Goal: Task Accomplishment & Management: Complete application form

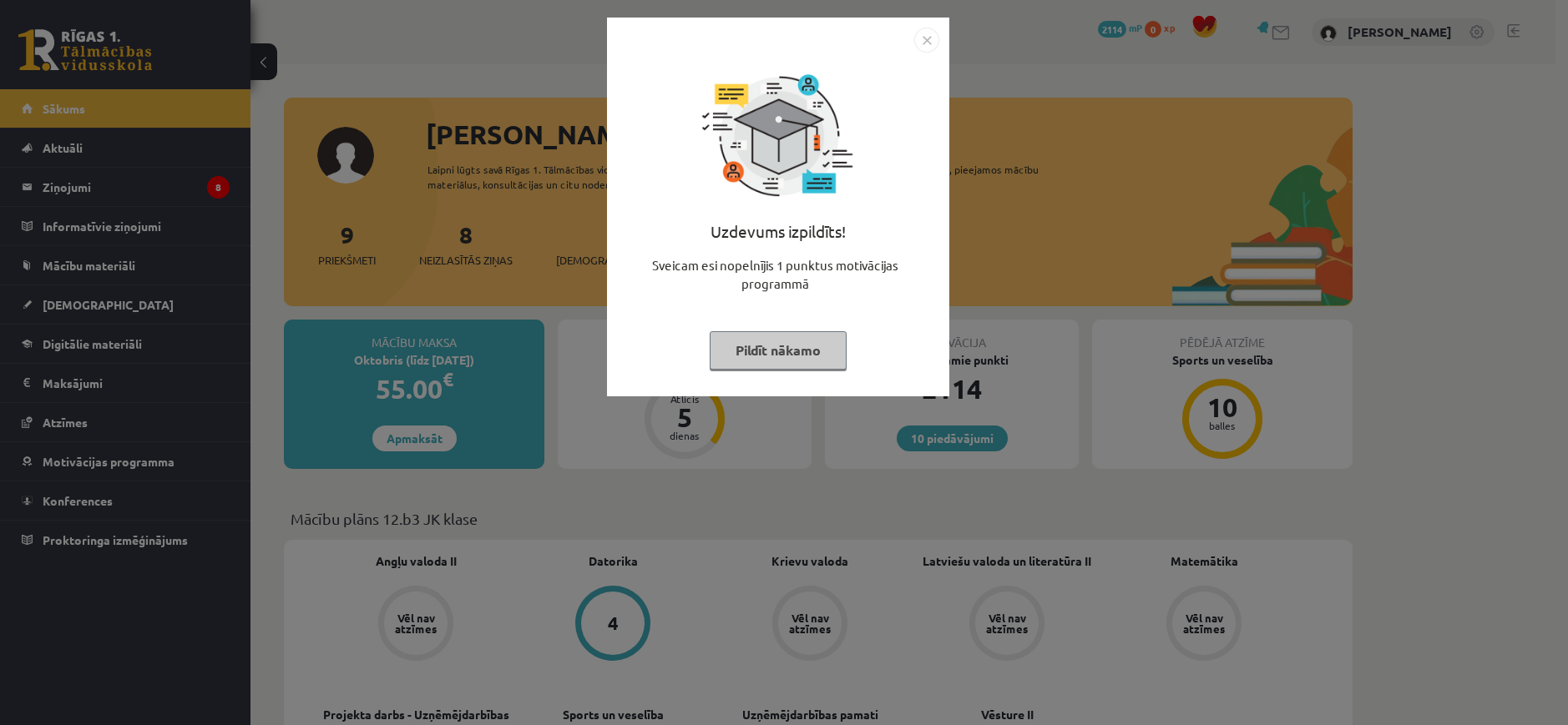
click at [786, 351] on button "Pildīt nākamo" at bounding box center [779, 350] width 137 height 38
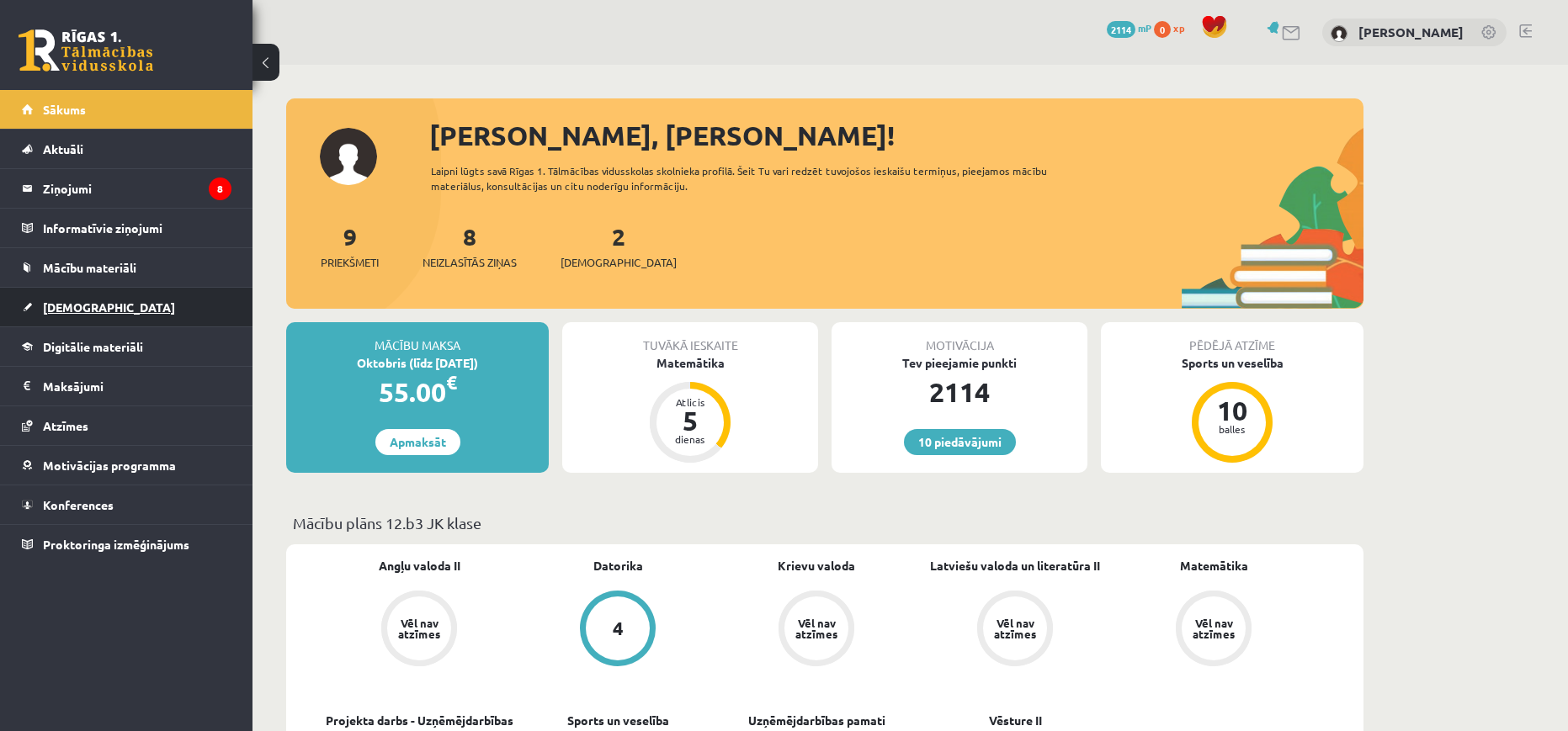
click at [173, 313] on link "[DEMOGRAPHIC_DATA]" at bounding box center [126, 307] width 209 height 39
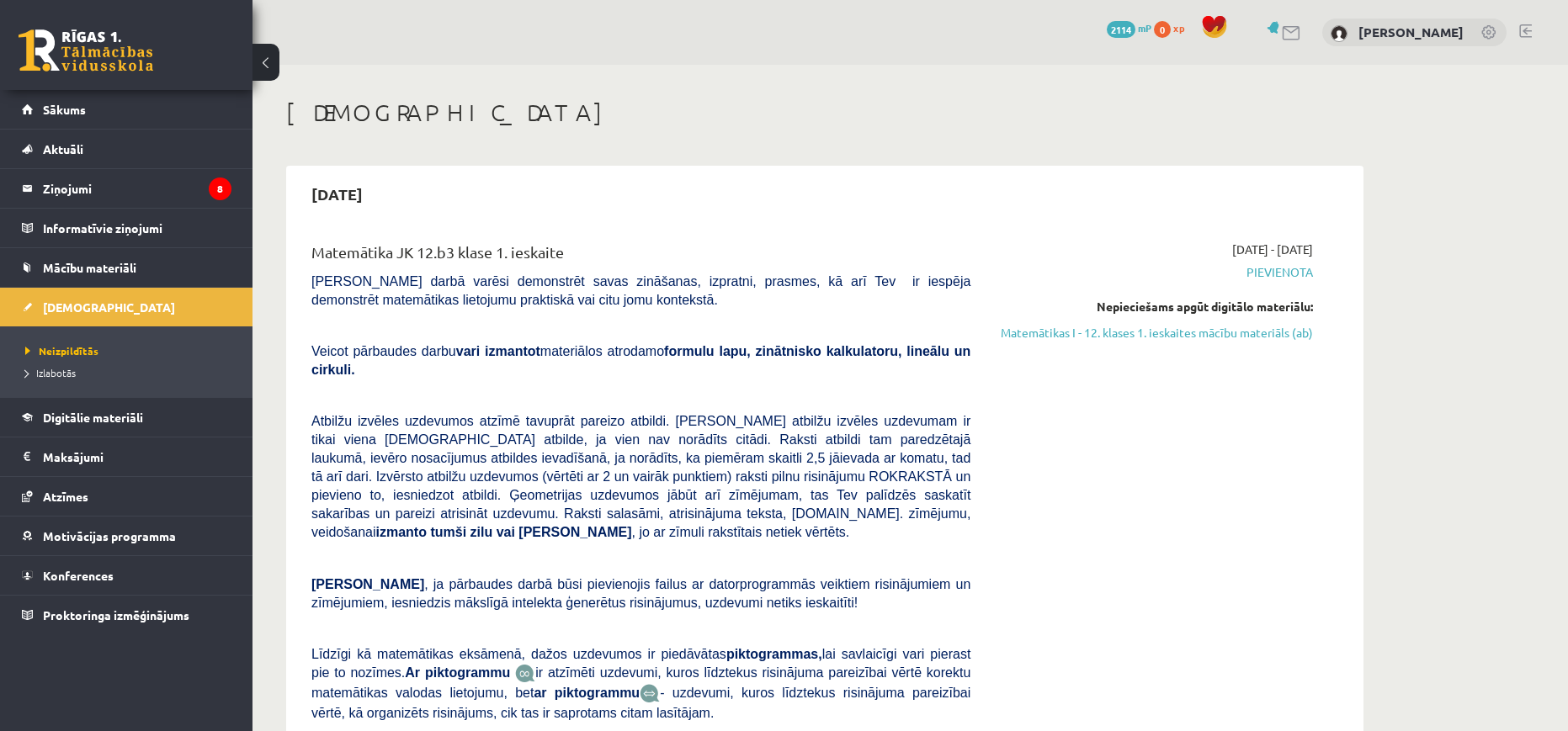
click at [54, 381] on li "Izlabotās" at bounding box center [130, 372] width 210 height 22
click at [55, 371] on span "Izlabotās" at bounding box center [54, 372] width 59 height 14
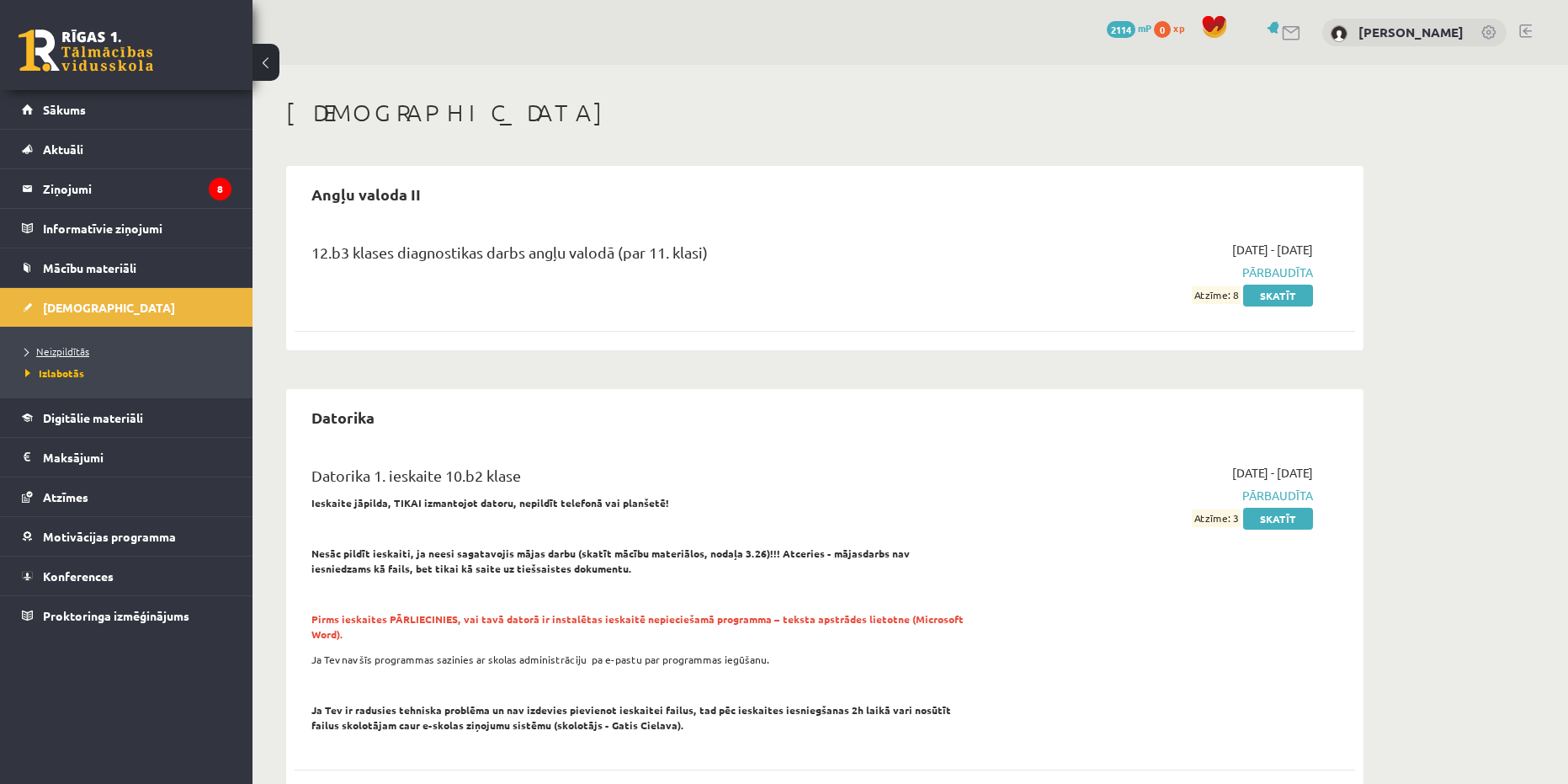
click at [61, 354] on span "Neizpildītās" at bounding box center [56, 350] width 64 height 14
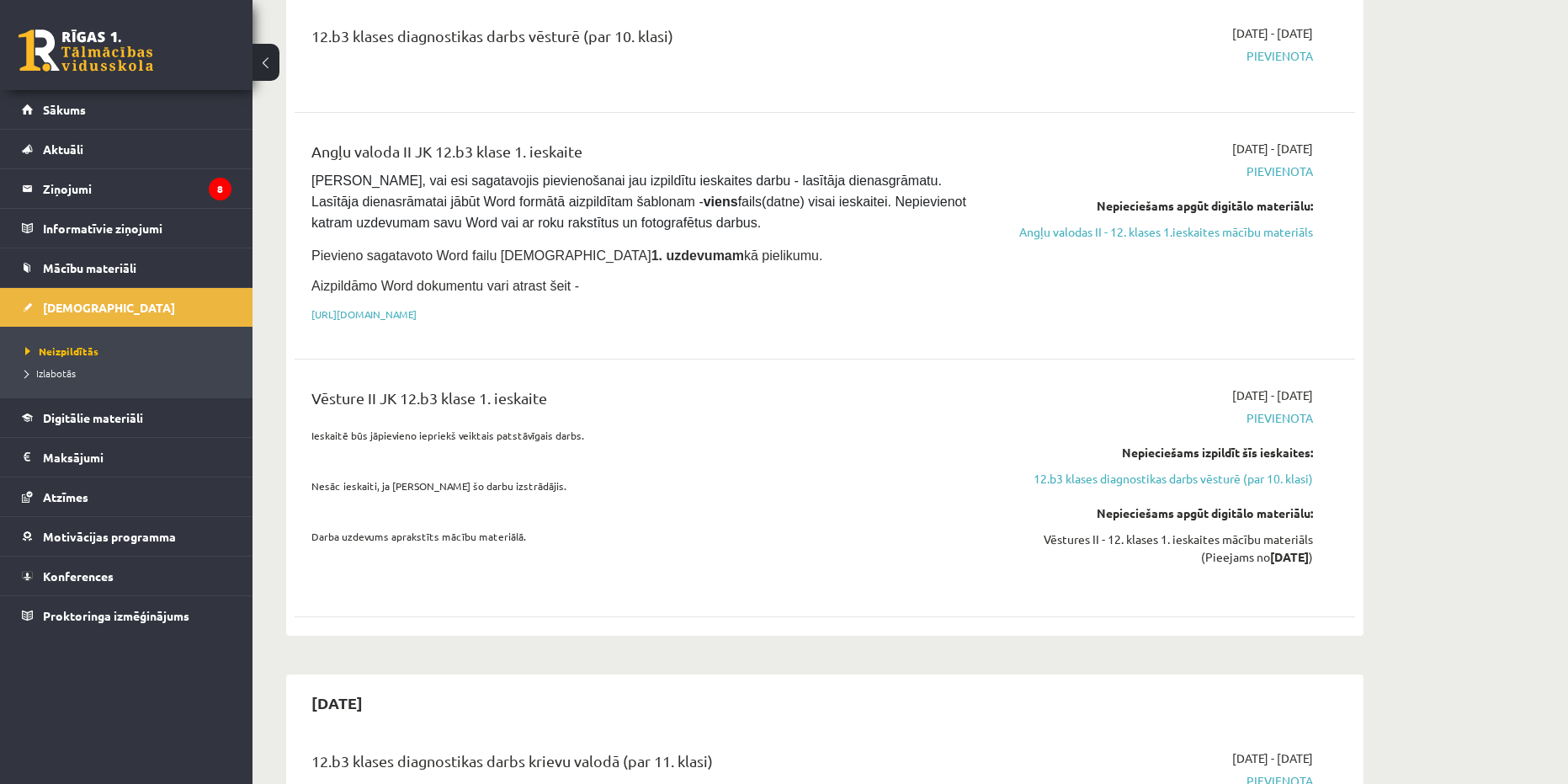
scroll to position [1056, 0]
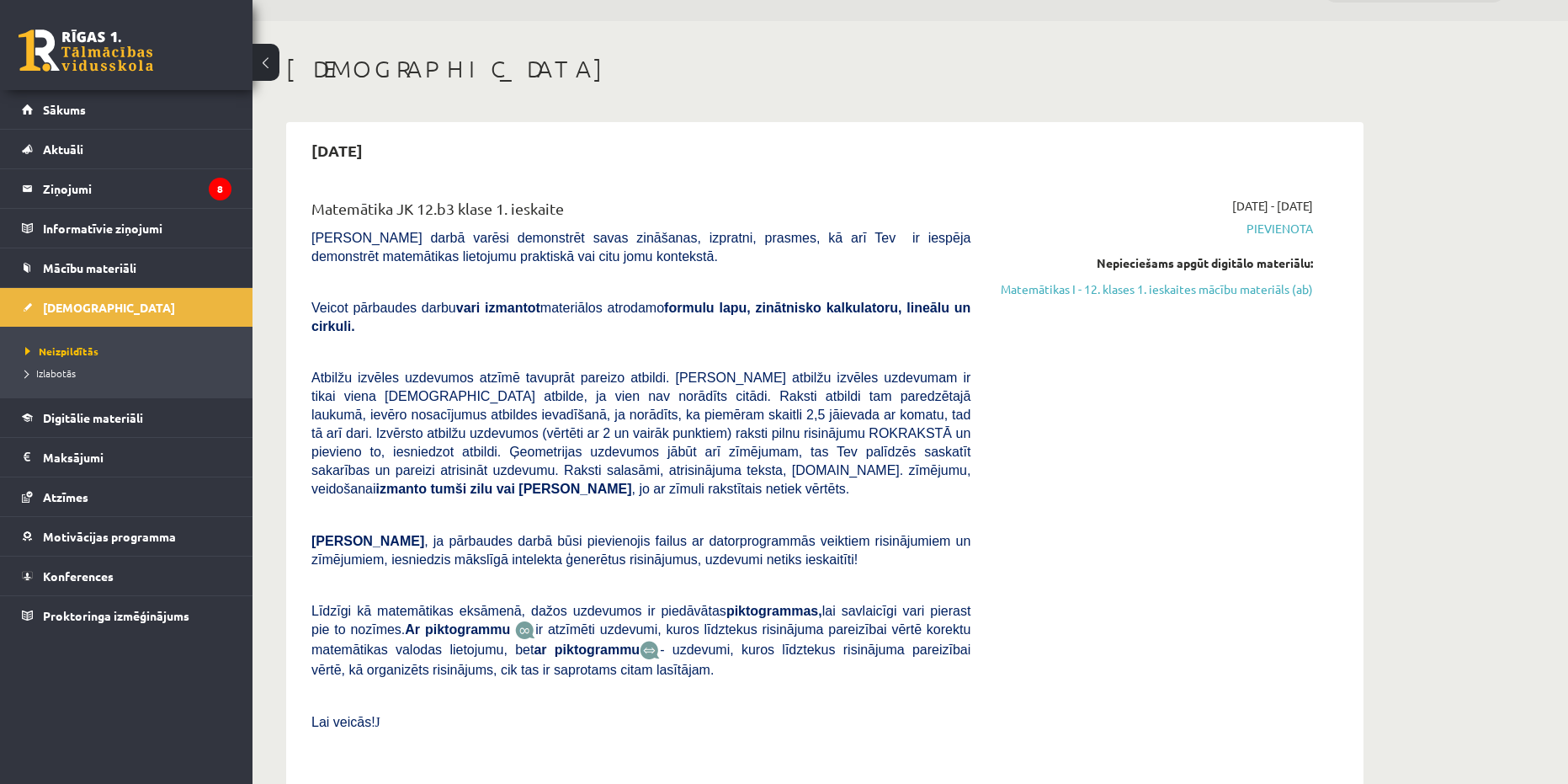
scroll to position [77, 0]
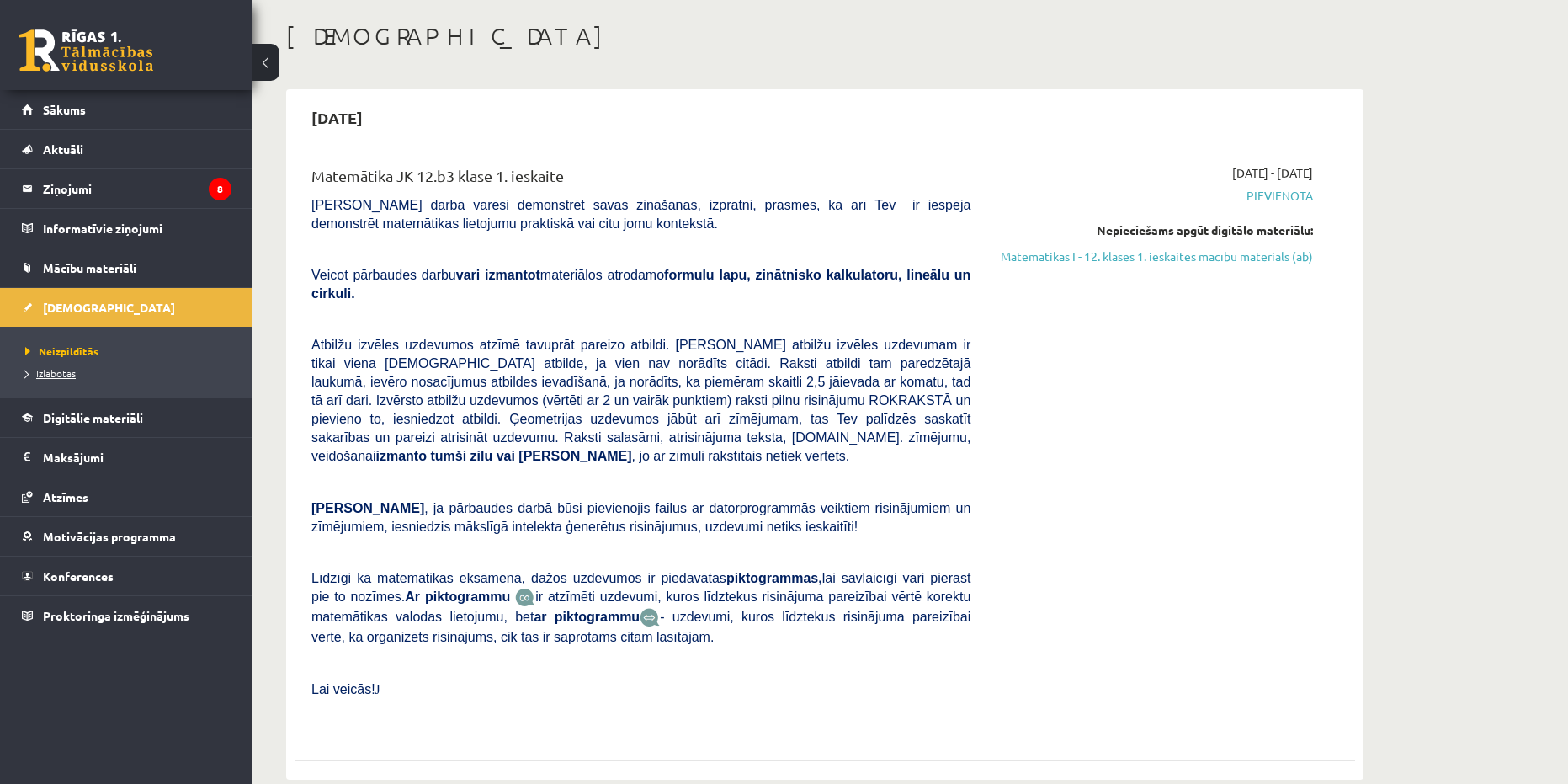
click at [53, 375] on span "Izlabotās" at bounding box center [50, 373] width 51 height 14
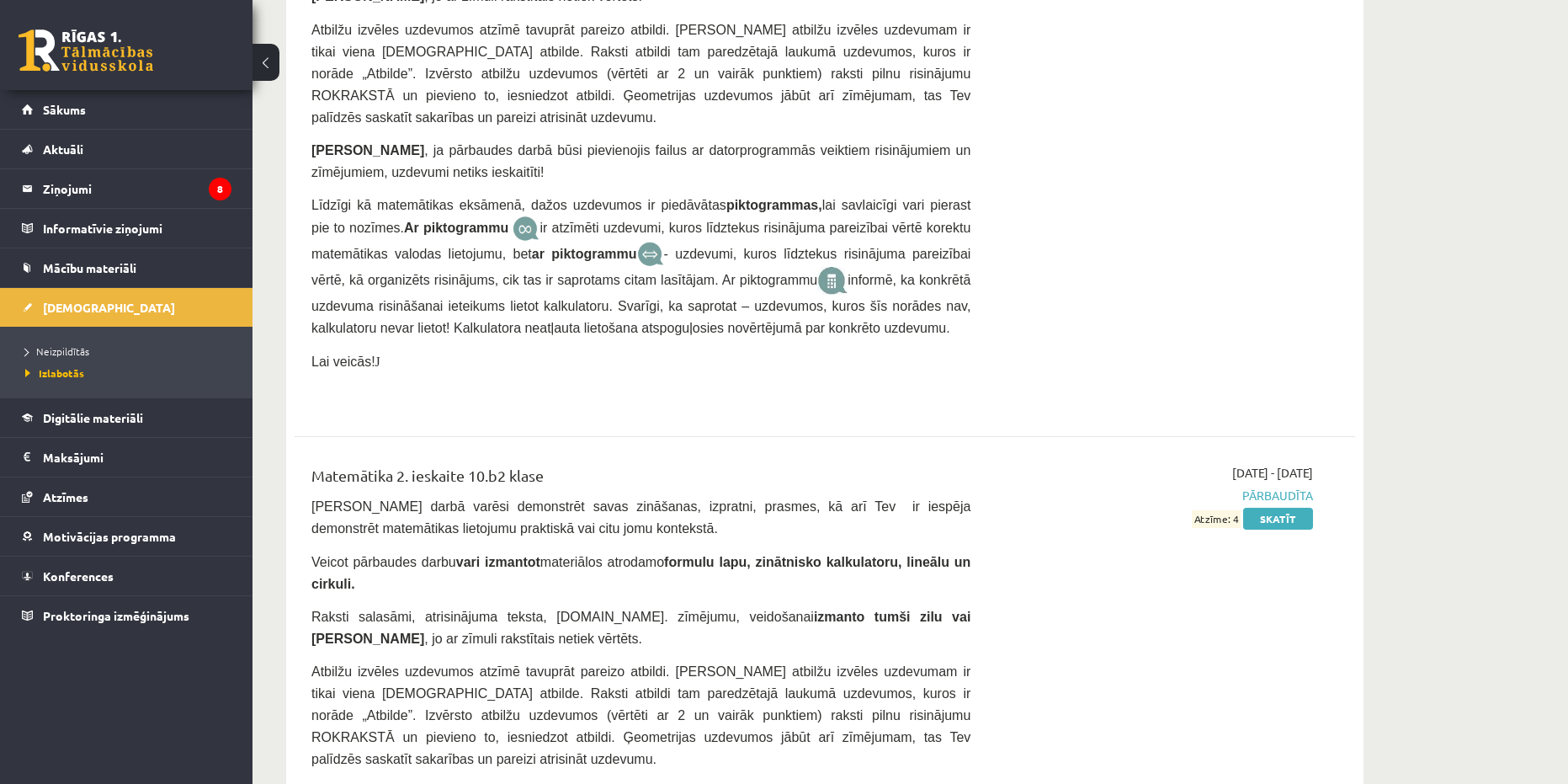
drag, startPoint x: 1578, startPoint y: 127, endPoint x: 1554, endPoint y: 568, distance: 441.7
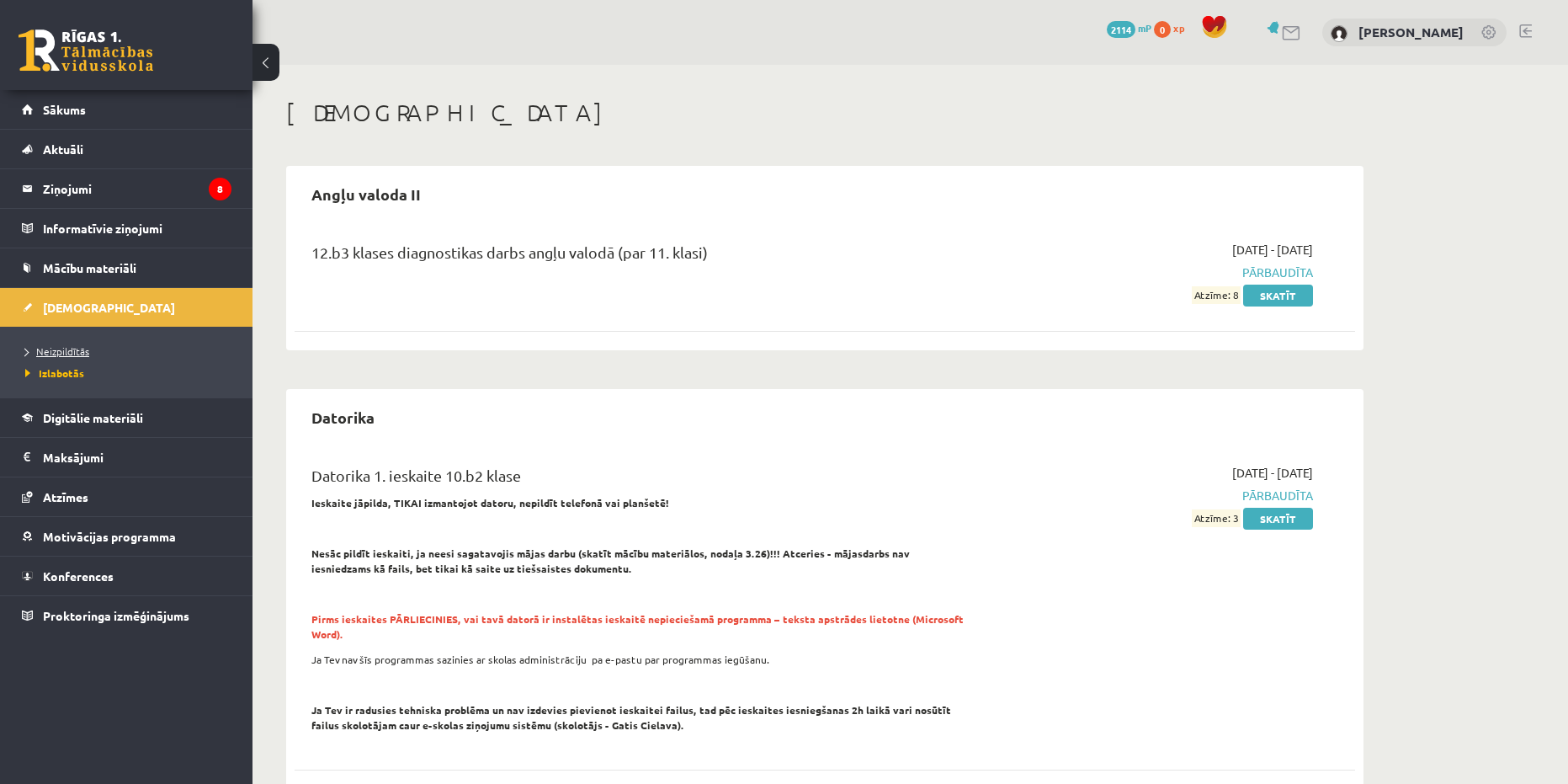
click at [67, 350] on span "Neizpildītās" at bounding box center [56, 350] width 64 height 14
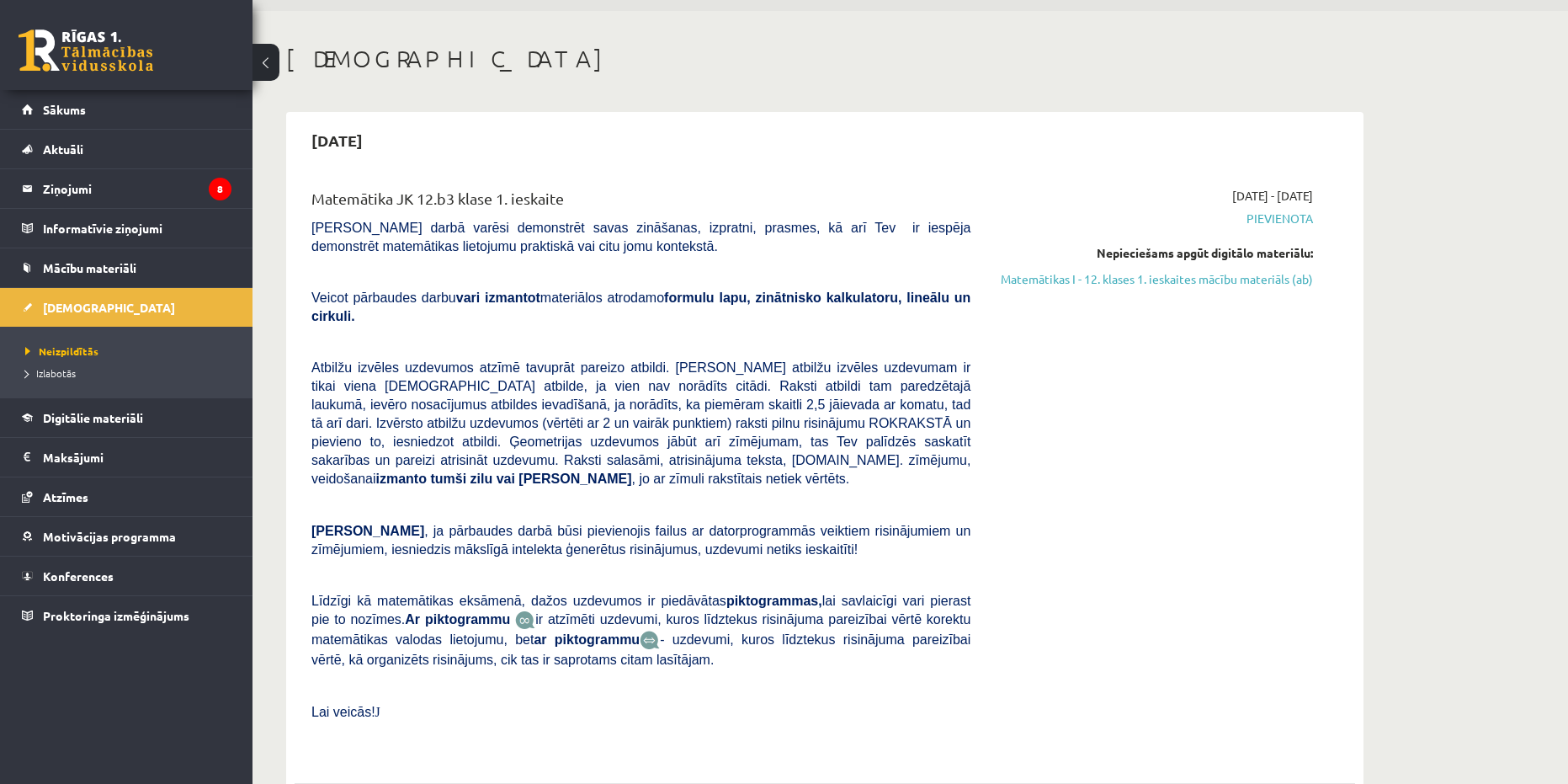
scroll to position [84, 0]
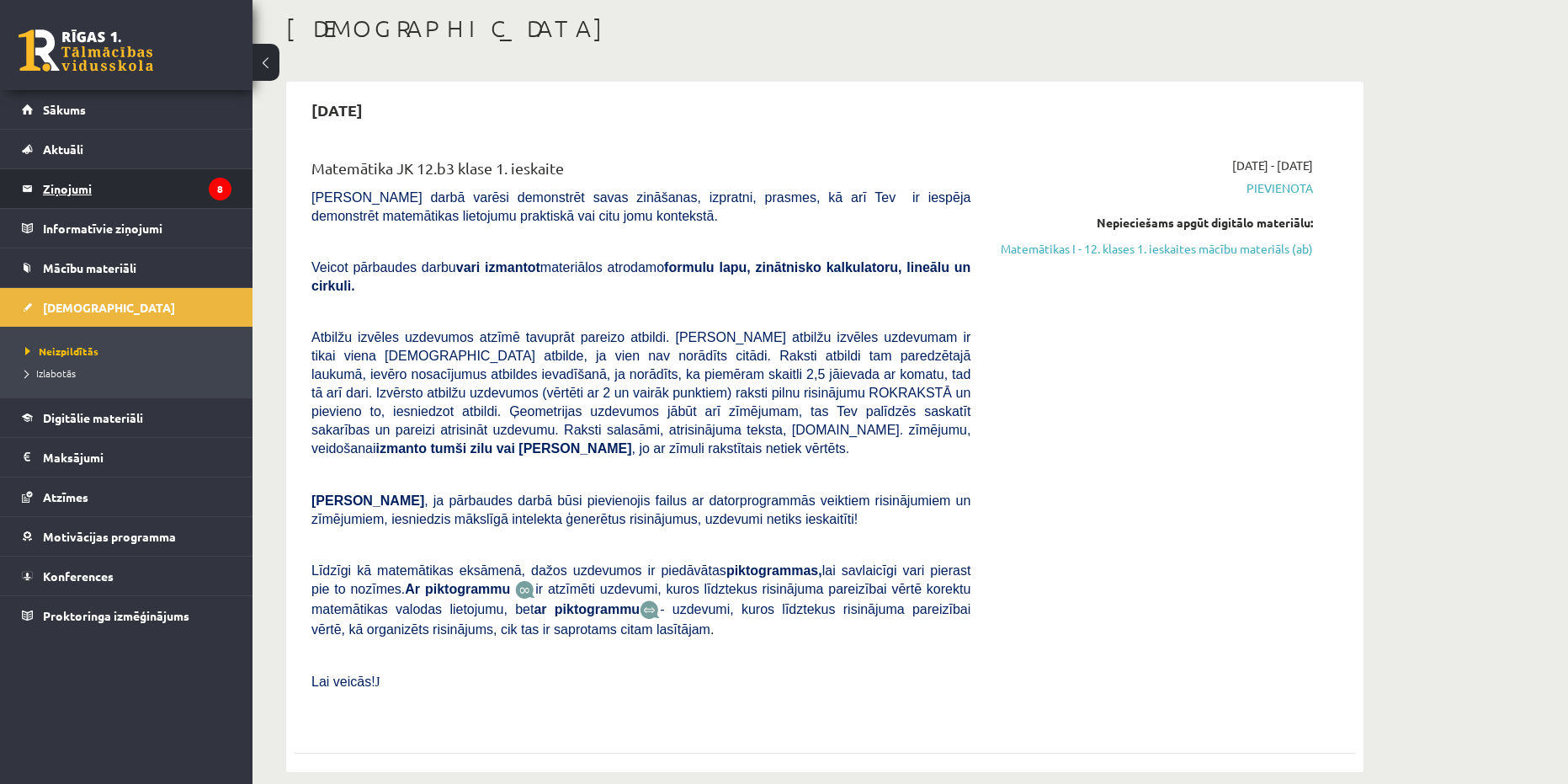
click at [139, 184] on legend "Ziņojumi 8" at bounding box center [137, 188] width 188 height 39
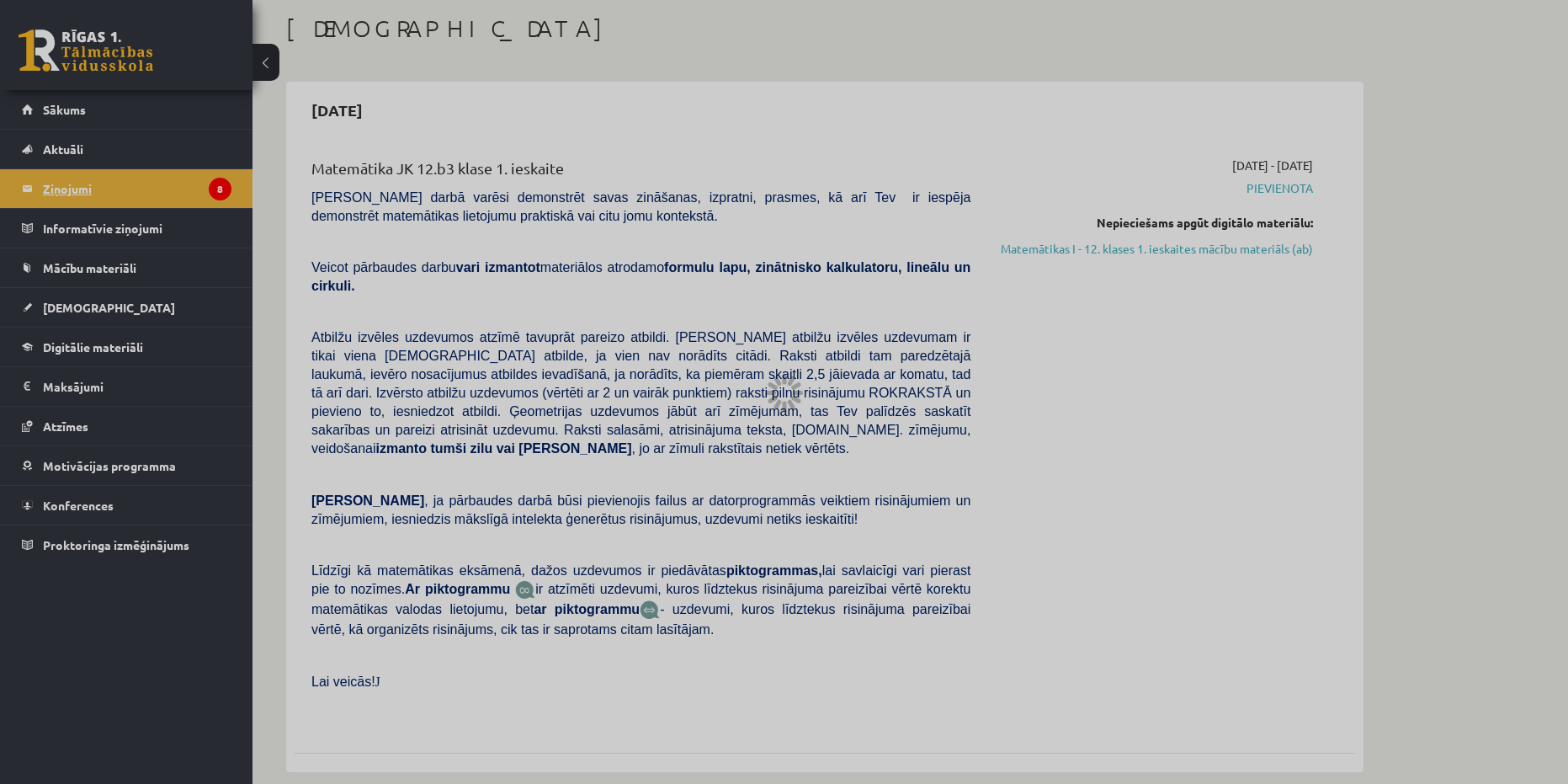
click at [139, 184] on div at bounding box center [784, 392] width 1568 height 784
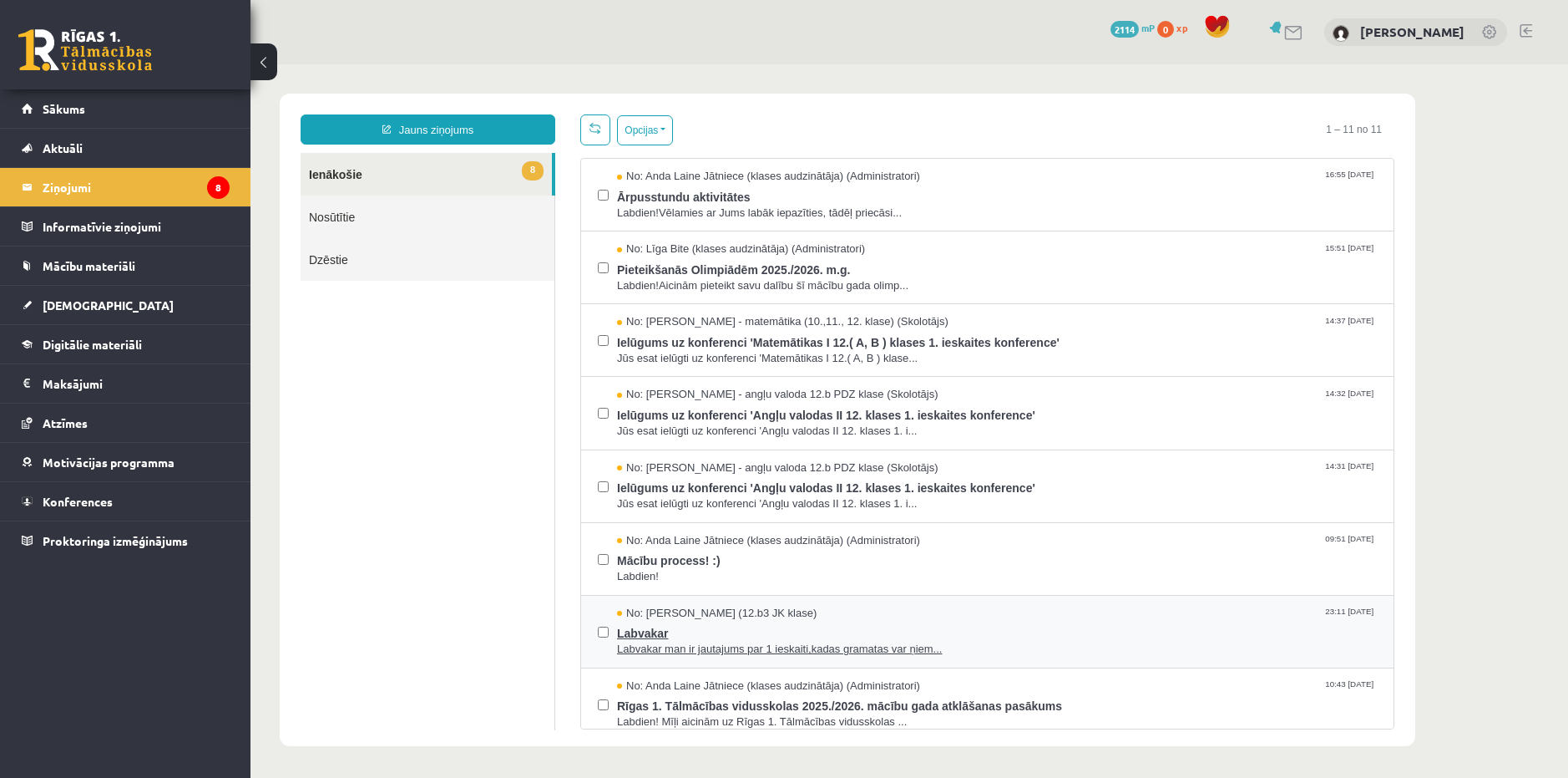
click at [911, 621] on span "Labvakar" at bounding box center [996, 631] width 760 height 21
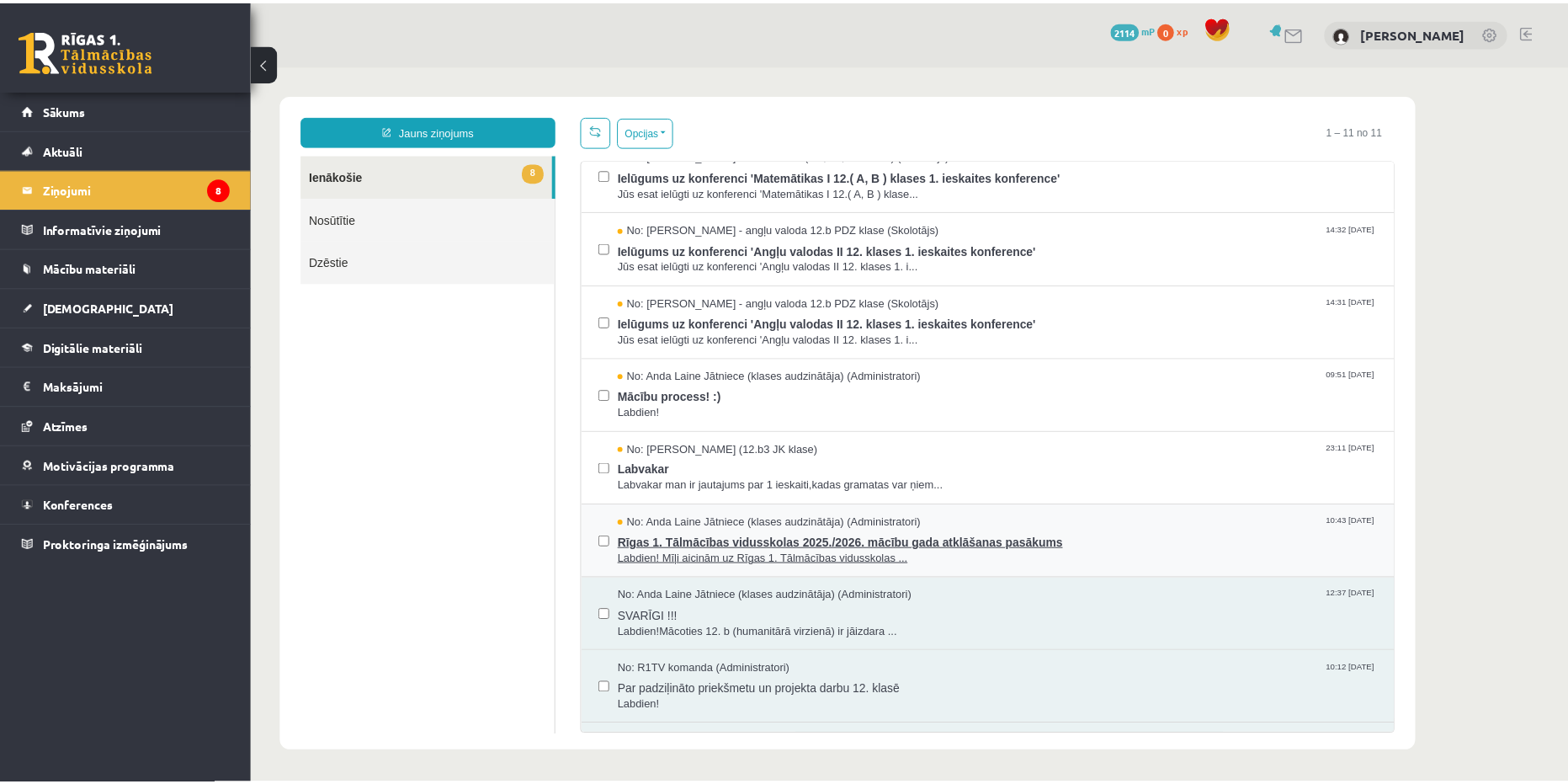
scroll to position [232, 0]
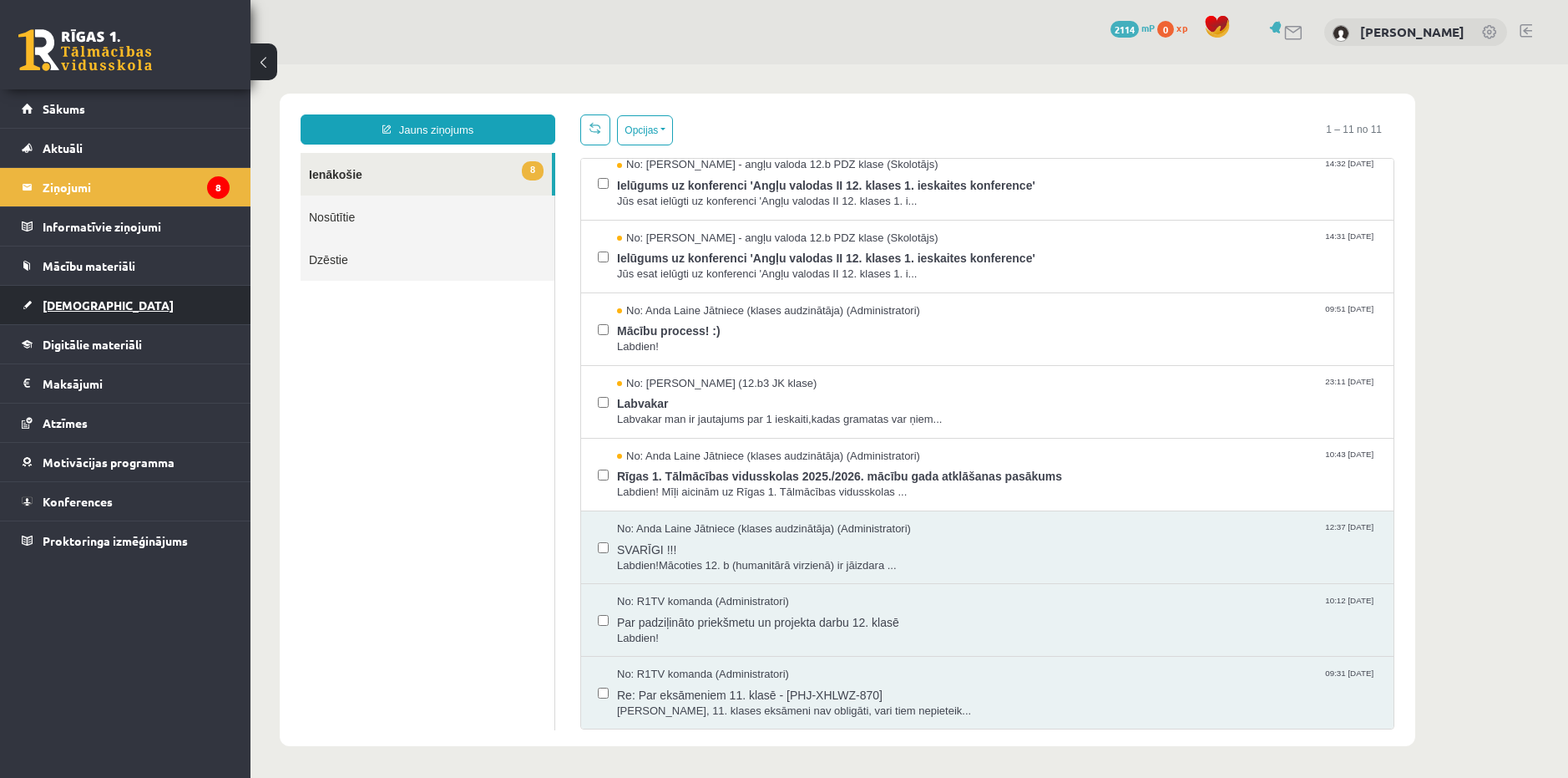
click at [81, 305] on span "[DEMOGRAPHIC_DATA]" at bounding box center [108, 305] width 131 height 15
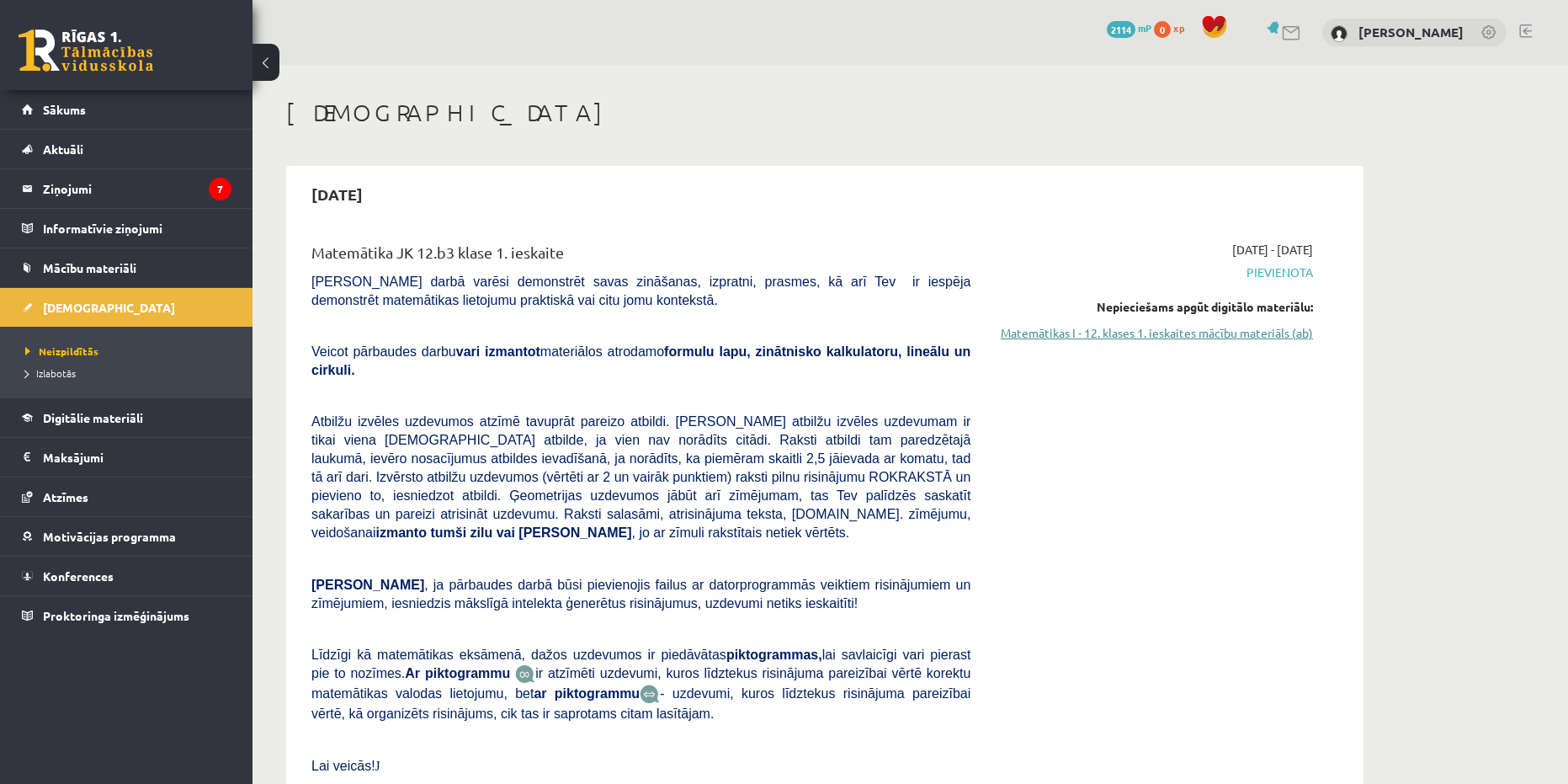
click at [1229, 338] on link "Matemātikas I - 12. klases 1. ieskaites mācību materiāls (ab)" at bounding box center [1155, 332] width 317 height 18
click at [864, 51] on div "10 Dāvanas 2114 mP 0 xp Ivo Sprungs" at bounding box center [910, 32] width 1316 height 65
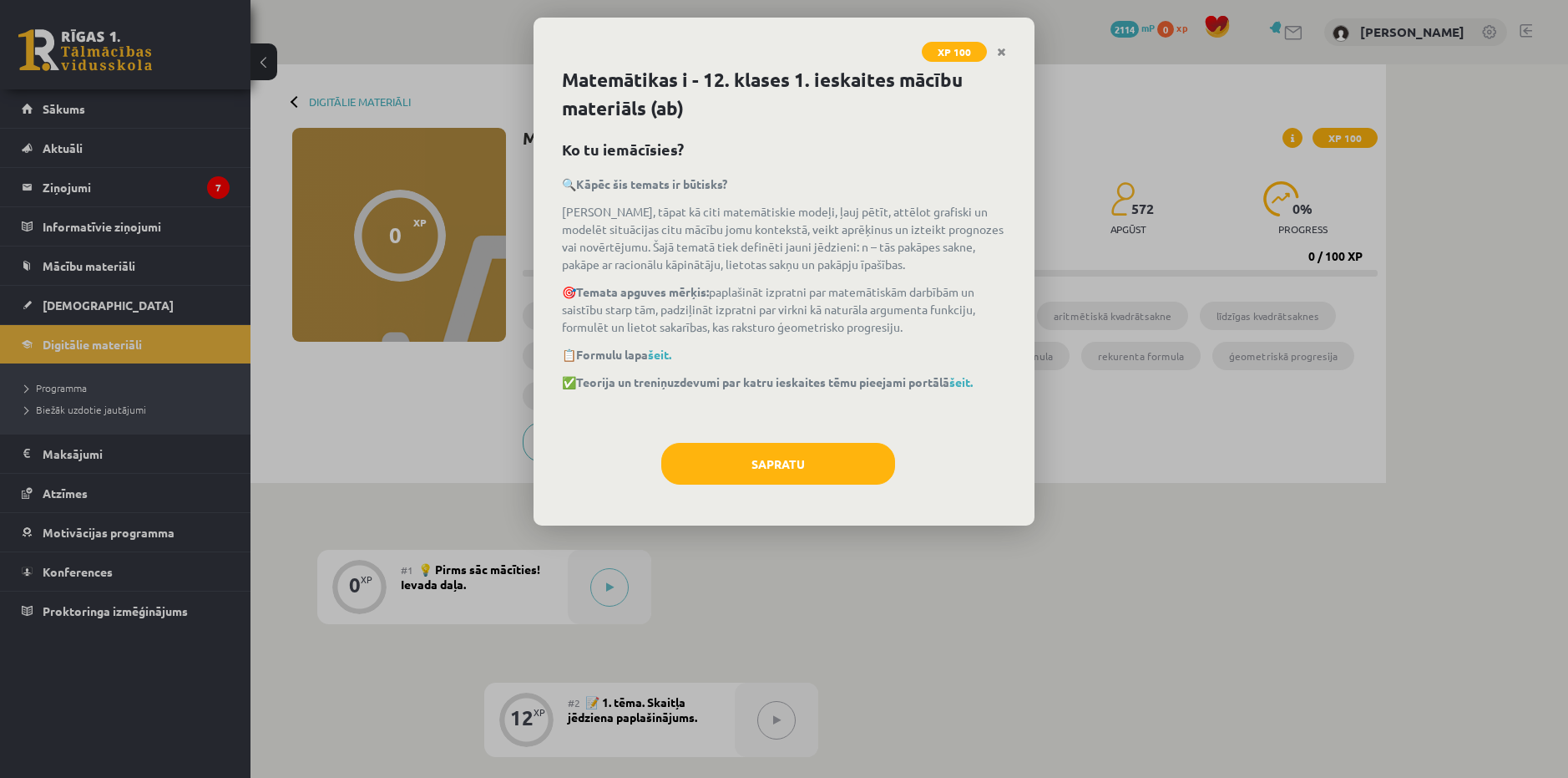
drag, startPoint x: 803, startPoint y: 60, endPoint x: 669, endPoint y: 154, distance: 163.7
click at [670, 157] on h2 "Ko tu iemācīsies?" at bounding box center [784, 149] width 445 height 23
click at [713, 449] on button "Sapratu" at bounding box center [779, 464] width 234 height 42
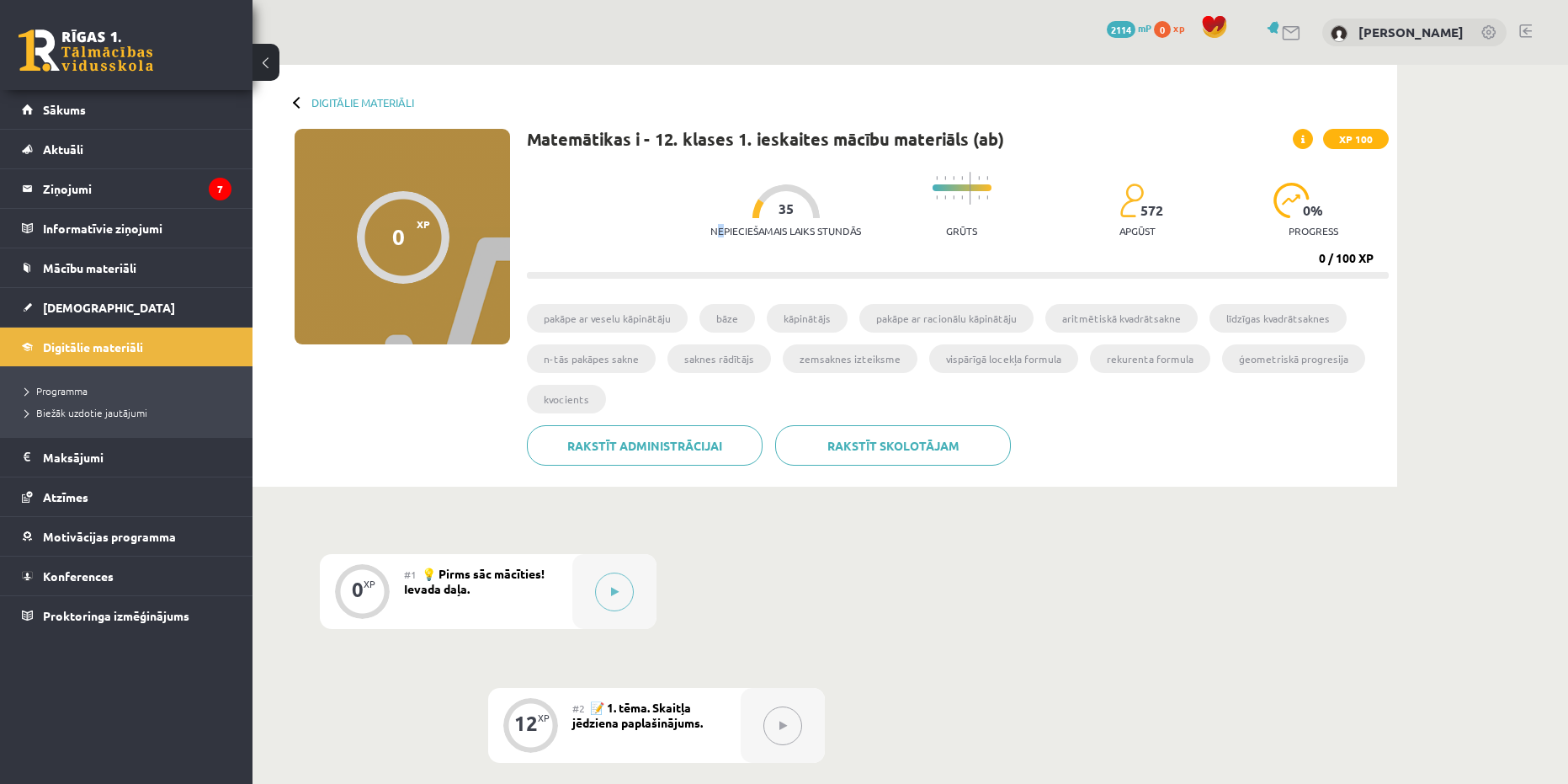
click at [715, 230] on p "Nepieciešamais laiks stundās" at bounding box center [785, 231] width 150 height 12
click at [825, 228] on p "Nepieciešamais laiks stundās" at bounding box center [785, 231] width 150 height 12
click at [821, 228] on p "Nepieciešamais laiks stundās" at bounding box center [785, 231] width 150 height 12
click at [819, 228] on p "Nepieciešamais laiks stundās" at bounding box center [785, 231] width 150 height 12
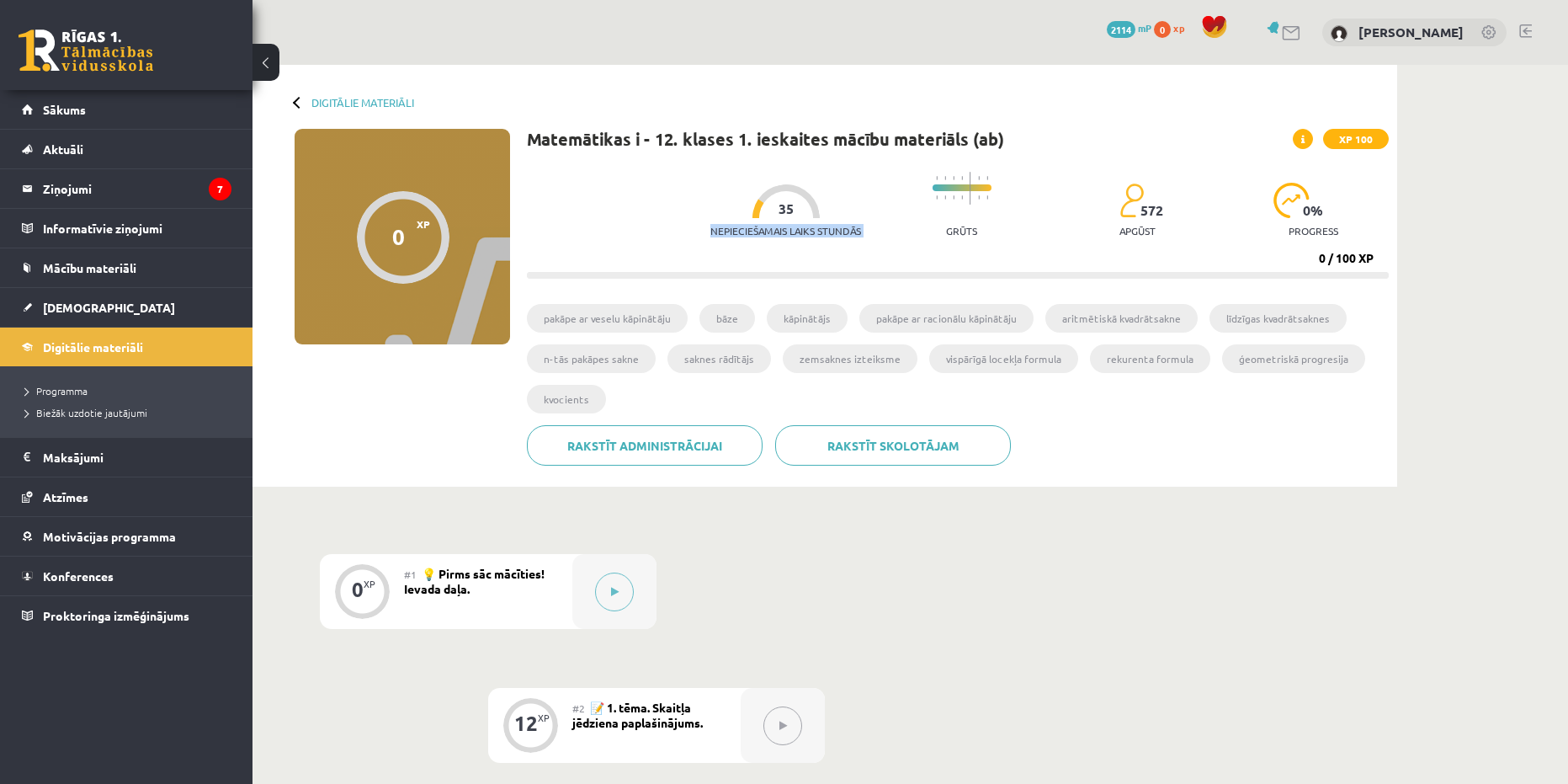
click at [789, 254] on div "Nepieciešamais laiks stundās 35 Grūts 572 apgūst 0 % progress 0 / 100 XP" at bounding box center [957, 220] width 862 height 115
click at [332, 101] on link "Digitālie materiāli" at bounding box center [362, 102] width 102 height 13
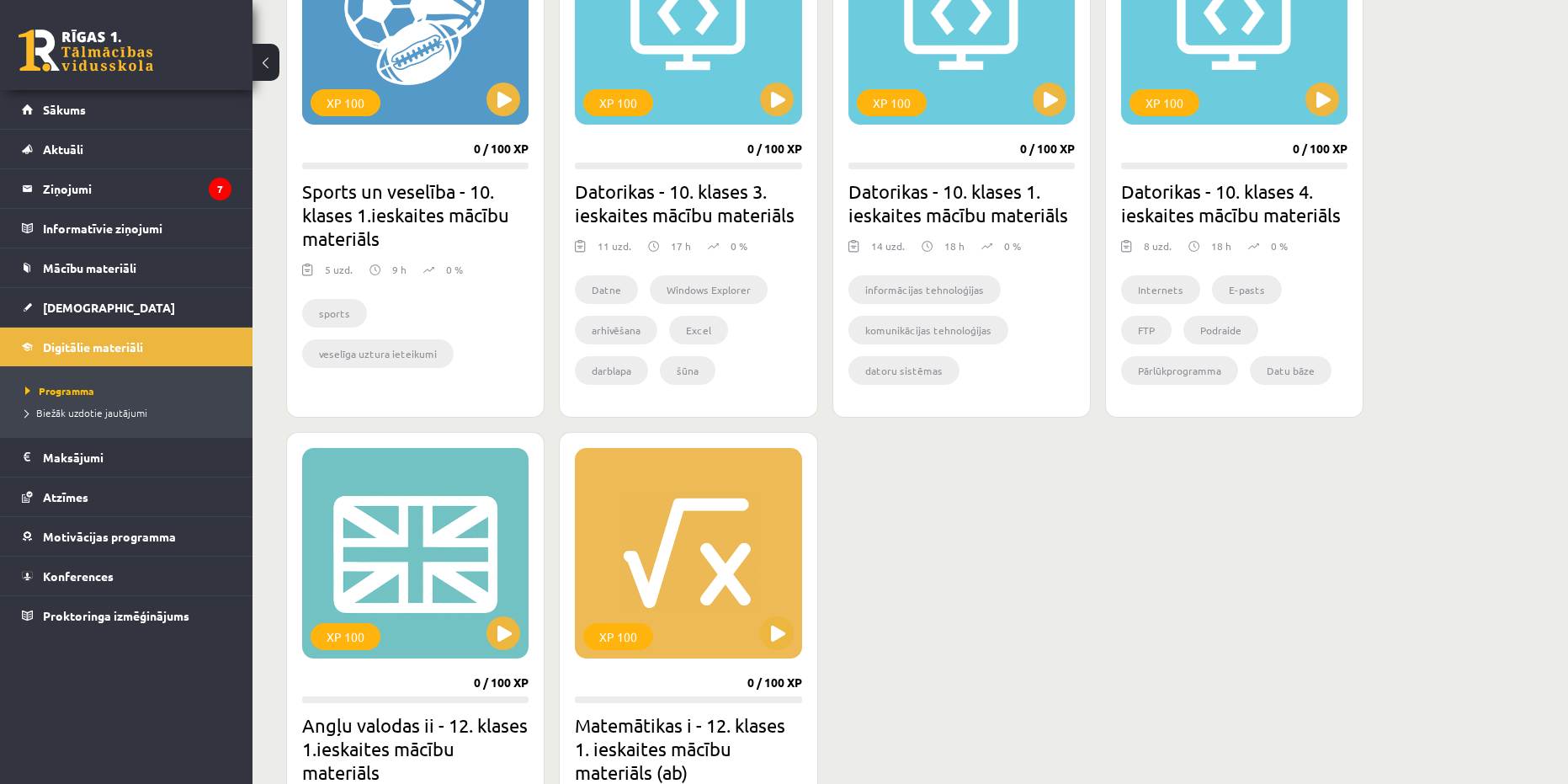
scroll to position [1177, 0]
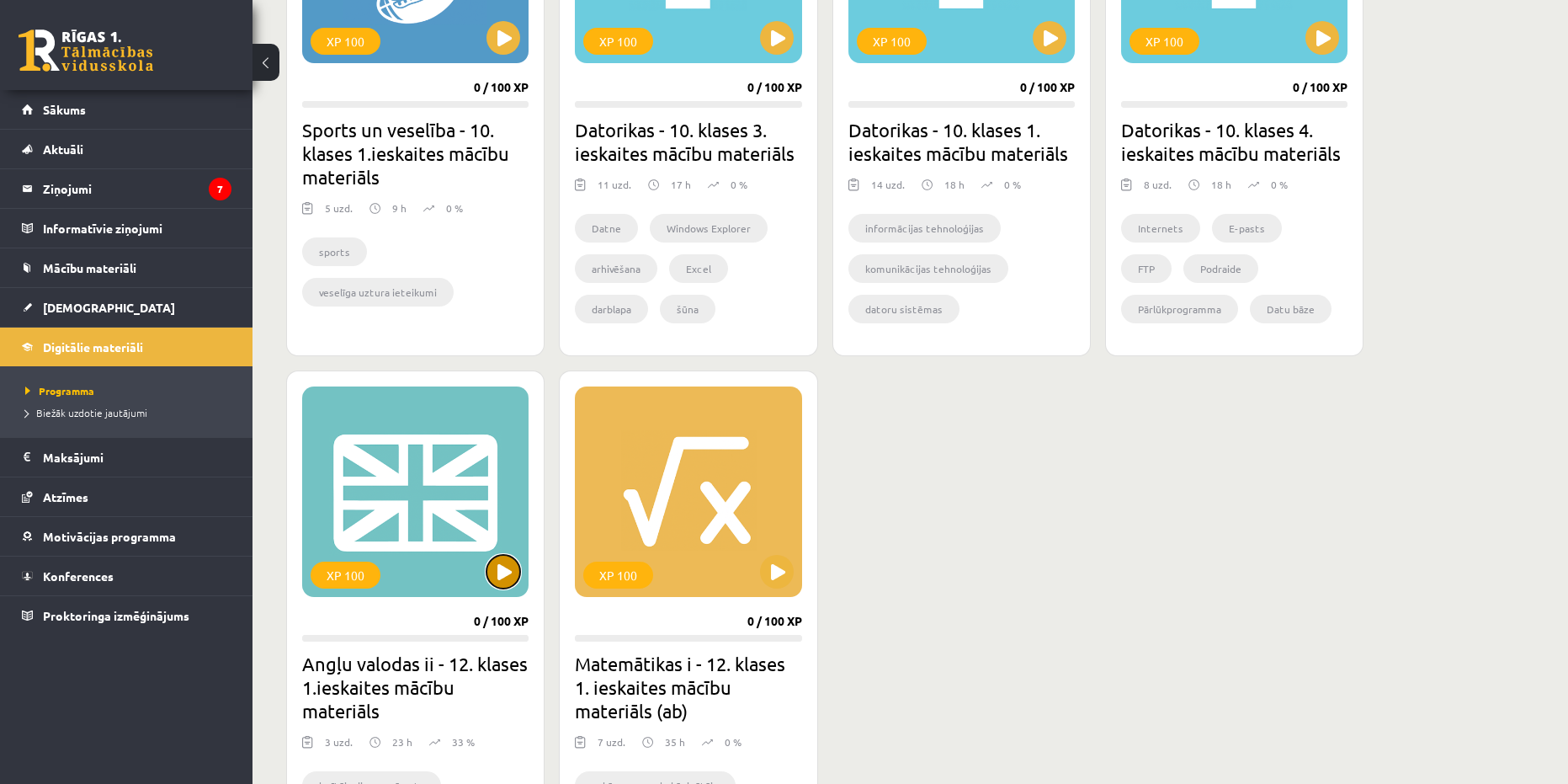
click at [510, 571] on button at bounding box center [504, 571] width 34 height 34
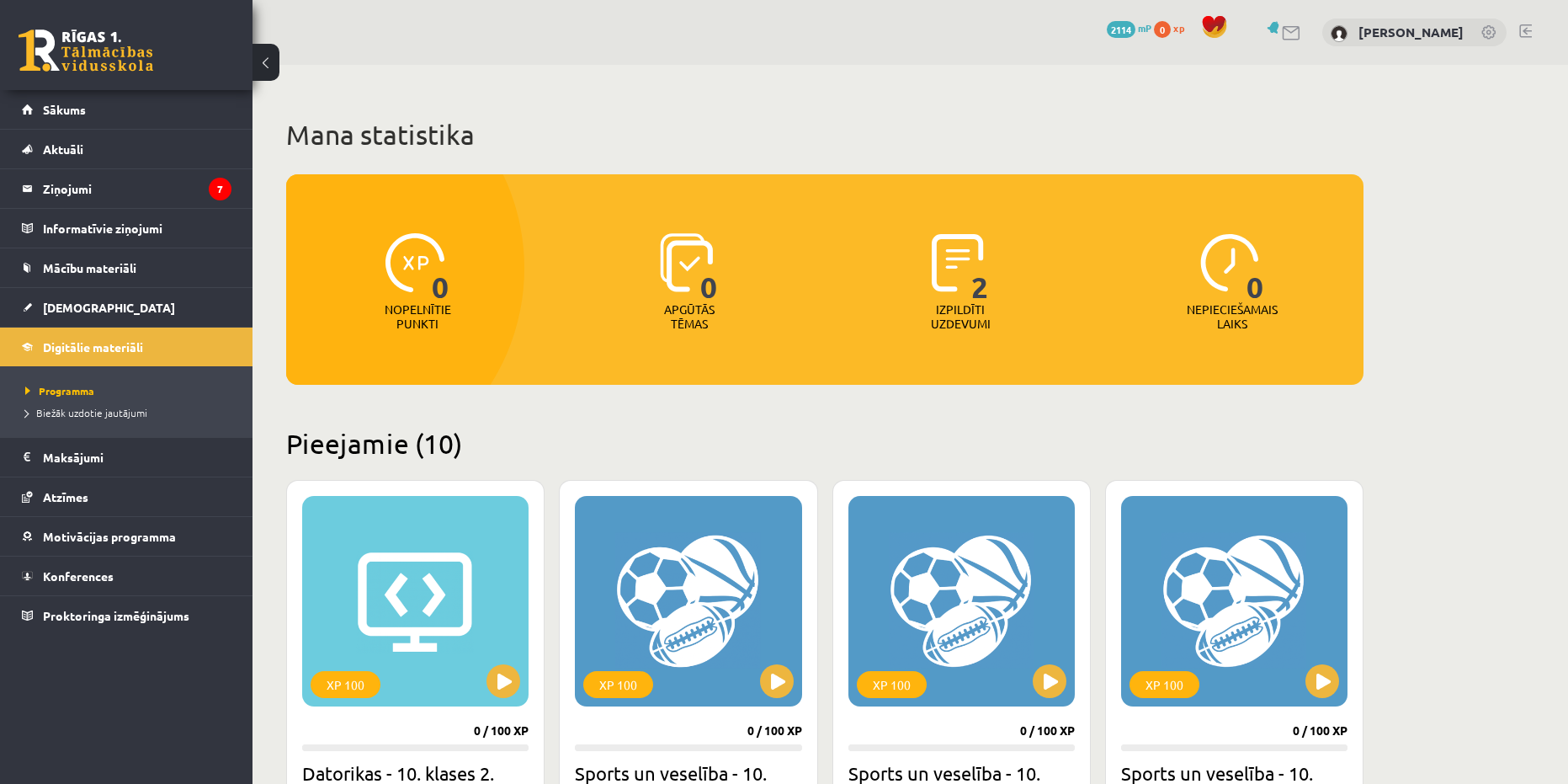
scroll to position [1177, 0]
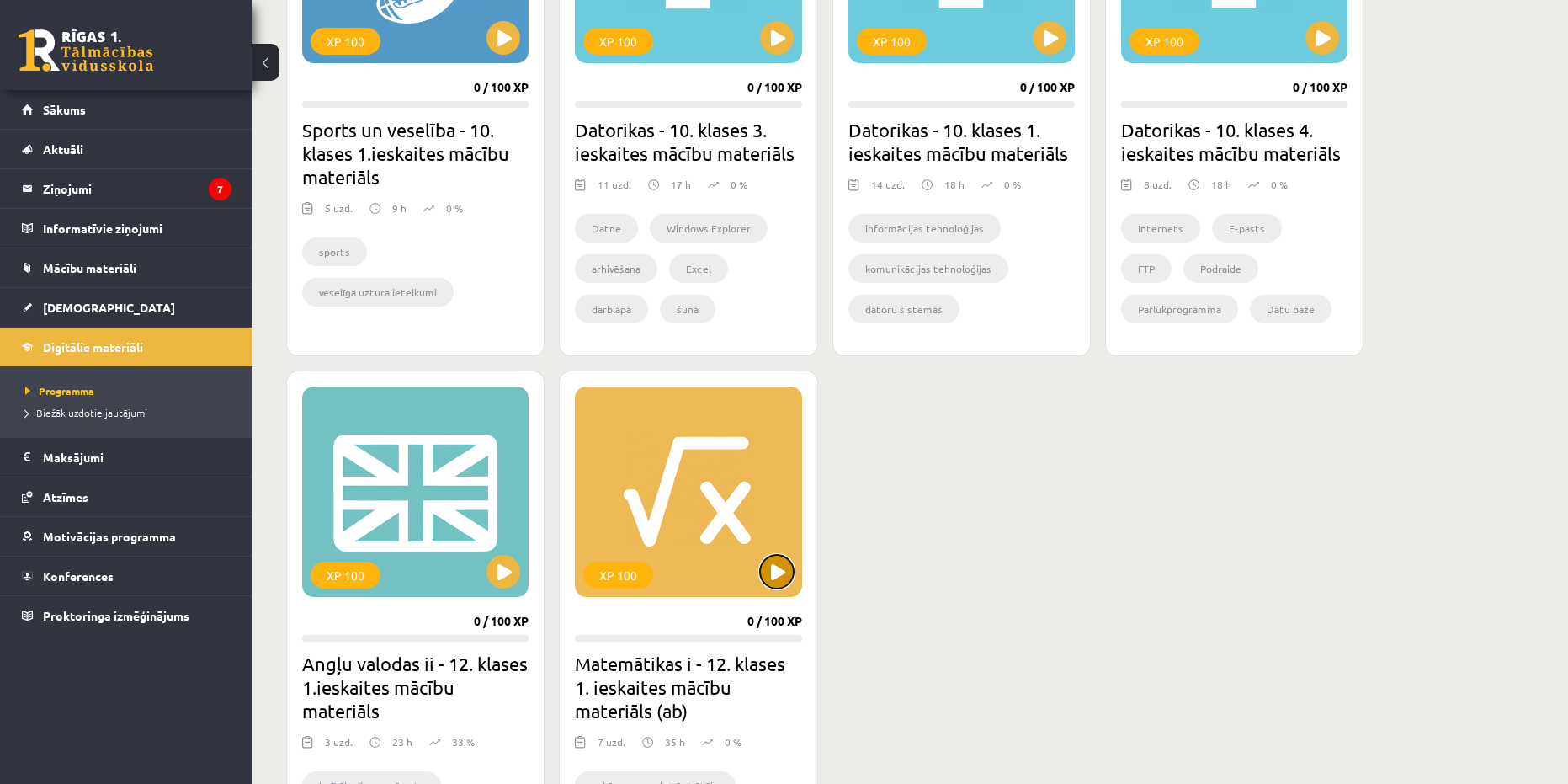
click at [777, 569] on button at bounding box center [777, 571] width 34 height 34
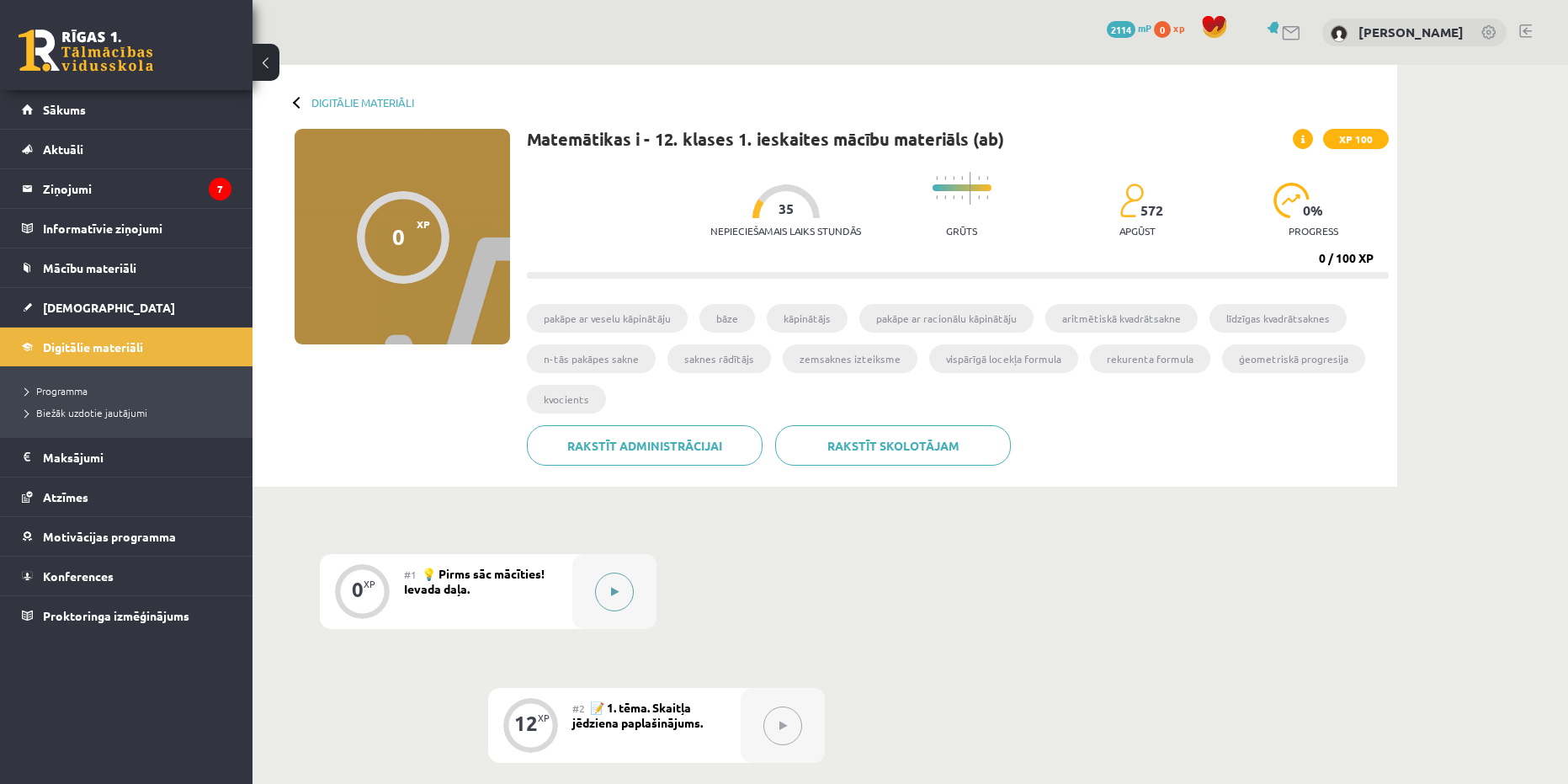
click at [636, 594] on div at bounding box center [614, 591] width 84 height 75
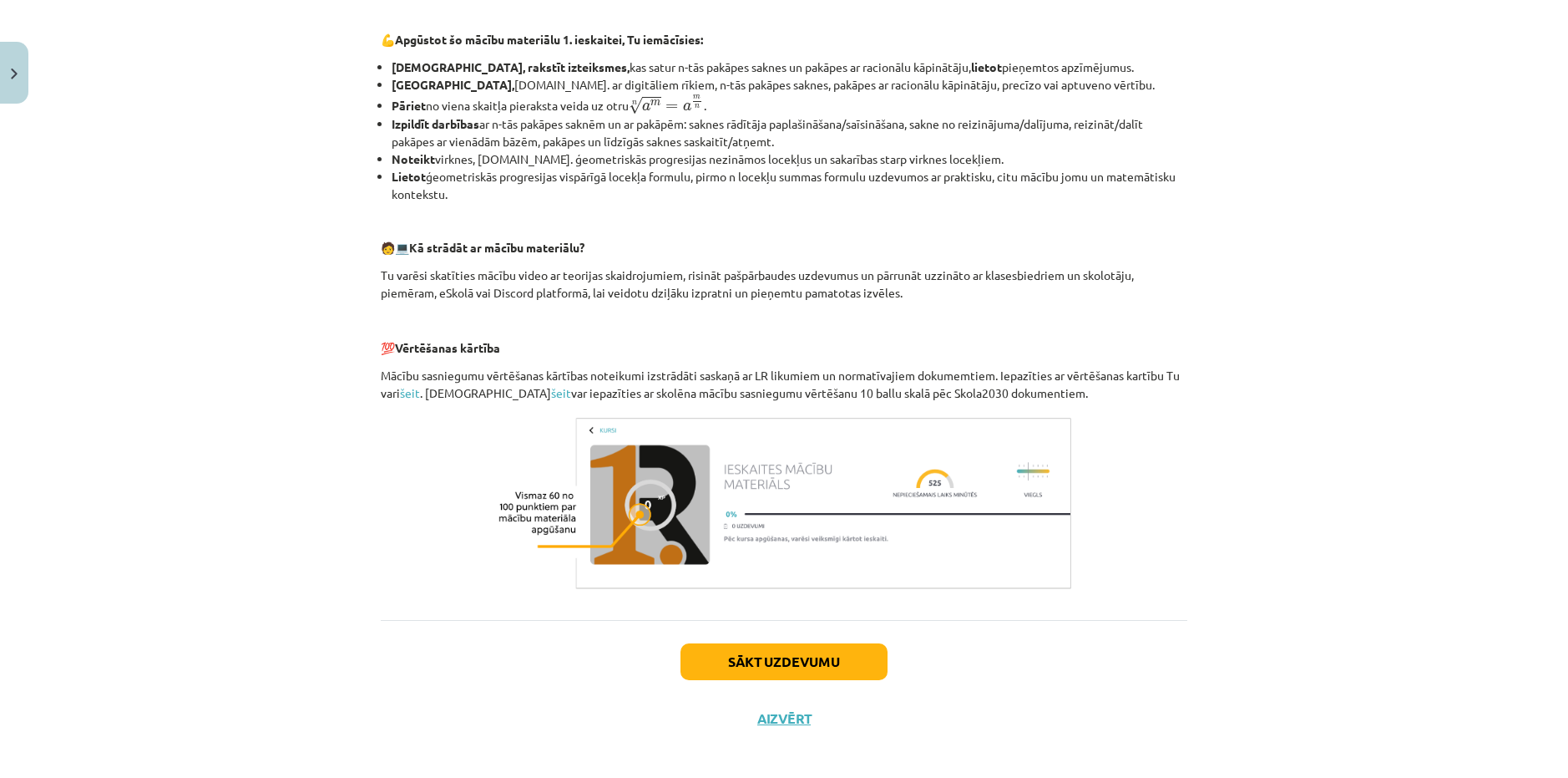
scroll to position [566, 0]
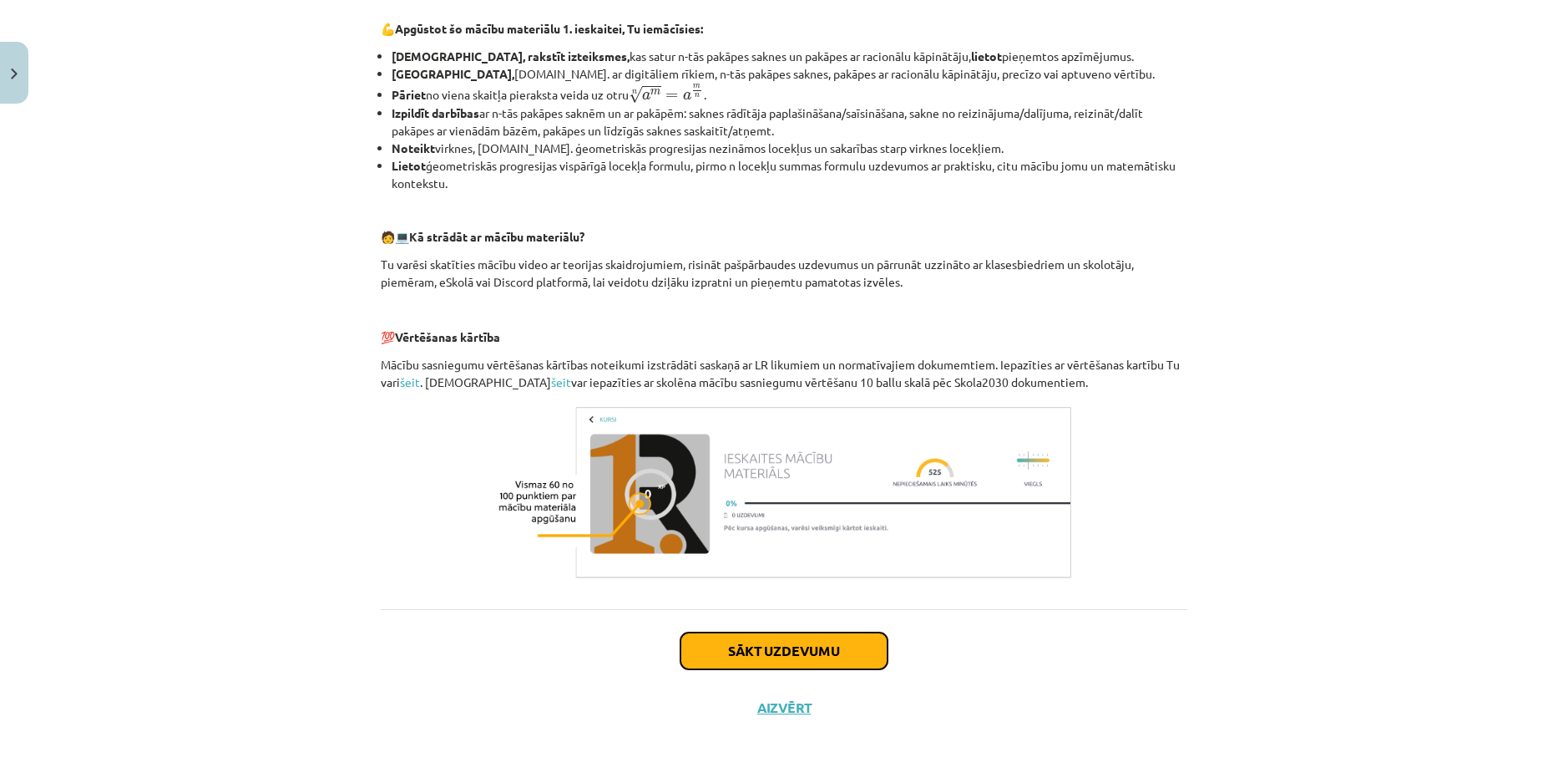
click at [737, 646] on button "Sākt uzdevumu" at bounding box center [784, 651] width 207 height 37
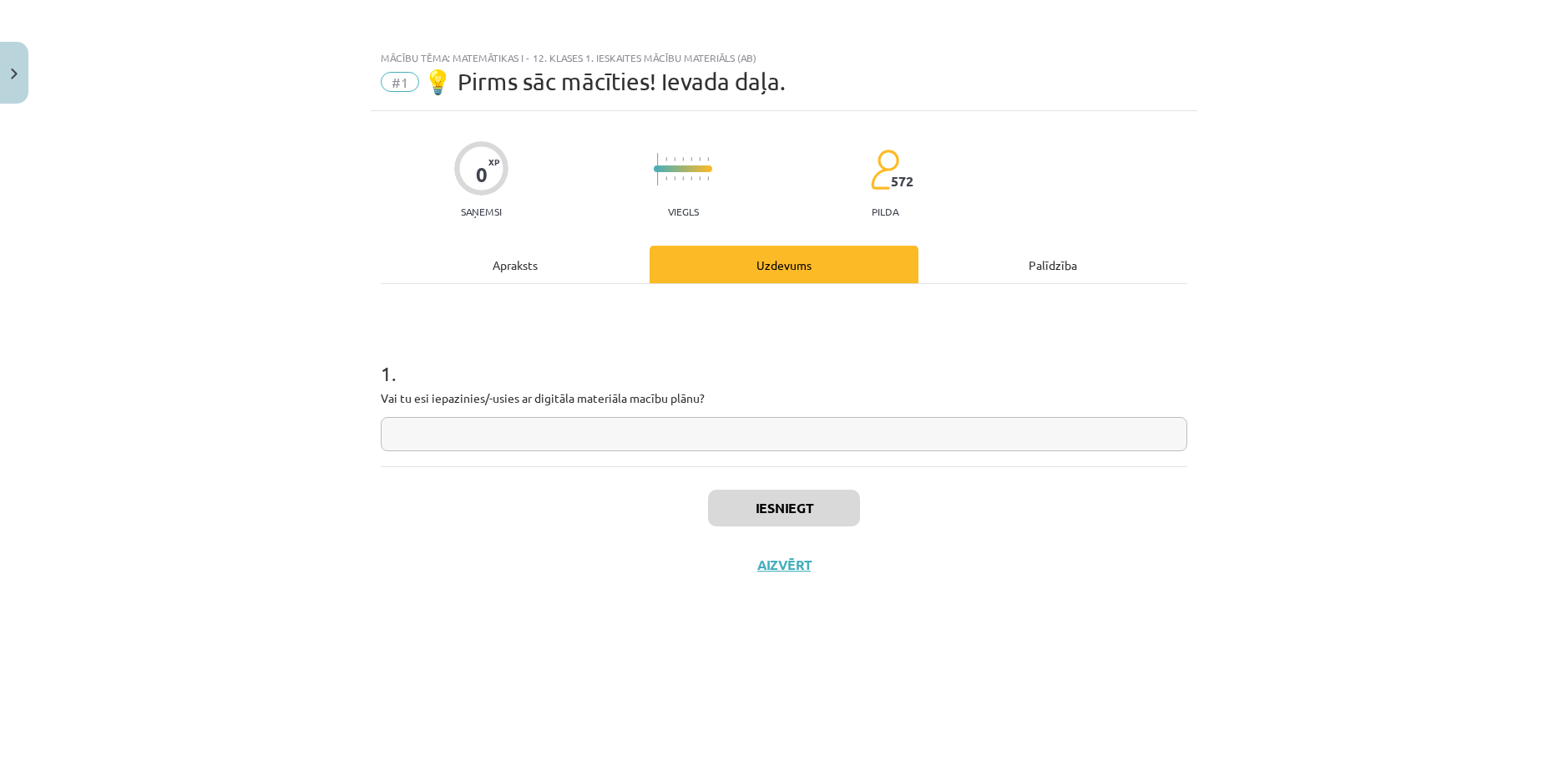
click at [446, 432] on input "text" at bounding box center [784, 433] width 807 height 34
type input "**"
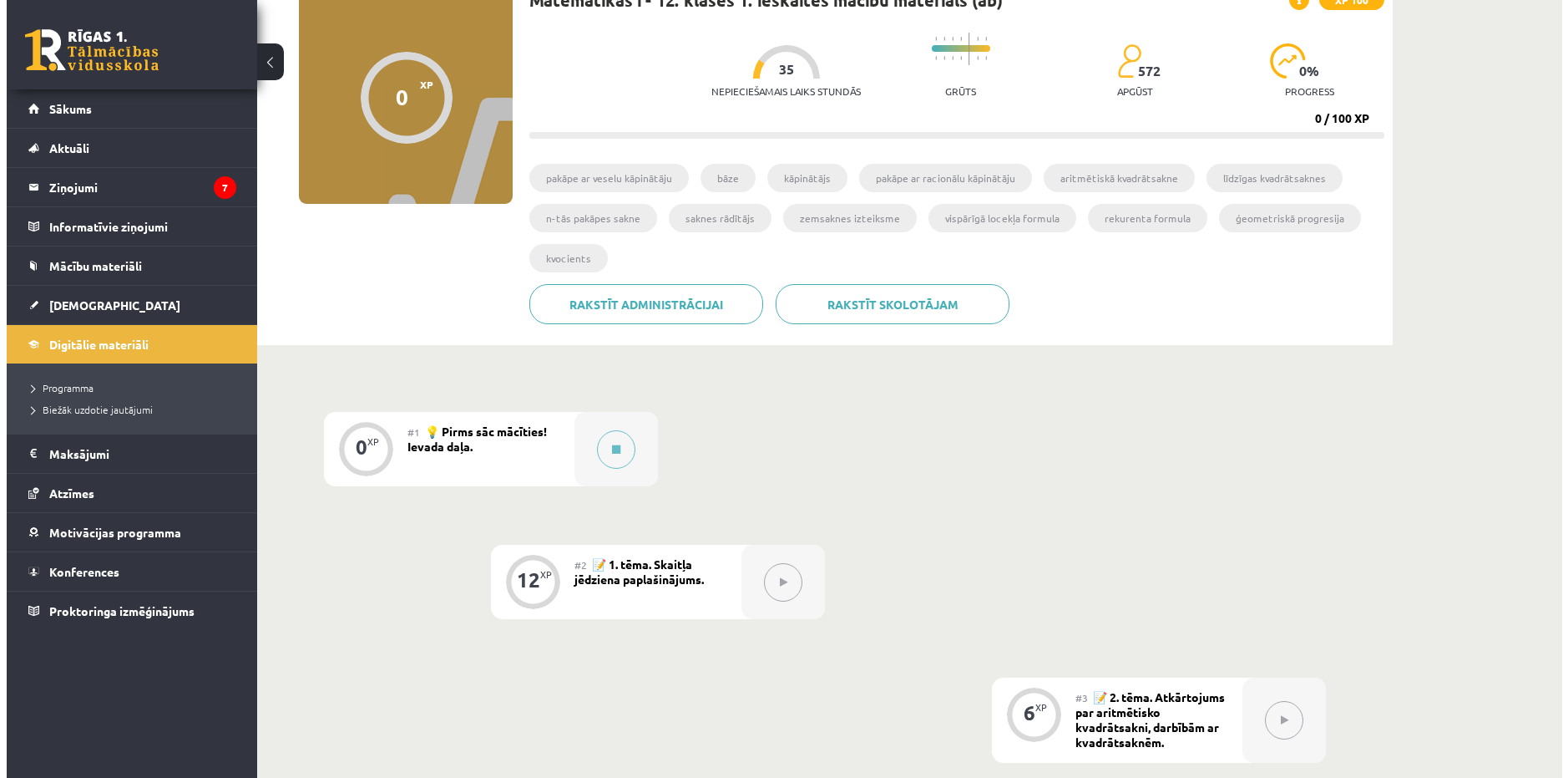
scroll to position [167, 0]
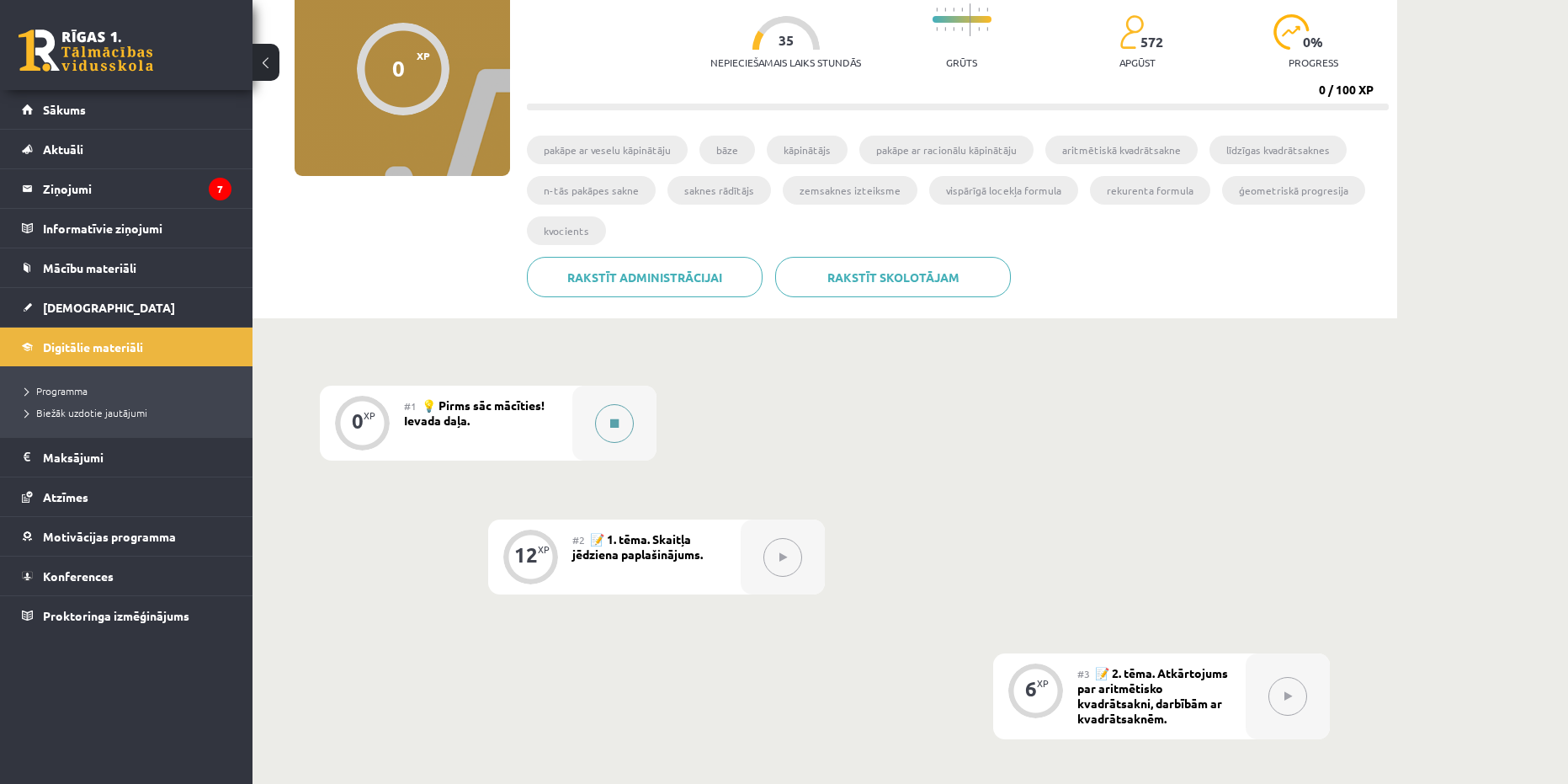
click at [593, 422] on div at bounding box center [614, 422] width 84 height 75
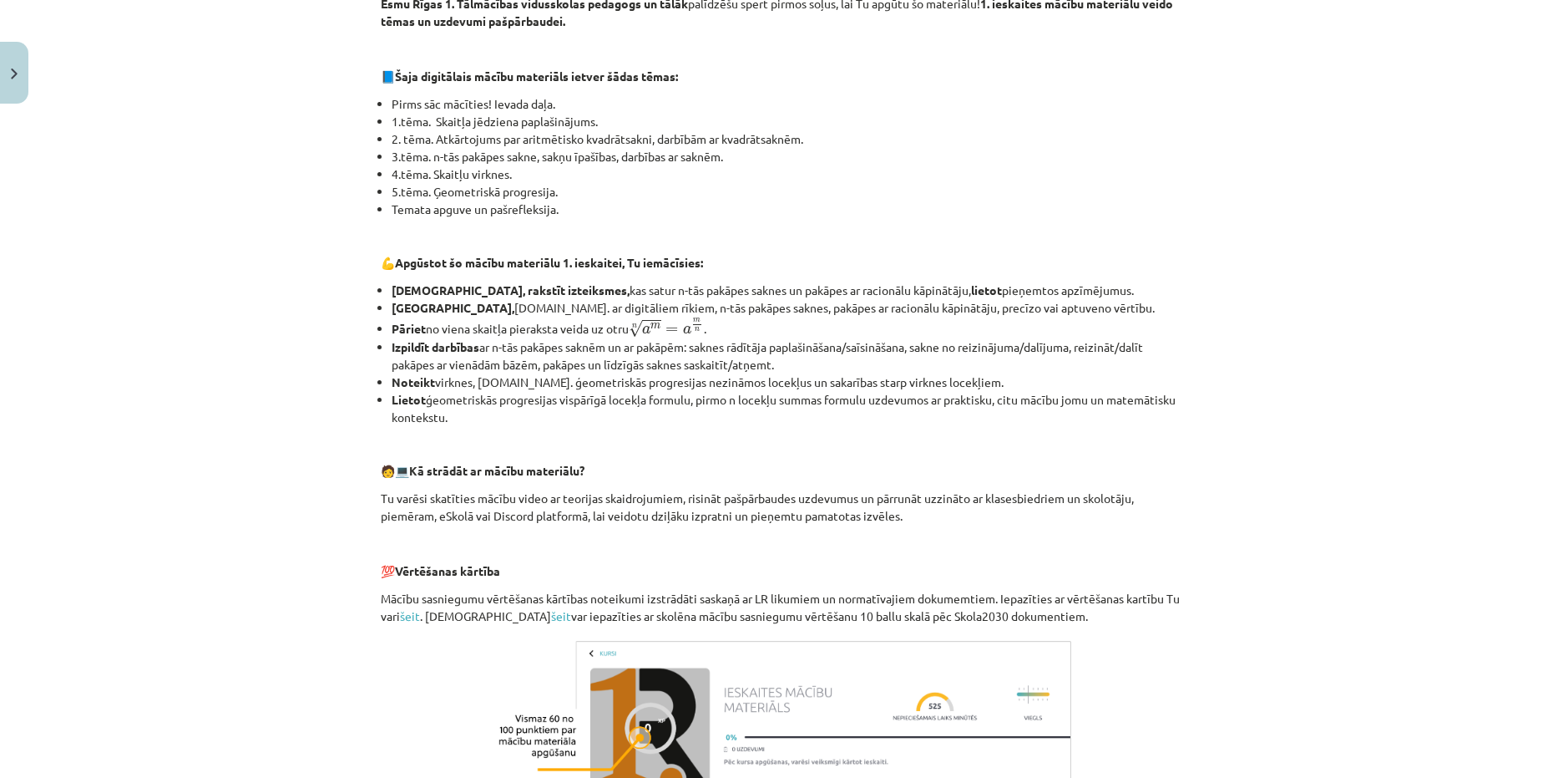
scroll to position [566, 0]
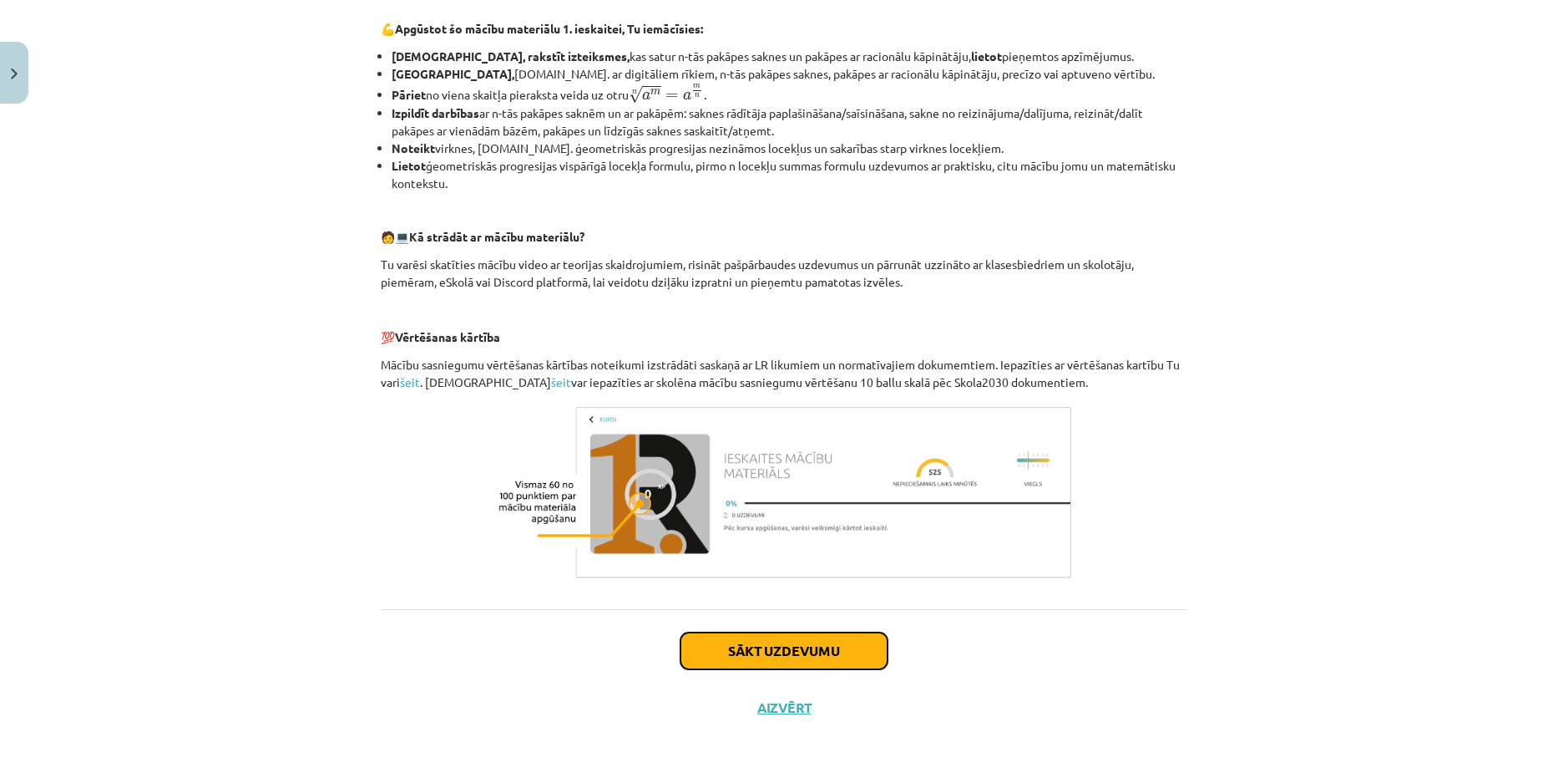
click at [787, 645] on button "Sākt uzdevumu" at bounding box center [784, 651] width 207 height 37
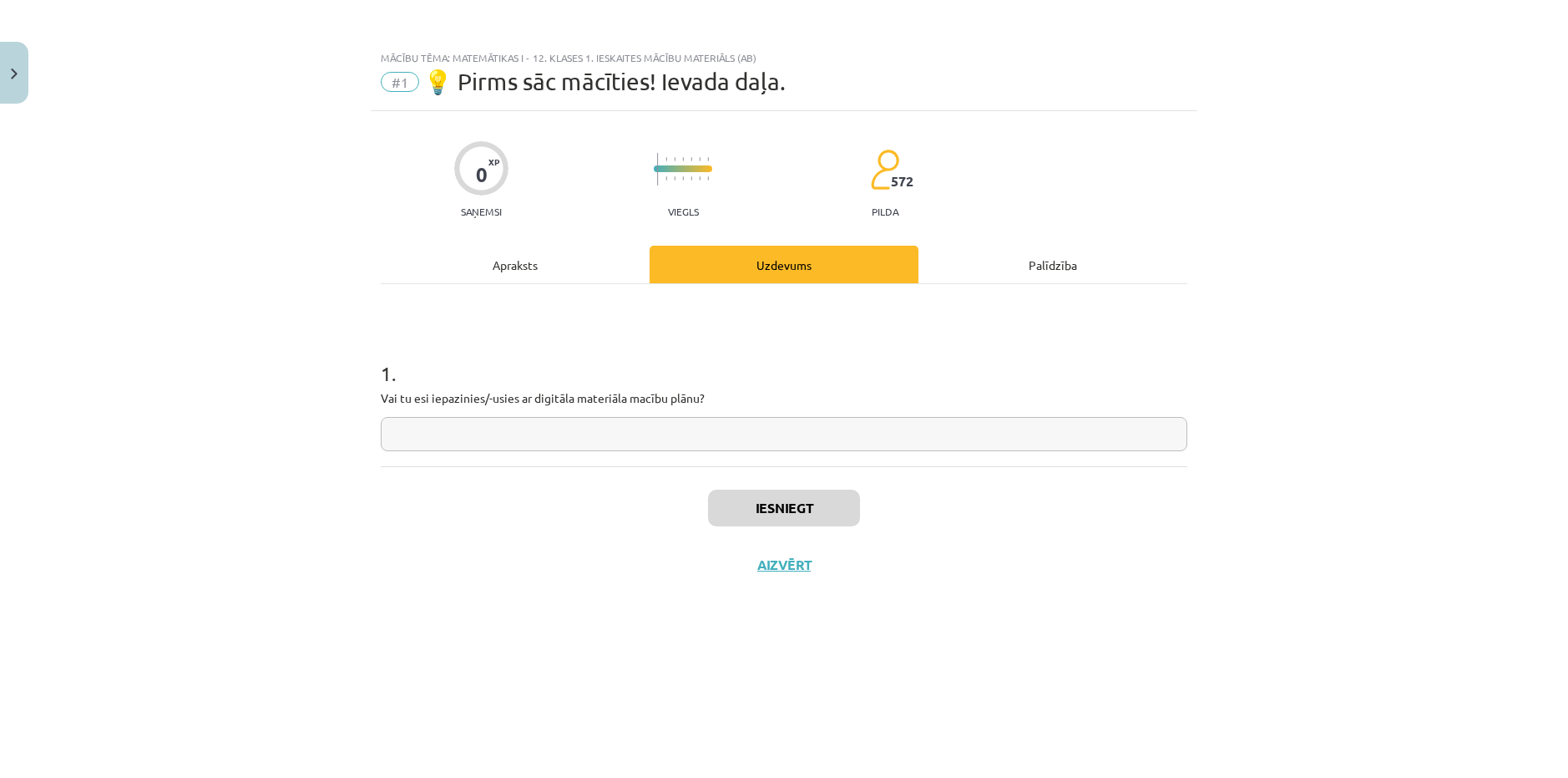
click at [628, 435] on input "text" at bounding box center [784, 433] width 807 height 34
type input "**"
click at [757, 502] on button "Iesniegt" at bounding box center [784, 508] width 152 height 37
click at [777, 567] on button "Nākamā nodarbība" at bounding box center [784, 576] width 164 height 38
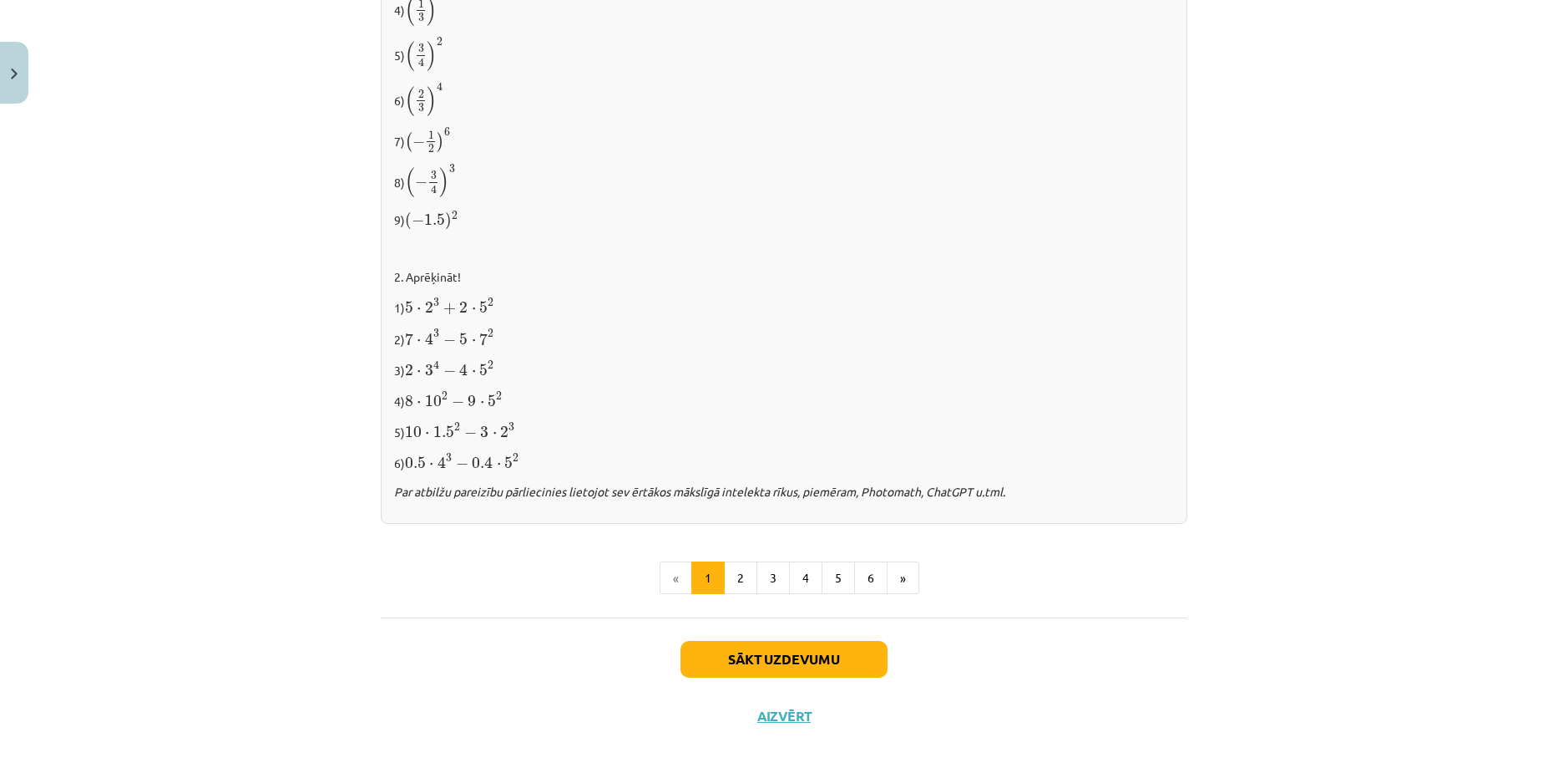
scroll to position [1595, 0]
click at [768, 656] on button "Sākt uzdevumu" at bounding box center [784, 654] width 207 height 37
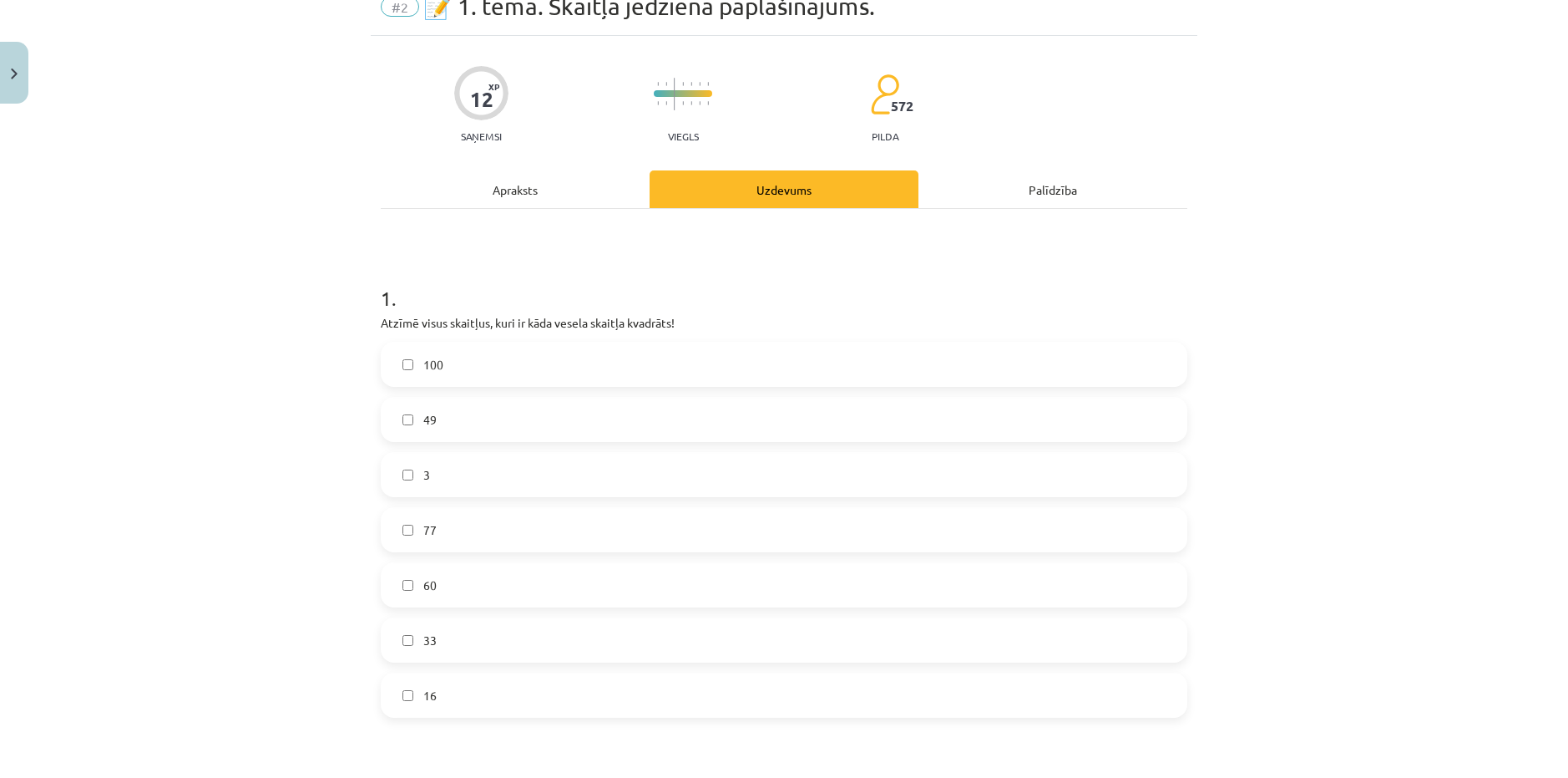
scroll to position [42, 0]
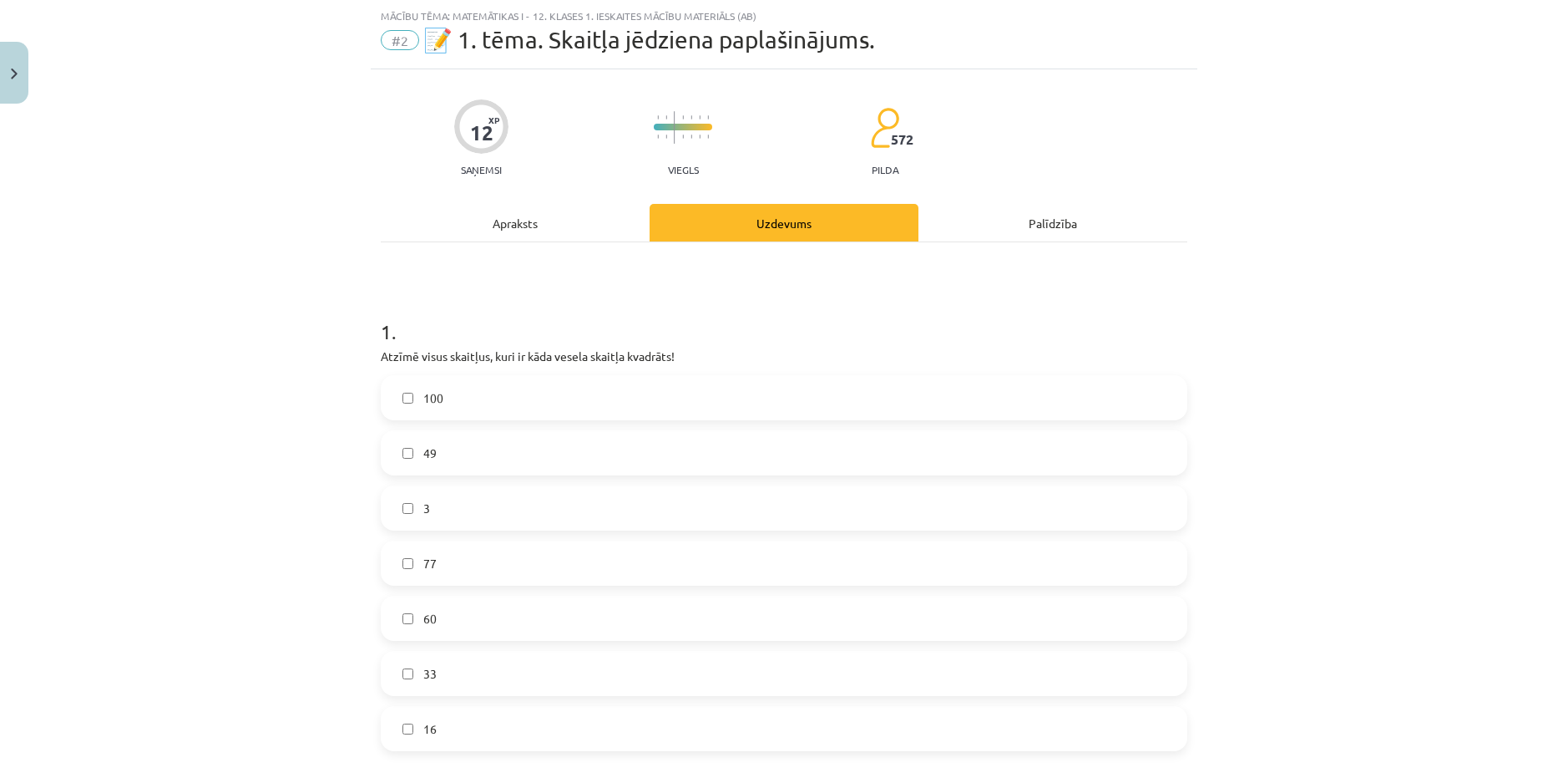
click at [663, 424] on div "1 . Atzīmē visus skaitļus, kuri ir kāda vesela skaitļa kvadrāts! 100 49 3 77 60…" at bounding box center [784, 521] width 807 height 460
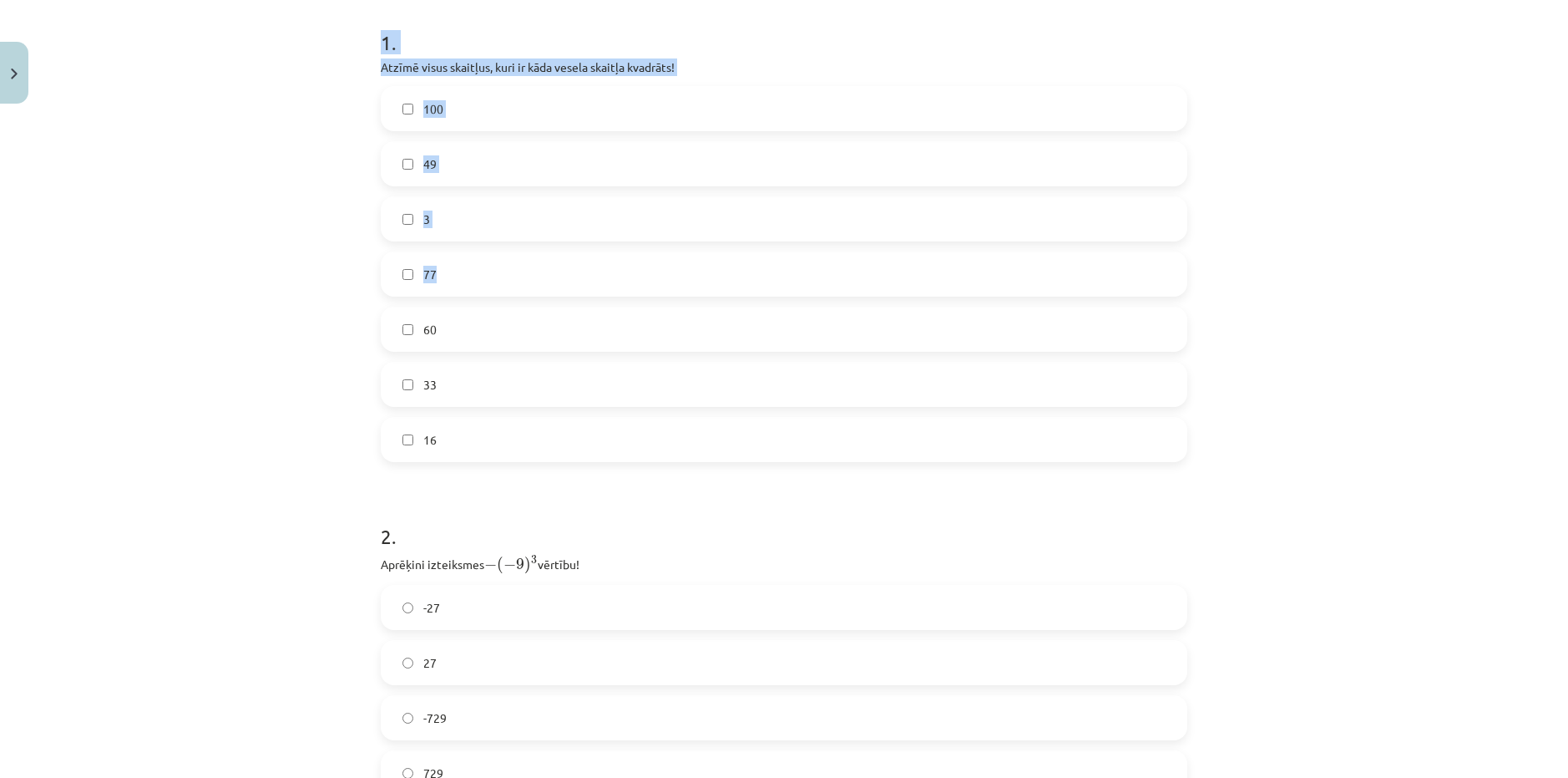
scroll to position [824, 0]
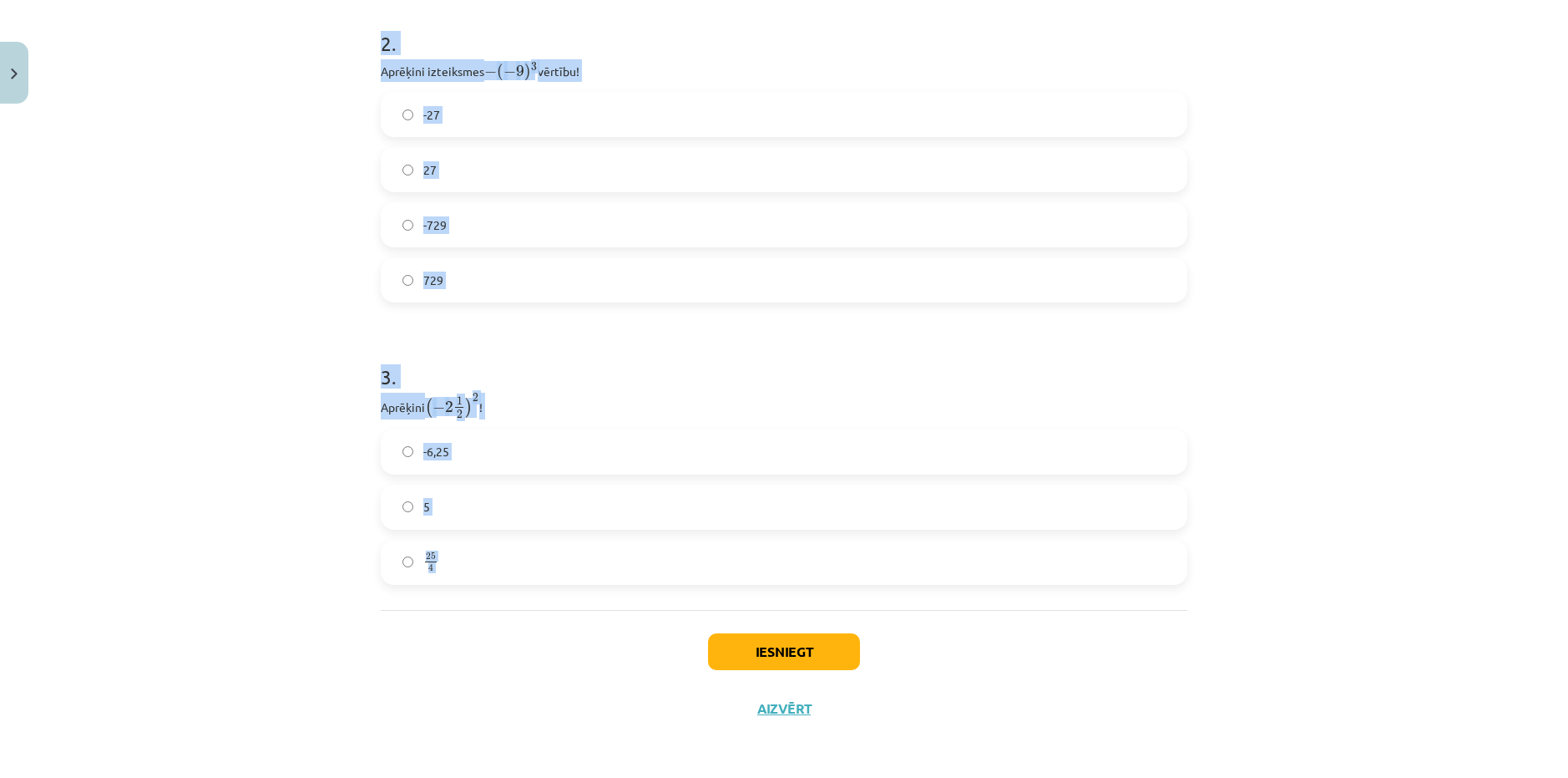
drag, startPoint x: 793, startPoint y: 597, endPoint x: 553, endPoint y: 610, distance: 240.4
click at [553, 610] on div "12 XP Saņemsi Viegls 572 pilda Apraksts Uzdevums Palīdzība 1 . Atzīmē visus ska…" at bounding box center [784, 12] width 827 height 1450
click at [553, 610] on div "Iesniegt Aizvērt" at bounding box center [784, 668] width 807 height 117
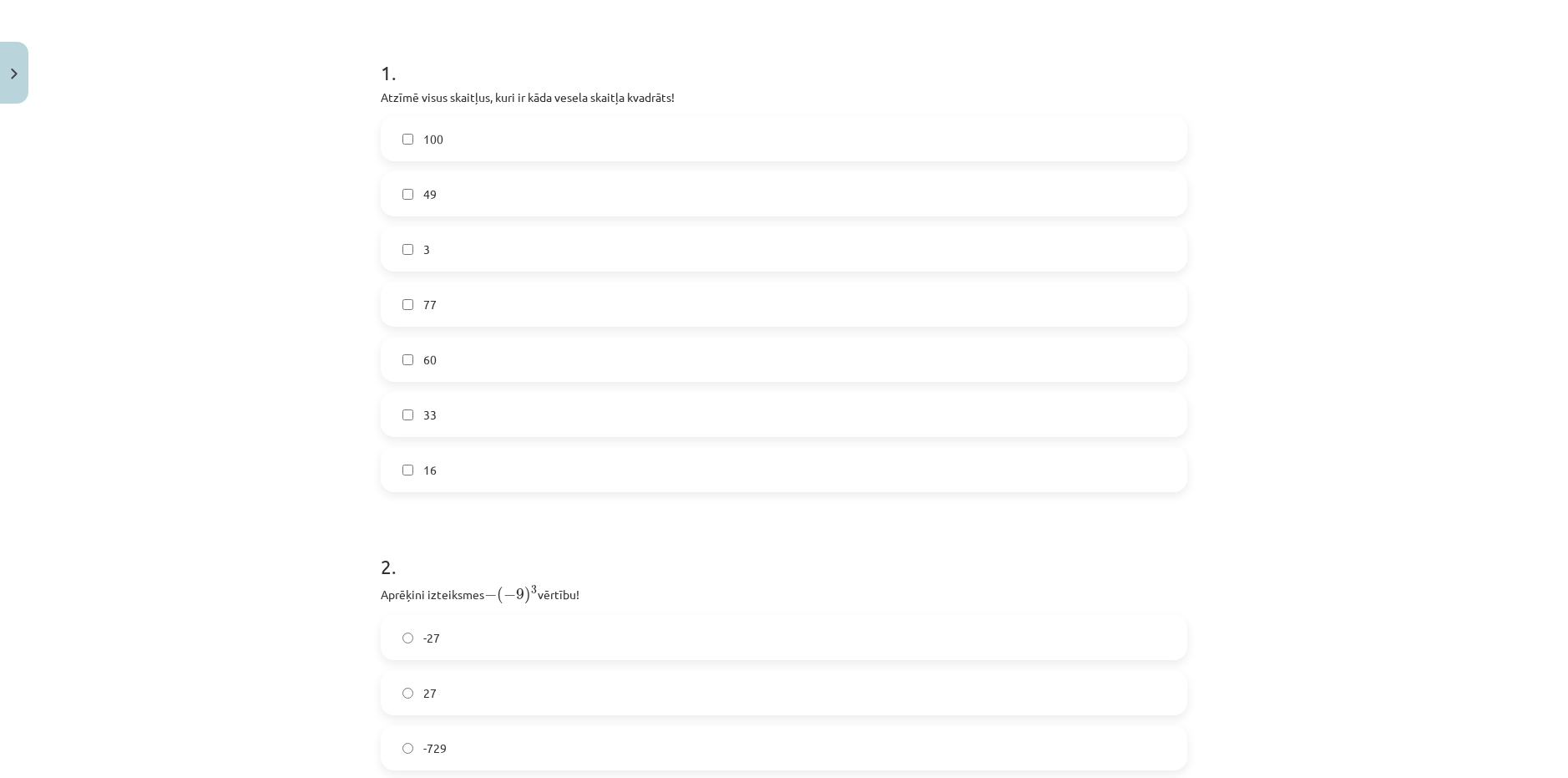
scroll to position [239, 0]
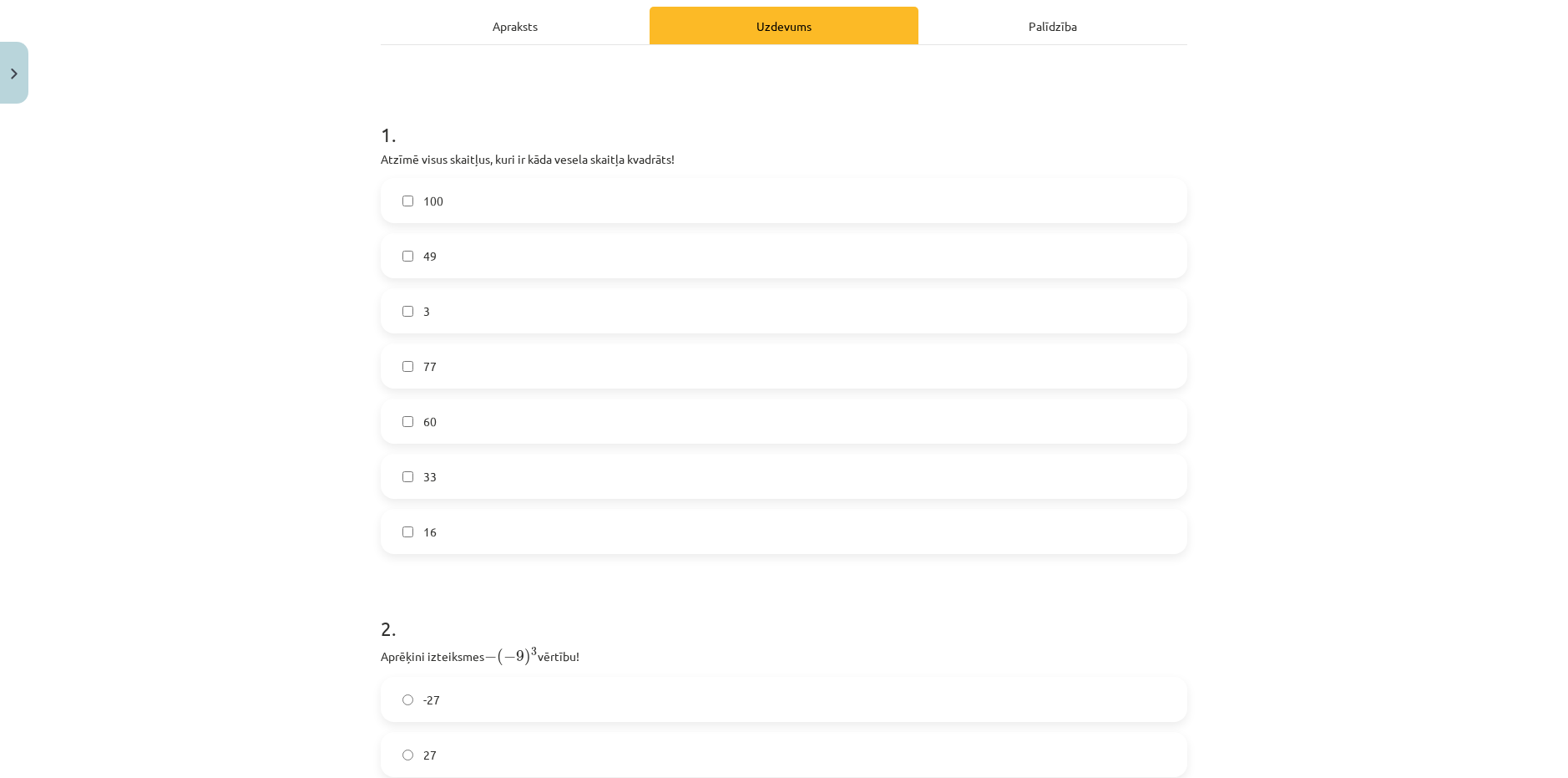
click at [371, 132] on div "12 XP Saņemsi Viegls 572 pilda Apraksts Uzdevums Palīdzība 1 . Atzīmē visus ska…" at bounding box center [784, 597] width 827 height 1450
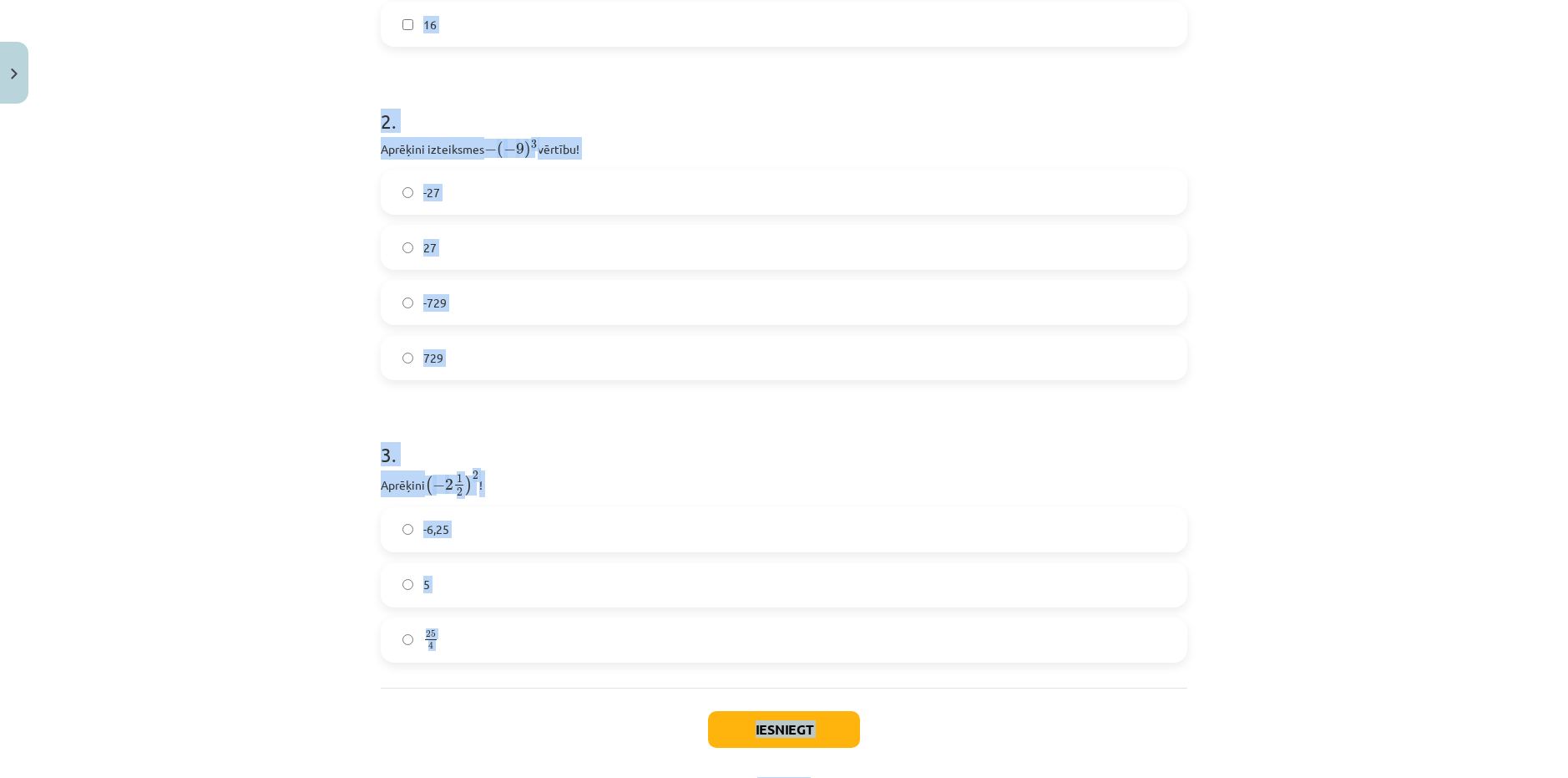
scroll to position [768, 0]
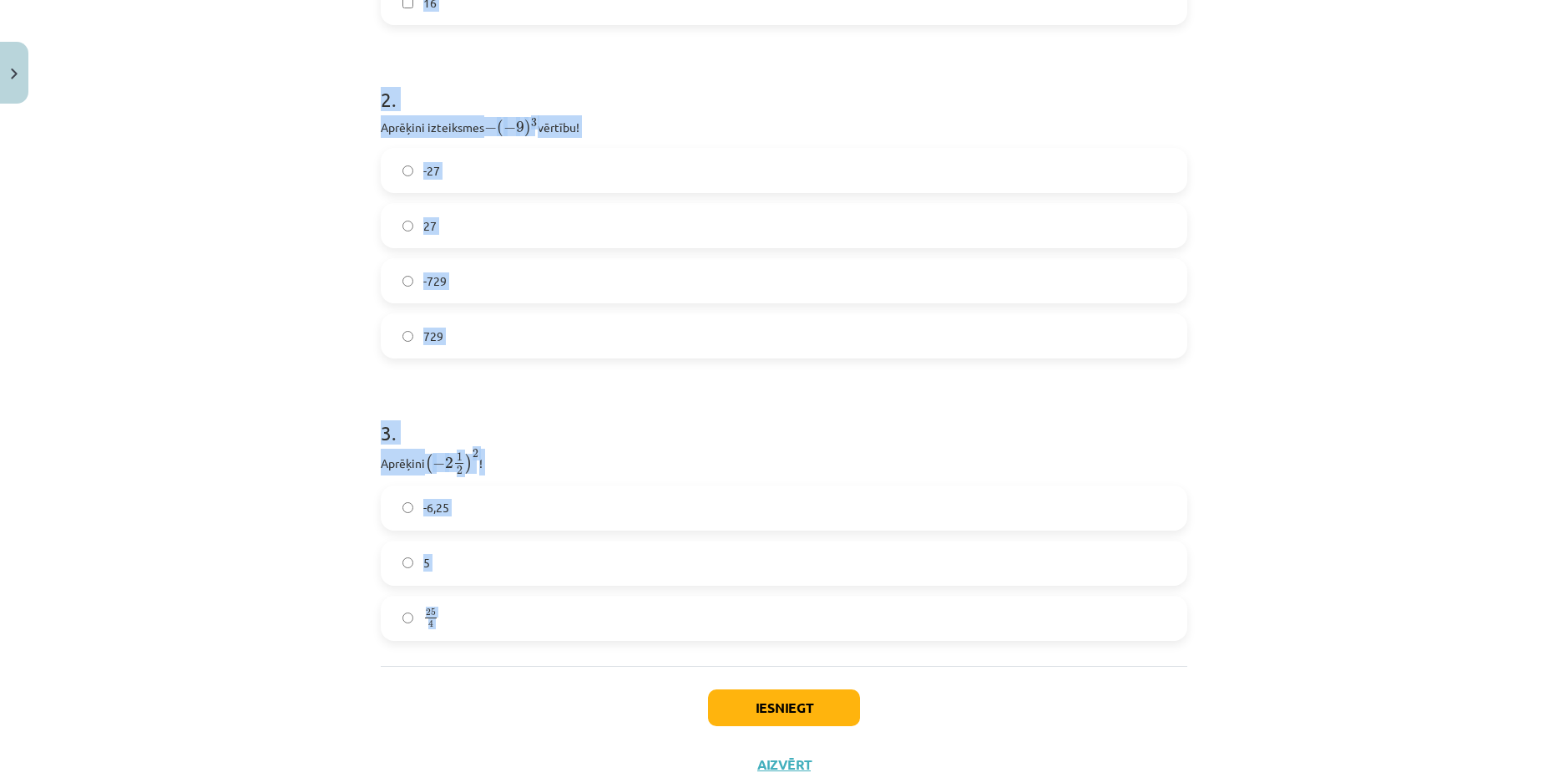
drag, startPoint x: 368, startPoint y: 132, endPoint x: 487, endPoint y: 617, distance: 499.4
click at [487, 617] on div "12 XP Saņemsi Viegls 572 pilda Apraksts Uzdevums Palīdzība 1 . Atzīmē visus ska…" at bounding box center [784, 69] width 827 height 1450
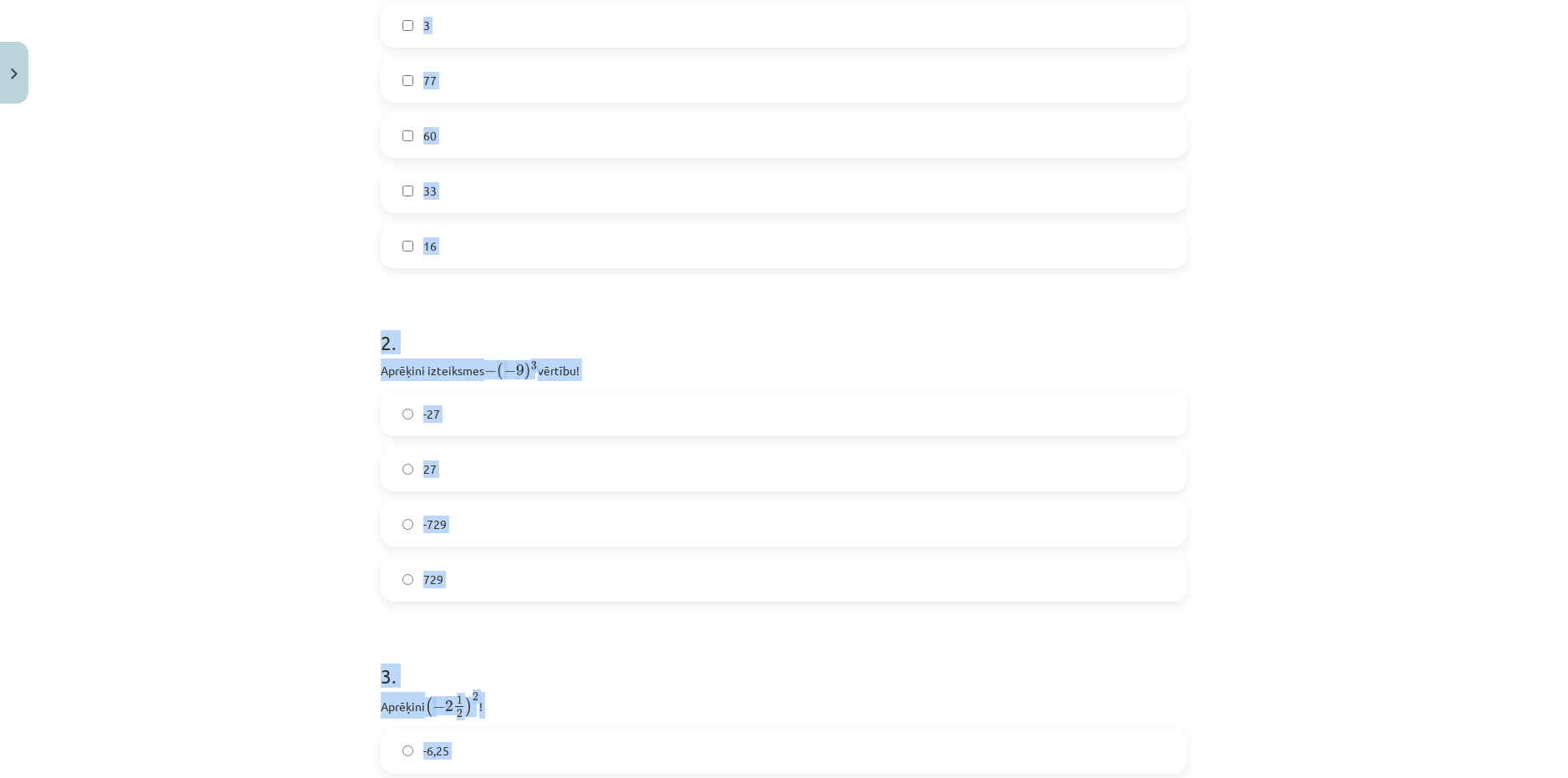
scroll to position [266, 0]
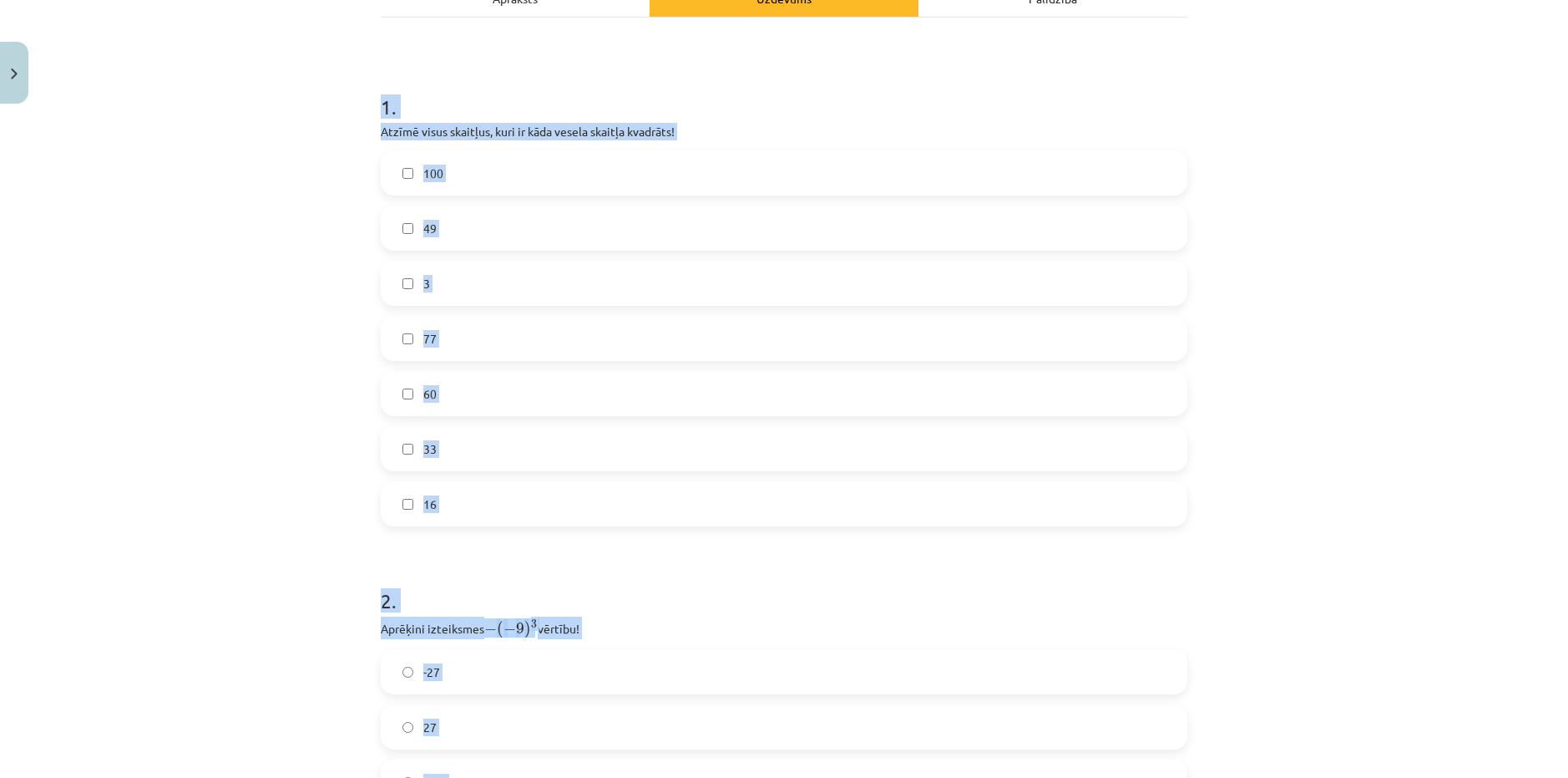
click at [227, 384] on div "Mācību tēma: Matemātikas i - 12. klases 1. ieskaites mācību materiāls (ab) #2 📝…" at bounding box center [784, 389] width 1568 height 778
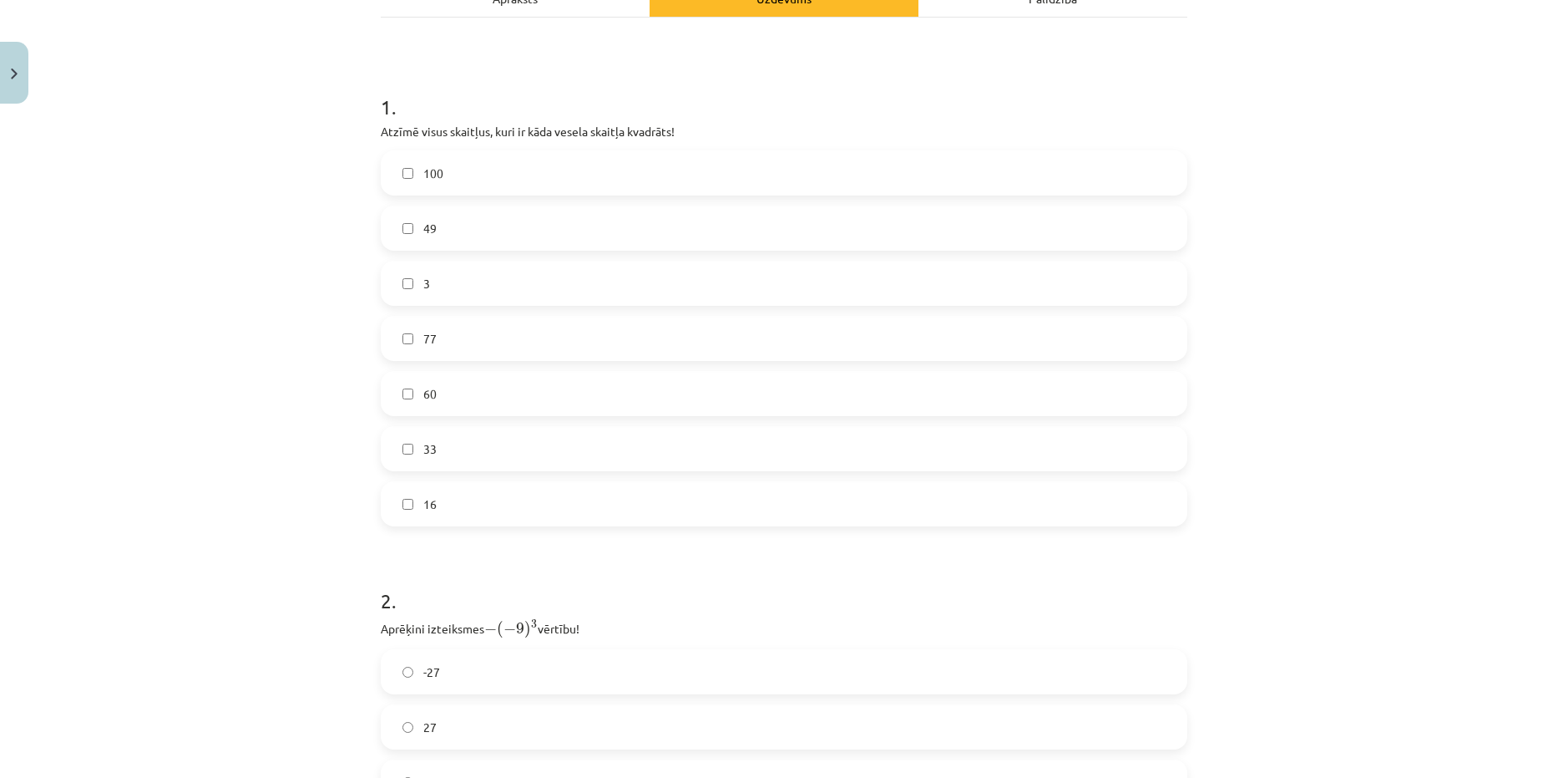
click at [426, 186] on label "100" at bounding box center [784, 173] width 803 height 42
click at [446, 225] on label "49" at bounding box center [784, 228] width 803 height 42
click at [464, 170] on label "100" at bounding box center [784, 173] width 803 height 42
click at [442, 496] on label "16" at bounding box center [784, 504] width 803 height 42
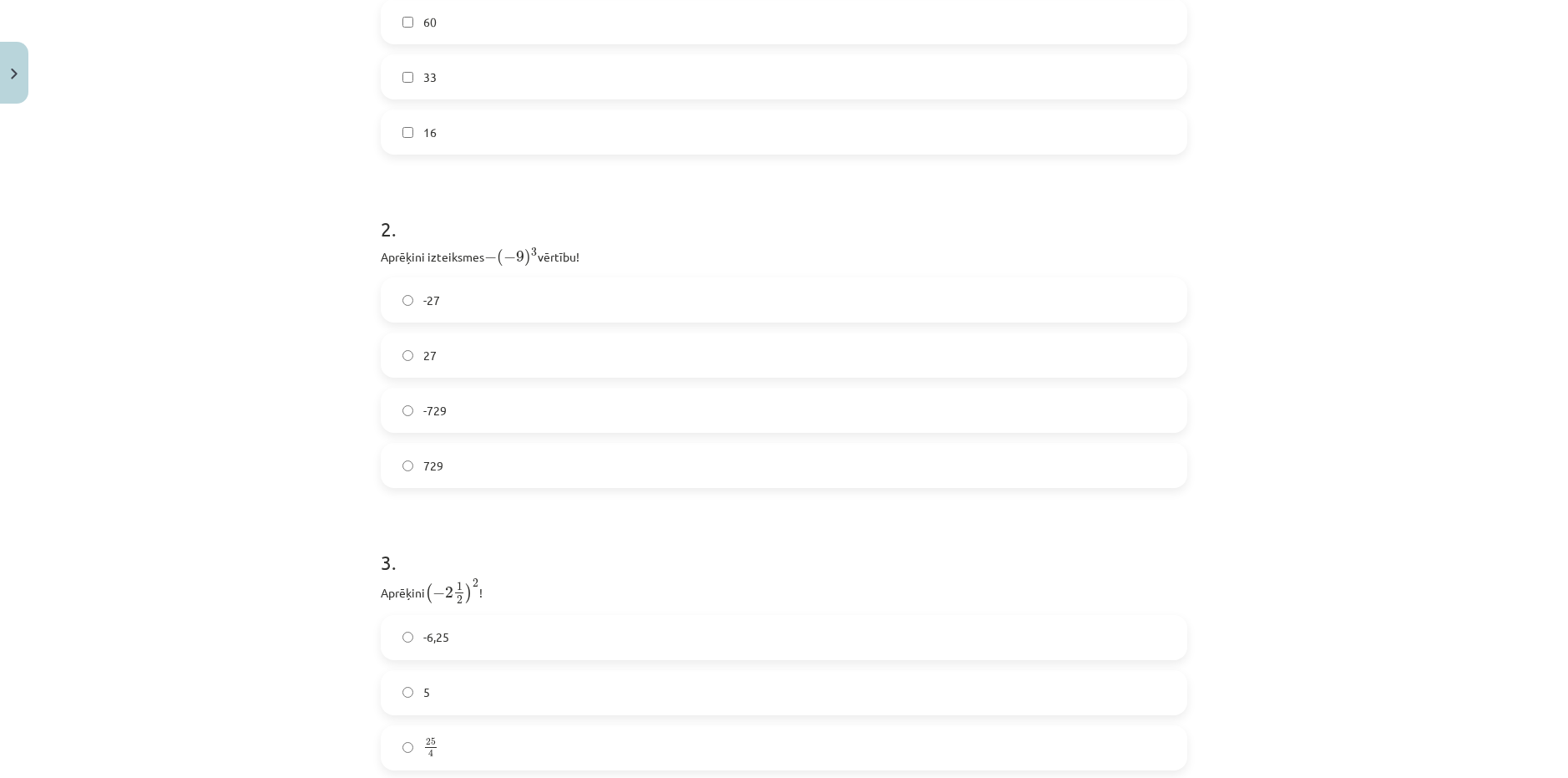
scroll to position [684, 0]
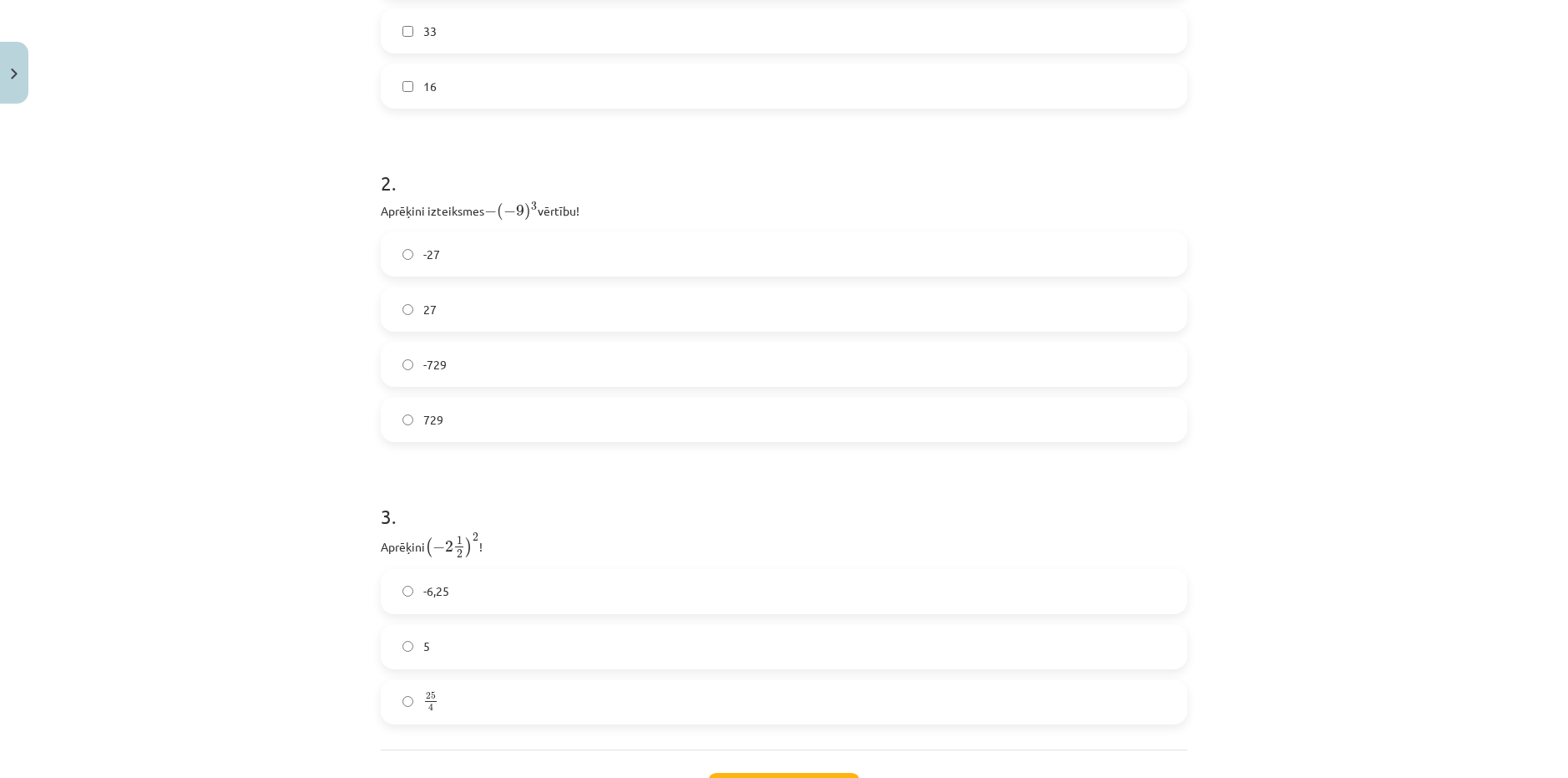
click at [461, 426] on label "729" at bounding box center [784, 419] width 803 height 42
click at [469, 595] on label "-6,25" at bounding box center [784, 591] width 803 height 42
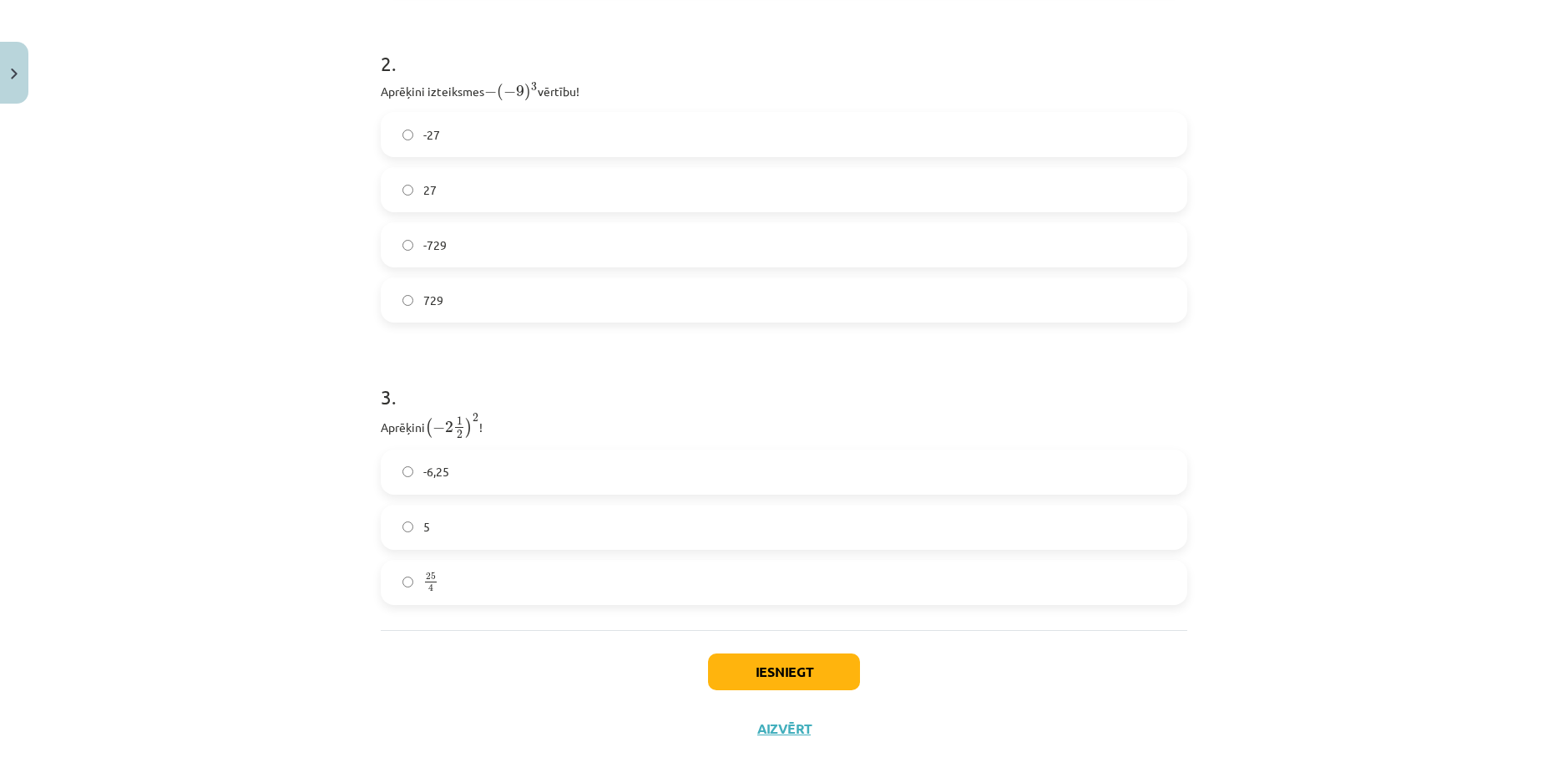
scroll to position [824, 0]
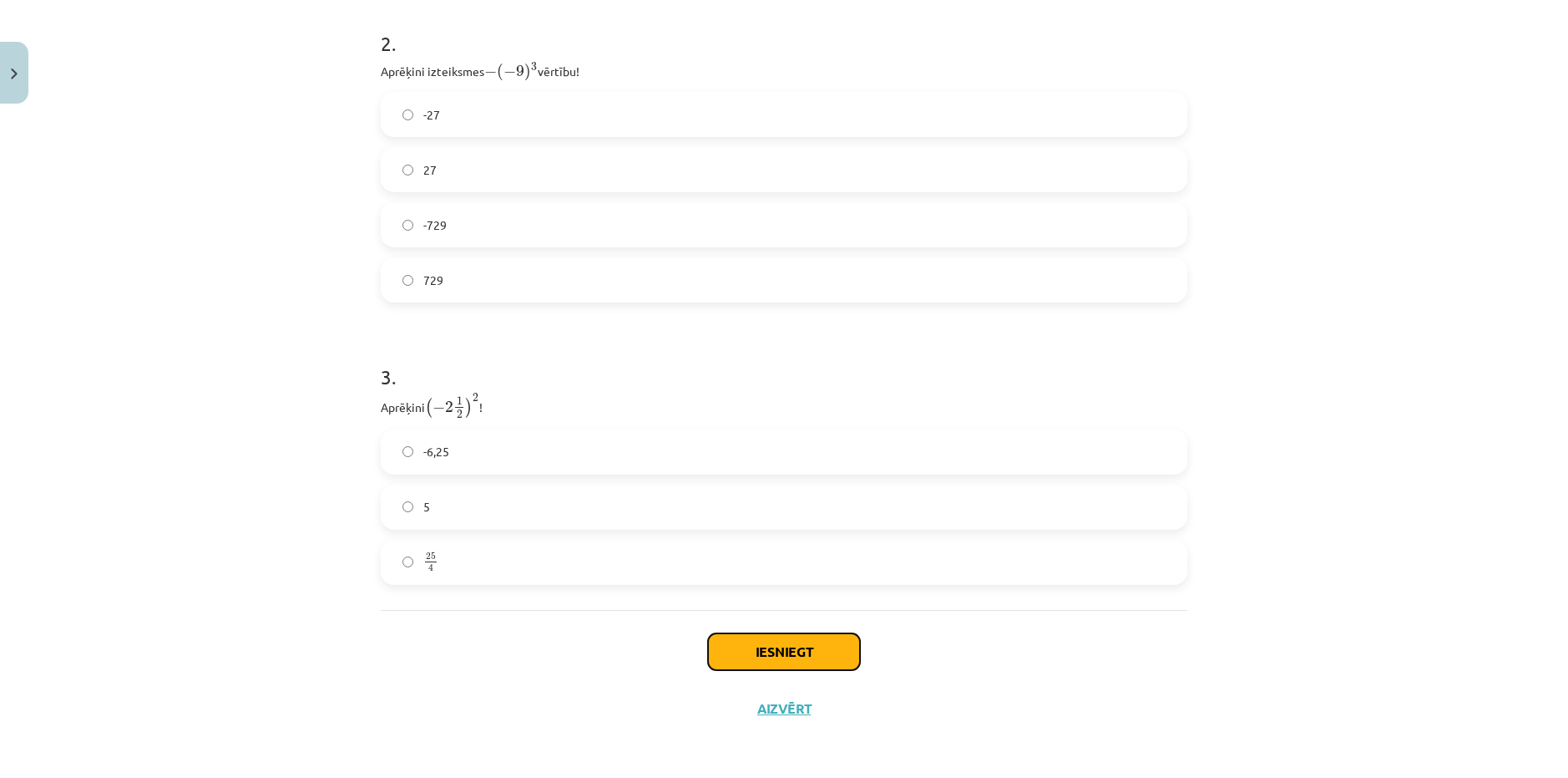
click at [806, 649] on button "Iesniegt" at bounding box center [784, 652] width 152 height 37
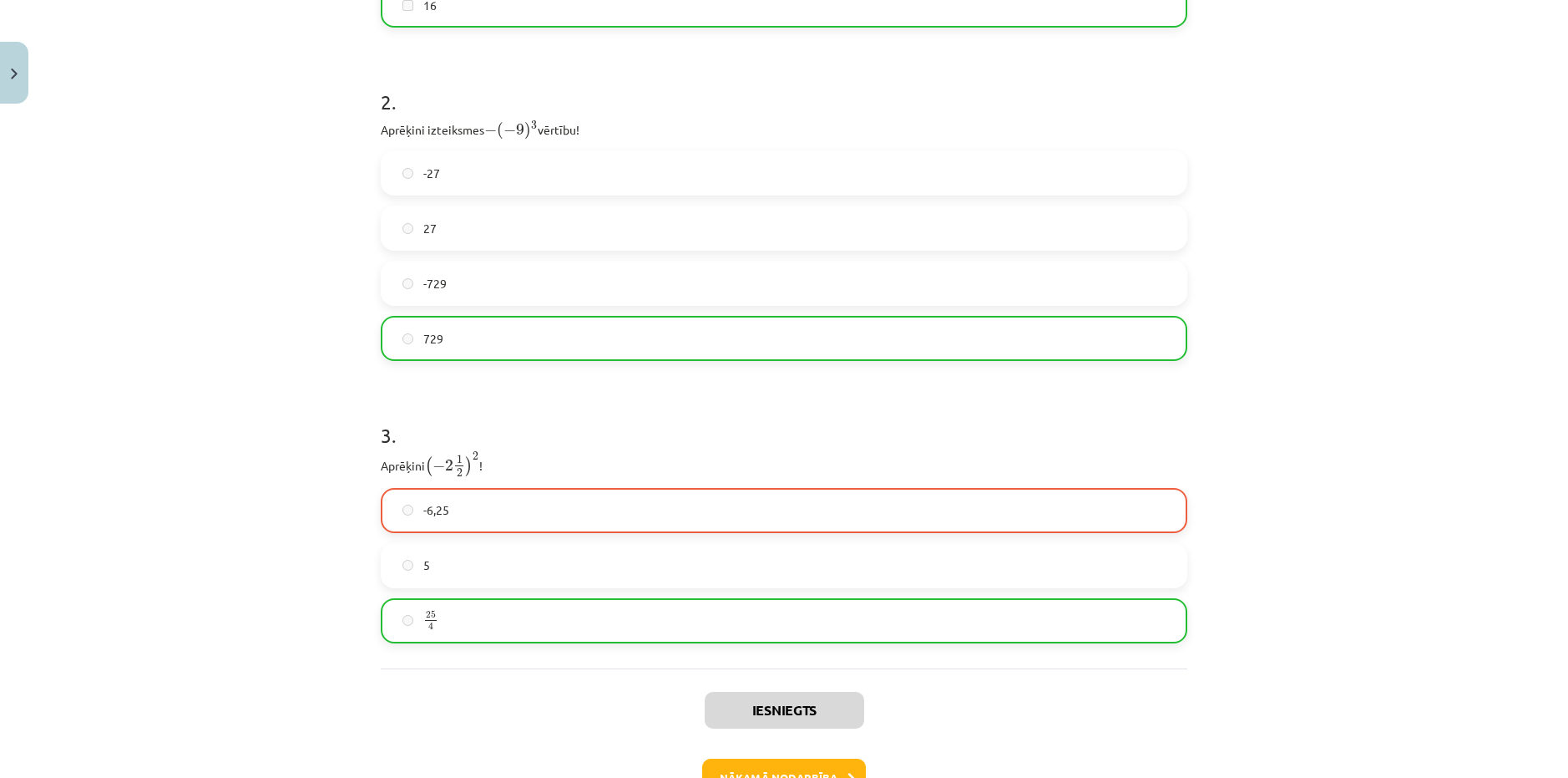
scroll to position [793, 0]
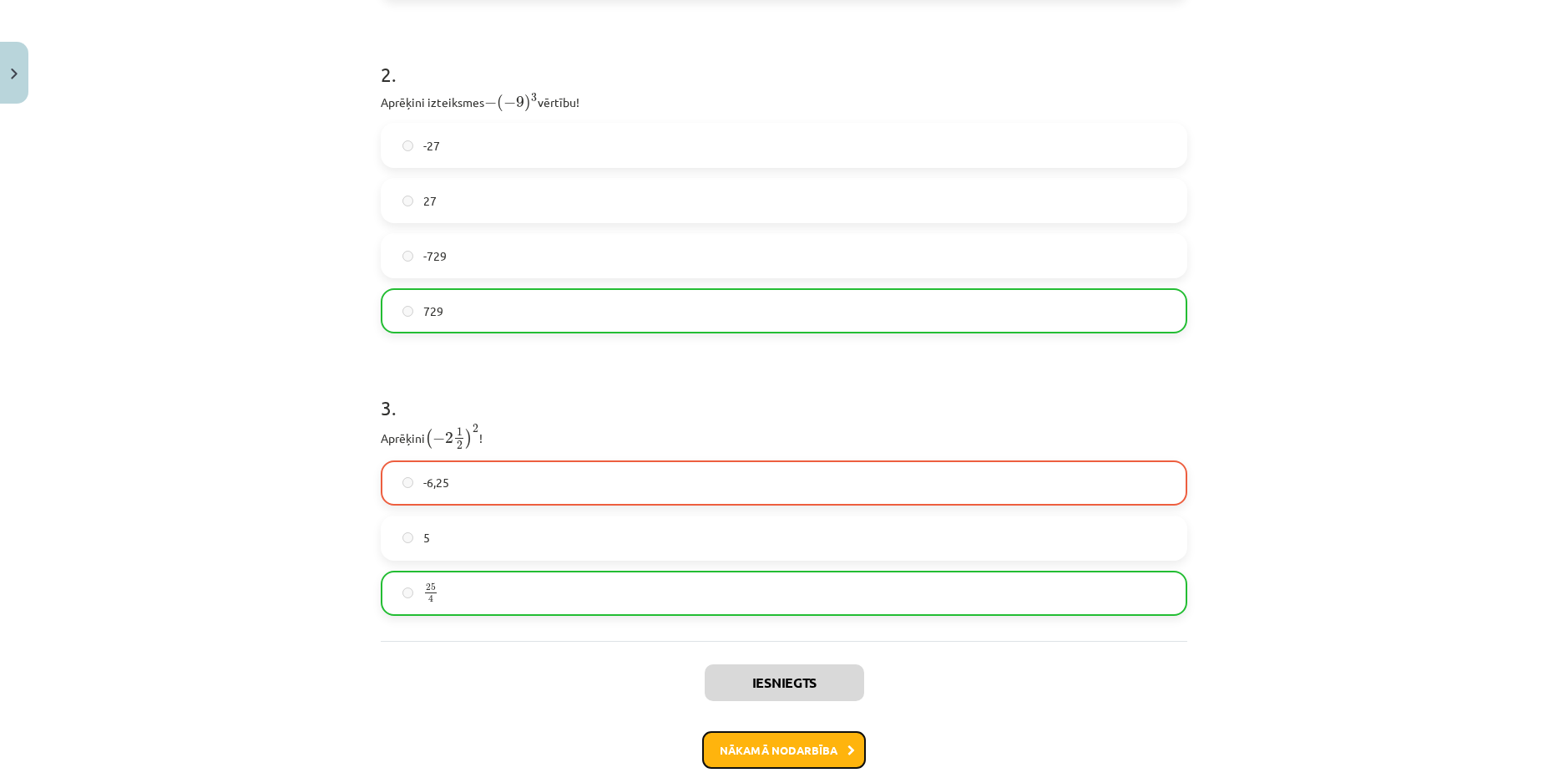
click at [776, 747] on button "Nākamā nodarbība" at bounding box center [784, 751] width 164 height 38
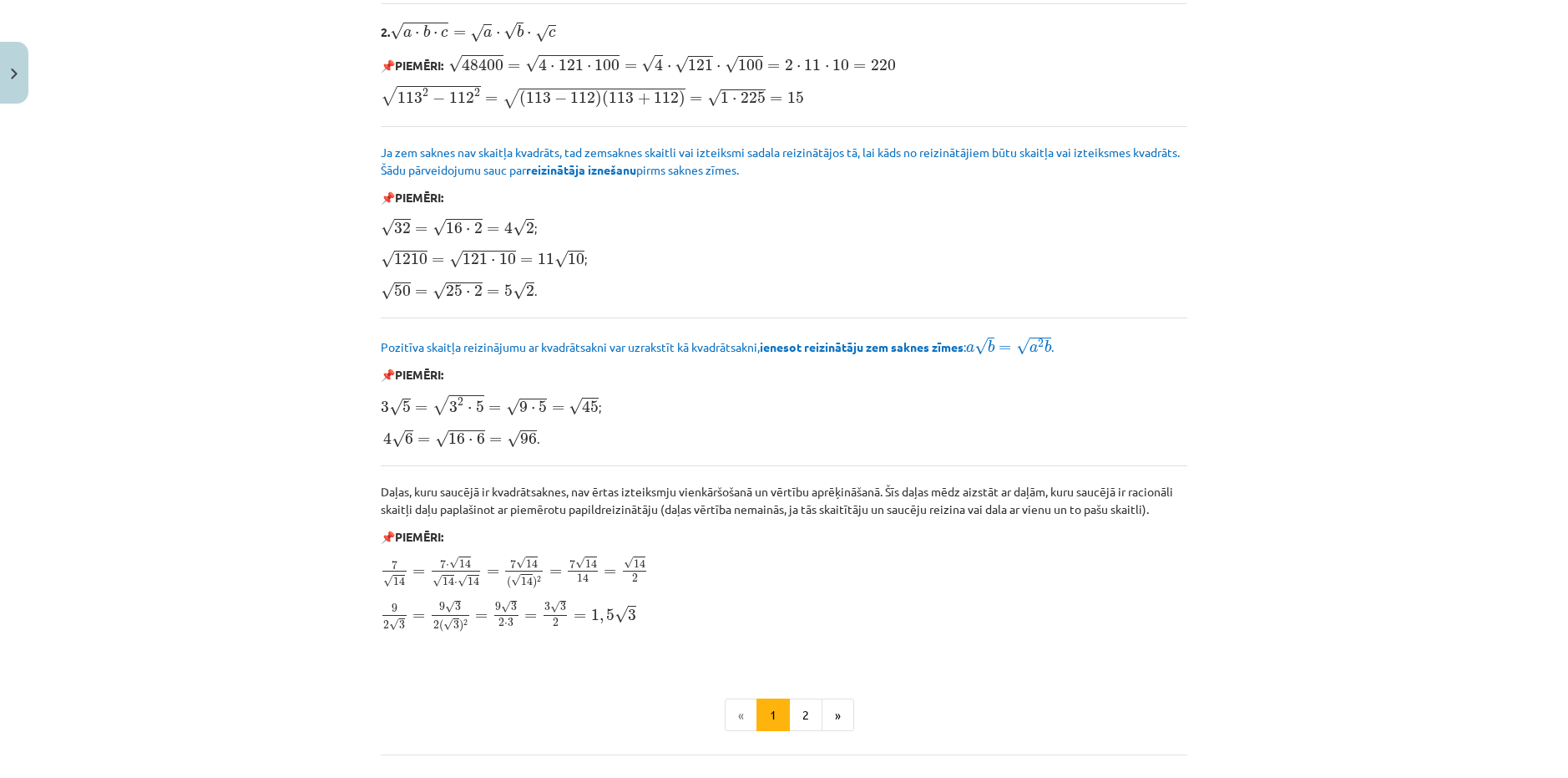
scroll to position [1838, 0]
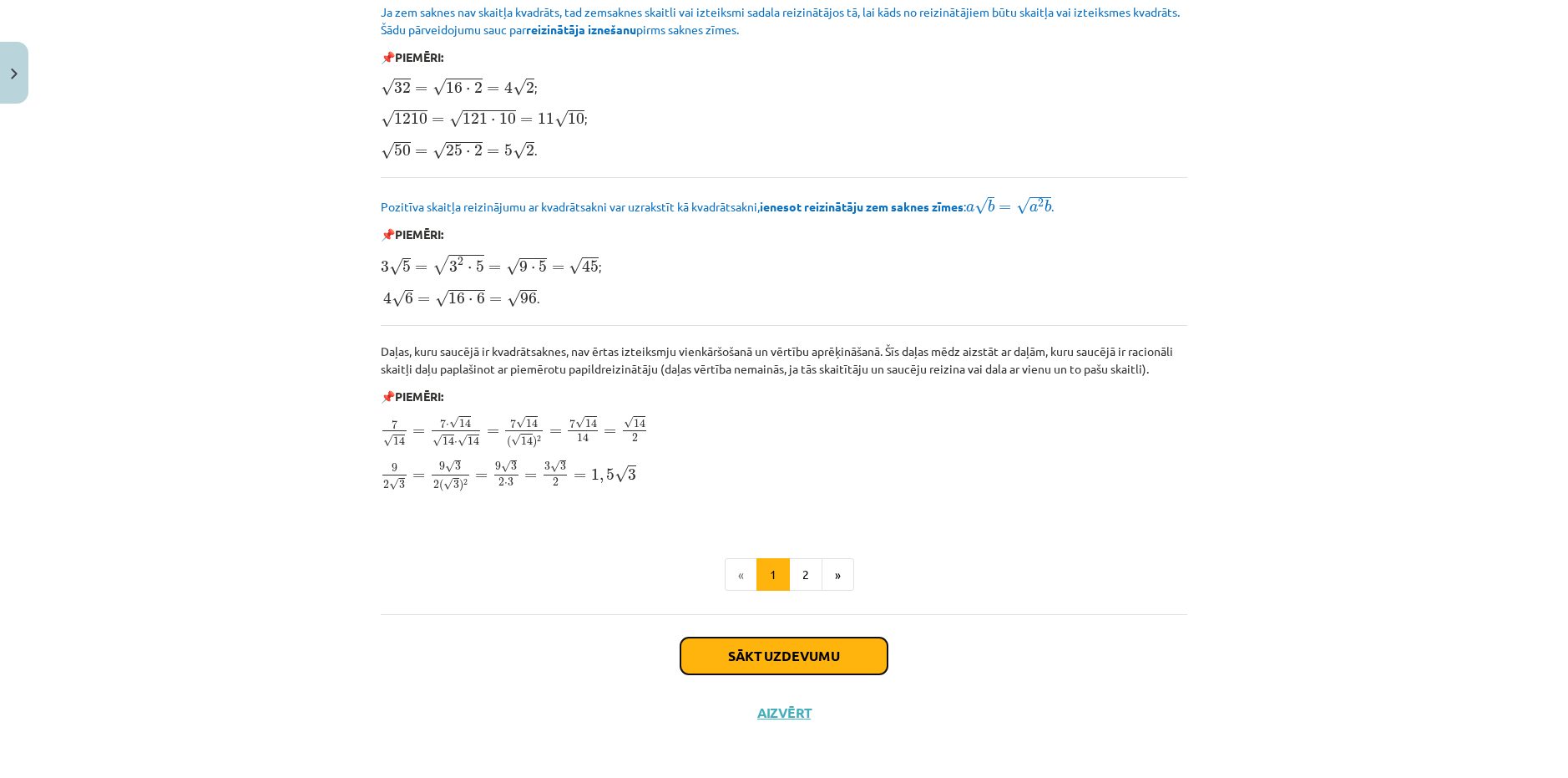
click at [835, 653] on button "Sākt uzdevumu" at bounding box center [784, 655] width 207 height 37
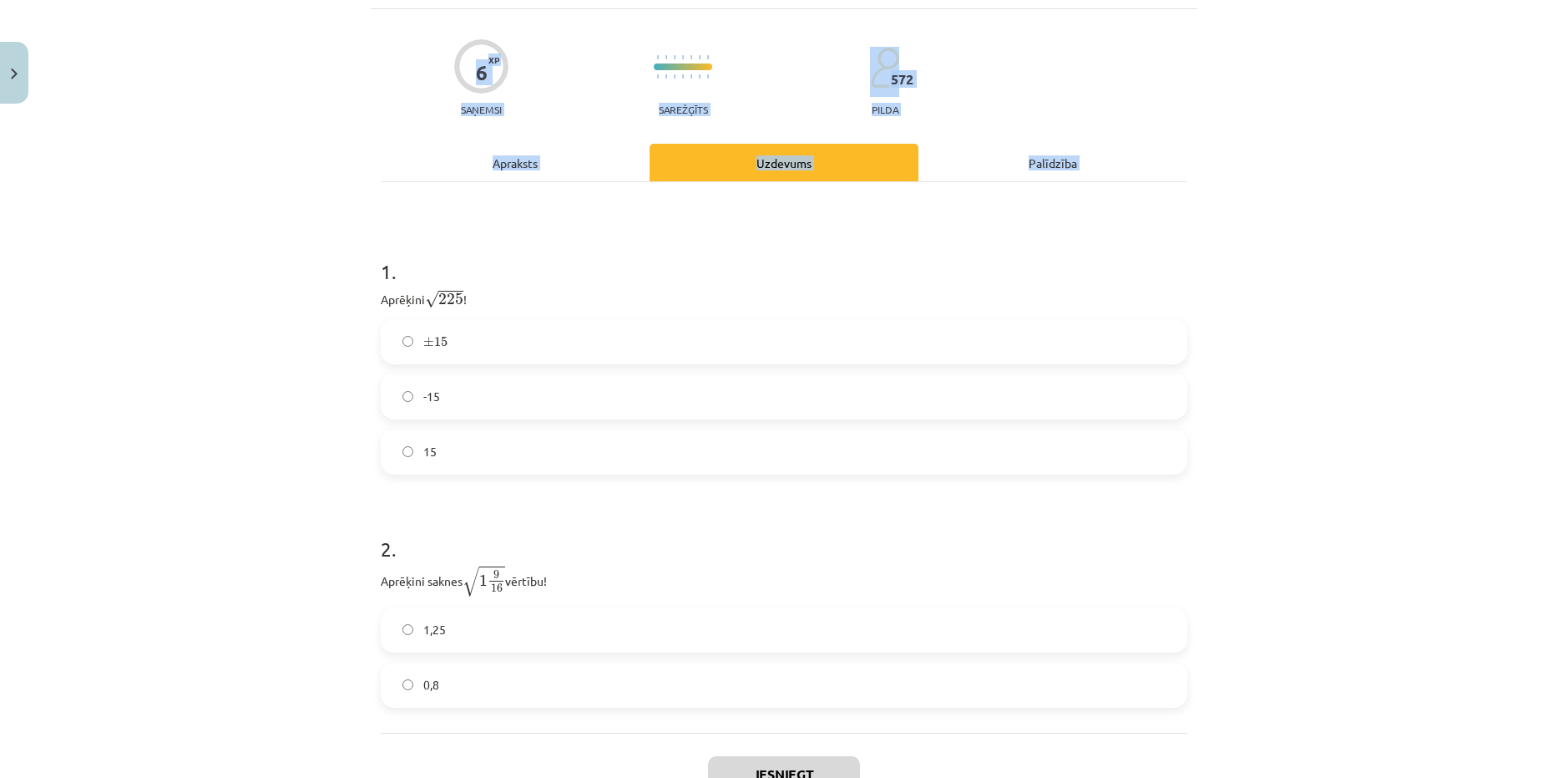
scroll to position [252, 0]
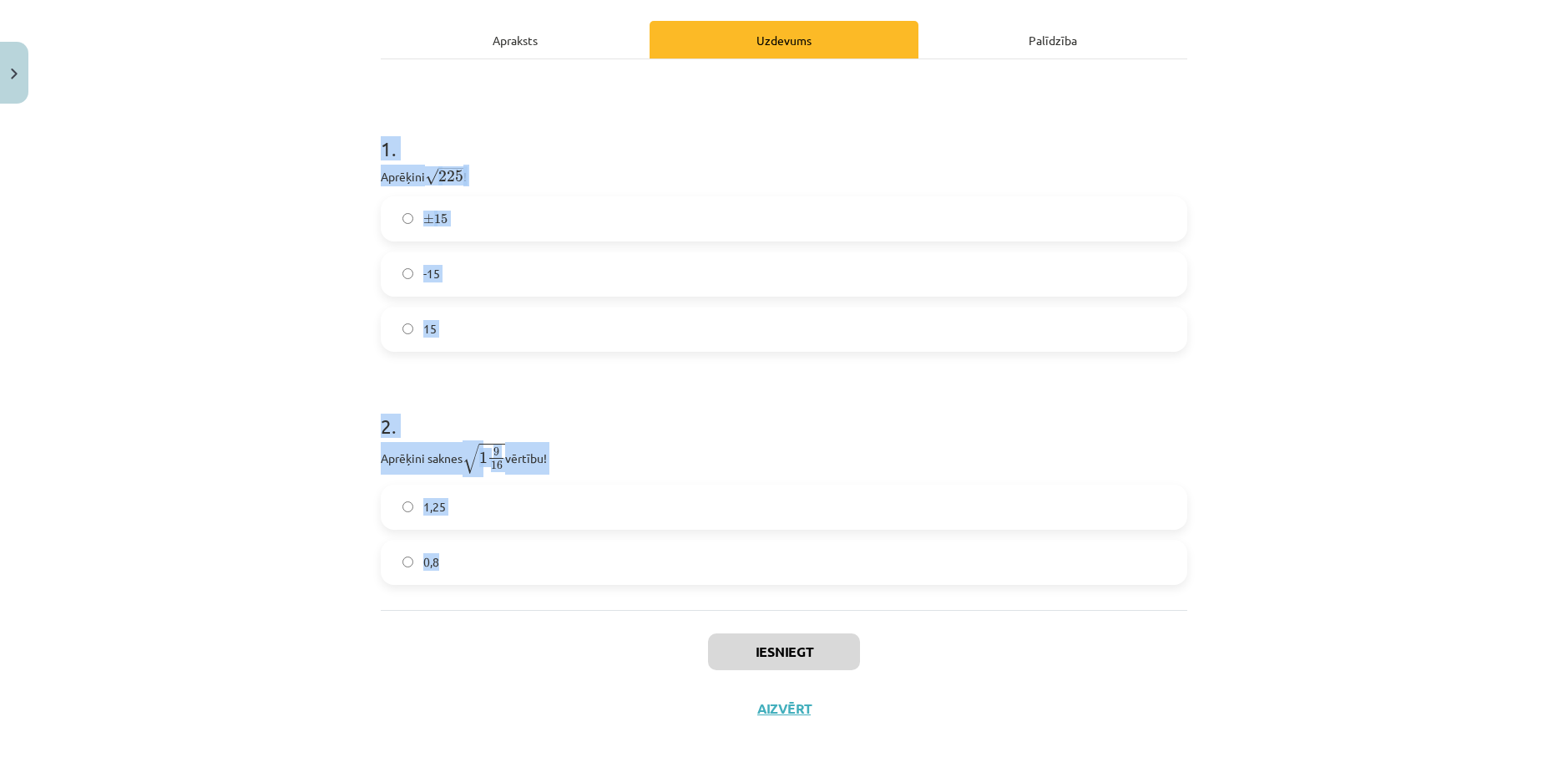
drag, startPoint x: 369, startPoint y: 343, endPoint x: 500, endPoint y: 567, distance: 259.5
click at [500, 567] on div "6 XP Saņemsi Sarežģīts 572 pilda Apraksts Uzdevums Palīdzība 1 . Aprēķini √ 225…" at bounding box center [784, 311] width 827 height 850
copy form "1 . Aprēķini √ 225 225 ! ± 15 ± 15 -15 15 2 . Aprēķini saknes √ 1 9 16 1 9 16 v…"
click at [280, 570] on div "Mācību tēma: Matemātikas i - 12. klases 1. ieskaites mācību materiāls (ab) #3 📝…" at bounding box center [784, 389] width 1568 height 778
click at [467, 445] on span "√" at bounding box center [471, 459] width 16 height 30
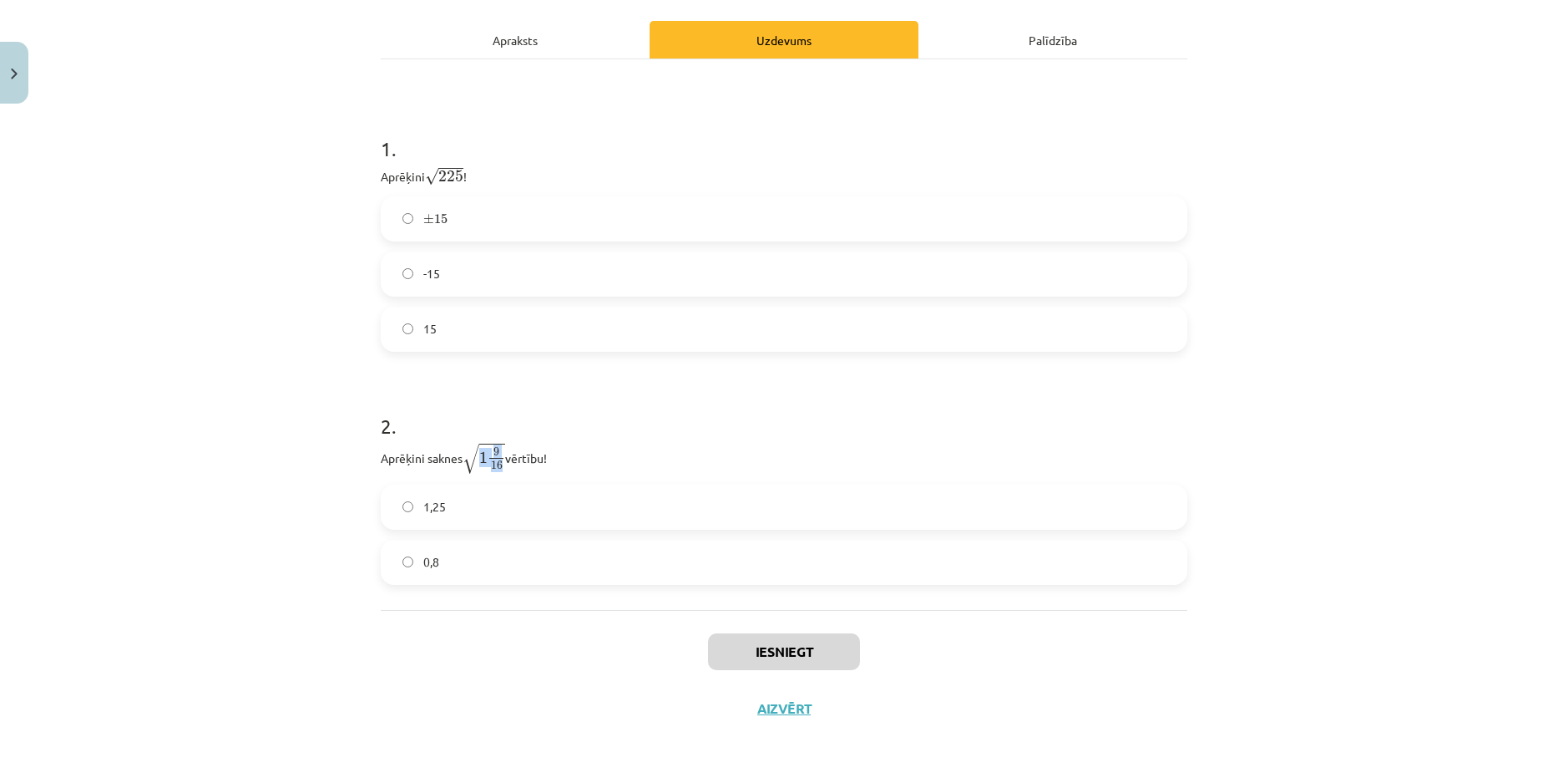
drag, startPoint x: 483, startPoint y: 451, endPoint x: 497, endPoint y: 463, distance: 18.4
click at [497, 463] on span "1 9 16" at bounding box center [492, 459] width 26 height 23
click at [471, 511] on label "1,25" at bounding box center [784, 507] width 803 height 42
click at [758, 363] on form "1 . Aprēķini √ 225 225 ! ± 15 ± 15 -15 15 2 . Aprēķini saknes √ 1 9 16 1 9 16 v…" at bounding box center [784, 346] width 807 height 477
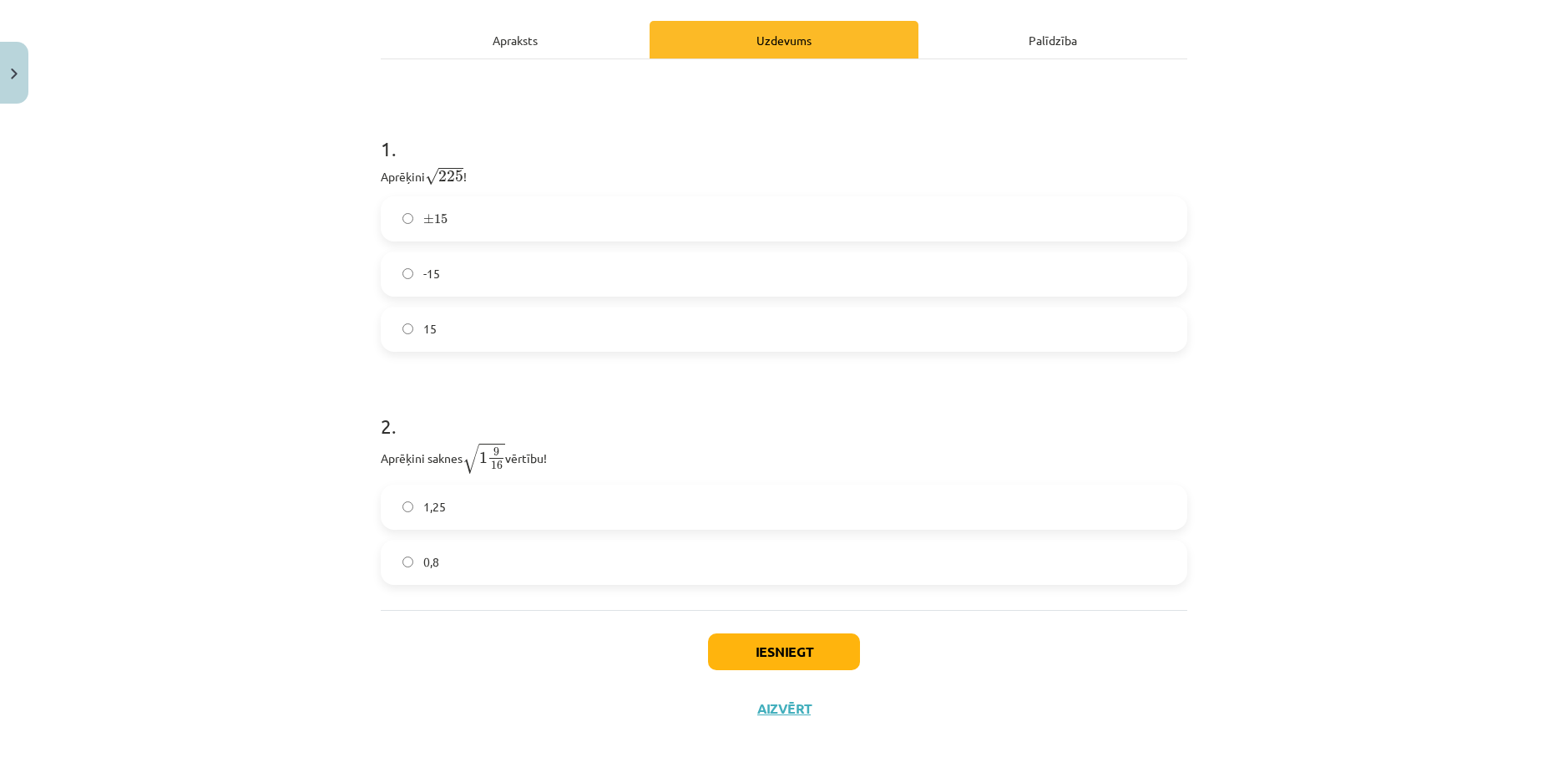
click at [446, 322] on label "15" at bounding box center [784, 330] width 803 height 42
click at [757, 645] on button "Iesniegt" at bounding box center [784, 652] width 152 height 37
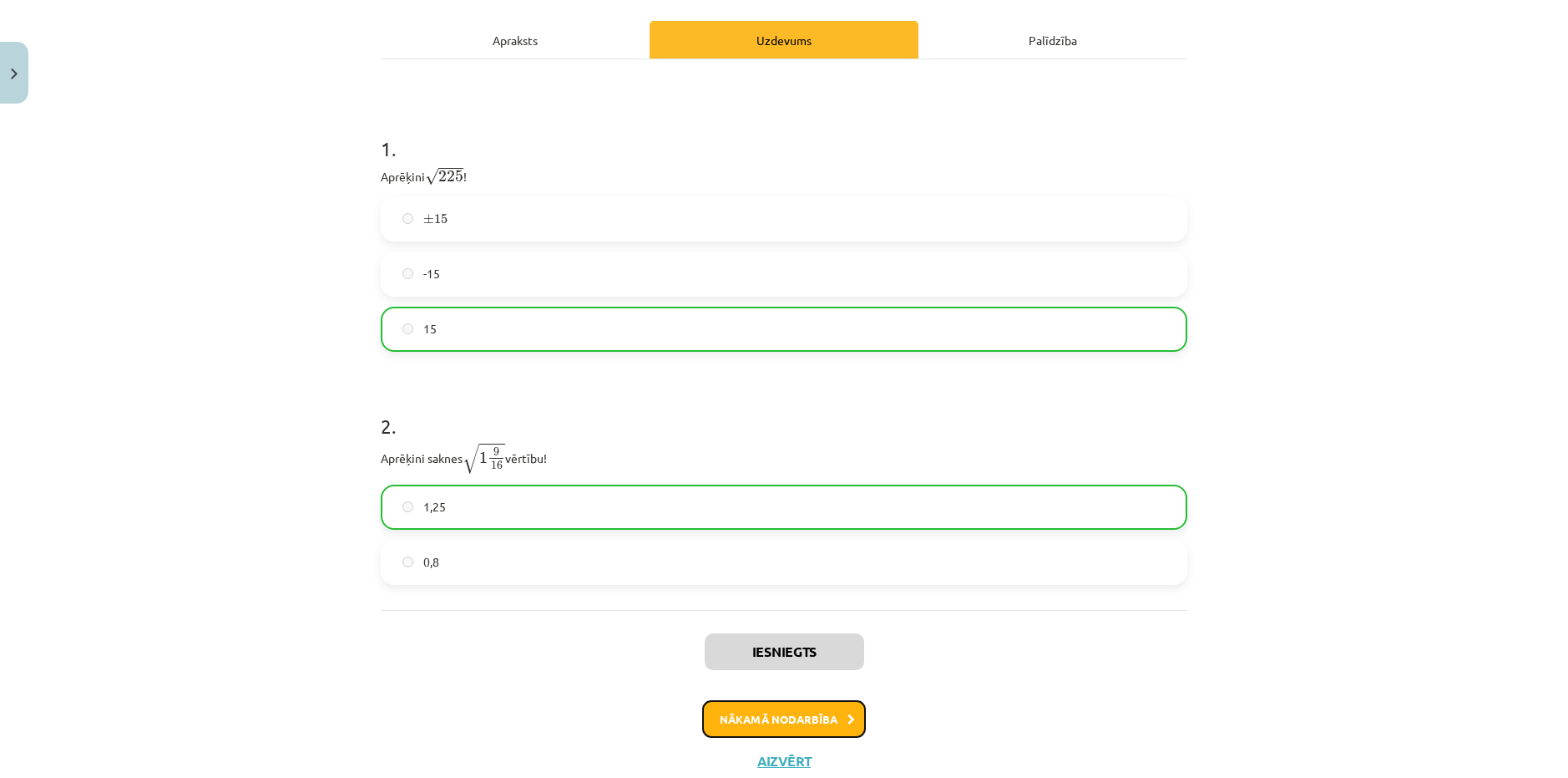
click at [762, 719] on button "Nākamā nodarbība" at bounding box center [784, 719] width 164 height 38
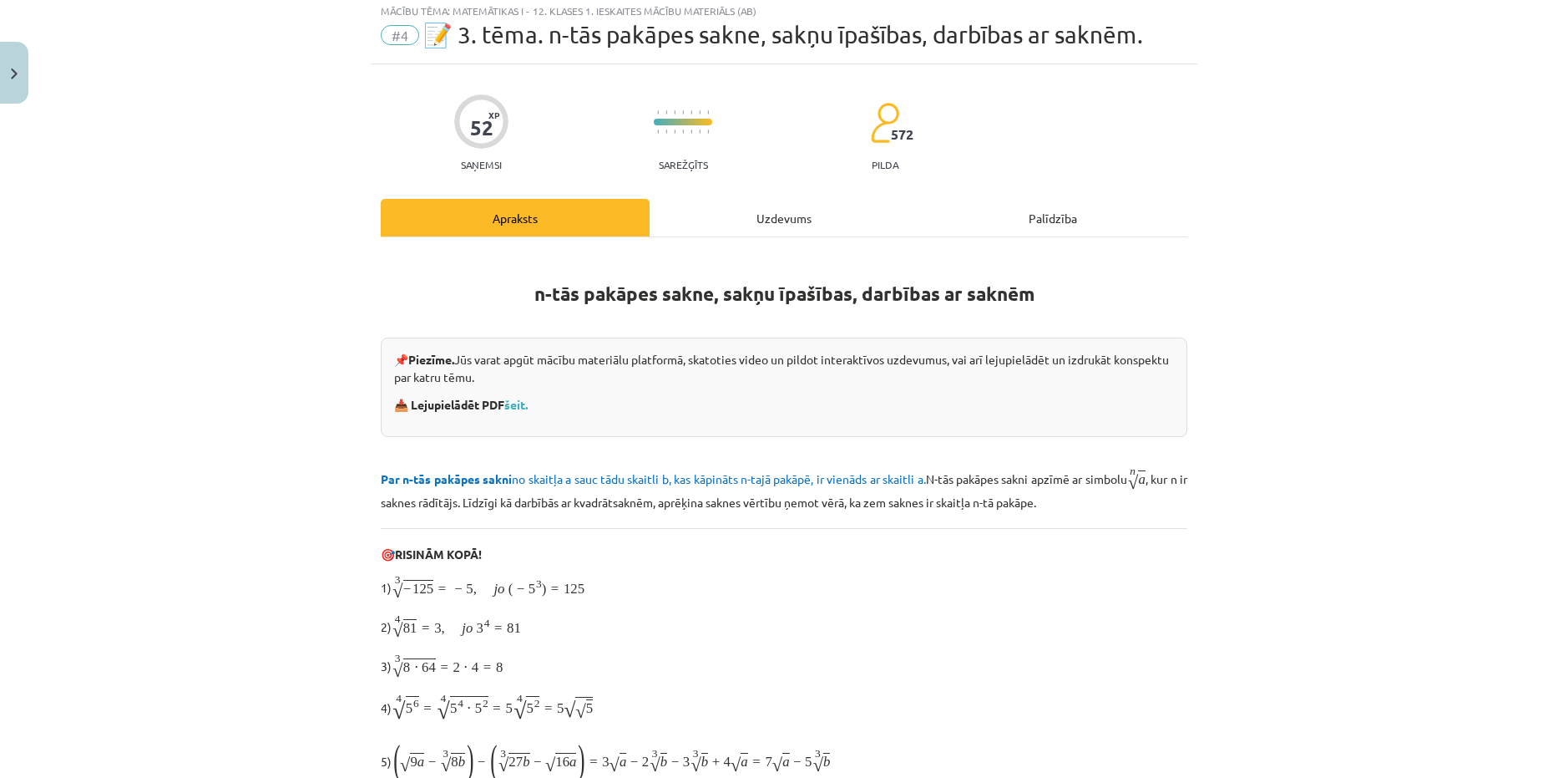
scroll to position [42, 0]
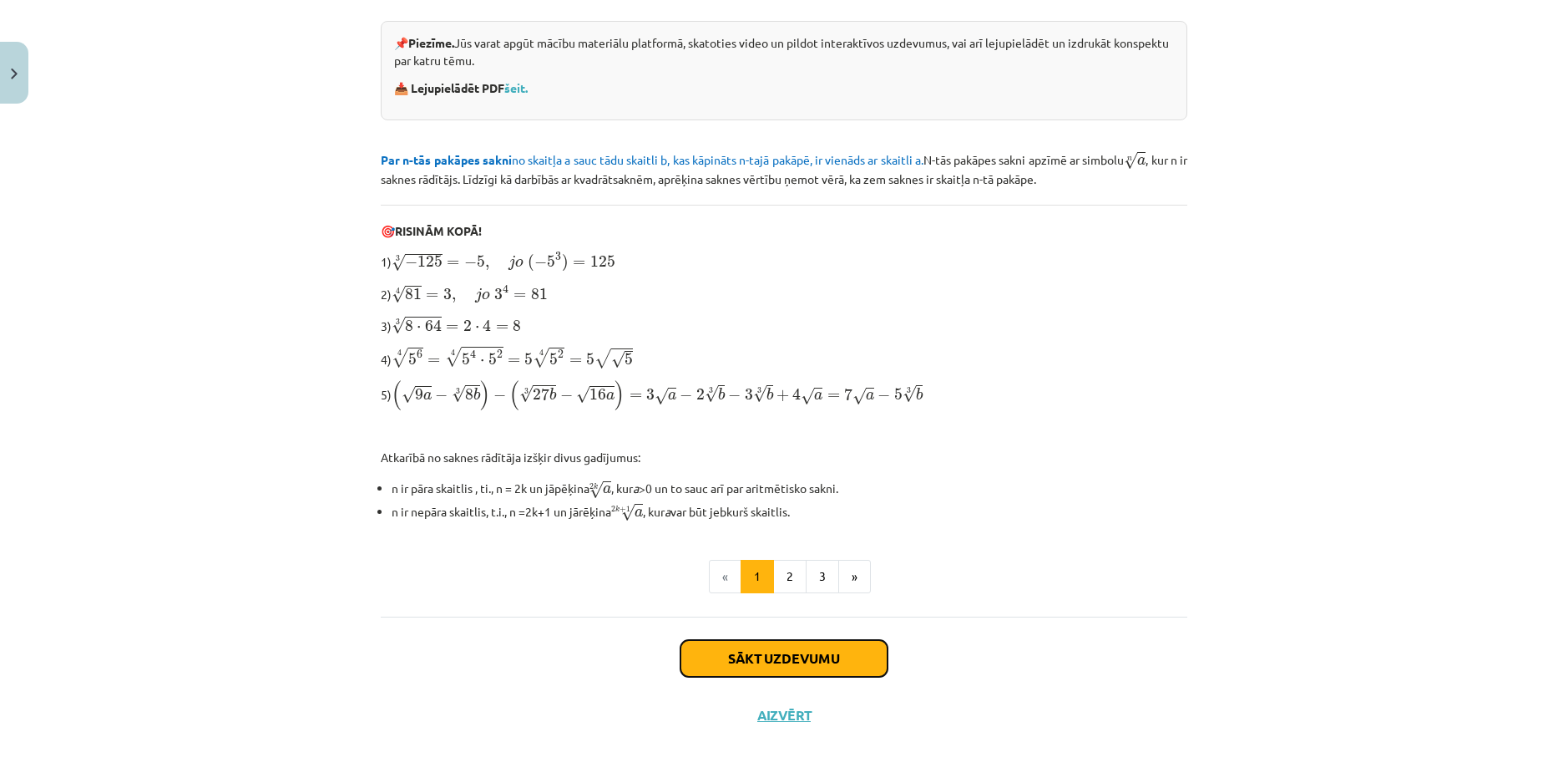
click at [798, 651] on button "Sākt uzdevumu" at bounding box center [784, 658] width 207 height 37
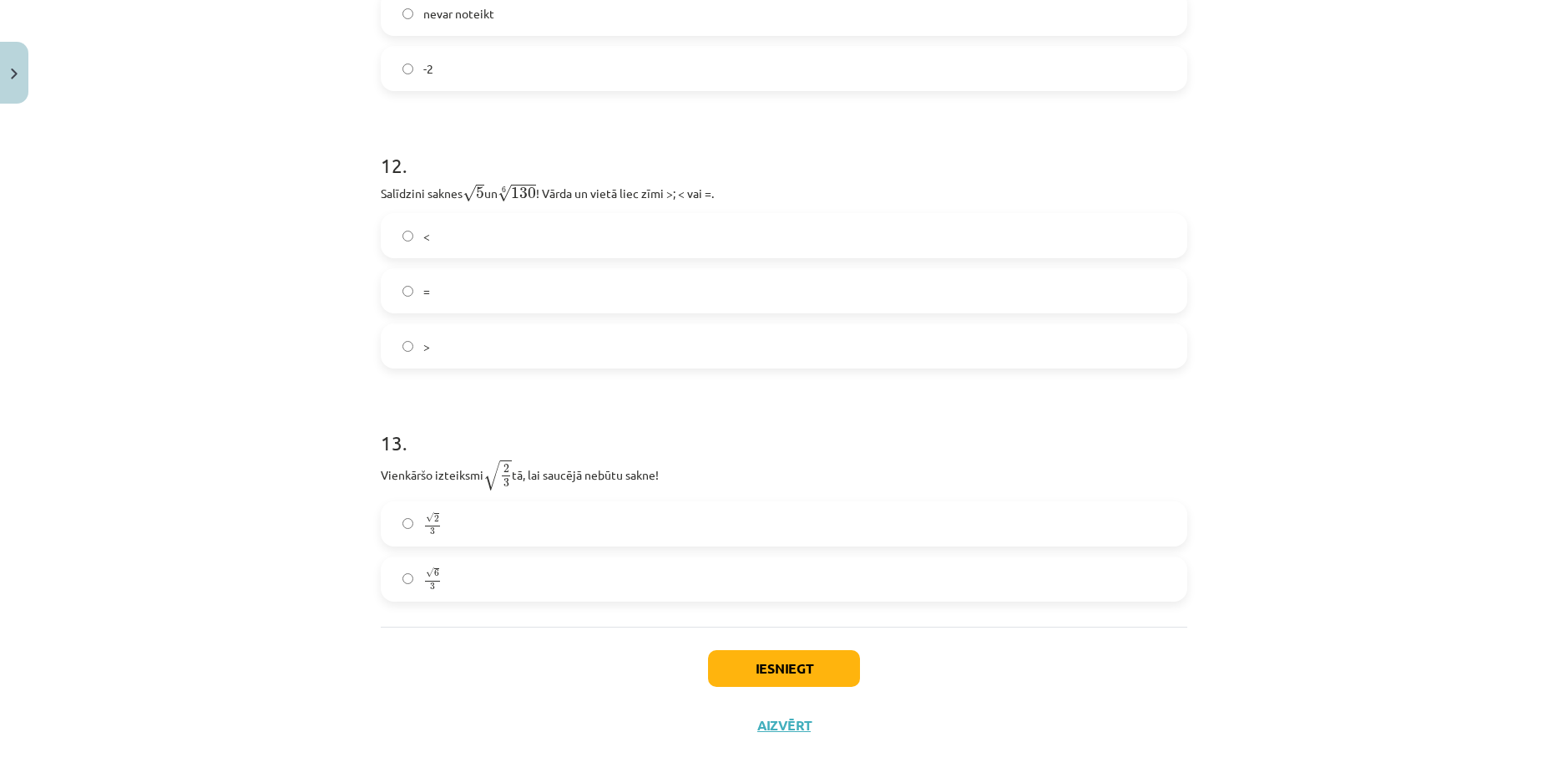
scroll to position [3568, 0]
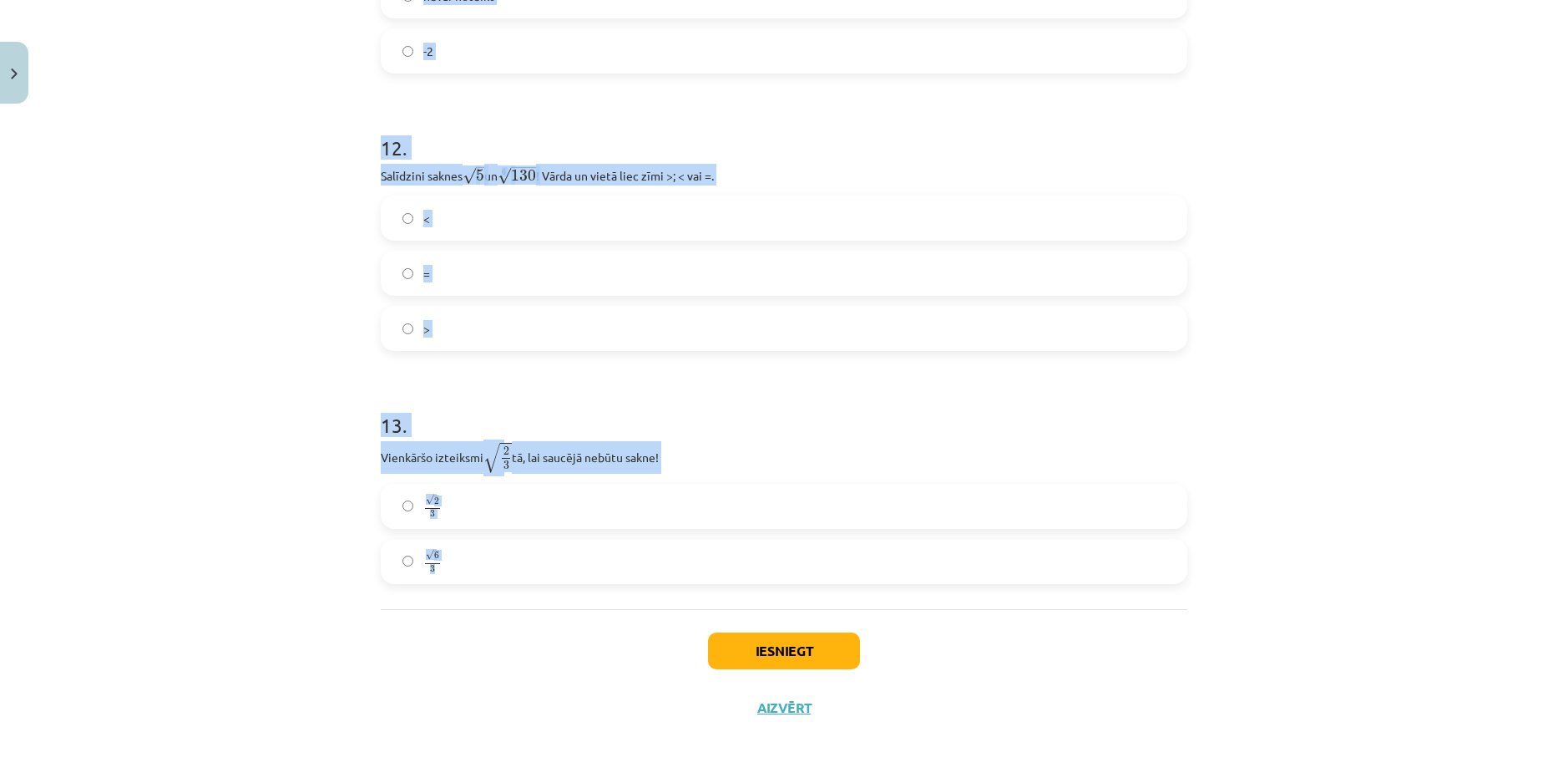
drag, startPoint x: 435, startPoint y: 342, endPoint x: 489, endPoint y: 576, distance: 240.1
click at [489, 576] on label "√ 6 3 6 3" at bounding box center [784, 562] width 803 height 42
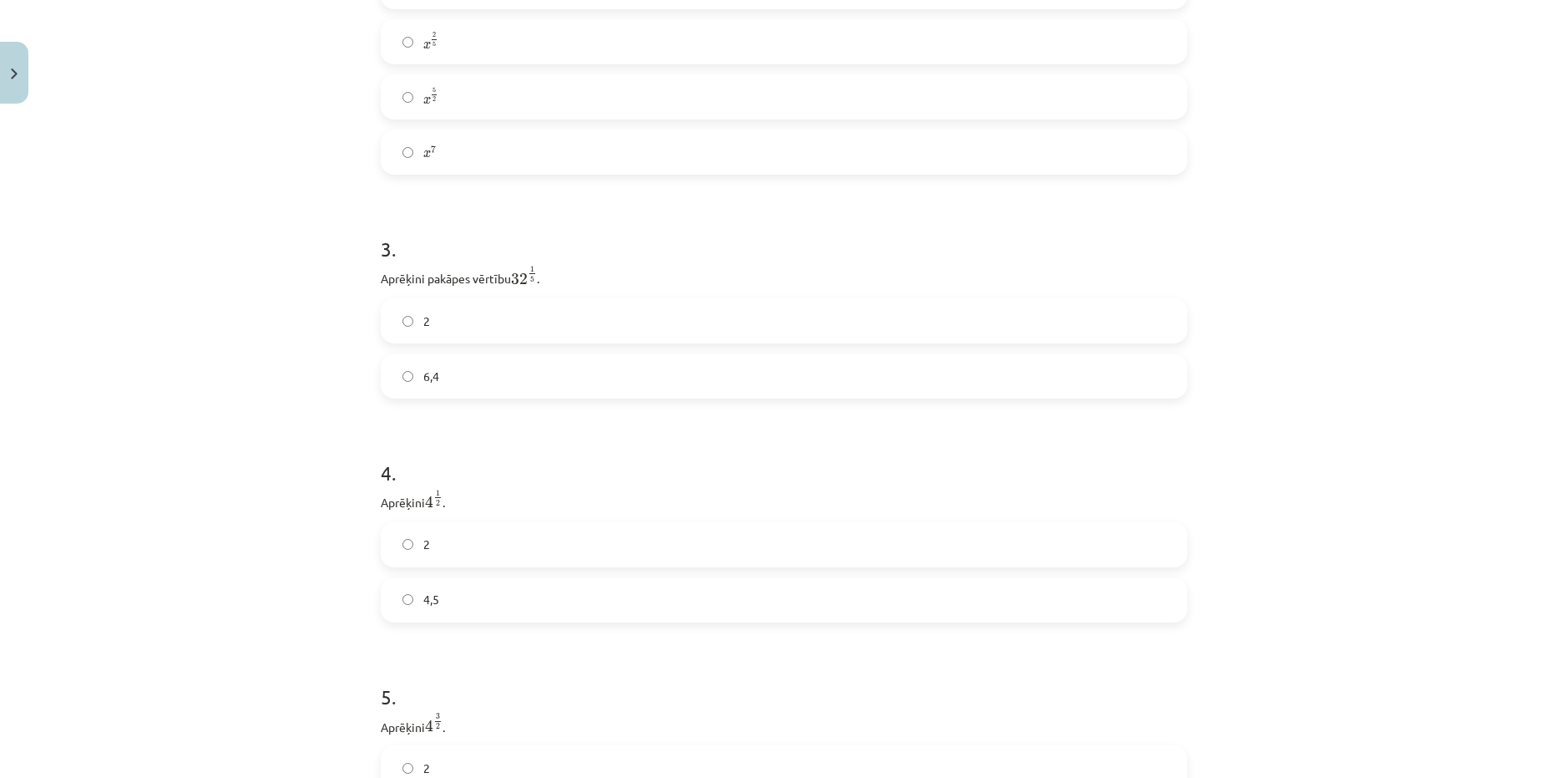
scroll to position [751, 0]
drag, startPoint x: 364, startPoint y: 231, endPoint x: 856, endPoint y: 190, distance: 493.7
click at [856, 190] on label "x 7 x 7" at bounding box center [784, 189] width 803 height 42
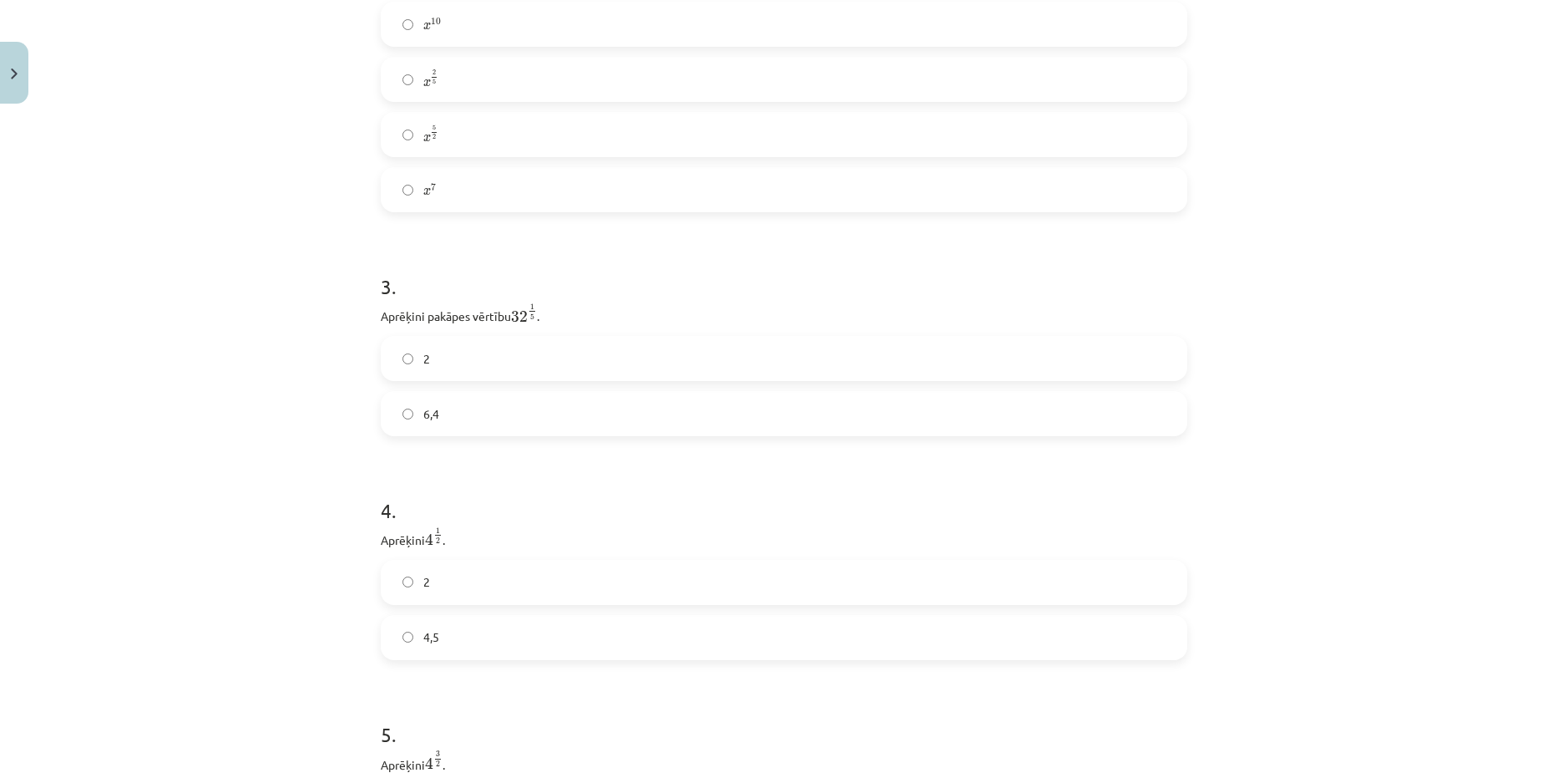
copy span "x 7"
click at [328, 201] on div "Mācību tēma: Matemātikas i - 12. klases 1. ieskaites mācību materiāls (ab) #4 📝…" at bounding box center [784, 389] width 1568 height 778
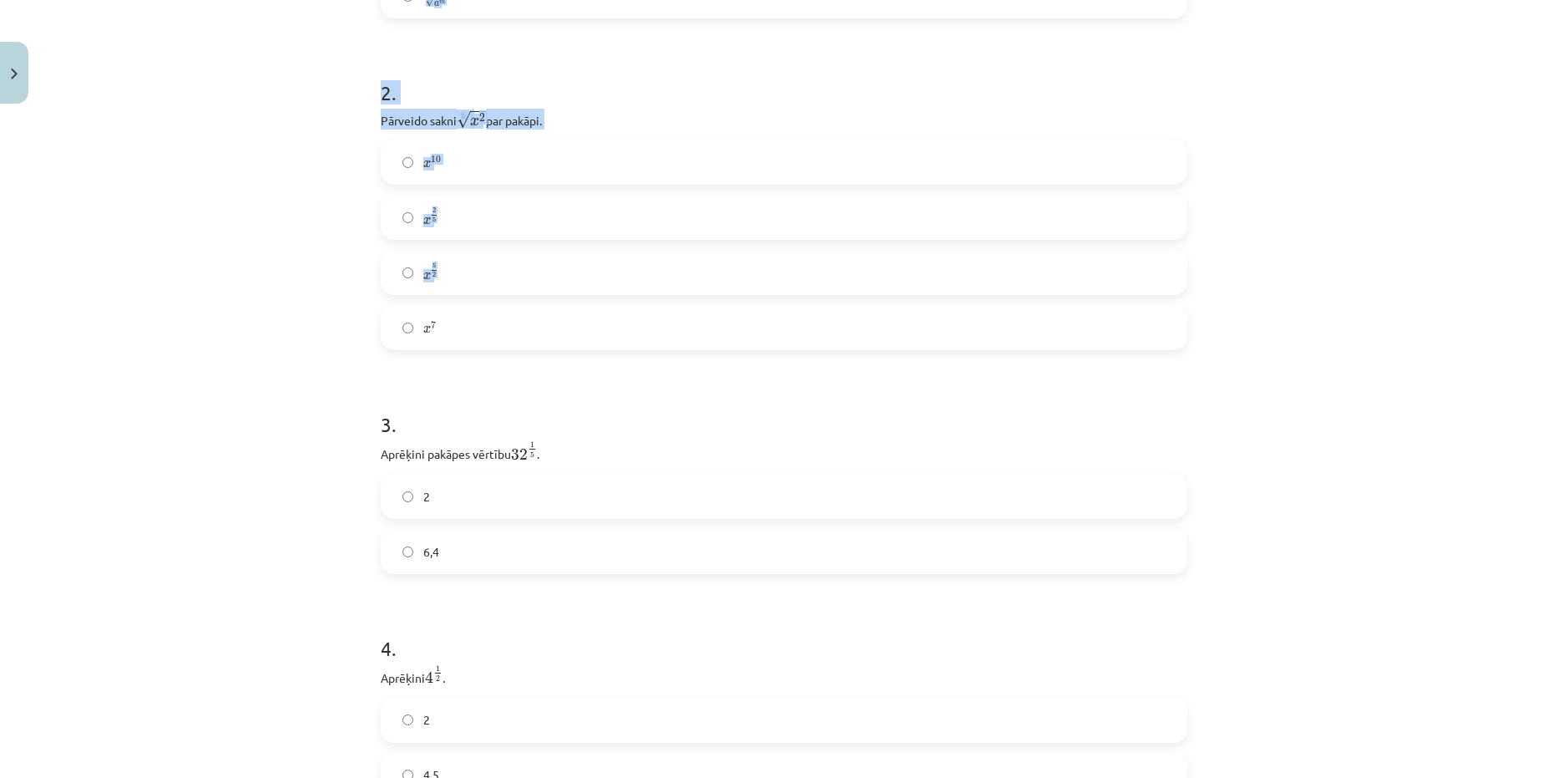
scroll to position [0, 0]
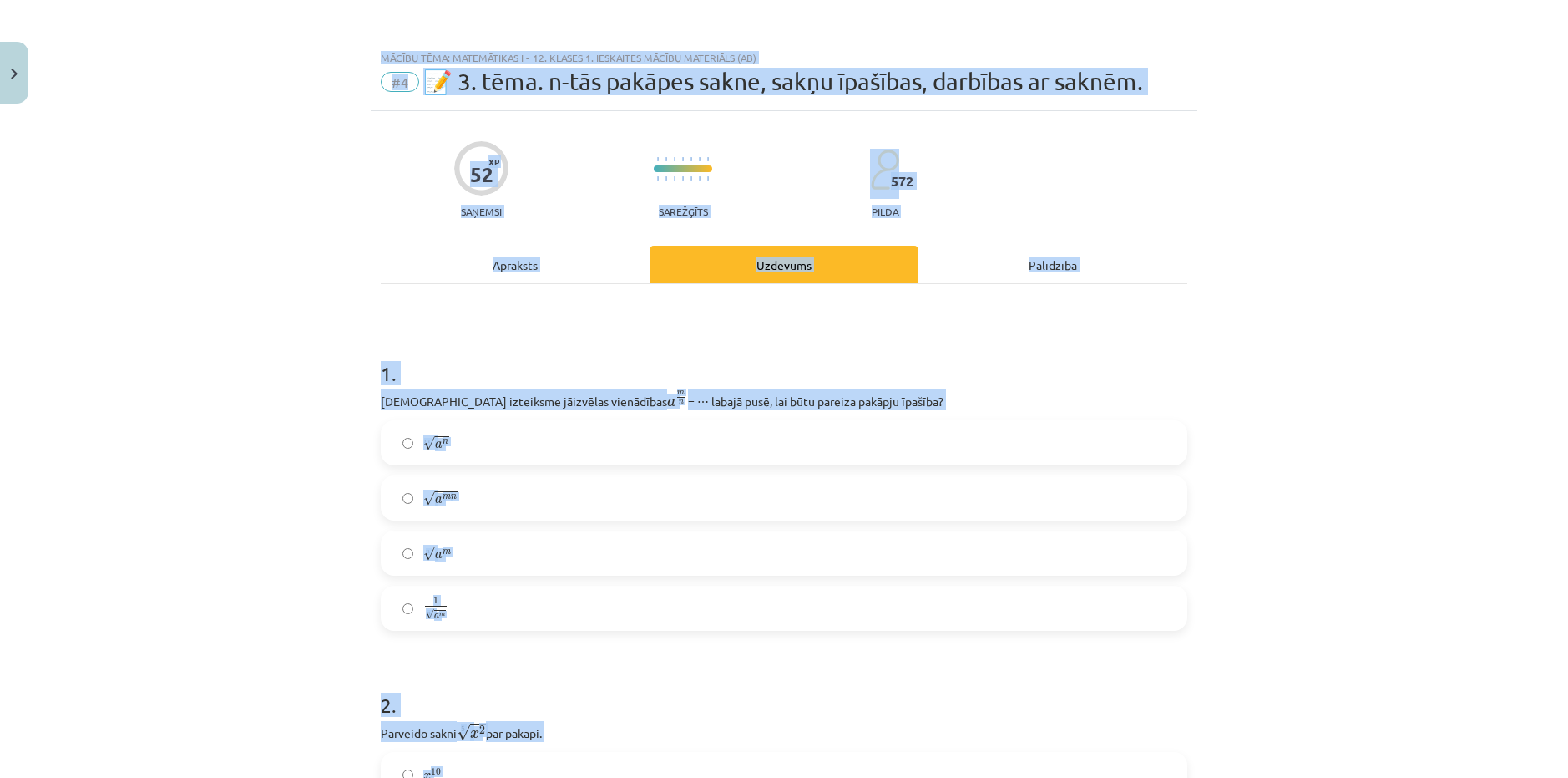
drag, startPoint x: 328, startPoint y: 201, endPoint x: 569, endPoint y: -20, distance: 327.0
click at [569, 0] on html "0 Dāvanas 2114 mP 0 xp Ivo Sprungs Sākums Aktuāli Kā mācīties eSKOLĀ Kontakti N…" at bounding box center [784, 222] width 1568 height 778
click at [332, 398] on div "Mācību tēma: Matemātikas i - 12. klases 1. ieskaites mācību materiāls (ab) #4 📝…" at bounding box center [784, 389] width 1568 height 778
click at [434, 340] on h1 "1 ." at bounding box center [784, 358] width 807 height 52
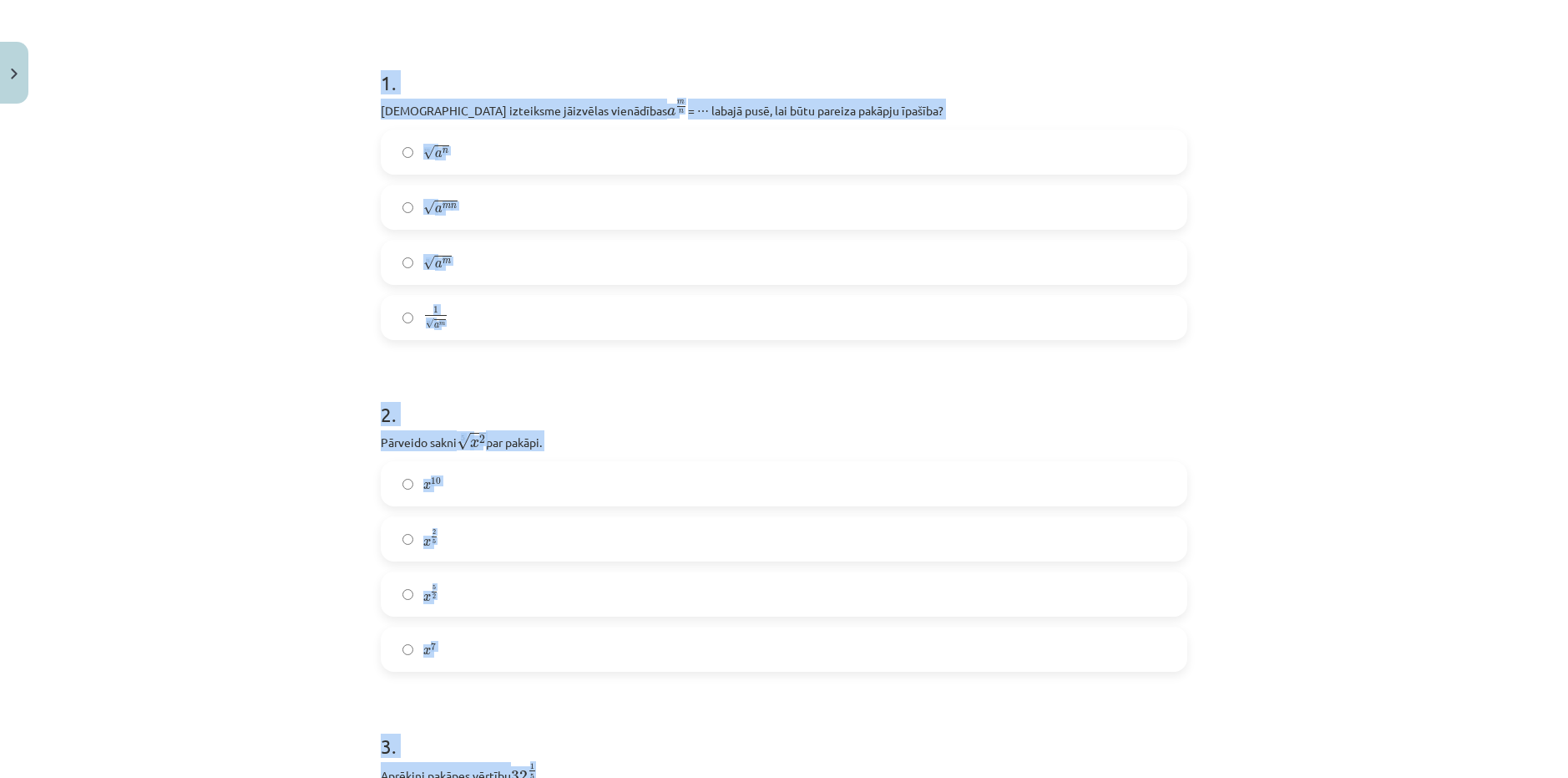
scroll to position [316, 0]
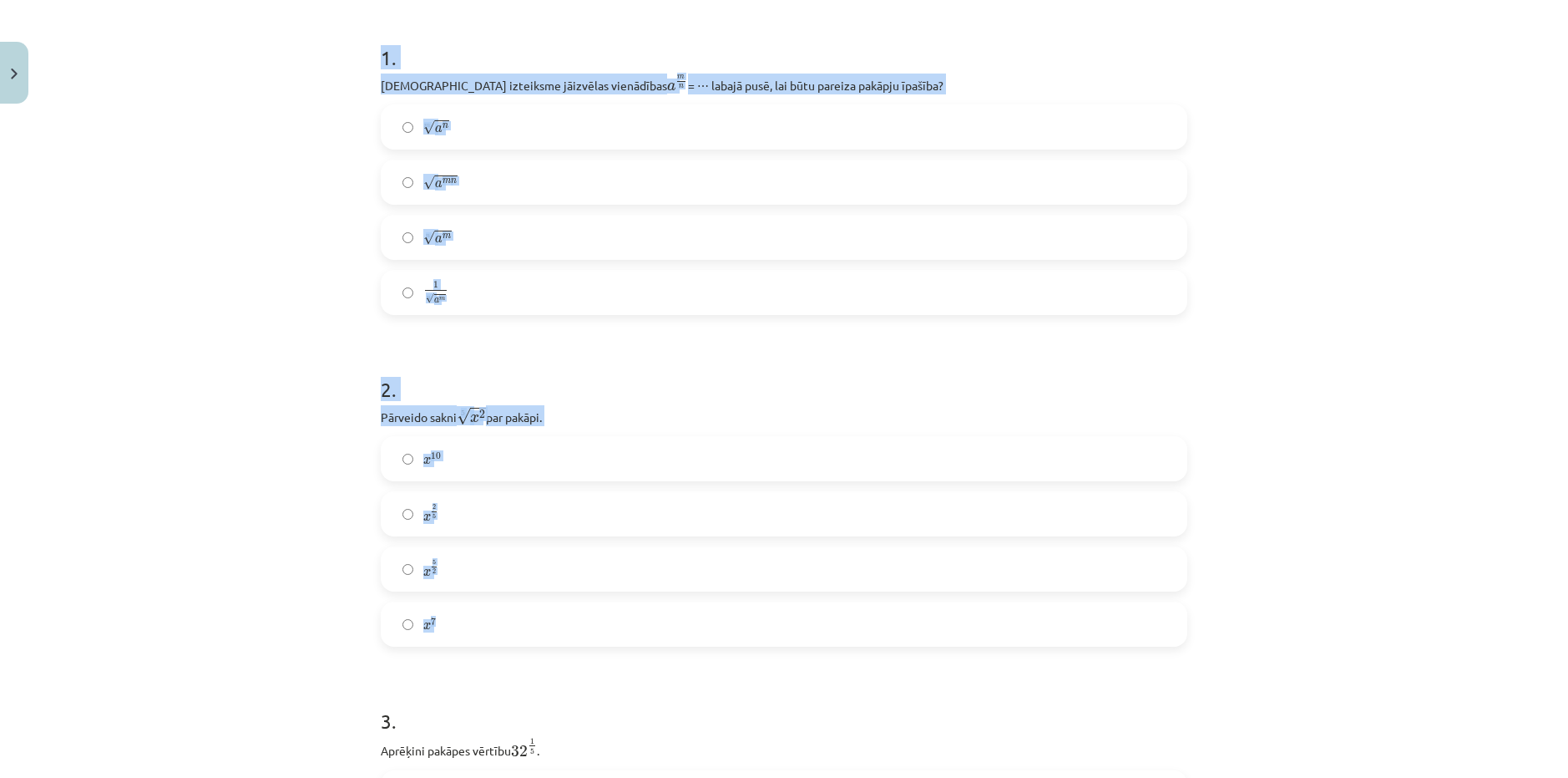
drag, startPoint x: 359, startPoint y: 368, endPoint x: 510, endPoint y: 639, distance: 310.2
click at [510, 639] on div "Mācību tēma: Matemātikas i - 12. klases 1. ieskaites mācību materiāls (ab) #4 📝…" at bounding box center [784, 389] width 1568 height 778
copy form "1 . Kura izteiksme jāizvēlas vienādības a m n a m n = ⋯ labajā pusē, lai būtu p…"
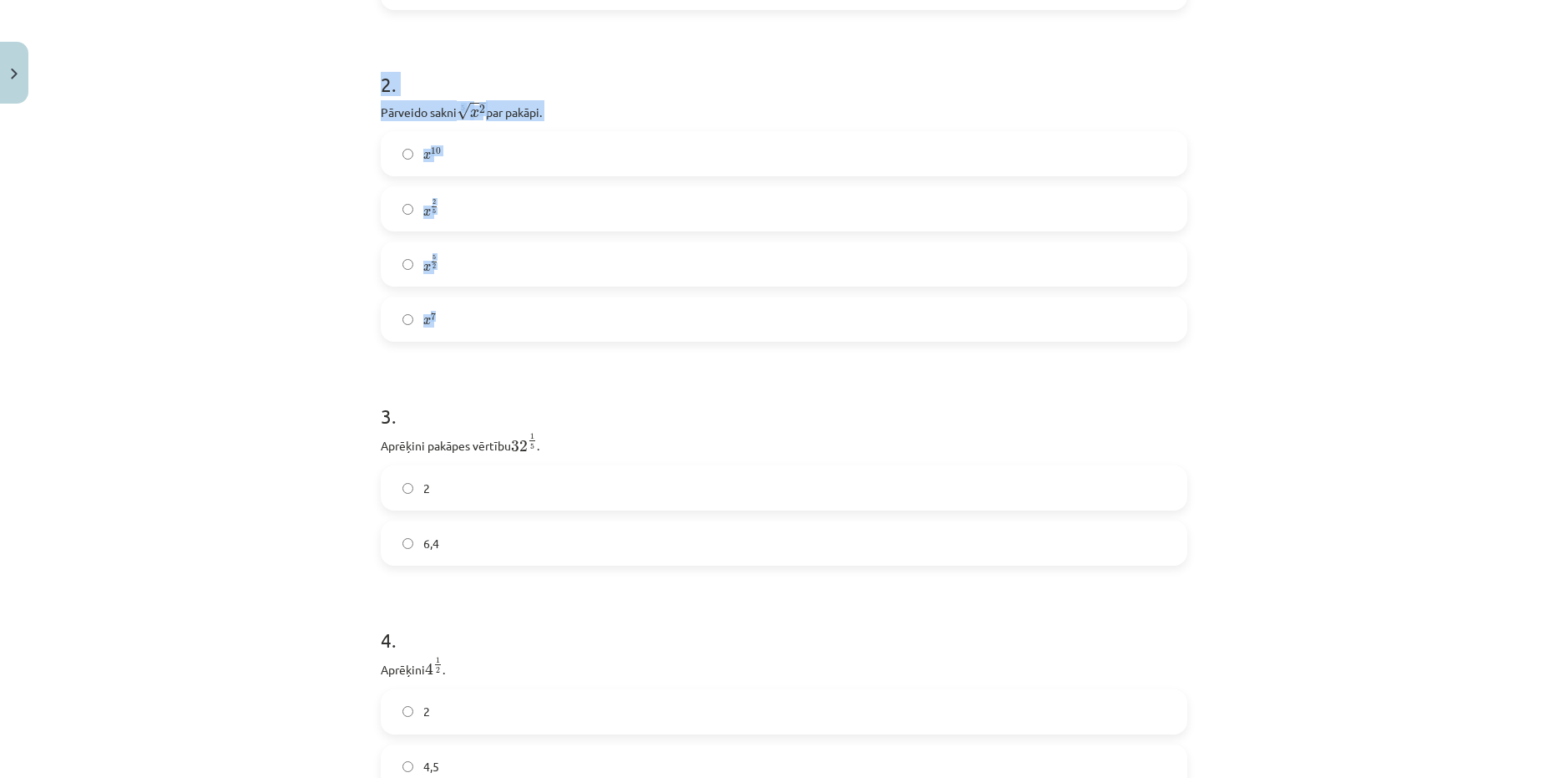
scroll to position [650, 0]
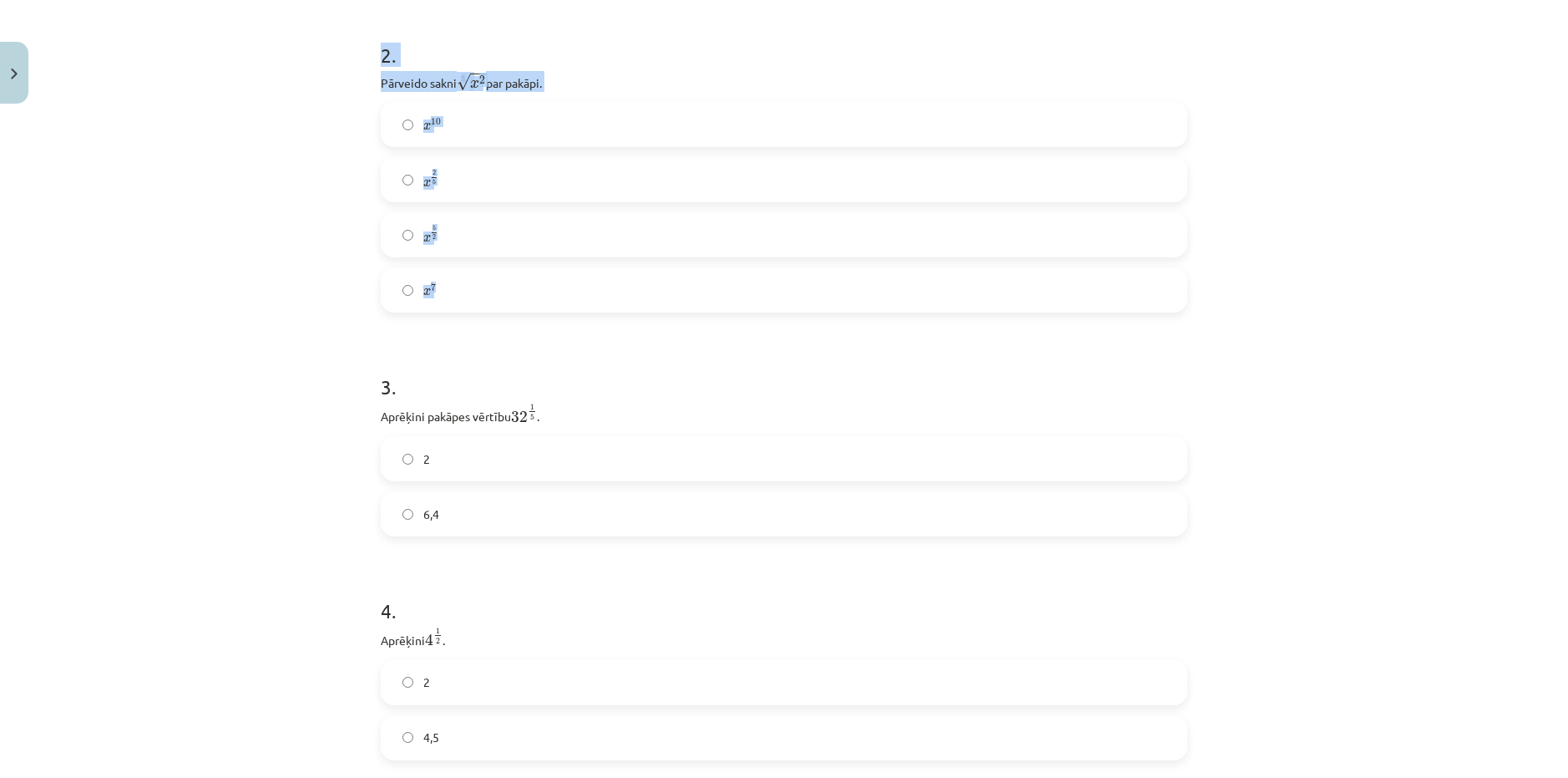
drag, startPoint x: 359, startPoint y: 377, endPoint x: 451, endPoint y: 399, distance: 94.6
click at [361, 377] on div "Mācību tēma: Matemātikas i - 12. klases 1. ieskaites mācību materiāls (ab) #4 📝…" at bounding box center [784, 389] width 1568 height 778
drag, startPoint x: 487, startPoint y: 426, endPoint x: 502, endPoint y: 464, distance: 40.9
click at [496, 448] on div "3 . Aprēķini pakāpes vērtību 32 1 5 32 1 5 . 2 6,4" at bounding box center [784, 441] width 807 height 190
click at [314, 380] on div "Mācību tēma: Matemātikas i - 12. klases 1. ieskaites mācību materiāls (ab) #4 📝…" at bounding box center [784, 389] width 1568 height 778
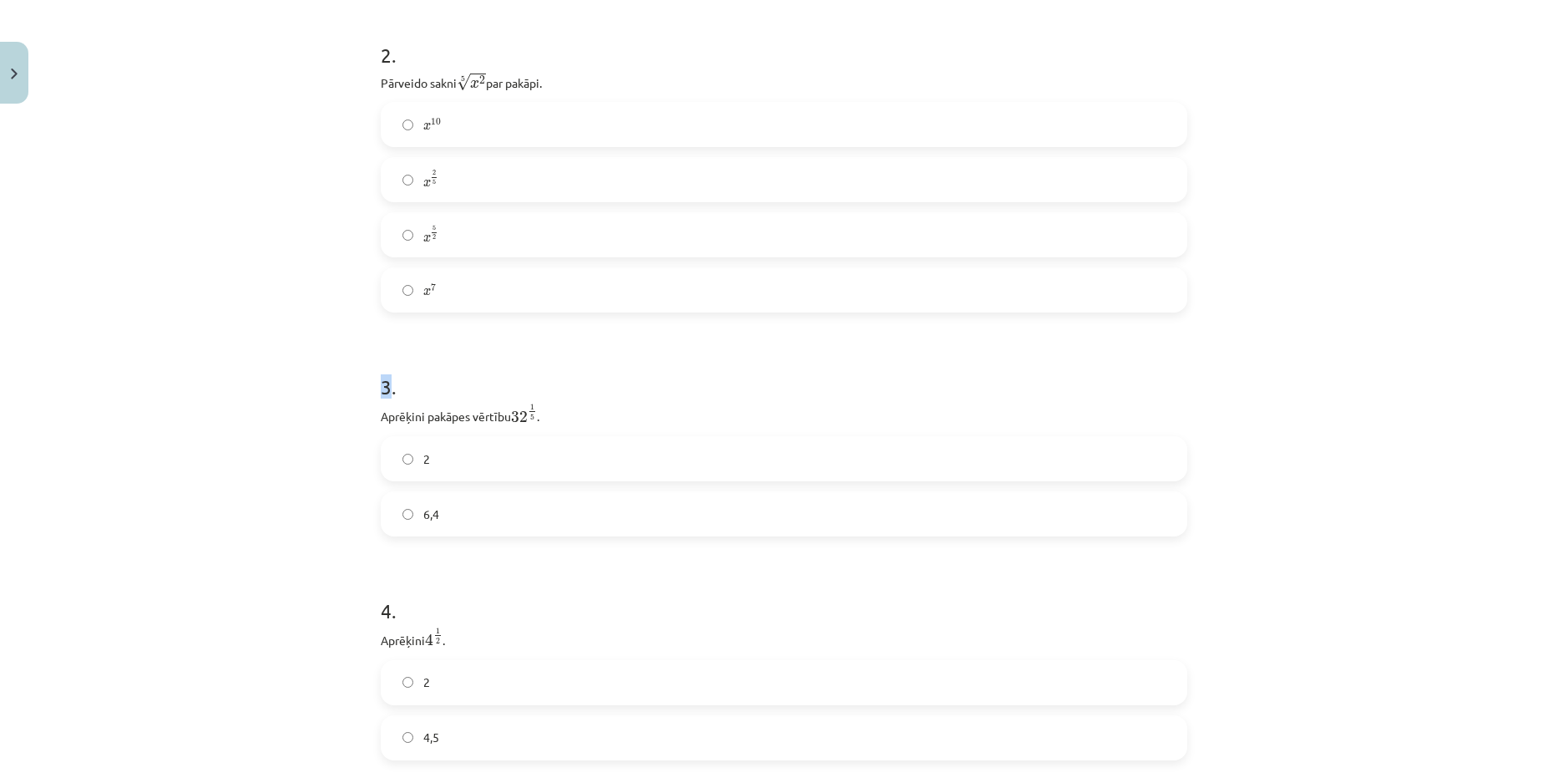
click at [314, 380] on div "Mācību tēma: Matemātikas i - 12. klases 1. ieskaites mācību materiāls (ab) #4 📝…" at bounding box center [784, 389] width 1568 height 778
click at [352, 386] on div "Mācību tēma: Matemātikas i - 12. klases 1. ieskaites mācību materiāls (ab) #4 📝…" at bounding box center [784, 389] width 1568 height 778
drag, startPoint x: 397, startPoint y: 387, endPoint x: 415, endPoint y: 405, distance: 25.5
click at [405, 388] on h1 "3 ." at bounding box center [784, 372] width 807 height 52
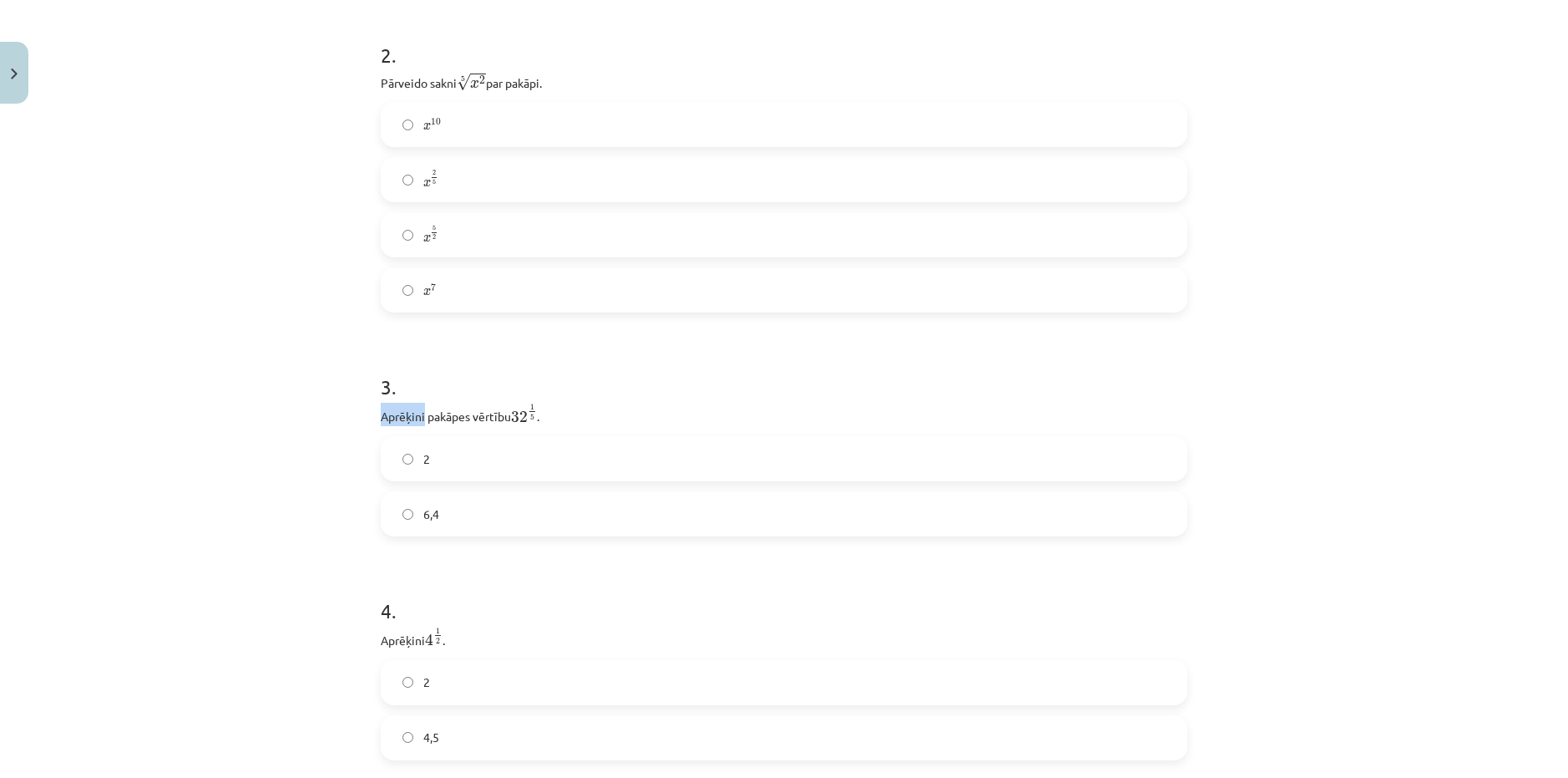
click at [417, 411] on div "3 . Aprēķini pakāpes vērtību 32 1 5 32 1 5 . 2 6,4" at bounding box center [784, 441] width 807 height 190
click at [388, 388] on h1 "3 ." at bounding box center [784, 372] width 807 height 52
drag, startPoint x: 390, startPoint y: 389, endPoint x: 401, endPoint y: 405, distance: 19.4
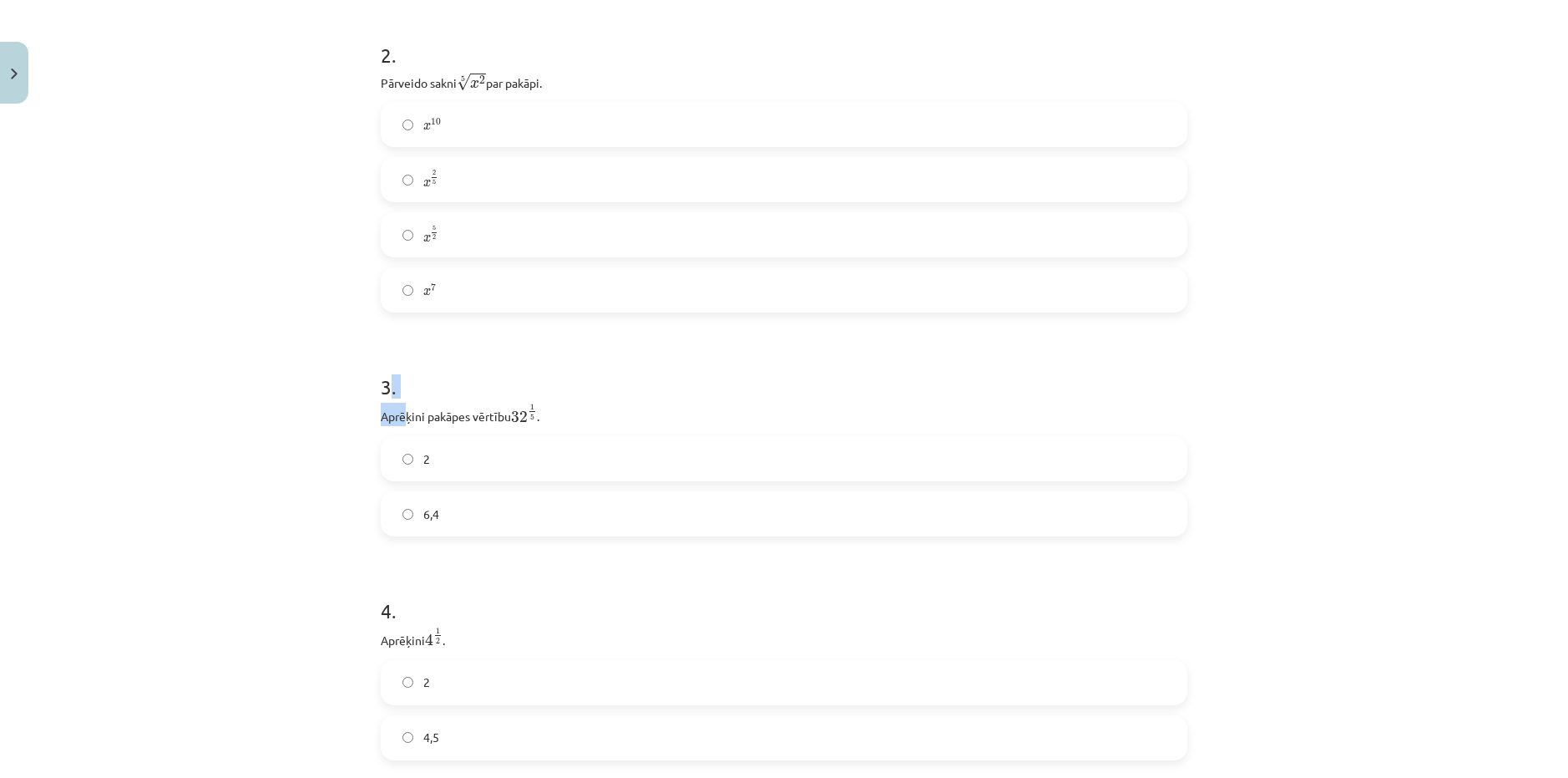
click at [401, 405] on div "3 . Aprēķini pakāpes vērtību 32 1 5 32 1 5 . 2 6,4" at bounding box center [784, 441] width 807 height 190
click at [401, 405] on p "Aprēķini pakāpes vērtību 32 1 5 32 1 5 ." at bounding box center [784, 415] width 807 height 24
click at [381, 386] on h1 "3 ." at bounding box center [784, 372] width 807 height 52
drag, startPoint x: 374, startPoint y: 386, endPoint x: 408, endPoint y: 431, distance: 56.4
click at [407, 427] on div "3 . Aprēķini pakāpes vērtību 32 1 5 32 1 5 . 2 6,4" at bounding box center [784, 441] width 807 height 190
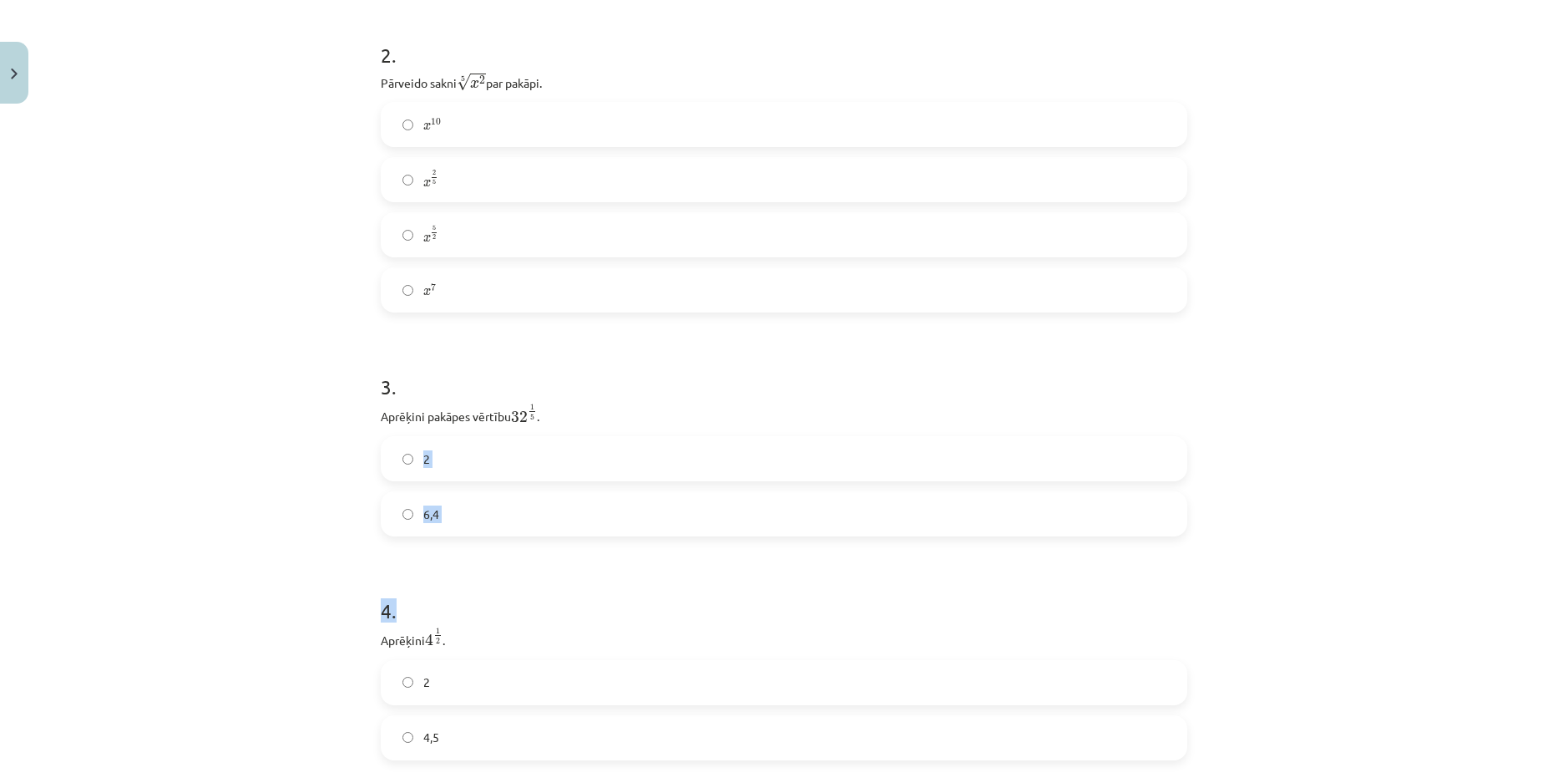
drag, startPoint x: 409, startPoint y: 445, endPoint x: 426, endPoint y: 547, distance: 103.4
click at [293, 367] on div "Mācību tēma: Matemātikas i - 12. klases 1. ieskaites mācību materiāls (ab) #4 📝…" at bounding box center [784, 389] width 1568 height 778
click at [362, 381] on div "Mācību tēma: Matemātikas i - 12. klases 1. ieskaites mācību materiāls (ab) #4 📝…" at bounding box center [784, 389] width 1568 height 778
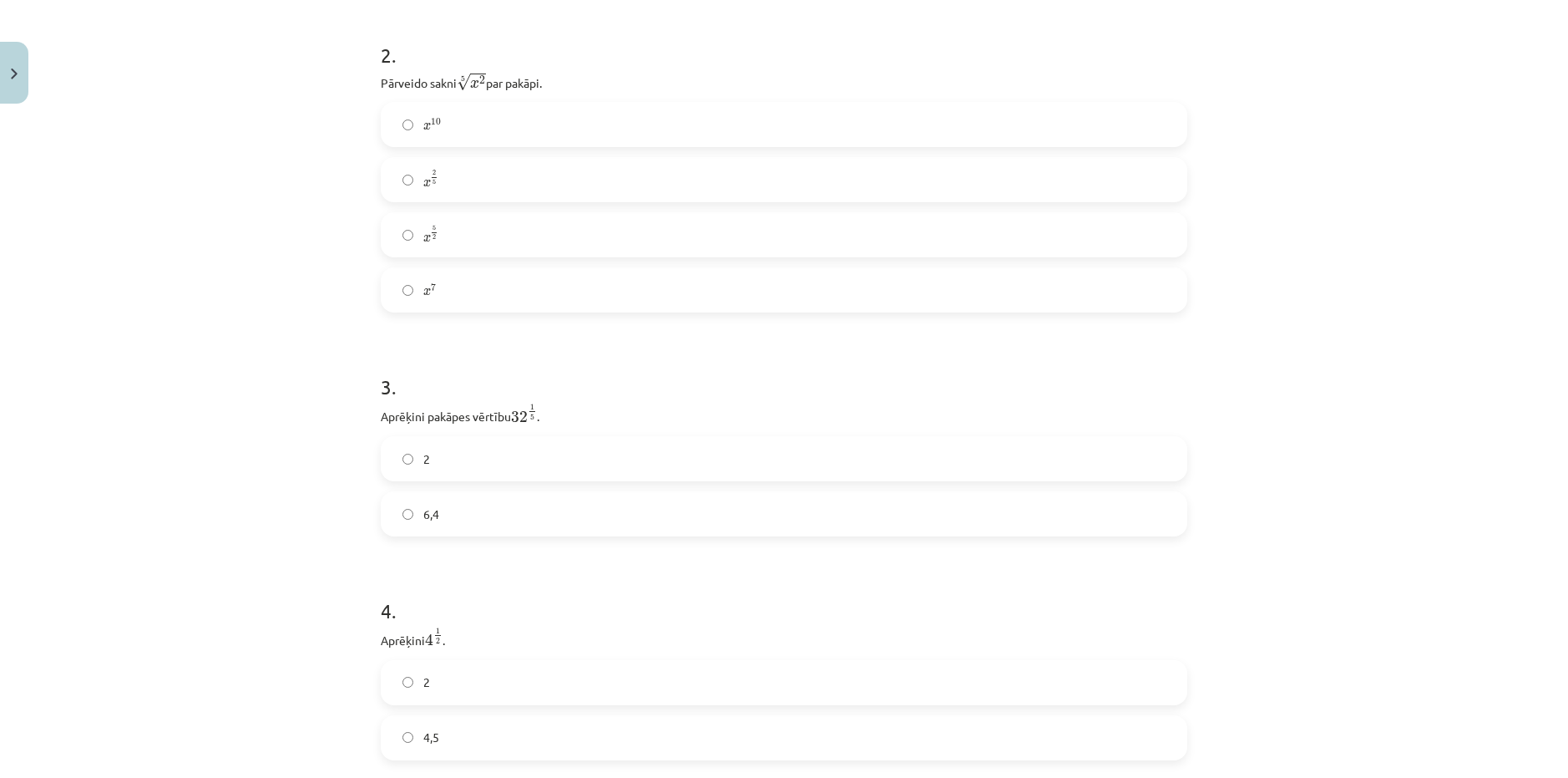
click at [401, 427] on div "3 . Aprēķini pakāpes vērtību 32 1 5 32 1 5 . 2 6,4" at bounding box center [784, 441] width 807 height 190
click at [391, 366] on h1 "3 ." at bounding box center [784, 372] width 807 height 52
click at [403, 392] on h1 "3 ." at bounding box center [784, 372] width 807 height 52
click at [381, 377] on h1 "3 ." at bounding box center [784, 372] width 807 height 52
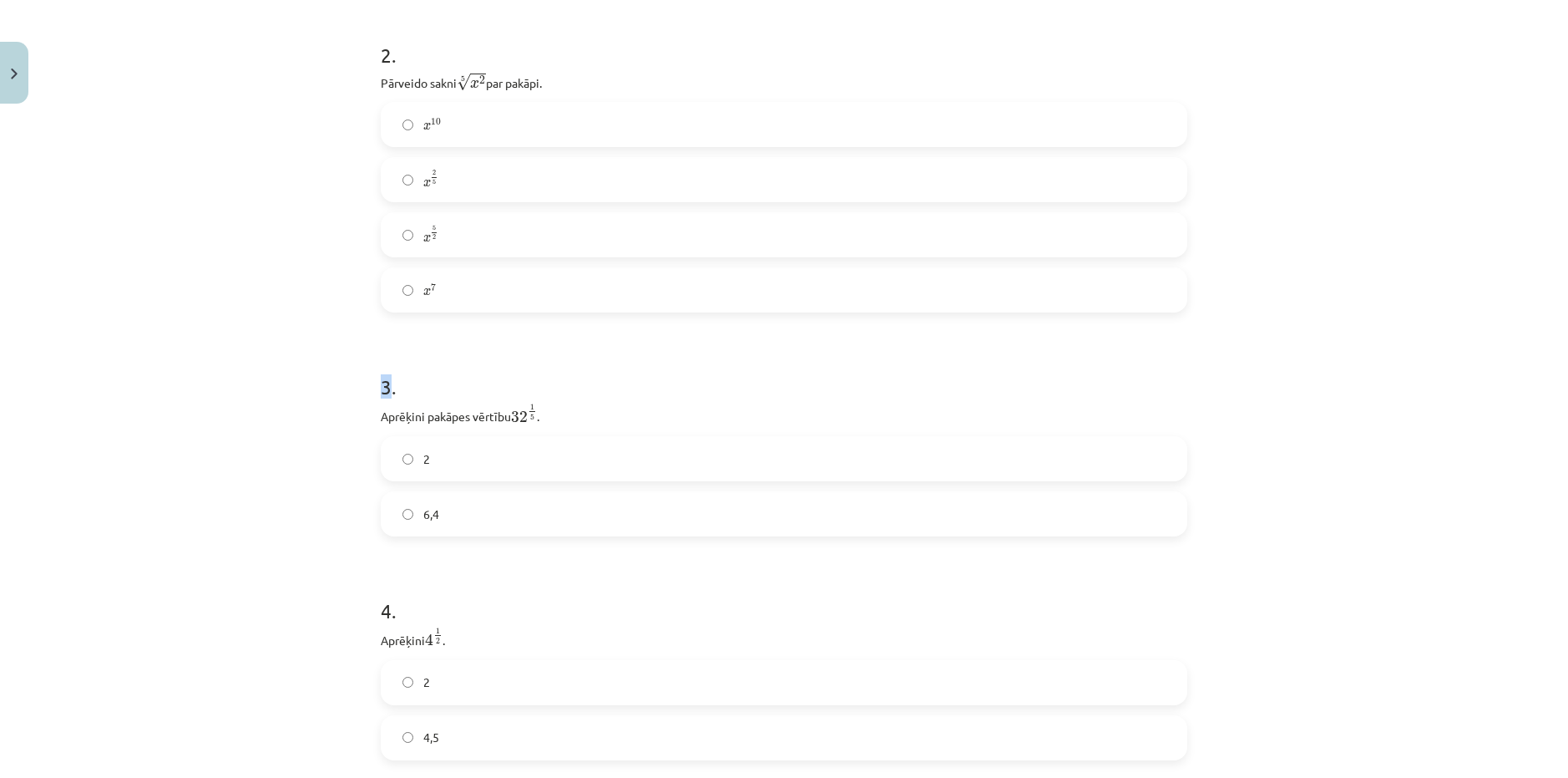
click at [381, 378] on h1 "3 ." at bounding box center [784, 372] width 807 height 52
click at [381, 387] on h1 "3 ." at bounding box center [784, 372] width 807 height 52
click at [397, 398] on div "3 . Aprēķini pakāpes vērtību 32 1 5 32 1 5 . 2 6,4" at bounding box center [784, 441] width 807 height 190
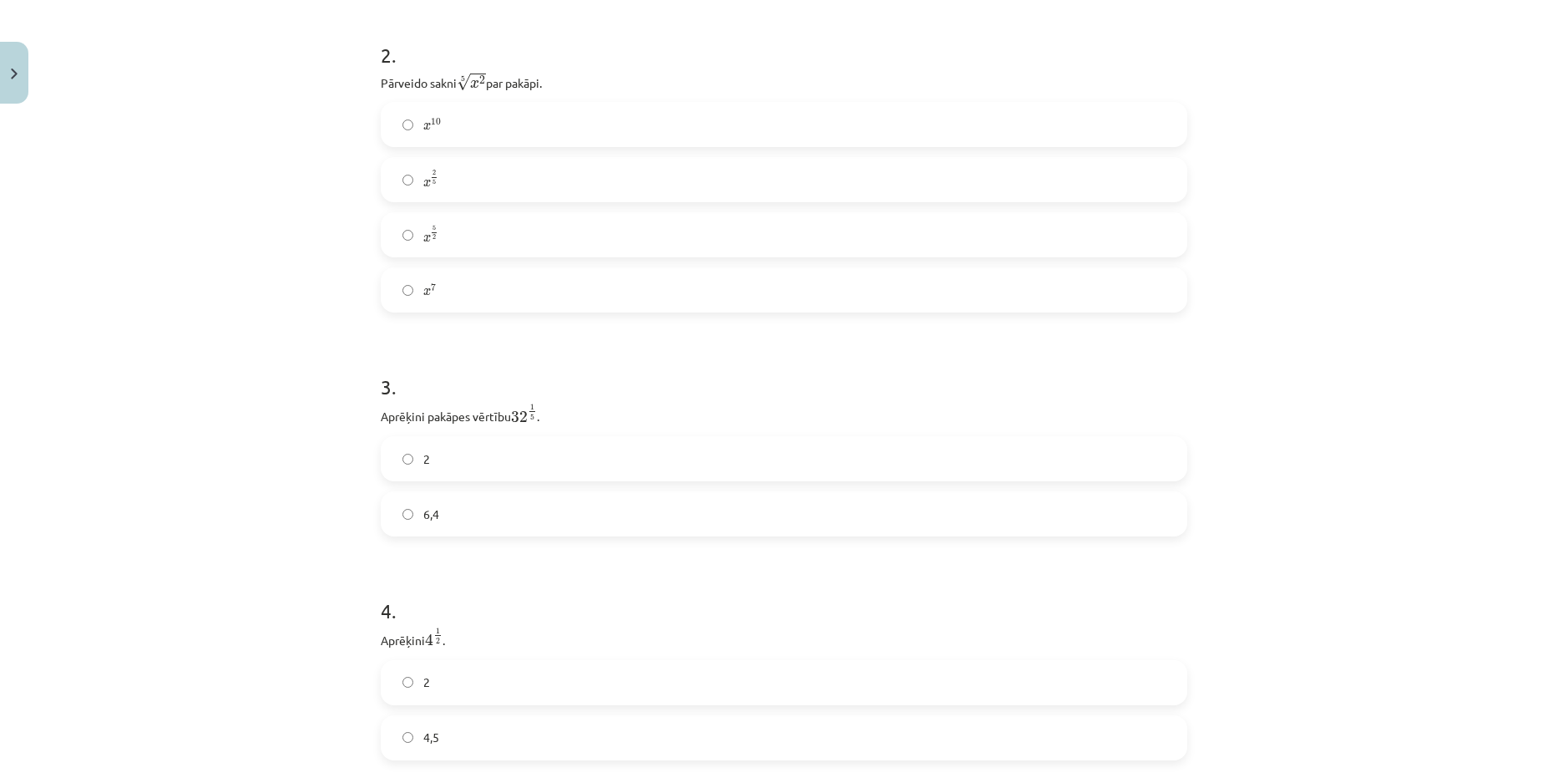
click at [397, 405] on p "Aprēķini pakāpes vērtību 32 1 5 32 1 5 ." at bounding box center [784, 415] width 807 height 24
click at [381, 380] on h1 "3 ." at bounding box center [784, 372] width 807 height 52
click at [394, 396] on h1 "3 ." at bounding box center [784, 372] width 807 height 52
click at [386, 390] on h1 "3 ." at bounding box center [784, 372] width 807 height 52
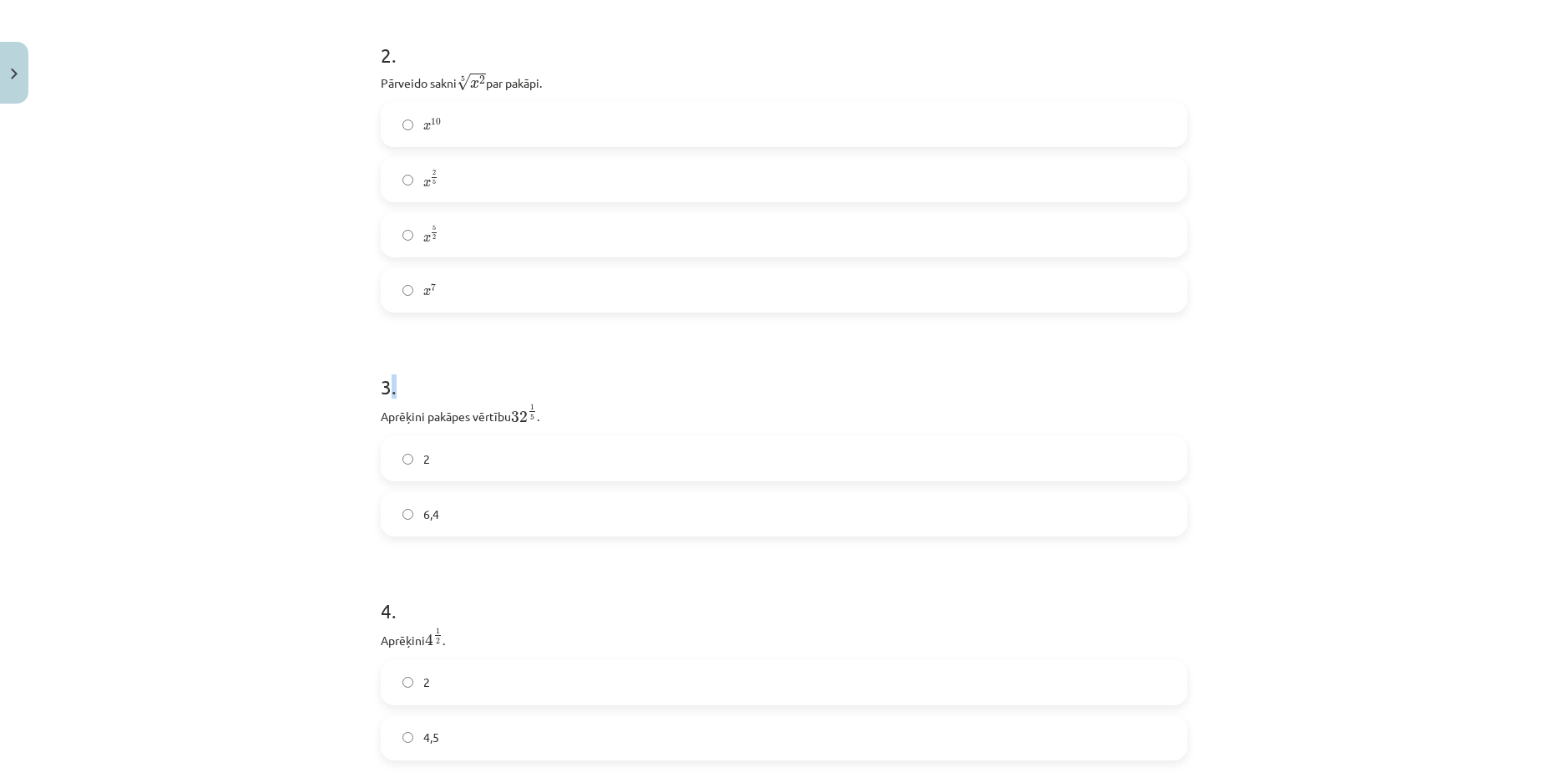
click at [386, 390] on h1 "3 ." at bounding box center [784, 372] width 807 height 52
click at [381, 388] on h1 "3 ." at bounding box center [784, 372] width 807 height 52
click at [397, 395] on h1 "3 ." at bounding box center [784, 372] width 807 height 52
drag, startPoint x: 373, startPoint y: 384, endPoint x: 385, endPoint y: 386, distance: 12.2
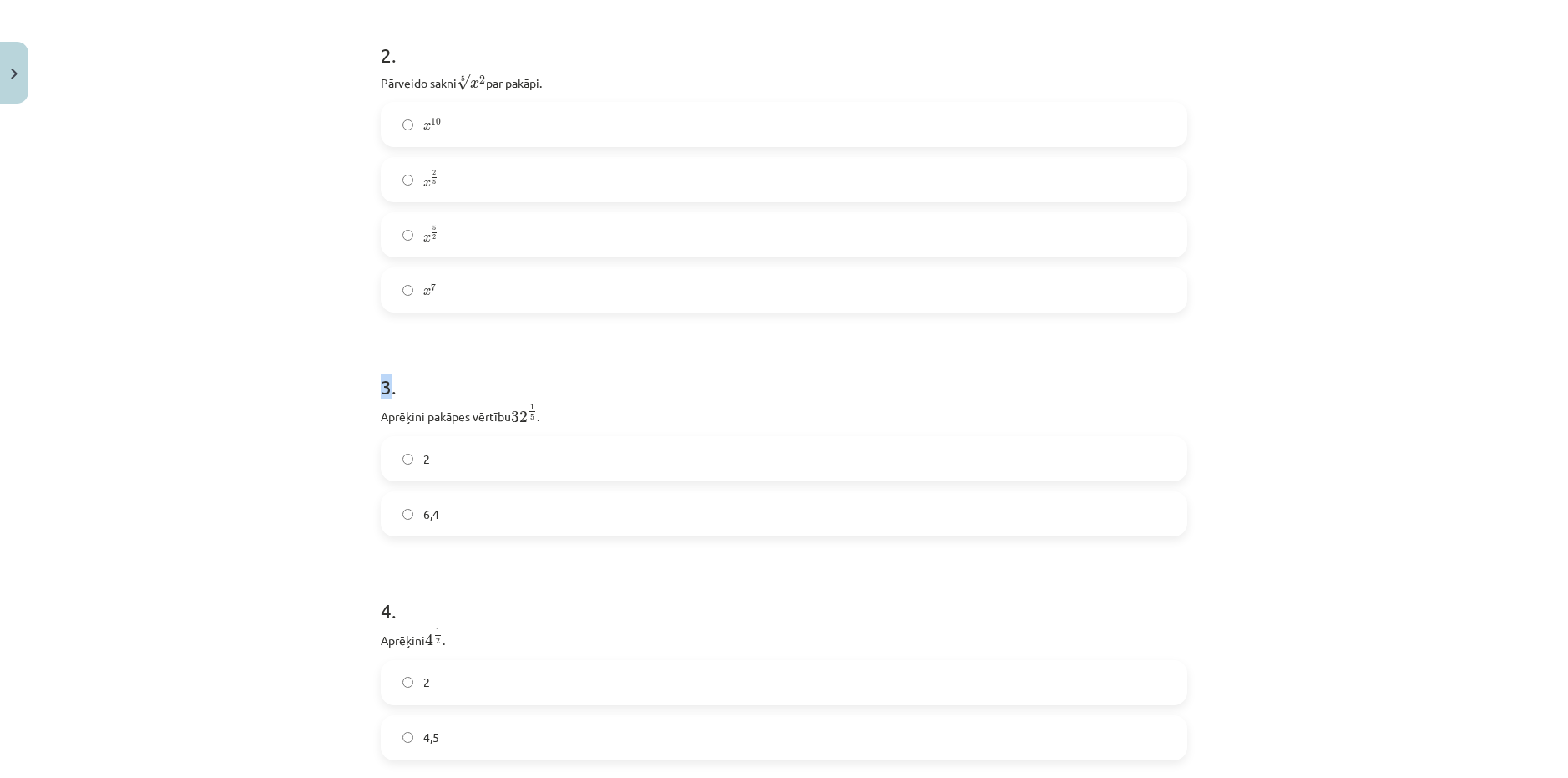
click at [385, 386] on h1 "3 ." at bounding box center [784, 372] width 807 height 52
click at [393, 390] on h1 "3 ." at bounding box center [784, 372] width 807 height 52
click at [418, 477] on label "2" at bounding box center [784, 459] width 803 height 42
drag, startPoint x: 416, startPoint y: 502, endPoint x: 414, endPoint y: 583, distance: 81.0
click at [416, 510] on label "6,4" at bounding box center [784, 513] width 803 height 42
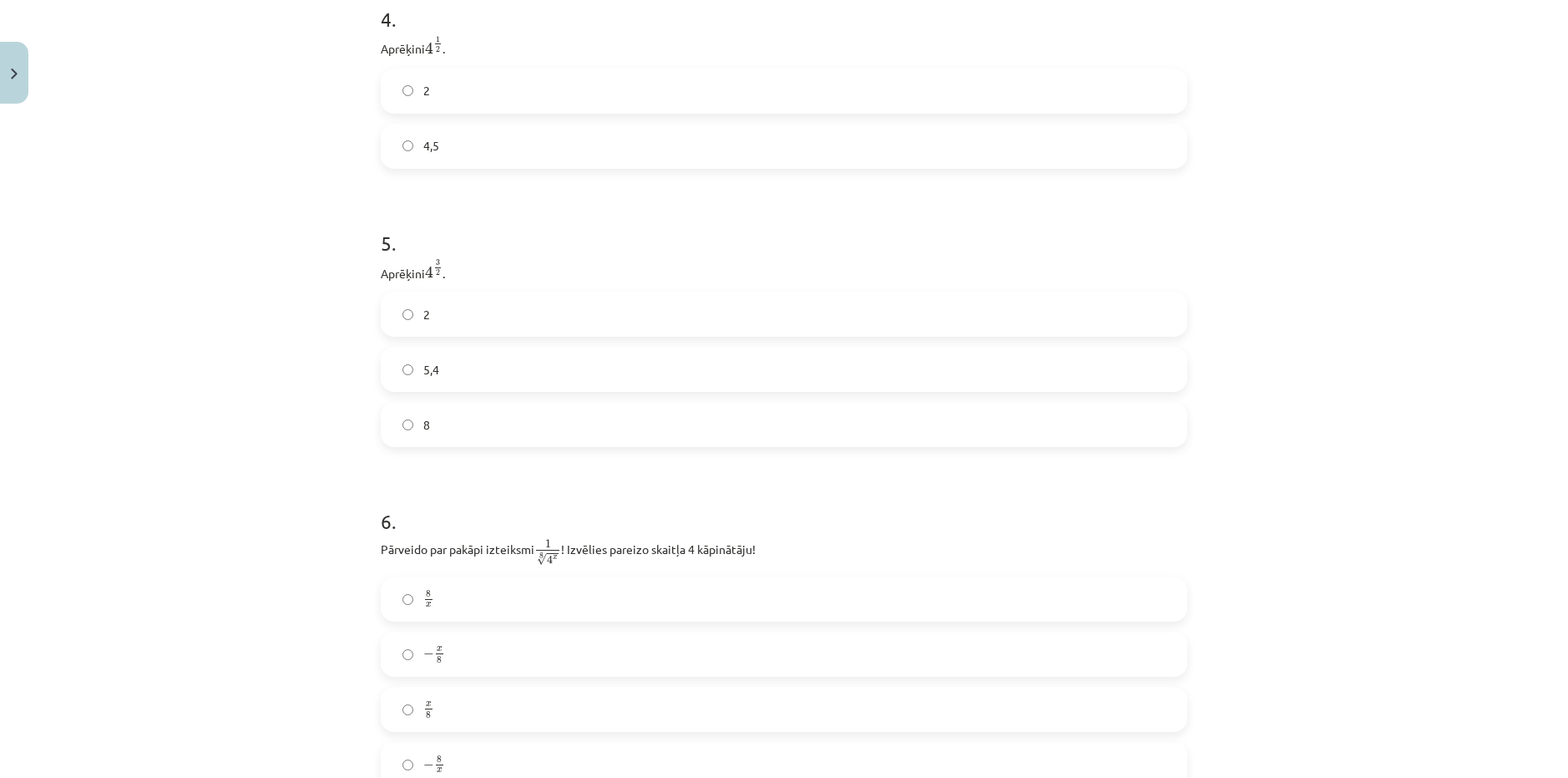
scroll to position [1594, 0]
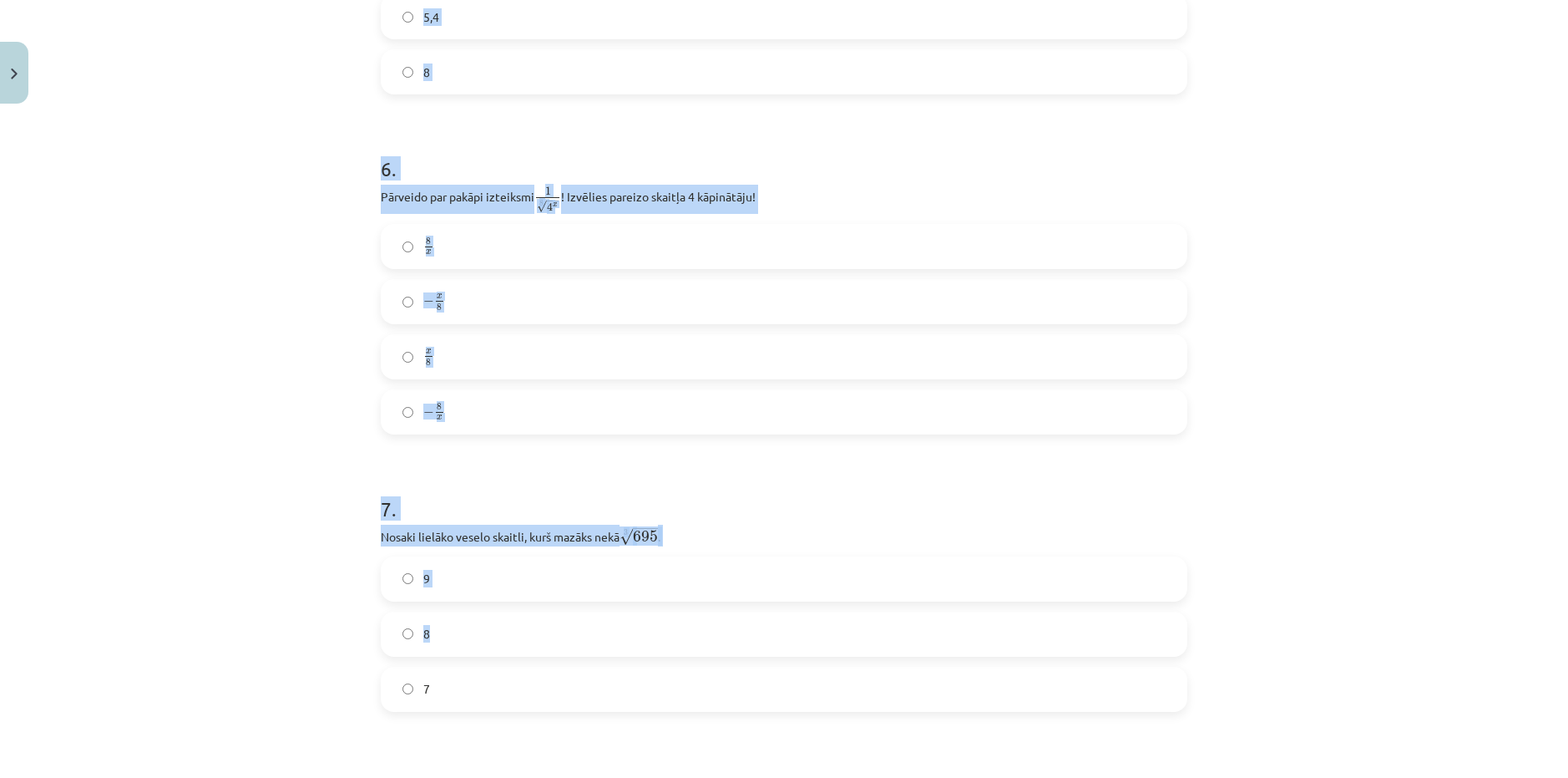
drag, startPoint x: 414, startPoint y: 583, endPoint x: 493, endPoint y: 521, distance: 100.4
click at [489, 560] on form "1 . Kura izteiksme jāizvēlas vienādības a m n a m n = ⋯ labajā pusē, lai būtu p…" at bounding box center [784, 648] width 807 height 3820
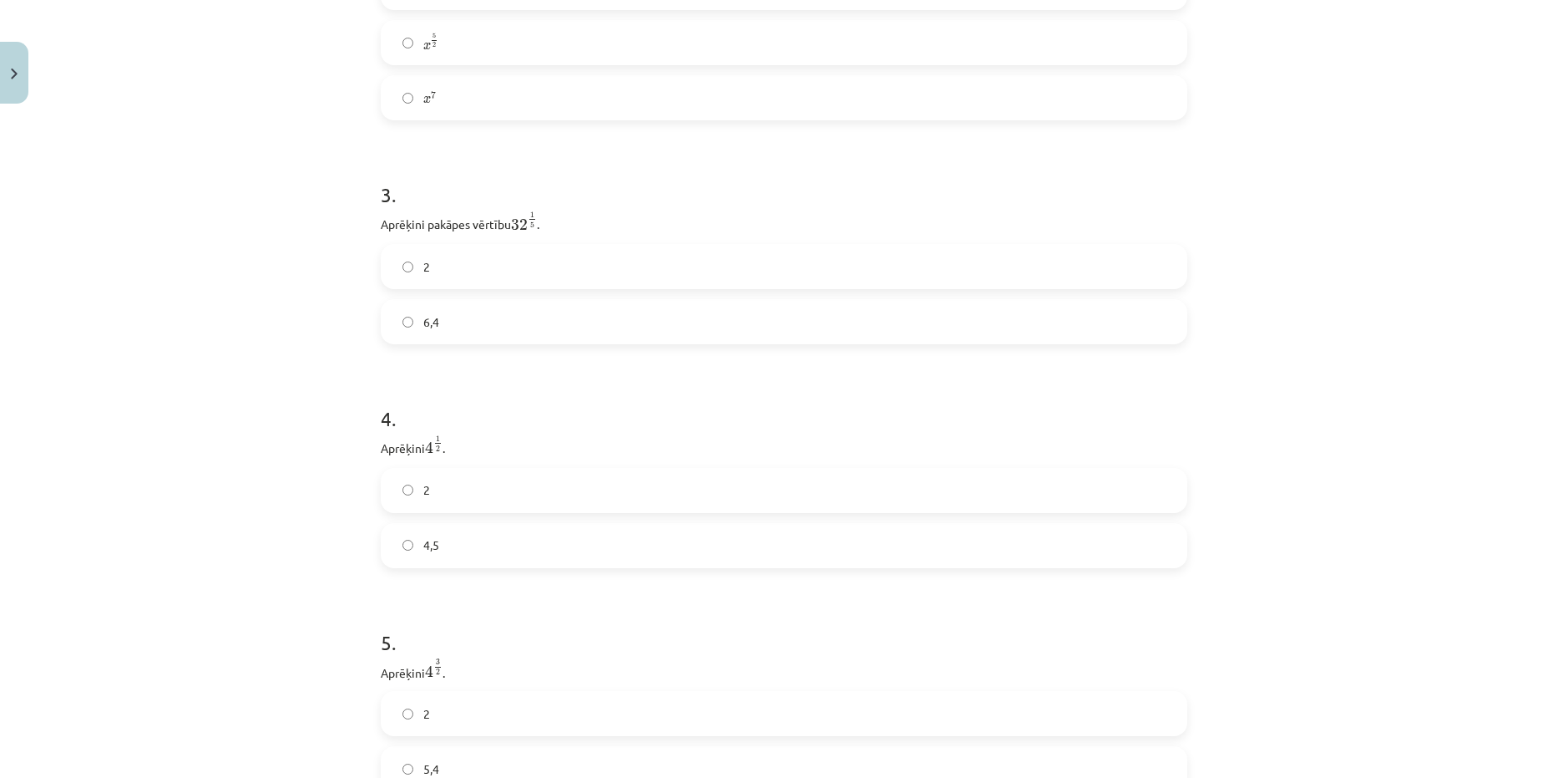
click at [297, 217] on div "Mācību tēma: Matemātikas i - 12. klases 1. ieskaites mācību materiāls (ab) #4 📝…" at bounding box center [784, 389] width 1568 height 778
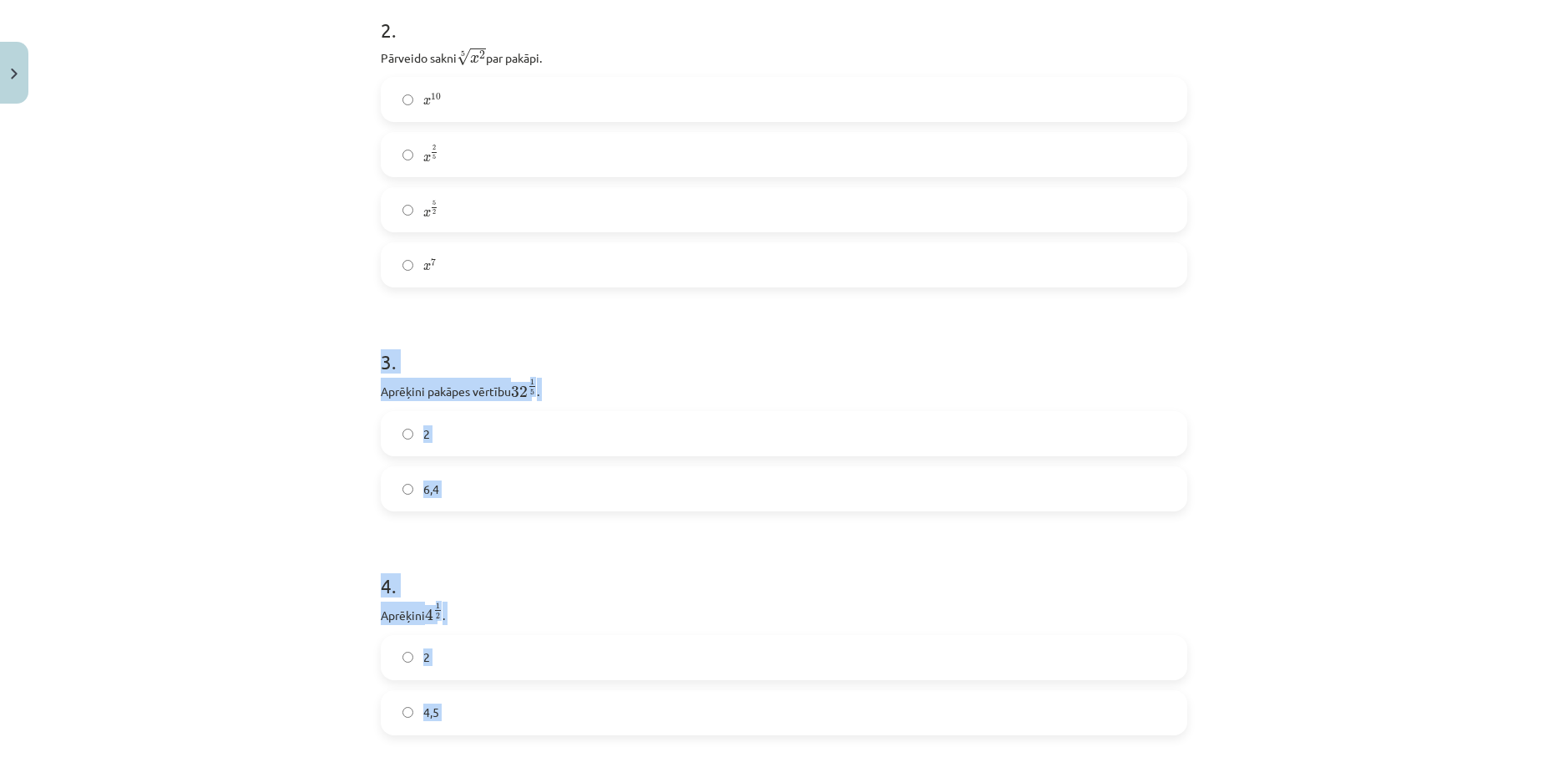
drag, startPoint x: 371, startPoint y: 361, endPoint x: 465, endPoint y: 750, distance: 400.2
copy form "3 . Aprēķini pakāpes vērtību 32 1 5 32 1 5 . 2 6,4 4 . Aprēķini 4 1 2 4 1 2 . 2…"
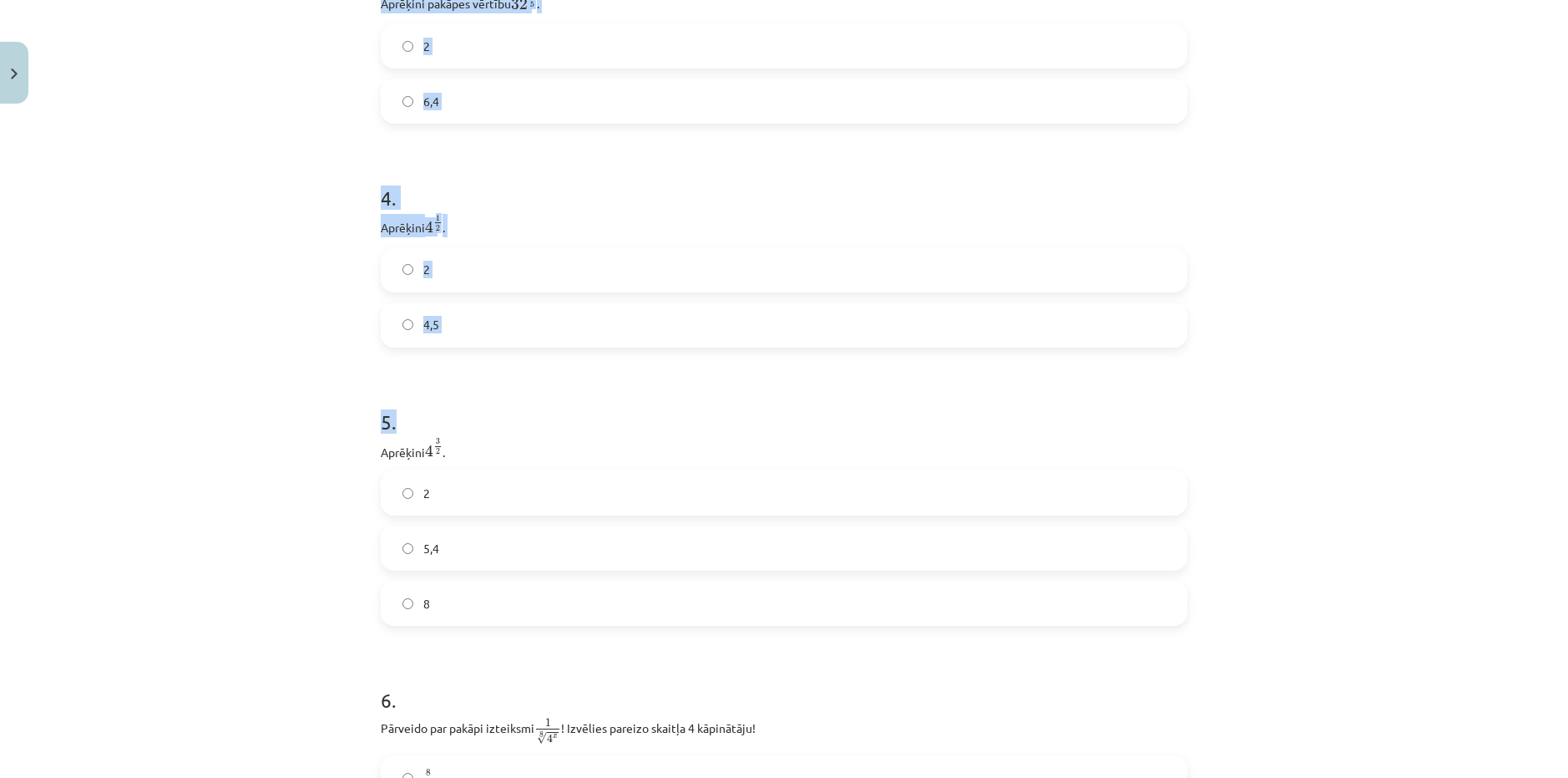
scroll to position [1093, 0]
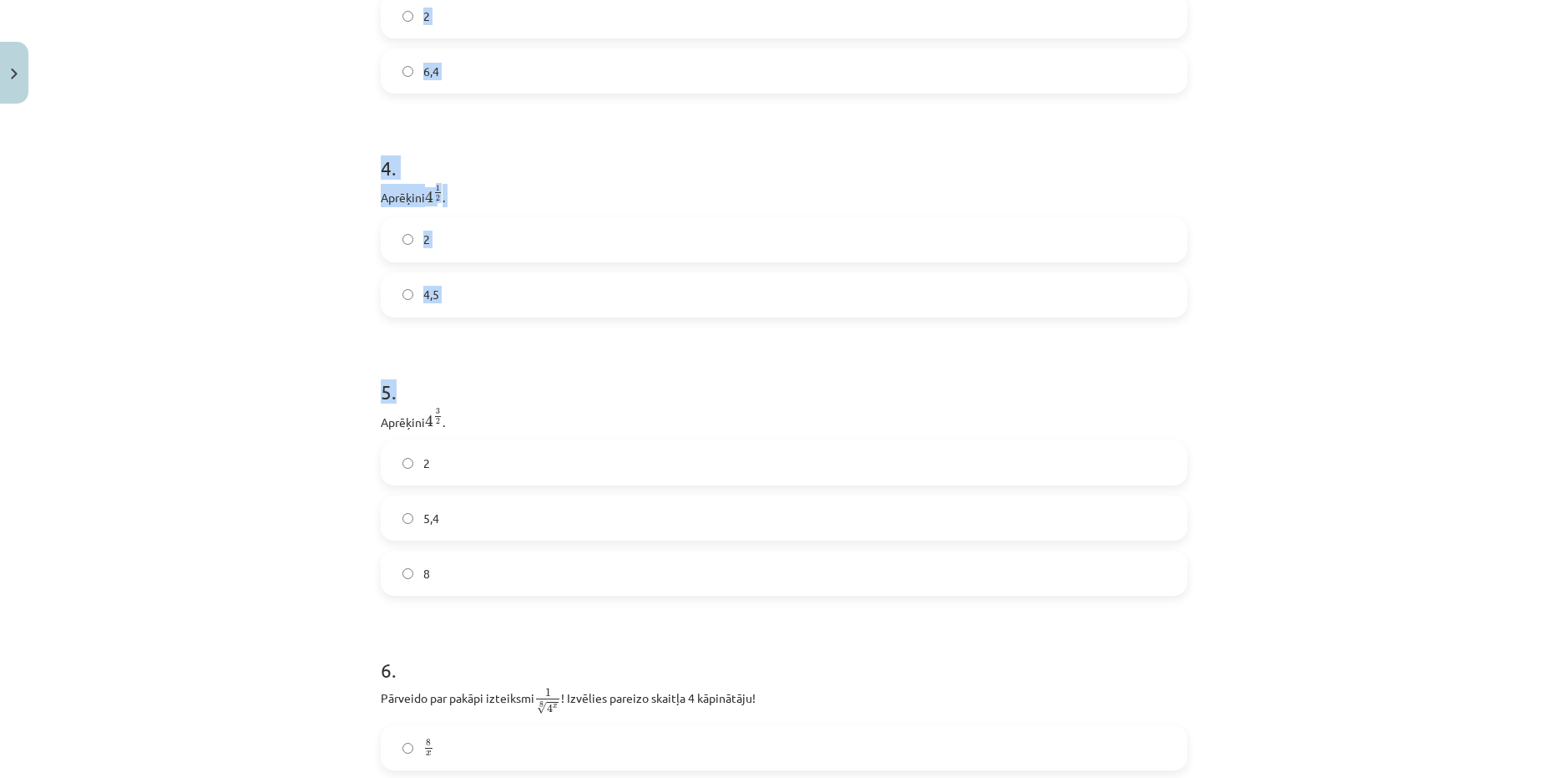
drag, startPoint x: 371, startPoint y: 393, endPoint x: 437, endPoint y: 404, distance: 66.9
click at [478, 471] on label "2" at bounding box center [784, 463] width 803 height 42
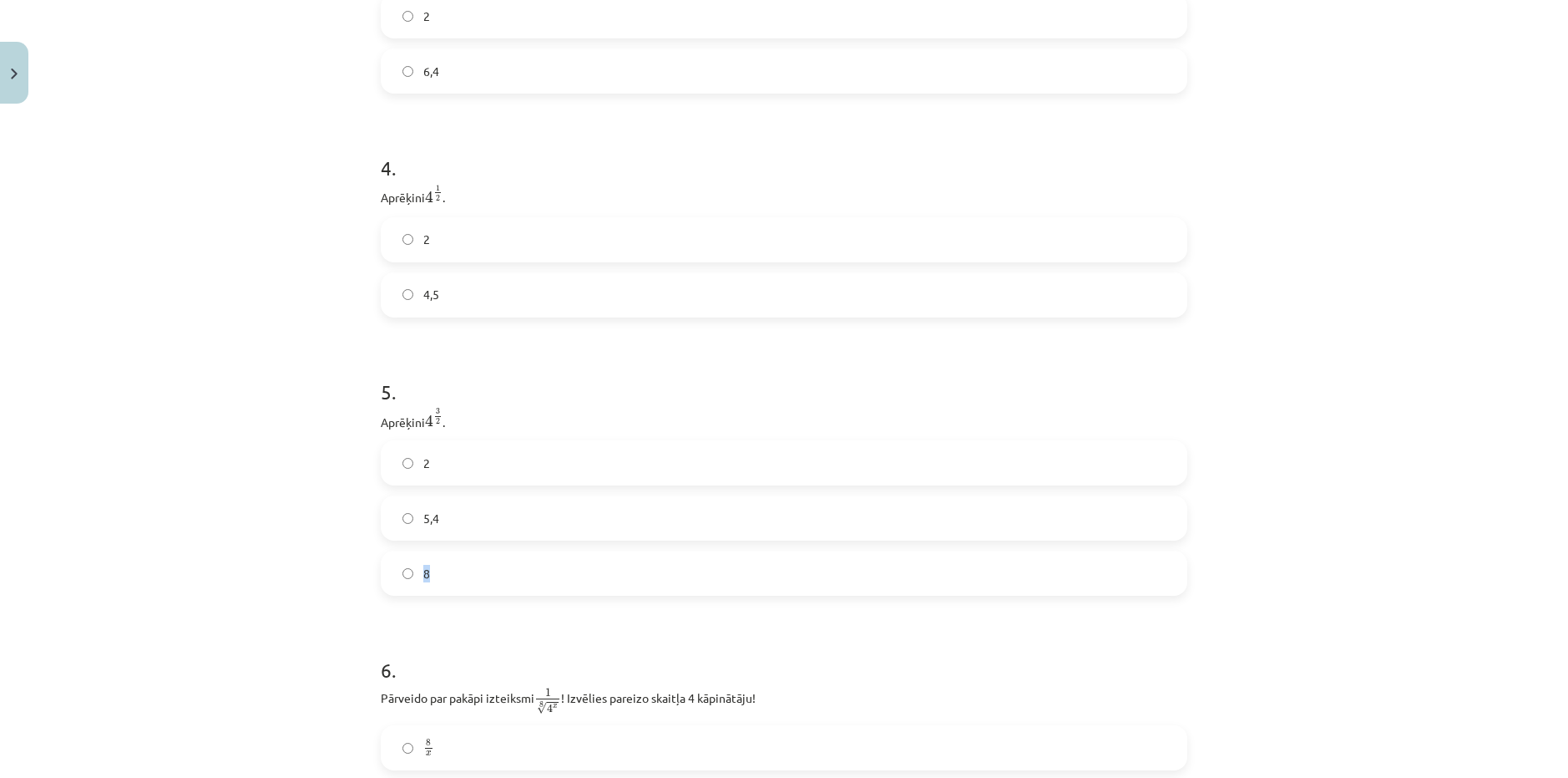
drag, startPoint x: 474, startPoint y: 577, endPoint x: 478, endPoint y: 598, distance: 21.4
click at [475, 586] on div "2 5,4 8" at bounding box center [784, 518] width 807 height 156
drag, startPoint x: 491, startPoint y: 646, endPoint x: 424, endPoint y: 519, distance: 143.6
click at [381, 393] on h1 "5 ." at bounding box center [784, 376] width 807 height 52
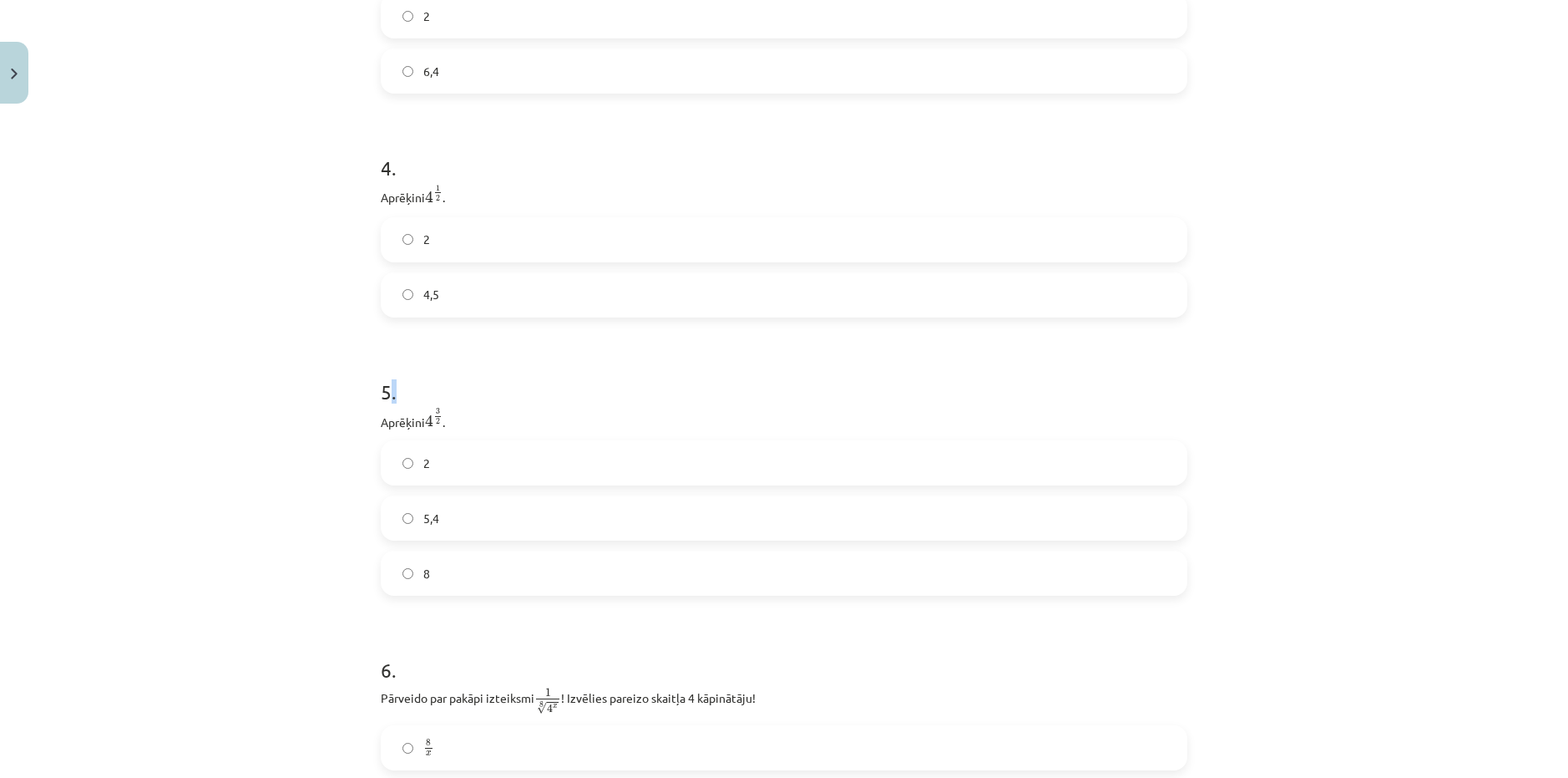
drag, startPoint x: 390, startPoint y: 394, endPoint x: 398, endPoint y: 398, distance: 8.9
click at [391, 394] on h1 "5 ." at bounding box center [784, 376] width 807 height 52
drag, startPoint x: 412, startPoint y: 409, endPoint x: 382, endPoint y: 391, distance: 35.0
click at [412, 409] on p "Aprēķini 4 3 2 4 3 2 ." at bounding box center [784, 419] width 807 height 24
click at [381, 390] on h1 "5 ." at bounding box center [784, 376] width 807 height 52
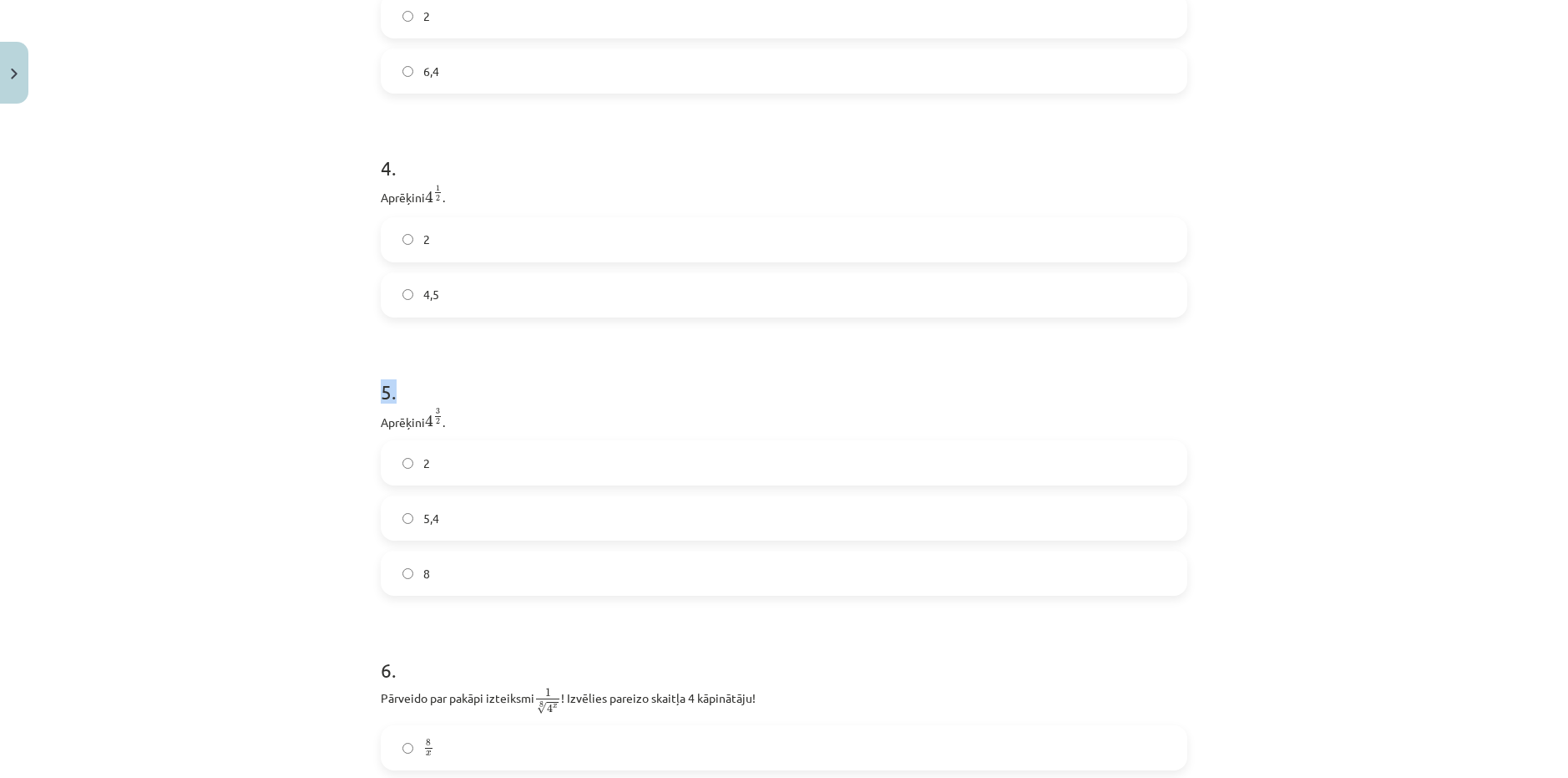
drag, startPoint x: 374, startPoint y: 390, endPoint x: 387, endPoint y: 395, distance: 13.9
click at [382, 392] on h1 "5 ." at bounding box center [784, 376] width 807 height 52
drag, startPoint x: 416, startPoint y: 419, endPoint x: 386, endPoint y: 404, distance: 33.5
click at [428, 446] on div "5 . Aprēķini 4 3 2 4 3 2 . 2 5,4 8" at bounding box center [784, 473] width 807 height 245
click at [381, 398] on h1 "5 ." at bounding box center [784, 376] width 807 height 52
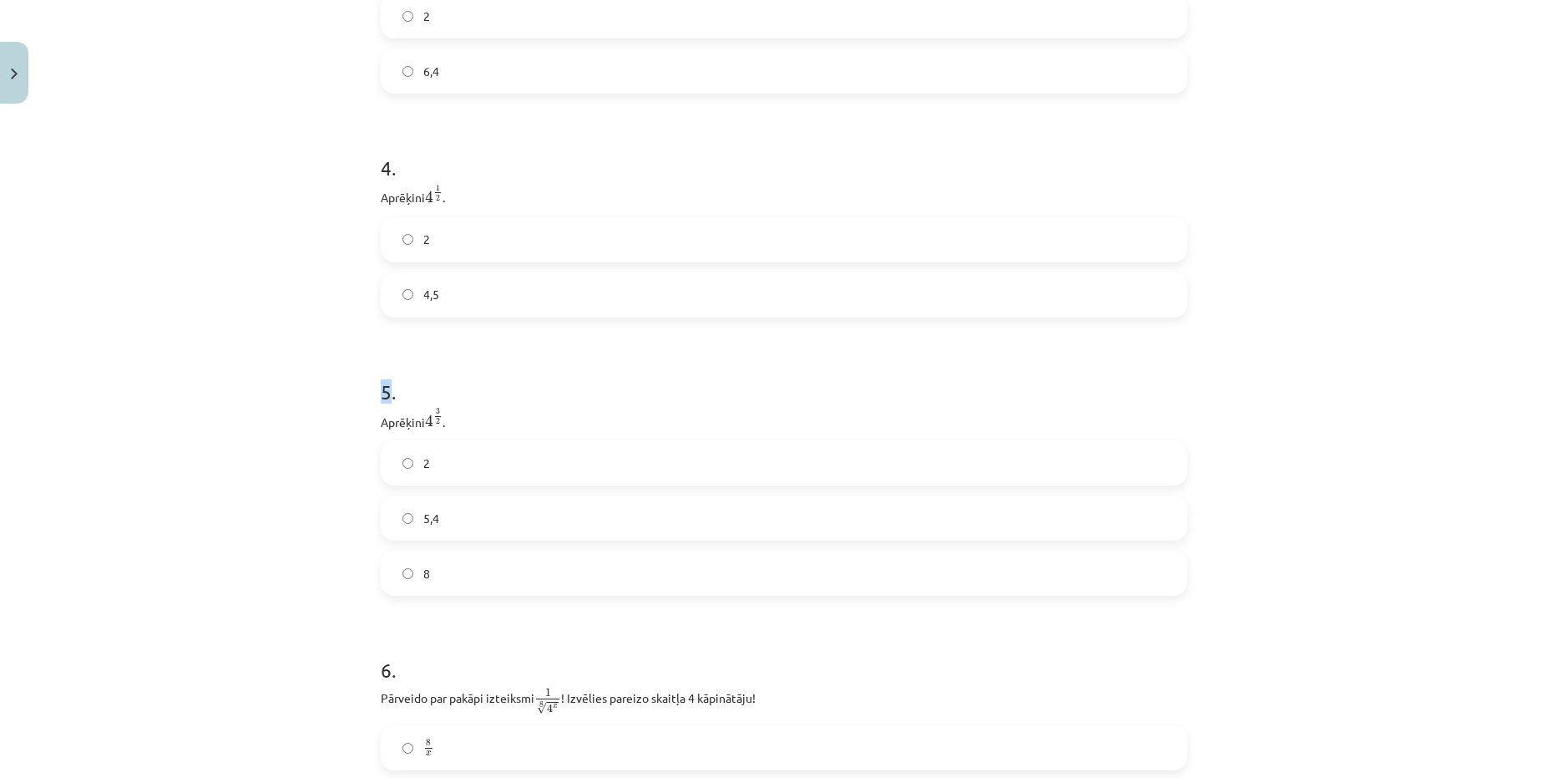
click at [381, 398] on h1 "5 ." at bounding box center [784, 376] width 807 height 52
click at [381, 397] on h1 "5 ." at bounding box center [784, 376] width 807 height 52
drag, startPoint x: 380, startPoint y: 397, endPoint x: 390, endPoint y: 402, distance: 11.2
click at [390, 402] on h1 "5 ." at bounding box center [784, 376] width 807 height 52
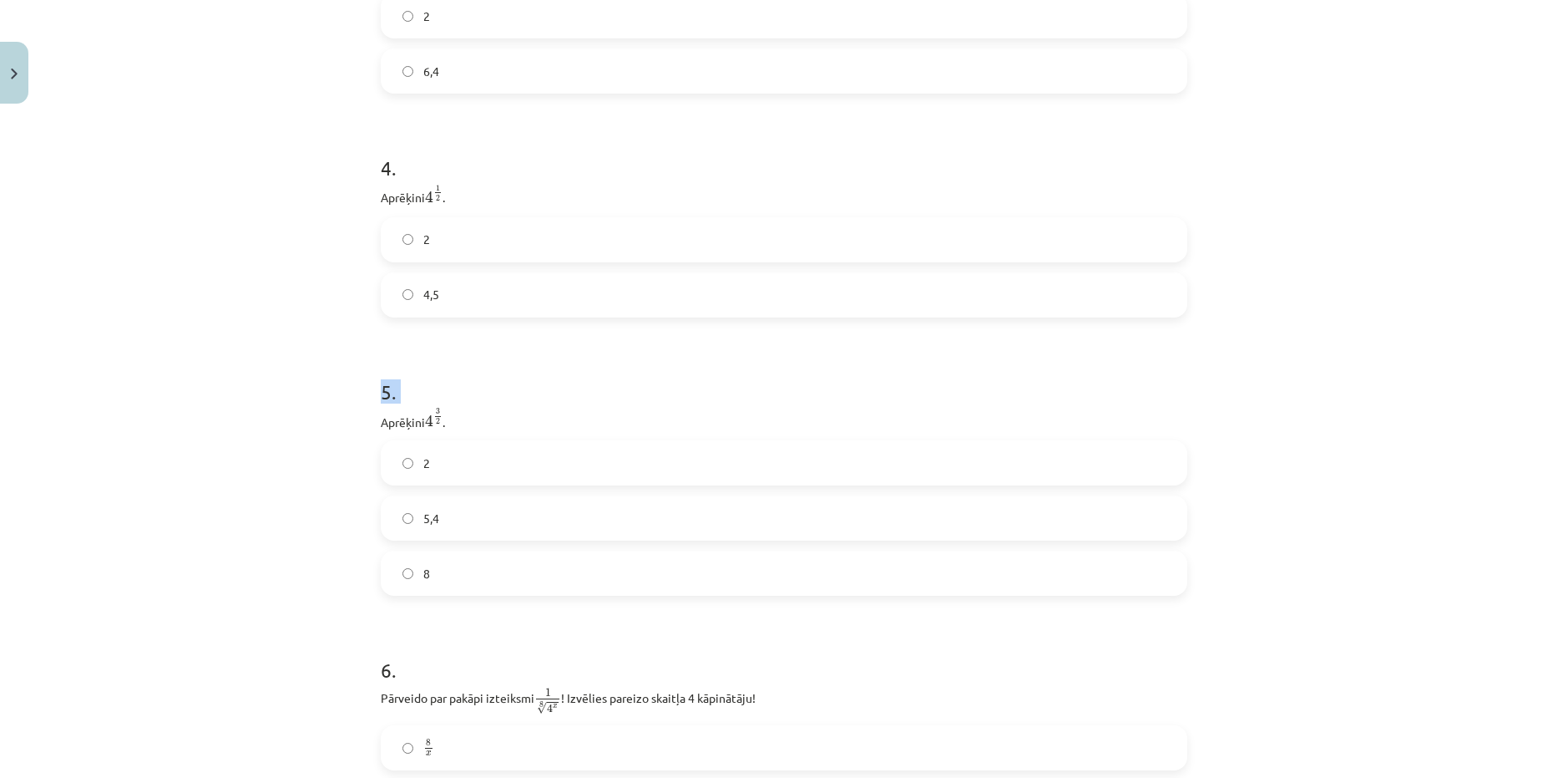
click at [381, 397] on h1 "5 ." at bounding box center [784, 376] width 807 height 52
click at [381, 394] on h1 "5 ." at bounding box center [784, 376] width 807 height 52
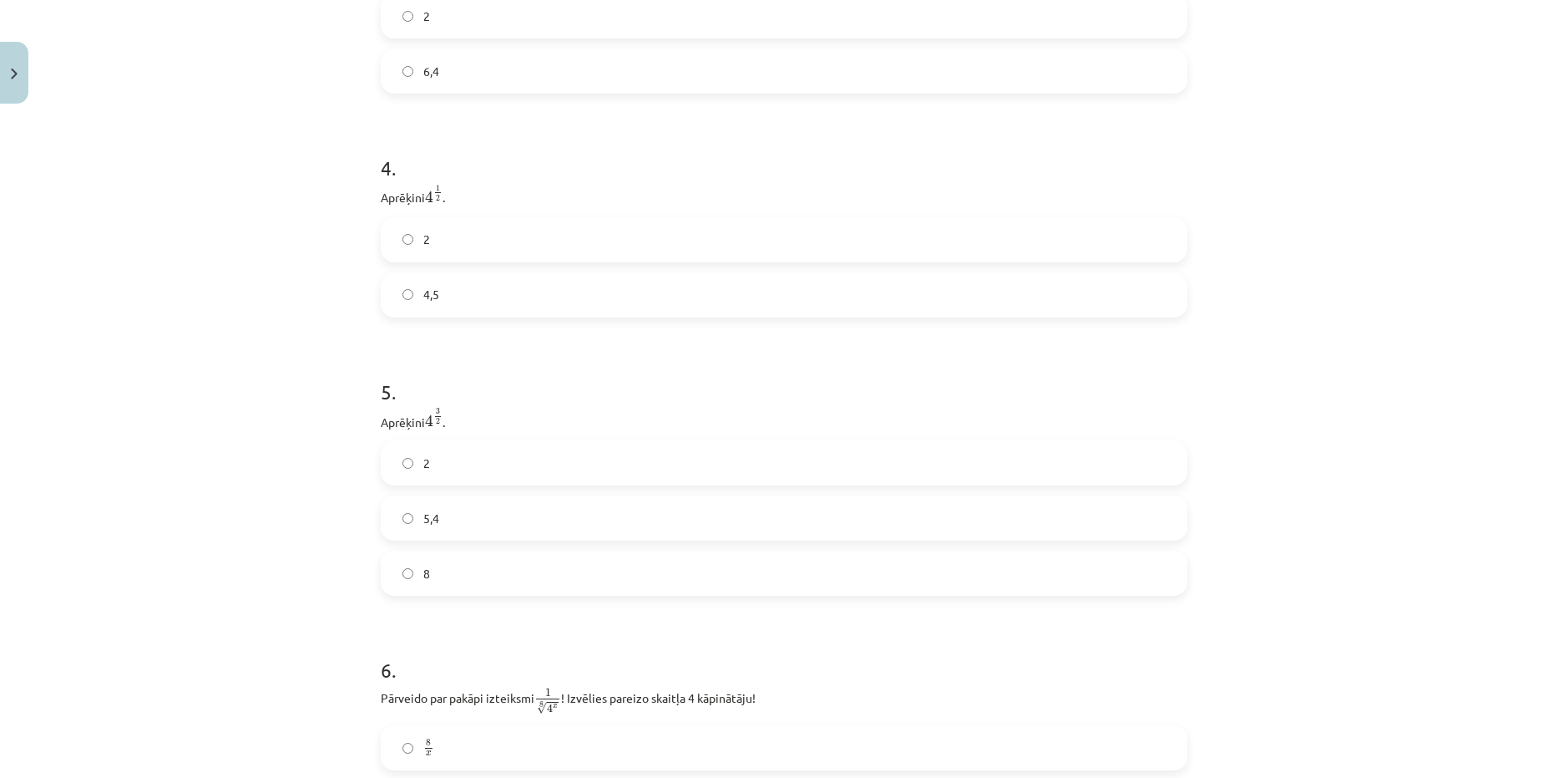
click at [381, 393] on h1 "5 ." at bounding box center [784, 376] width 807 height 52
drag, startPoint x: 405, startPoint y: 408, endPoint x: 415, endPoint y: 425, distance: 19.7
click at [412, 418] on div "5 . Aprēķini 4 3 2 4 3 2 . 2 5,4 8" at bounding box center [784, 473] width 807 height 245
drag, startPoint x: 417, startPoint y: 524, endPoint x: 425, endPoint y: 583, distance: 59.5
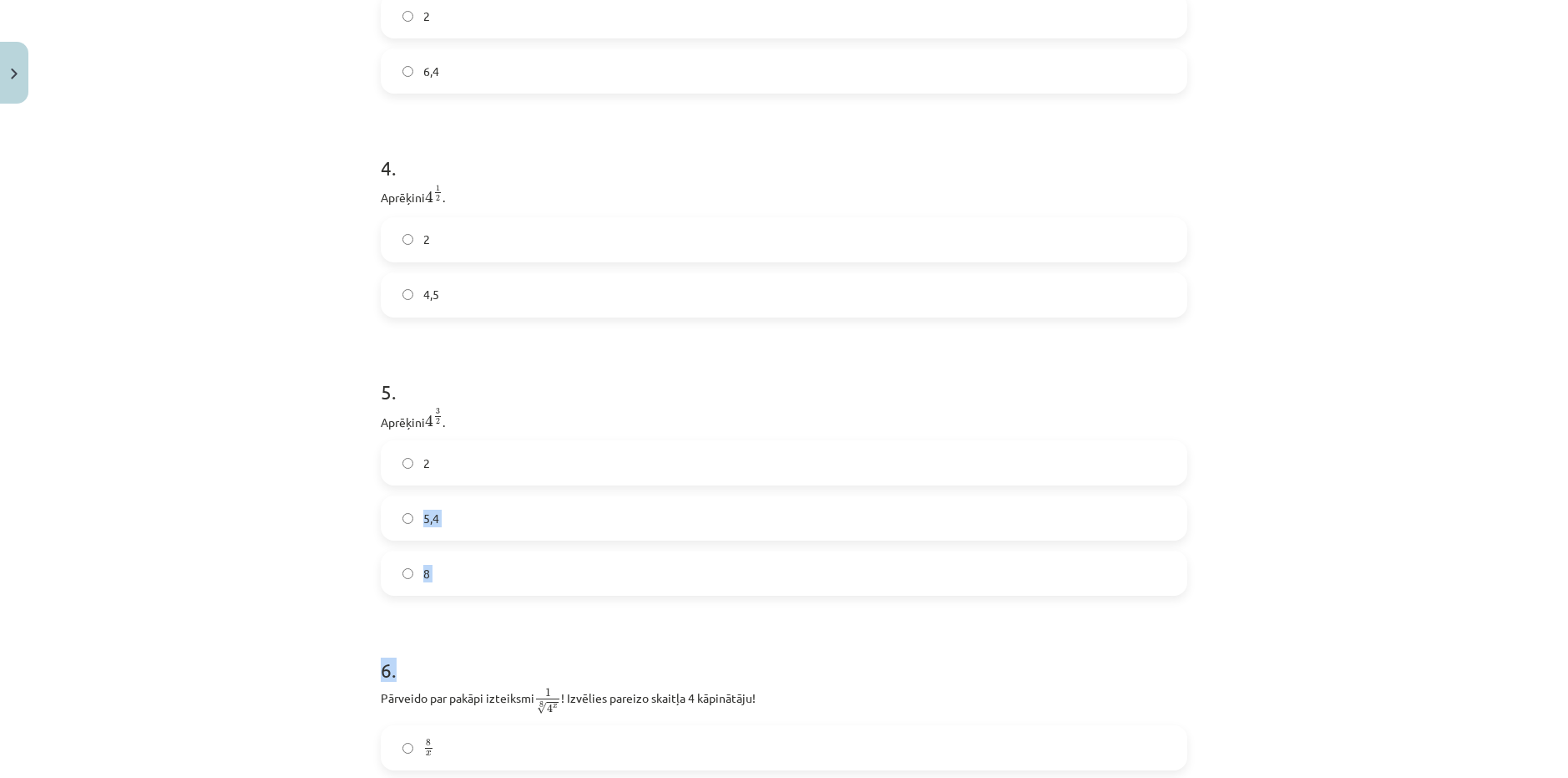
click at [429, 591] on div "2 5,4 8" at bounding box center [784, 518] width 807 height 156
drag, startPoint x: 367, startPoint y: 425, endPoint x: 387, endPoint y: 421, distance: 20.4
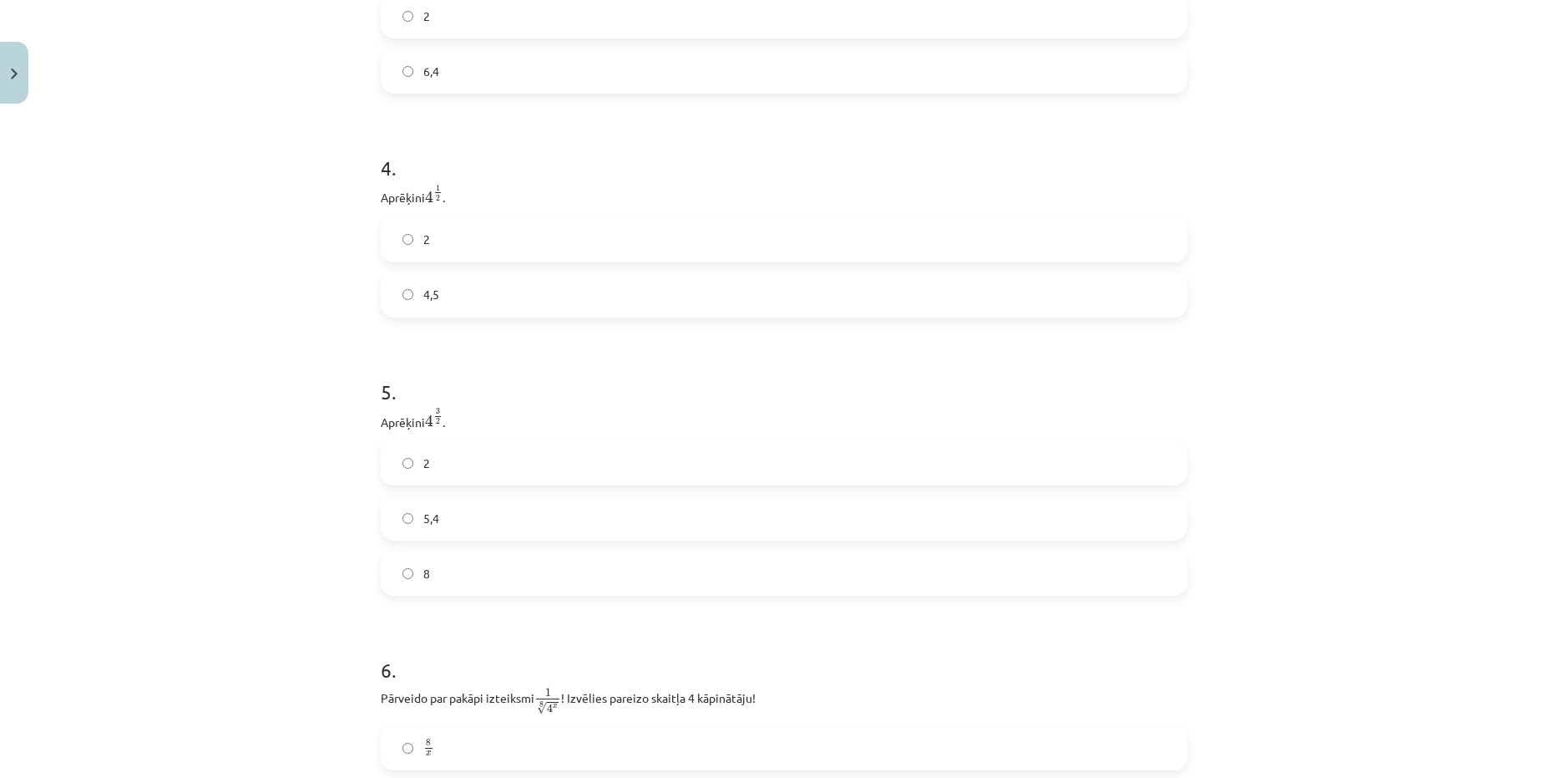
click at [438, 431] on p "Aprēķini 4 3 2 4 3 2 ." at bounding box center [784, 419] width 807 height 24
drag, startPoint x: 438, startPoint y: 432, endPoint x: 401, endPoint y: 416, distance: 40.3
click at [436, 431] on p "Aprēķini 4 3 2 4 3 2 ." at bounding box center [784, 419] width 807 height 24
click at [381, 422] on p "Aprēķini 4 3 2 4 3 2 ." at bounding box center [784, 419] width 807 height 24
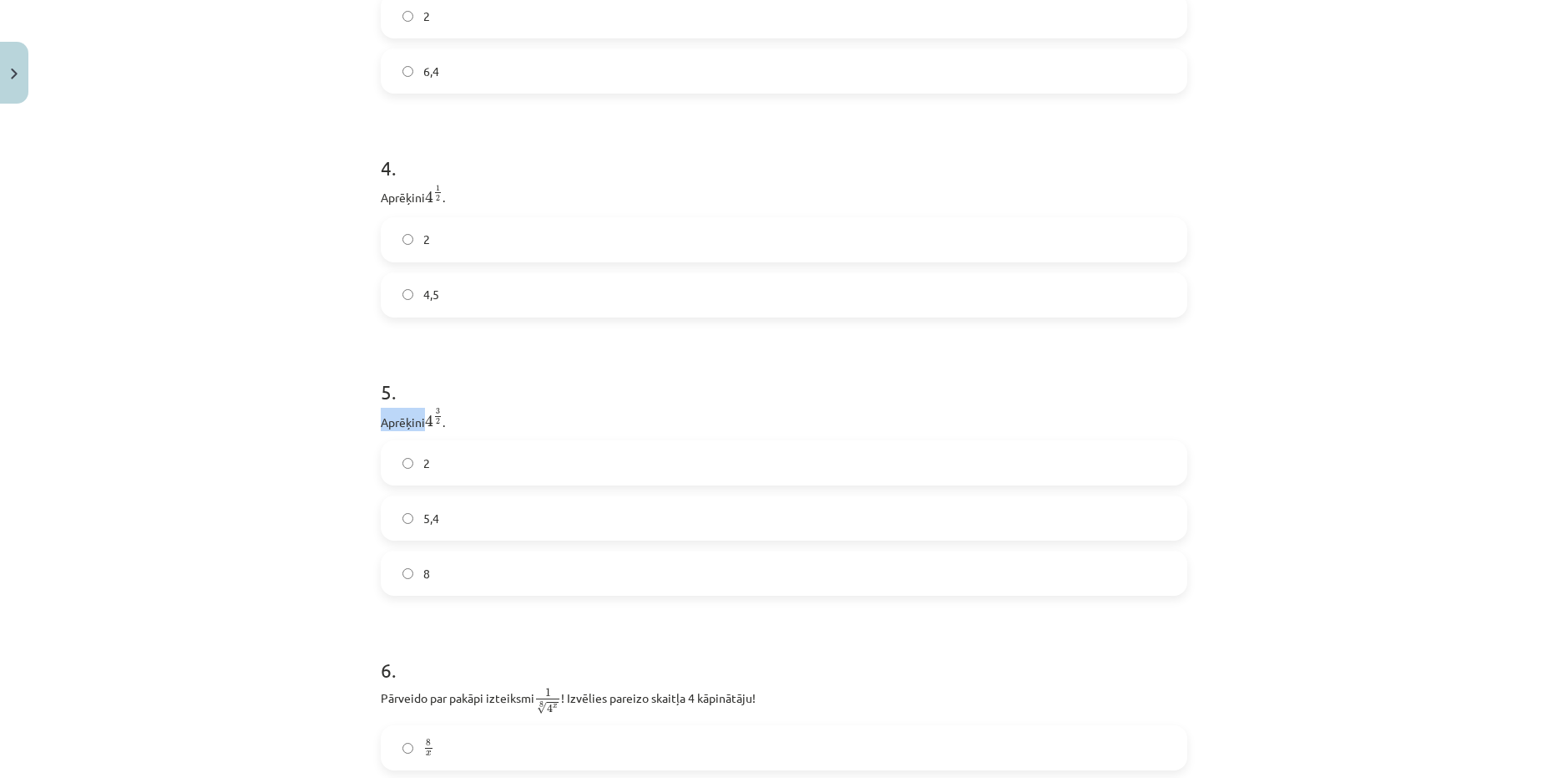
click at [381, 424] on p "Aprēķini 4 3 2 4 3 2 ." at bounding box center [784, 419] width 807 height 24
click at [381, 426] on p "Aprēķini 4 3 2 4 3 2 ." at bounding box center [784, 419] width 807 height 24
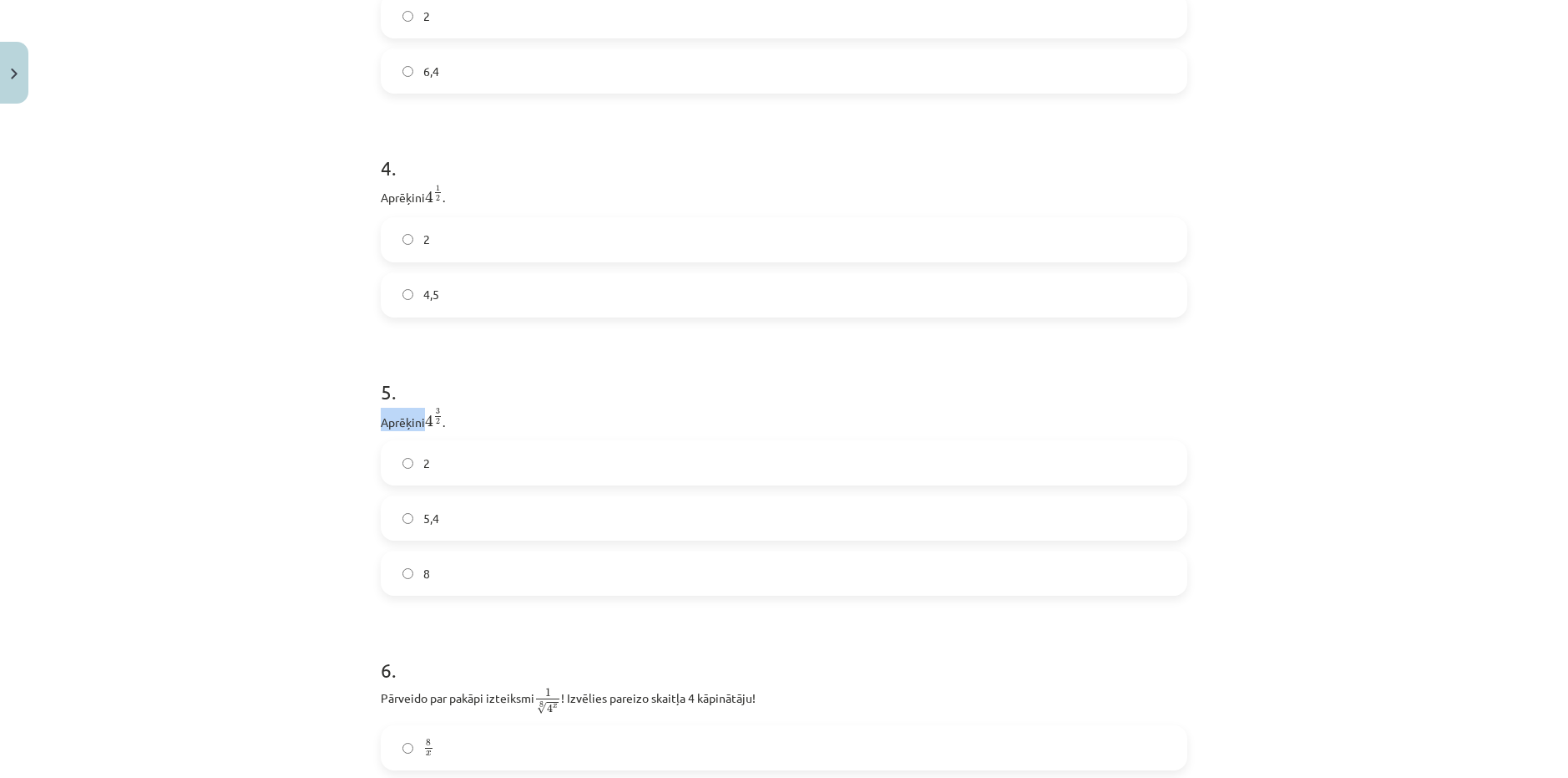
click at [381, 425] on p "Aprēķini 4 3 2 4 3 2 ." at bounding box center [784, 419] width 807 height 24
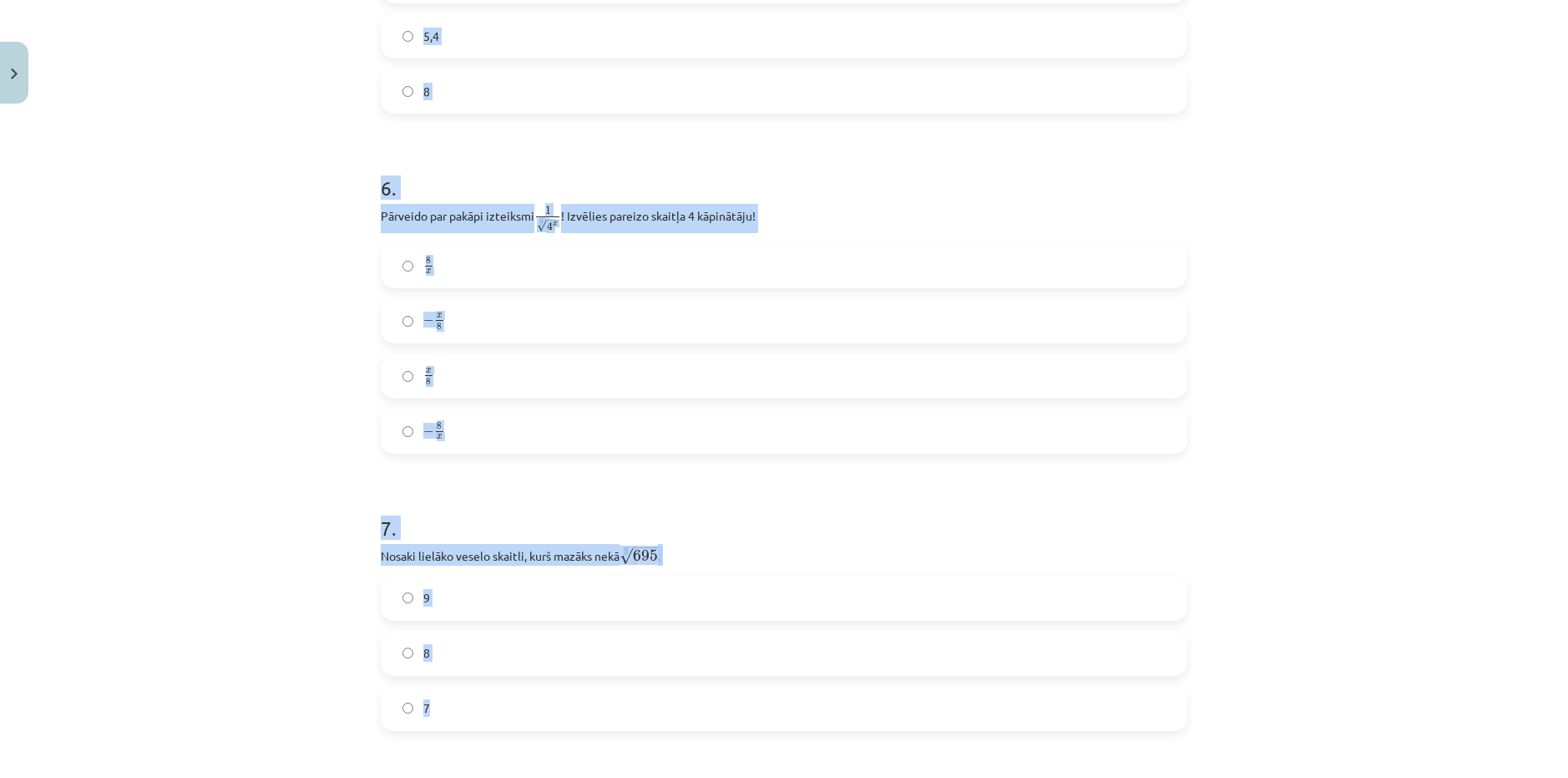
scroll to position [1579, 0]
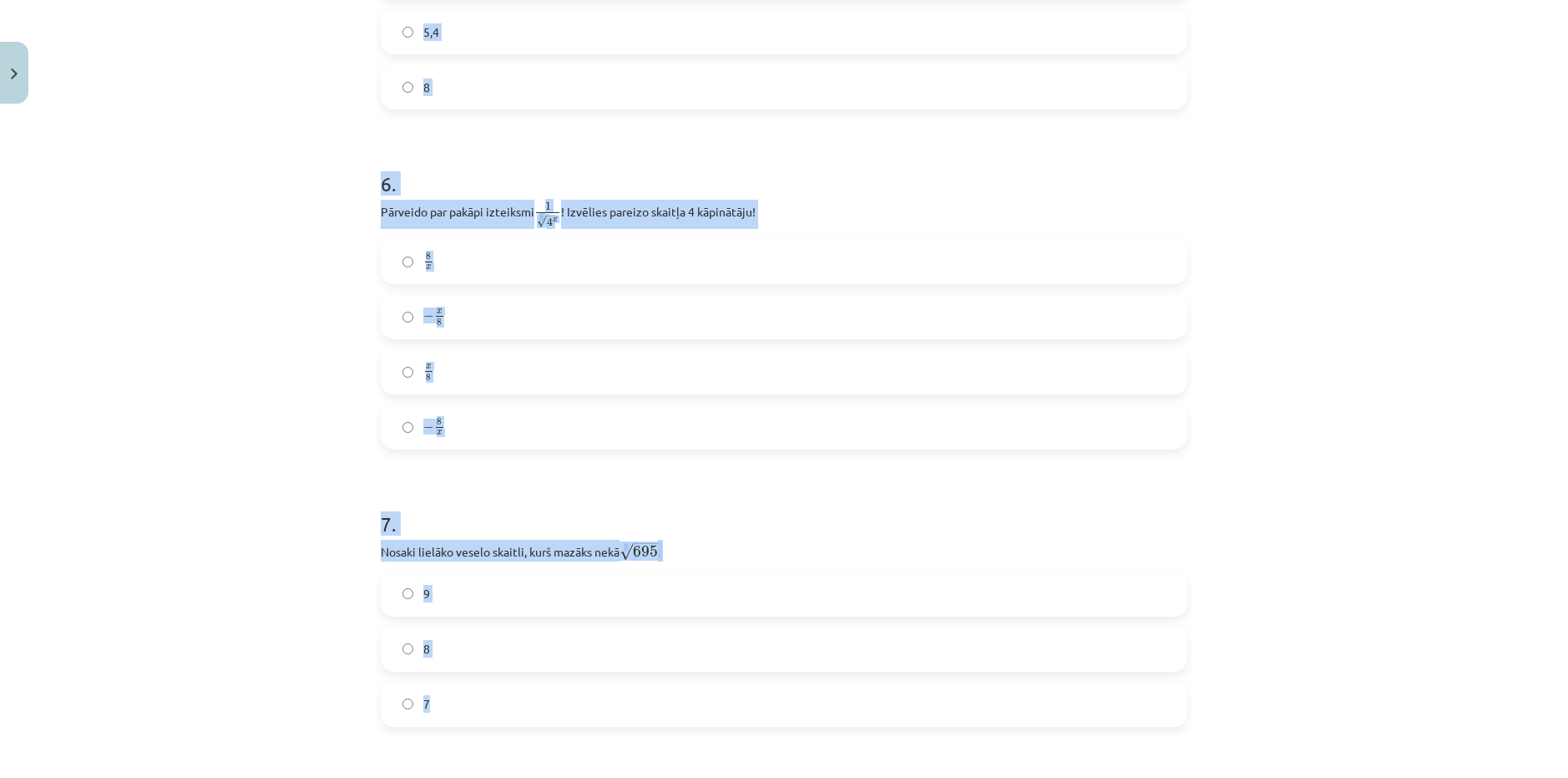
drag, startPoint x: 376, startPoint y: 422, endPoint x: 452, endPoint y: 717, distance: 304.6
click at [452, 717] on form "1 . Kura izteiksme jāizvēlas vienādības a m n a m n = ⋯ labajā pusē, lai būtu p…" at bounding box center [784, 663] width 807 height 3820
copy form "Aprēķini 4 3 2 4 3 2 . 2 5,4 8 6 . Pārveido par pakāpi izteiksmi 1 8 √ 4 x 1 4 …"
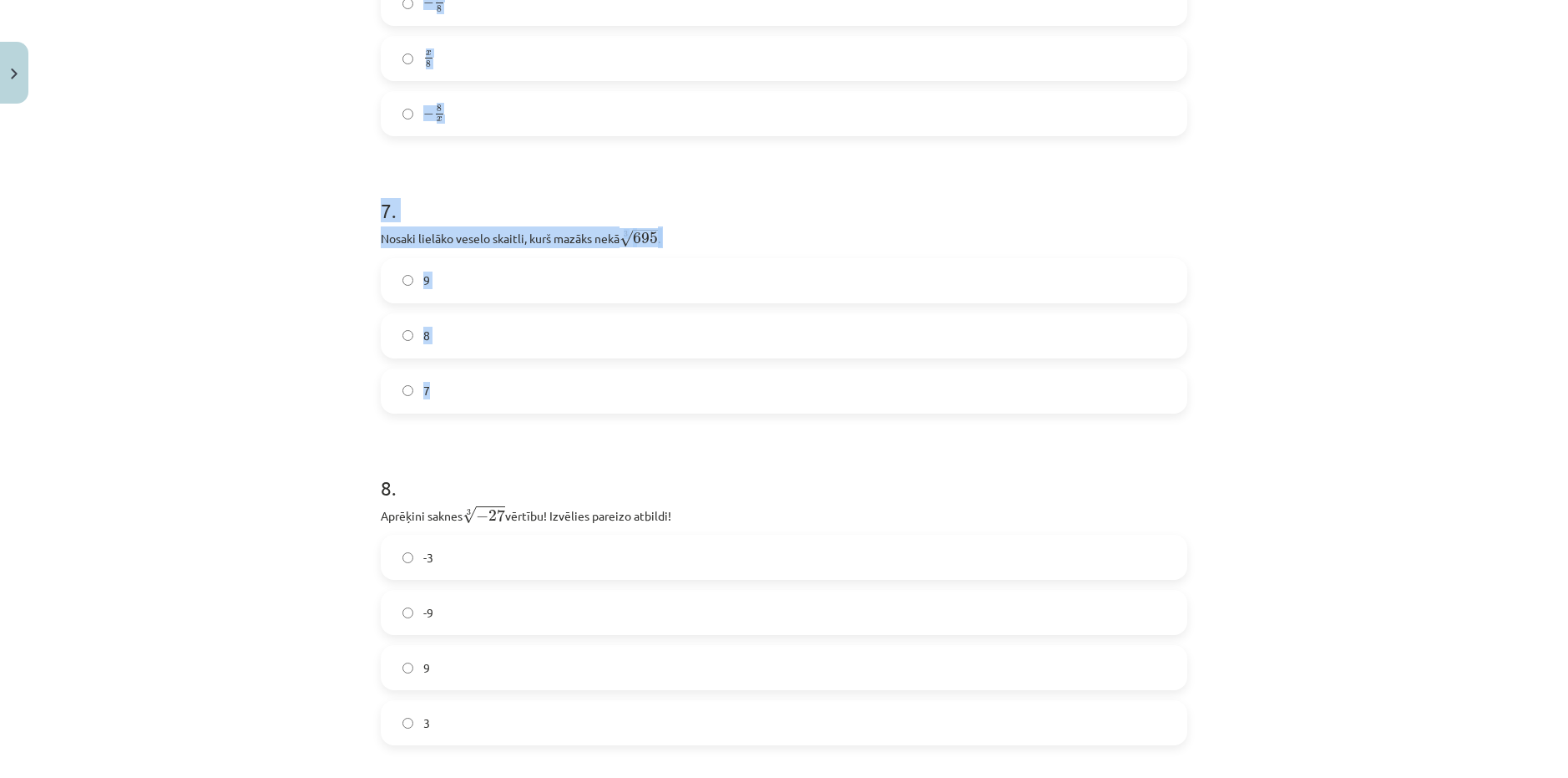
scroll to position [1913, 0]
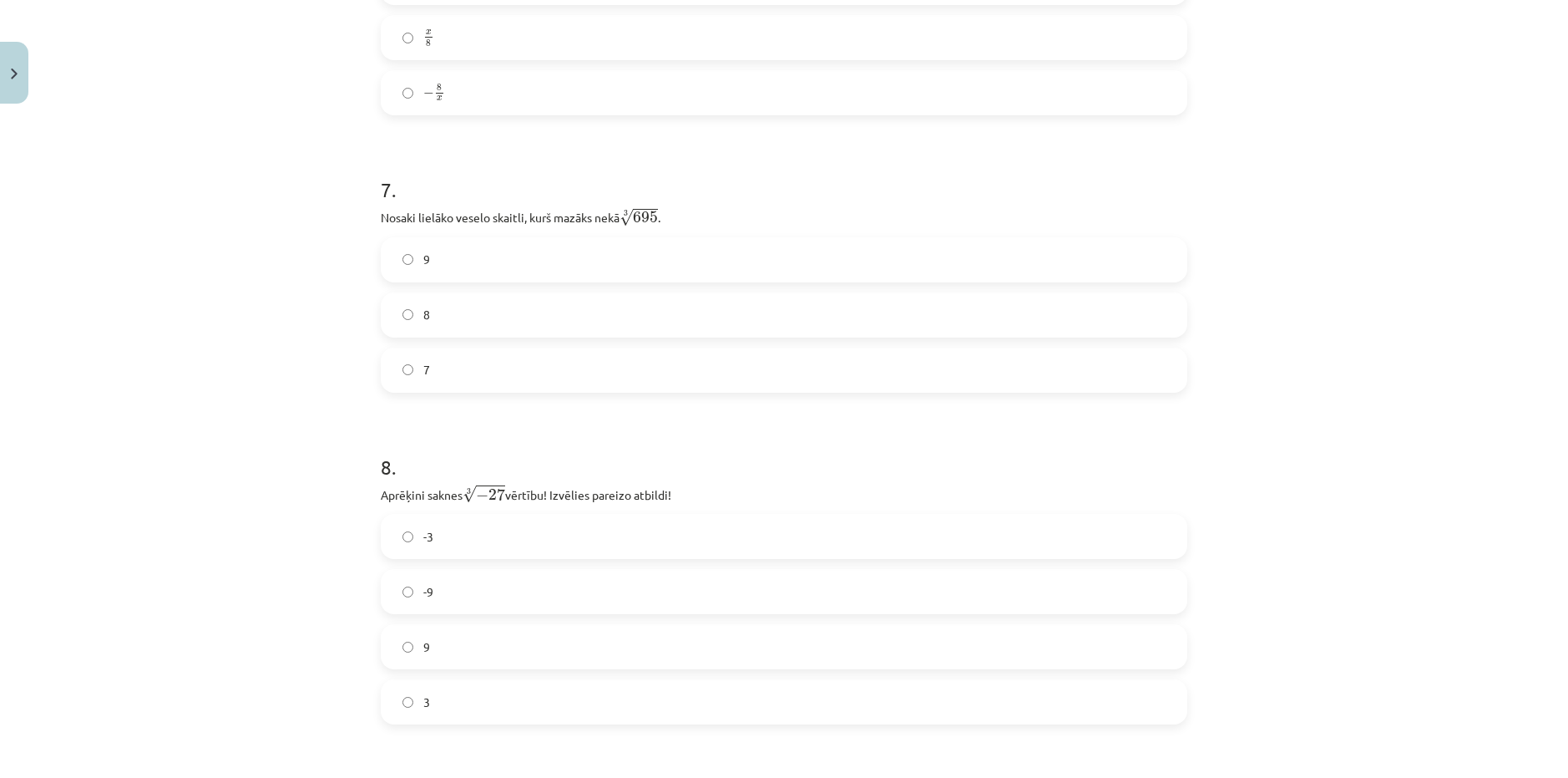
click at [392, 468] on h1 "8 ." at bounding box center [784, 451] width 807 height 52
click at [454, 562] on div "-3 -9 9 3" at bounding box center [784, 619] width 807 height 211
click at [373, 494] on div "52 XP Saņemsi Sarežģīts 572 pilda Apraksts Uzdevums Palīdzība 1 . Kura izteiksm…" at bounding box center [784, 294] width 827 height 4193
click at [455, 493] on p "Aprēķini saknes 3 √ − 27 − 27 3 vērtību! Izvēlies pareizo atbildi!" at bounding box center [784, 493] width 807 height 21
click at [381, 495] on p "Aprēķini saknes 3 √ − 27 − 27 3 vērtību! Izvēlies pareizo atbildi!" at bounding box center [784, 493] width 807 height 21
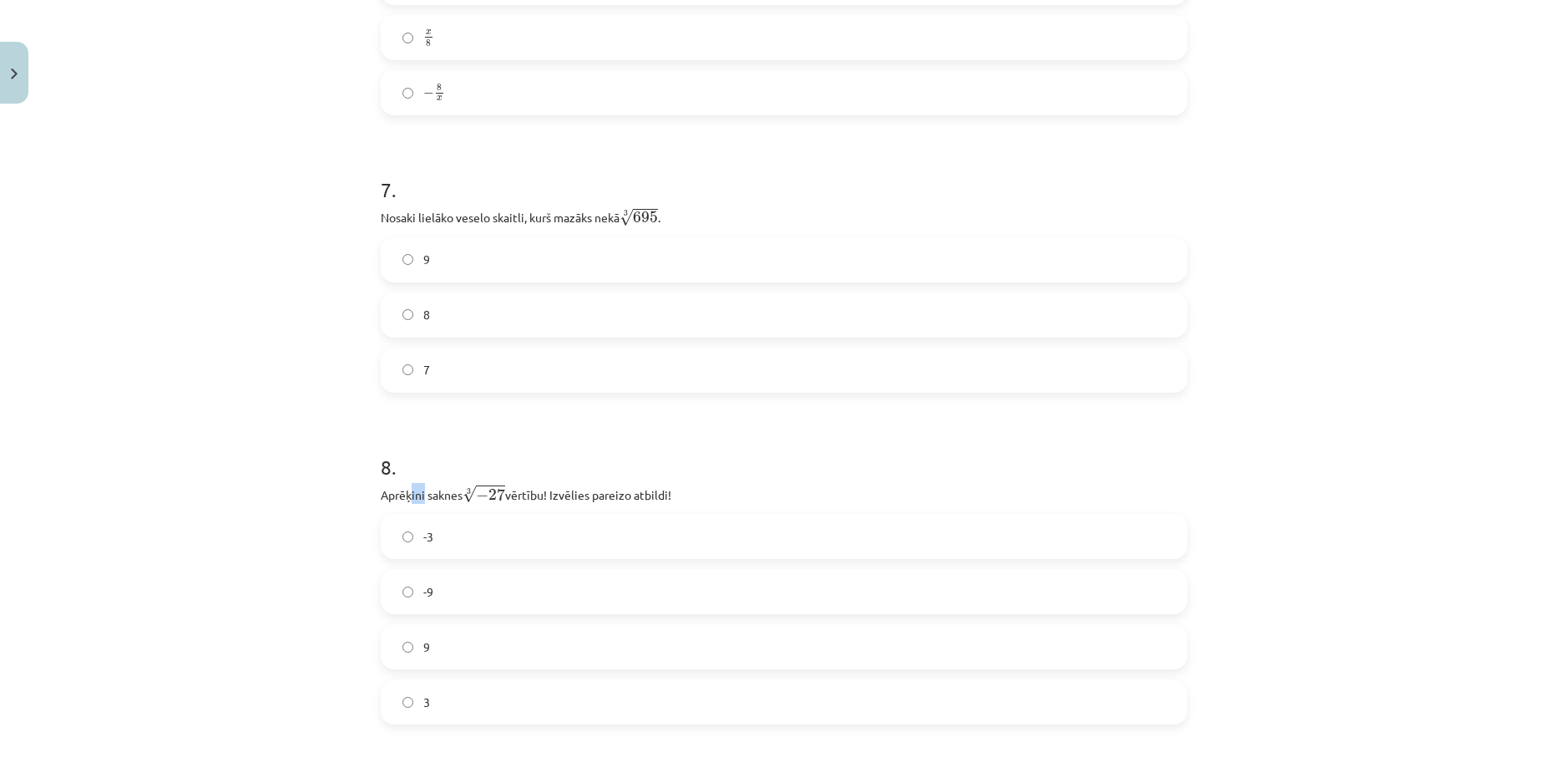
drag, startPoint x: 420, startPoint y: 500, endPoint x: 435, endPoint y: 500, distance: 15.0
click at [427, 500] on p "Aprēķini saknes 3 √ − 27 − 27 3 vērtību! Izvēlies pareizo atbildi!" at bounding box center [784, 493] width 807 height 21
click at [435, 500] on p "Aprēķini saknes 3 √ − 27 − 27 3 vērtību! Izvēlies pareizo atbildi!" at bounding box center [784, 493] width 807 height 21
click at [378, 496] on div "52 XP Saņemsi Sarežģīts 572 pilda Apraksts Uzdevums Palīdzība 1 . Kura izteiksm…" at bounding box center [784, 294] width 827 height 4193
click at [382, 496] on p "Aprēķini saknes 3 √ − 27 − 27 3 vērtību! Izvēlies pareizo atbildi!" at bounding box center [784, 493] width 807 height 21
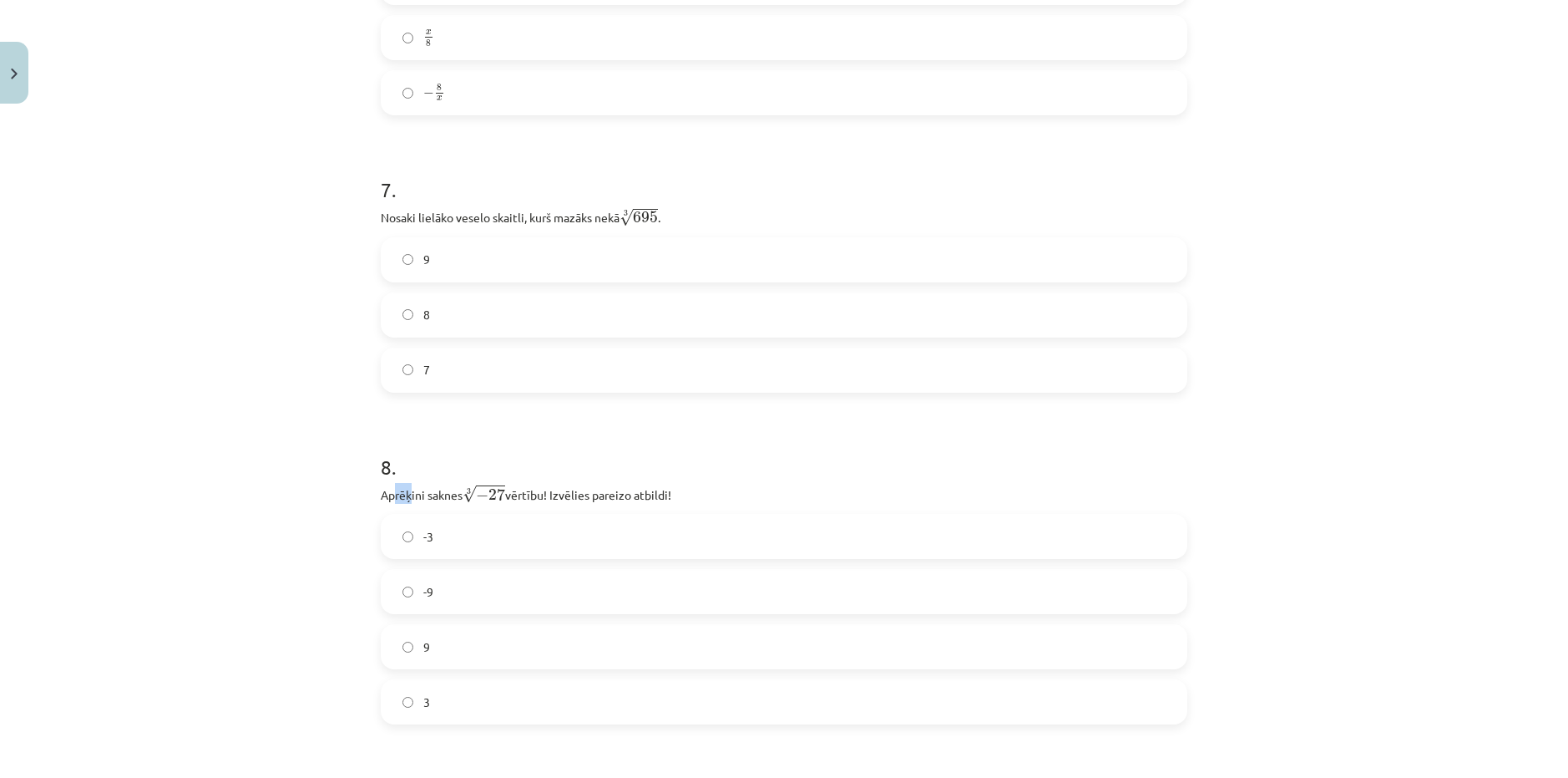
drag, startPoint x: 388, startPoint y: 496, endPoint x: 447, endPoint y: 495, distance: 59.0
click at [419, 497] on p "Aprēķini saknes 3 √ − 27 − 27 3 vērtību! Izvēlies pareizo atbildi!" at bounding box center [784, 493] width 807 height 21
drag, startPoint x: 473, startPoint y: 495, endPoint x: 483, endPoint y: 494, distance: 10.0
click at [483, 494] on span "√ − 27" at bounding box center [484, 493] width 43 height 18
click at [381, 498] on p "Aprēķini saknes 3 √ − 27 − 27 3 vērtību! Izvēlies pareizo atbildi!" at bounding box center [784, 493] width 807 height 21
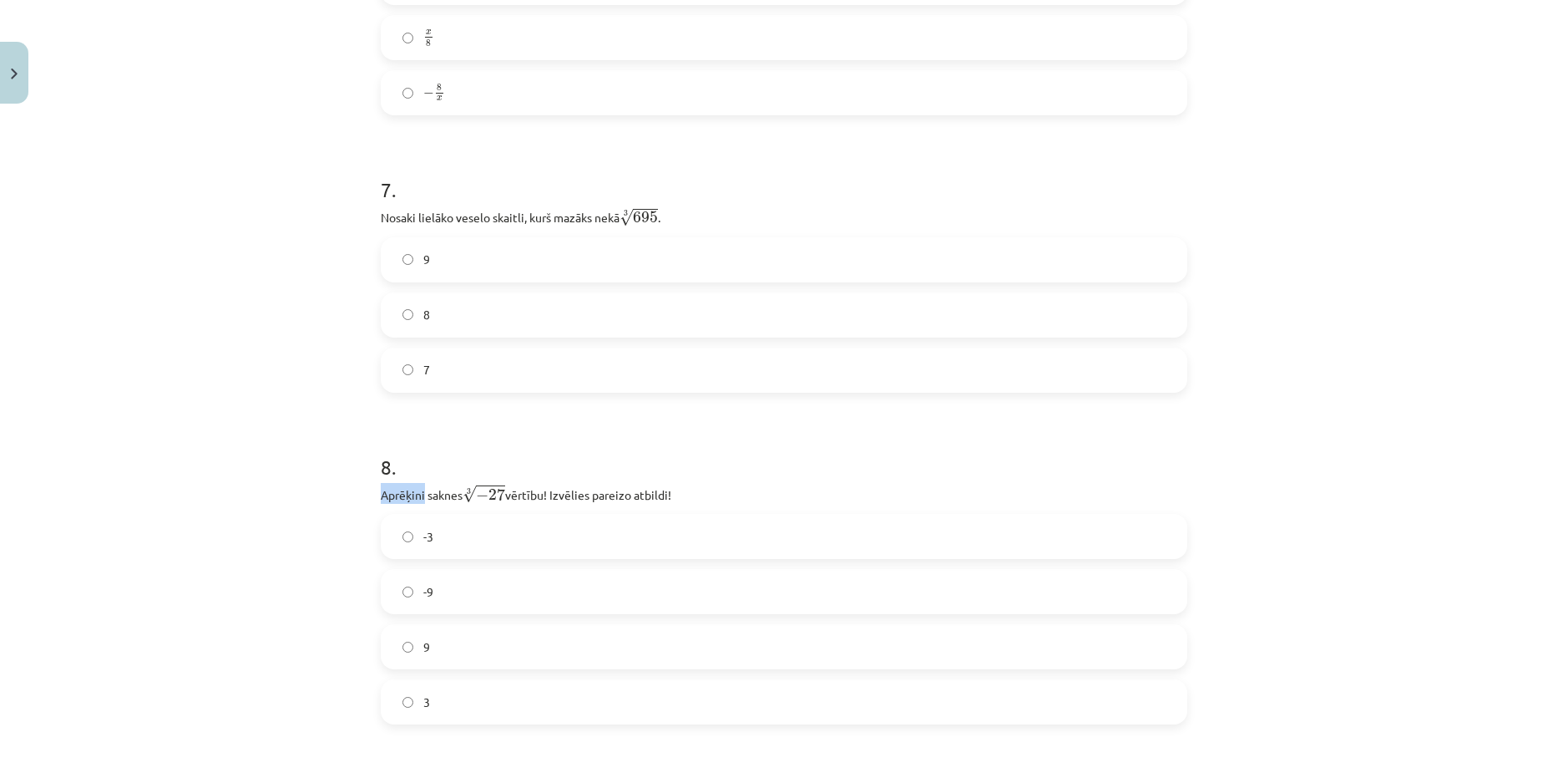
click at [381, 498] on p "Aprēķini saknes 3 √ − 27 − 27 3 vērtību! Izvēlies pareizo atbildi!" at bounding box center [784, 493] width 807 height 21
click at [381, 496] on p "Aprēķini saknes 3 √ − 27 − 27 3 vērtību! Izvēlies pareizo atbildi!" at bounding box center [784, 493] width 807 height 21
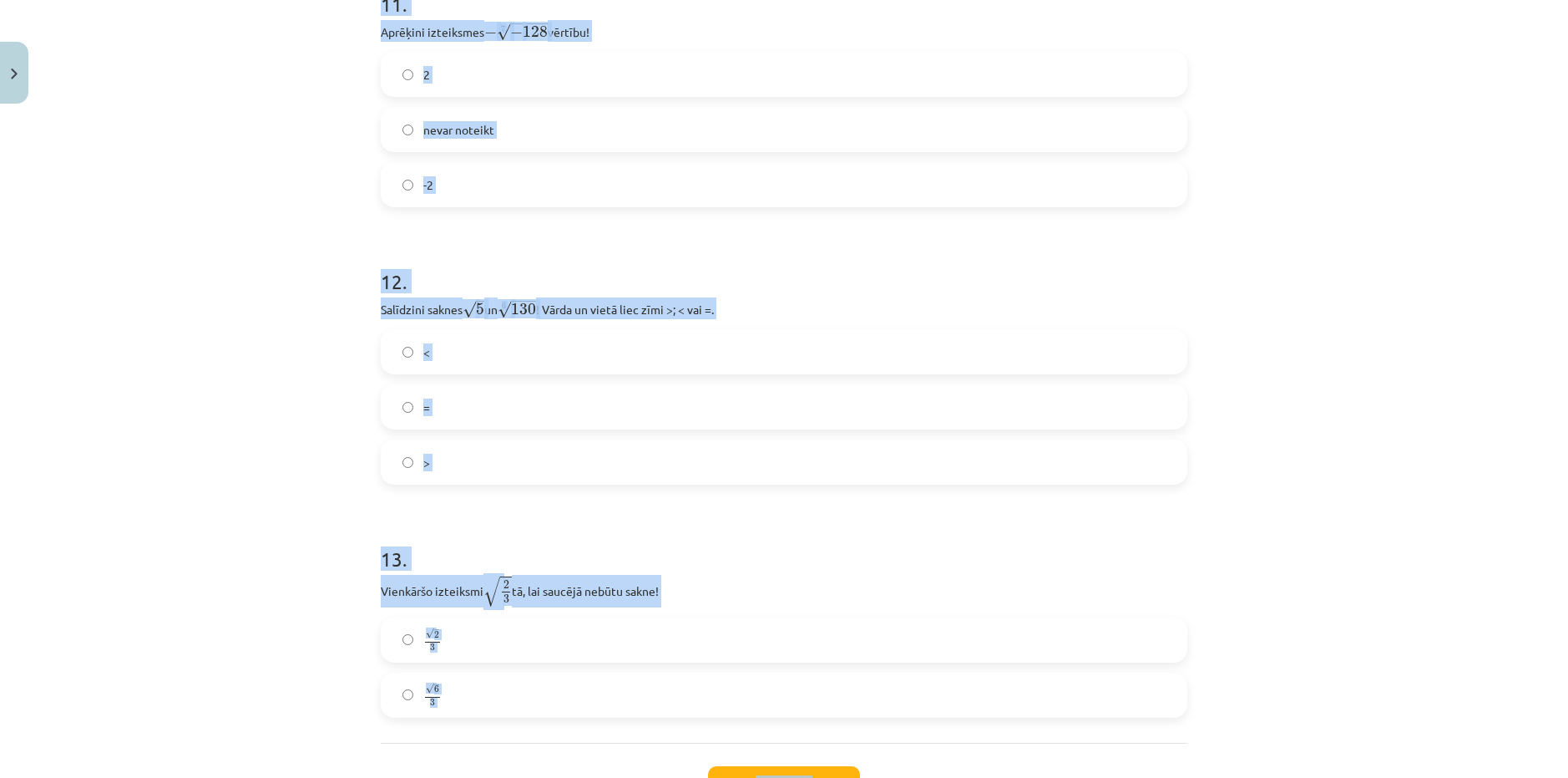
scroll to position [3458, 0]
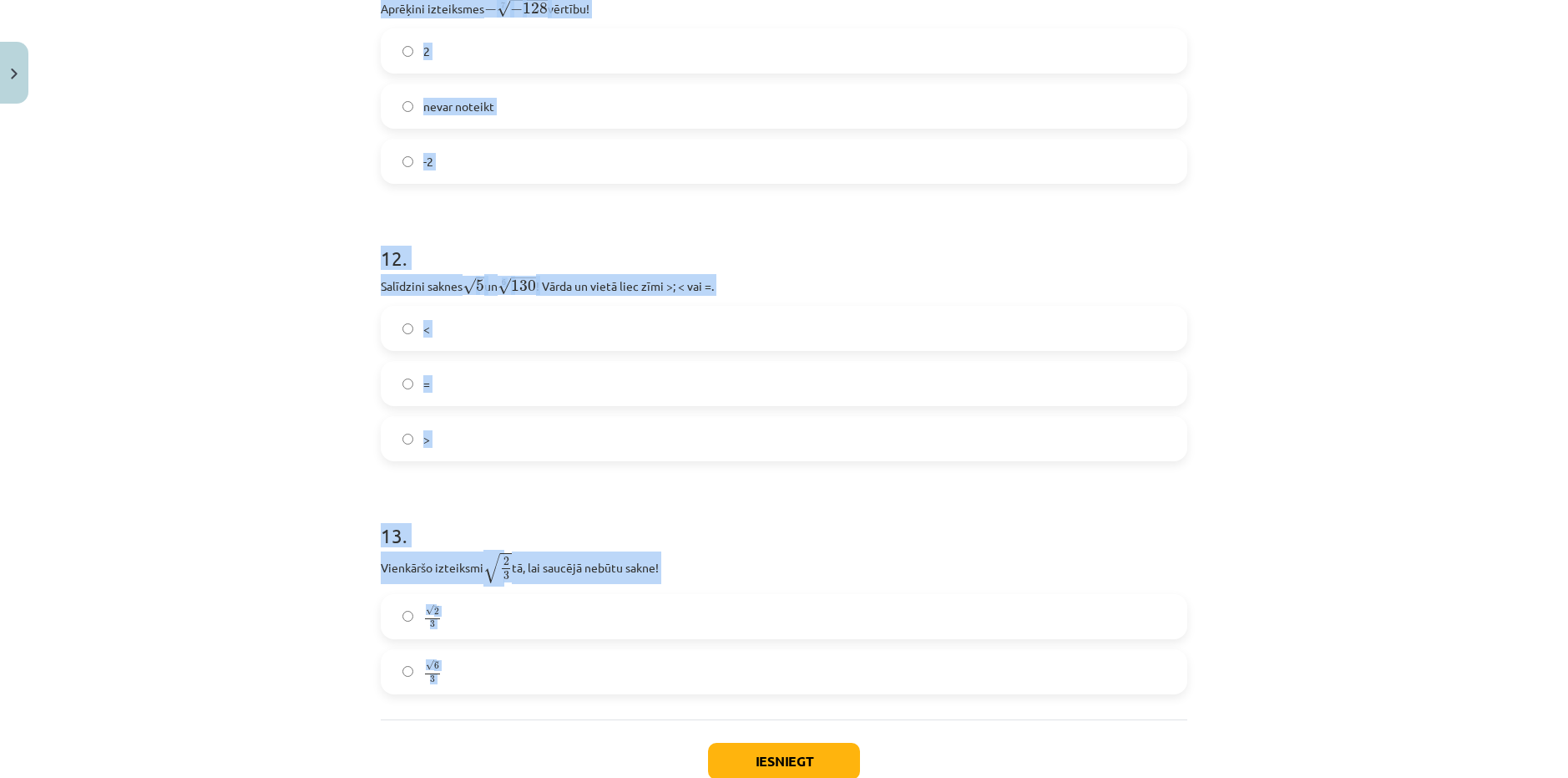
drag, startPoint x: 378, startPoint y: 496, endPoint x: 517, endPoint y: 710, distance: 255.2
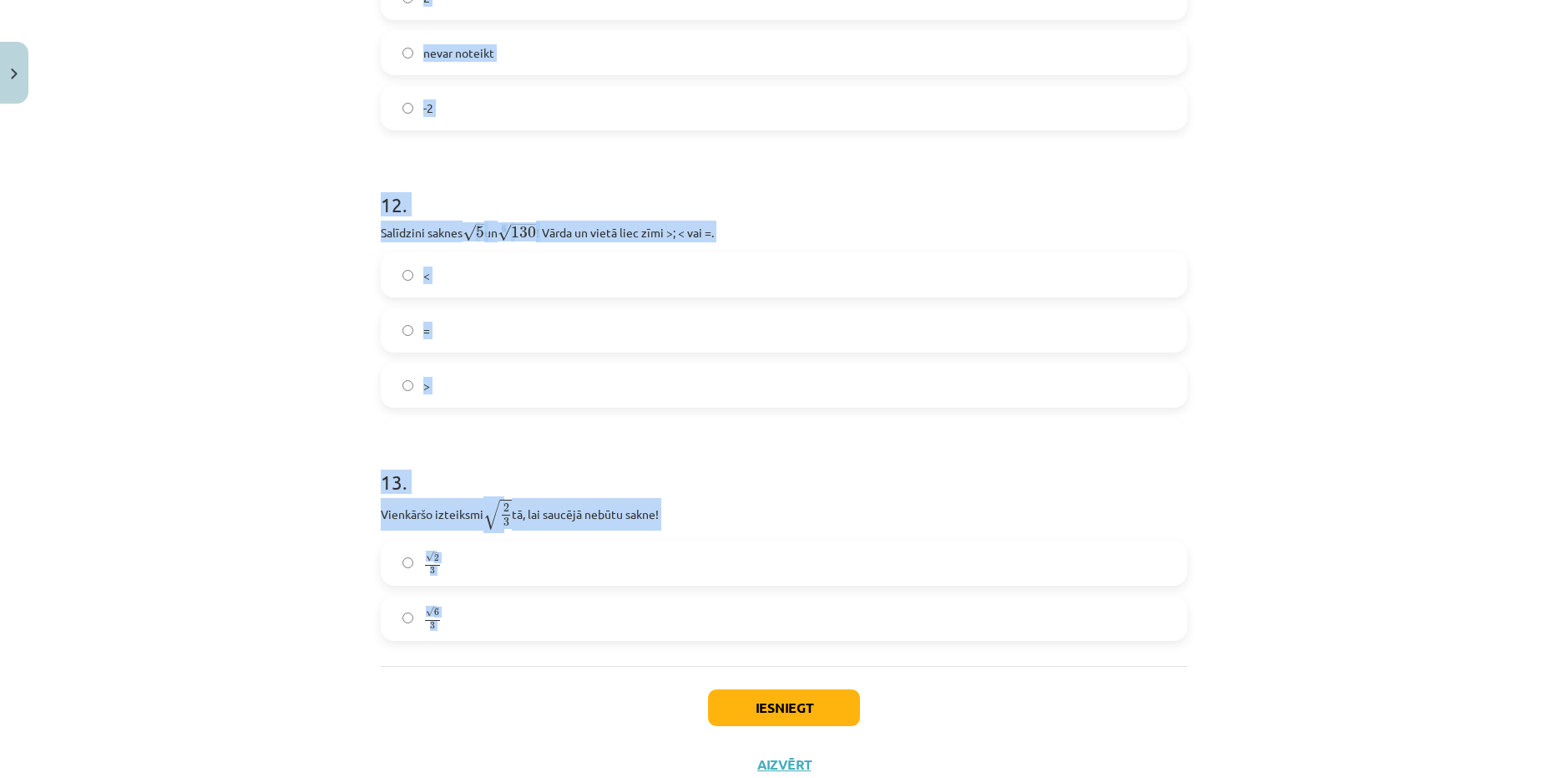
scroll to position [3541, 0]
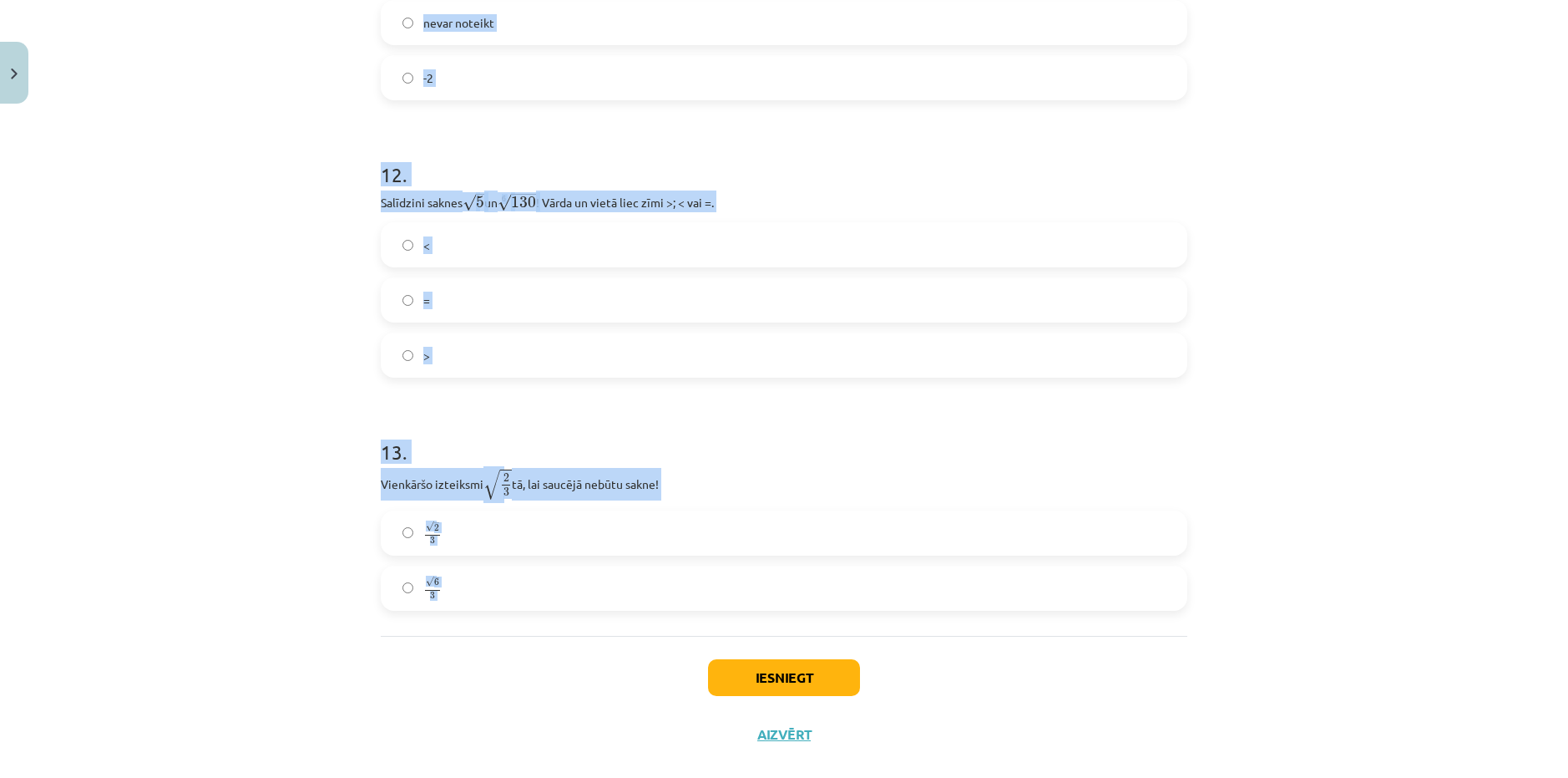
click at [416, 597] on label "√ 6 3 6 3" at bounding box center [784, 589] width 803 height 42
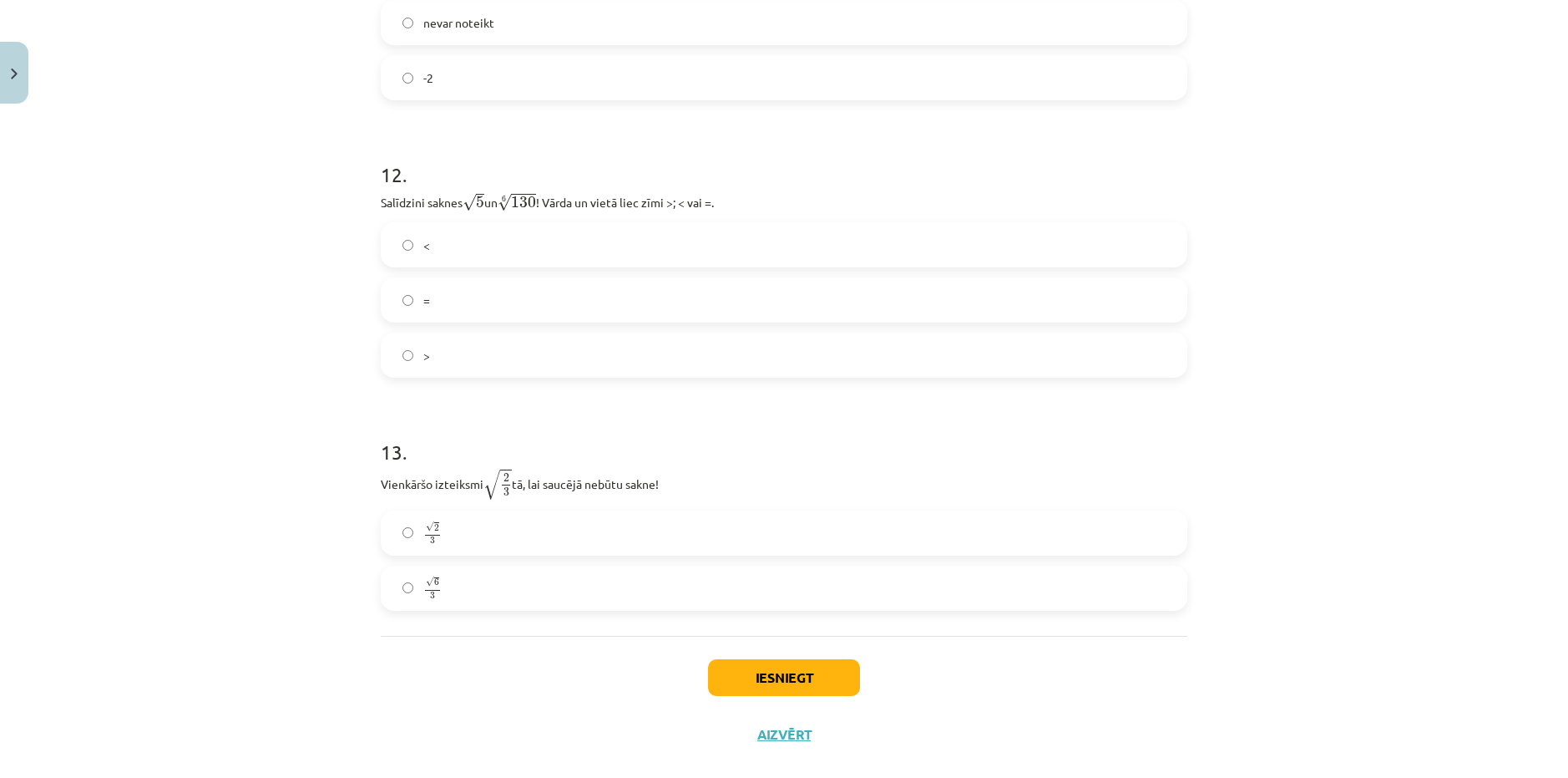
click at [295, 536] on div "Mācību tēma: Matemātikas i - 12. klases 1. ieskaites mācību materiāls (ab) #4 📝…" at bounding box center [784, 389] width 1568 height 778
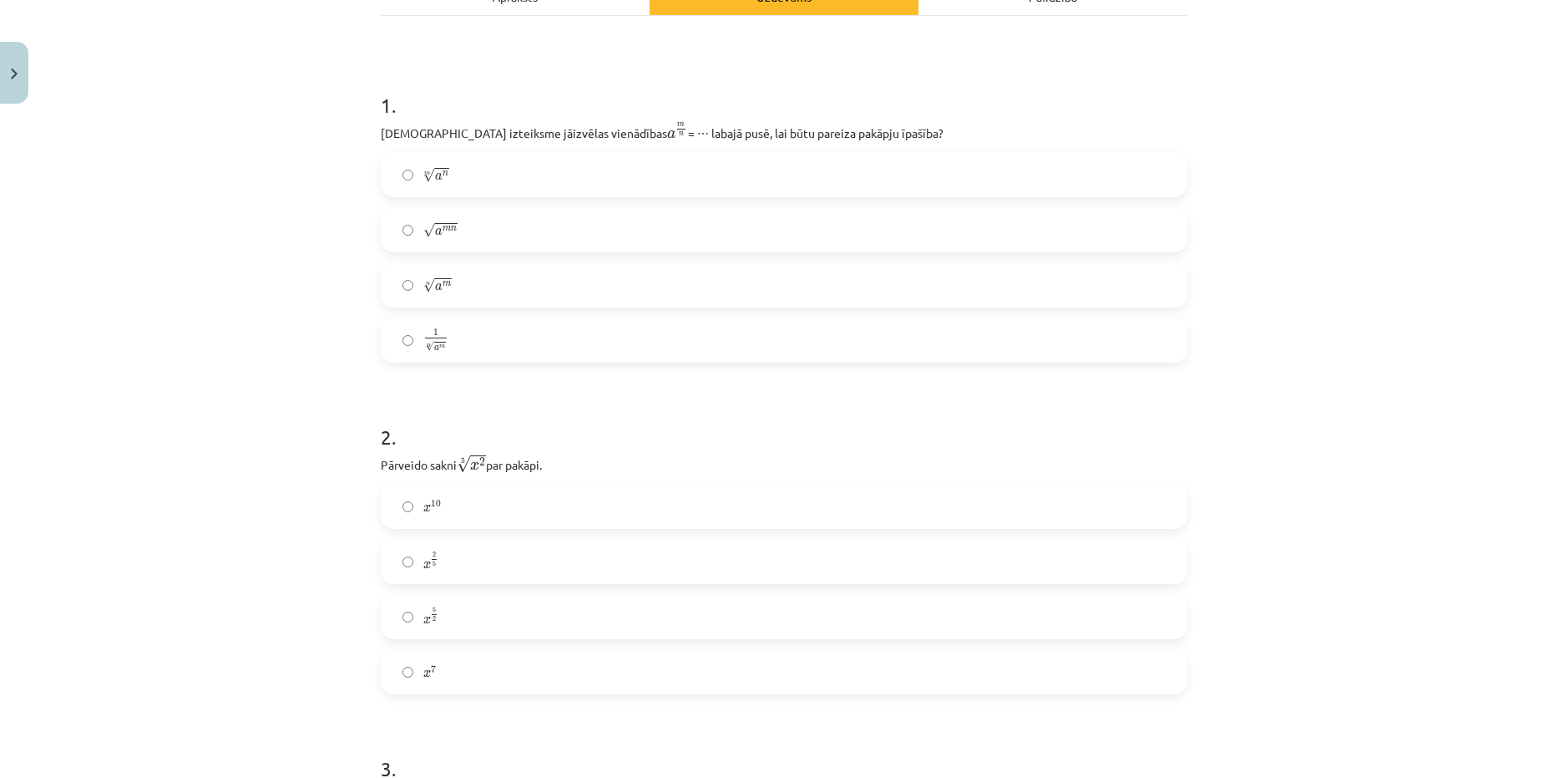
scroll to position [311, 0]
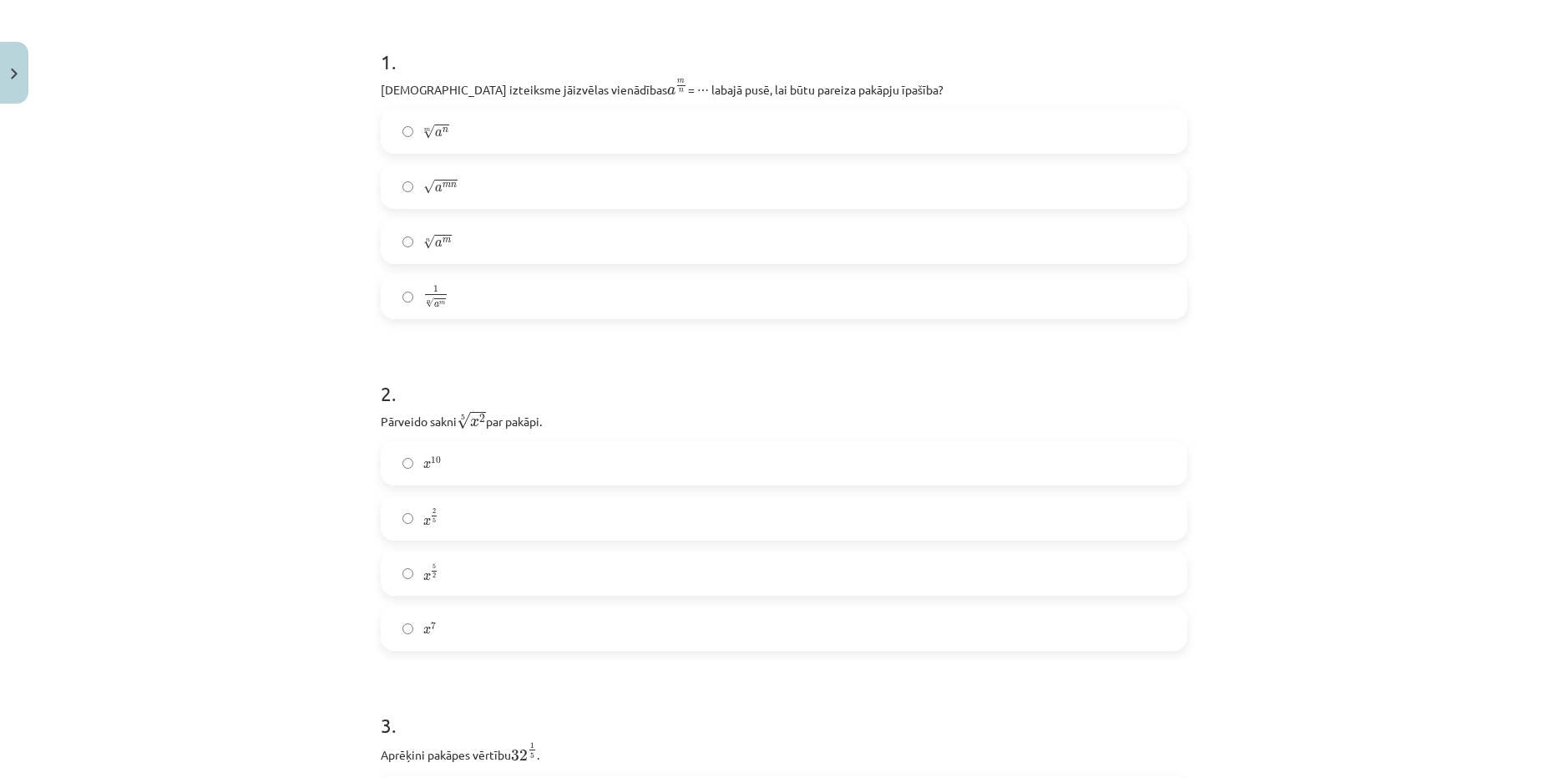
click at [445, 239] on label "n √ a m a m n" at bounding box center [784, 242] width 803 height 42
click at [455, 515] on label "x 2 5 x 2 5" at bounding box center [784, 518] width 803 height 42
click at [282, 553] on div "Mācību tēma: Matemātikas i - 12. klases 1. ieskaites mācību materiāls (ab) #4 📝…" at bounding box center [784, 389] width 1568 height 778
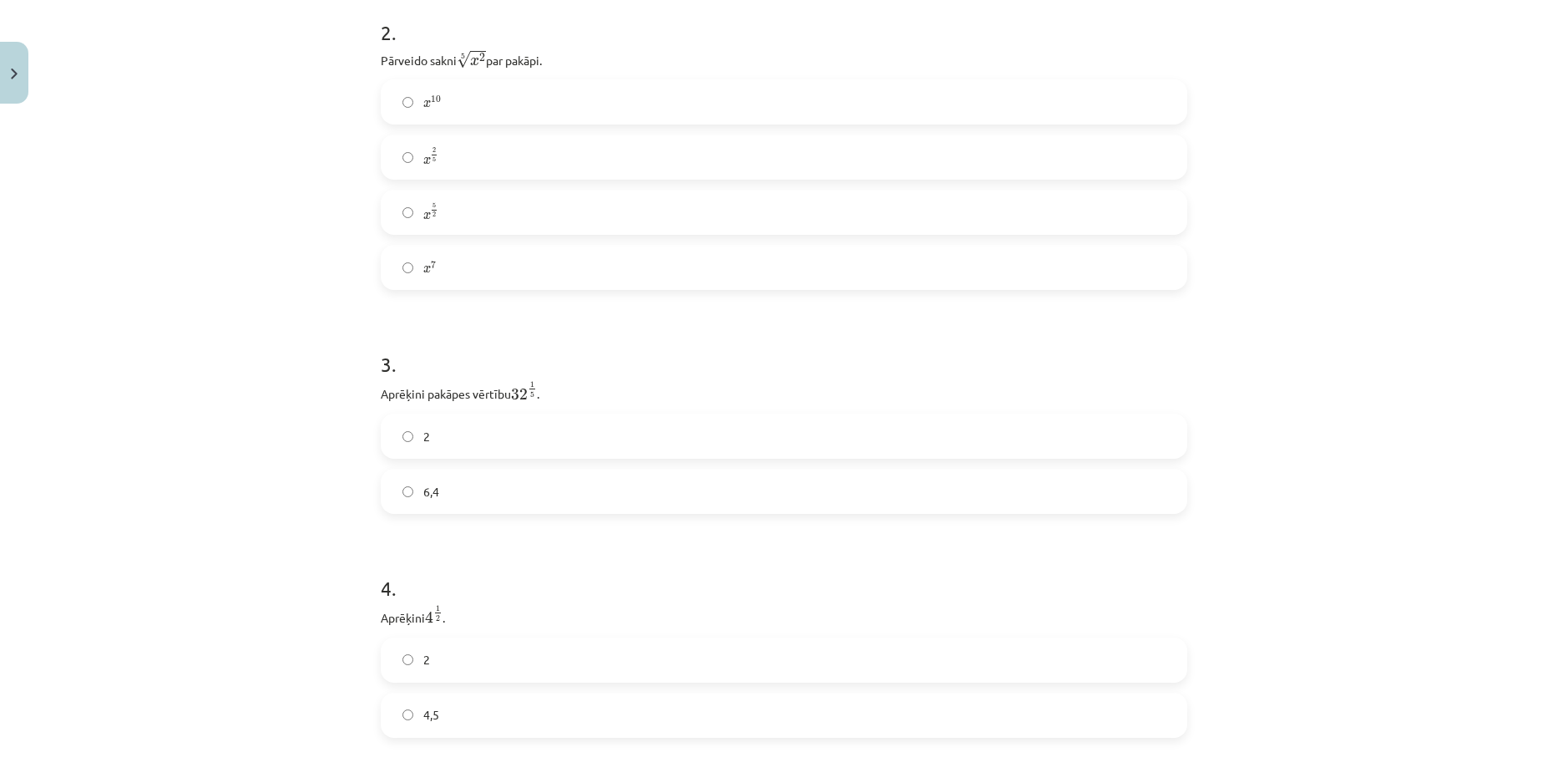
scroll to position [729, 0]
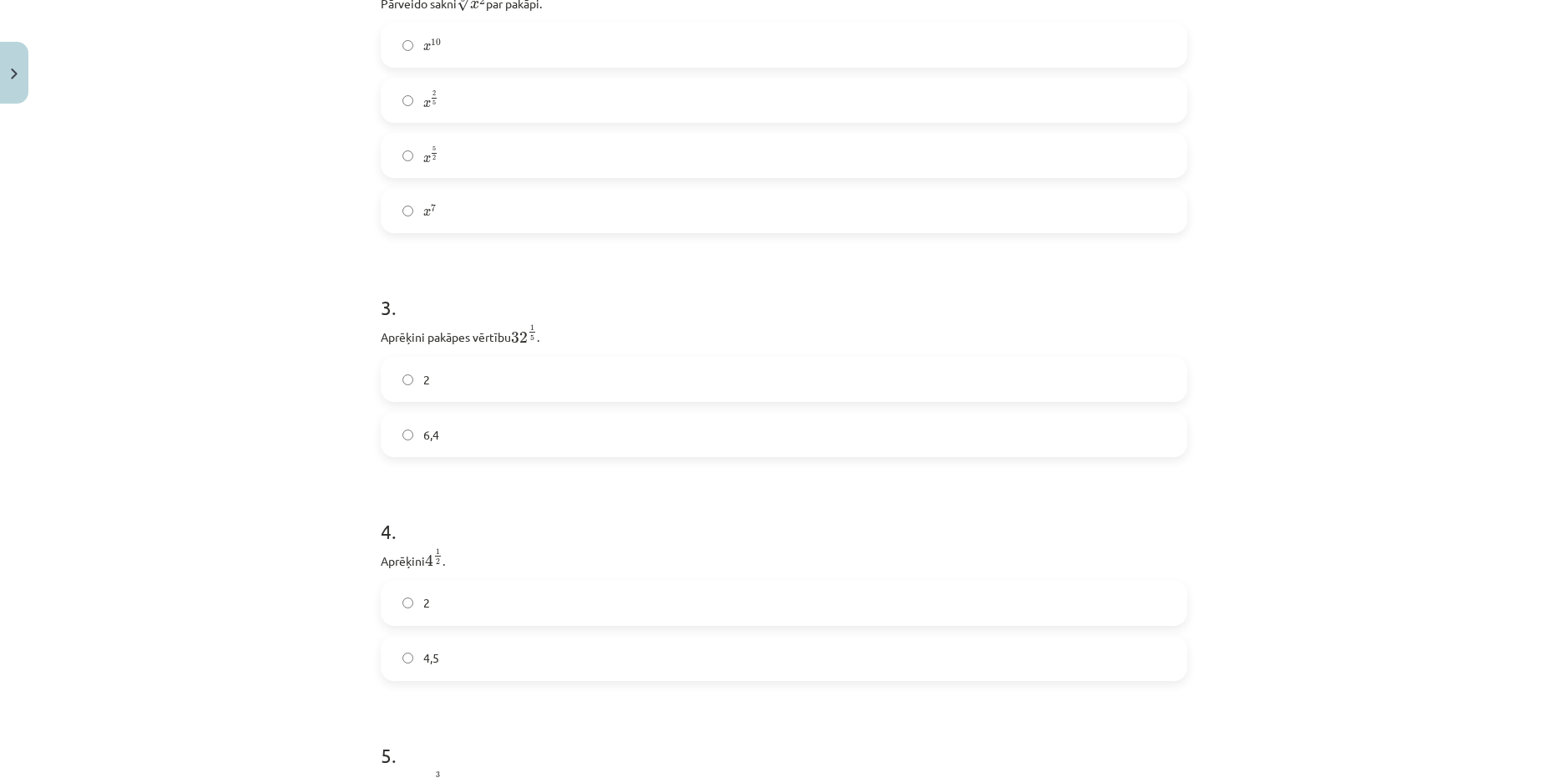
click at [447, 376] on label "2" at bounding box center [784, 380] width 803 height 42
click at [431, 601] on label "2" at bounding box center [784, 603] width 803 height 42
click at [410, 707] on label "8" at bounding box center [784, 686] width 803 height 42
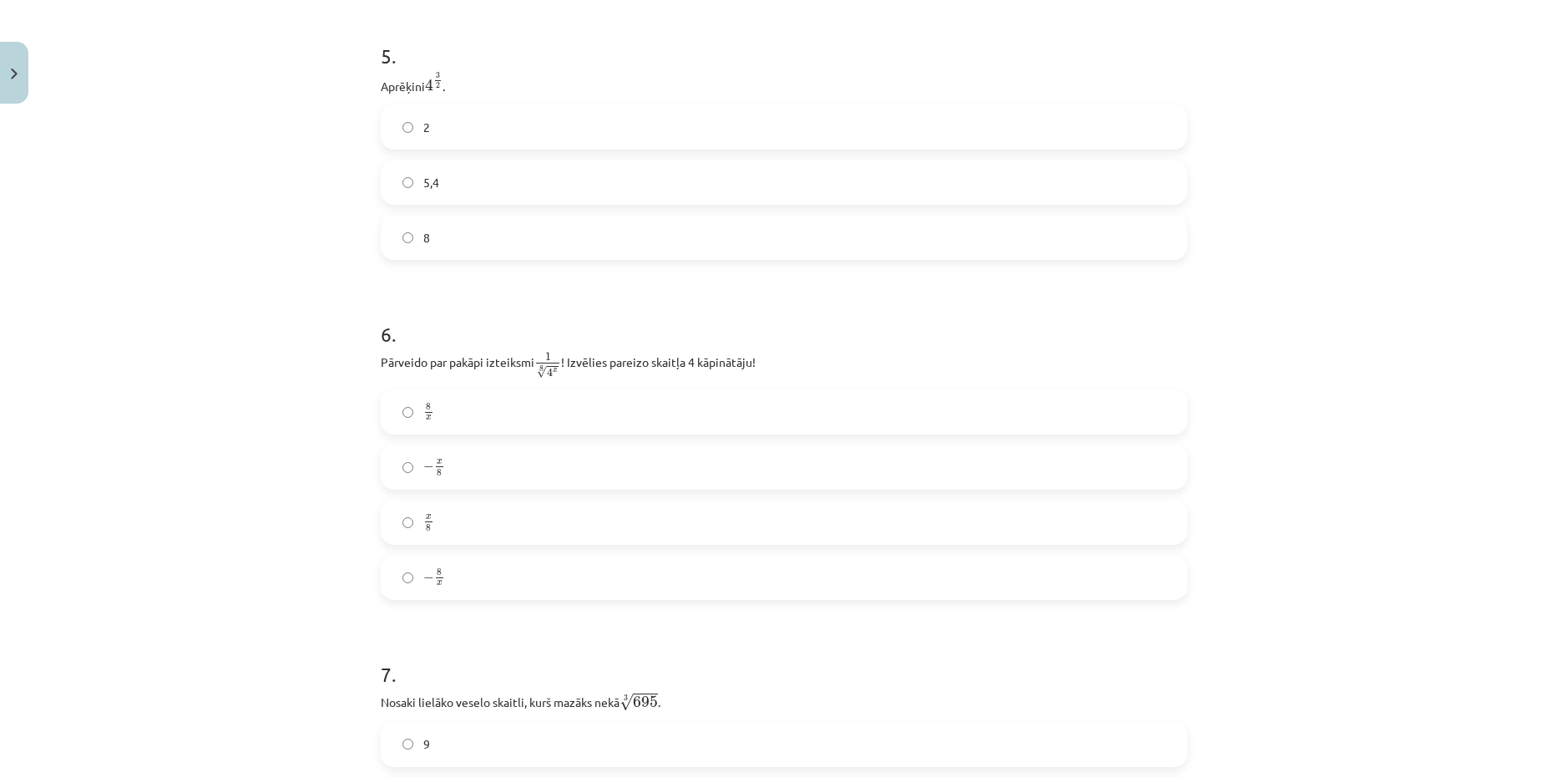
scroll to position [1433, 0]
click at [438, 524] on label "x 8 x 8" at bounding box center [784, 517] width 803 height 42
click at [297, 553] on div "Mācību tēma: Matemātikas i - 12. klases 1. ieskaites mācību materiāls (ab) #4 📝…" at bounding box center [784, 389] width 1568 height 778
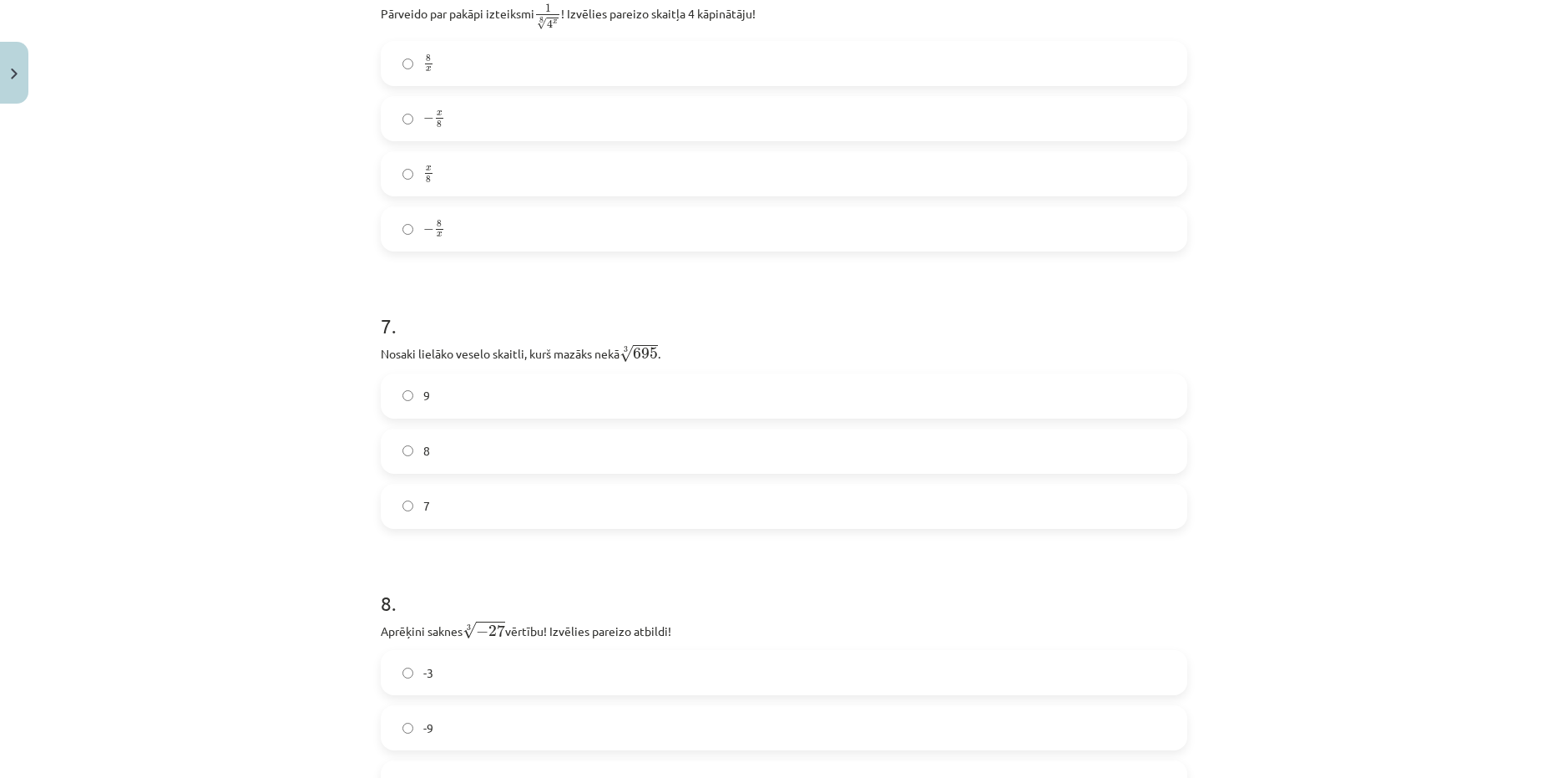
scroll to position [1797, 0]
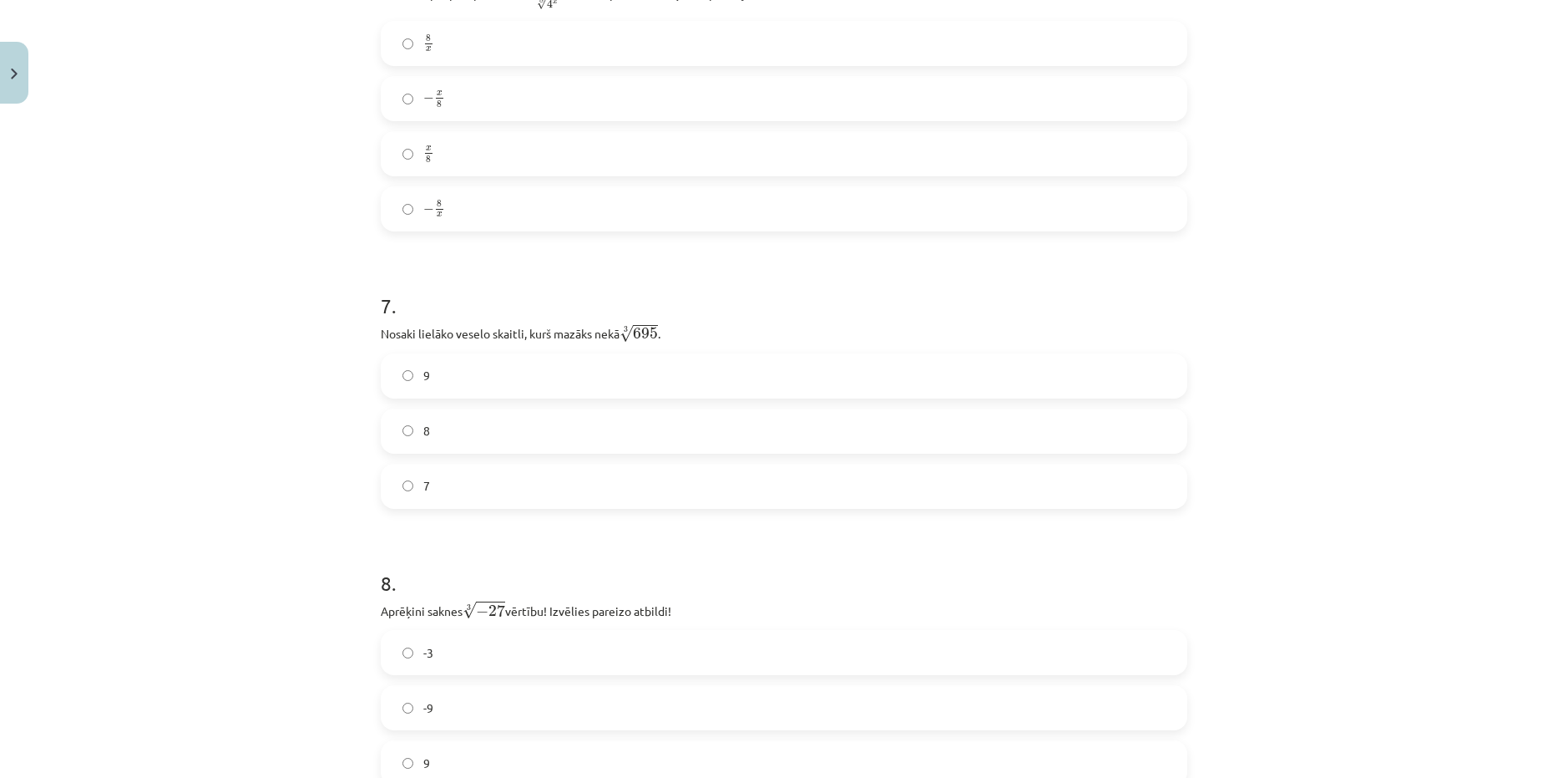
click at [568, 436] on label "8" at bounding box center [784, 431] width 803 height 42
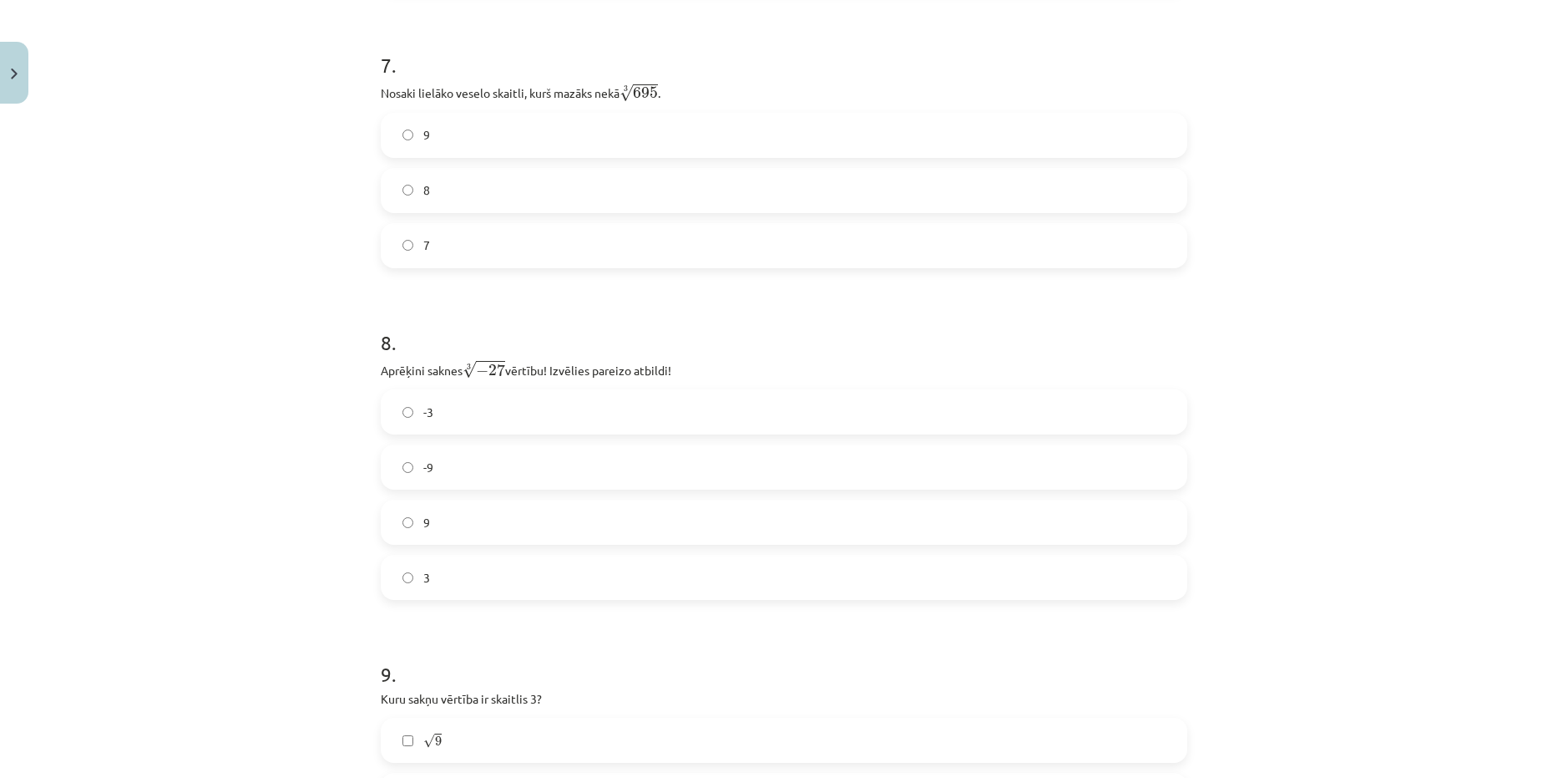
scroll to position [2043, 0]
click at [606, 410] on label "-3" at bounding box center [784, 407] width 803 height 42
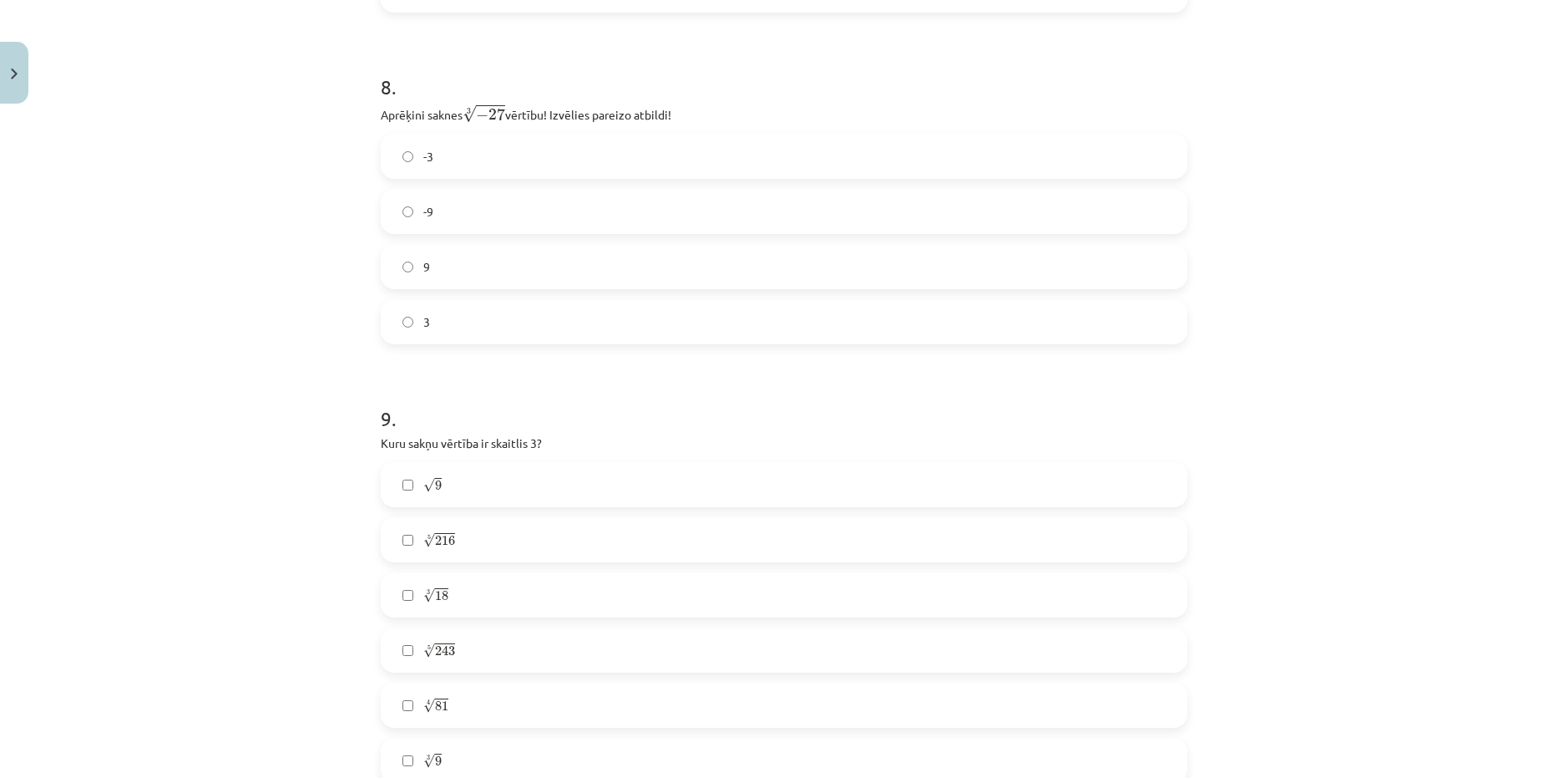
scroll to position [2298, 0]
click at [511, 480] on label "√ 9 9" at bounding box center [784, 480] width 803 height 42
click at [470, 650] on label "5 √ 243 243 5" at bounding box center [784, 645] width 803 height 42
click at [442, 706] on span "81" at bounding box center [442, 700] width 14 height 10
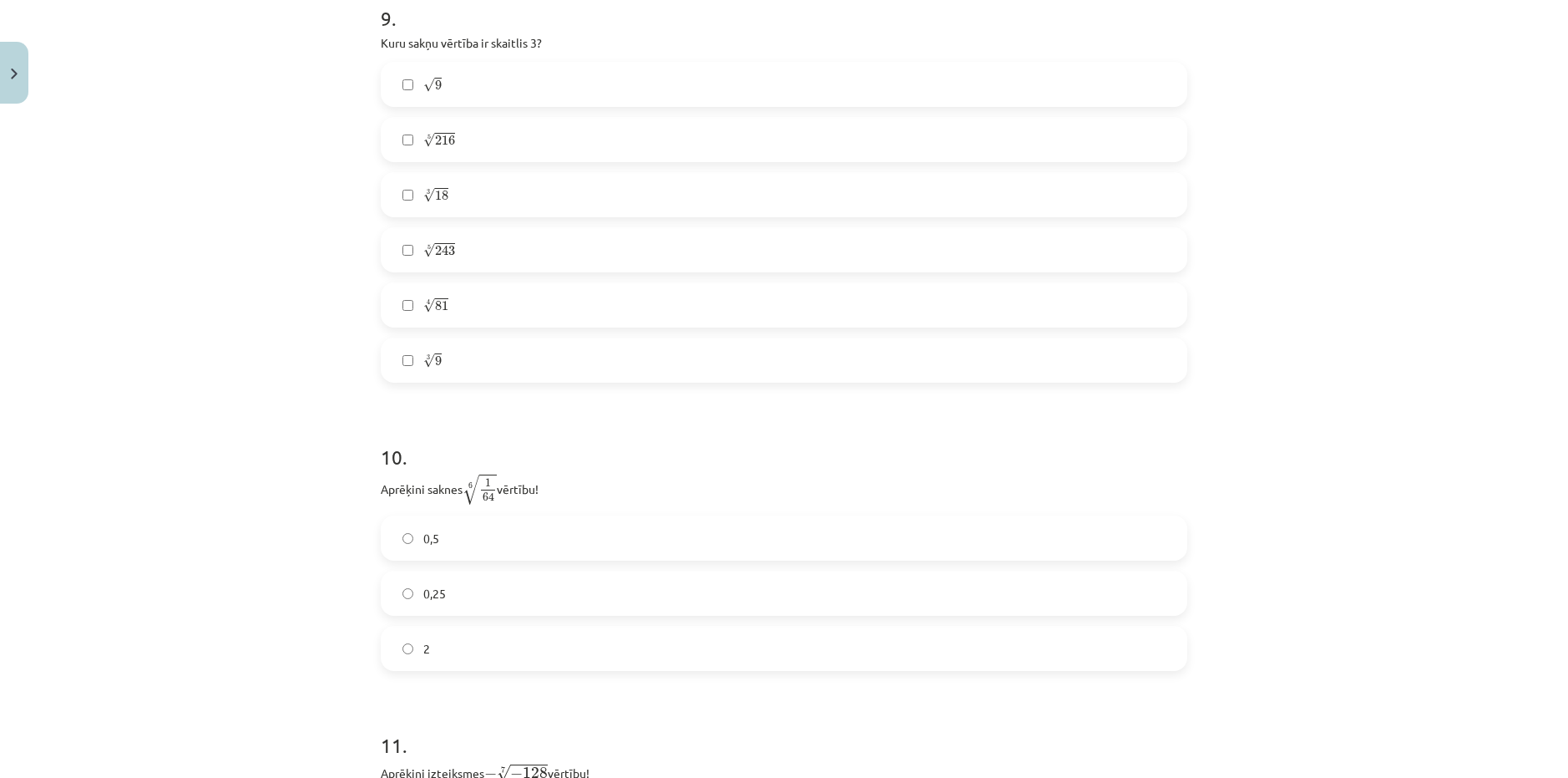
scroll to position [2713, 0]
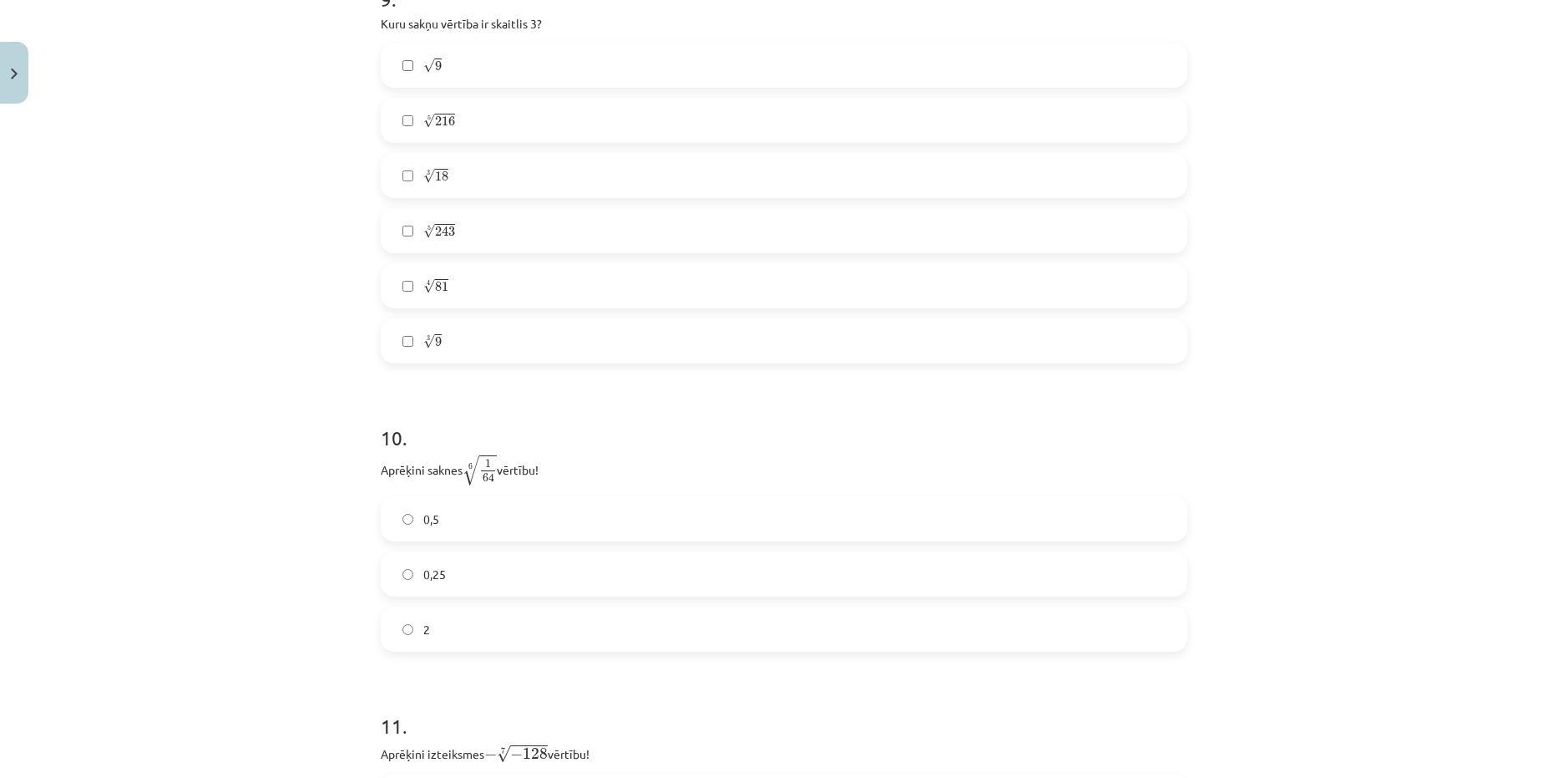
click at [407, 521] on label "0,5" at bounding box center [784, 519] width 803 height 42
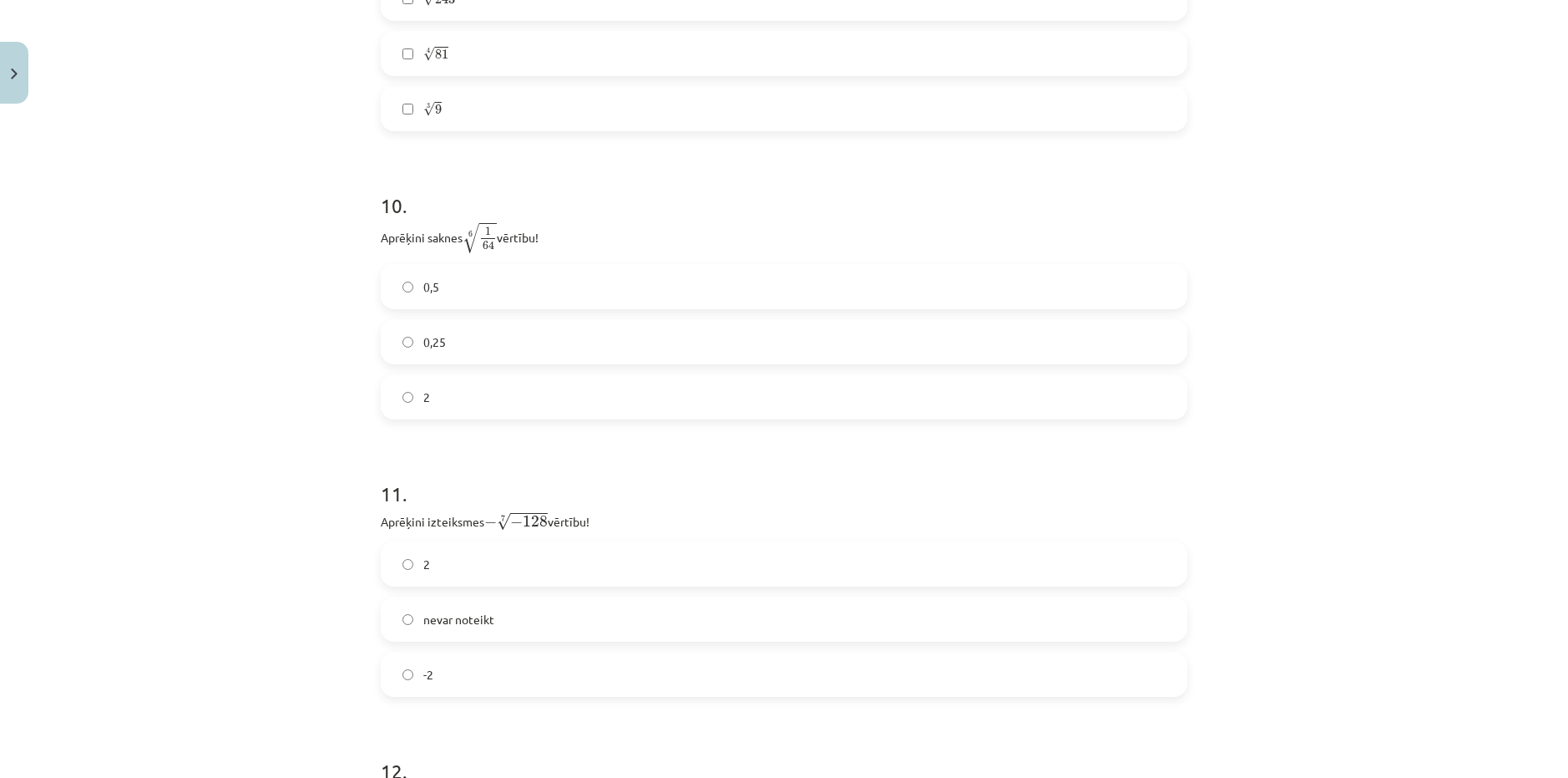
scroll to position [2963, 0]
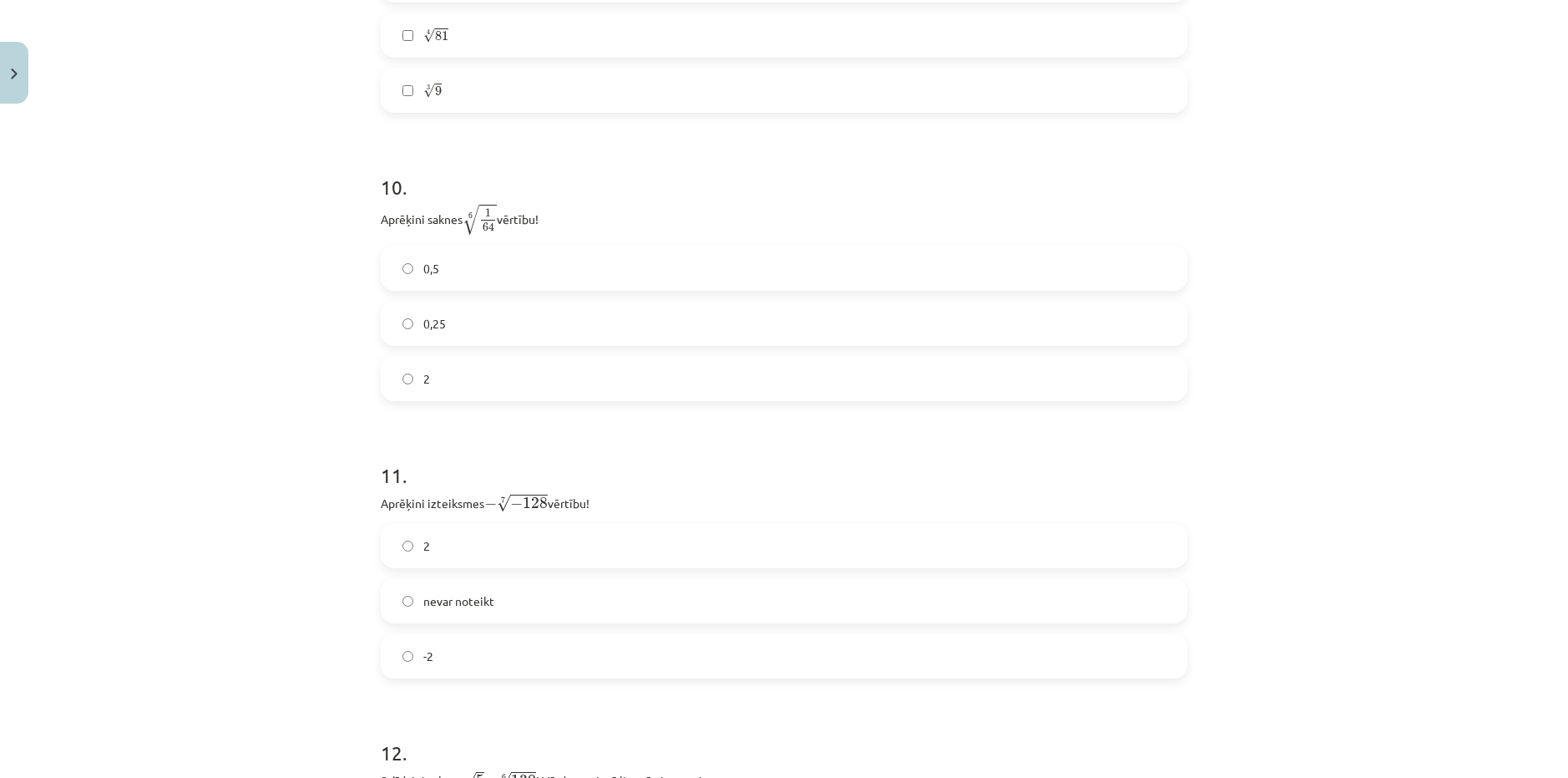
click at [440, 551] on label "2" at bounding box center [784, 546] width 803 height 42
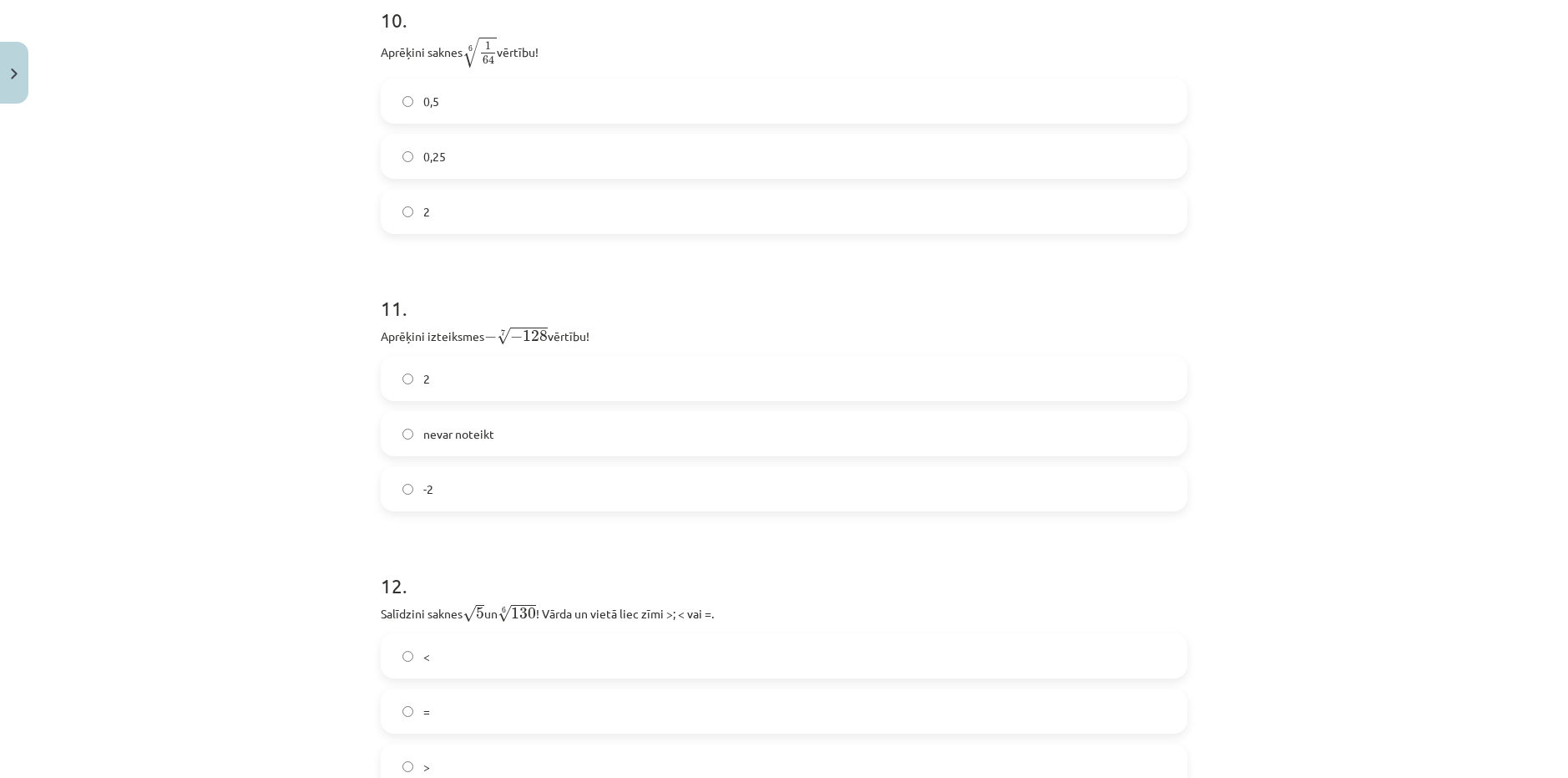
scroll to position [3214, 0]
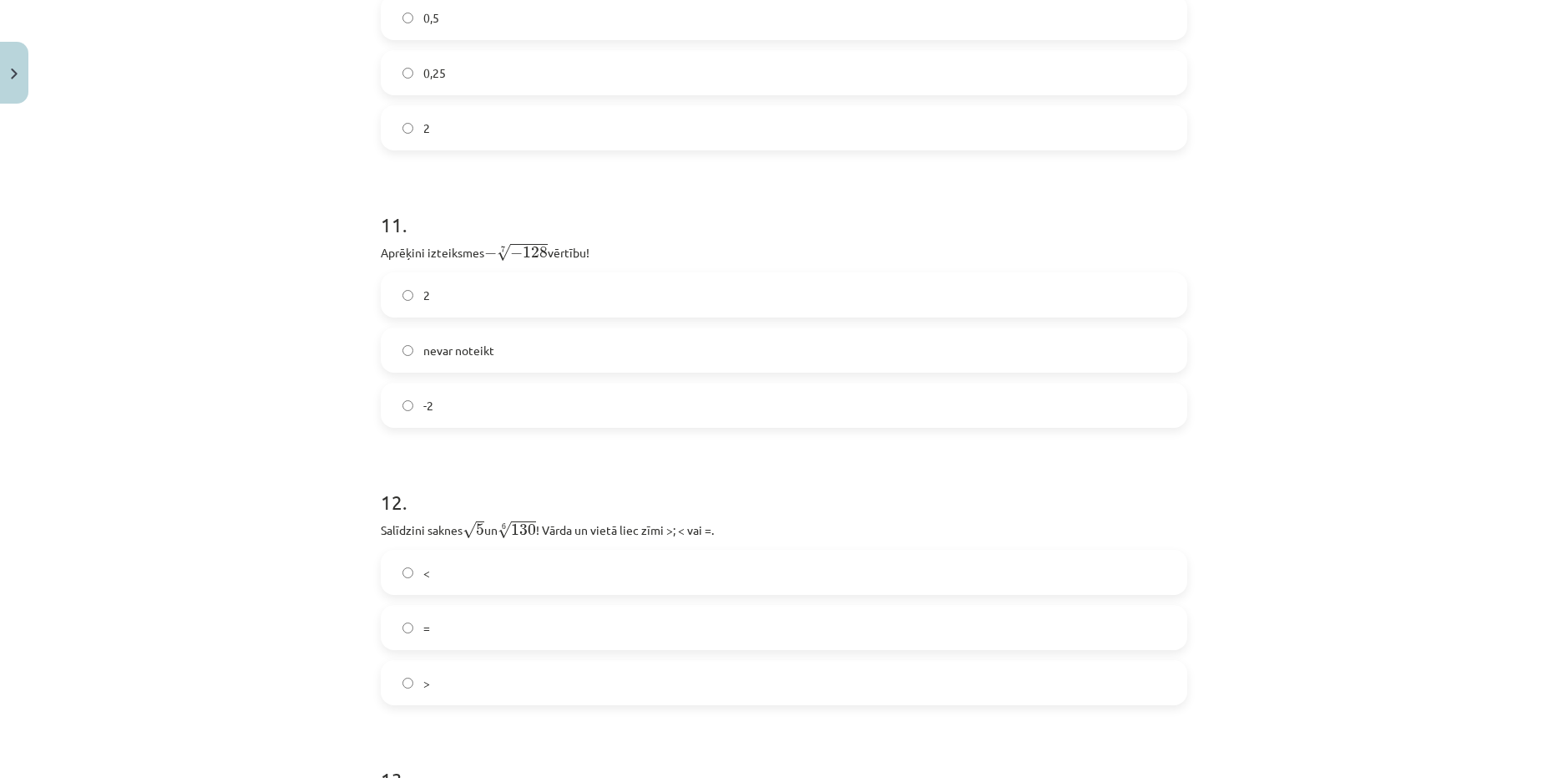
click at [452, 578] on label "<" at bounding box center [784, 572] width 803 height 42
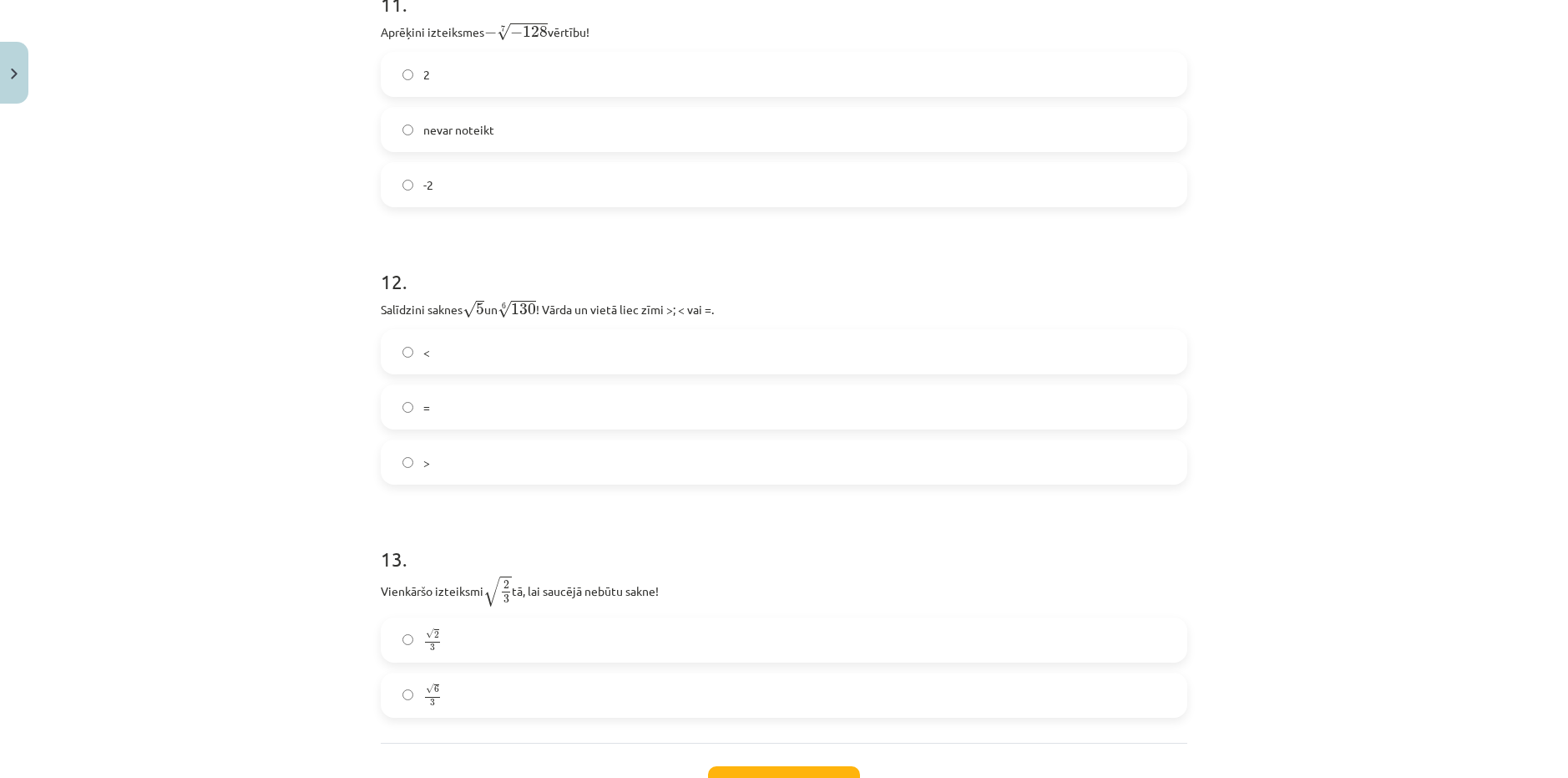
scroll to position [3464, 0]
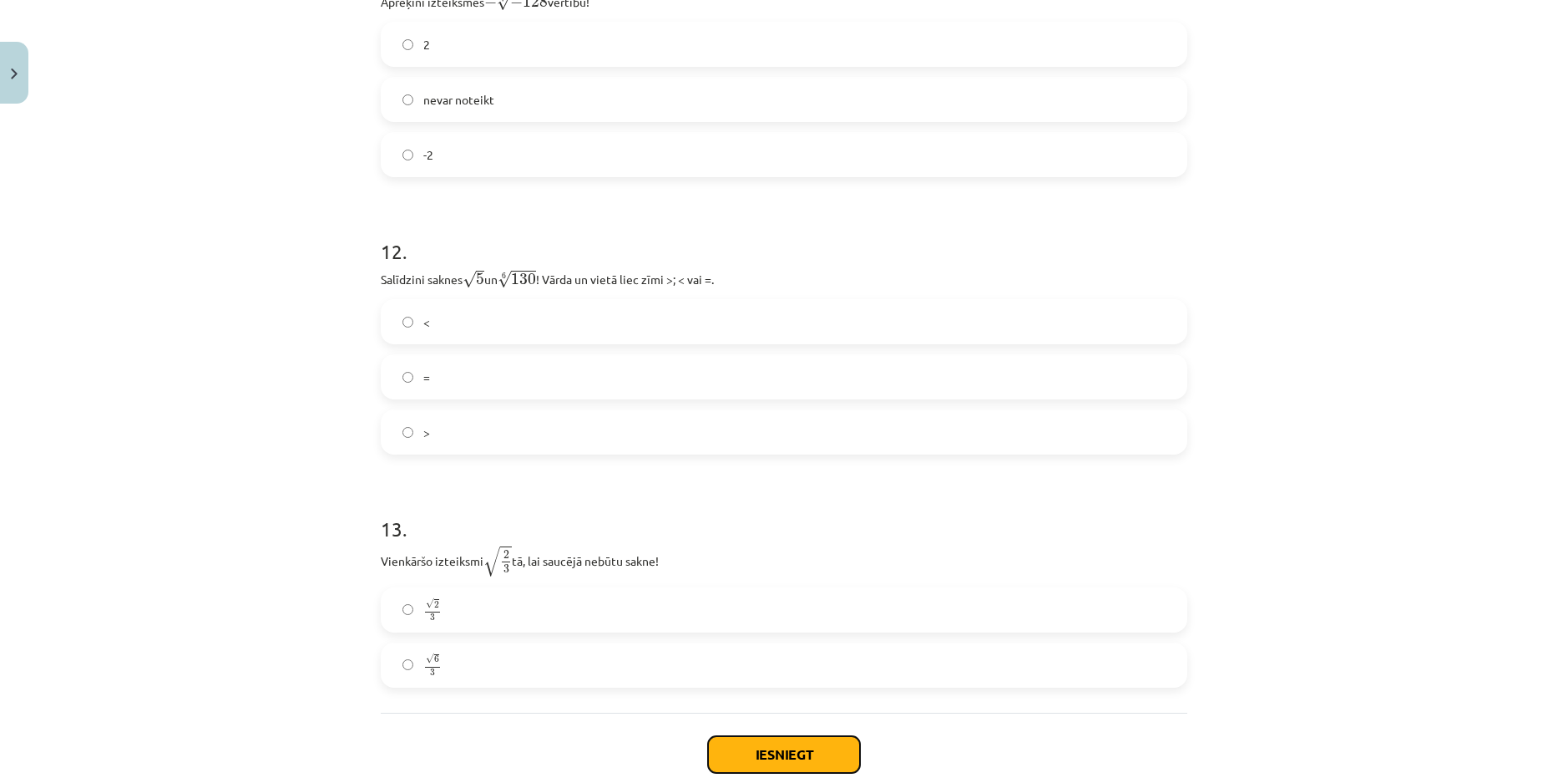
click at [761, 749] on button "Iesniegt" at bounding box center [784, 754] width 152 height 37
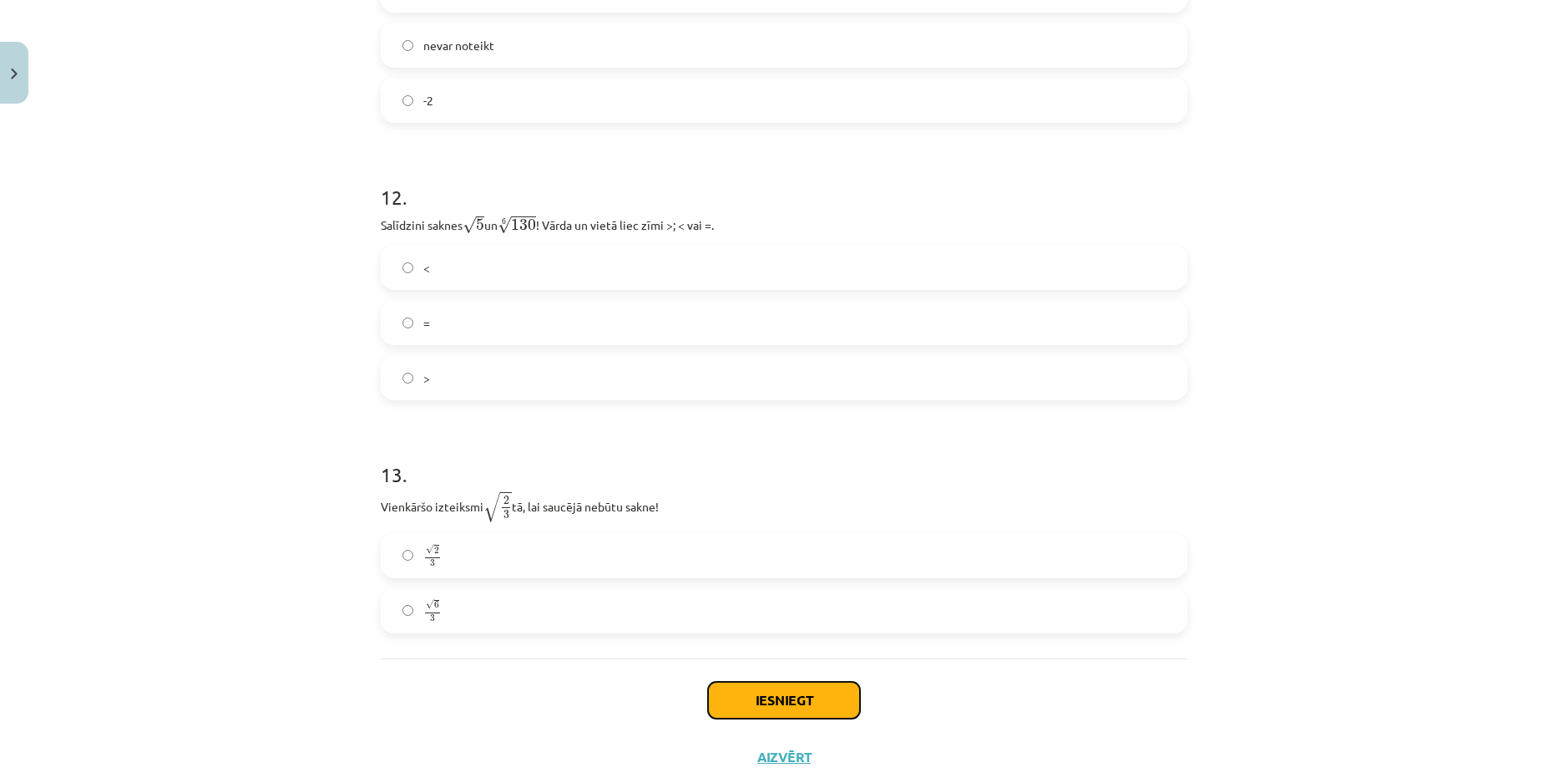
scroll to position [3548, 0]
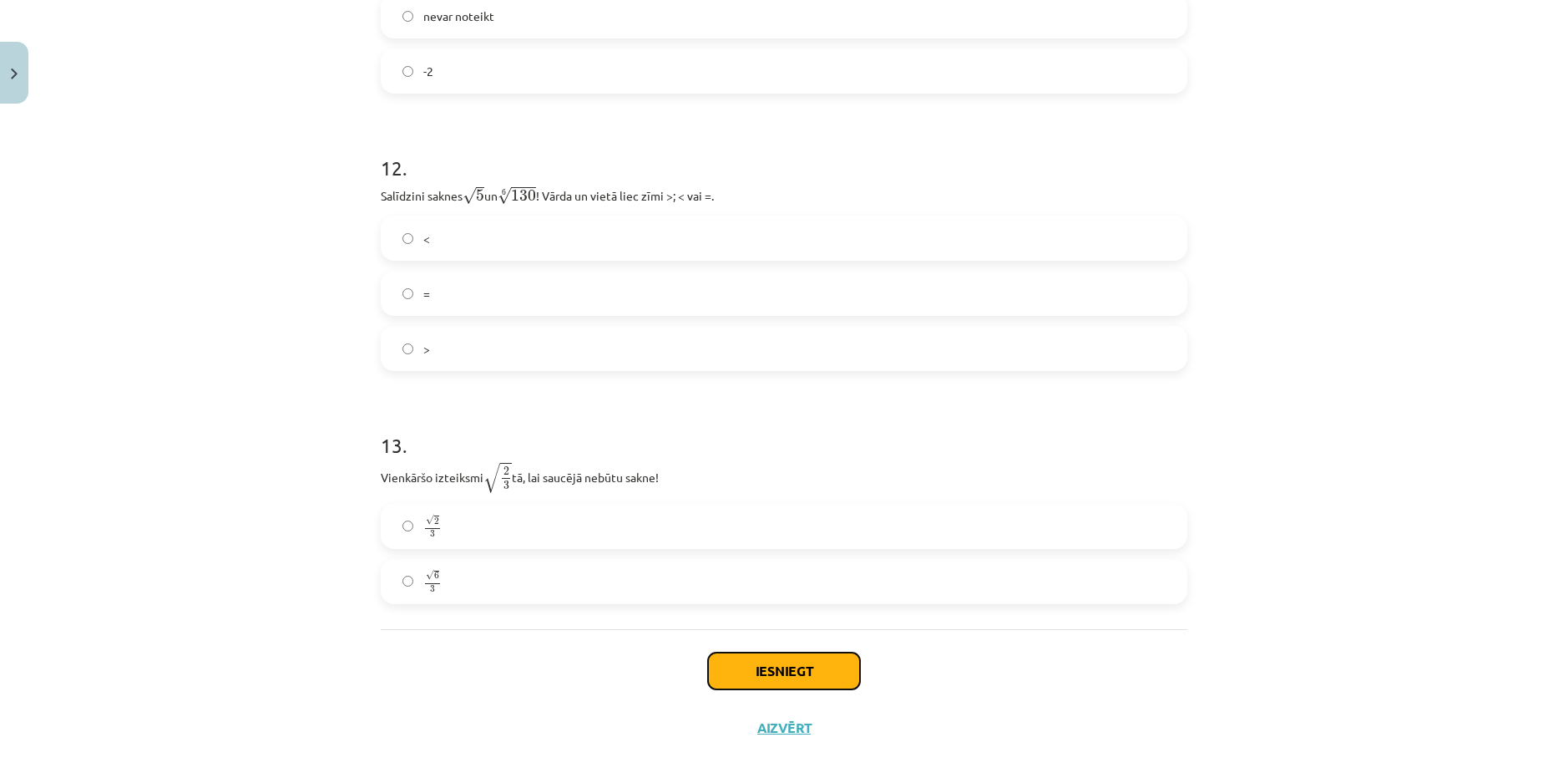
click at [785, 666] on button "Iesniegt" at bounding box center [784, 671] width 152 height 37
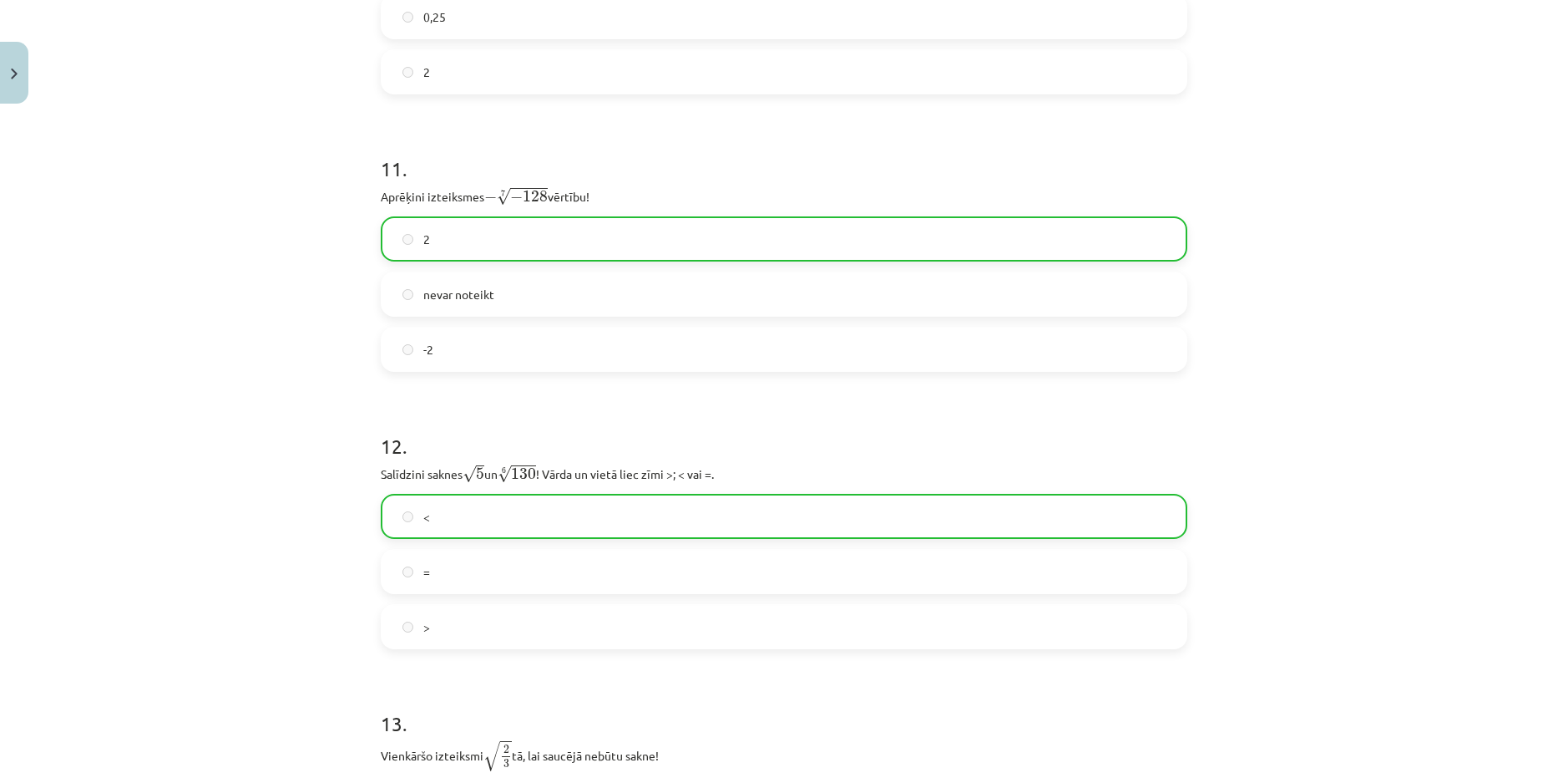
scroll to position [3622, 0]
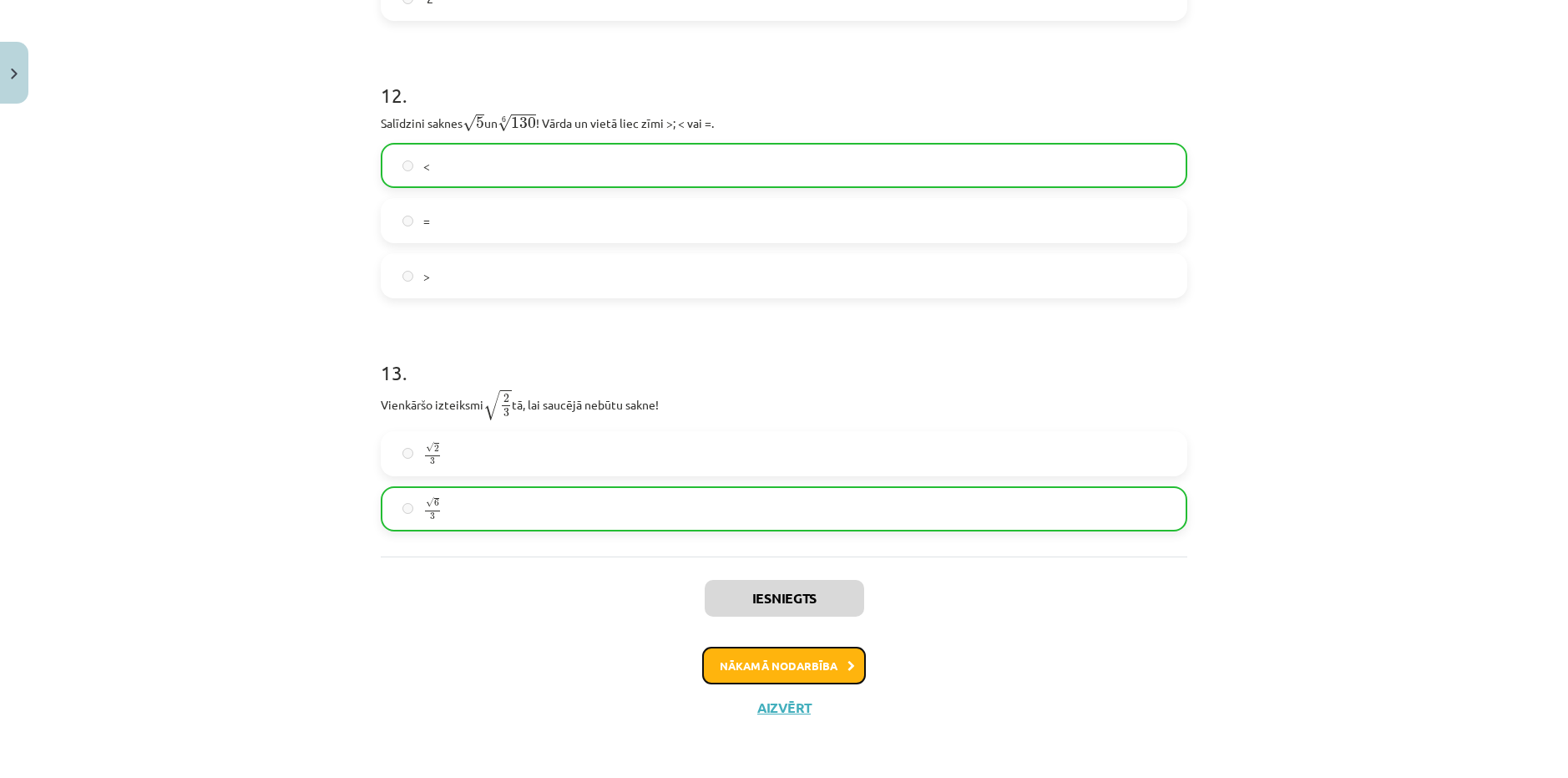
click at [779, 656] on button "Nākamā nodarbība" at bounding box center [784, 665] width 164 height 38
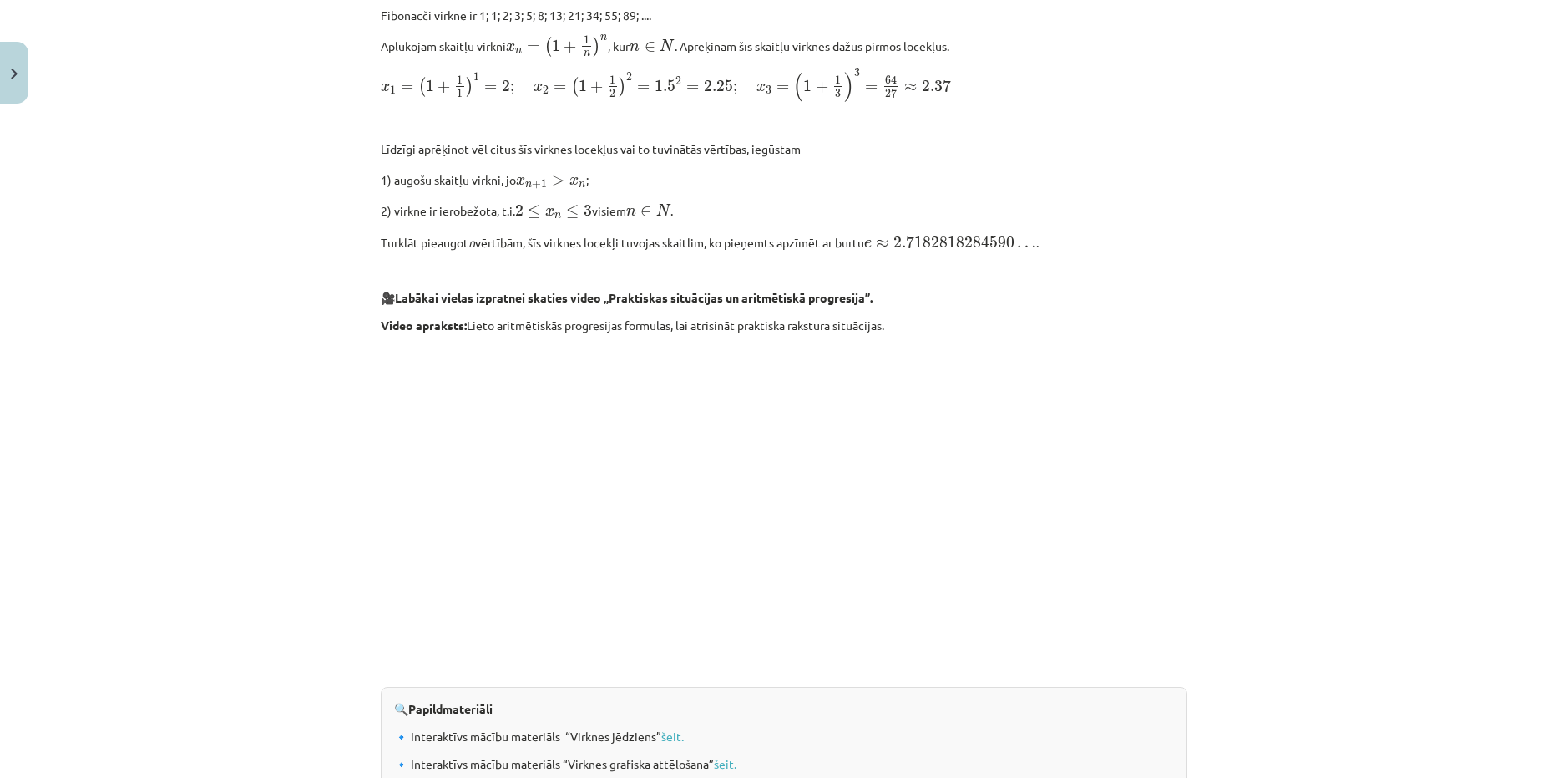
scroll to position [1564, 0]
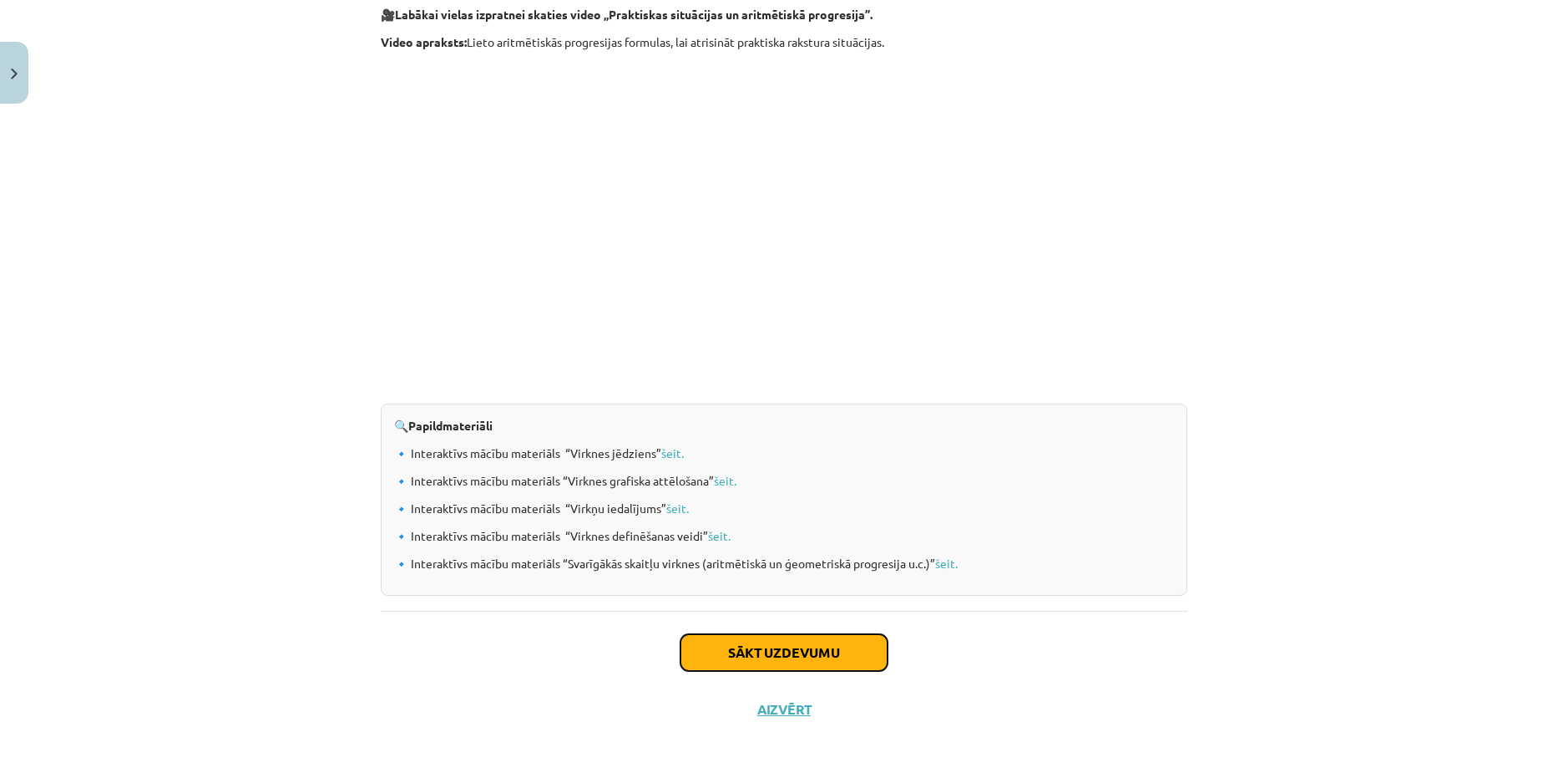
click at [823, 655] on button "Sākt uzdevumu" at bounding box center [784, 653] width 207 height 37
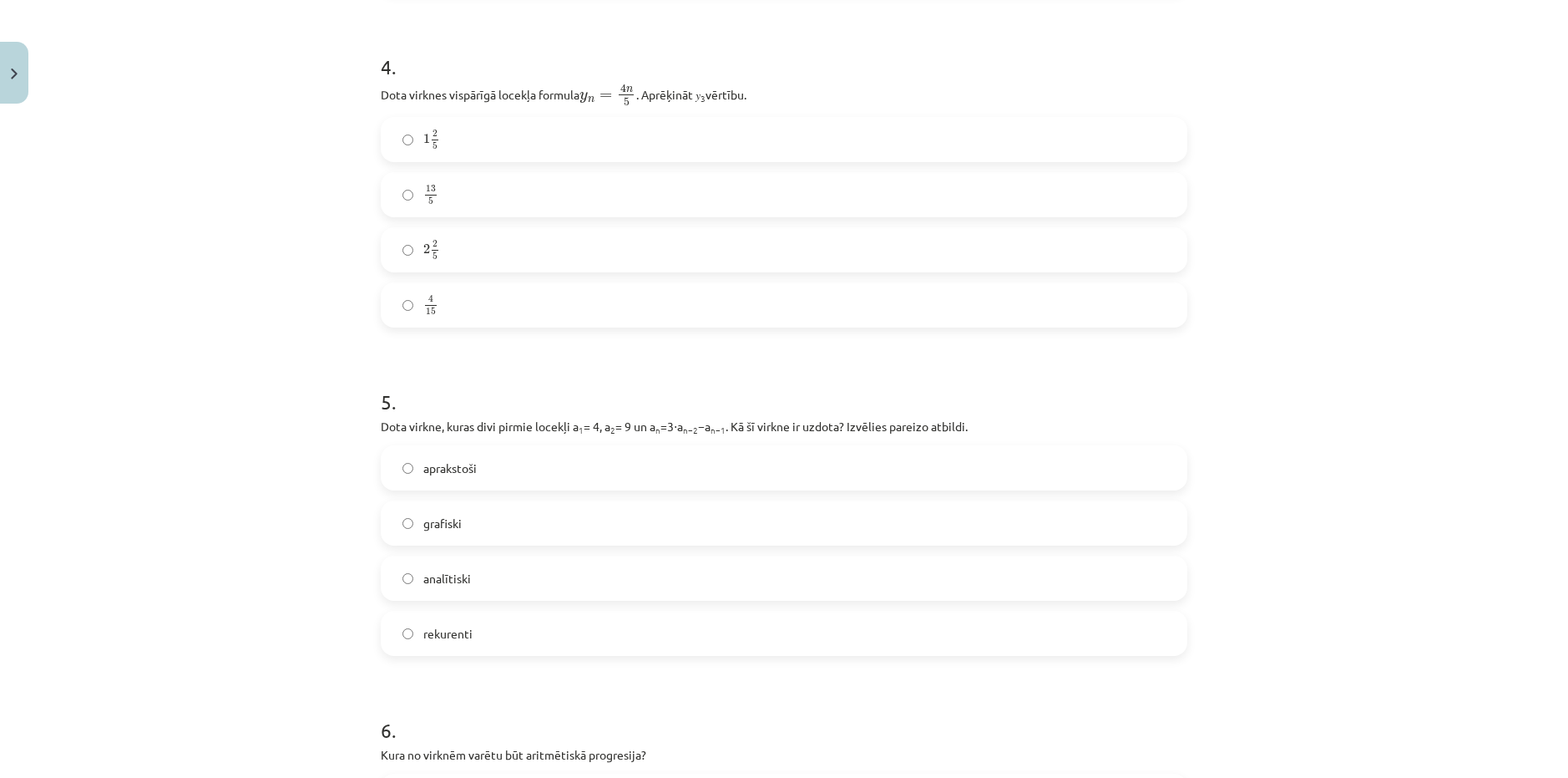
scroll to position [1691, 0]
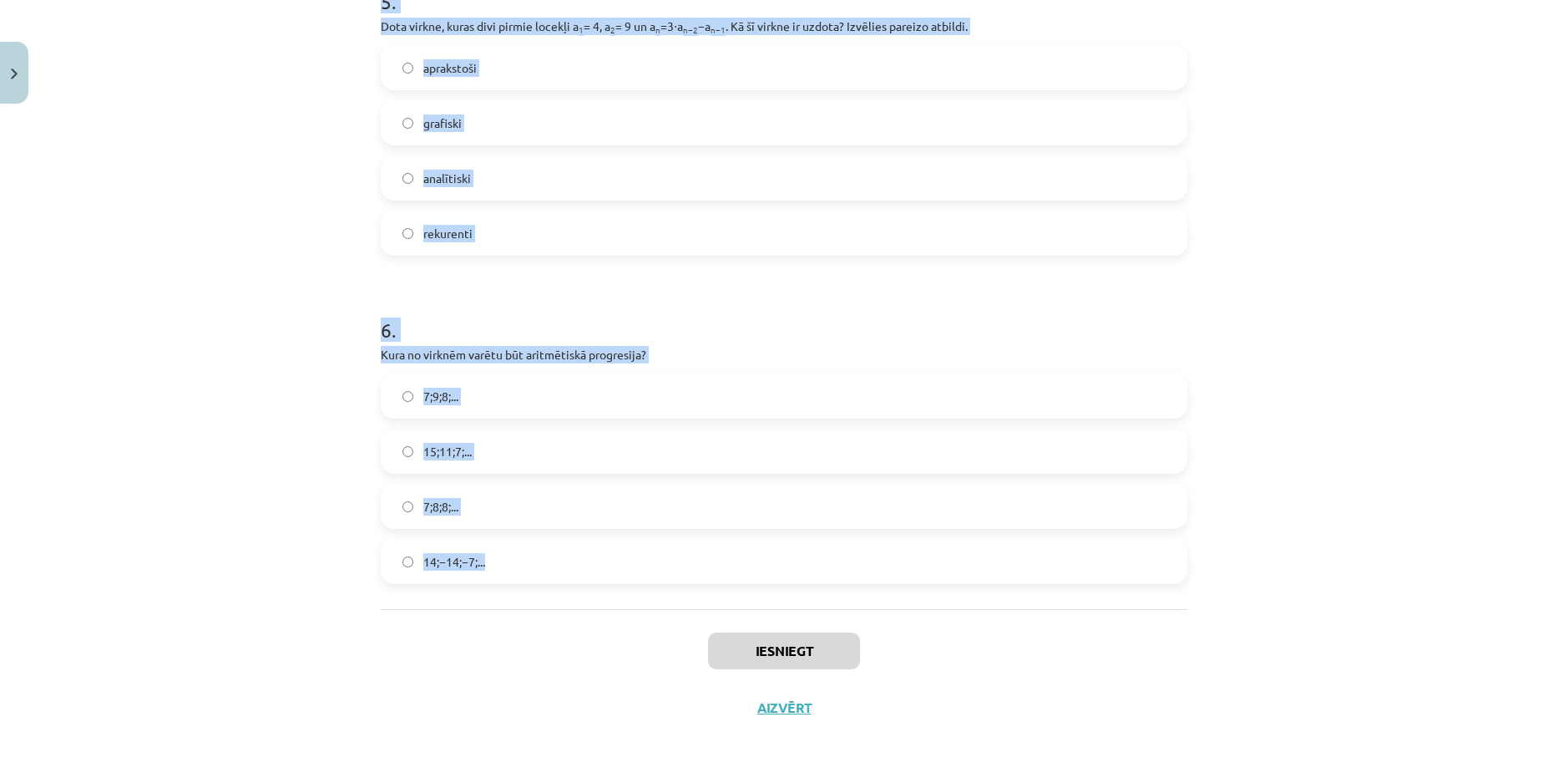
drag, startPoint x: 373, startPoint y: 330, endPoint x: 529, endPoint y: 574, distance: 289.6
copy form "1 . Skaitļu virkne -7; -4; -1; 2; 5; ... ir Dilstoša Konstanta Augoša Ne augoša…"
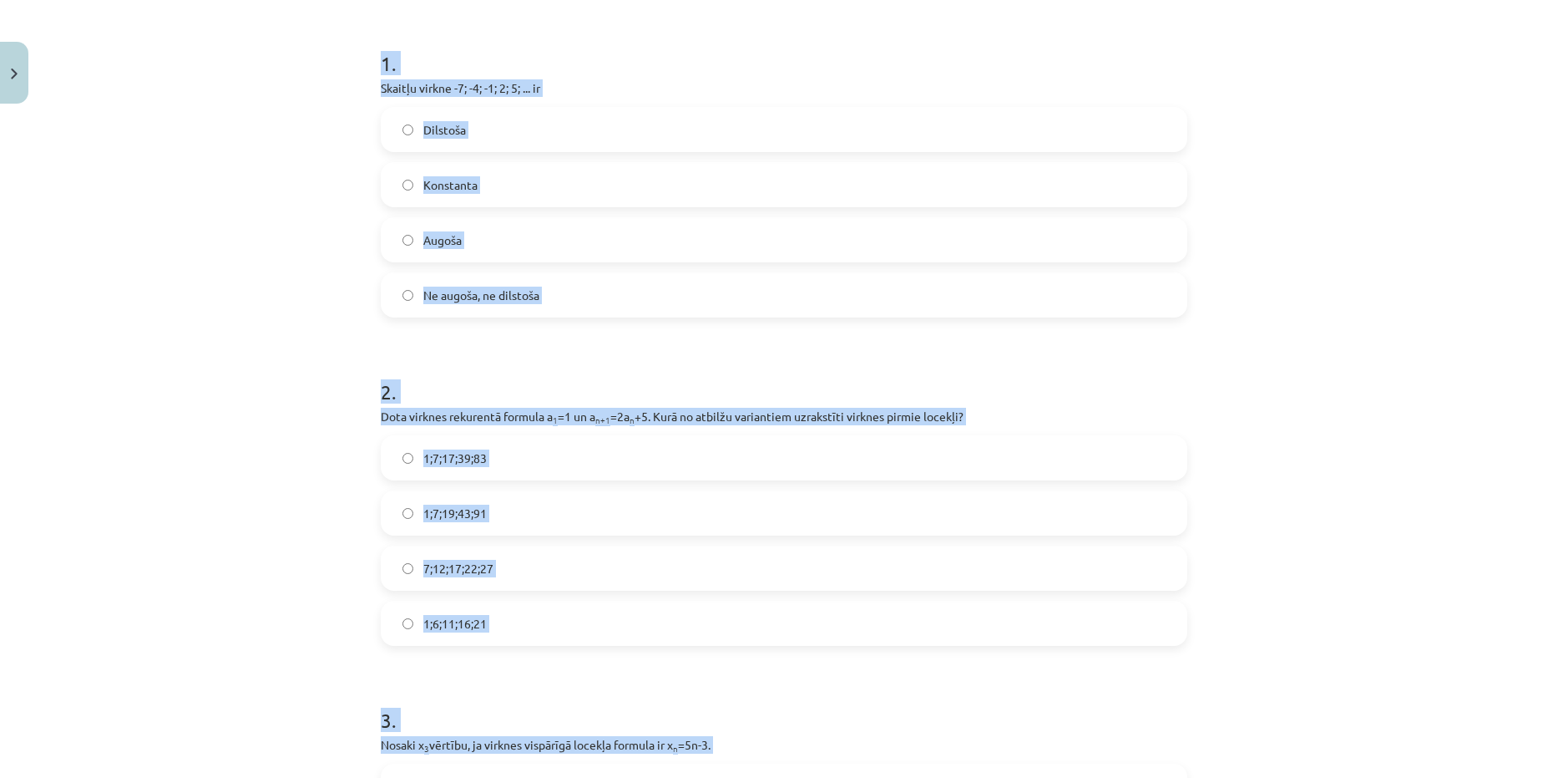
scroll to position [0, 0]
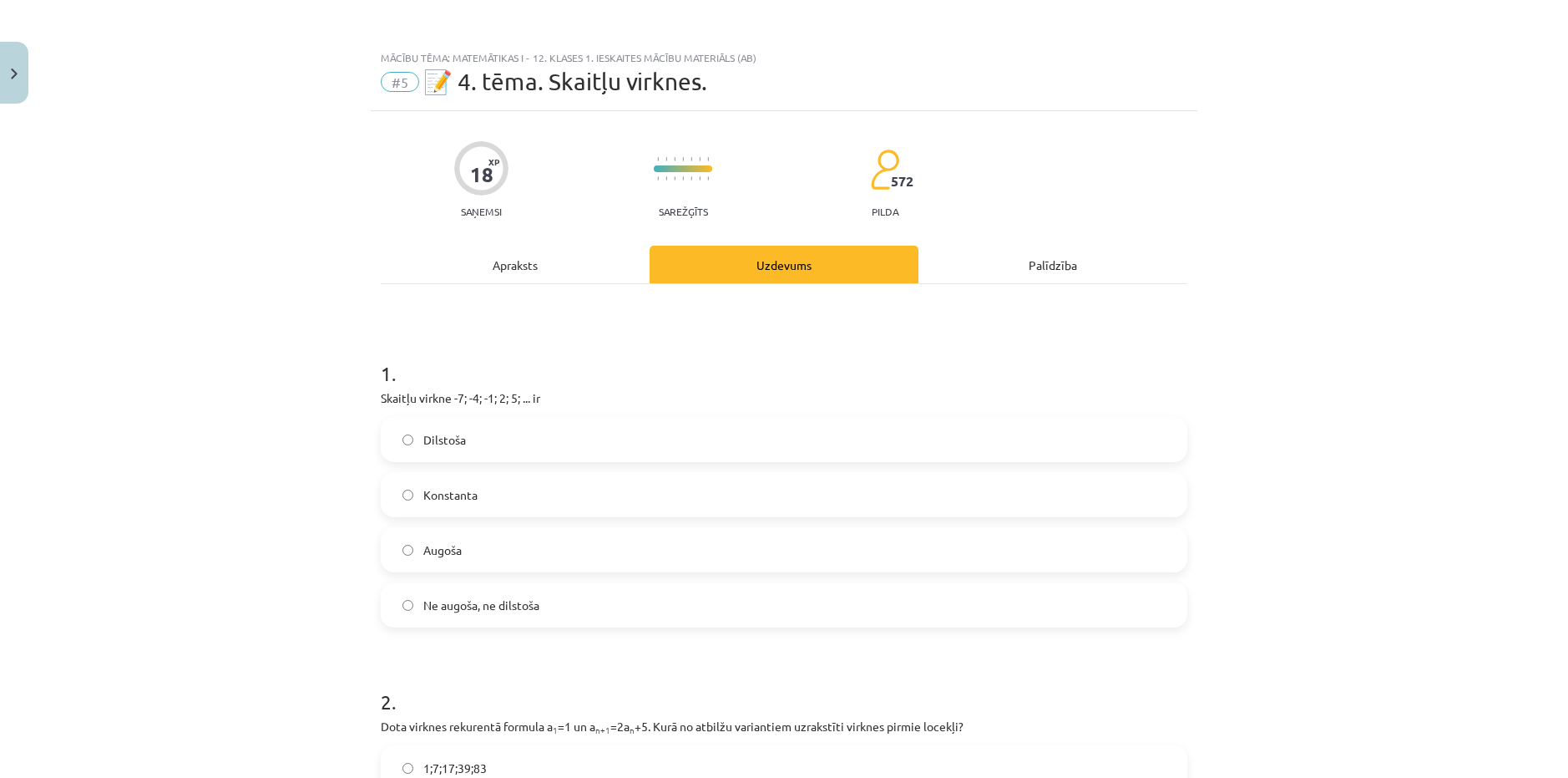
click at [1450, 276] on div "Mācību tēma: Matemātikas i - 12. klases 1. ieskaites mācību materiāls (ab) #5 📝…" at bounding box center [784, 389] width 1568 height 778
click at [468, 562] on label "Augoša" at bounding box center [784, 550] width 803 height 42
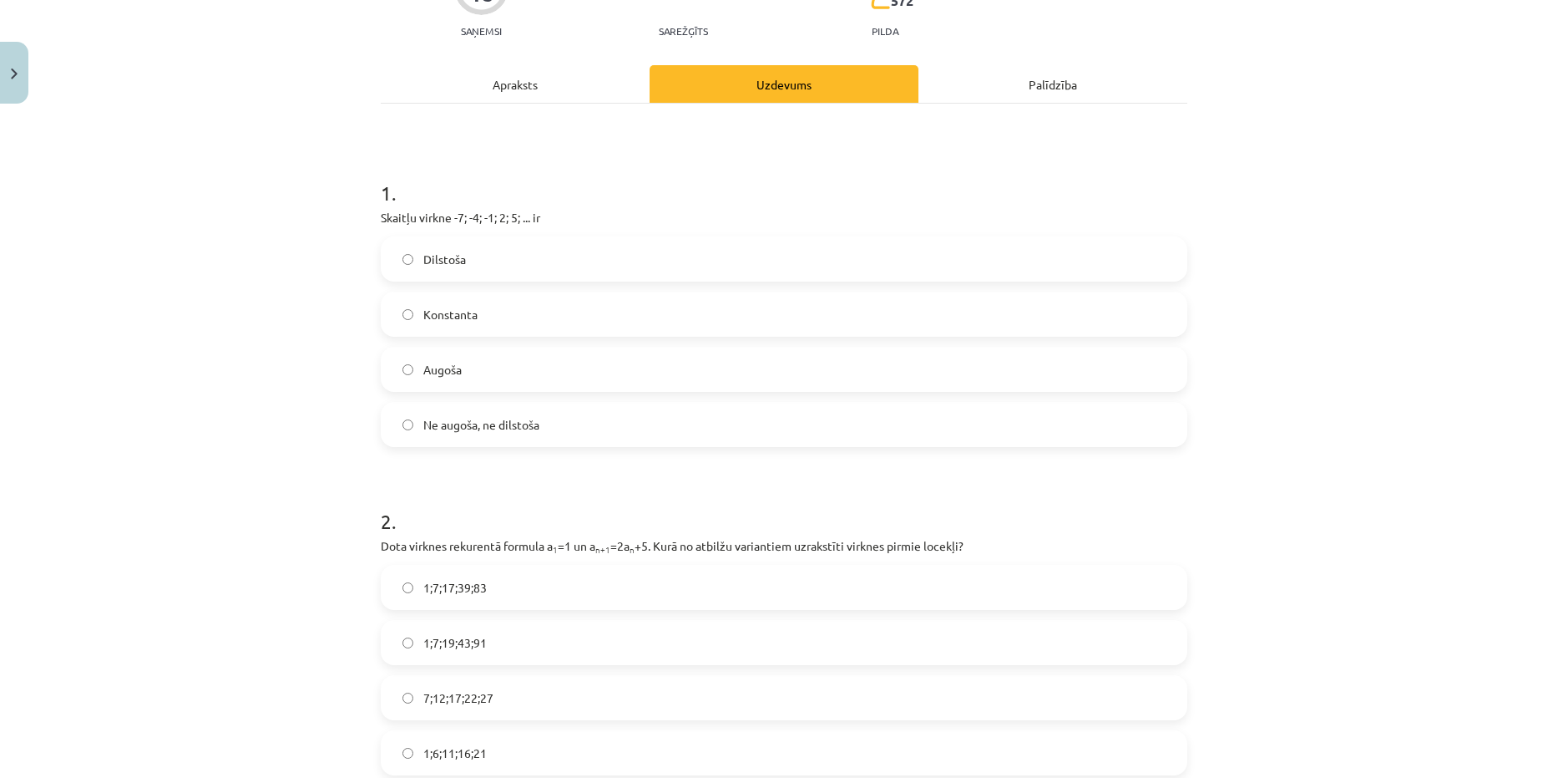
scroll to position [334, 0]
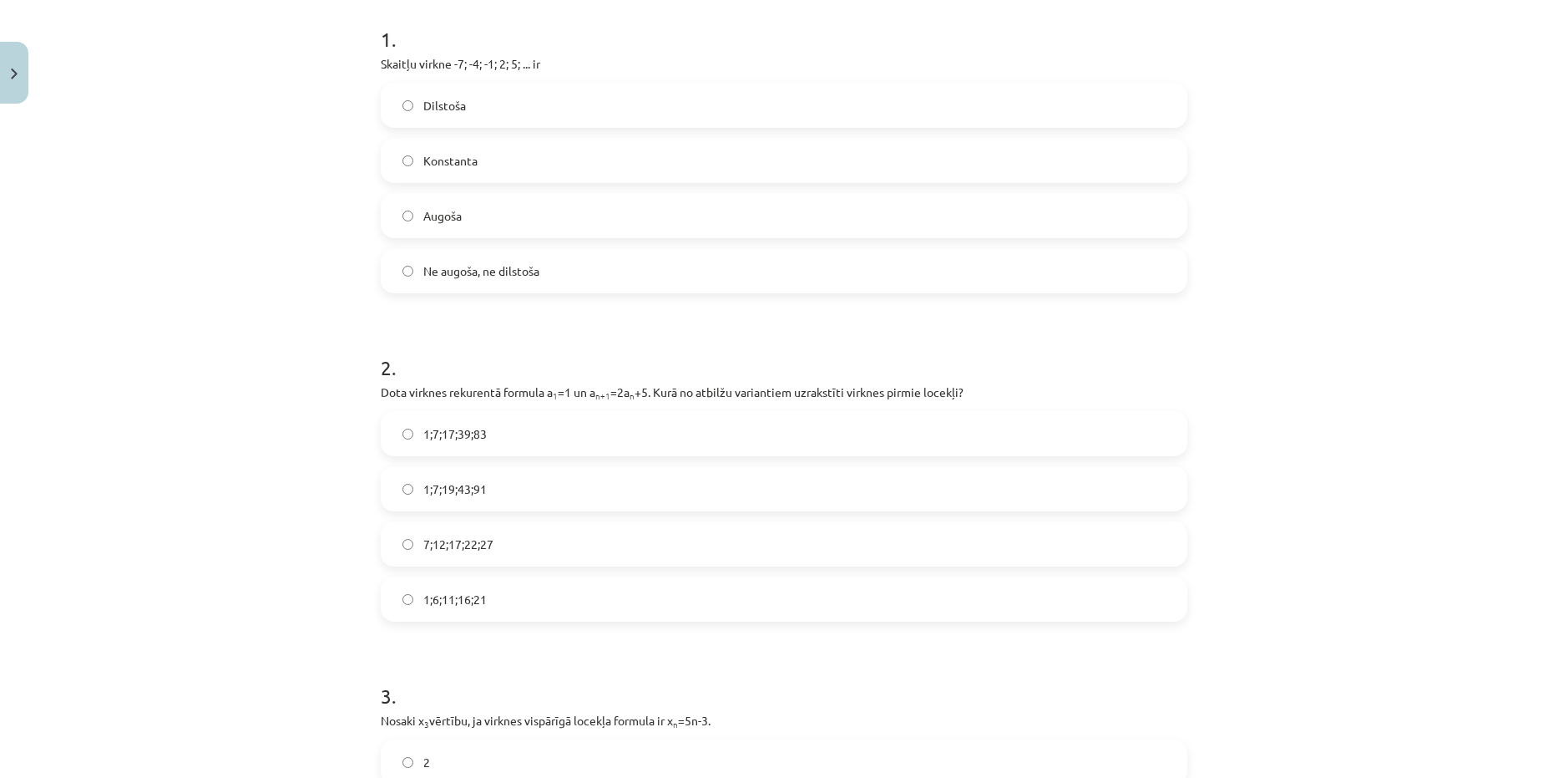
click at [524, 490] on label "1;7;19;43;91" at bounding box center [784, 489] width 803 height 42
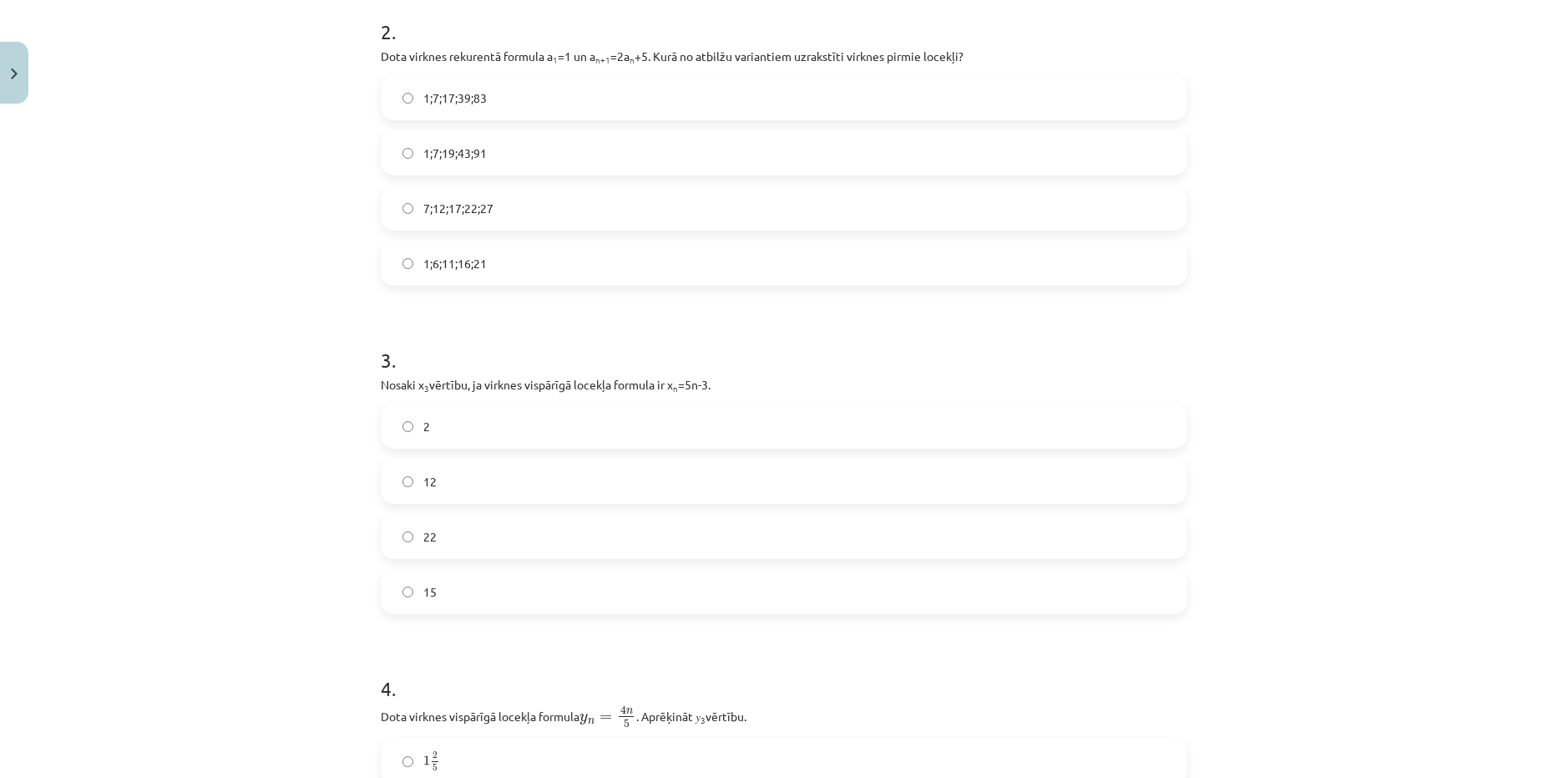
scroll to position [739, 0]
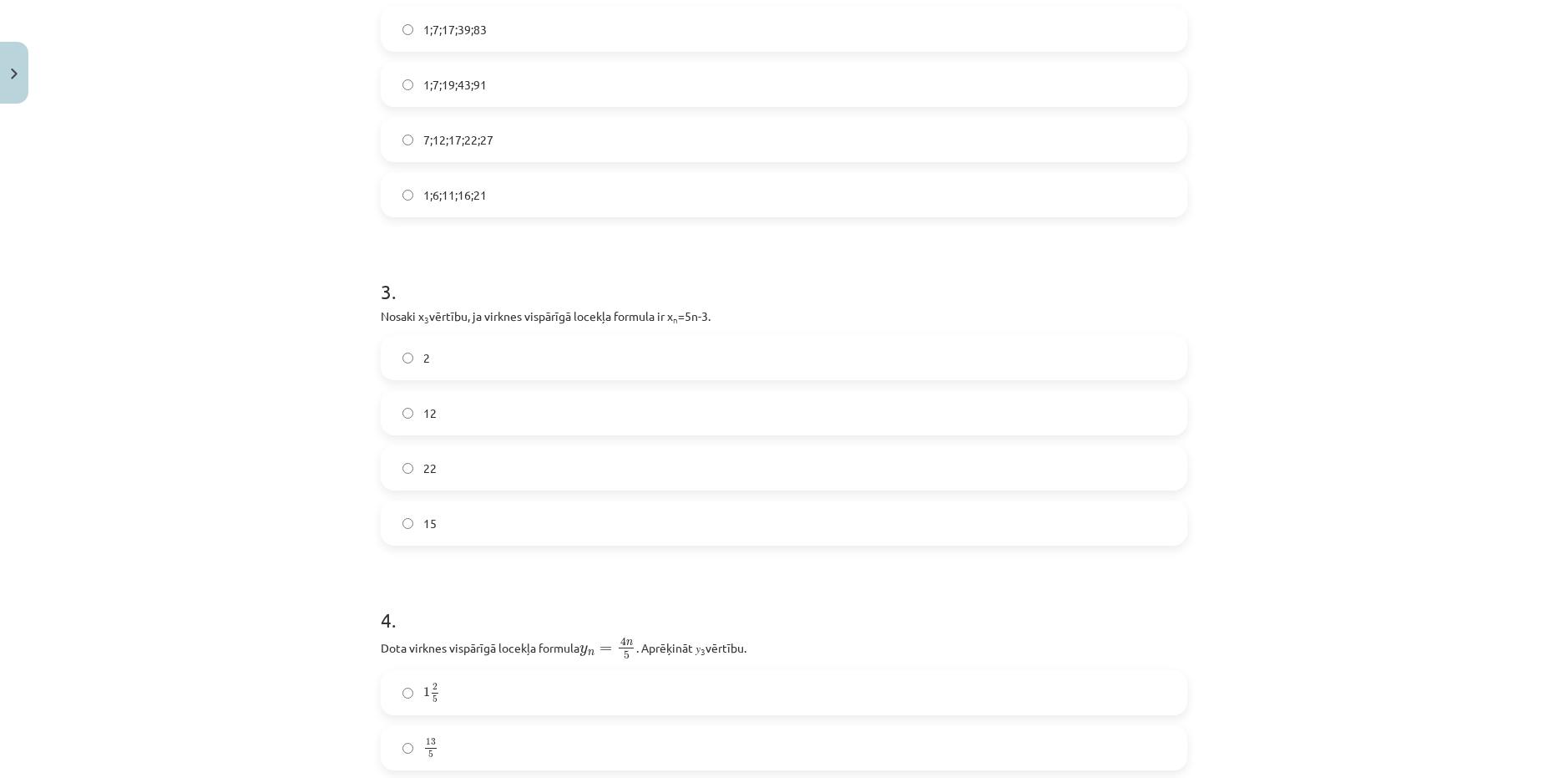
click at [448, 399] on label "12" at bounding box center [784, 413] width 803 height 42
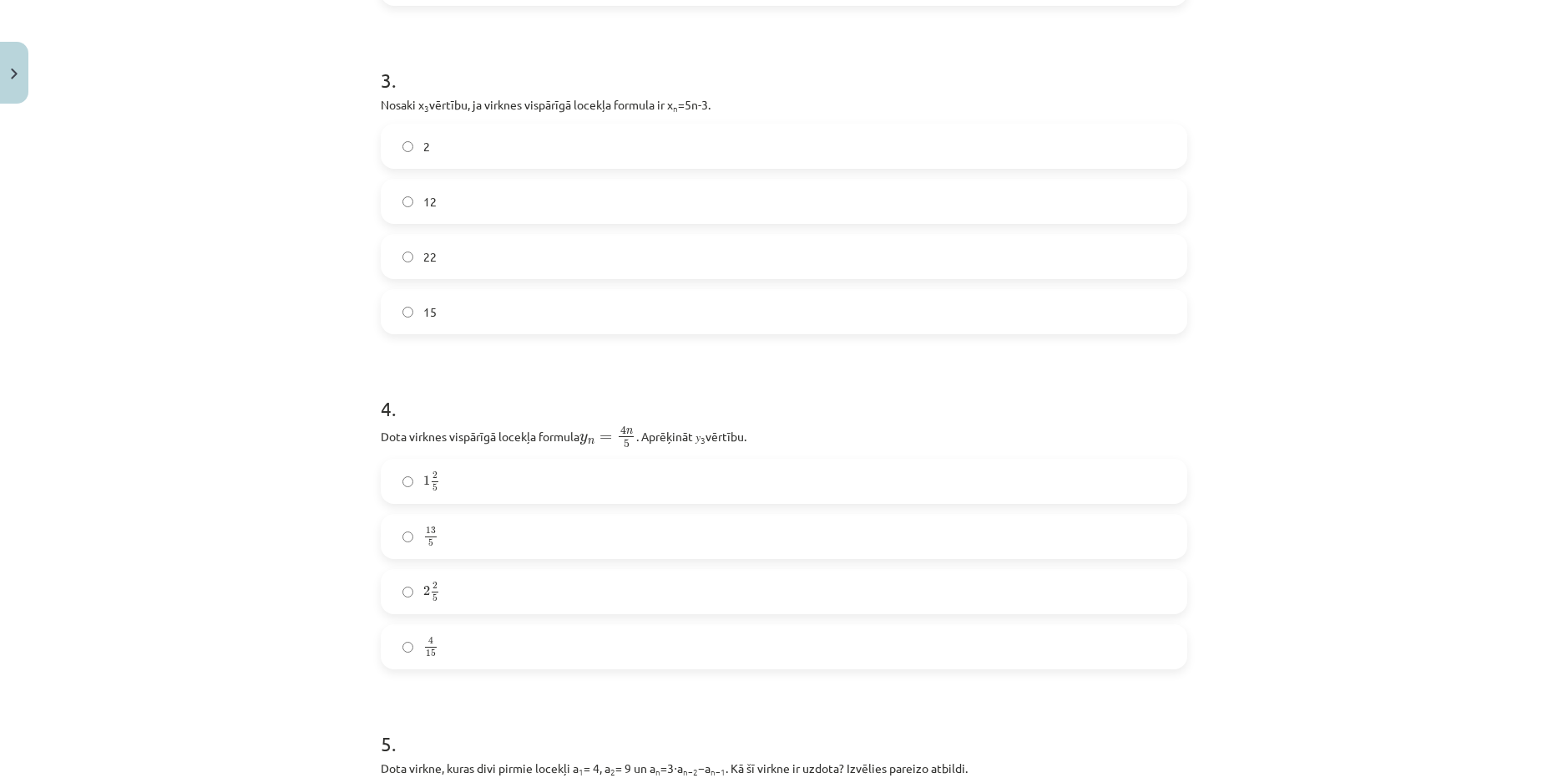
scroll to position [955, 0]
click at [441, 579] on label "2 2 5 2 2 5" at bounding box center [784, 587] width 803 height 42
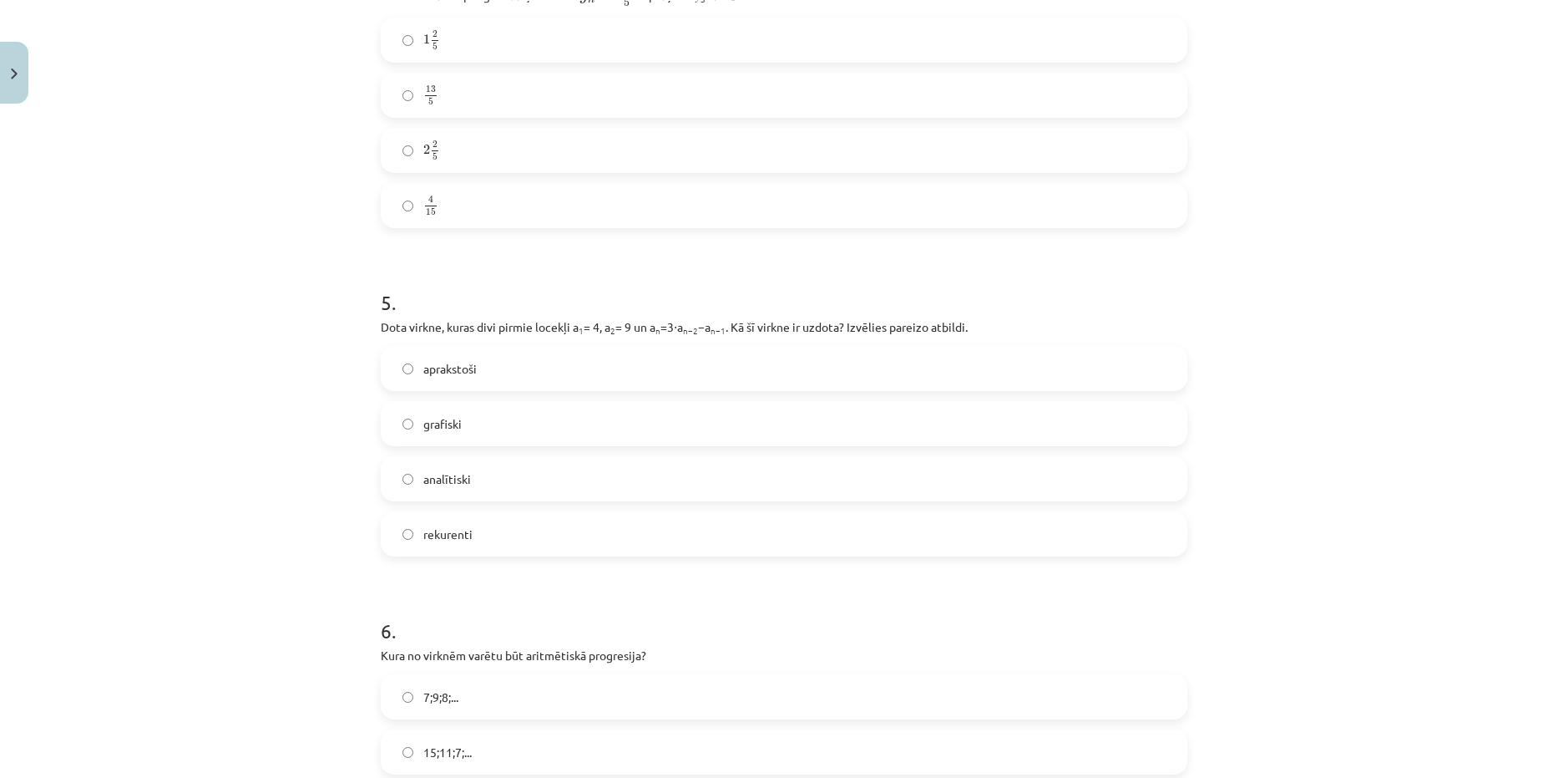
scroll to position [1412, 0]
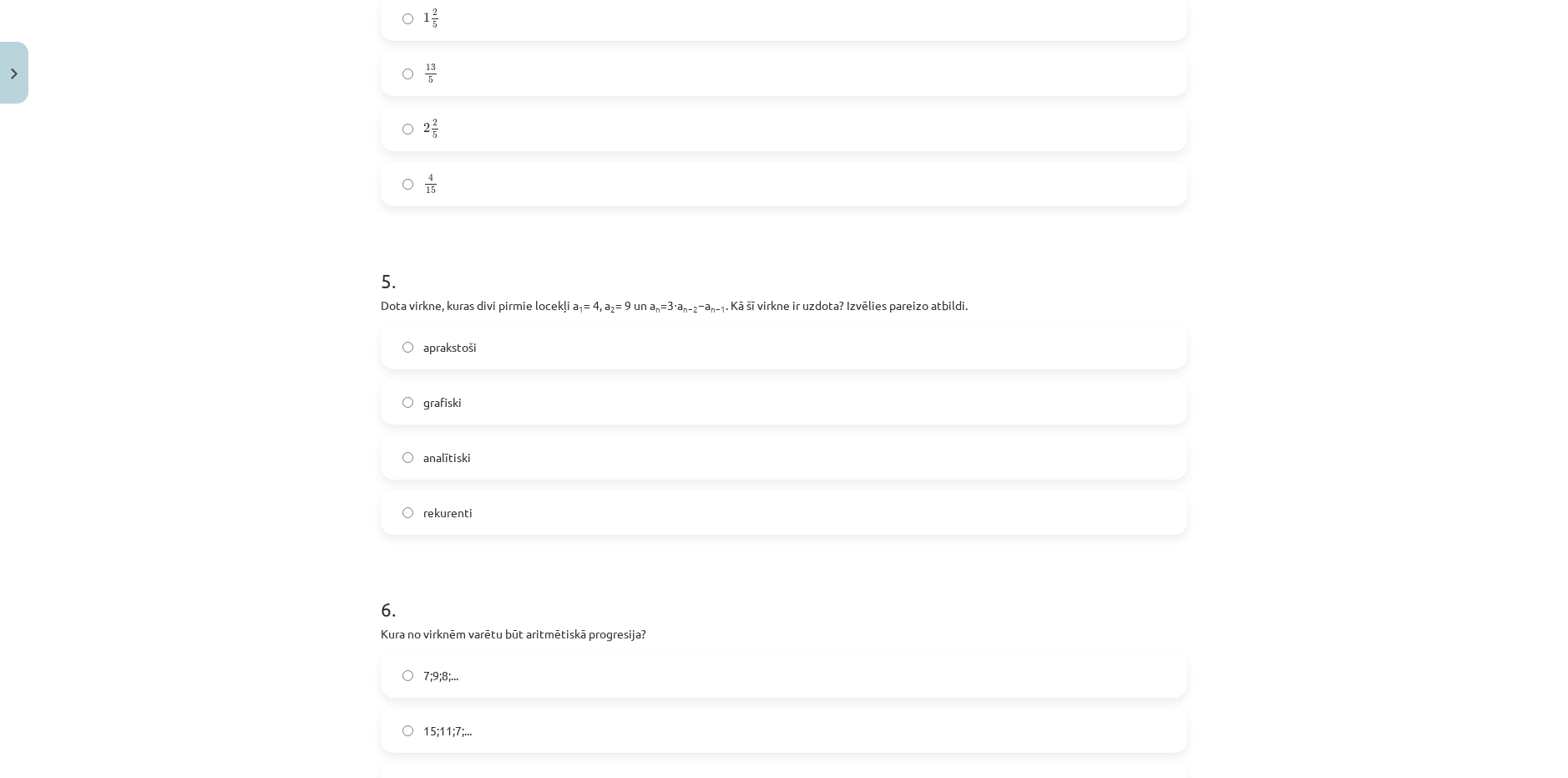
click at [442, 519] on span "rekurenti" at bounding box center [448, 512] width 49 height 17
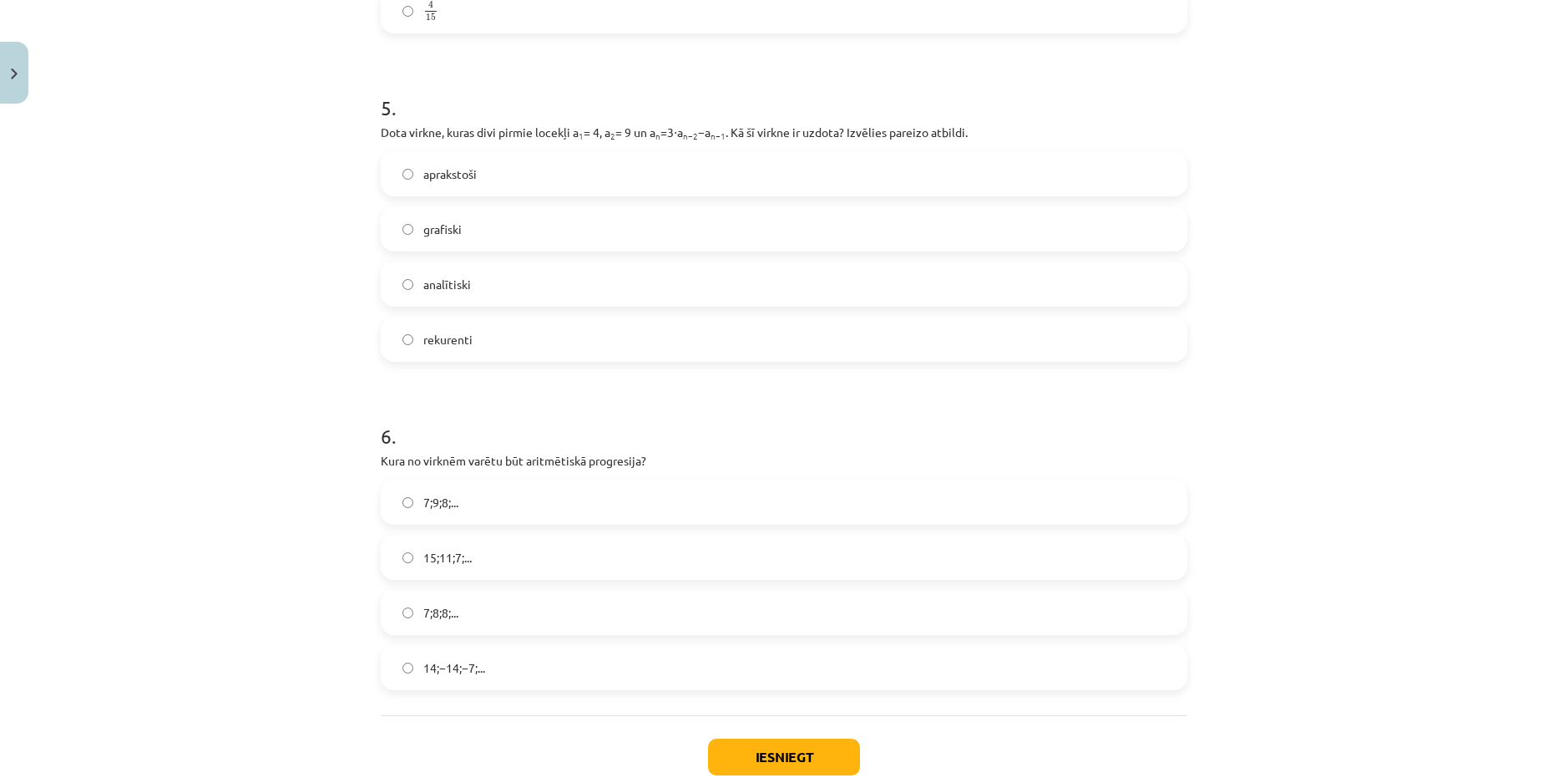
scroll to position [1624, 0]
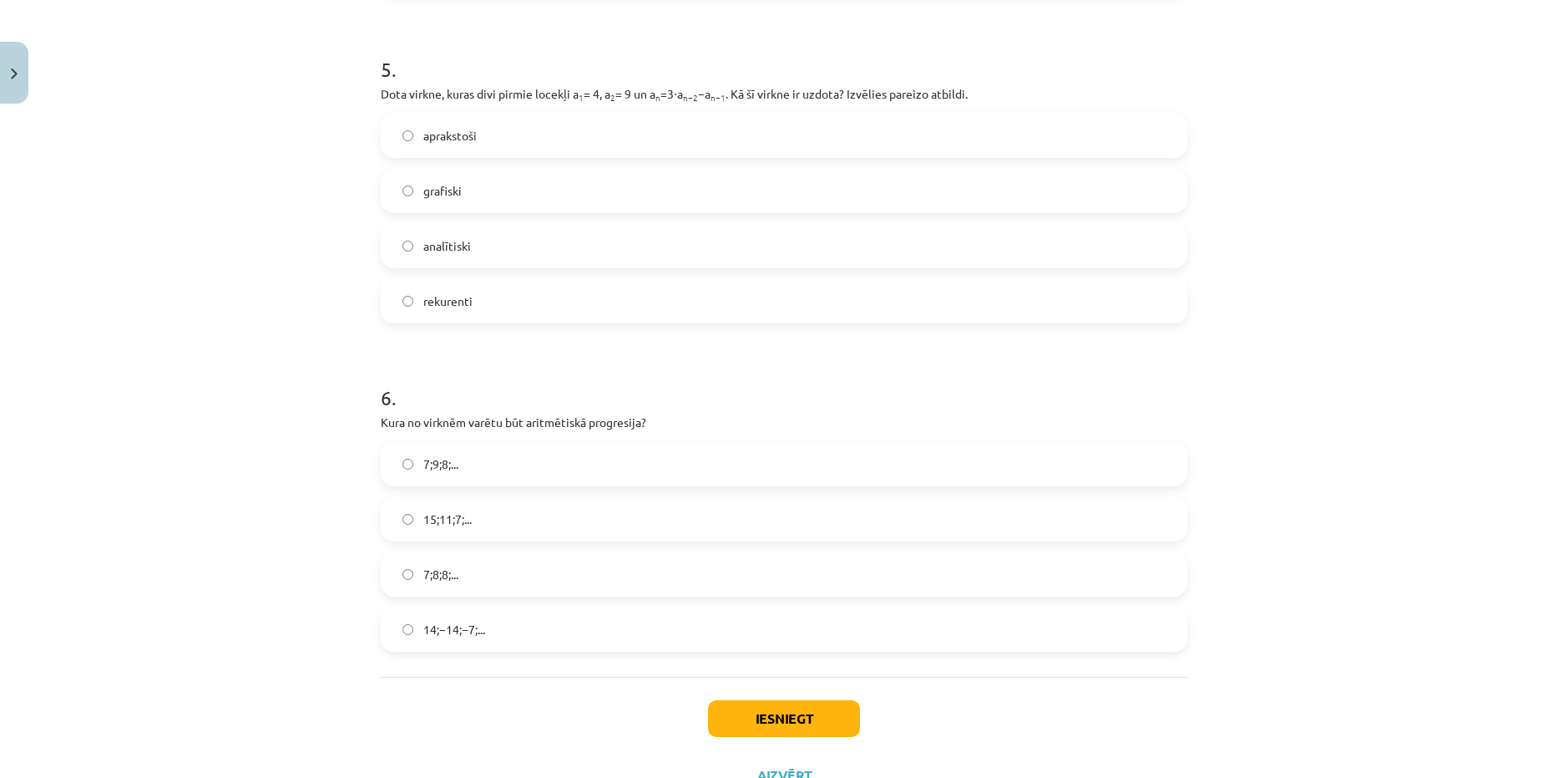
click at [566, 508] on label "15;11;7;..." at bounding box center [784, 519] width 803 height 42
click at [757, 711] on button "Iesniegt" at bounding box center [784, 719] width 152 height 37
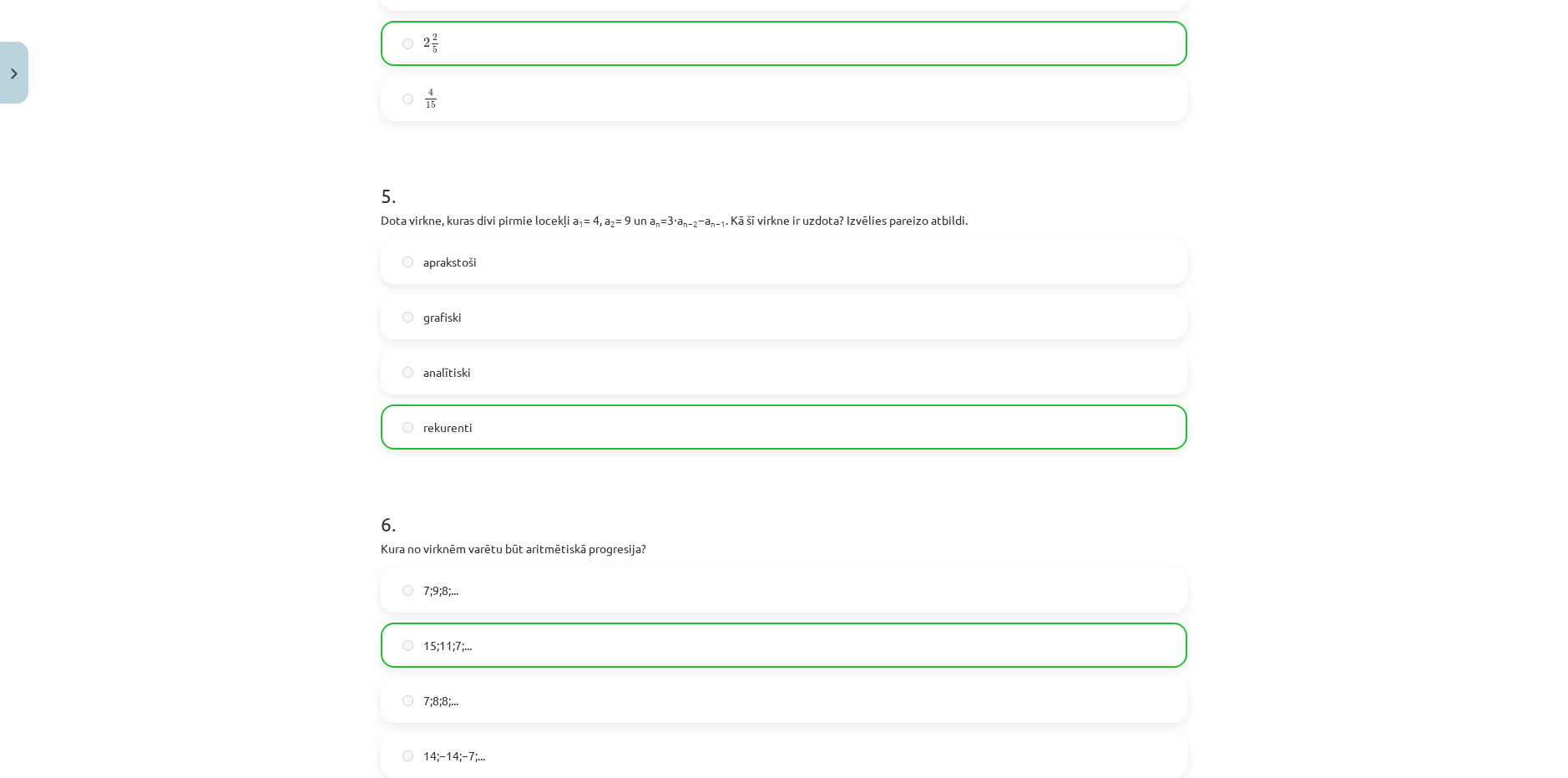
scroll to position [1745, 0]
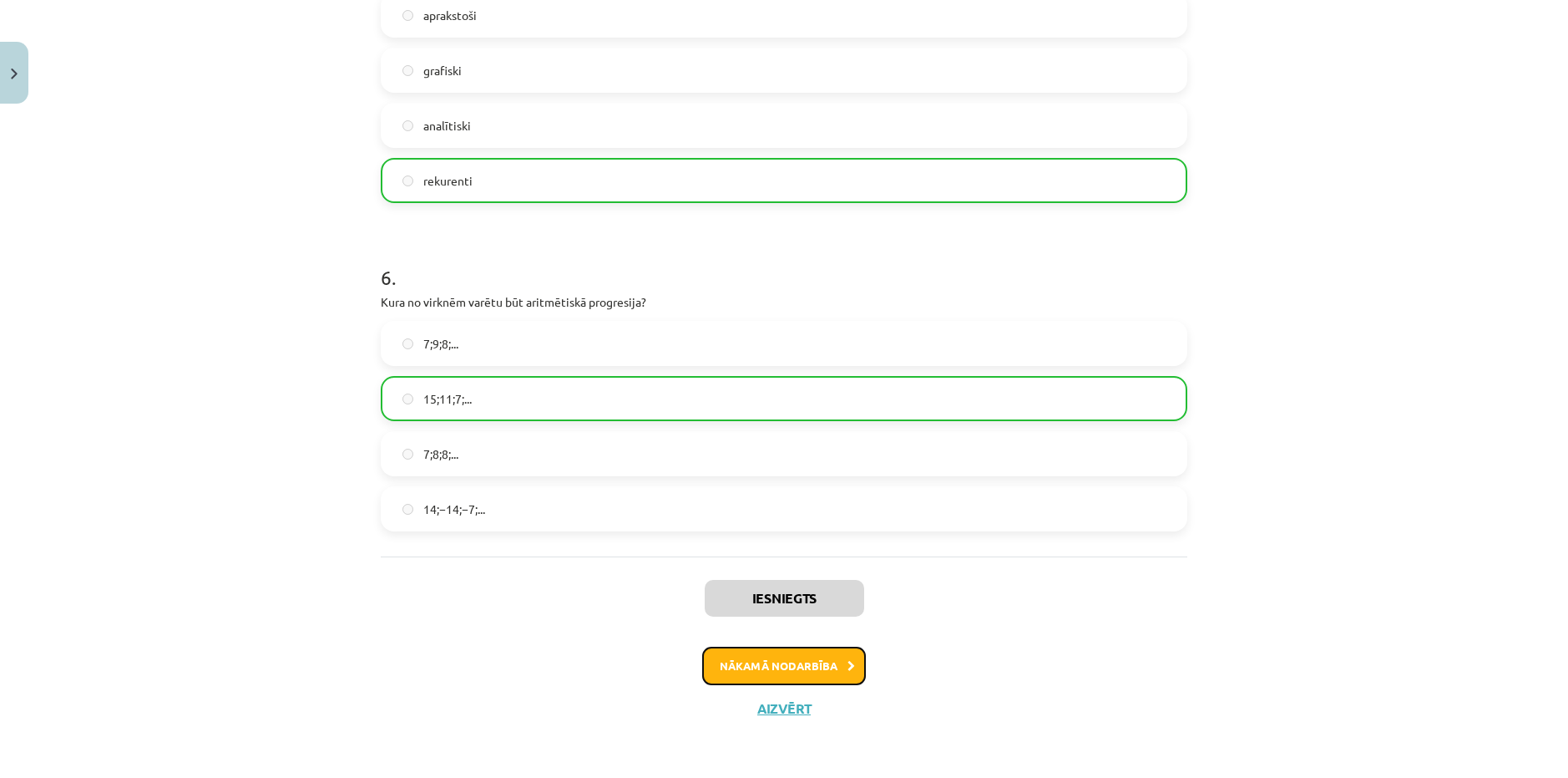
click at [750, 655] on button "Nākamā nodarbība" at bounding box center [784, 665] width 164 height 38
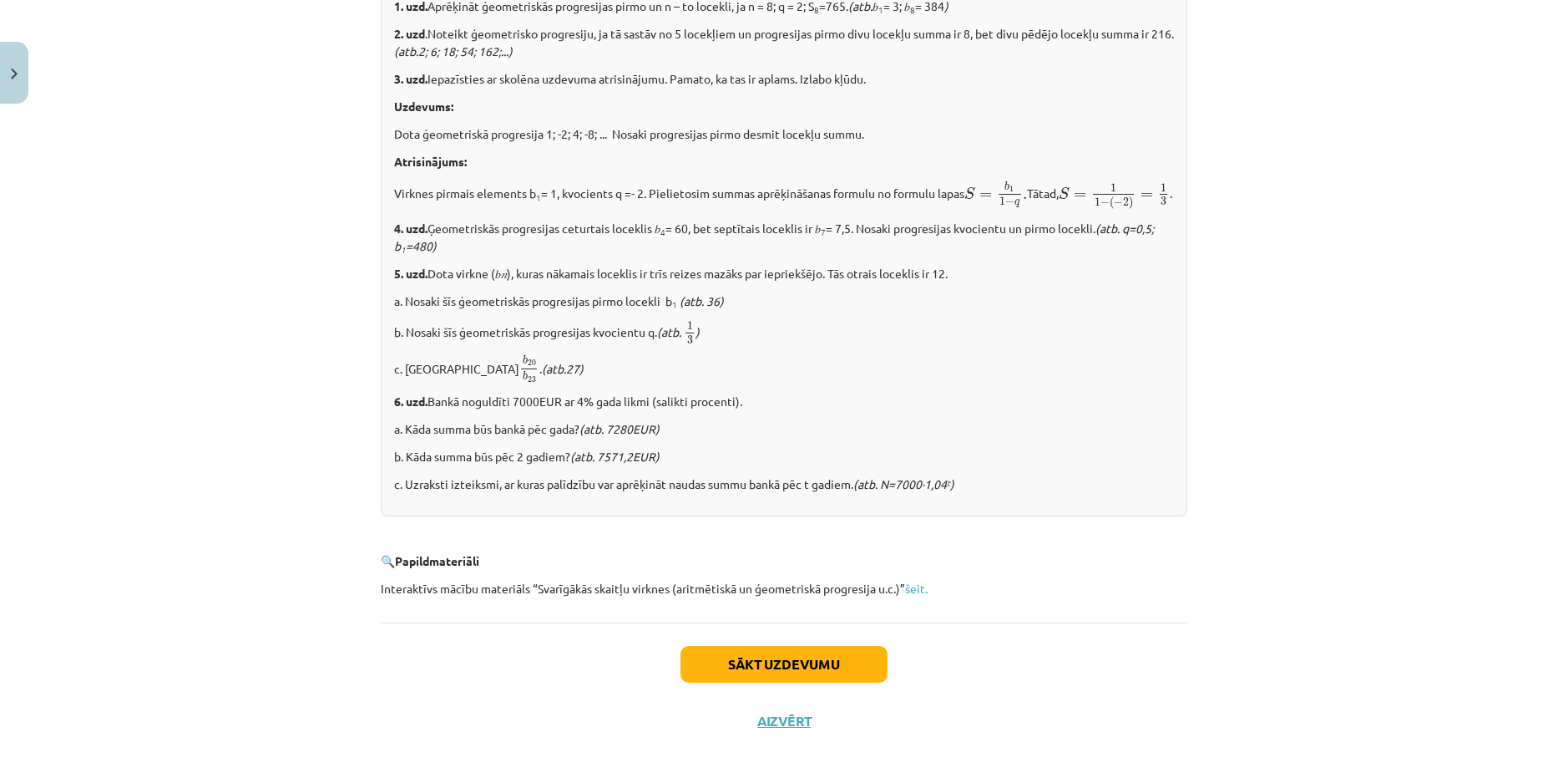
scroll to position [1930, 0]
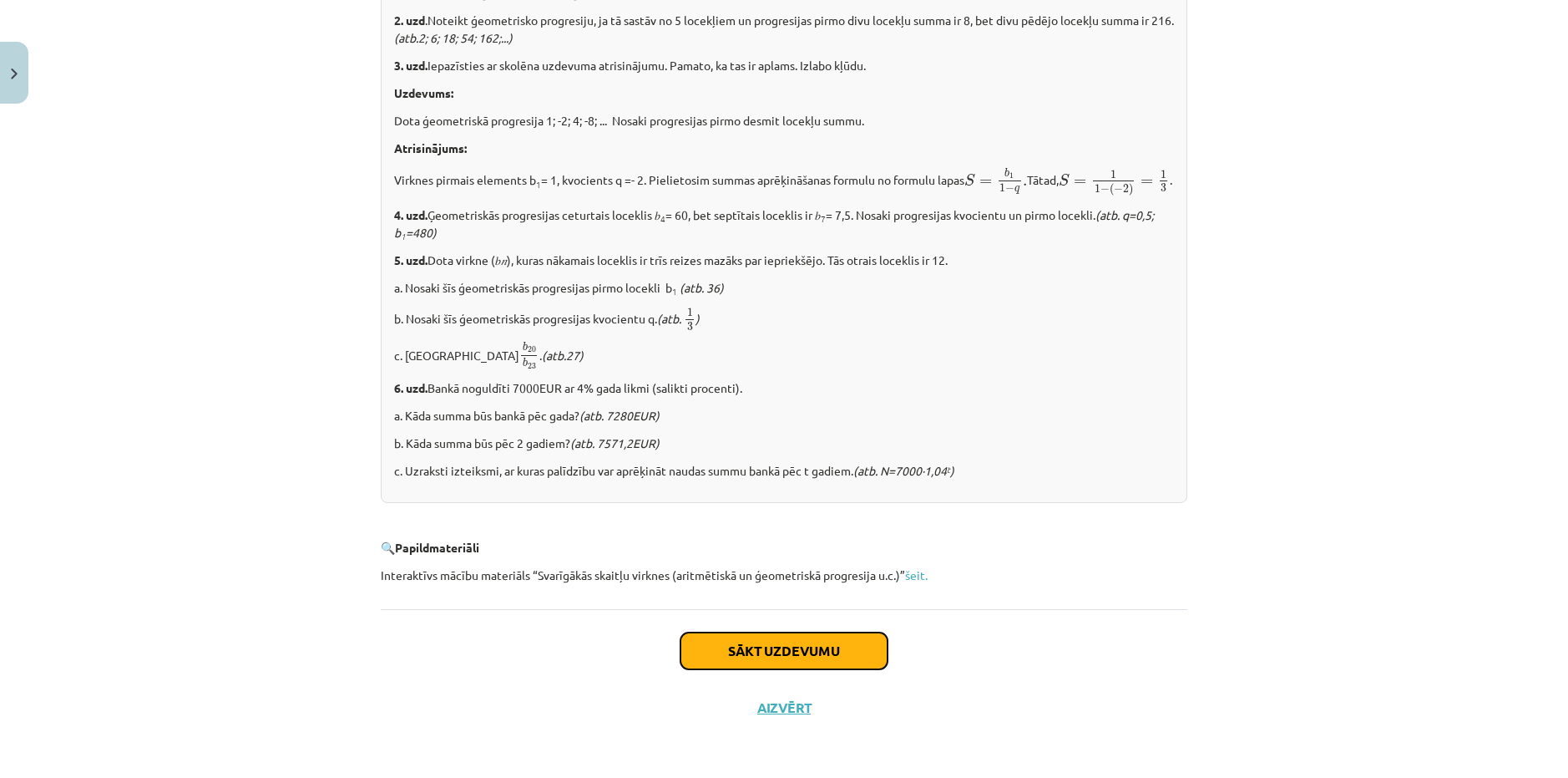
click at [825, 656] on button "Sākt uzdevumu" at bounding box center [784, 651] width 207 height 37
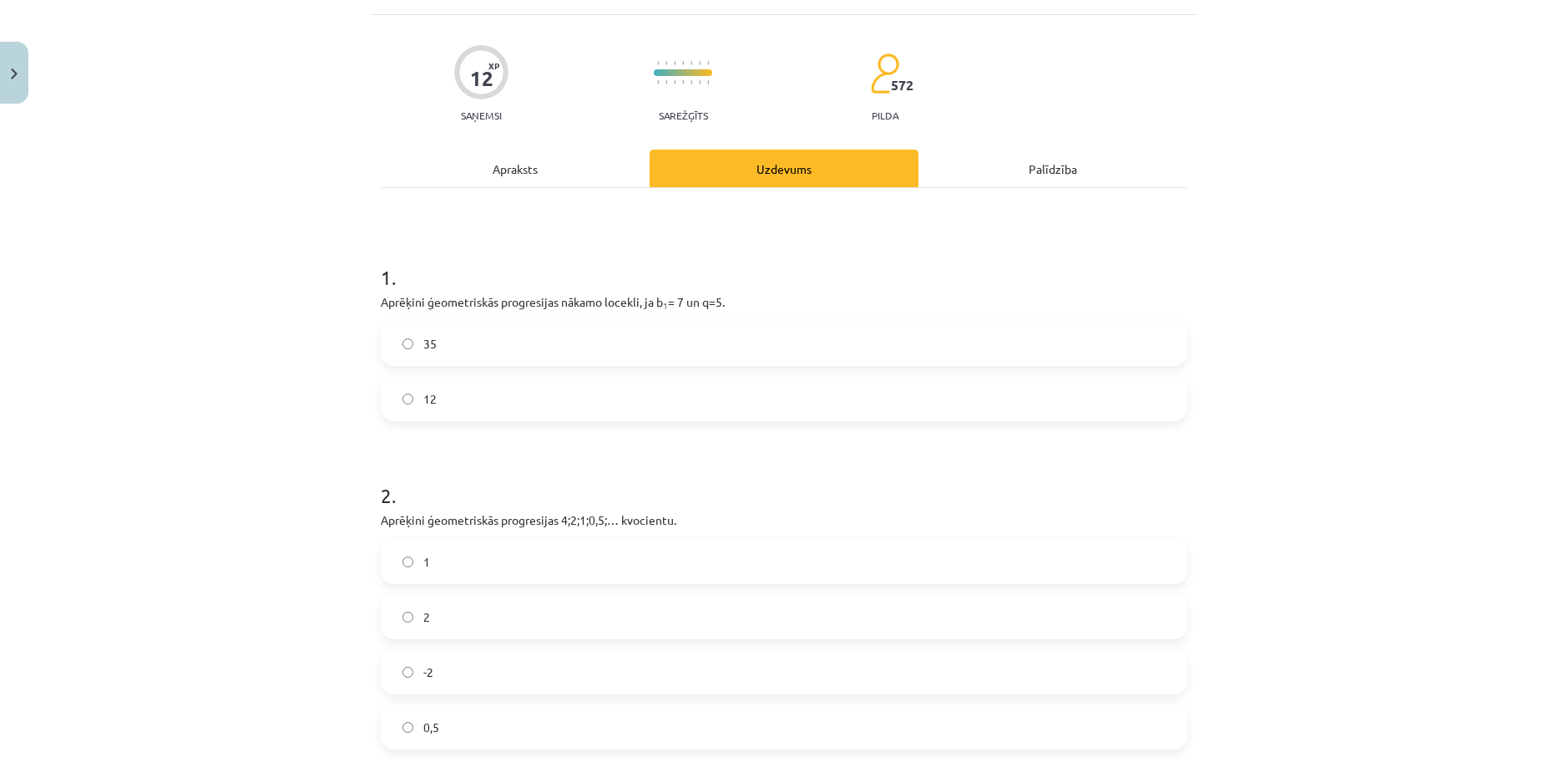
scroll to position [42, 0]
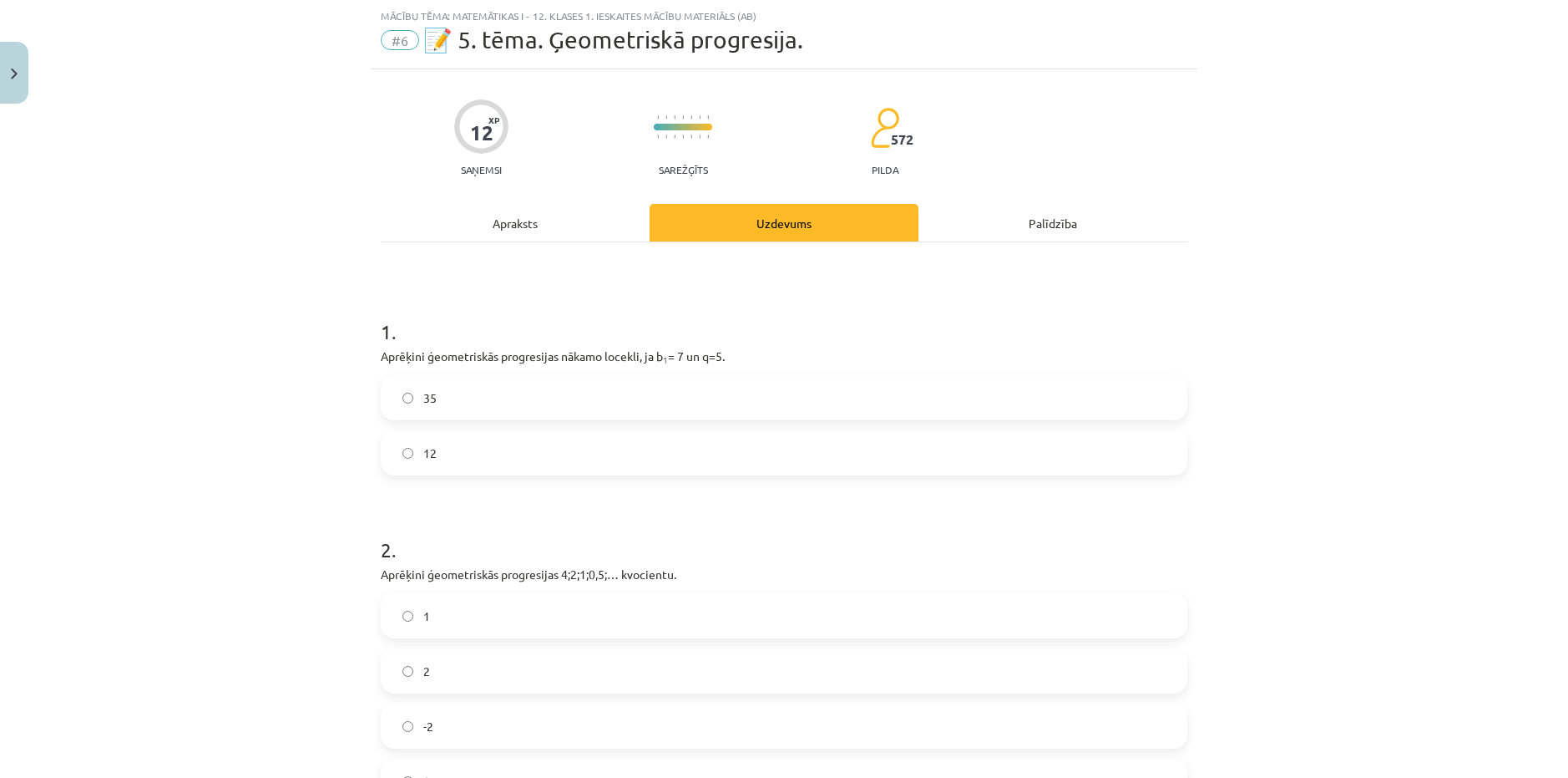
click at [381, 327] on h1 "1 ." at bounding box center [784, 317] width 807 height 52
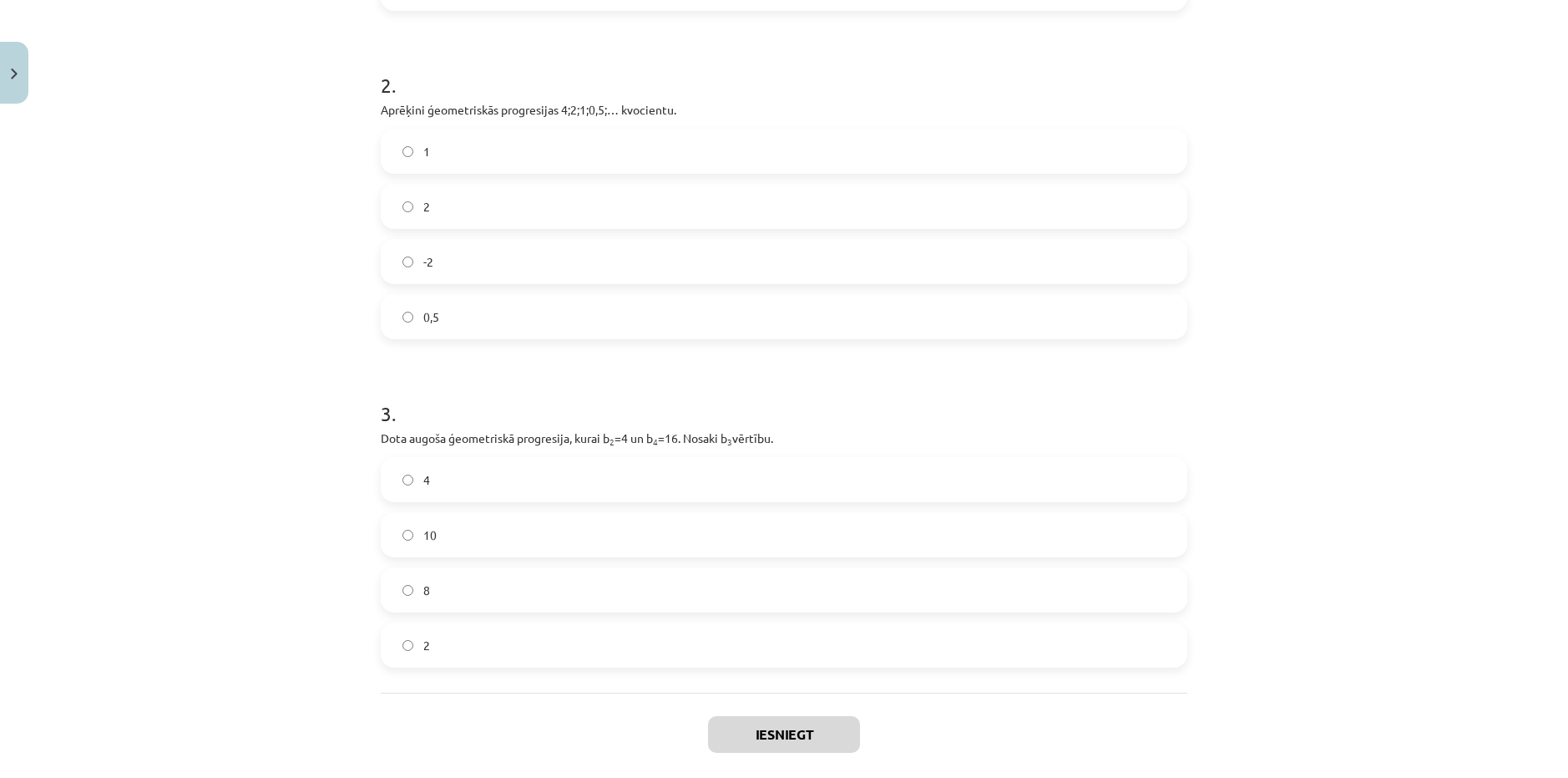
scroll to position [589, 0]
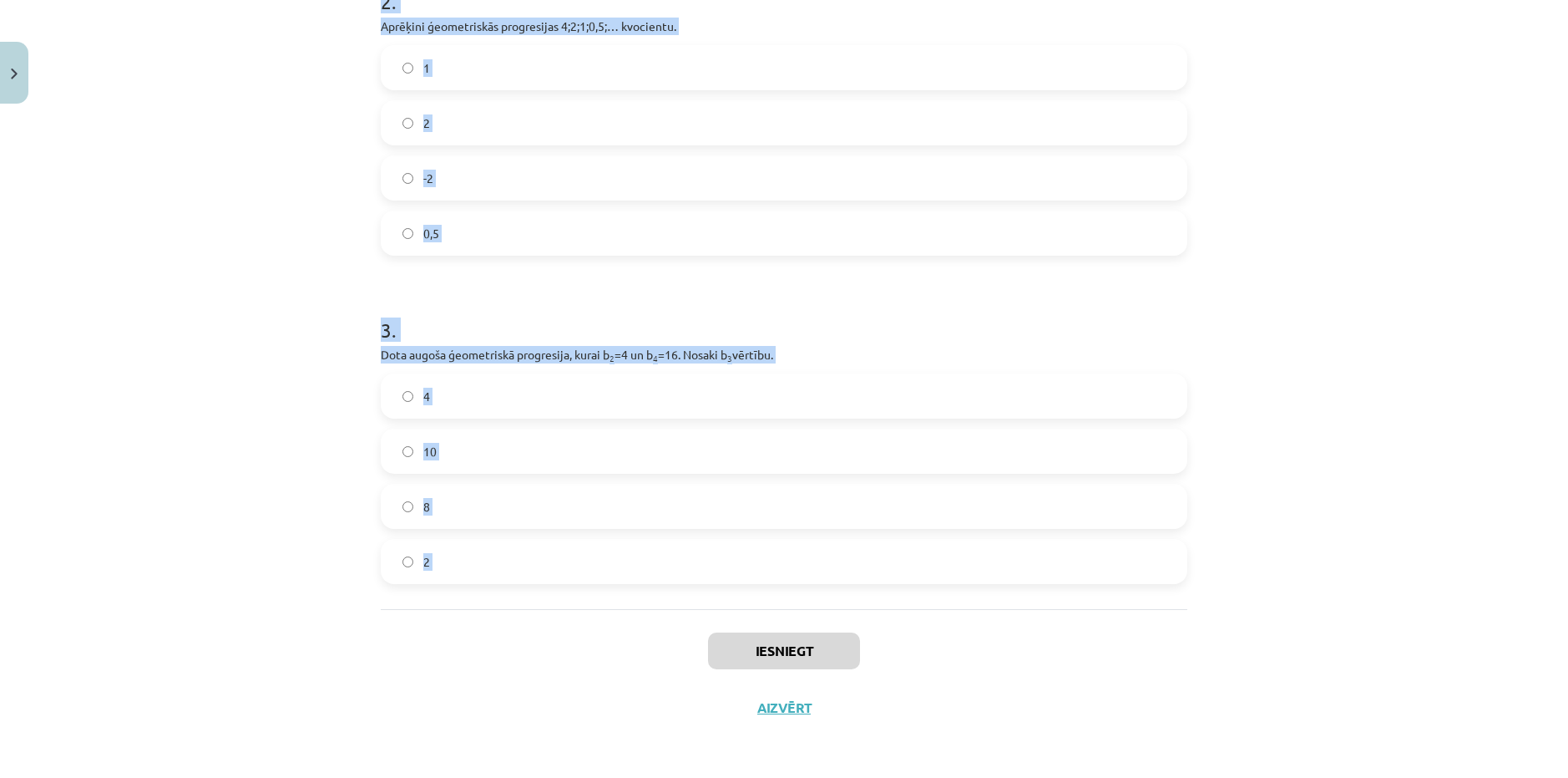
drag, startPoint x: 376, startPoint y: 327, endPoint x: 505, endPoint y: 577, distance: 281.3
click at [505, 577] on form "1 . Aprēķini ģeometriskās progresijas nākamo locekli, ja b 1 = 7 un q=5. 35 12 …" at bounding box center [784, 163] width 807 height 841
copy form "1 . Aprēķini ģeometriskās progresijas nākamo locekli, ja b 1 = 7 un q=5. 35 12 …"
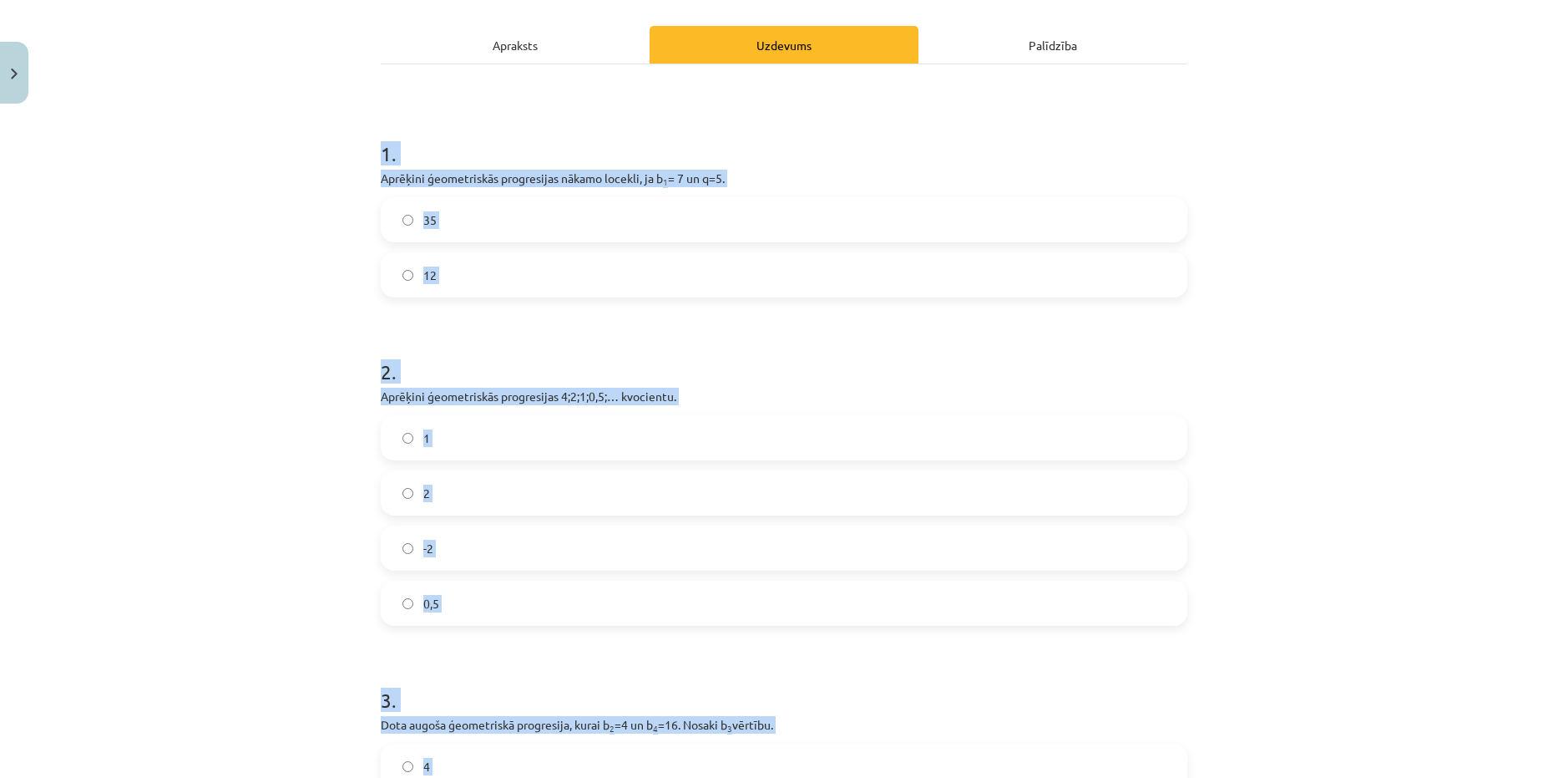
scroll to position [217, 0]
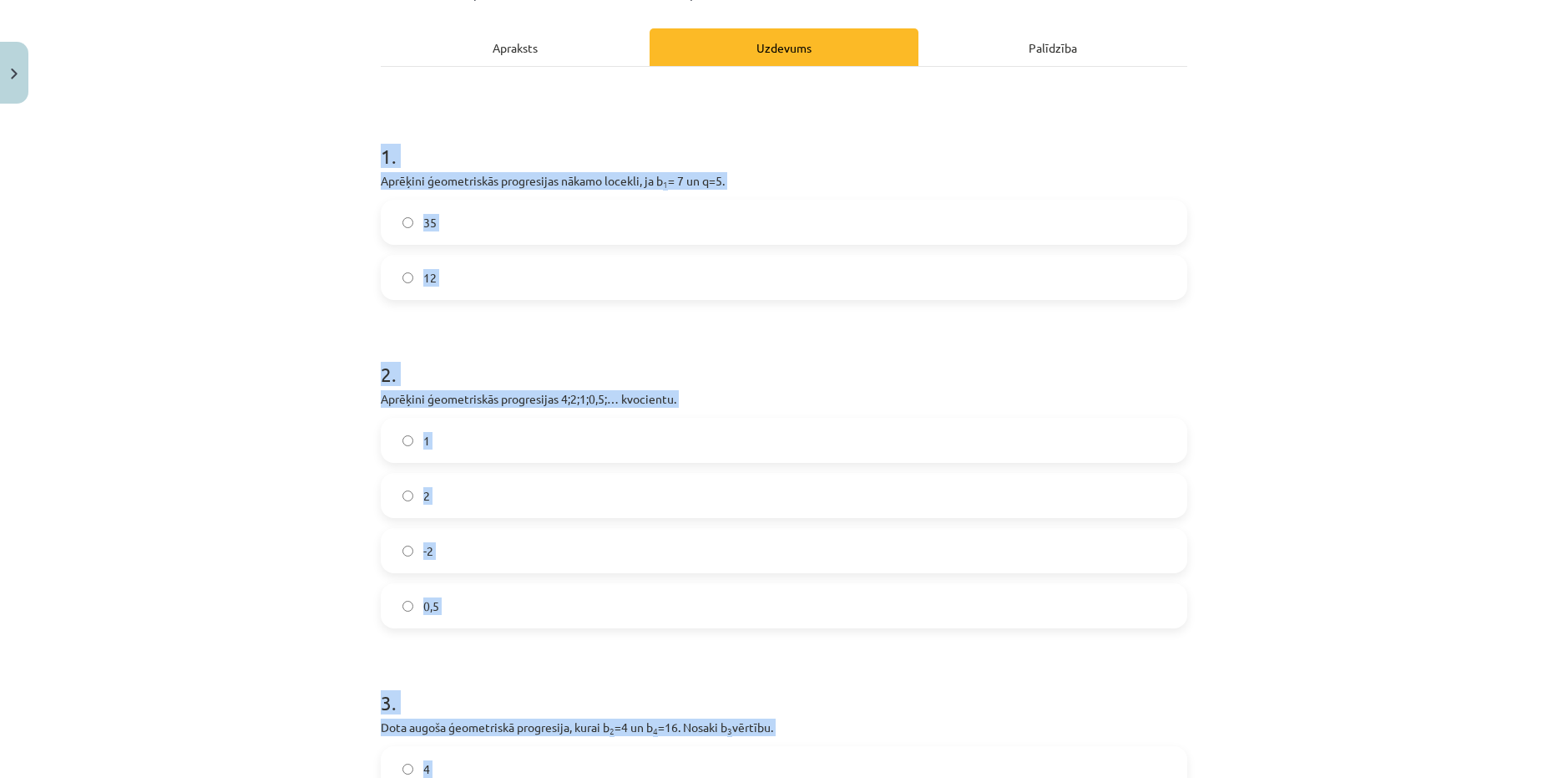
click at [618, 205] on label "35" at bounding box center [784, 222] width 803 height 42
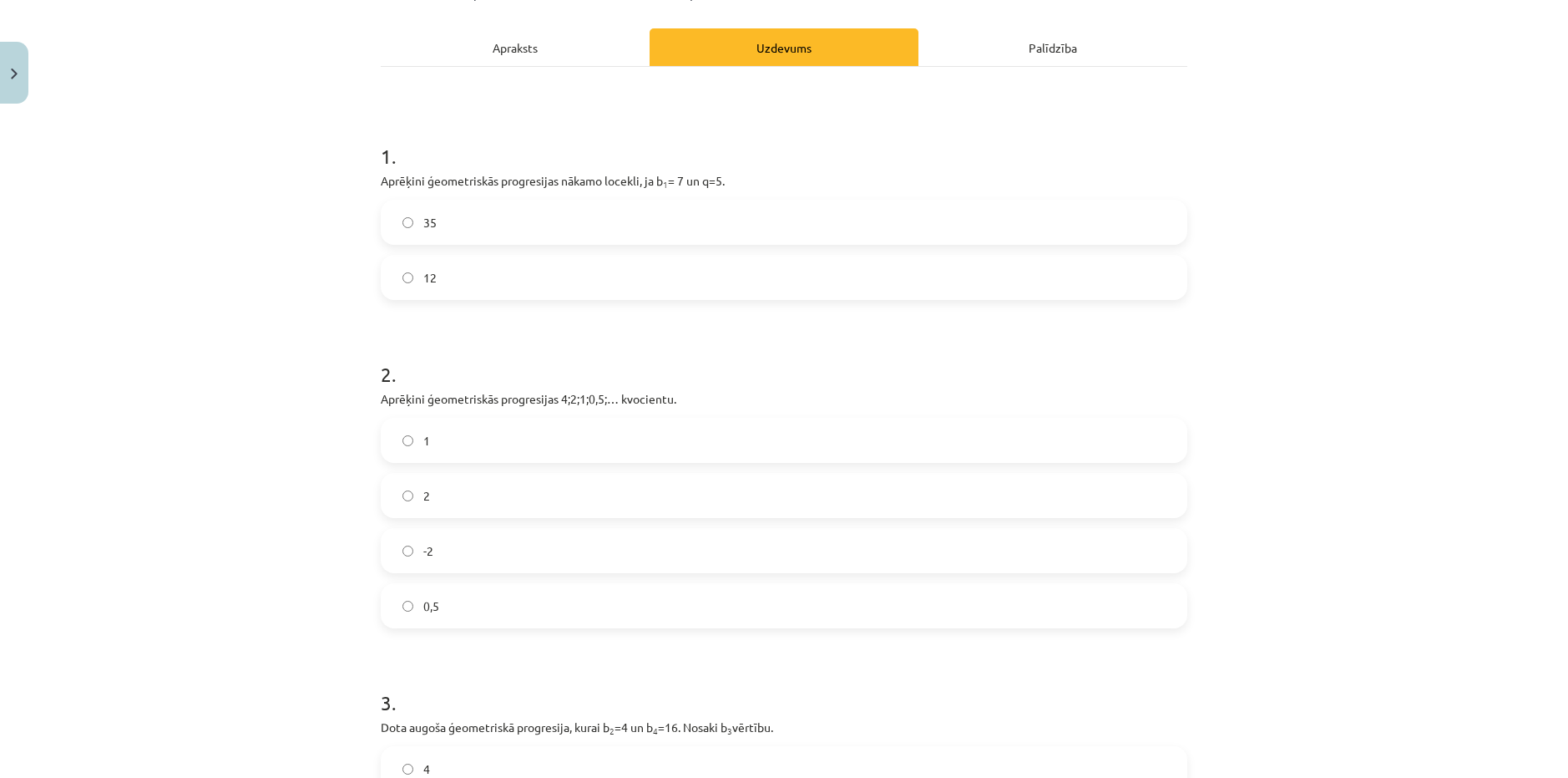
click at [441, 613] on label "0,5" at bounding box center [784, 606] width 803 height 42
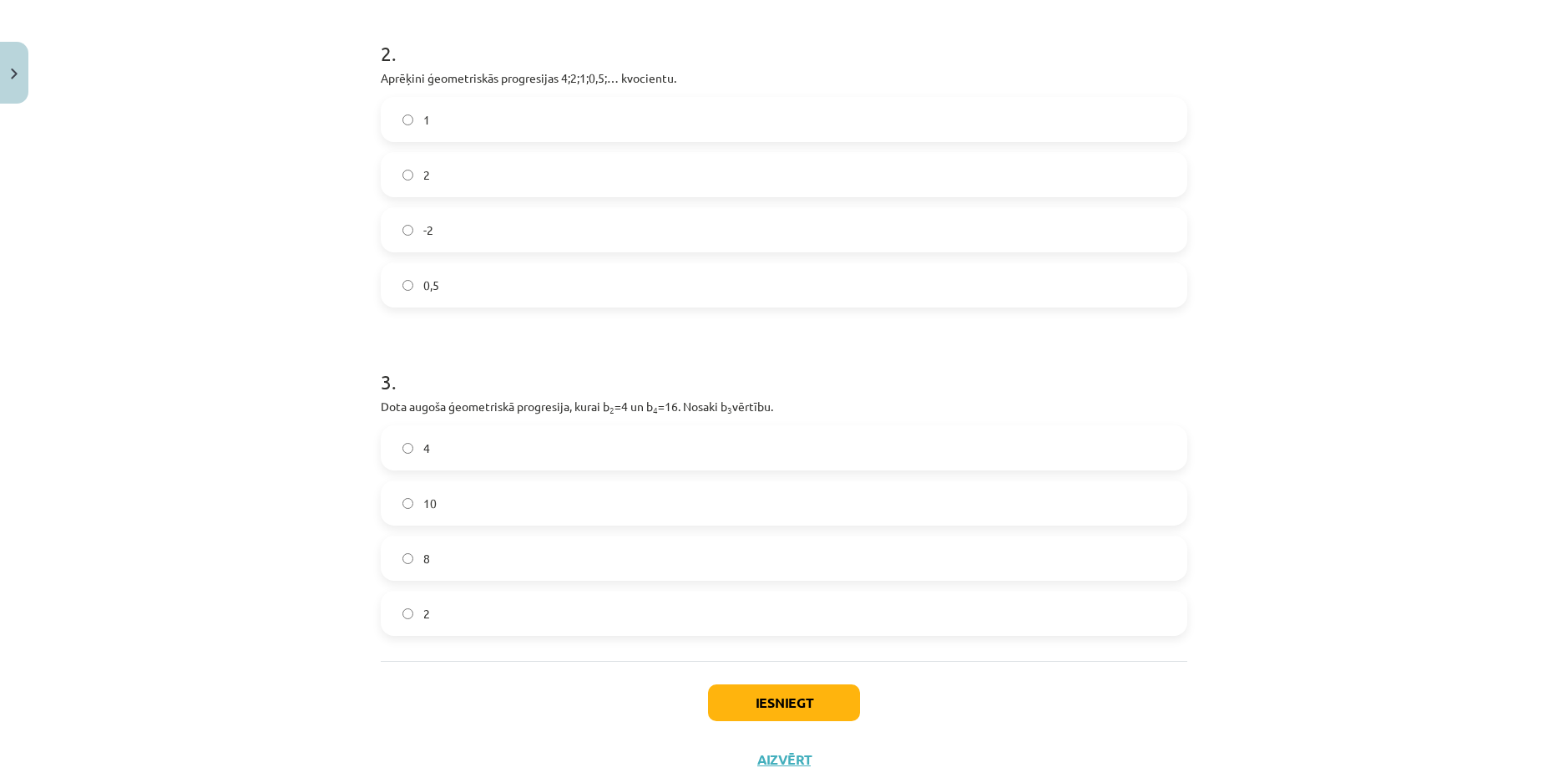
scroll to position [589, 0]
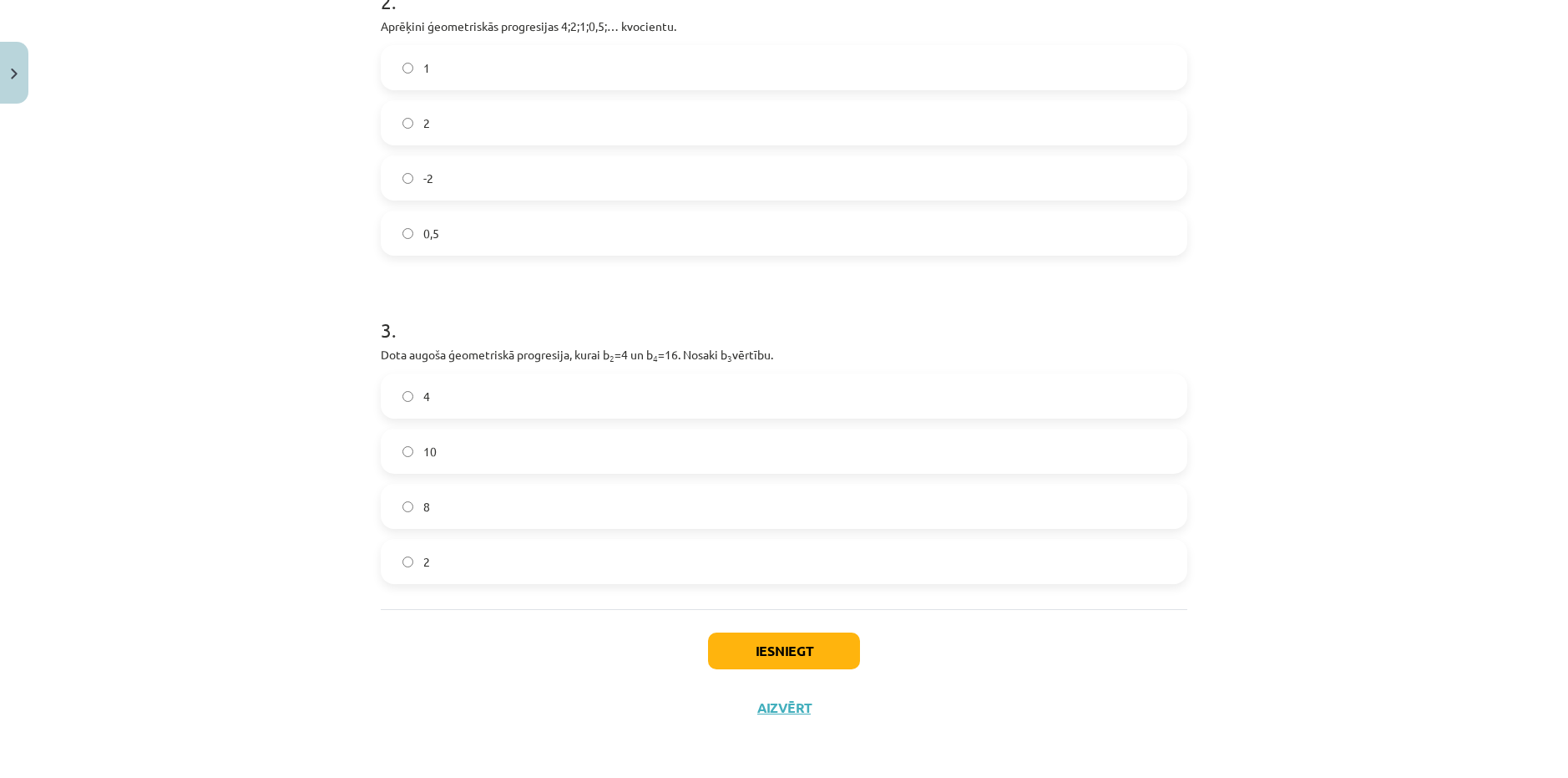
click at [467, 501] on label "8" at bounding box center [784, 506] width 803 height 42
click at [846, 654] on button "Iesniegt" at bounding box center [784, 651] width 152 height 37
click at [804, 653] on button "Iesniegt" at bounding box center [784, 651] width 152 height 37
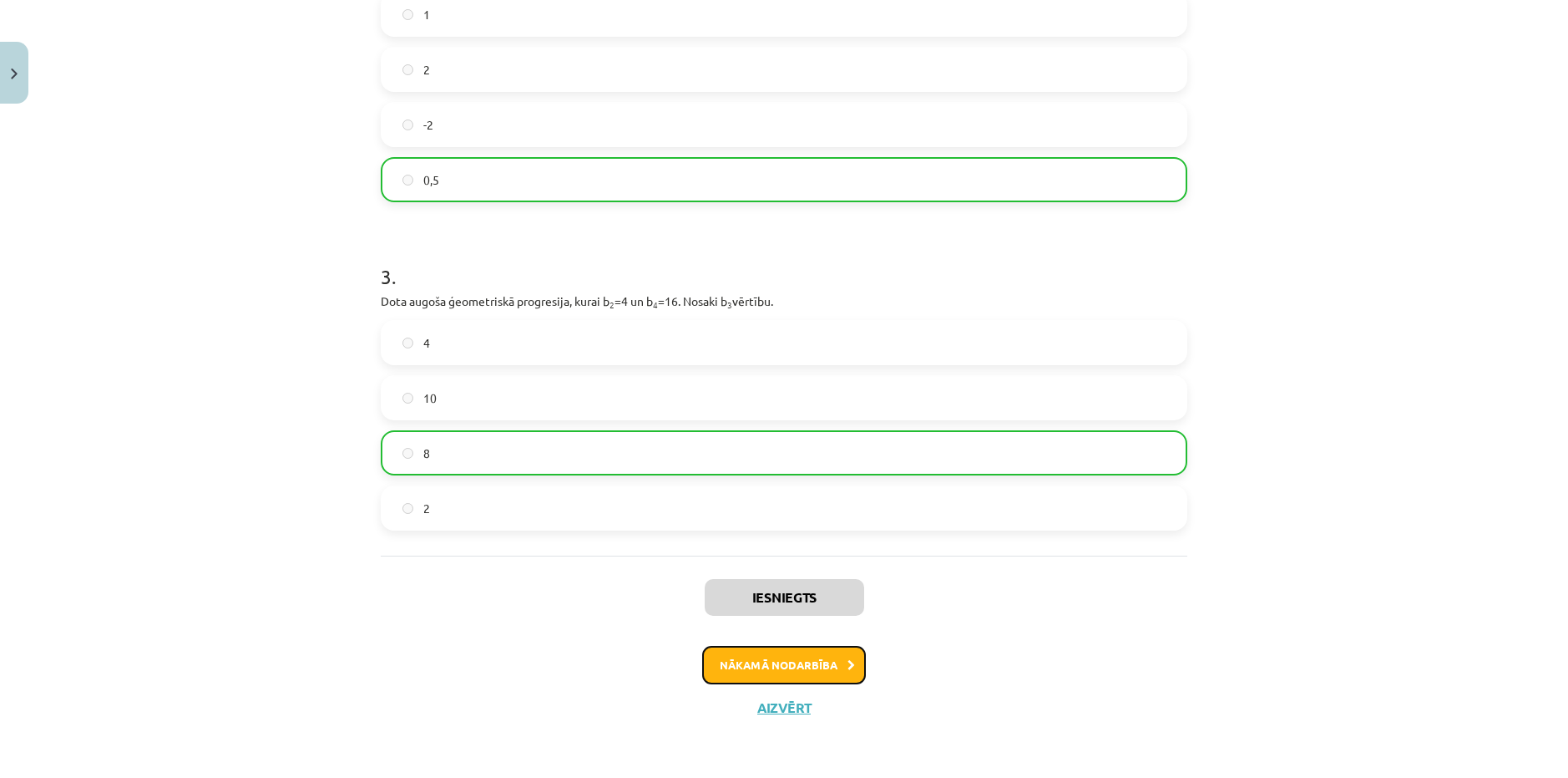
click at [780, 679] on button "Nākamā nodarbība" at bounding box center [784, 665] width 164 height 38
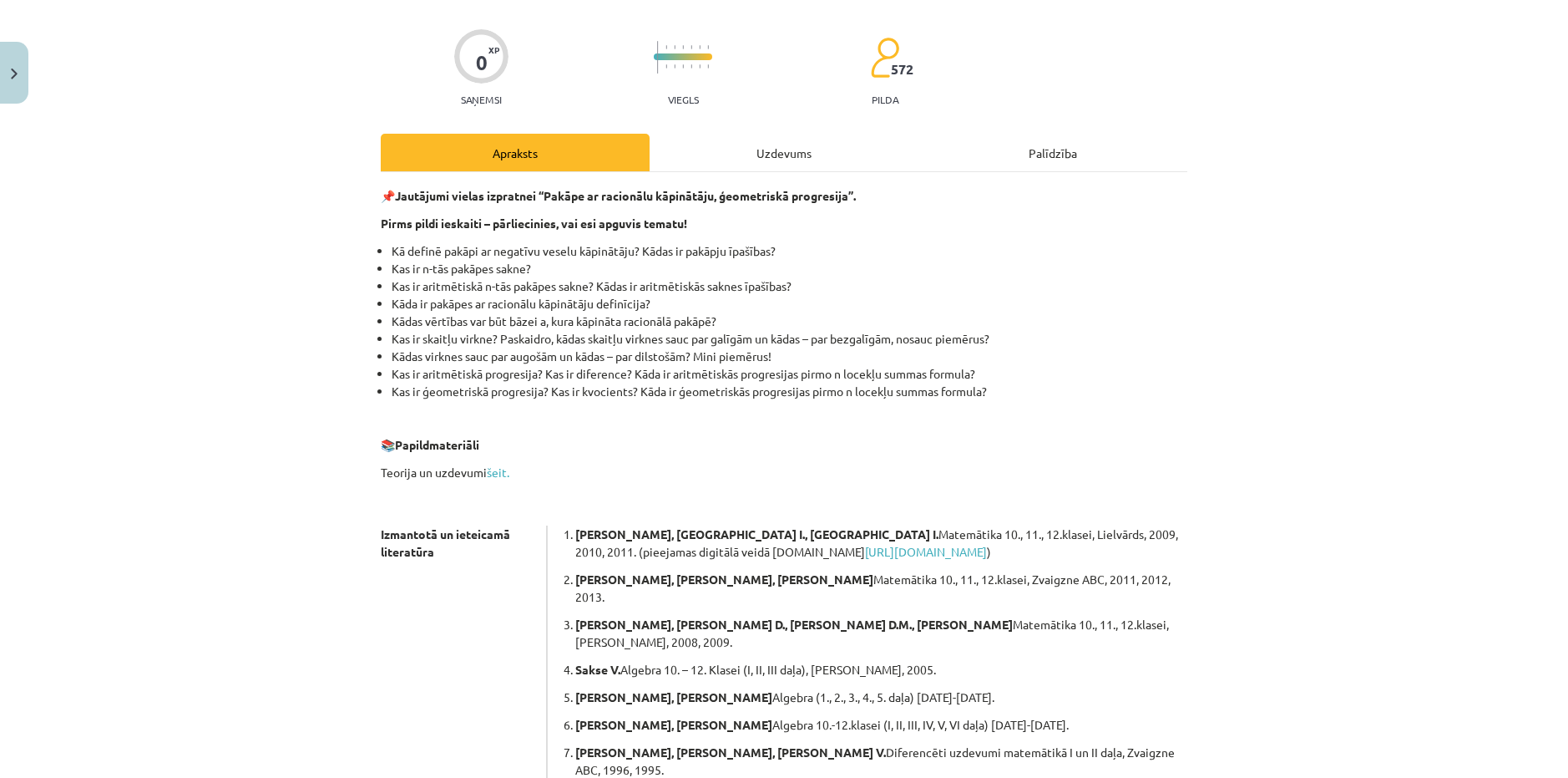
scroll to position [167, 0]
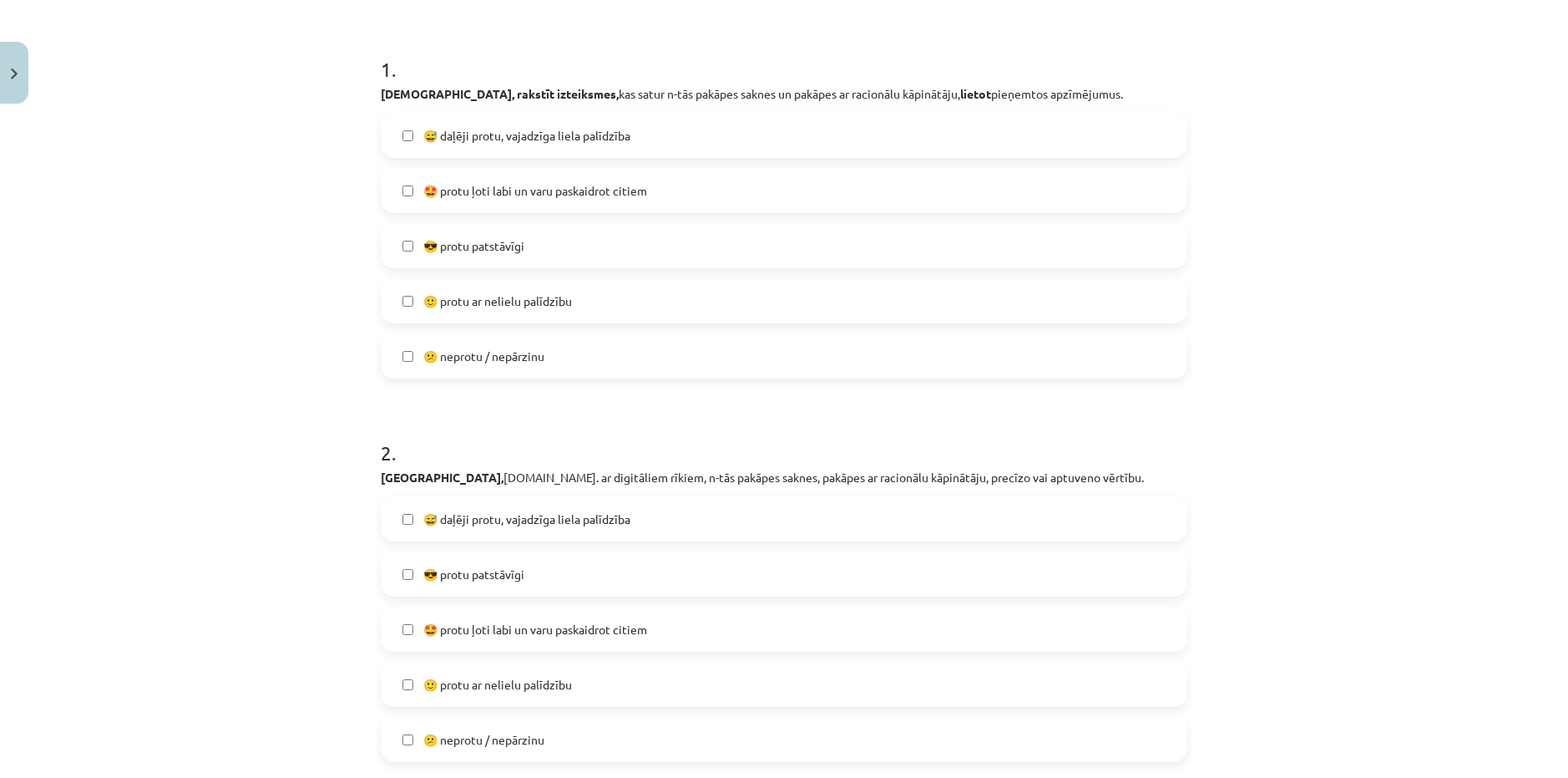
scroll to position [334, 0]
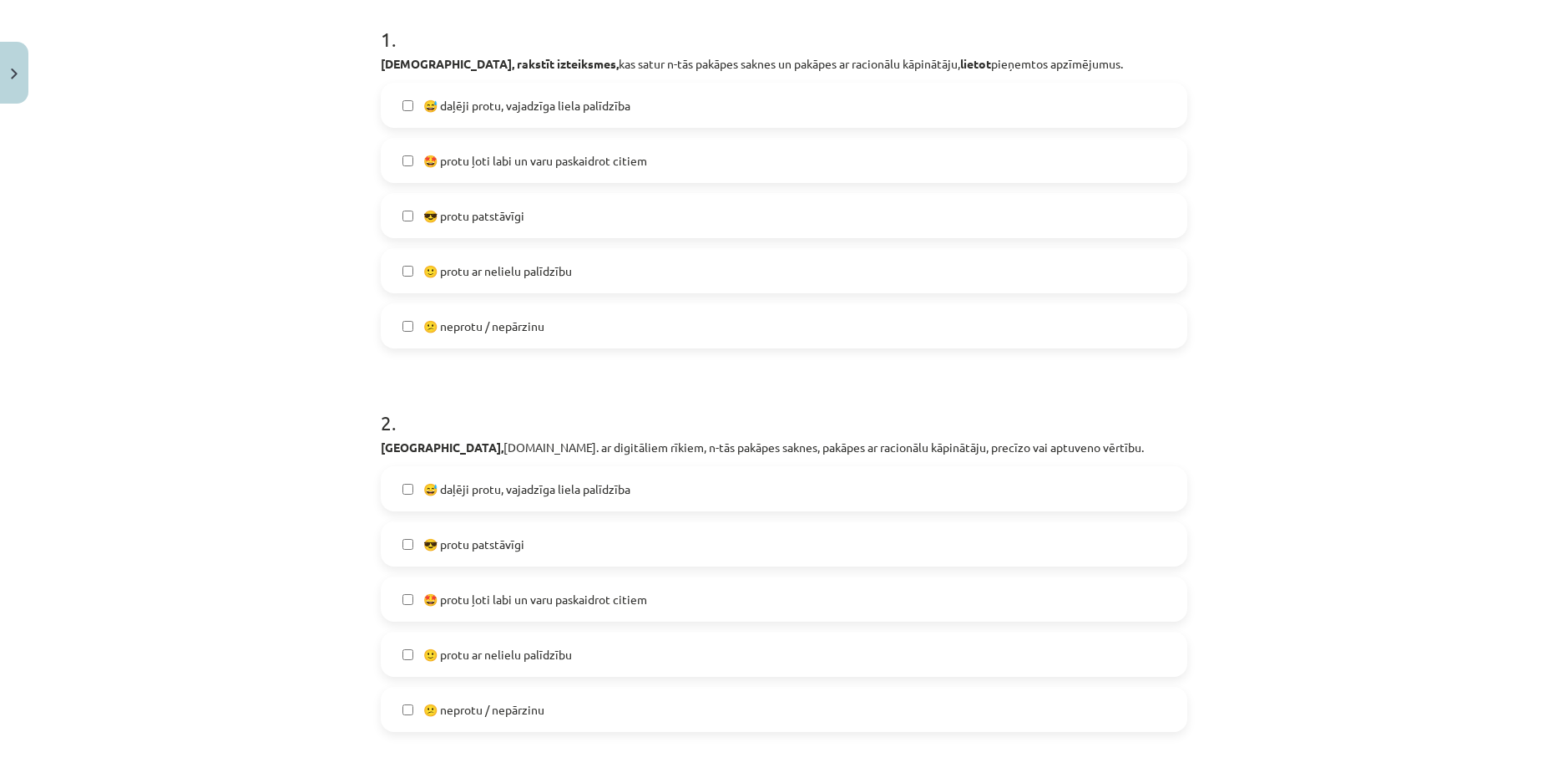
click at [518, 544] on span "😎 protu patstāvīgi" at bounding box center [474, 544] width 101 height 17
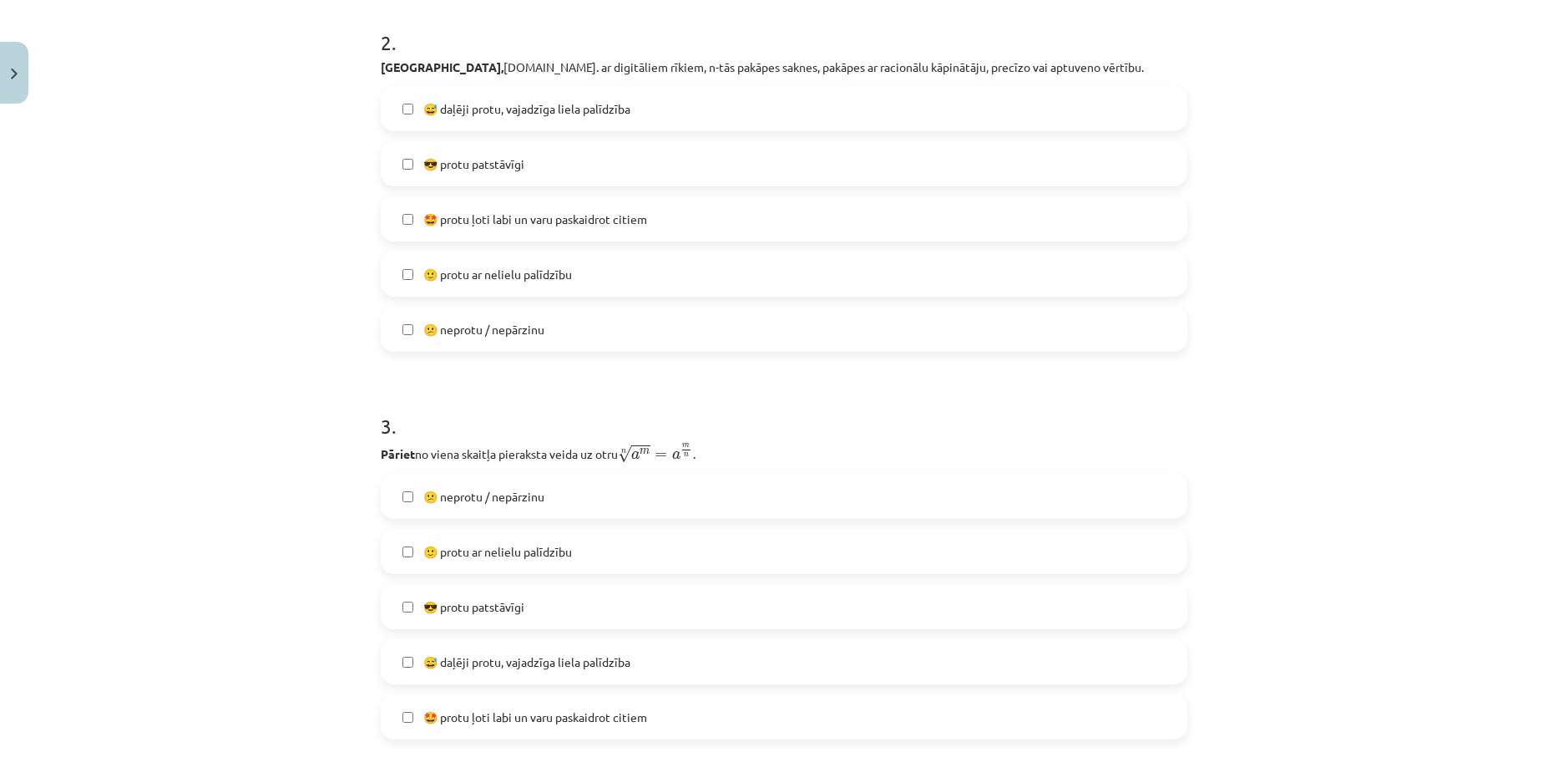
scroll to position [751, 0]
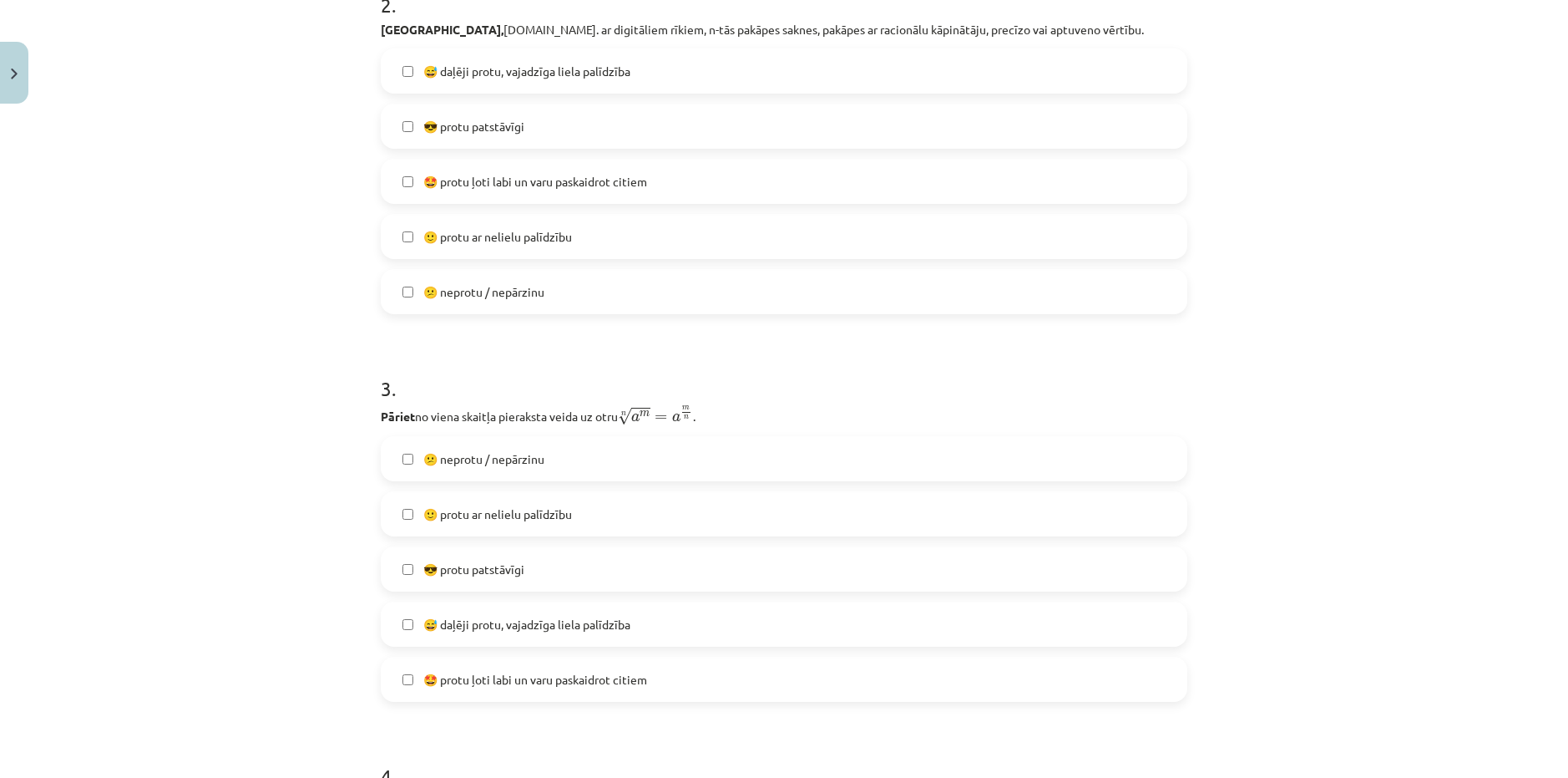
click at [492, 566] on span "😎 protu patstāvīgi" at bounding box center [474, 568] width 101 height 17
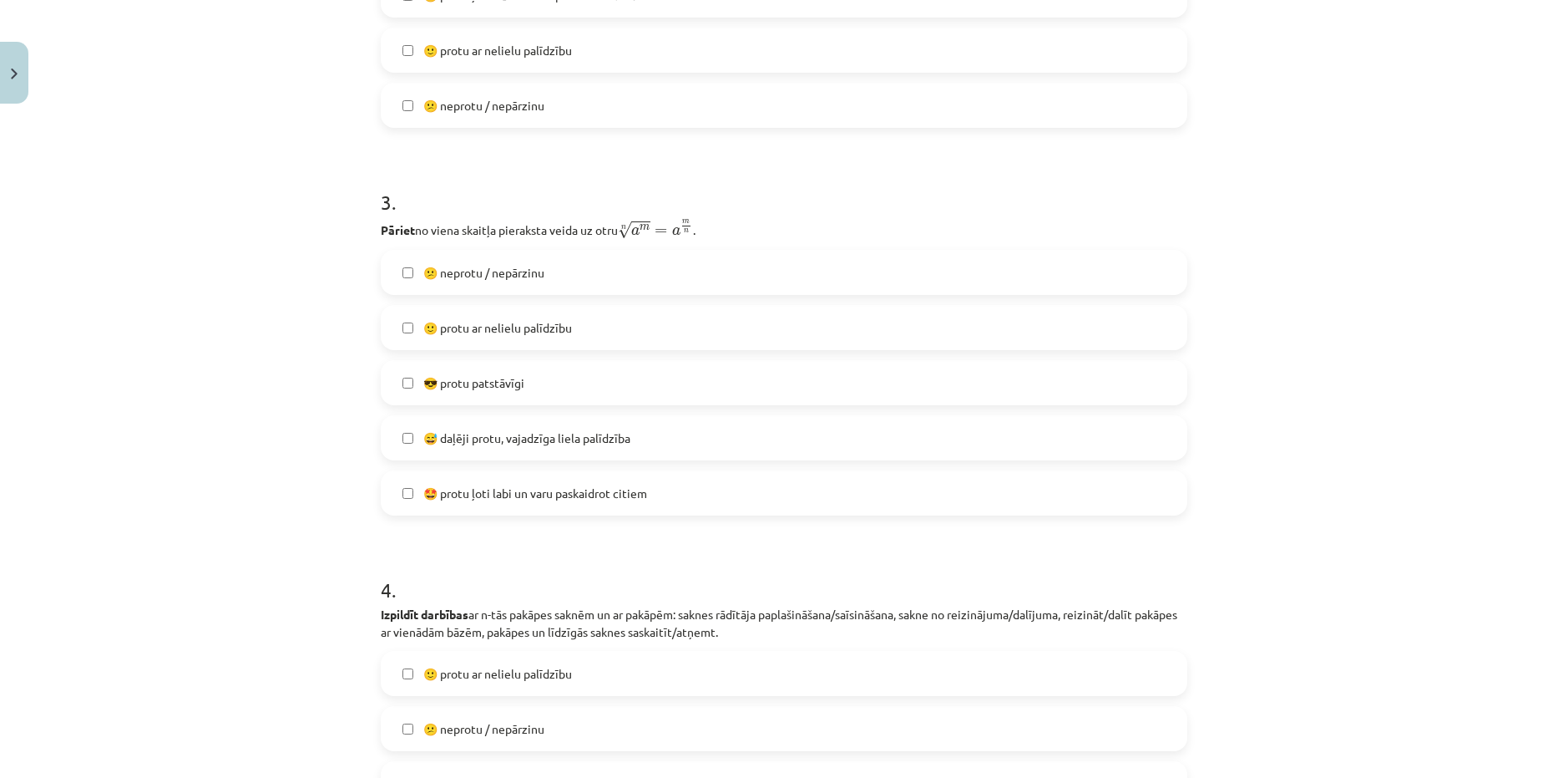
scroll to position [1253, 0]
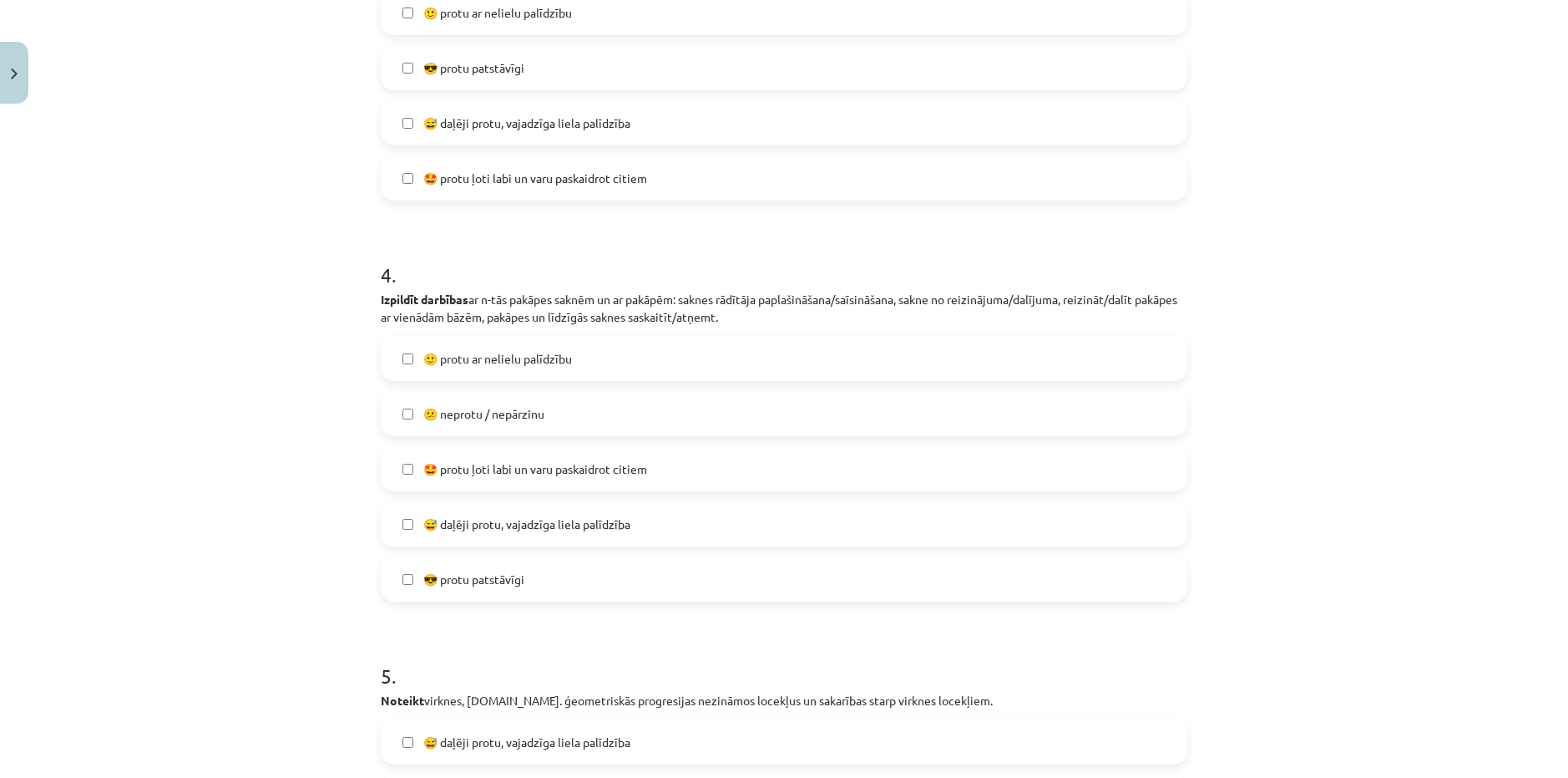
click at [466, 570] on span "😎 protu patstāvīgi" at bounding box center [474, 578] width 101 height 17
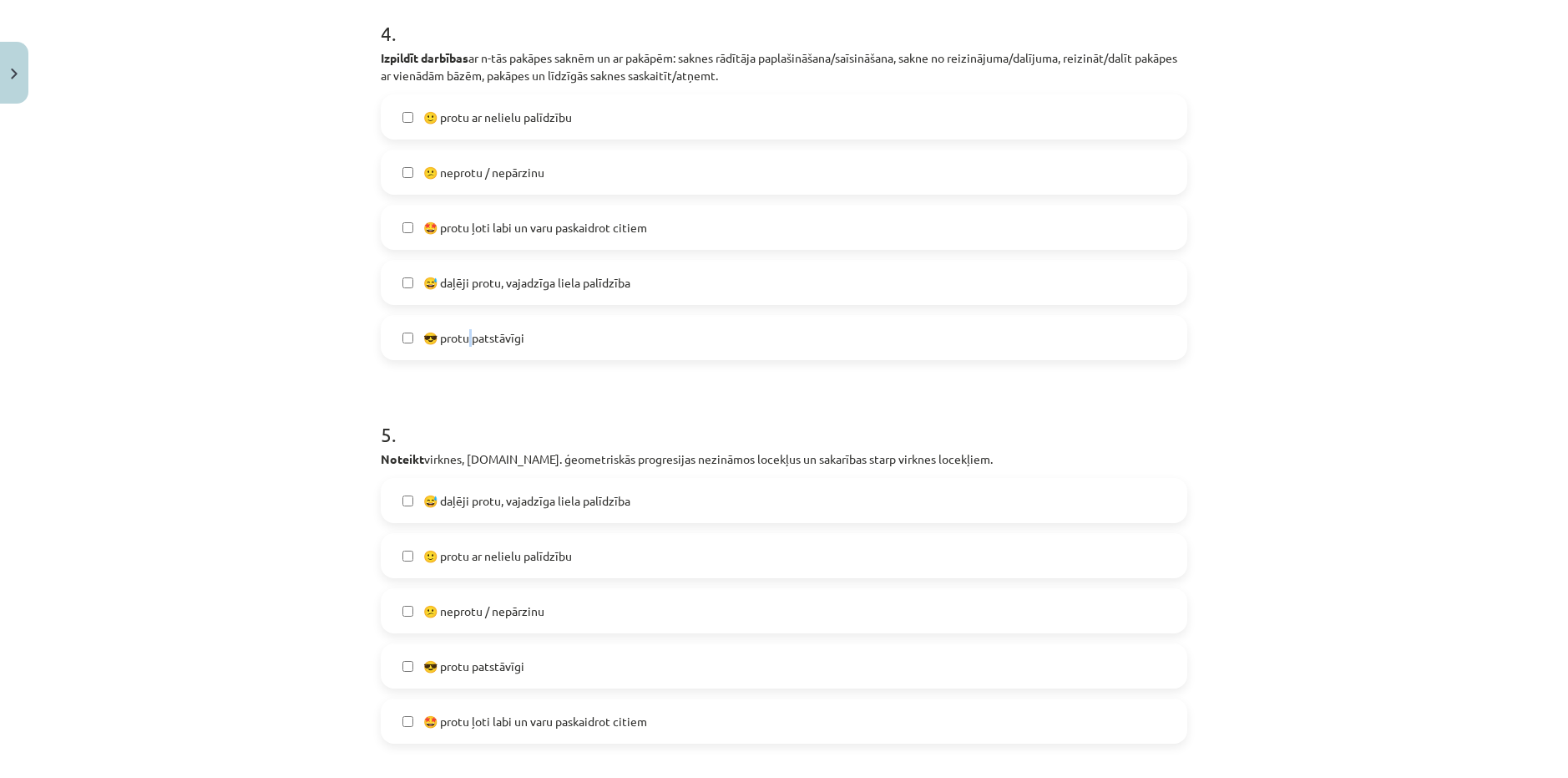
scroll to position [1504, 0]
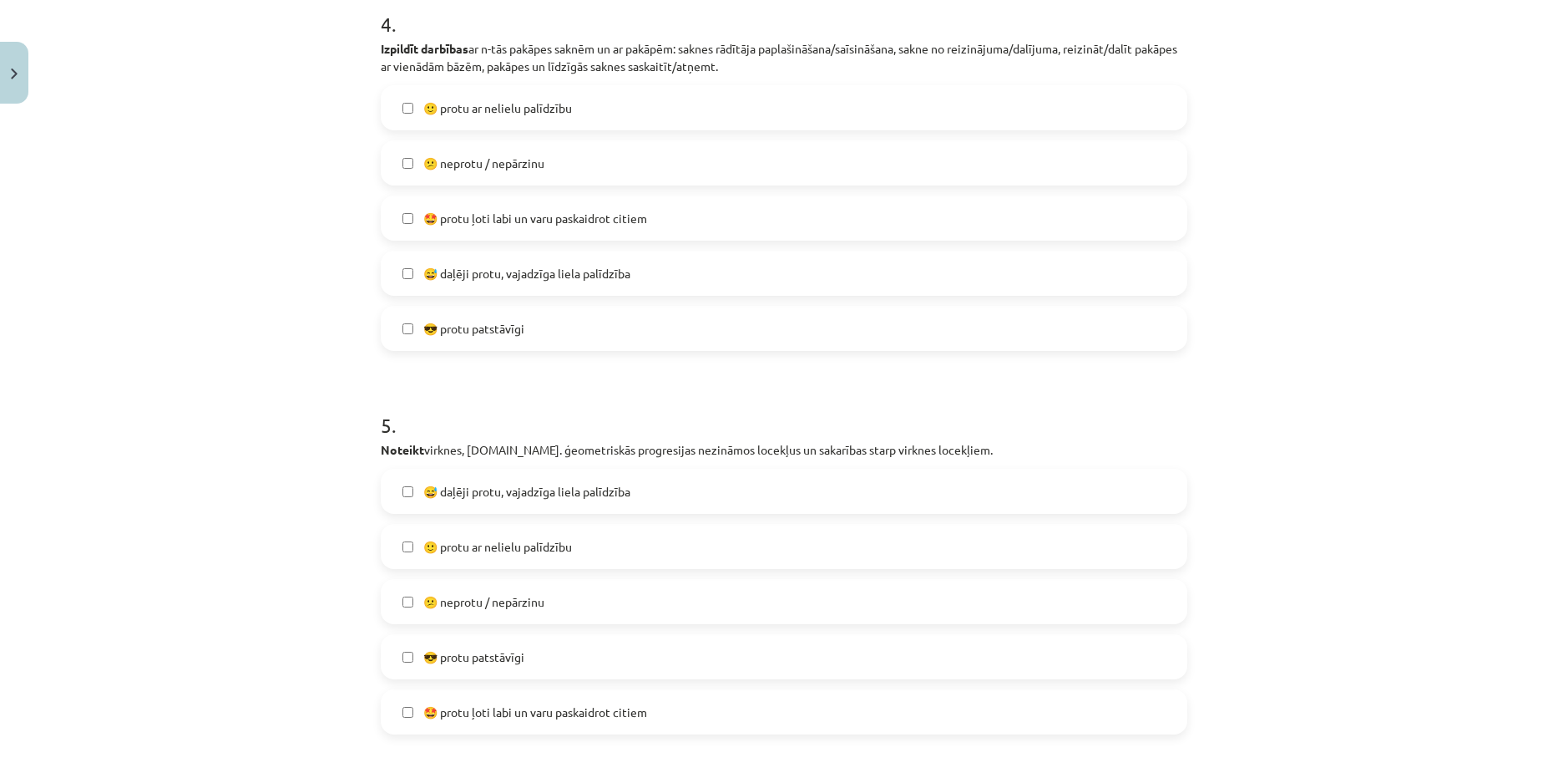
click at [539, 322] on label "😎 protu patstāvīgi" at bounding box center [784, 329] width 803 height 42
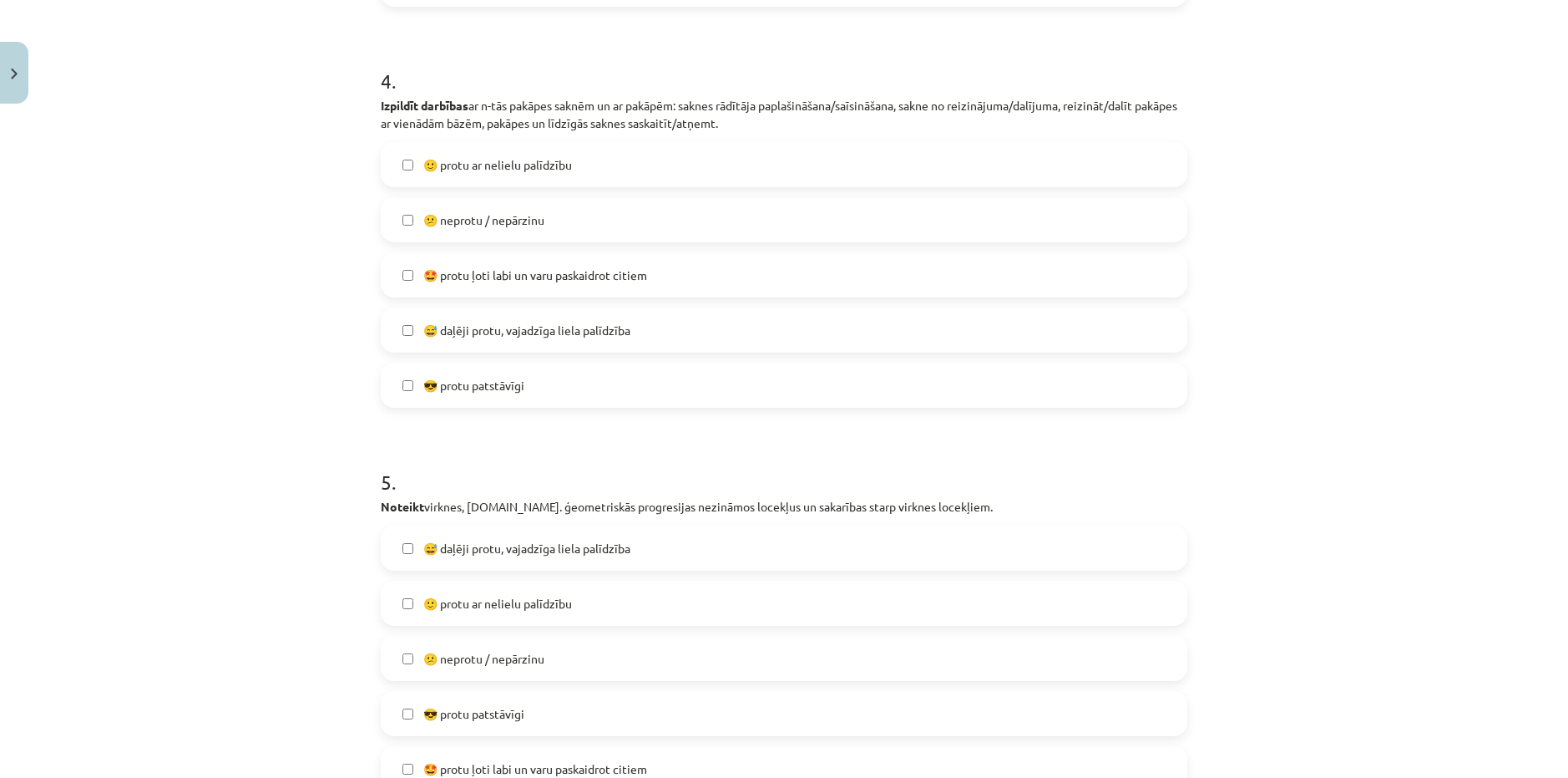
scroll to position [1421, 0]
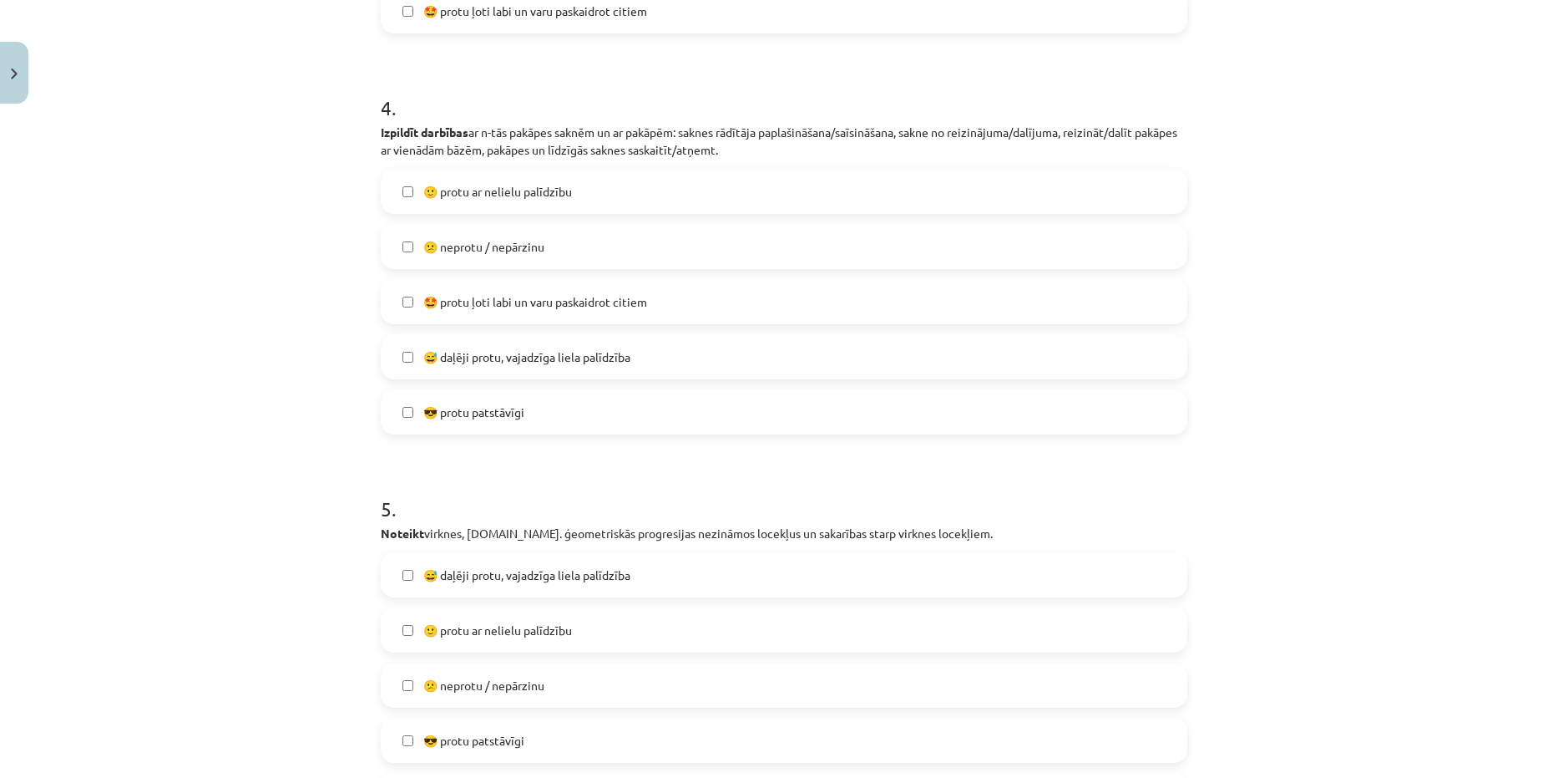
click at [478, 421] on label "😎 protu patstāvīgi" at bounding box center [784, 412] width 803 height 42
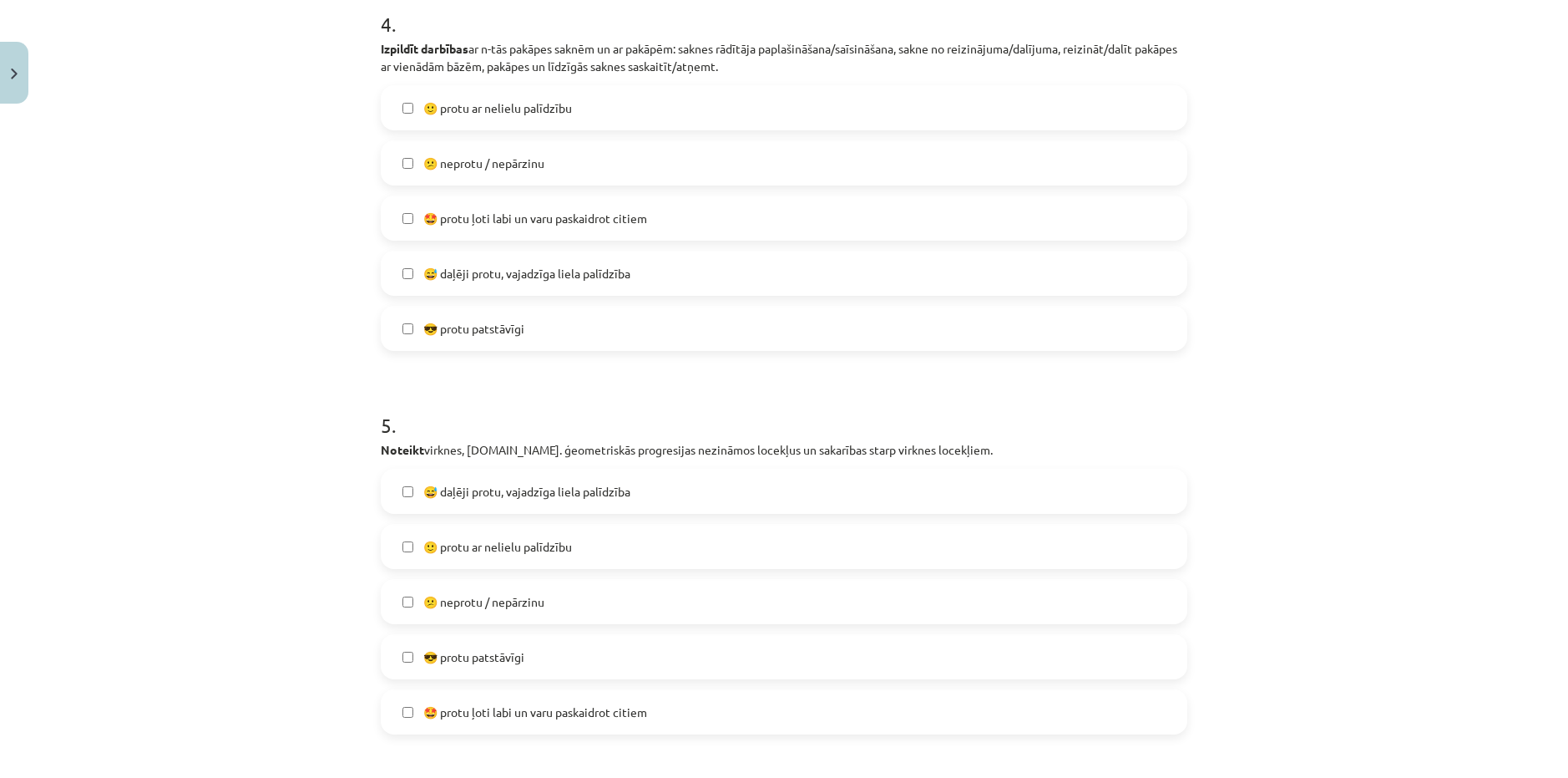
click at [495, 550] on span "🙂 protu ar nelielu palīdzību" at bounding box center [498, 546] width 148 height 17
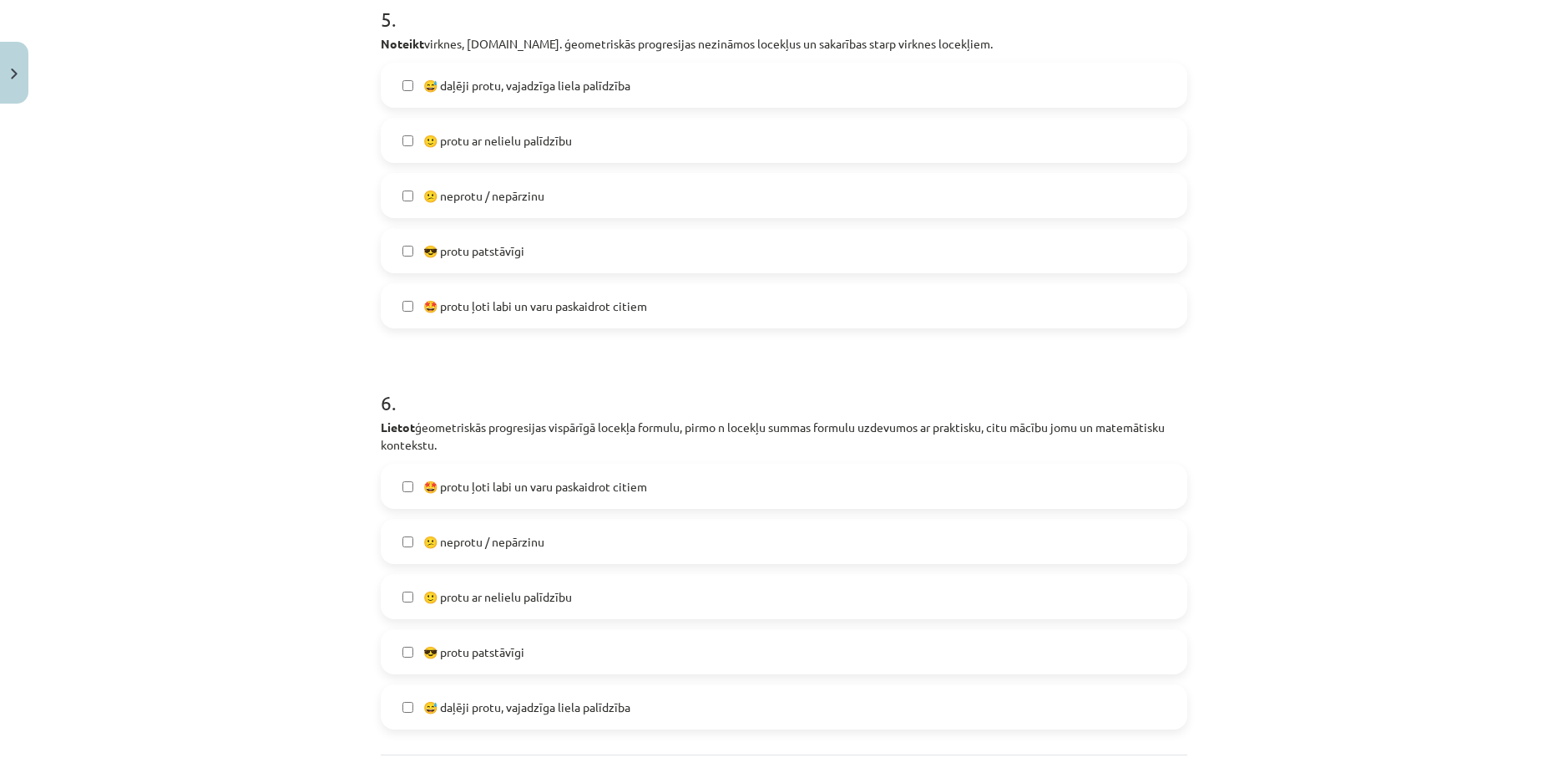
scroll to position [1921, 0]
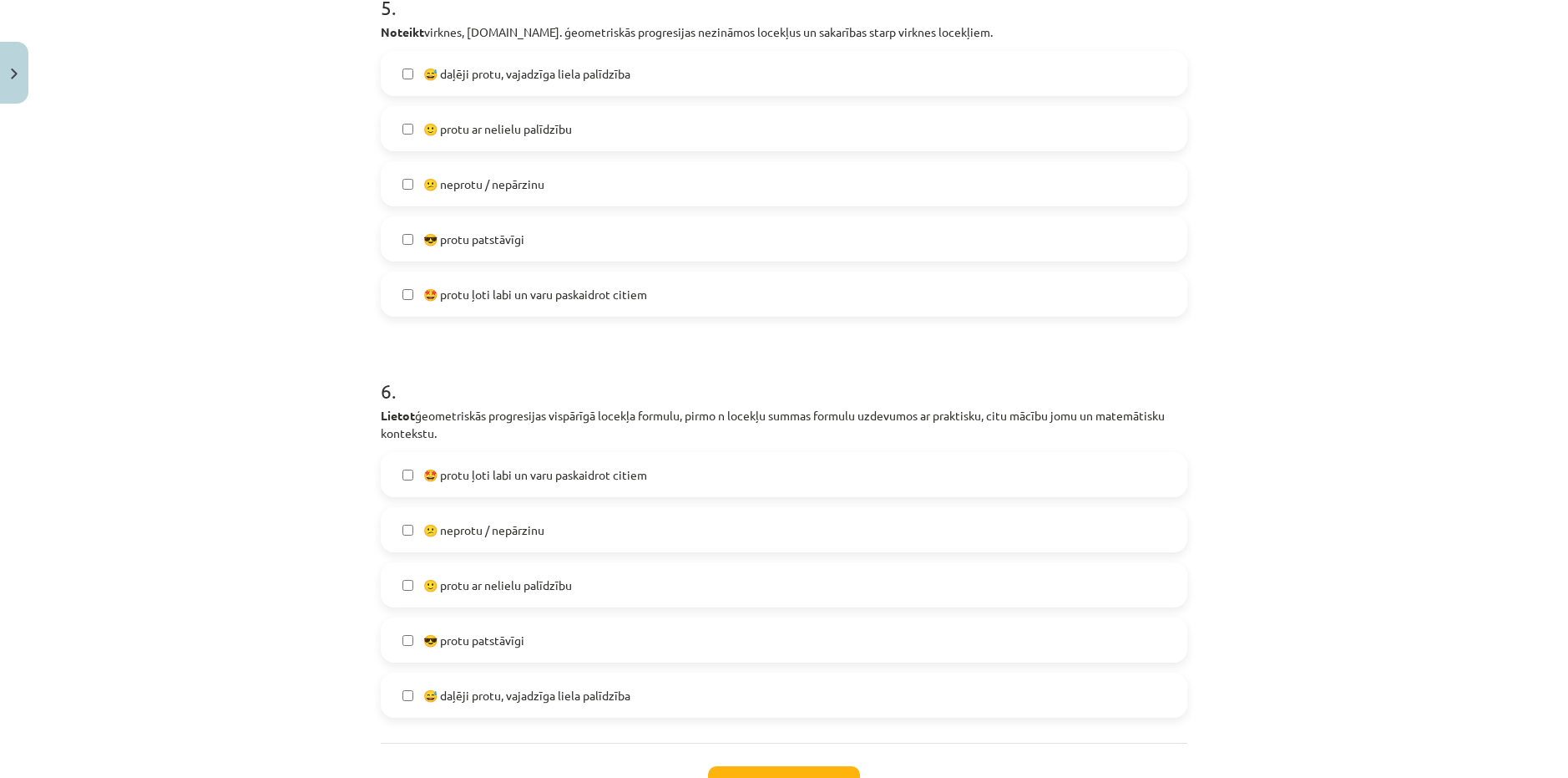
click at [468, 589] on span "🙂 protu ar nelielu palīdzību" at bounding box center [498, 585] width 148 height 17
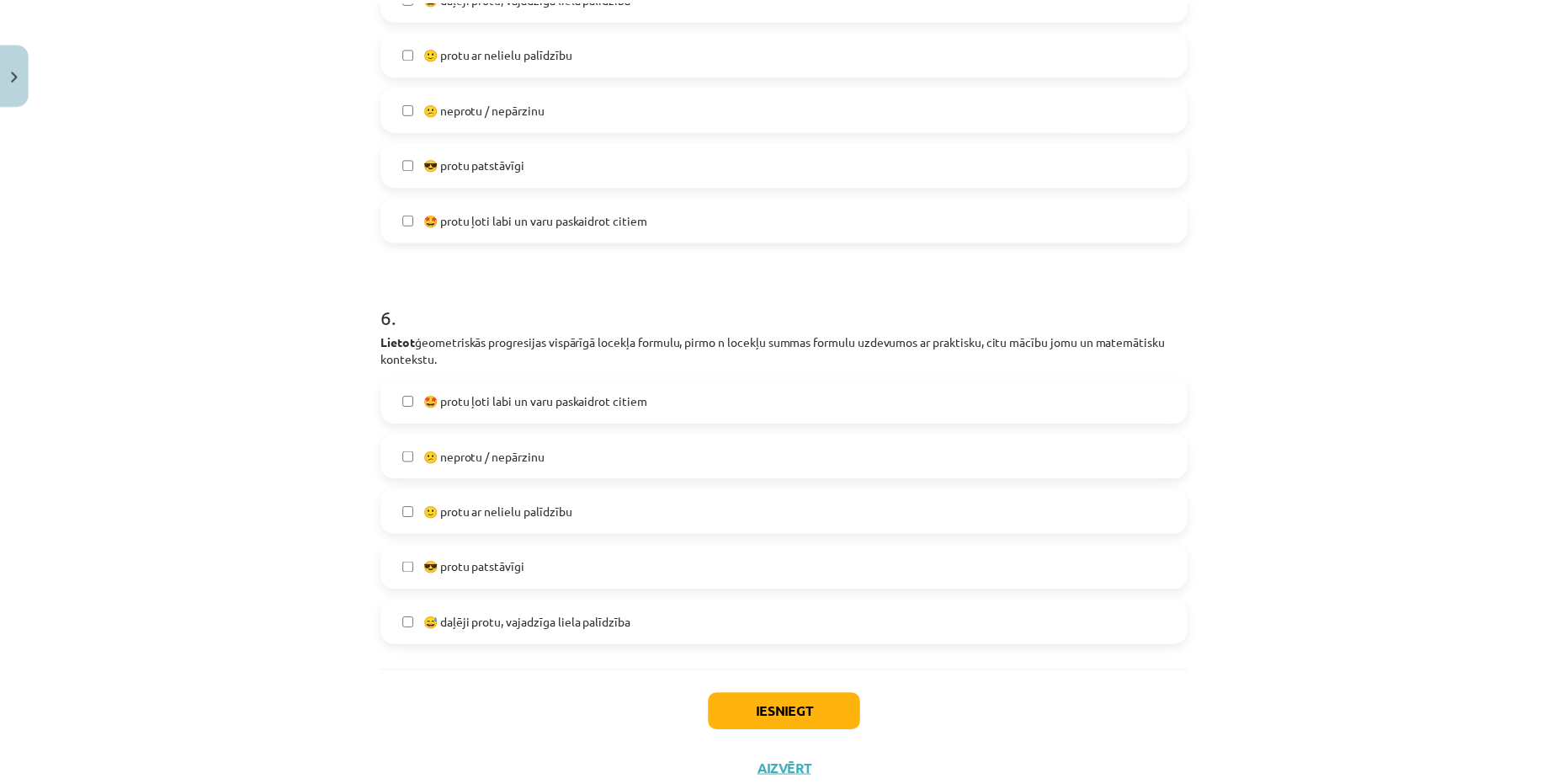
scroll to position [2071, 0]
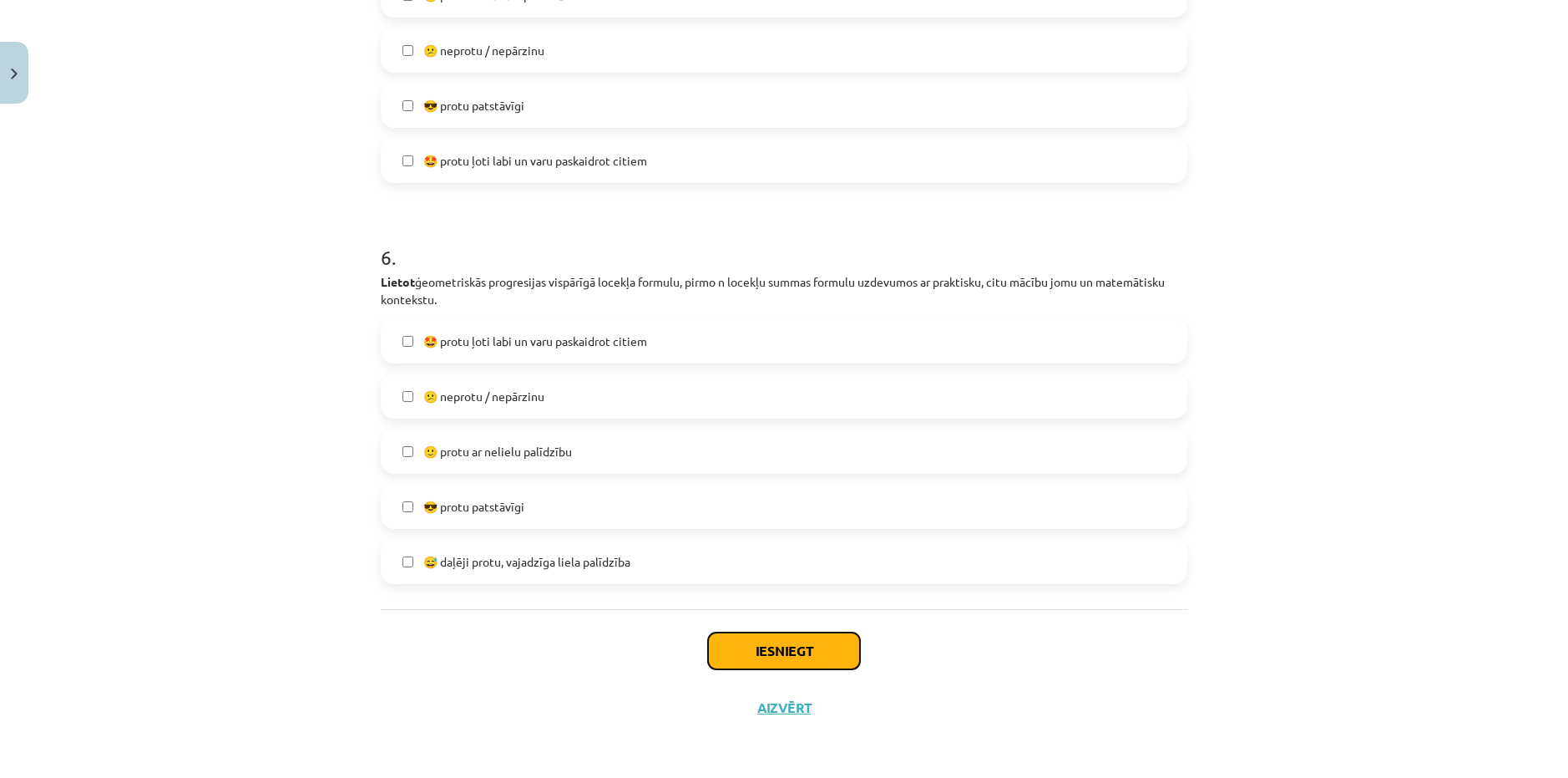
click at [758, 647] on button "Iesniegt" at bounding box center [784, 651] width 152 height 37
click at [754, 654] on button "Iesniegt" at bounding box center [784, 651] width 152 height 37
click at [751, 655] on button "Iesniegt" at bounding box center [784, 651] width 152 height 37
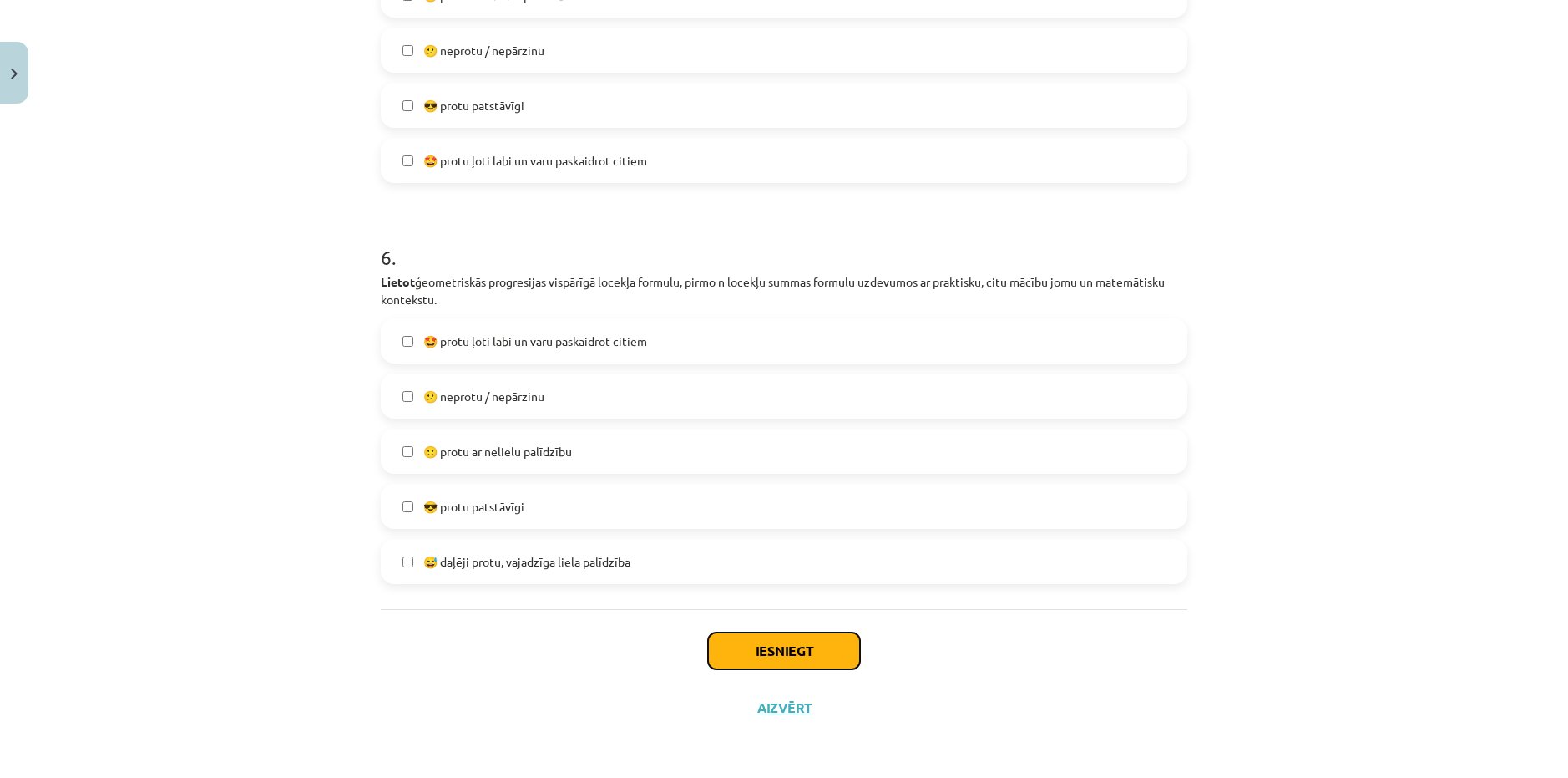
click at [751, 655] on button "Iesniegt" at bounding box center [784, 651] width 152 height 37
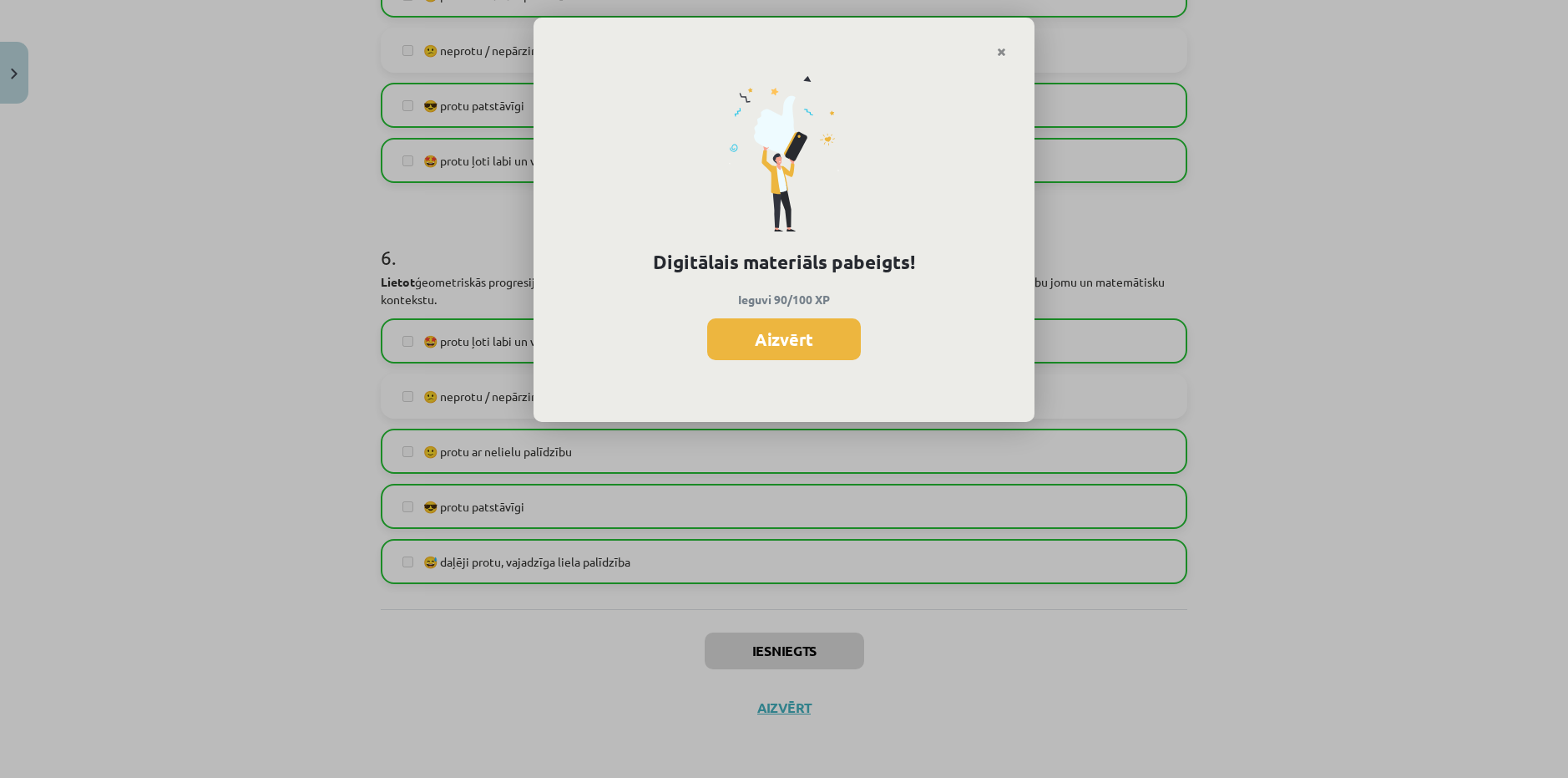
click at [789, 648] on div "Digitālais materiāls pabeigts! Ieguvi 90/100 XP Aizvērt" at bounding box center [784, 389] width 1568 height 778
click at [822, 343] on button "Aizvērt" at bounding box center [784, 340] width 154 height 42
click at [822, 343] on label "🤩 protu ļoti labi un varu paskaidrot citiem" at bounding box center [784, 341] width 803 height 42
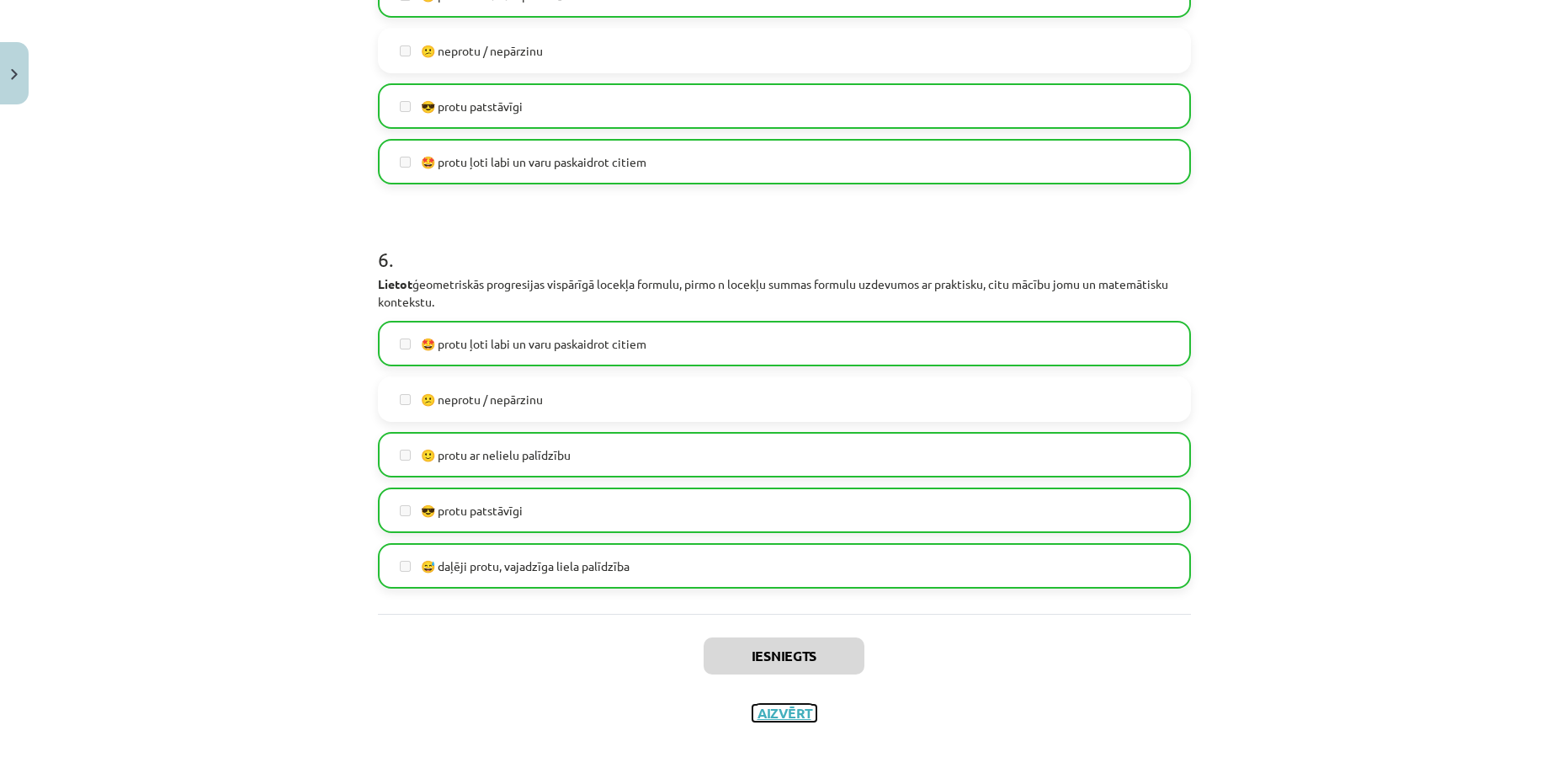
click at [777, 710] on button "Aizvērt" at bounding box center [784, 713] width 64 height 17
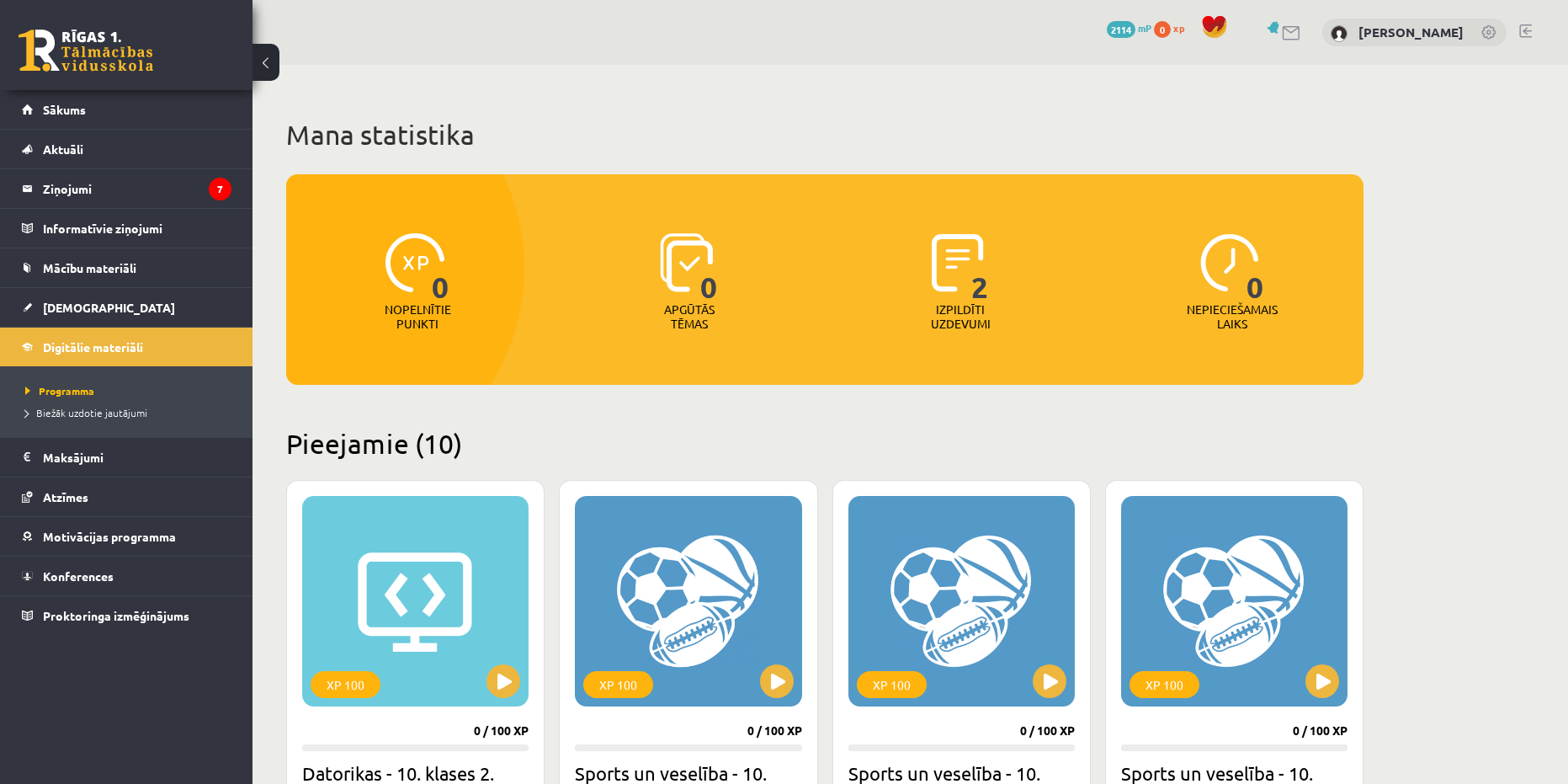
scroll to position [1177, 0]
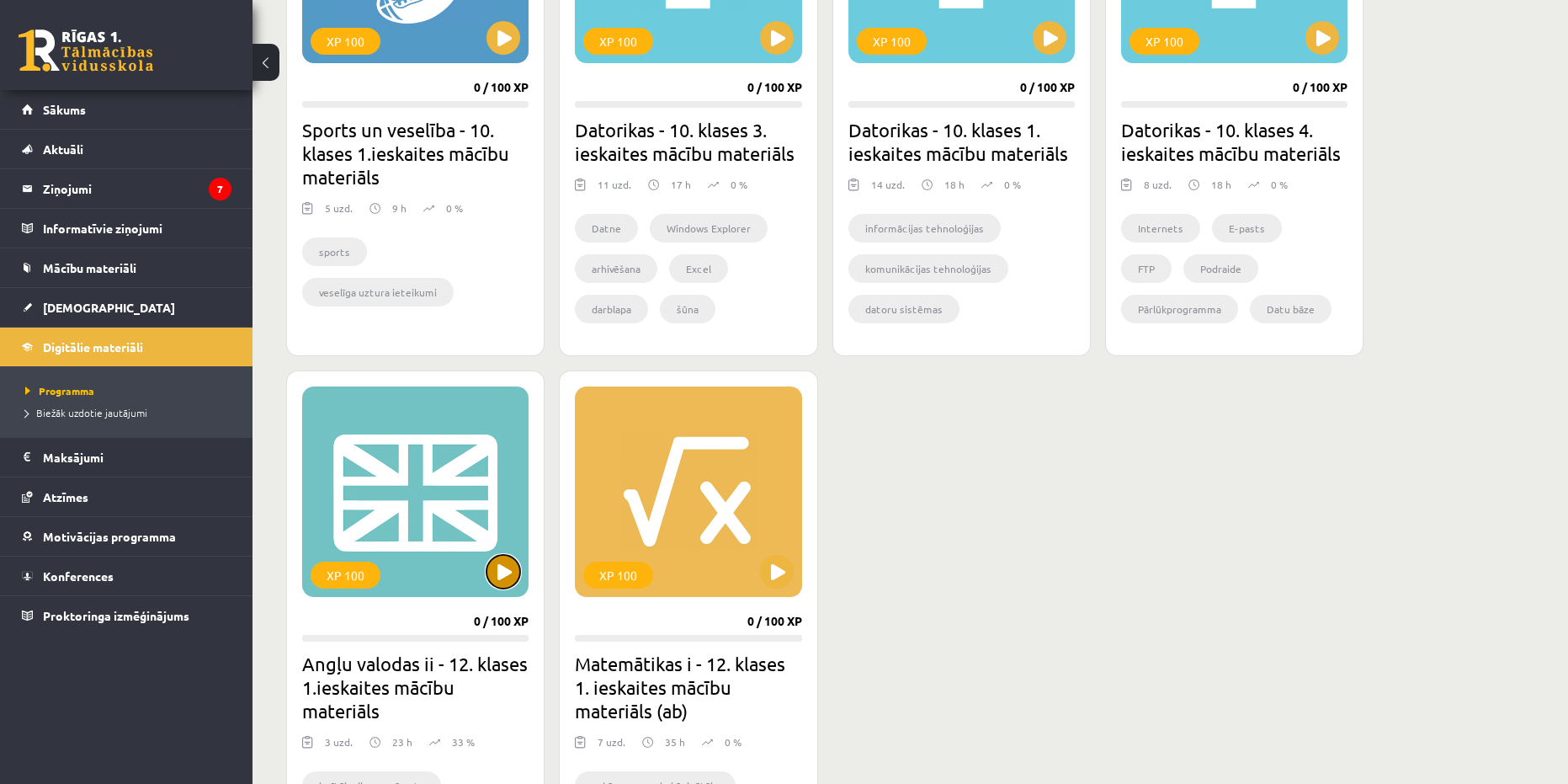
click at [501, 574] on button at bounding box center [504, 571] width 34 height 34
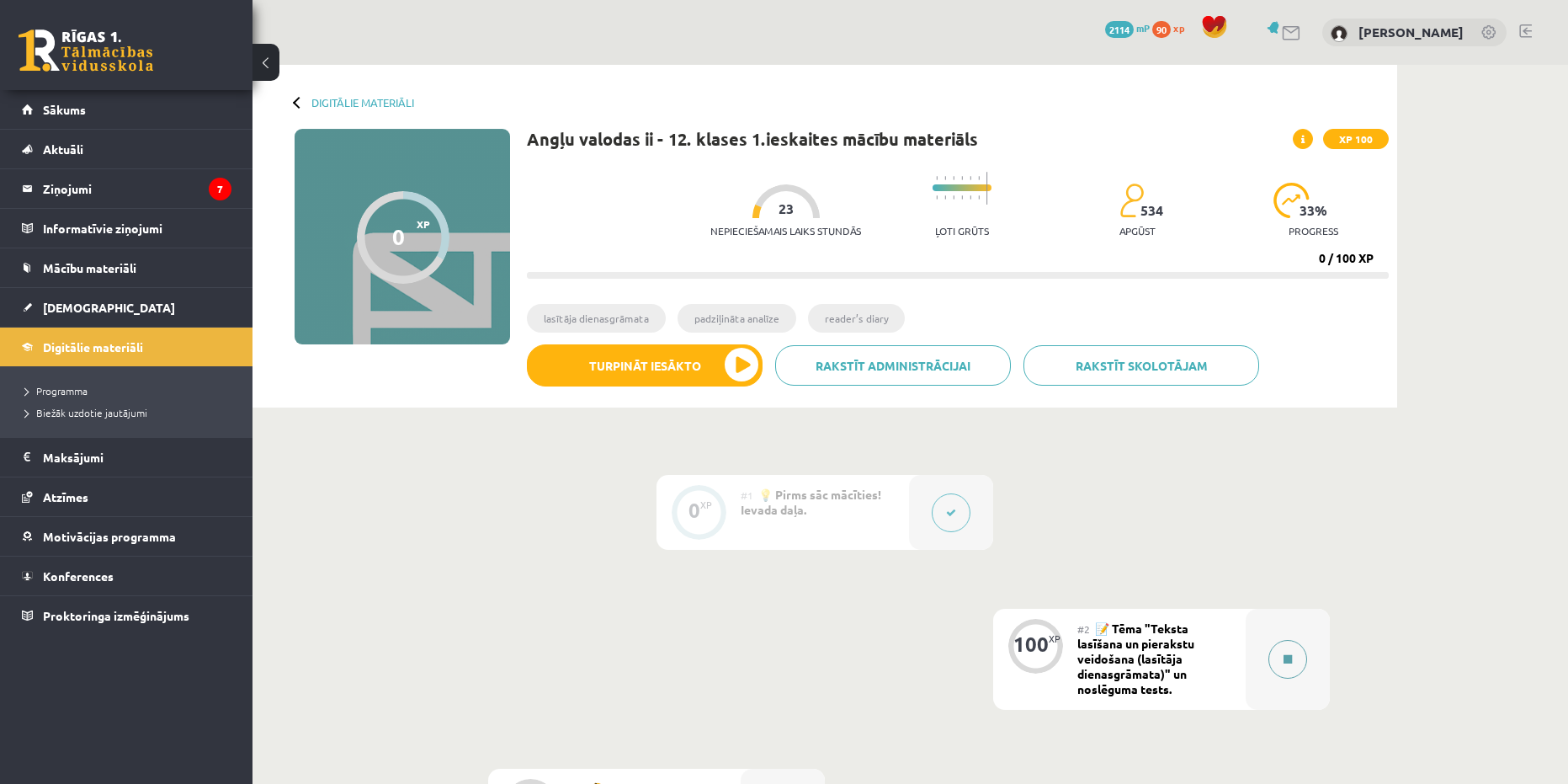
click at [1285, 672] on button at bounding box center [1288, 659] width 39 height 39
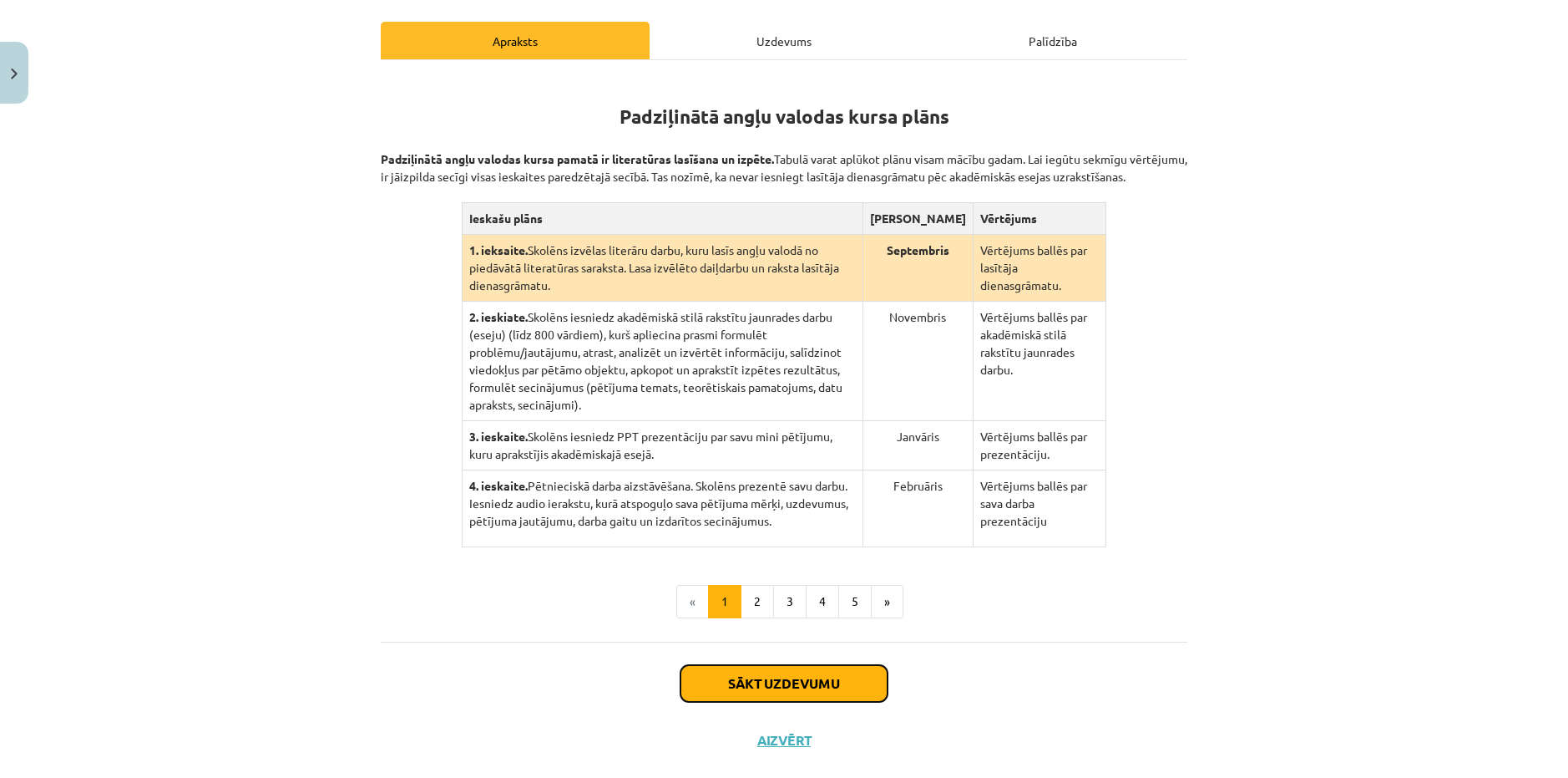
click at [810, 665] on button "Sākt uzdevumu" at bounding box center [784, 684] width 207 height 37
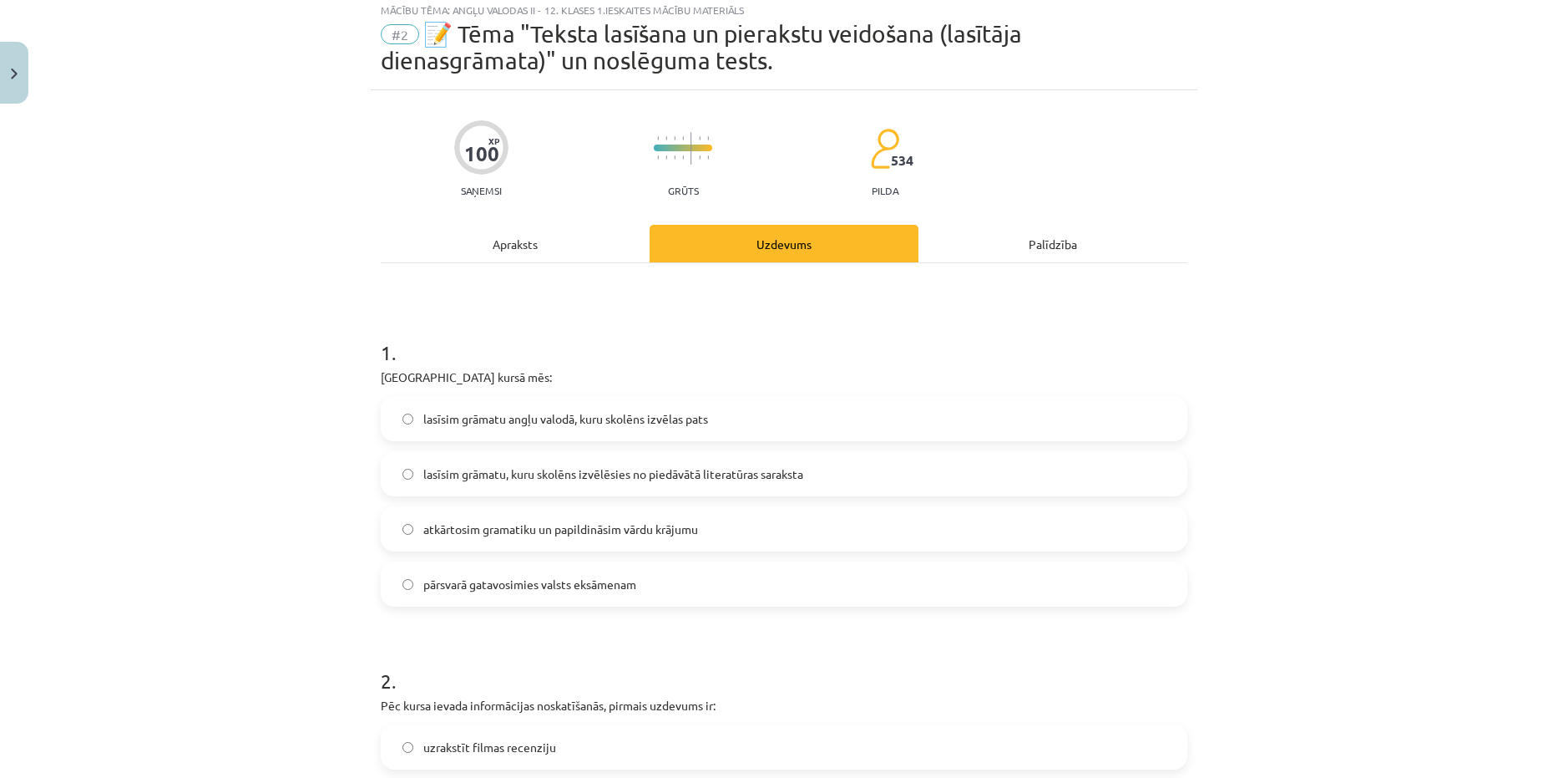
scroll to position [42, 0]
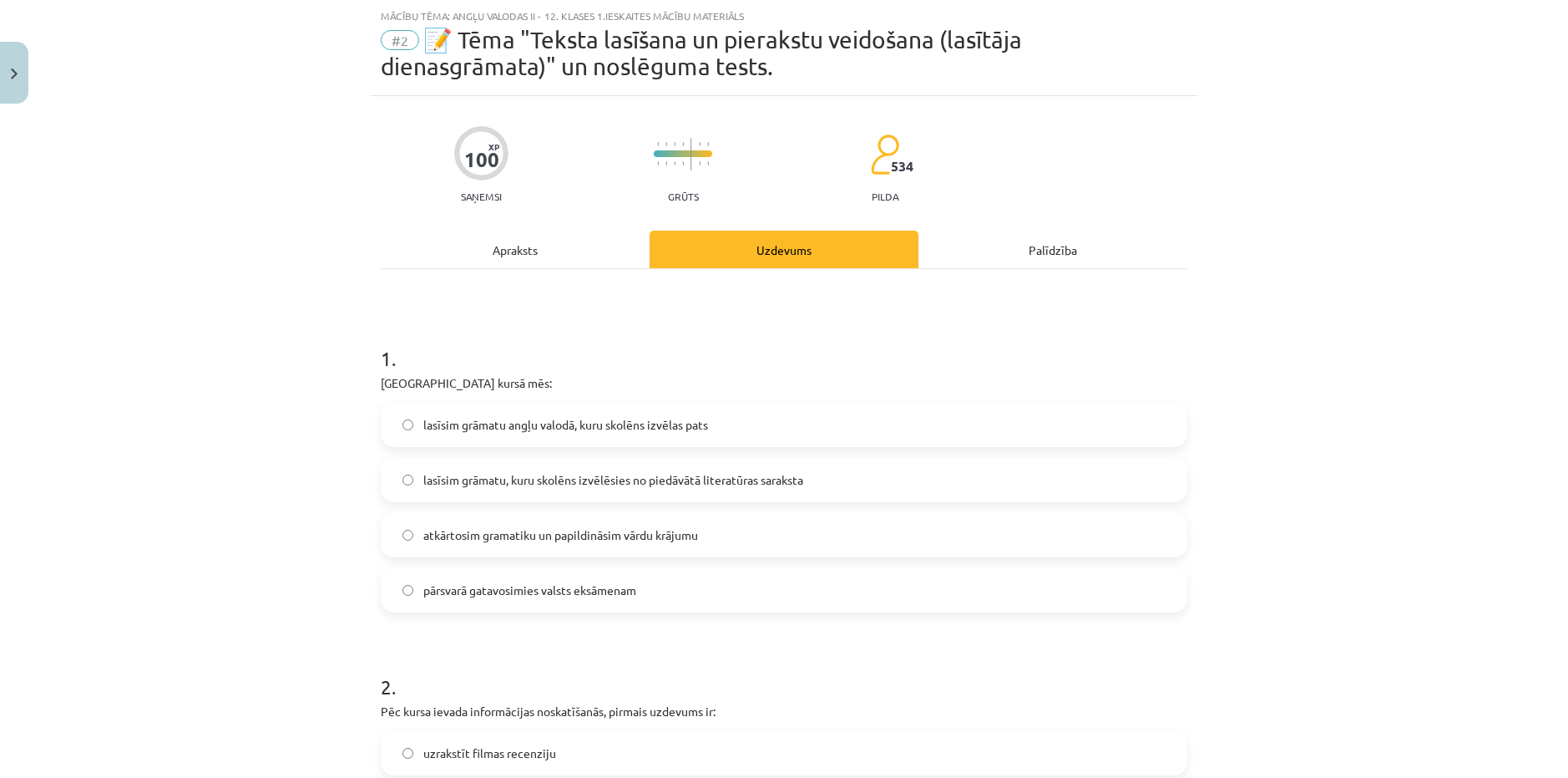
click at [422, 37] on span "📝 Tēma "Teksta lasīšana un pierakstu veidošana (lasītāja dienasgrāmata)" un nos…" at bounding box center [701, 52] width 641 height 54
click at [682, 49] on span "📝 Tēma "Teksta lasīšana un pierakstu veidošana (lasītāja dienasgrāmata)" un nos…" at bounding box center [701, 52] width 641 height 54
click at [682, 50] on span "📝 Tēma "Teksta lasīšana un pierakstu veidošana (lasītāja dienasgrāmata)" un nos…" at bounding box center [701, 52] width 641 height 54
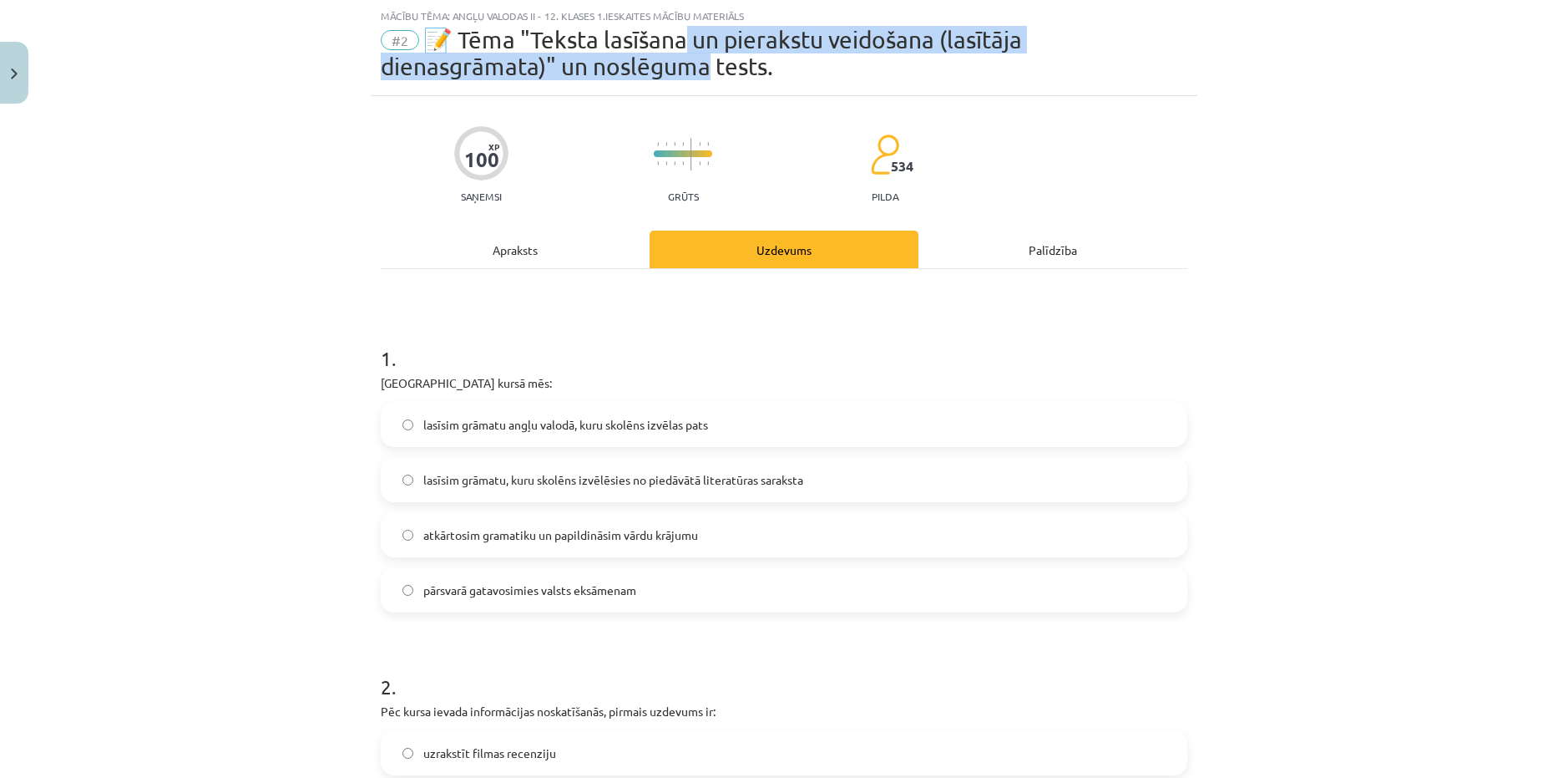
click at [686, 59] on span "📝 Tēma "Teksta lasīšana un pierakstu veidošana (lasītāja dienasgrāmata)" un nos…" at bounding box center [701, 52] width 641 height 54
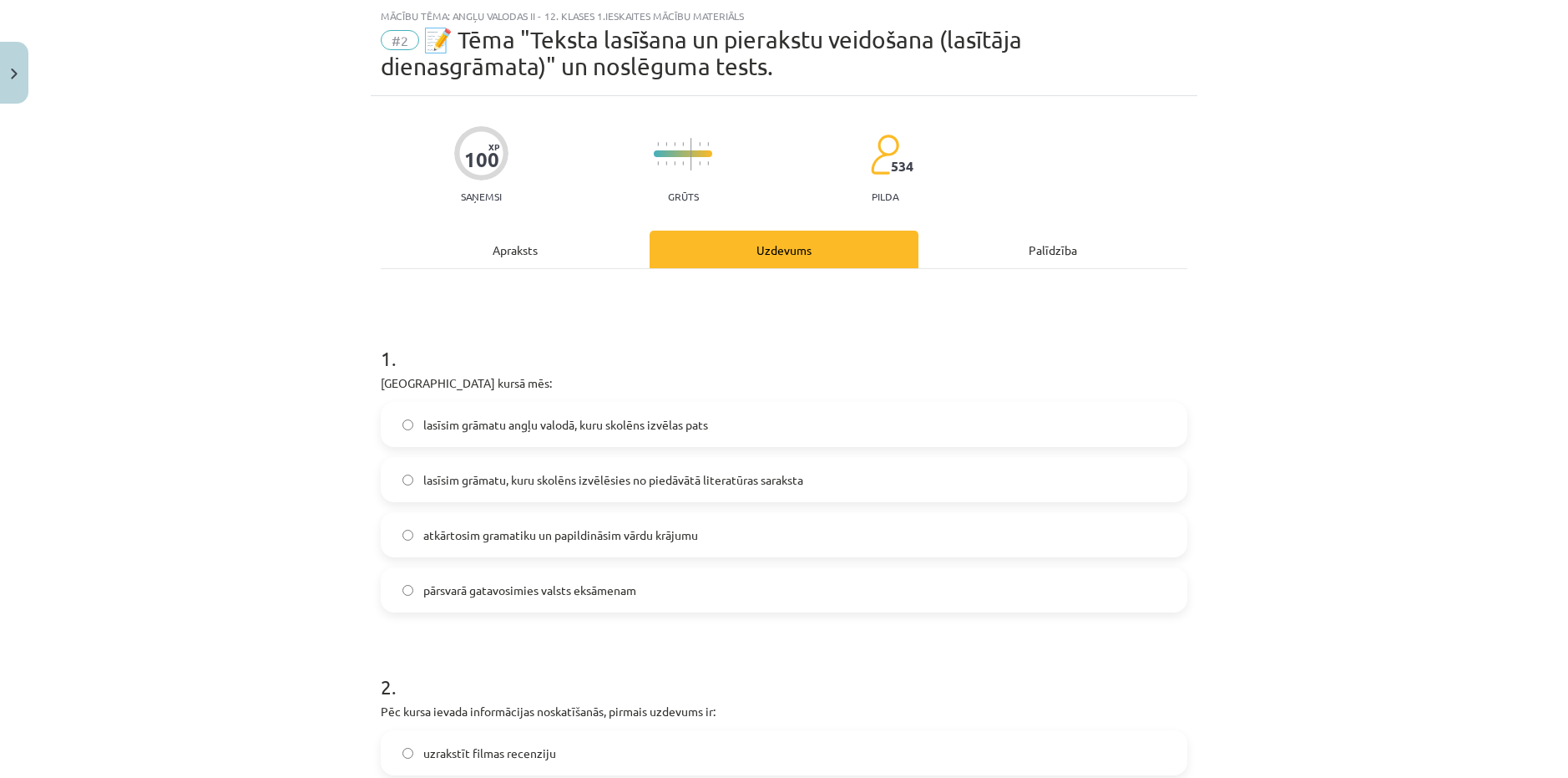
click at [403, 34] on span "#2" at bounding box center [400, 40] width 38 height 20
click at [416, 32] on div "#2 📝 Tēma "Teksta lasīšana un pierakstu veidošana (lasītāja dienasgrāmata)" un …" at bounding box center [784, 53] width 807 height 53
click at [422, 34] on span "📝 Tēma "Teksta lasīšana un pierakstu veidošana (lasītāja dienasgrāmata)" un nos…" at bounding box center [701, 52] width 641 height 54
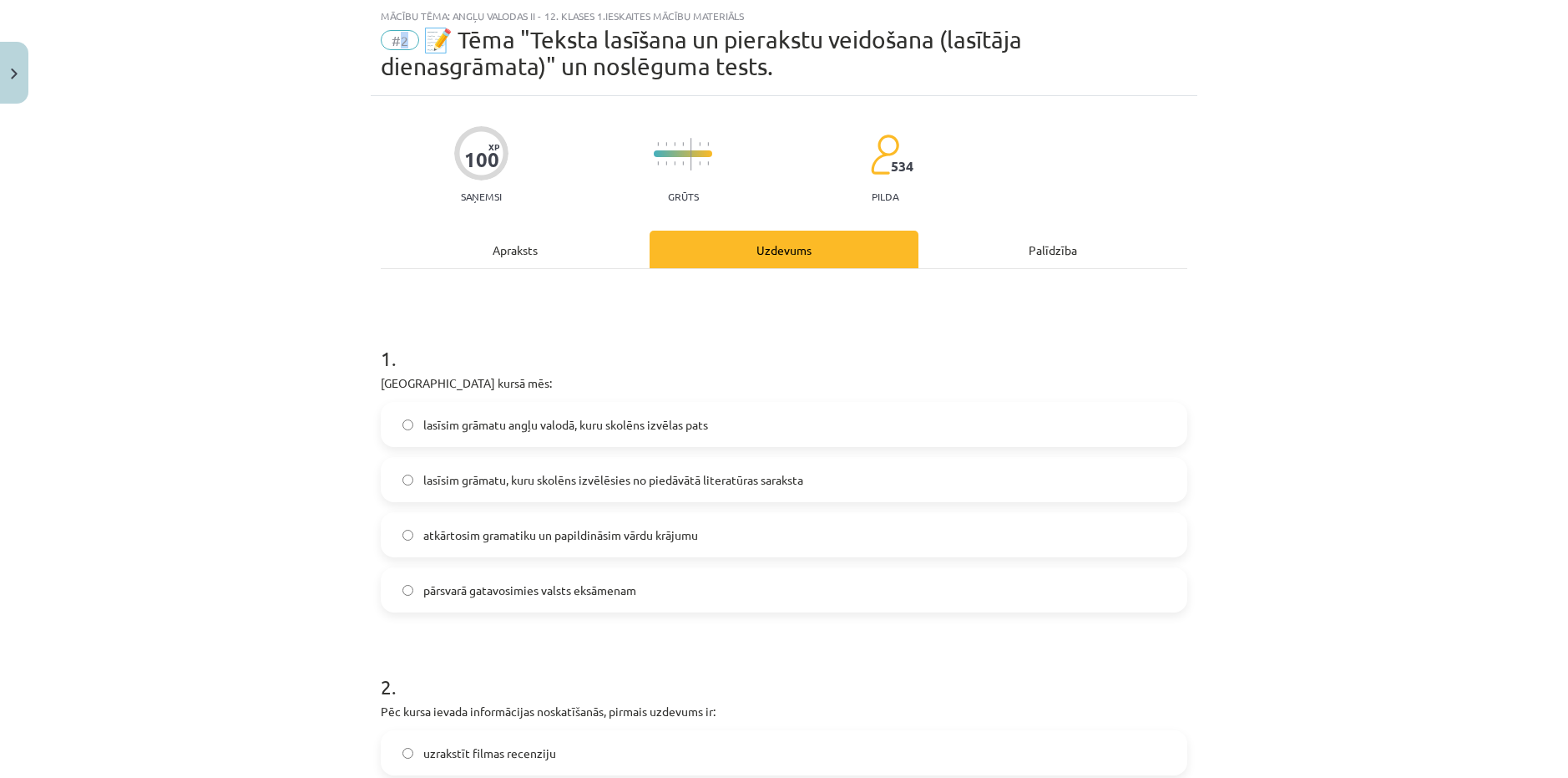
click at [422, 36] on span "📝 Tēma "Teksta lasīšana un pierakstu veidošana (lasītāja dienasgrāmata)" un nos…" at bounding box center [701, 52] width 641 height 54
click at [422, 37] on span "📝 Tēma "Teksta lasīšana un pierakstu veidošana (lasītāja dienasgrāmata)" un nos…" at bounding box center [701, 52] width 641 height 54
click at [419, 37] on span "📝 Tēma "Teksta lasīšana un pierakstu veidošana (lasītāja dienasgrāmata)" un nos…" at bounding box center [701, 52] width 641 height 54
click at [483, 39] on span "📝 Tēma "Teksta lasīšana un pierakstu veidošana (lasītāja dienasgrāmata)" un nos…" at bounding box center [701, 52] width 641 height 54
drag, startPoint x: 497, startPoint y: 39, endPoint x: 550, endPoint y: 43, distance: 53.2
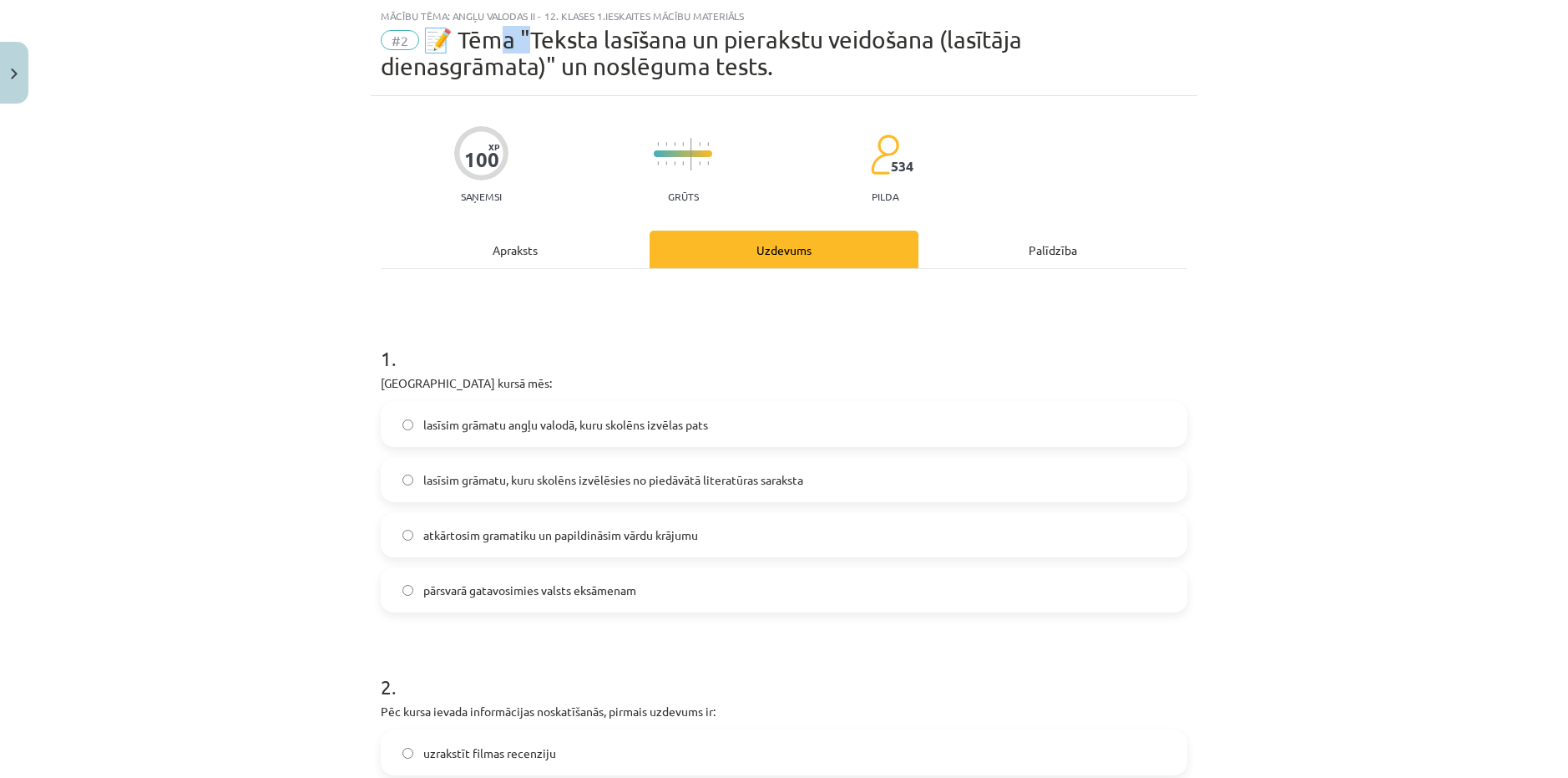
click at [541, 41] on span "📝 Tēma "Teksta lasīšana un pierakstu veidošana (lasītāja dienasgrāmata)" un nos…" at bounding box center [701, 52] width 641 height 54
drag, startPoint x: 557, startPoint y: 43, endPoint x: 505, endPoint y: 33, distance: 53.0
click at [557, 43] on span "📝 Tēma "Teksta lasīšana un pierakstu veidošana (lasītāja dienasgrāmata)" un nos…" at bounding box center [701, 52] width 641 height 54
click at [371, 19] on div "Mācību tēma: Angļu valodas ii - 12. klases 1.ieskaites mācību materiāls #2 📝 Tē…" at bounding box center [784, 48] width 827 height 96
drag, startPoint x: 370, startPoint y: 19, endPoint x: 414, endPoint y: 15, distance: 44.2
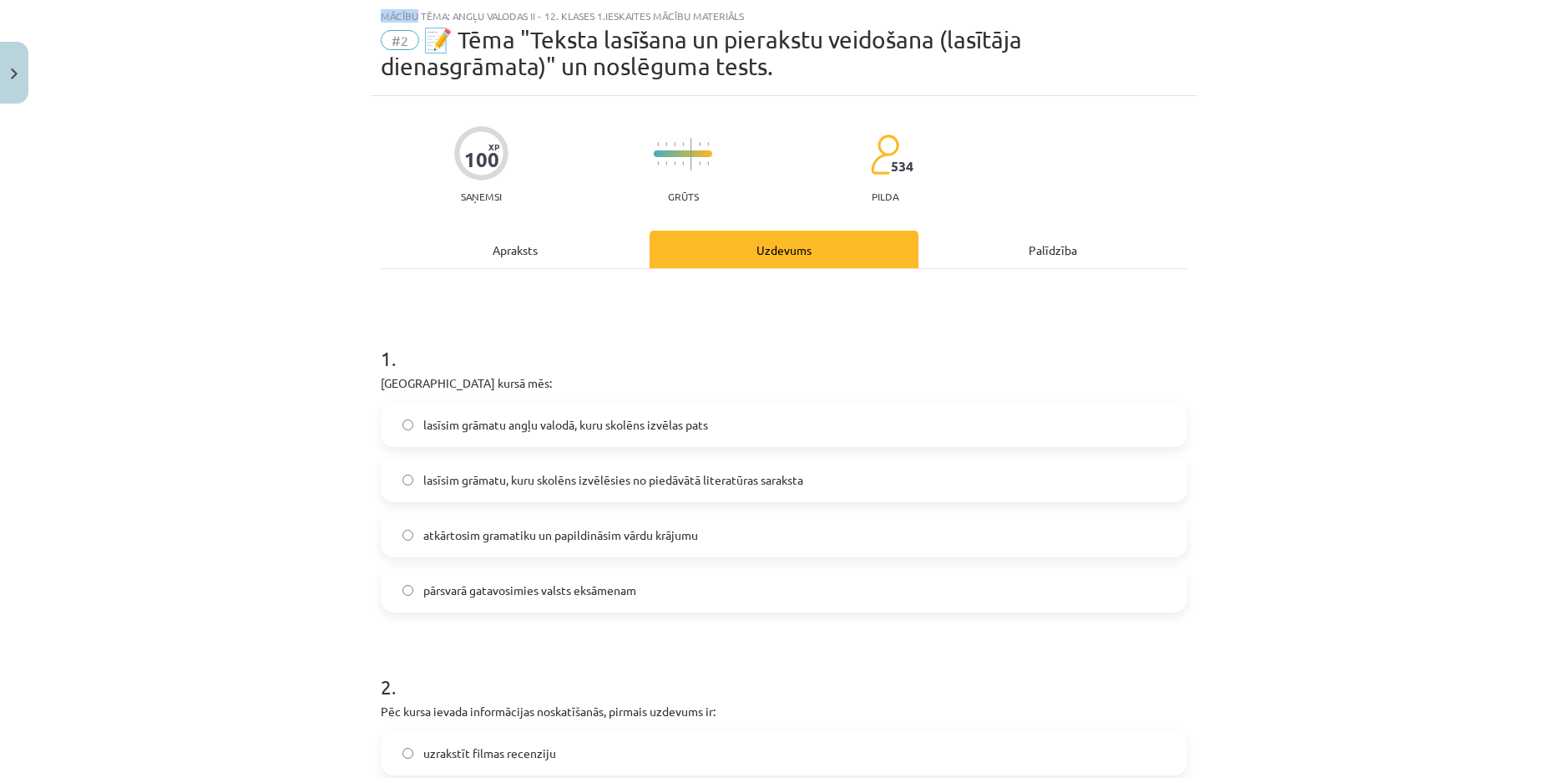
click at [376, 19] on div "Mācību tēma: Angļu valodas ii - 12. klases 1.ieskaites mācību materiāls #2 📝 Tē…" at bounding box center [784, 48] width 827 height 96
click at [456, 12] on div "Mācību tēma: Angļu valodas ii - 12. klases 1.ieskaites mācību materiāls #2 📝 Tē…" at bounding box center [784, 48] width 827 height 96
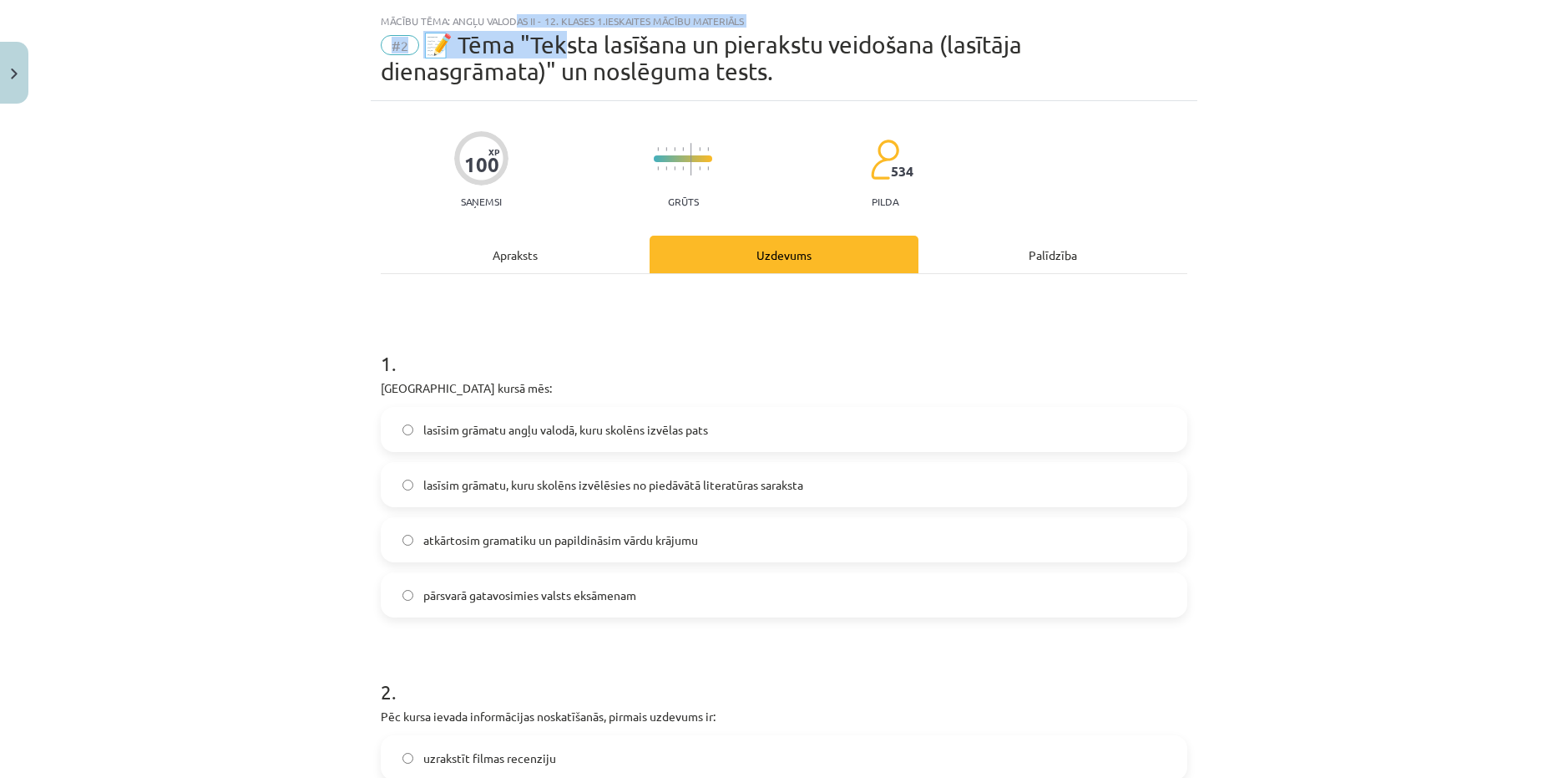
drag, startPoint x: 564, startPoint y: 40, endPoint x: 534, endPoint y: 36, distance: 30.3
click at [553, 38] on div "Mācību tēma: Angļu valodas ii - 12. klases 1.ieskaites mācību materiāls #2 📝 Tē…" at bounding box center [784, 52] width 827 height 96
click at [391, 21] on div "Mācību tēma: Angļu valodas ii - 12. klases 1.ieskaites mācību materiāls" at bounding box center [784, 20] width 807 height 12
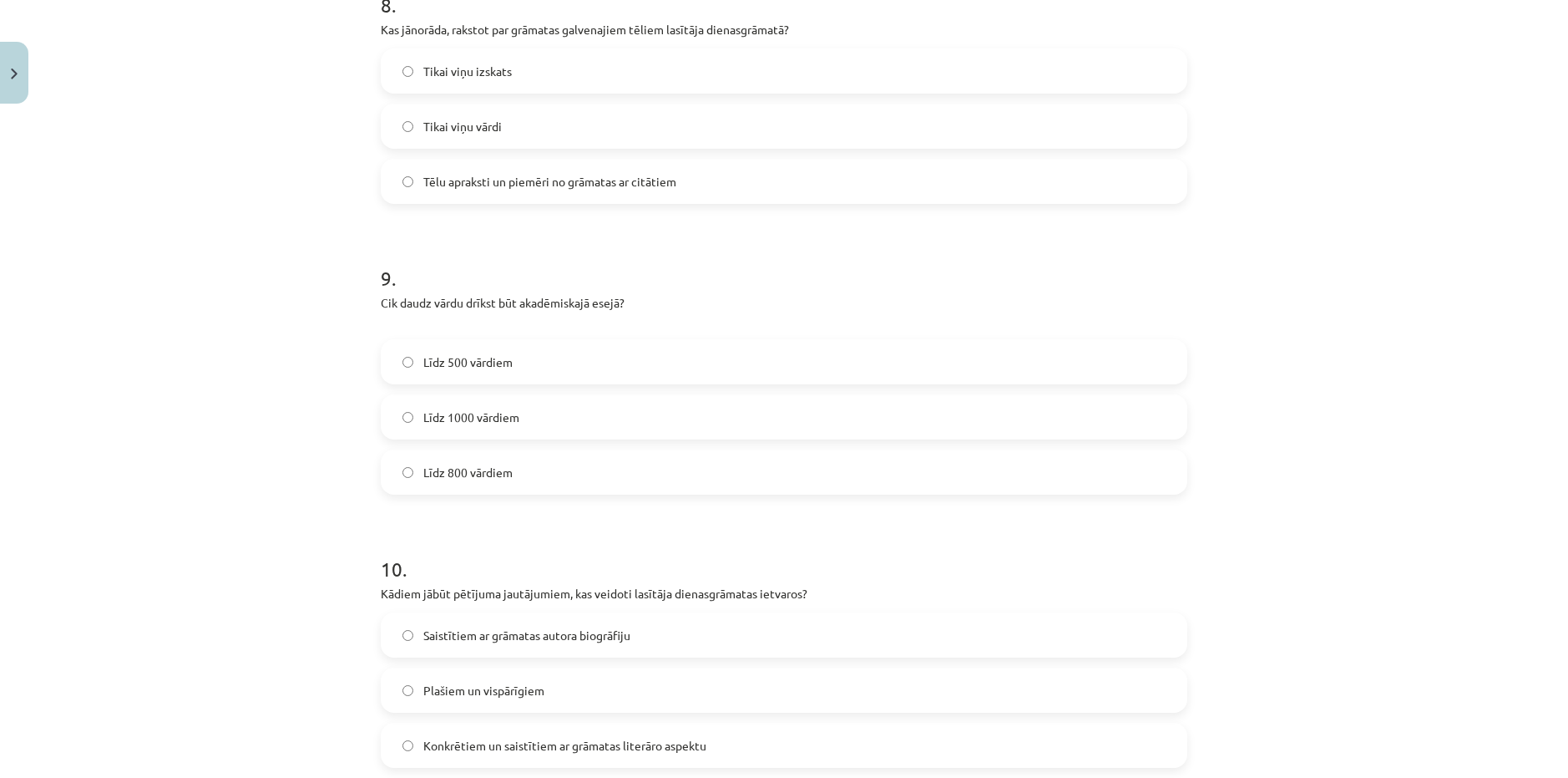
scroll to position [2491, 0]
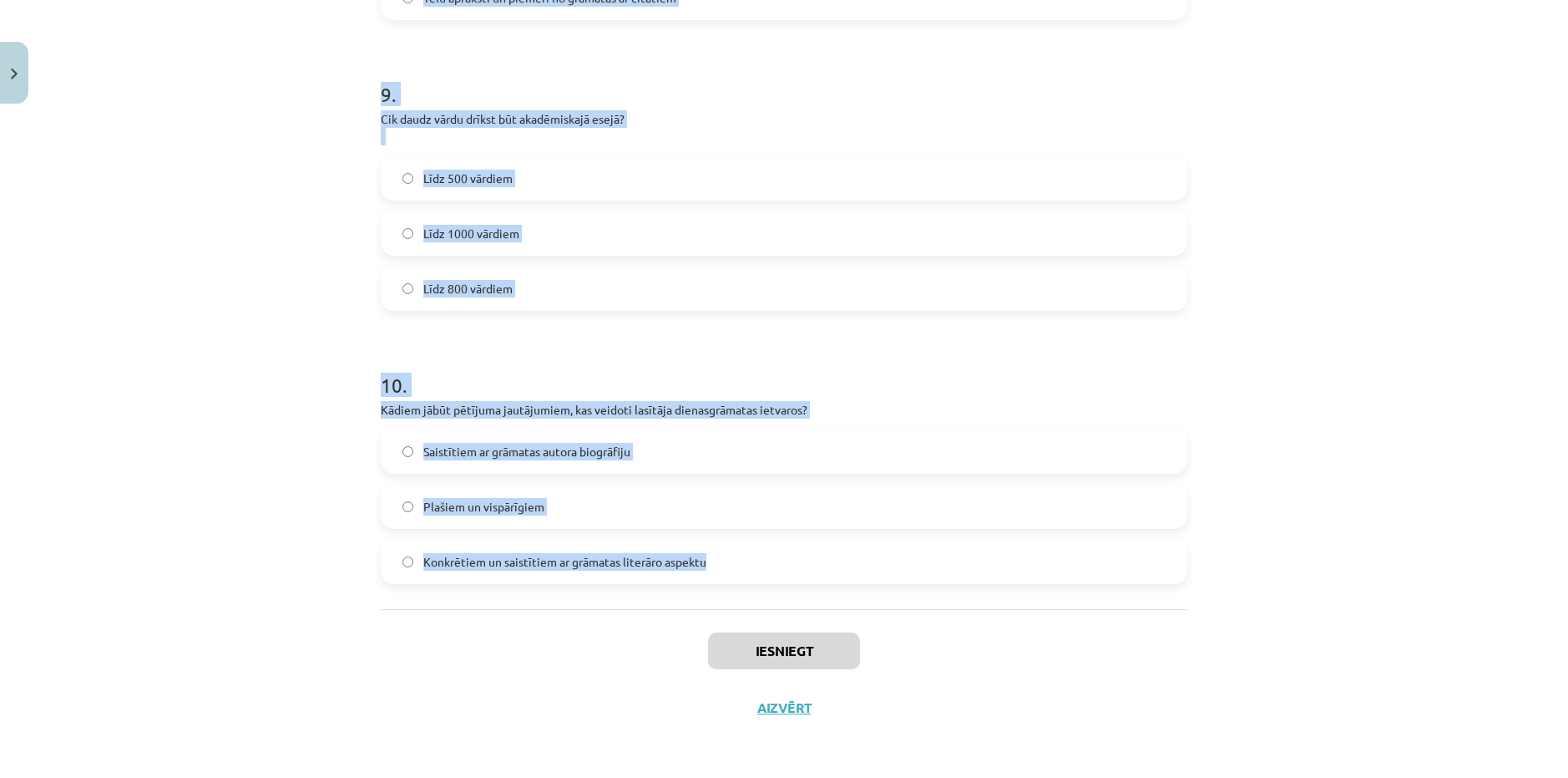
drag, startPoint x: 375, startPoint y: 24, endPoint x: 730, endPoint y: 565, distance: 647.1
click at [730, 565] on div "Mācību tēma: Angļu valodas ii - 12. klases 1.ieskaites mācību materiāls #2 📝 Tē…" at bounding box center [784, 389] width 1568 height 778
copy div "Mācību tēma: Angļu valodas ii - 12. klases 1.ieskaites mācību materiāls #2 📝 Tē…"
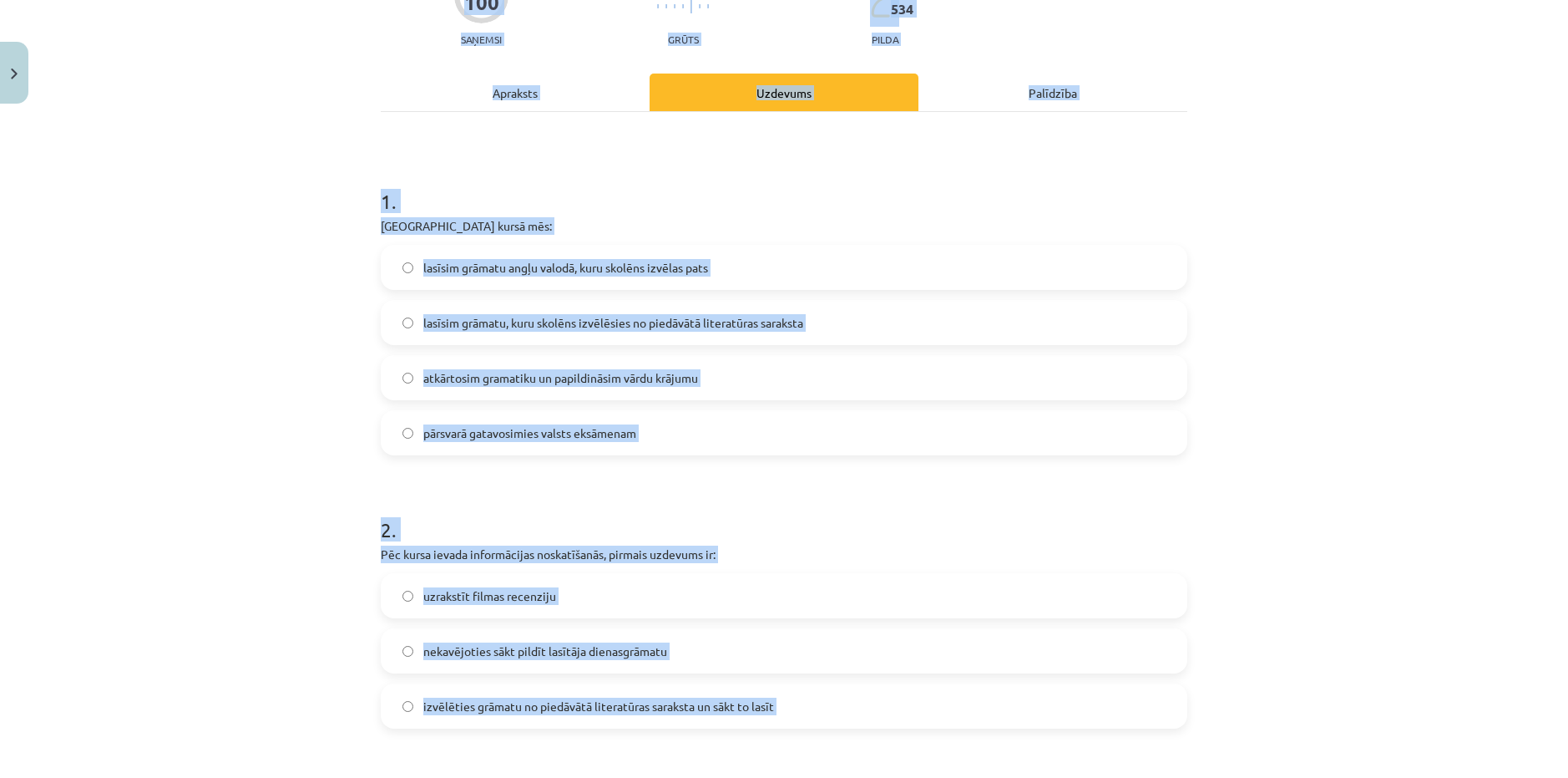
scroll to position [180, 0]
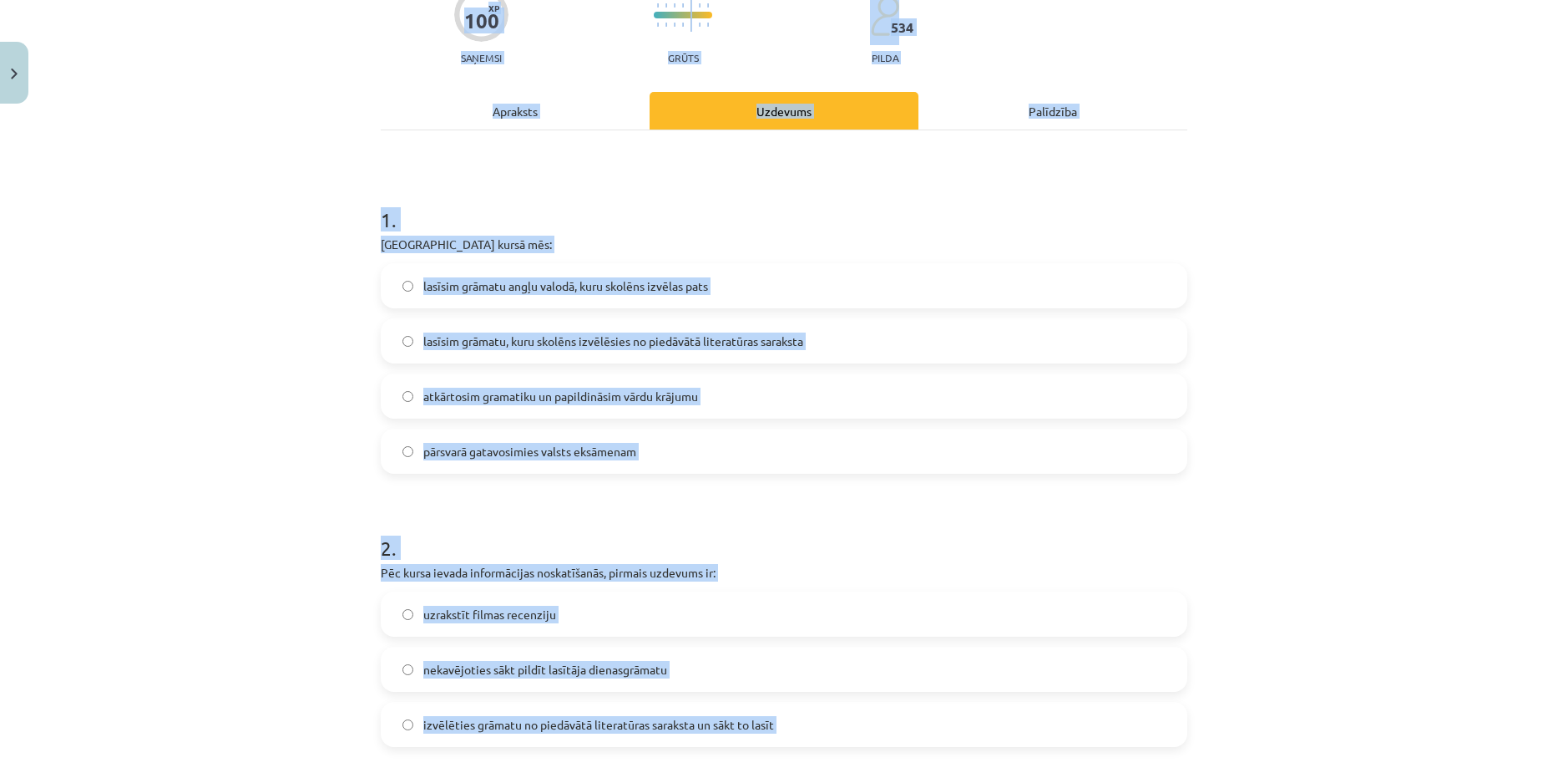
click at [1337, 237] on div "Mācību tēma: Angļu valodas ii - 12. klases 1.ieskaites mācību materiāls #2 📝 Tē…" at bounding box center [784, 389] width 1568 height 778
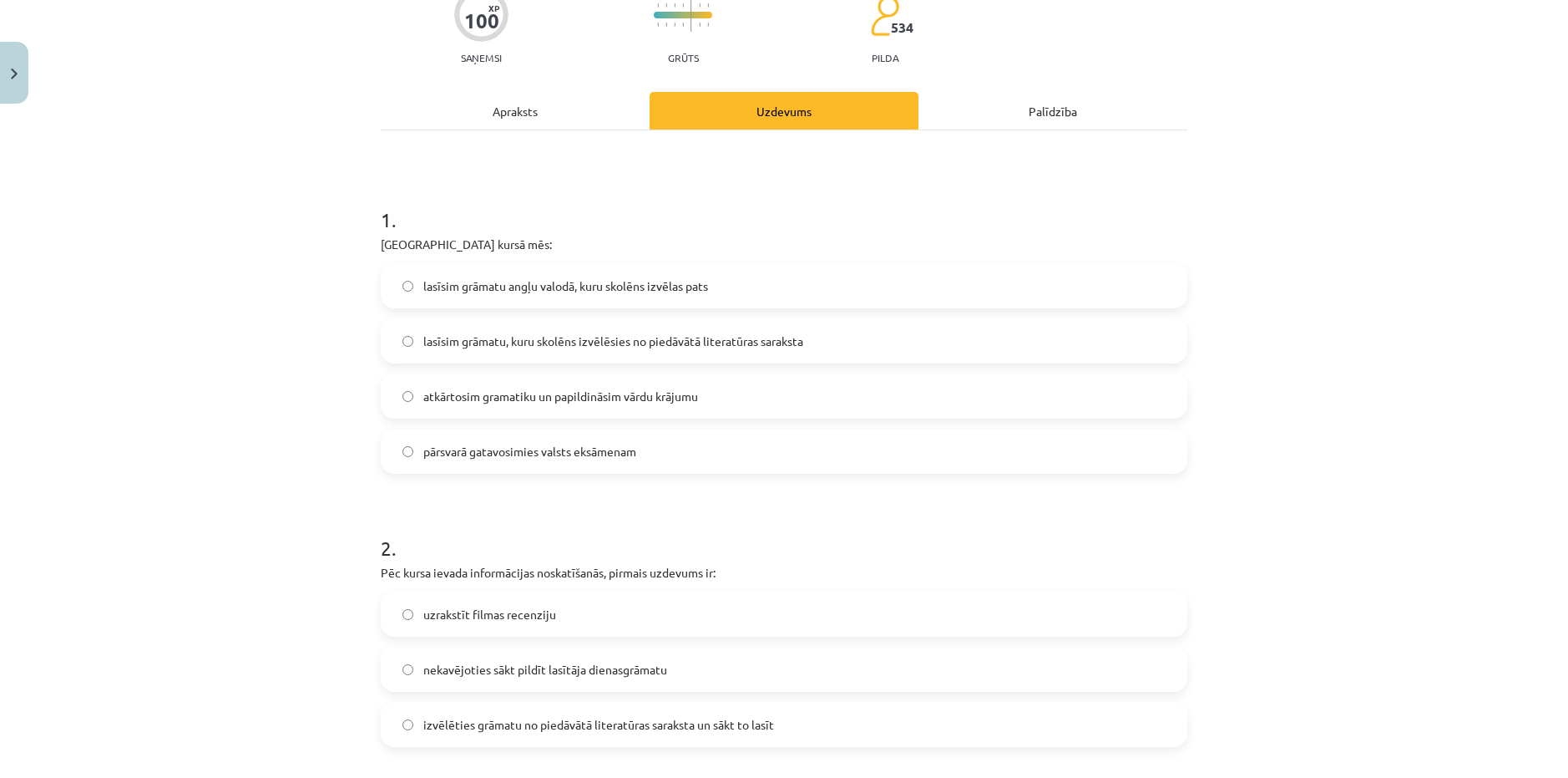
click at [910, 281] on label "lasīsim grāmatu angļu valodā, kuru skolēns izvēlas pats" at bounding box center [784, 286] width 803 height 42
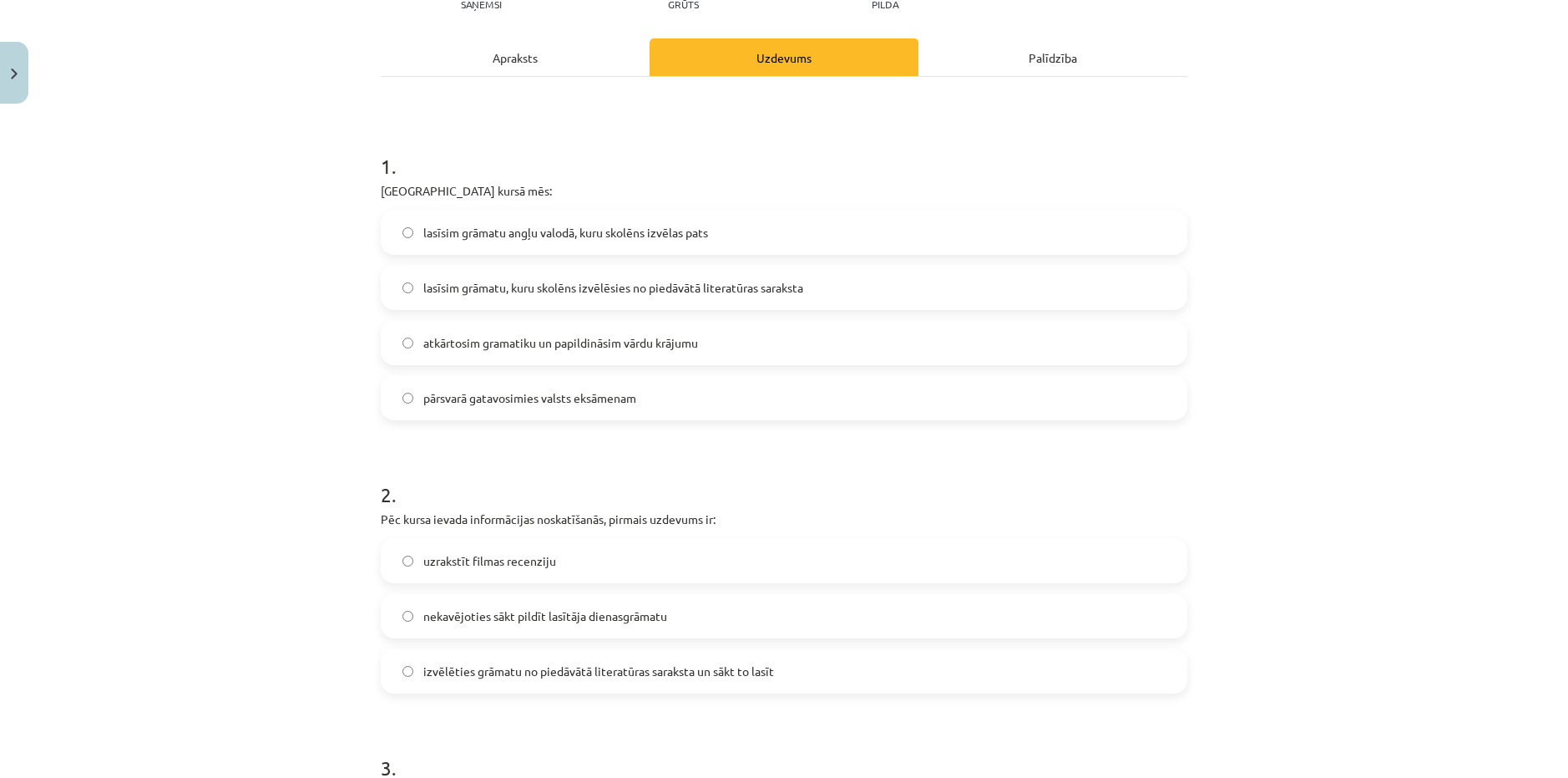
scroll to position [264, 0]
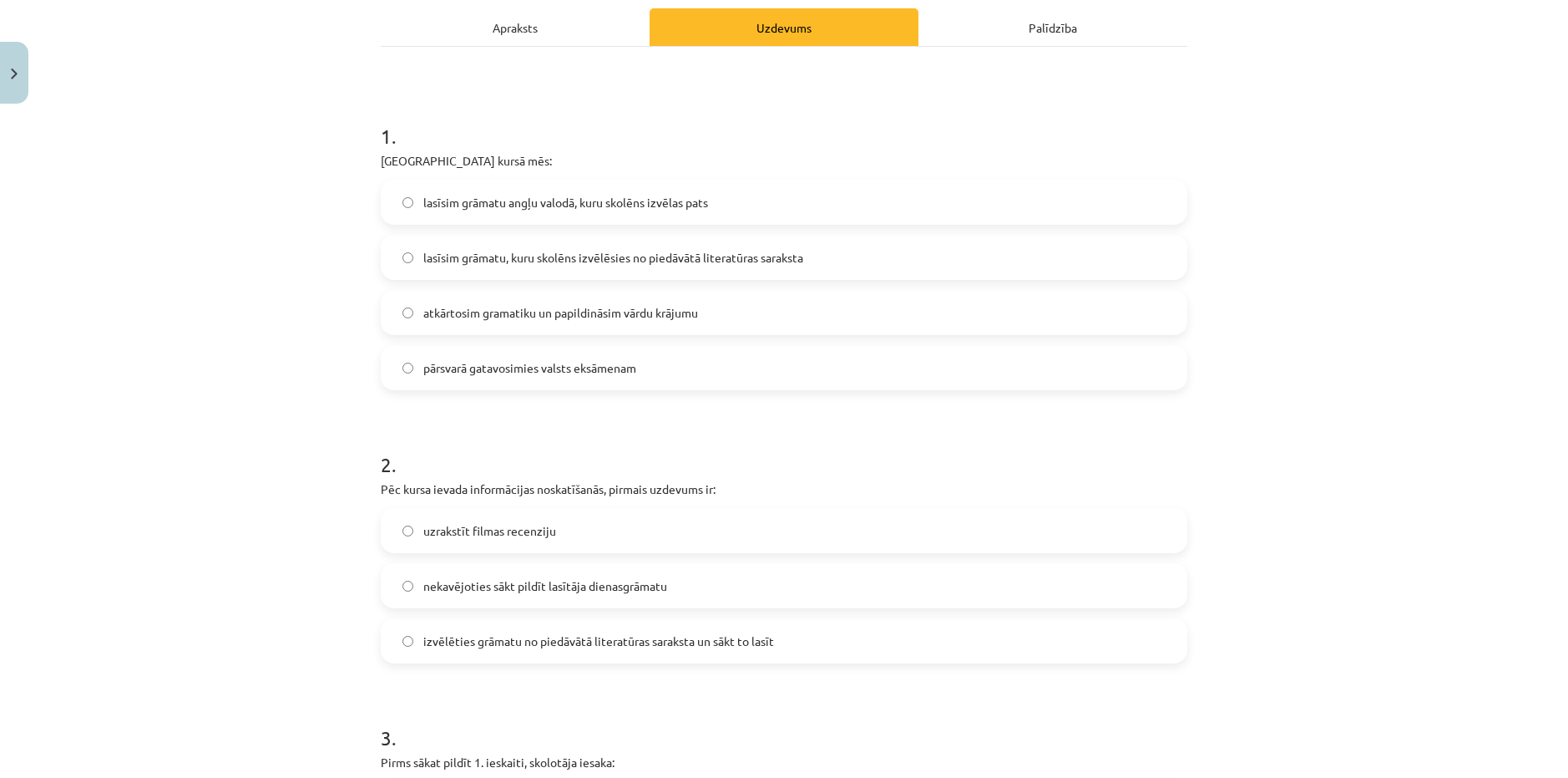
click at [679, 643] on span "izvēlēties grāmatu no piedāvātā literatūras saraksta un sākt to lasīt" at bounding box center [598, 641] width 350 height 17
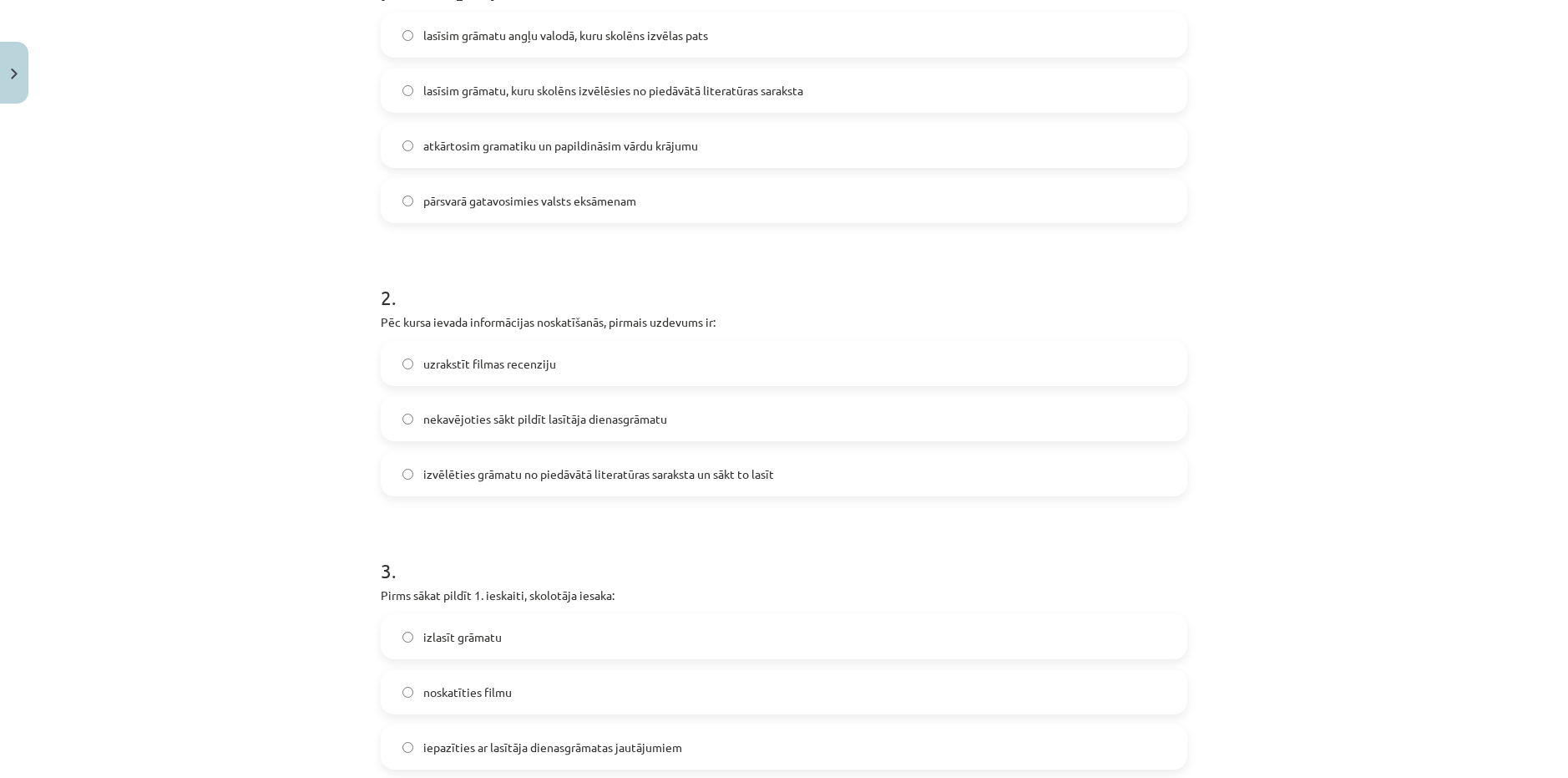
scroll to position [514, 0]
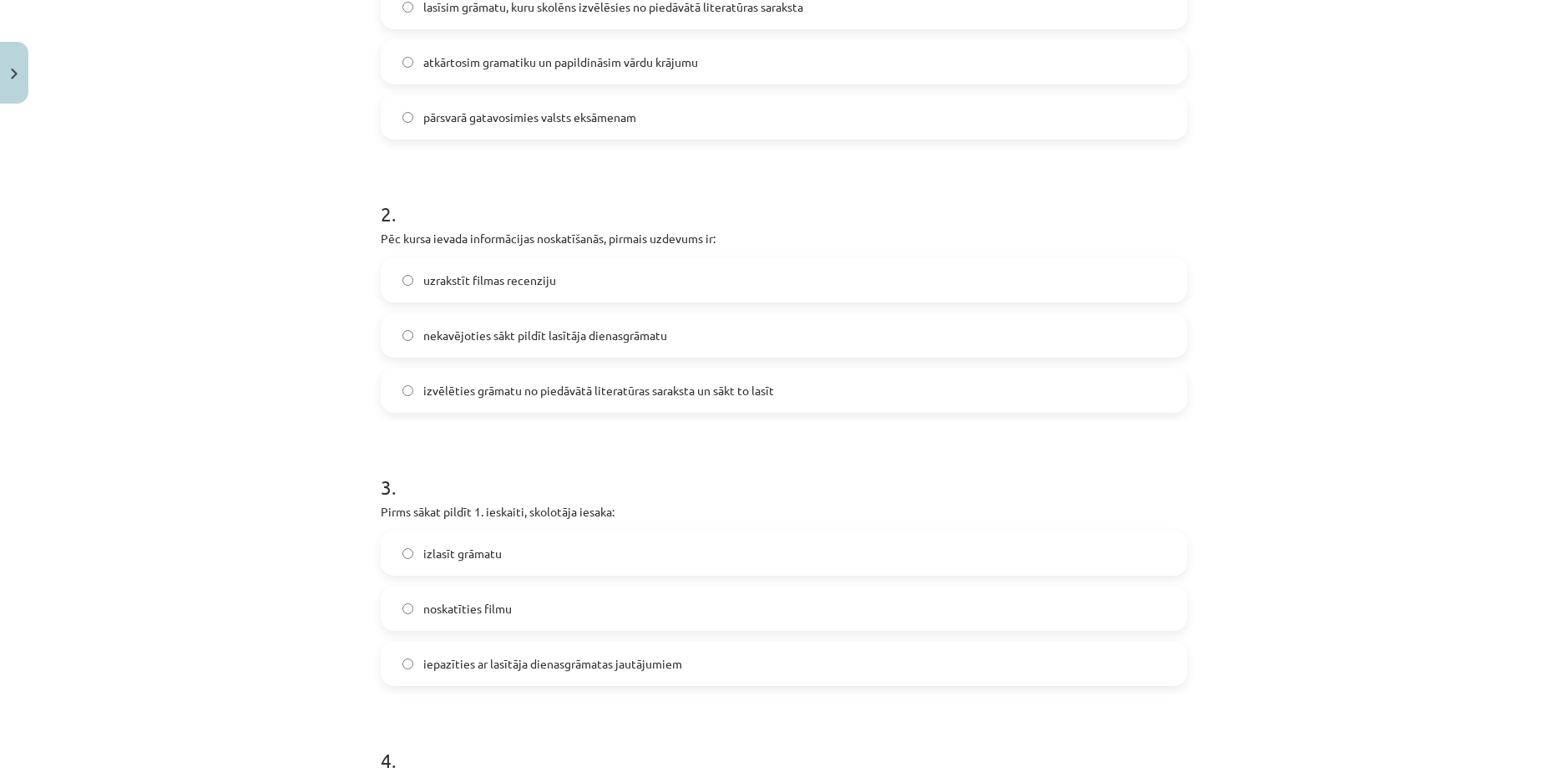
click at [525, 670] on span "iepazīties ar lasītāja dienasgrāmatas jautājumiem" at bounding box center [553, 664] width 259 height 17
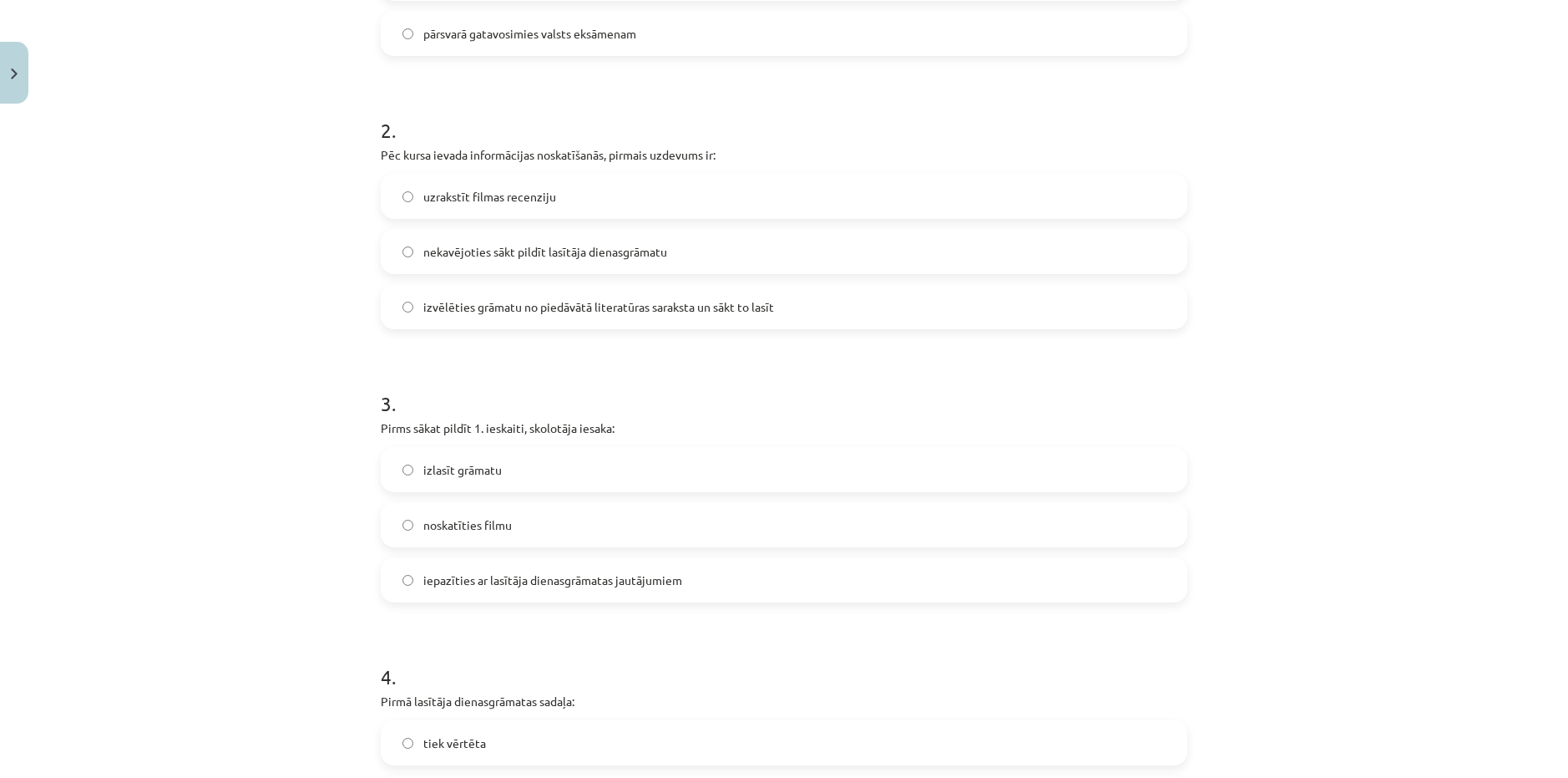
scroll to position [765, 0]
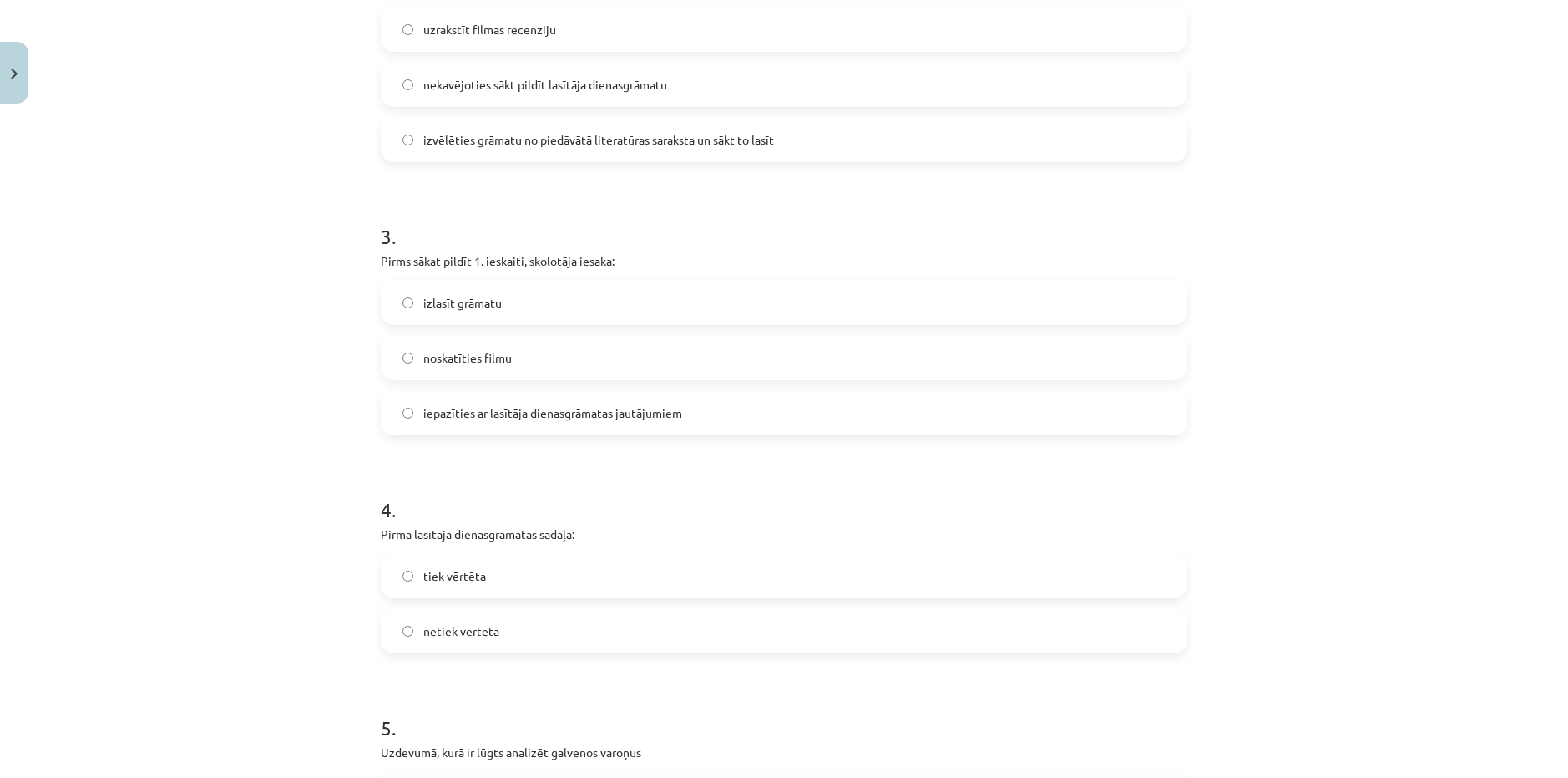
click at [491, 631] on span "netiek vērtēta" at bounding box center [461, 631] width 76 height 17
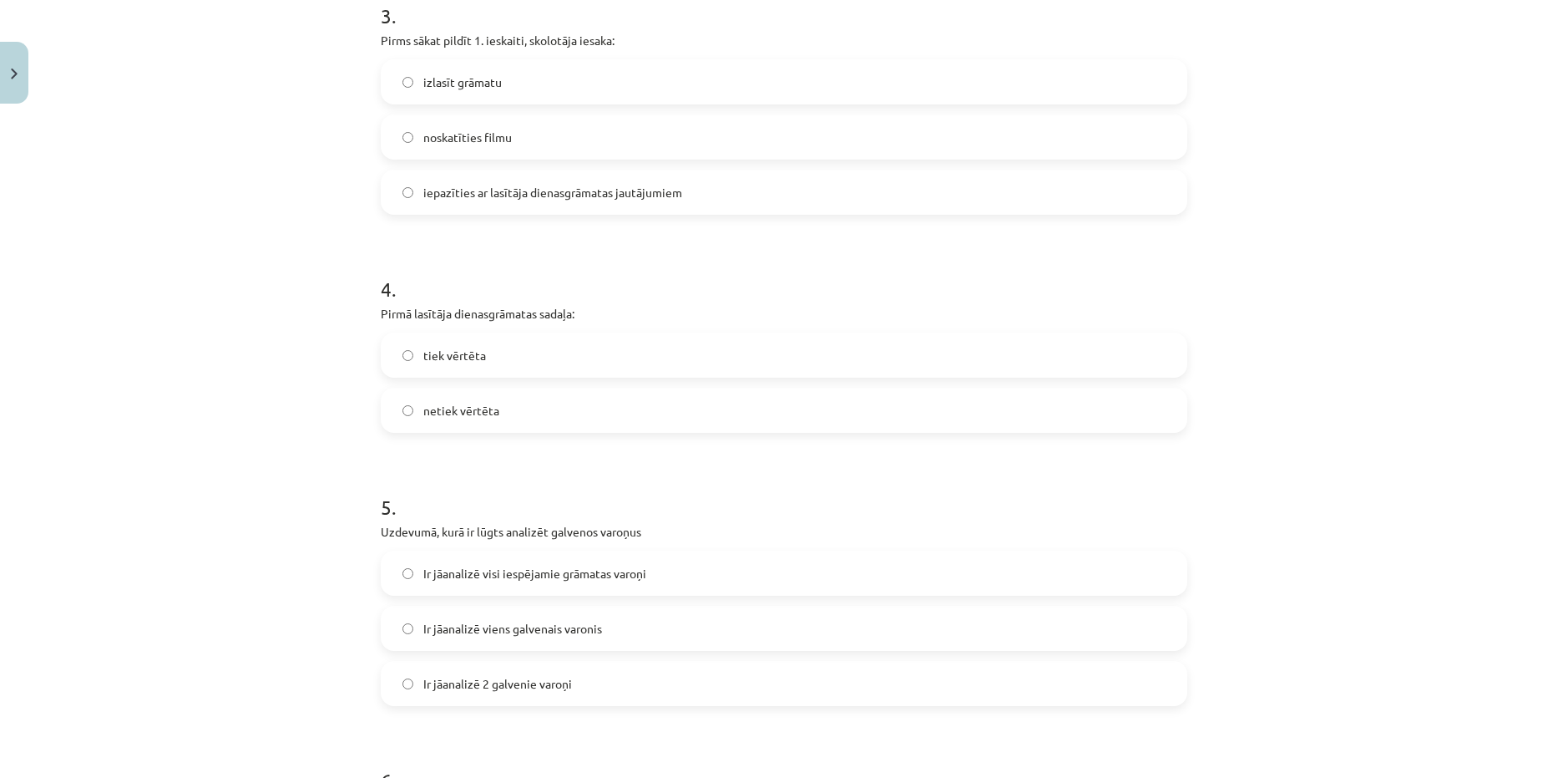
scroll to position [1016, 0]
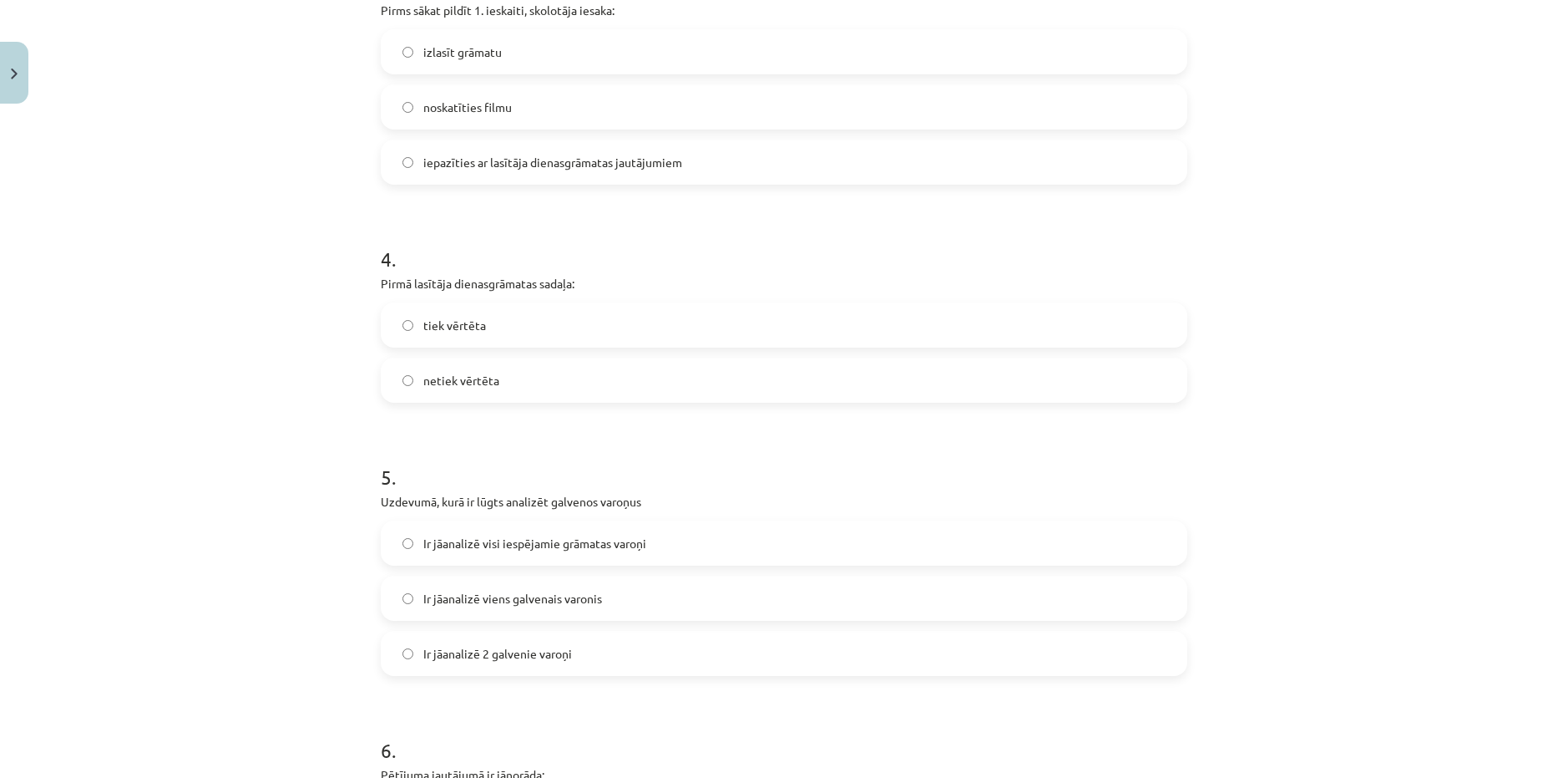
click at [477, 653] on span "Ir jāanalizē 2 galvenie varoņi" at bounding box center [498, 654] width 148 height 17
click at [335, 633] on div "Mācību tēma: Angļu valodas ii - 12. klases 1.ieskaites mācību materiāls #2 📝 Tē…" at bounding box center [784, 389] width 1568 height 778
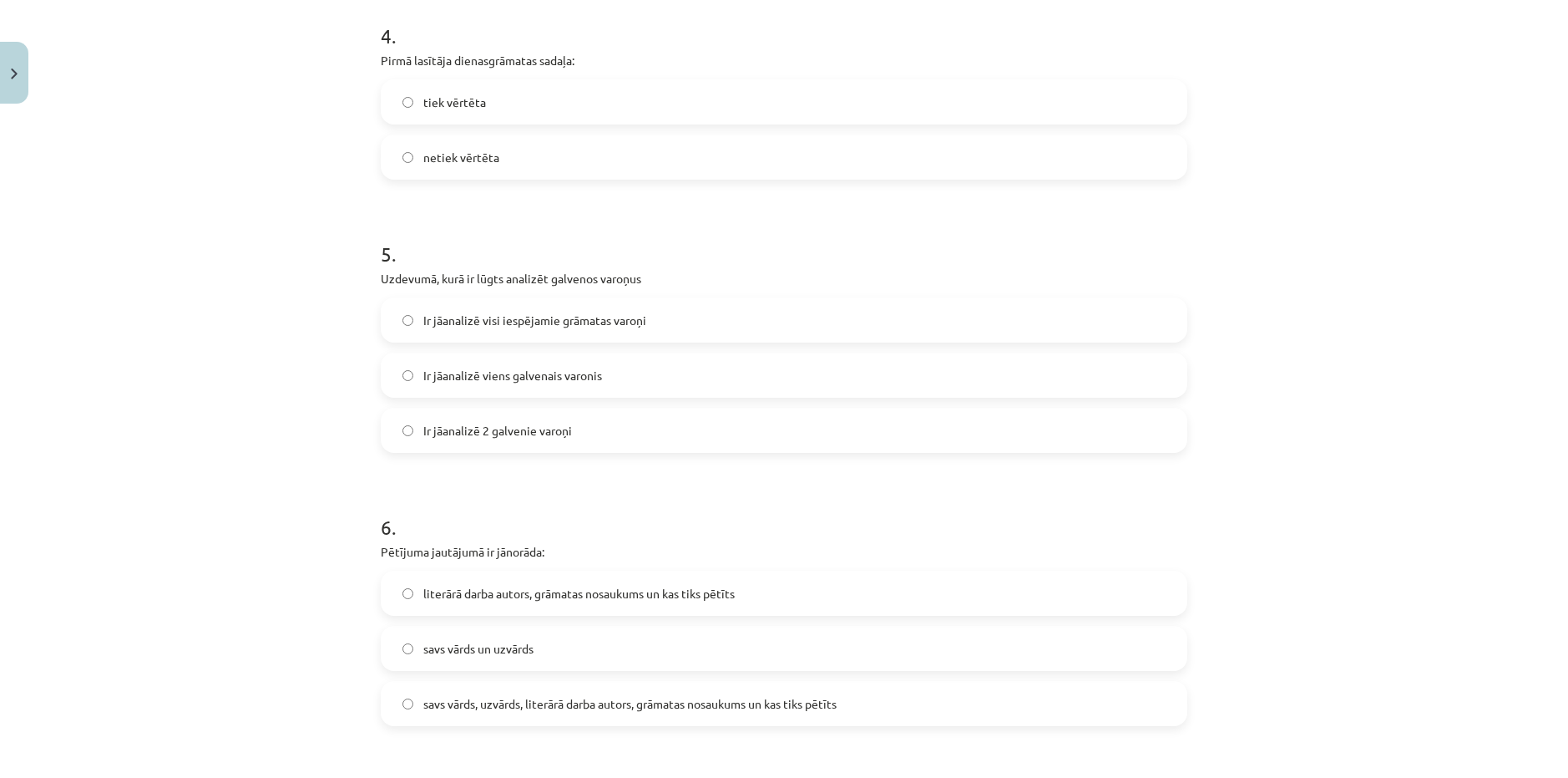
scroll to position [1267, 0]
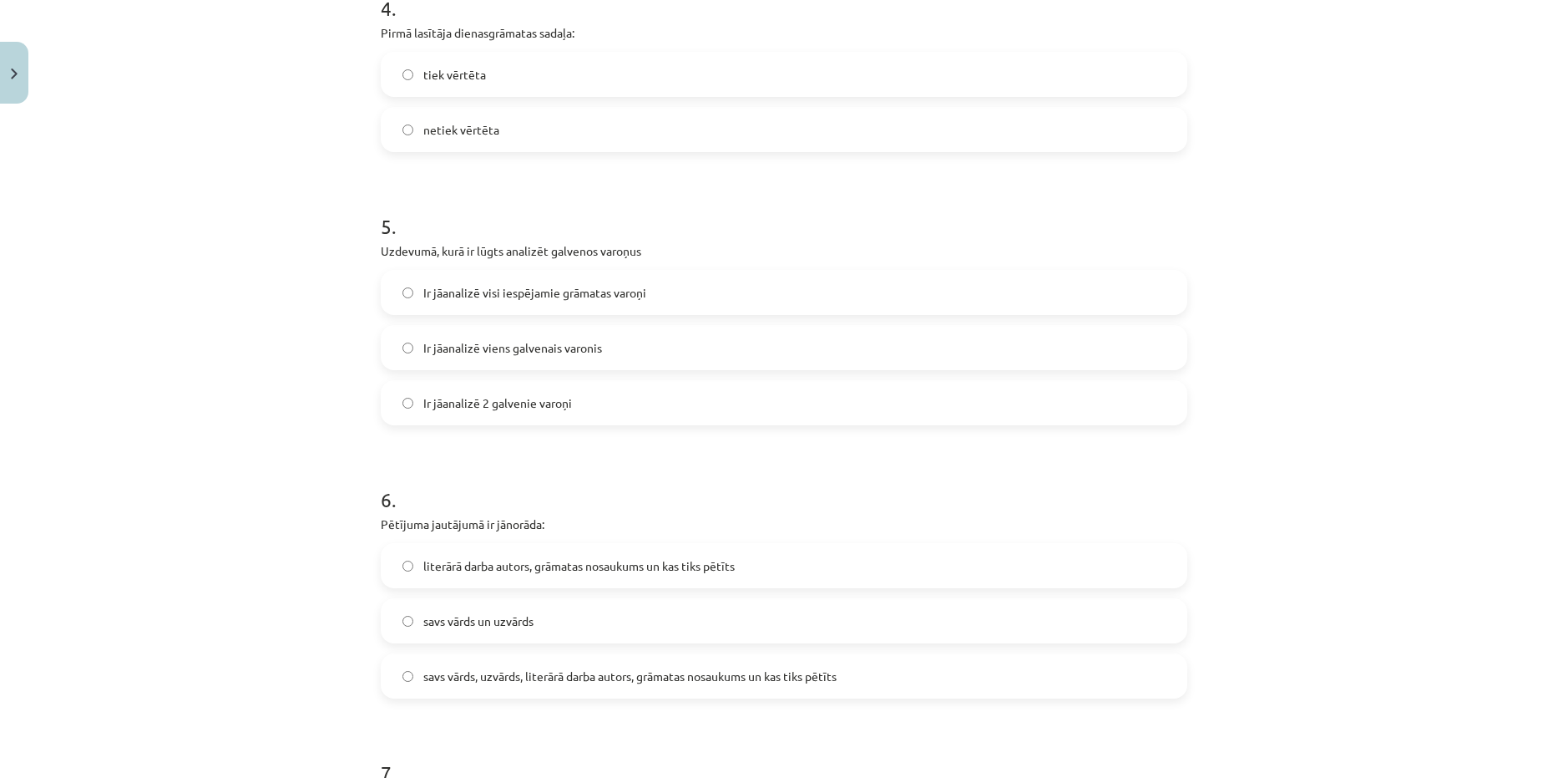
click at [493, 580] on label "literārā darba autors, grāmatas nosaukums un kas tiks pētīts" at bounding box center [784, 566] width 803 height 42
click at [304, 568] on div "Mācību tēma: Angļu valodas ii - 12. klases 1.ieskaites mācību materiāls #2 📝 Tē…" at bounding box center [784, 389] width 1568 height 778
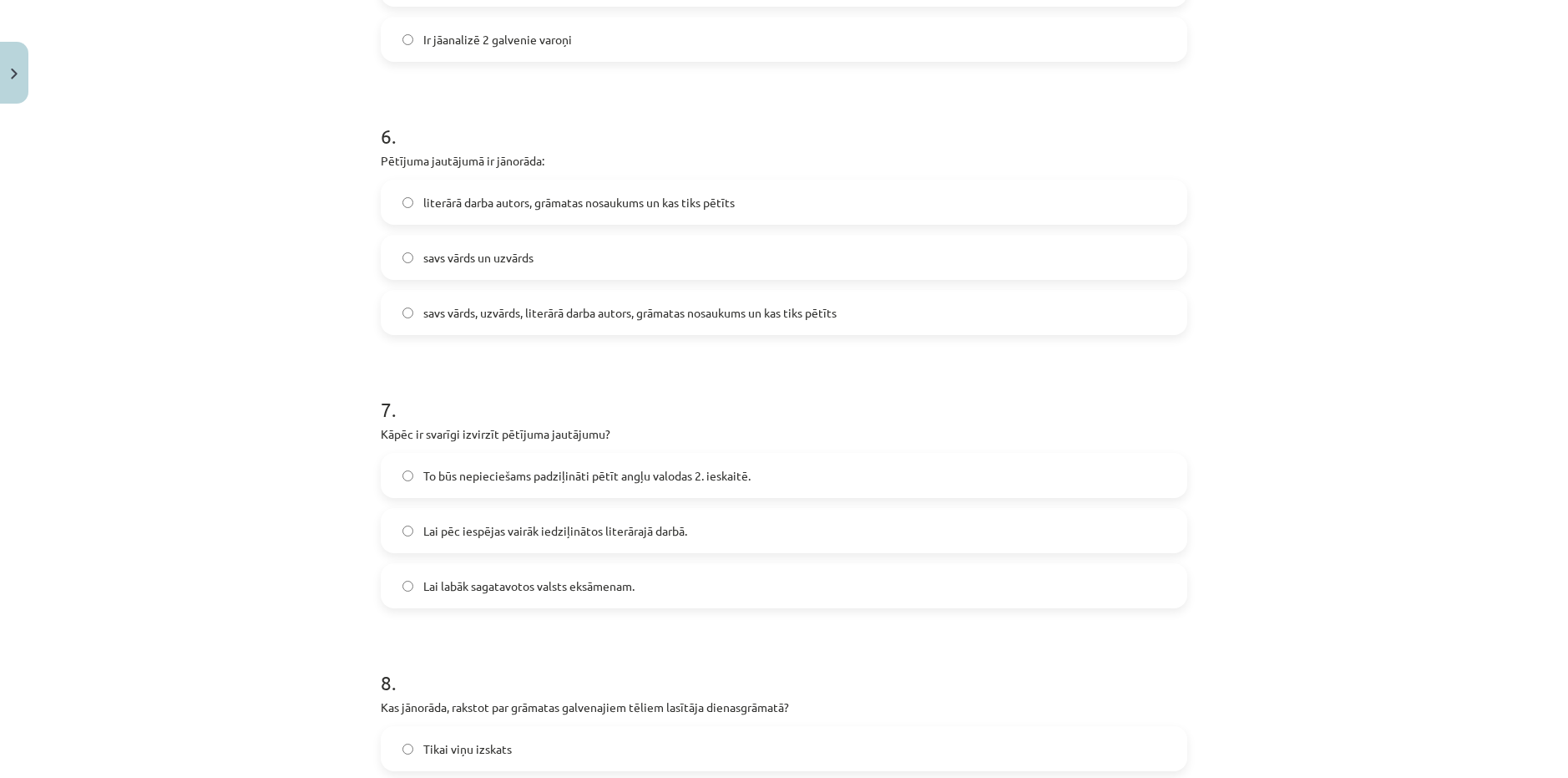
scroll to position [1767, 0]
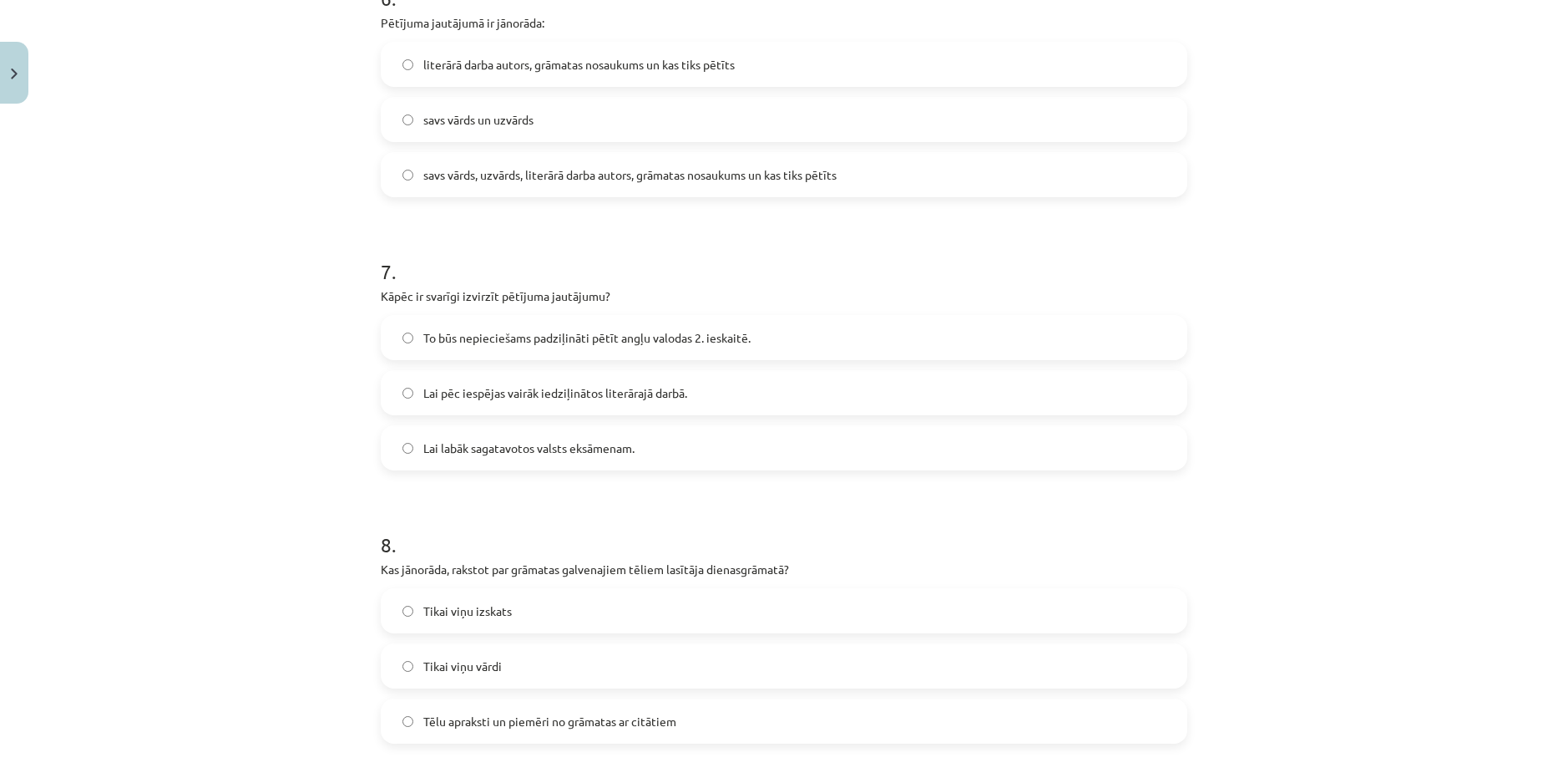
click at [475, 397] on span "Lai pēc iespējas vairāk iedziļinātos literārajā darbā." at bounding box center [555, 393] width 263 height 17
click at [180, 438] on div "Mācību tēma: Angļu valodas ii - 12. klases 1.ieskaites mācību materiāls #2 📝 Tē…" at bounding box center [784, 389] width 1568 height 778
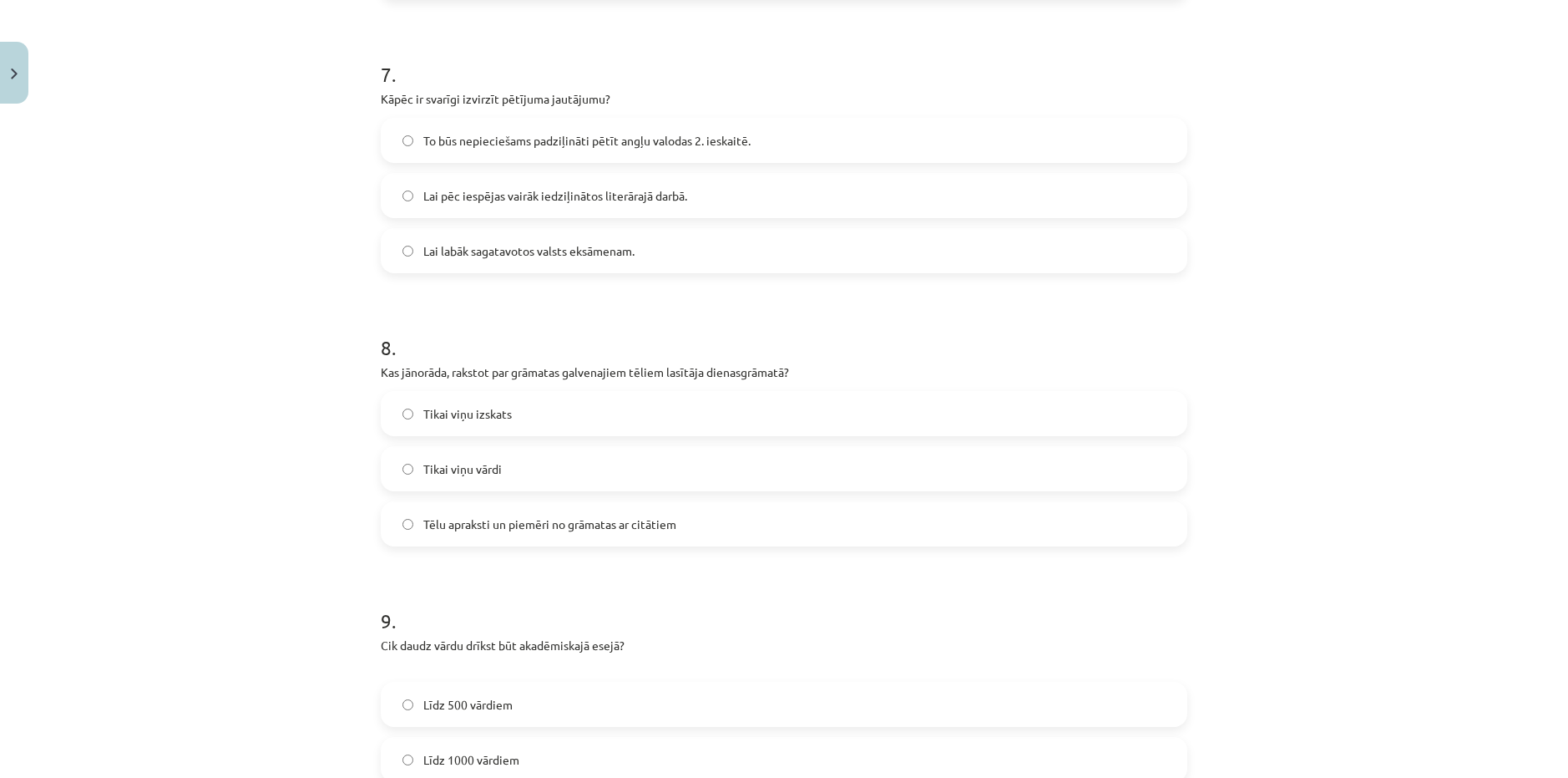
scroll to position [1935, 0]
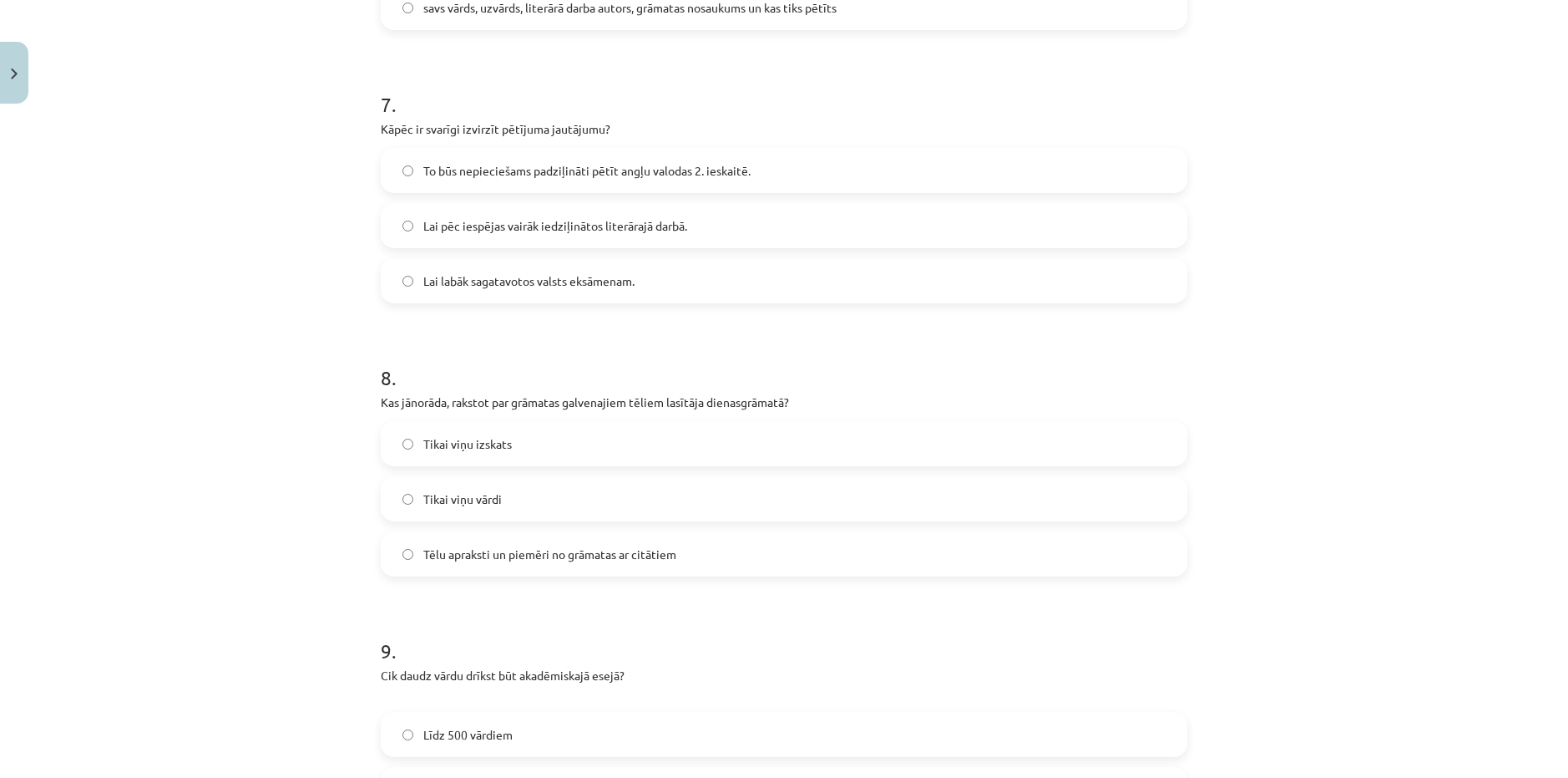
click at [532, 557] on span "Tēlu apraksti un piemēri no grāmatas ar citātiem" at bounding box center [550, 554] width 253 height 17
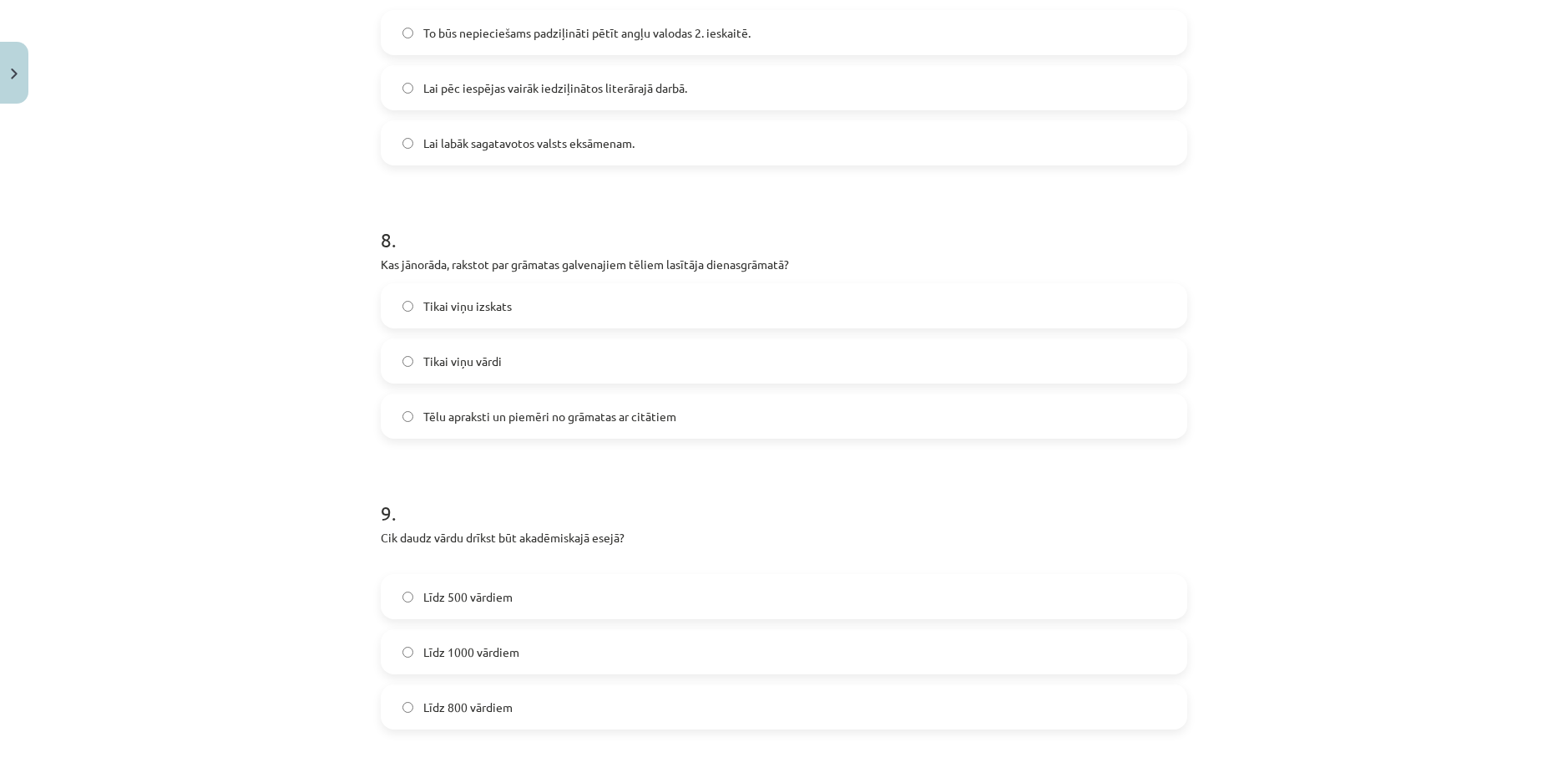
scroll to position [2102, 0]
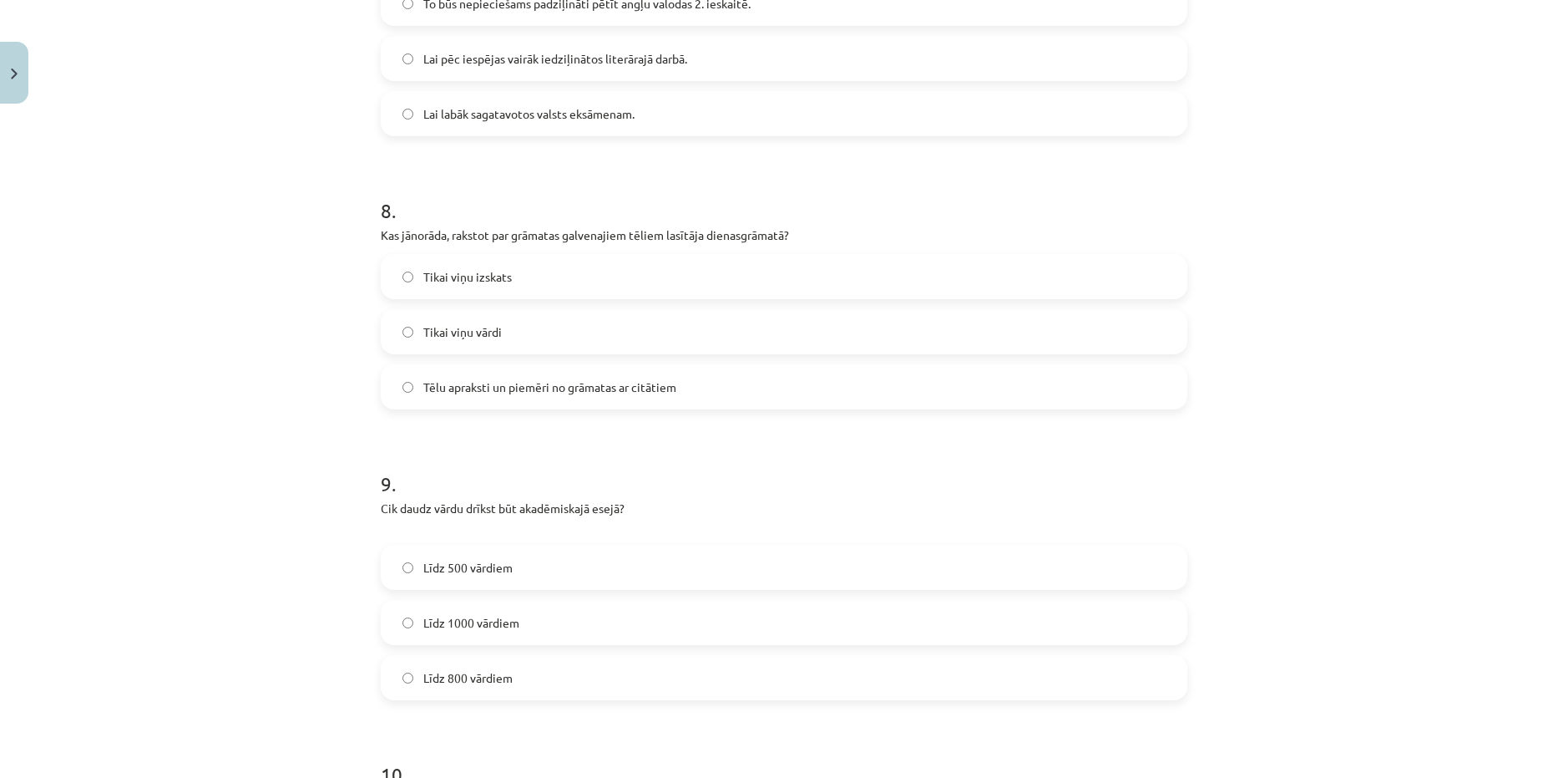
click at [480, 682] on span "Līdz 800 vārdiem" at bounding box center [468, 677] width 90 height 17
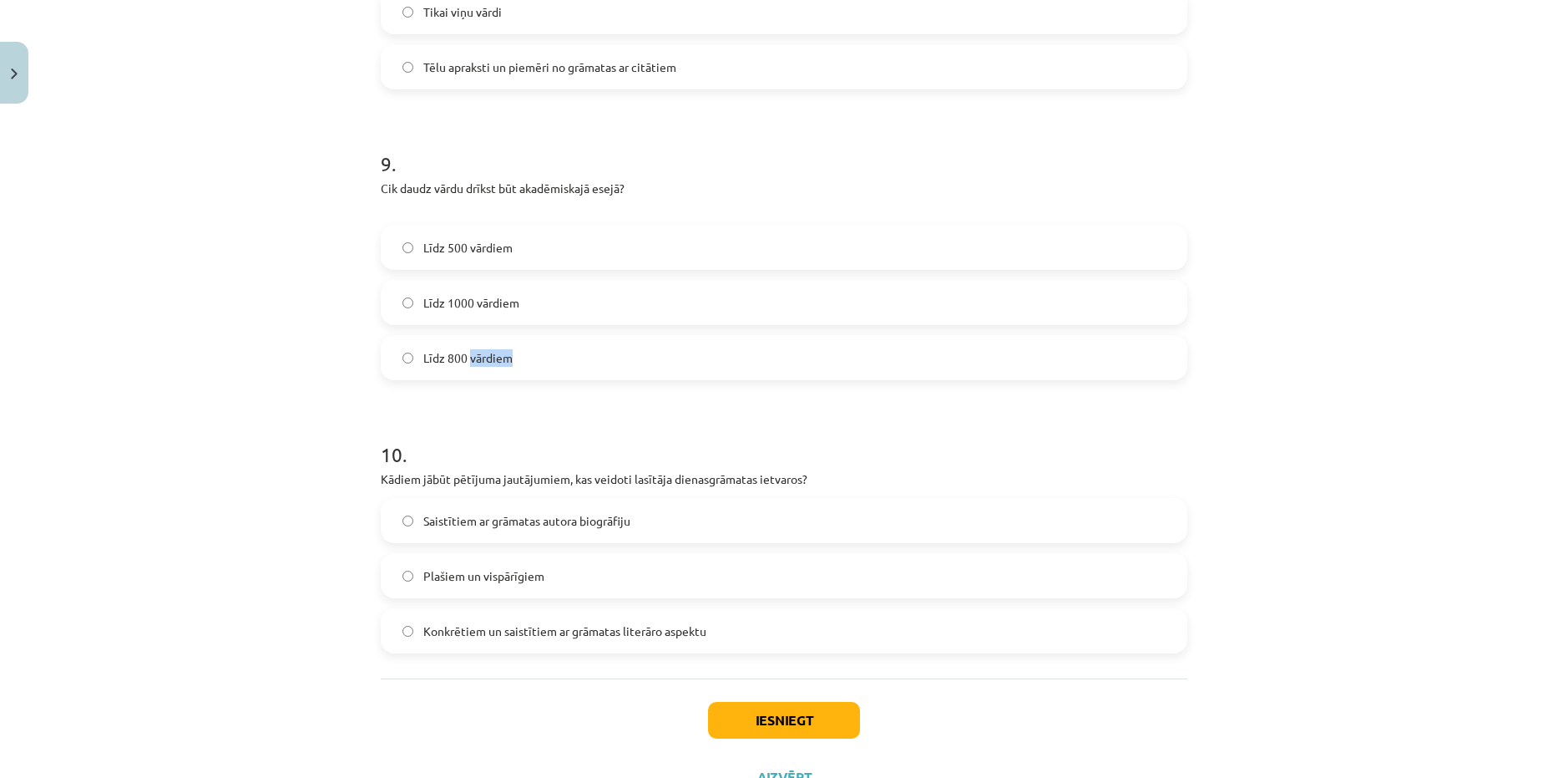
scroll to position [2491, 0]
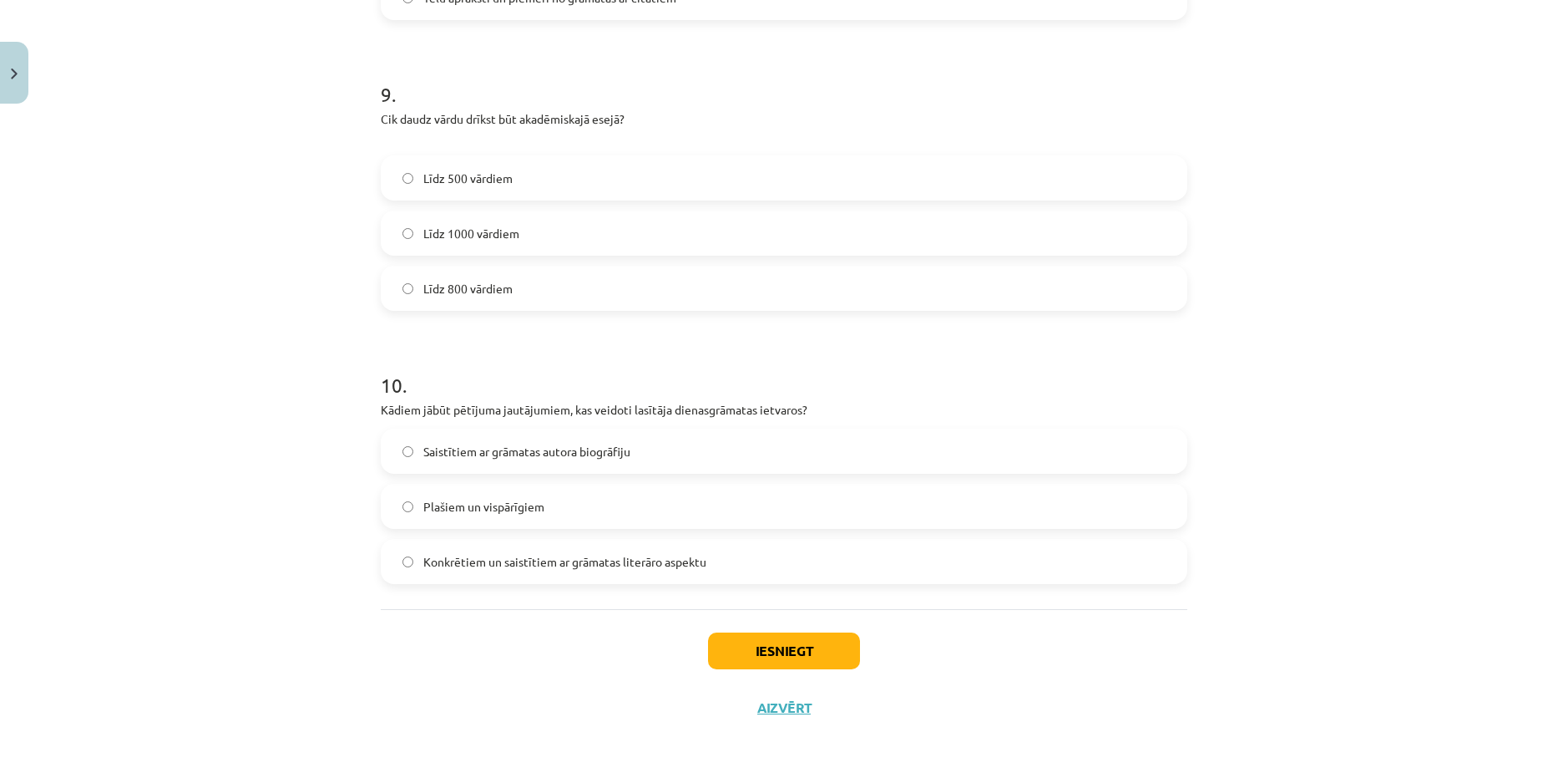
click at [521, 567] on span "Konkrētiem un saistītiem ar grāmatas literāro aspektu" at bounding box center [564, 561] width 283 height 17
click at [792, 657] on button "Iesniegt" at bounding box center [784, 651] width 152 height 37
click at [784, 658] on button "Iesniegt" at bounding box center [784, 651] width 152 height 37
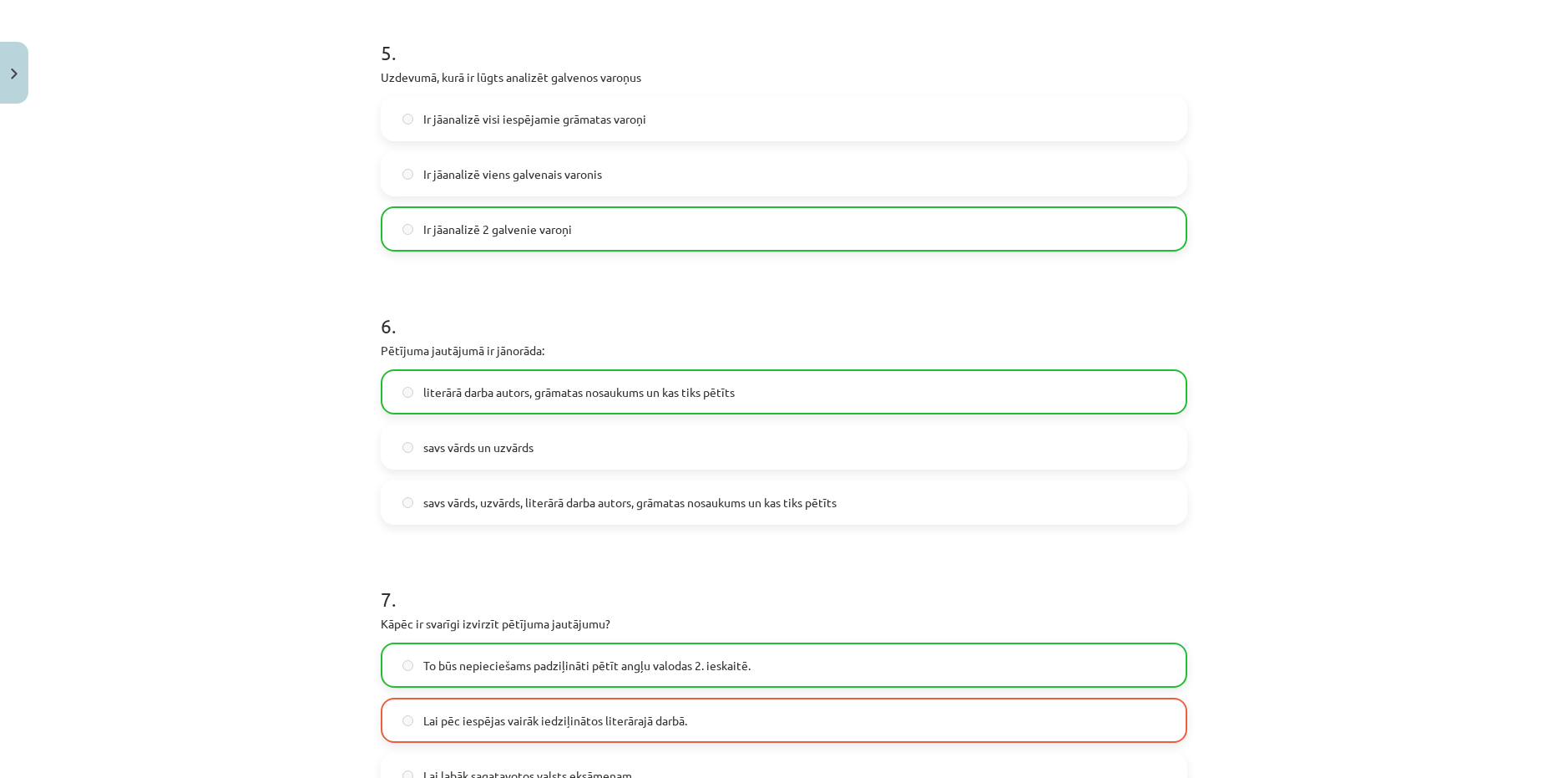
scroll to position [2545, 0]
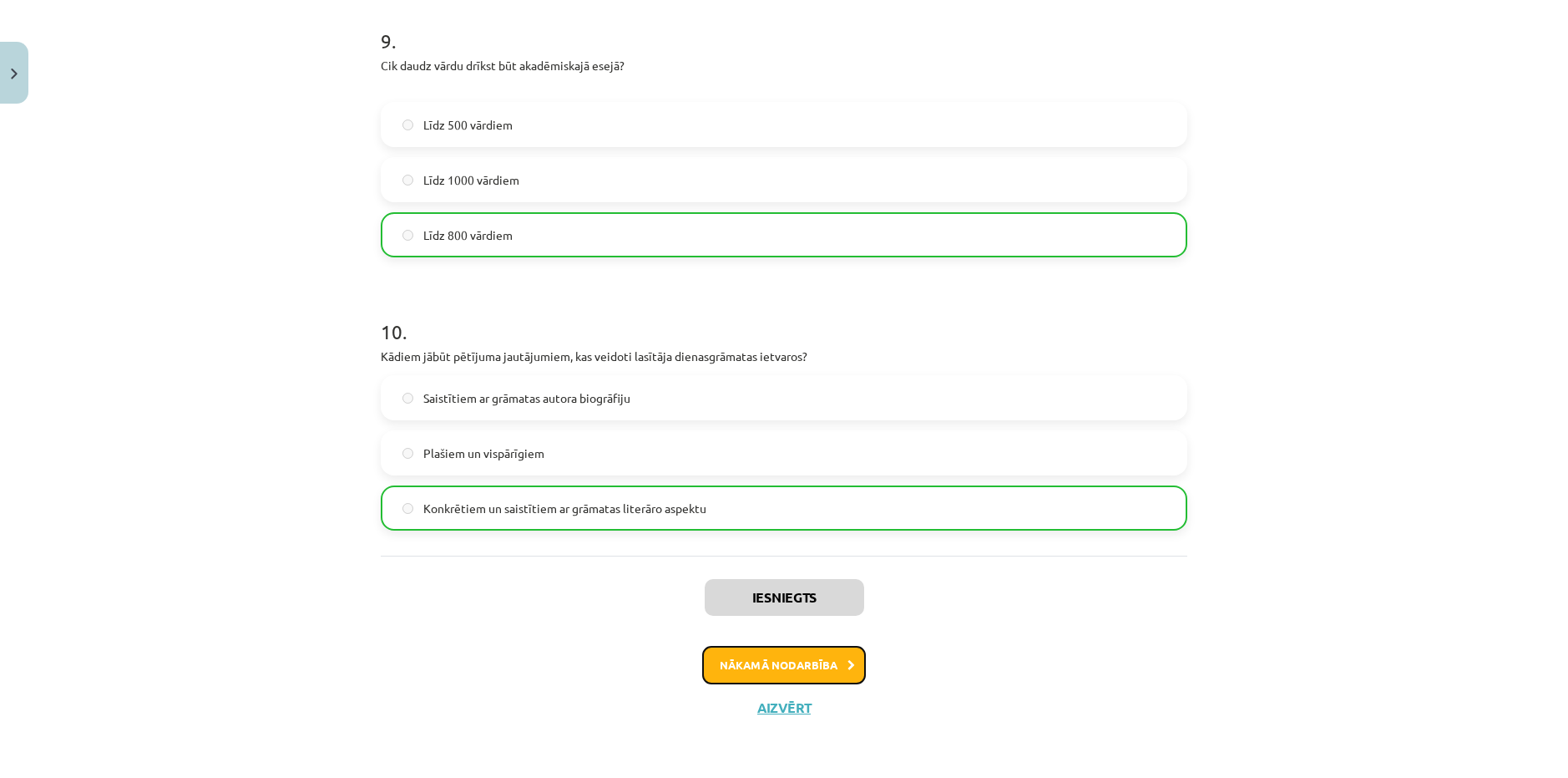
click at [779, 678] on button "Nākamā nodarbība" at bounding box center [784, 665] width 164 height 38
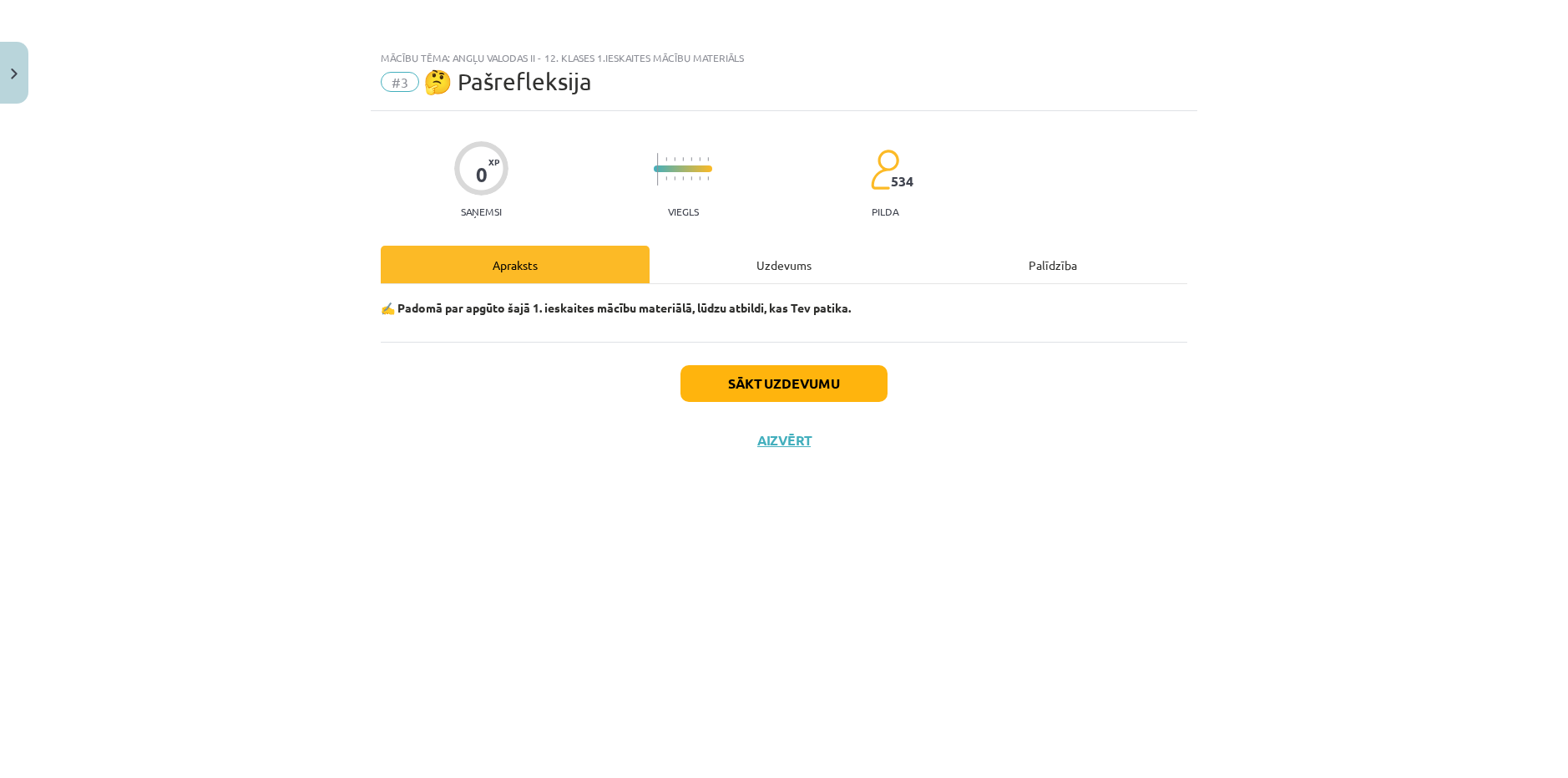
click at [984, 351] on div "Sākt uzdevumu Aizvērt" at bounding box center [784, 400] width 807 height 117
click at [786, 397] on button "Sākt uzdevumu" at bounding box center [784, 384] width 207 height 37
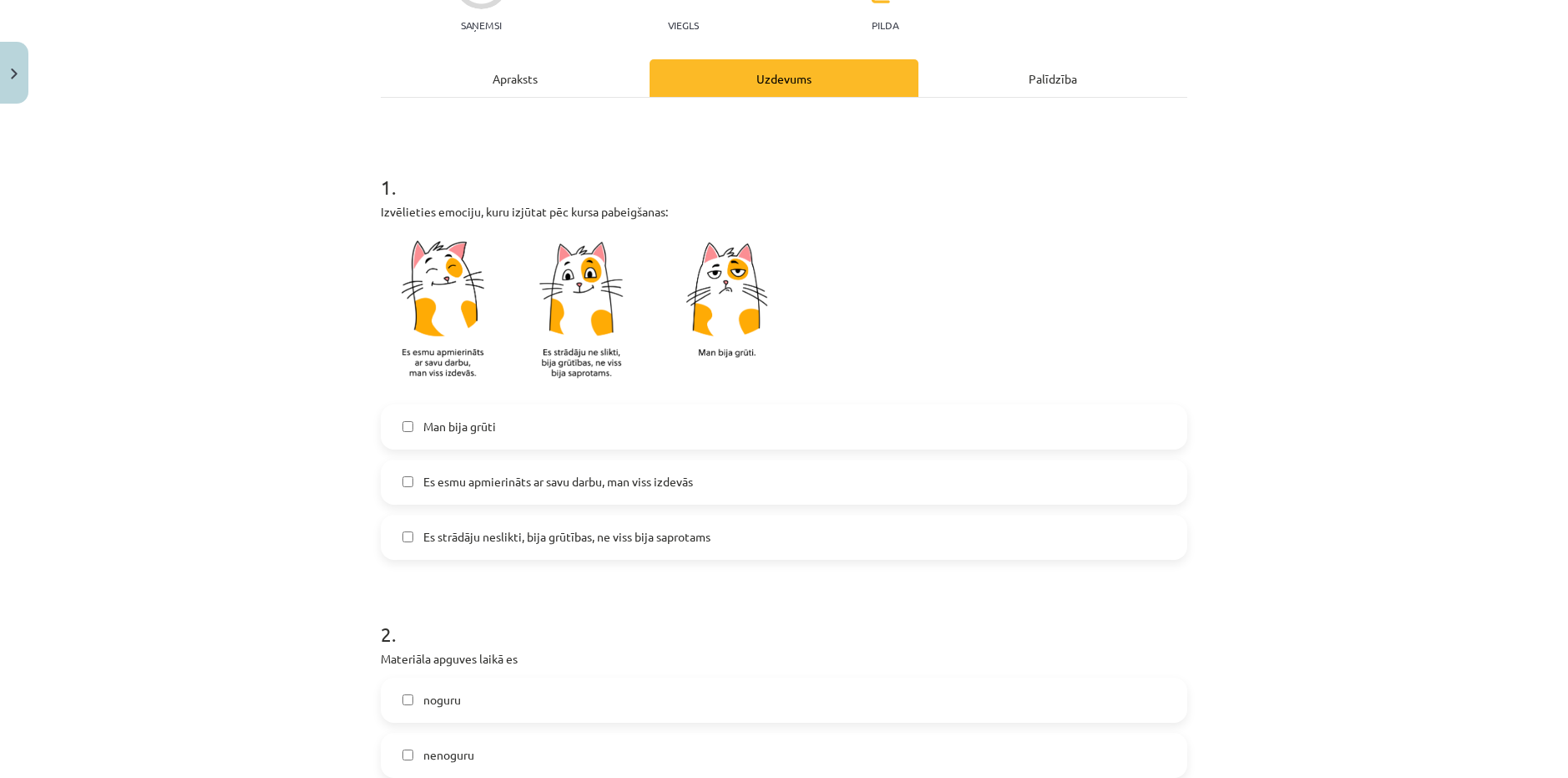
scroll to position [251, 0]
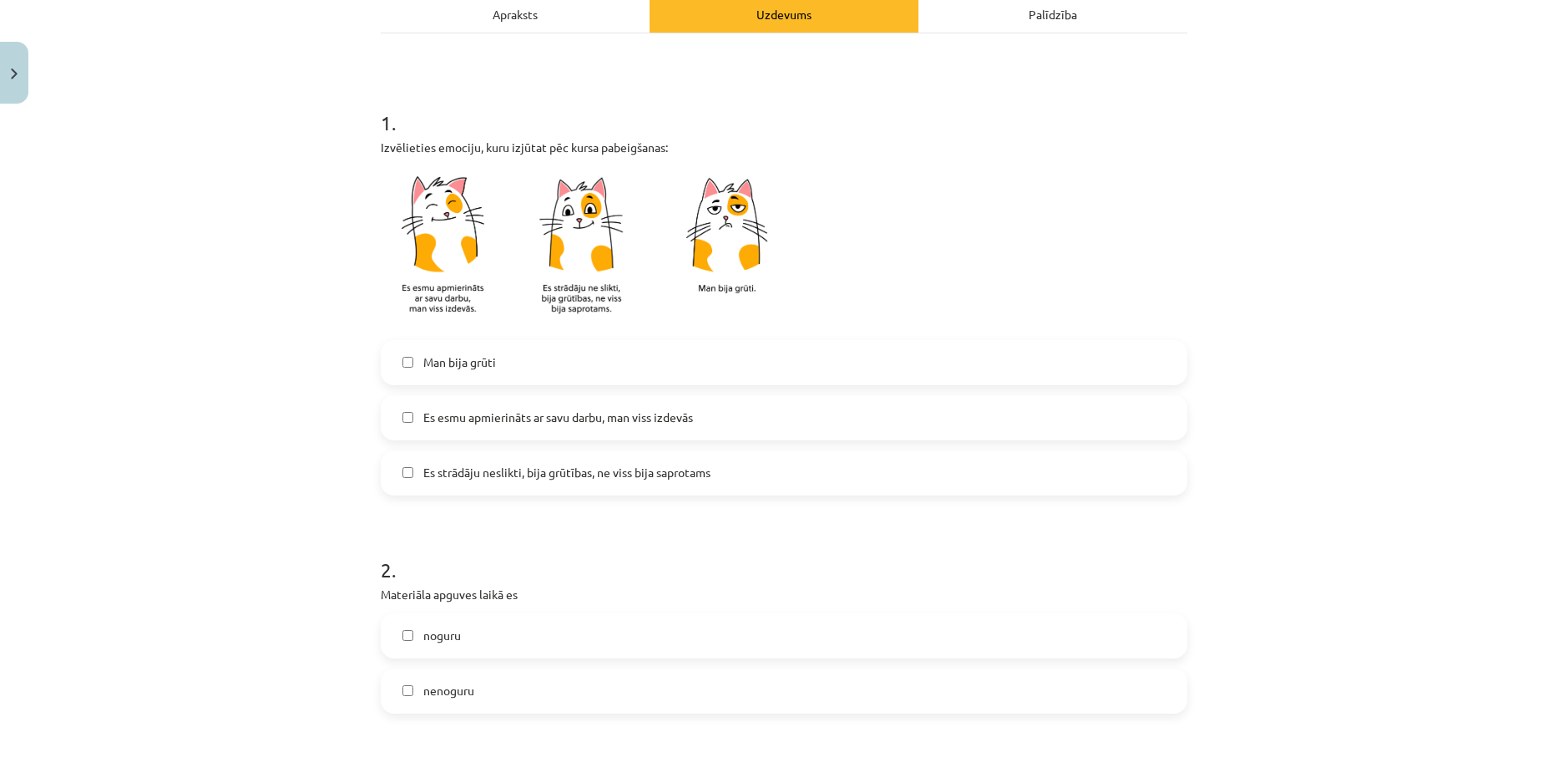
click at [405, 425] on label "Es esmu apmierināts ar savu darbu, man viss izdevās" at bounding box center [784, 418] width 803 height 42
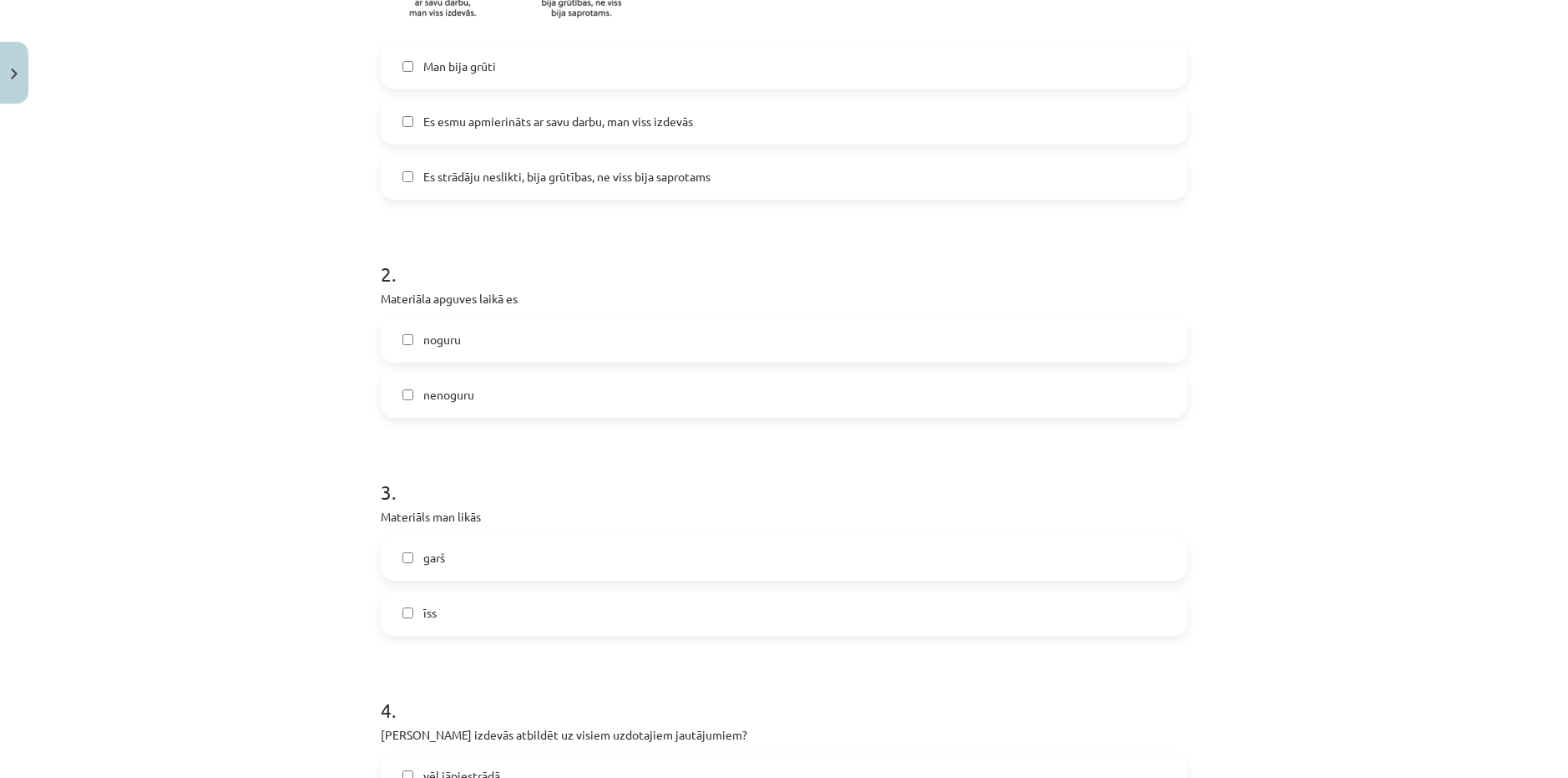
scroll to position [585, 0]
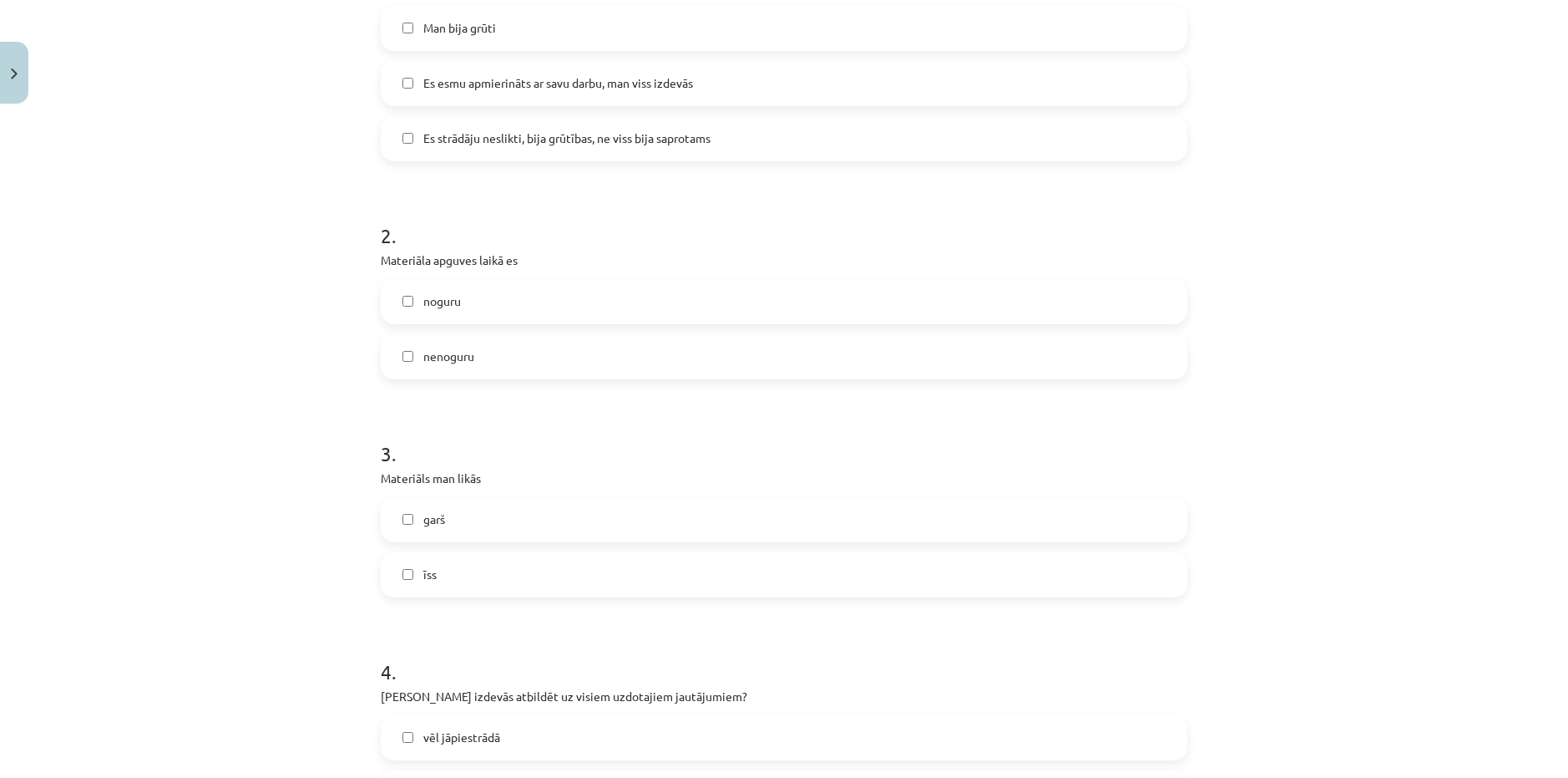
click at [392, 518] on label "garš" at bounding box center [784, 520] width 803 height 42
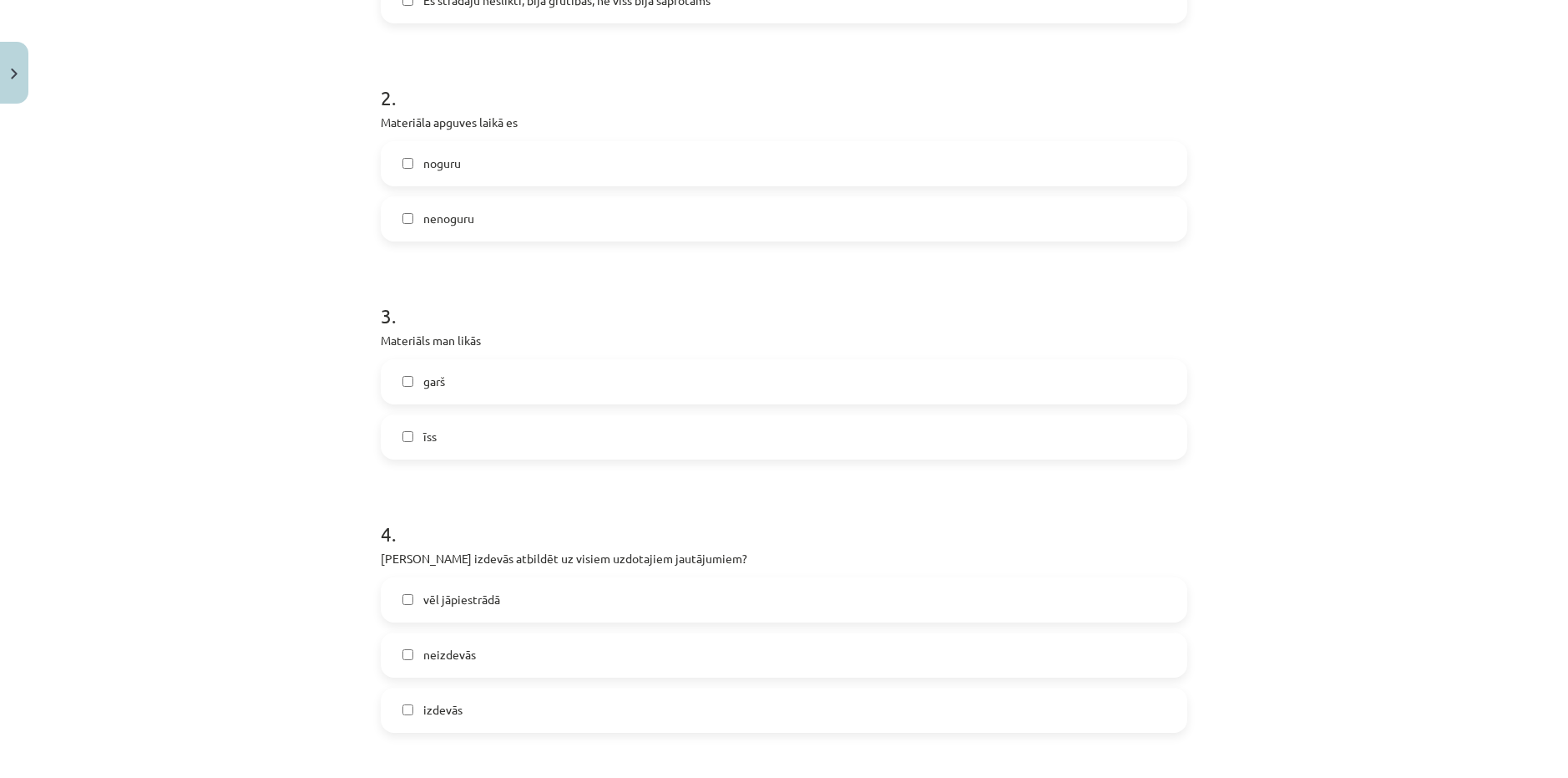
scroll to position [751, 0]
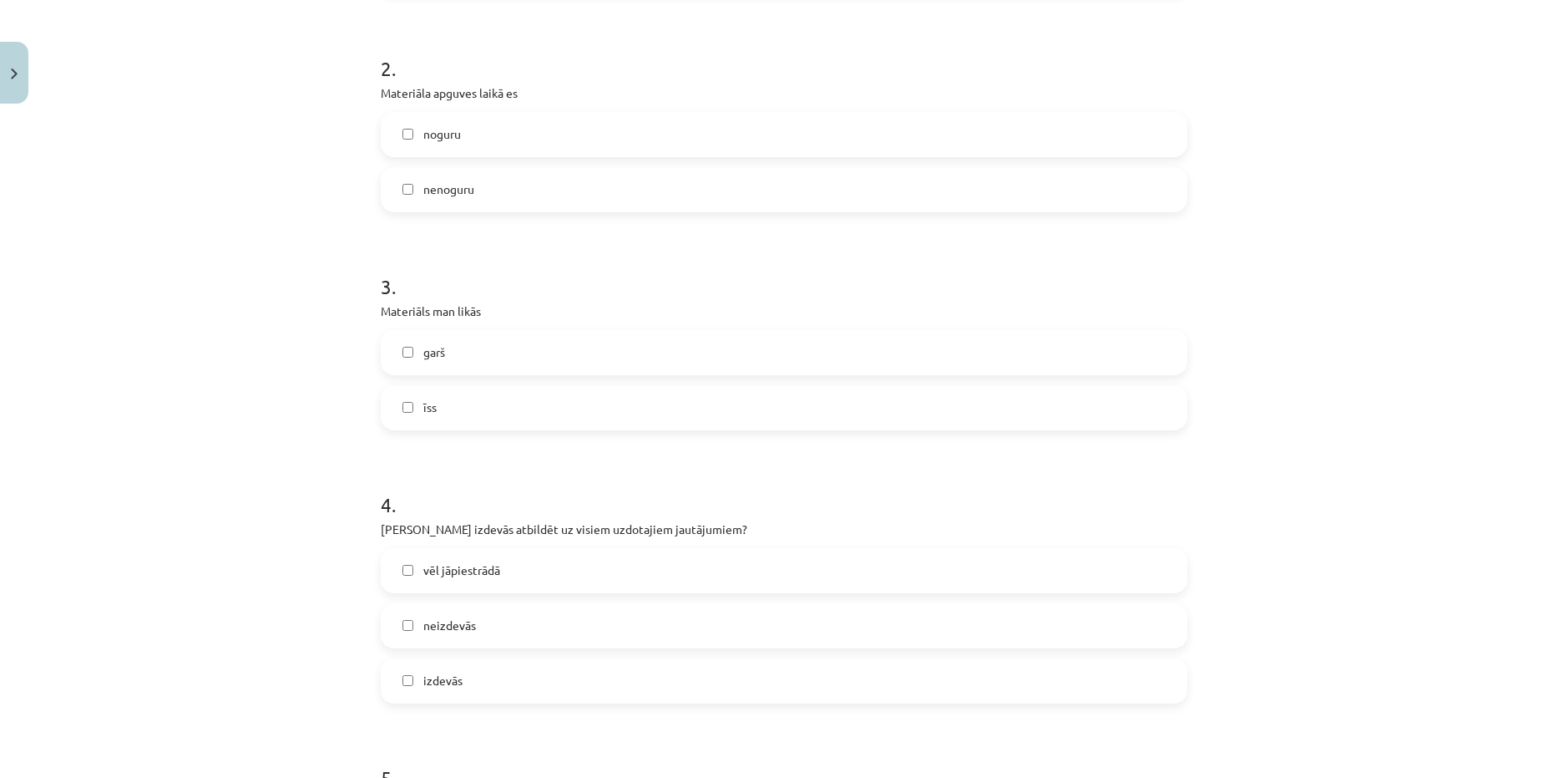
click at [392, 570] on label "vēl jāpiestrādā" at bounding box center [784, 571] width 803 height 42
click at [407, 566] on label "vēl jāpiestrādā" at bounding box center [784, 571] width 803 height 42
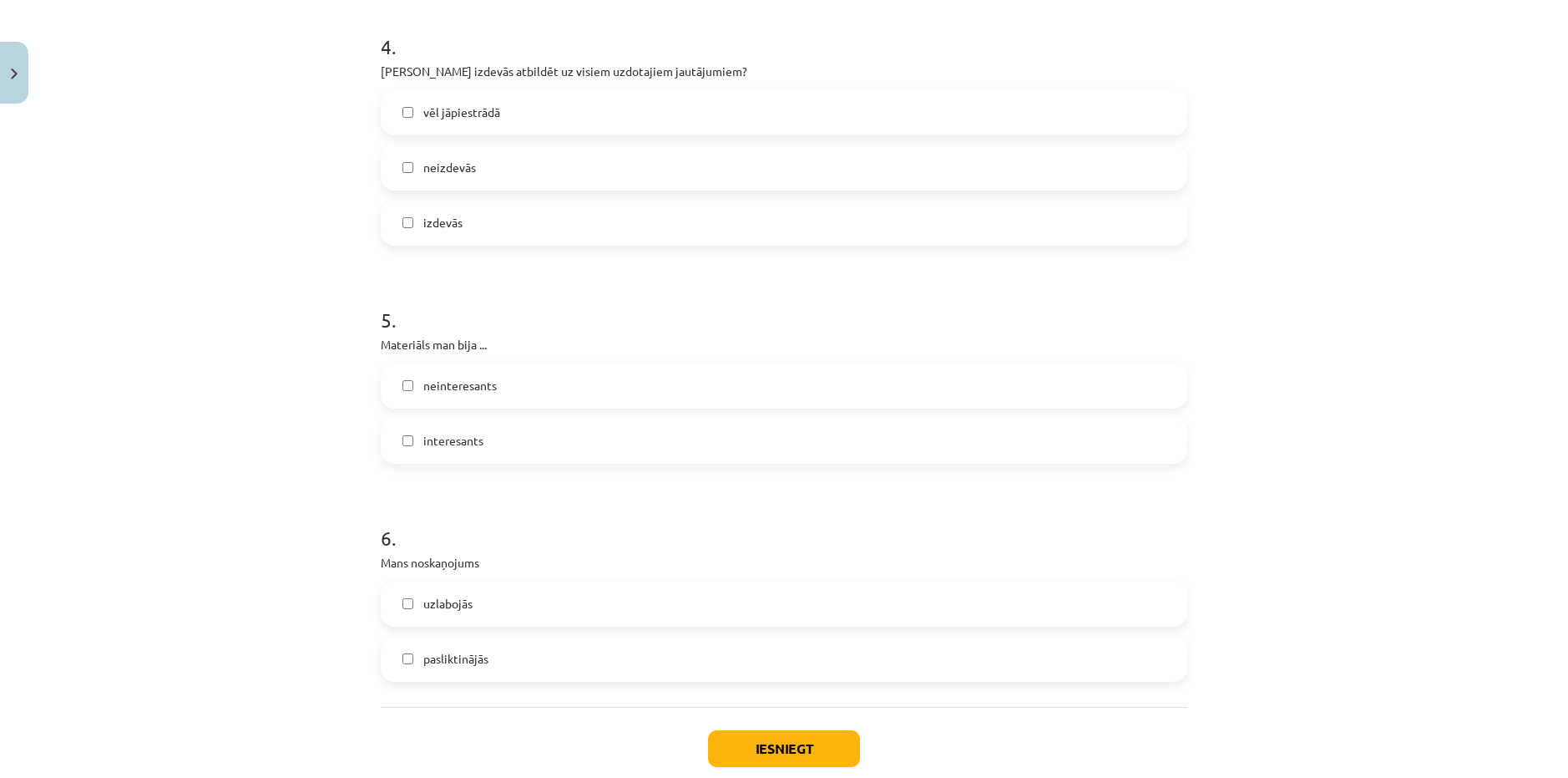
scroll to position [1253, 0]
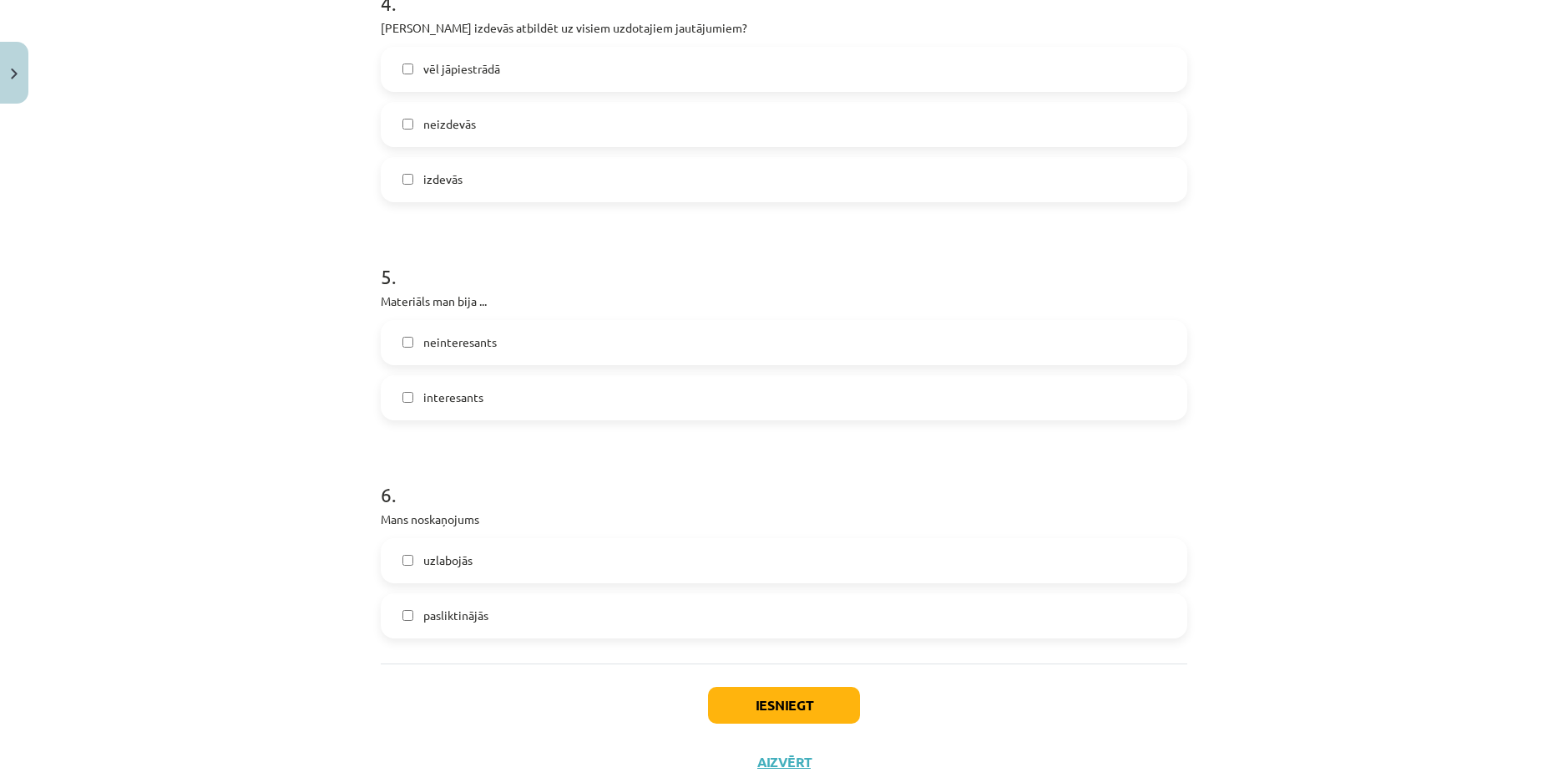
click at [408, 615] on label "pasliktinājās" at bounding box center [784, 616] width 803 height 42
click at [796, 700] on button "Iesniegt" at bounding box center [784, 705] width 152 height 37
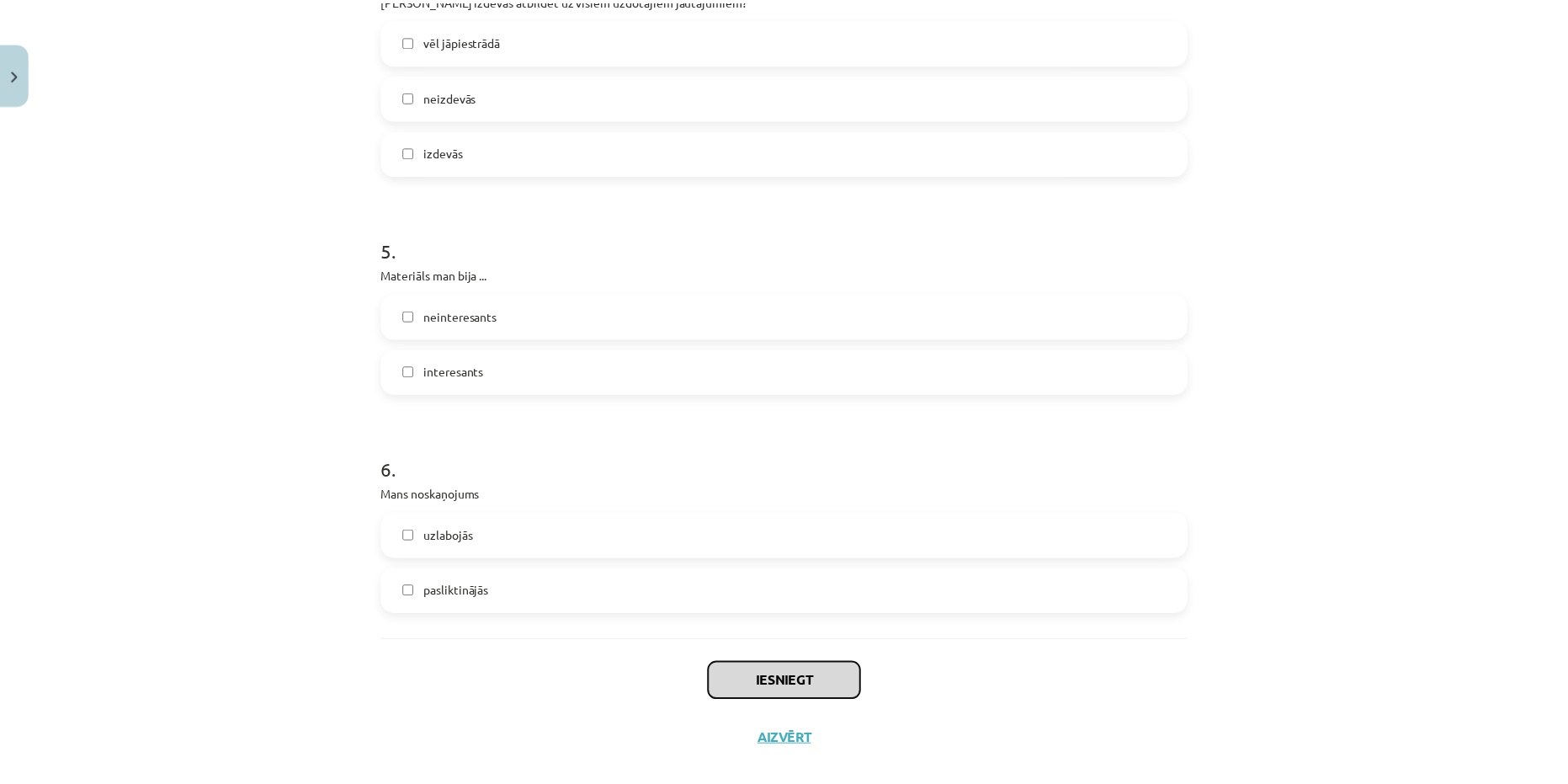
scroll to position [1317, 0]
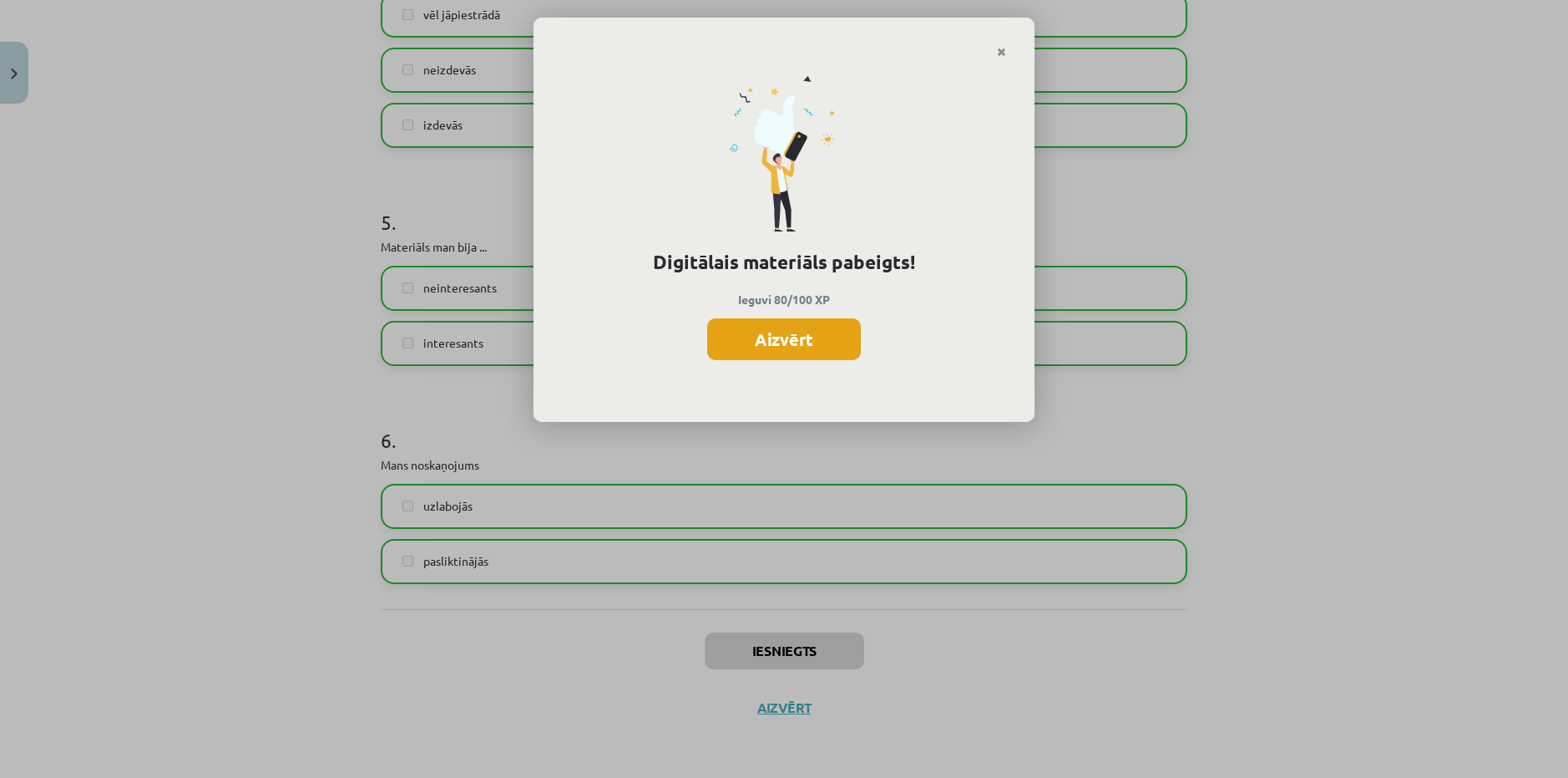
click at [794, 329] on button "Aizvērt" at bounding box center [784, 340] width 154 height 42
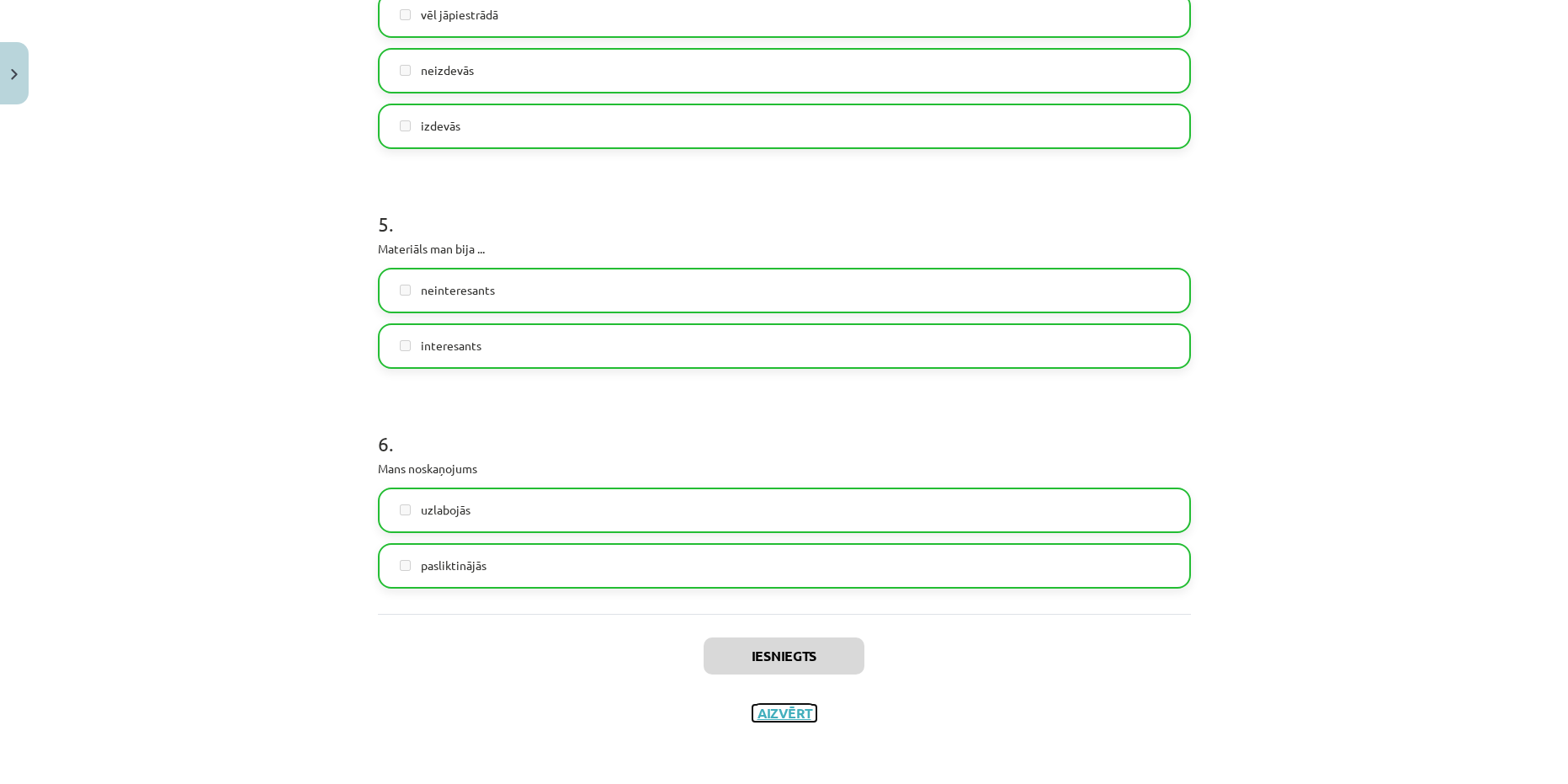
click at [786, 708] on button "Aizvērt" at bounding box center [784, 713] width 64 height 17
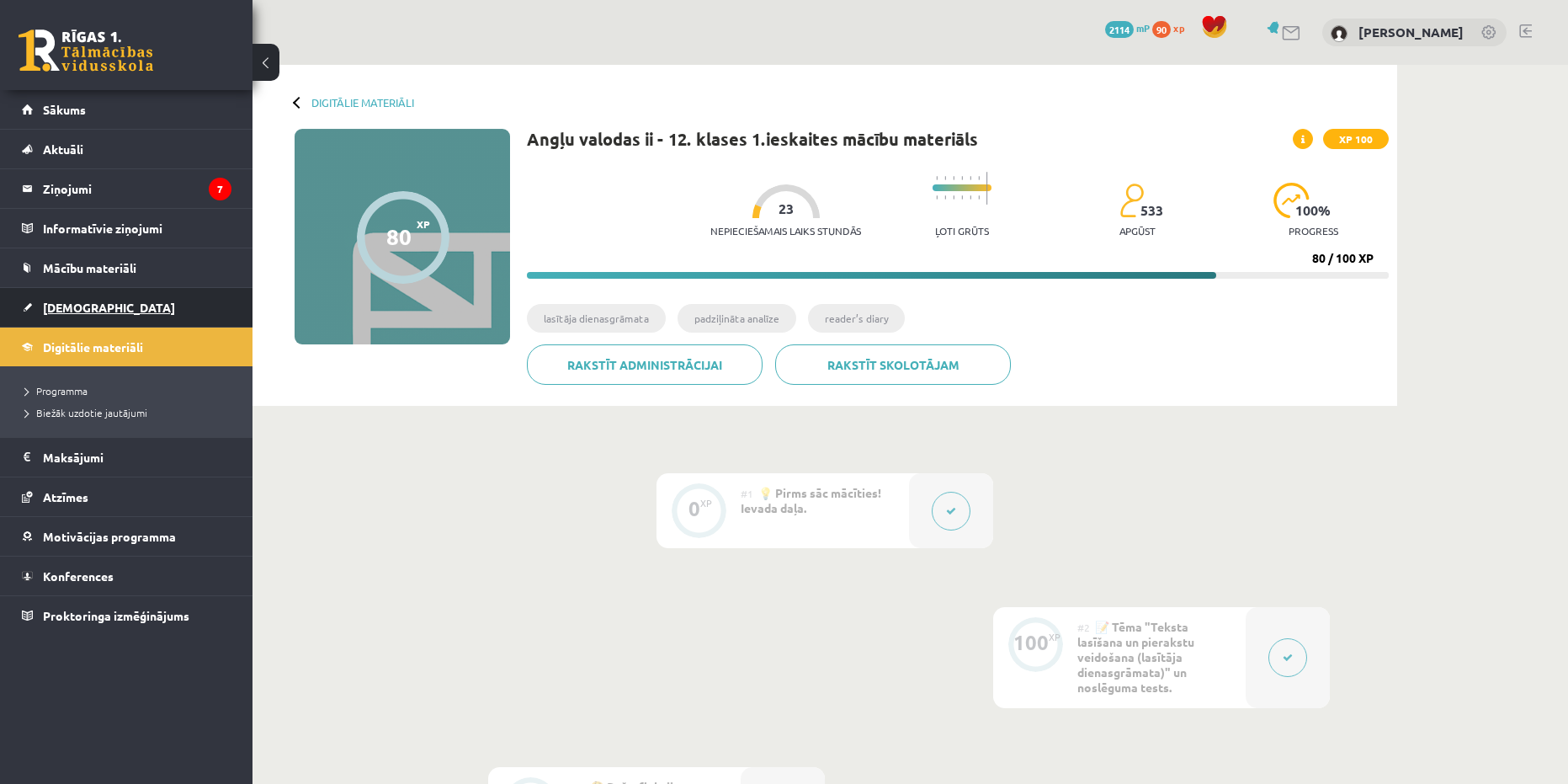
click at [120, 319] on link "[DEMOGRAPHIC_DATA]" at bounding box center [126, 307] width 209 height 39
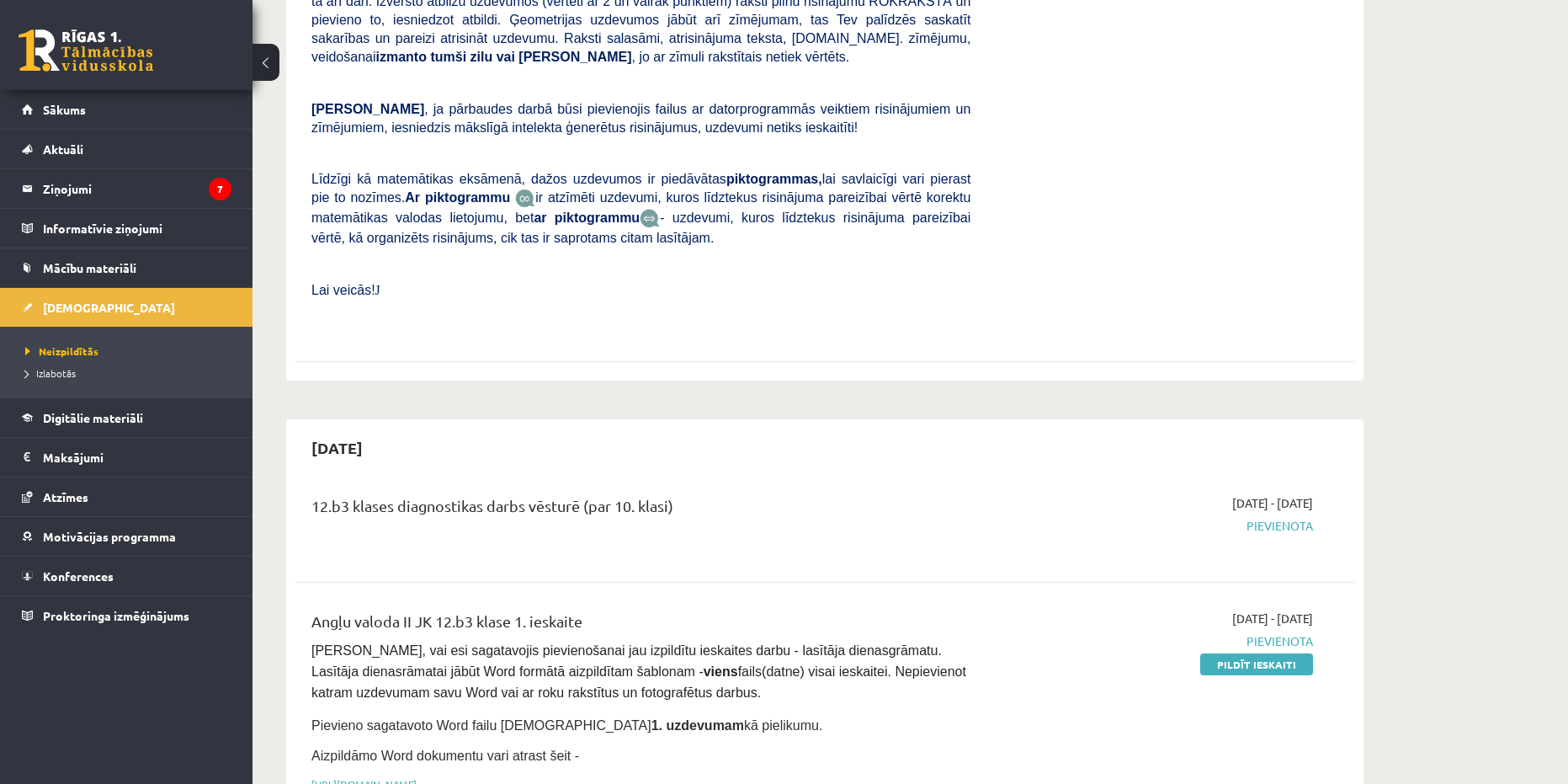
scroll to position [505, 0]
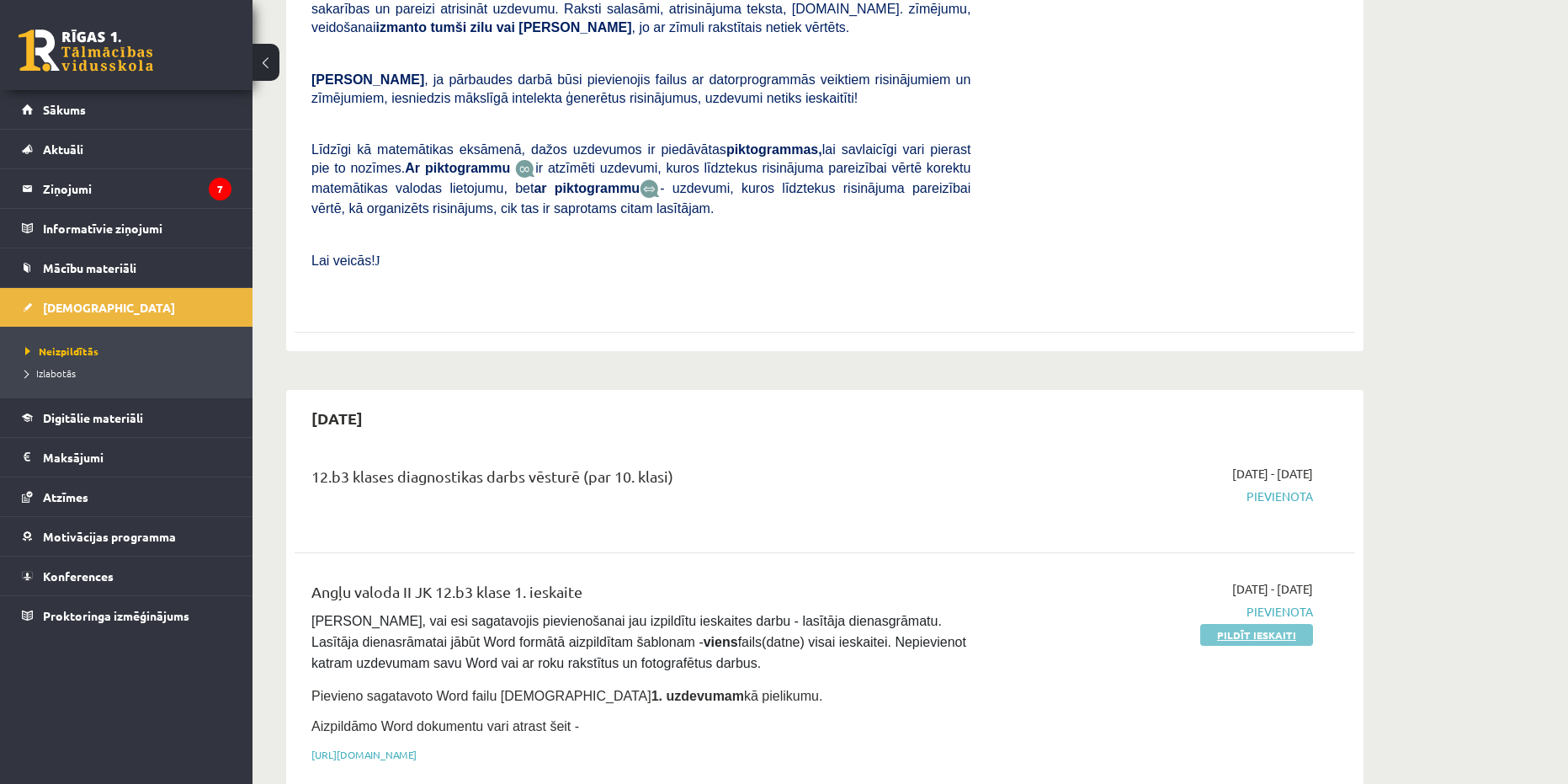
click at [1287, 624] on link "Pildīt ieskaiti" at bounding box center [1256, 635] width 113 height 22
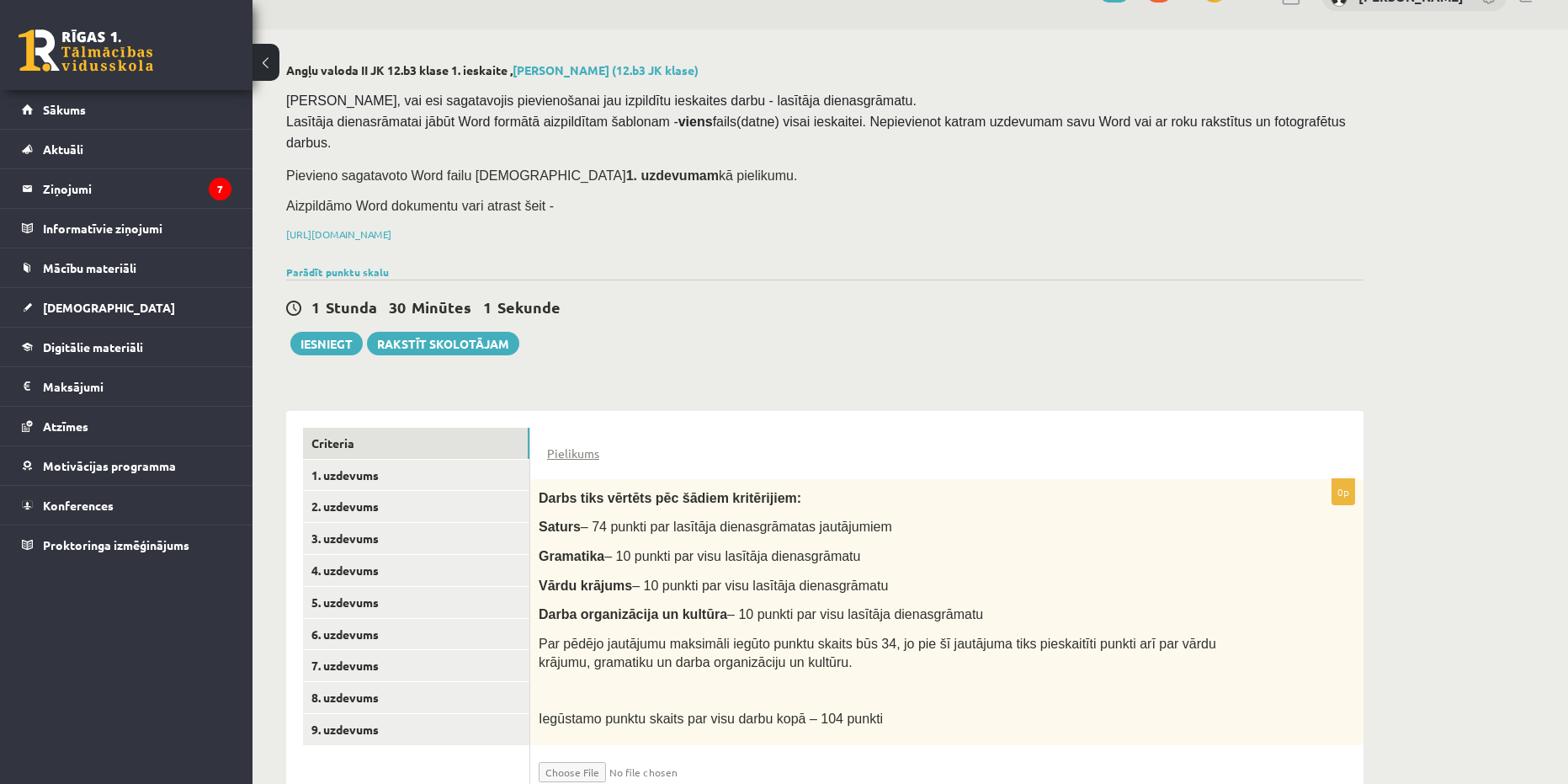
scroll to position [70, 0]
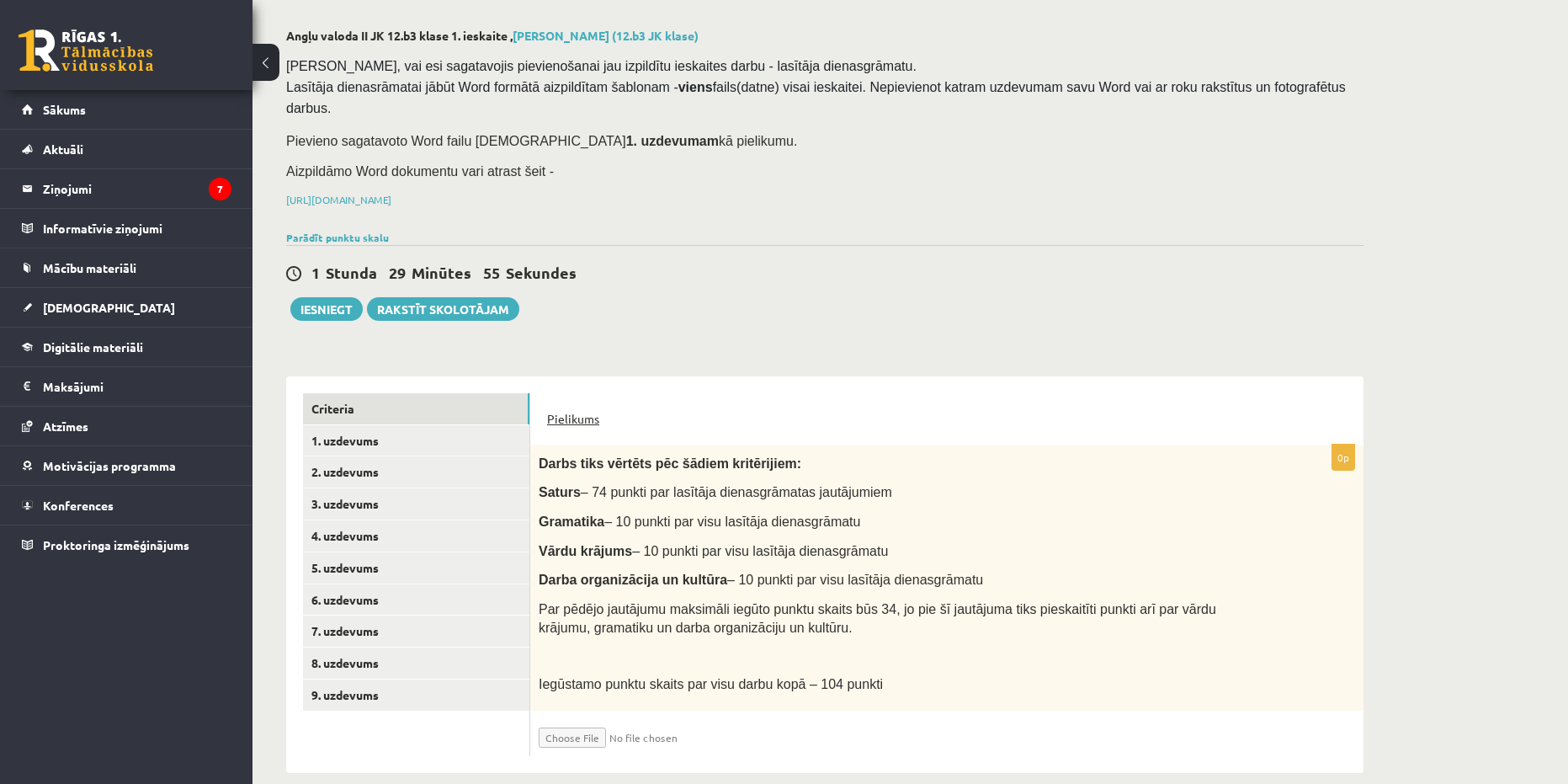
click at [583, 410] on link "Pielikums" at bounding box center [573, 418] width 53 height 18
click at [400, 425] on link "1. uzdevums" at bounding box center [417, 441] width 227 height 31
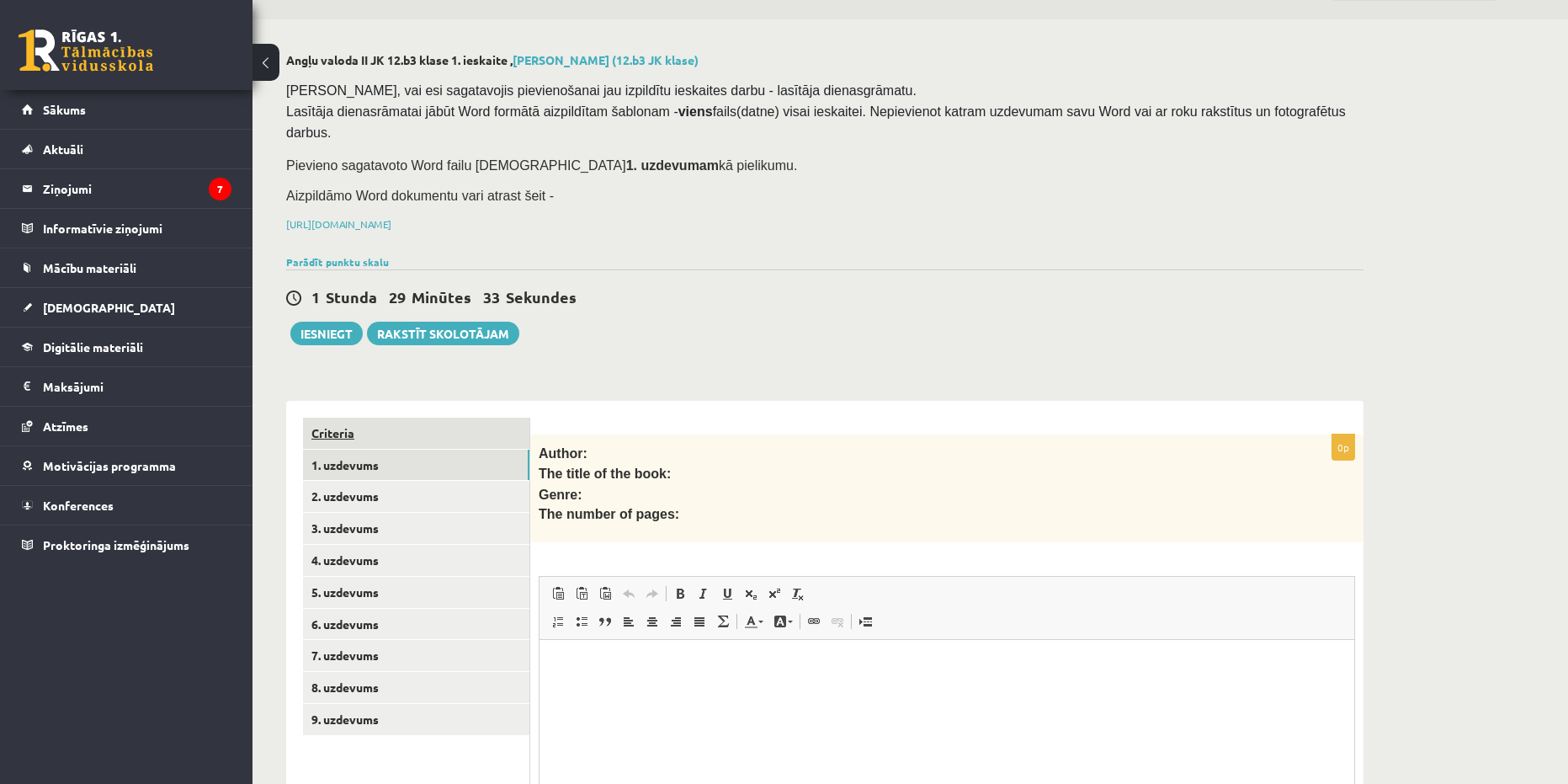
scroll to position [0, 0]
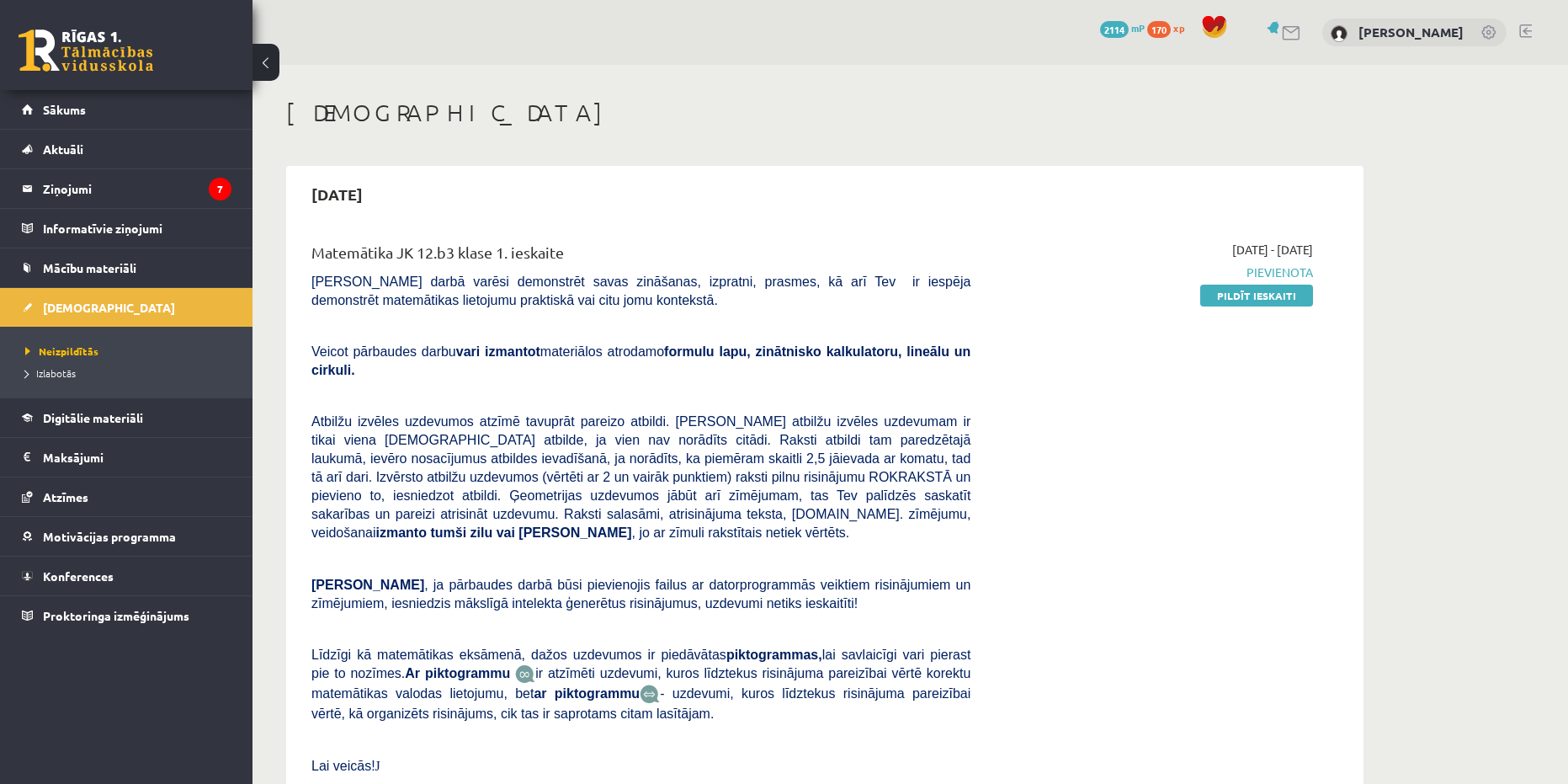
scroll to position [505, 0]
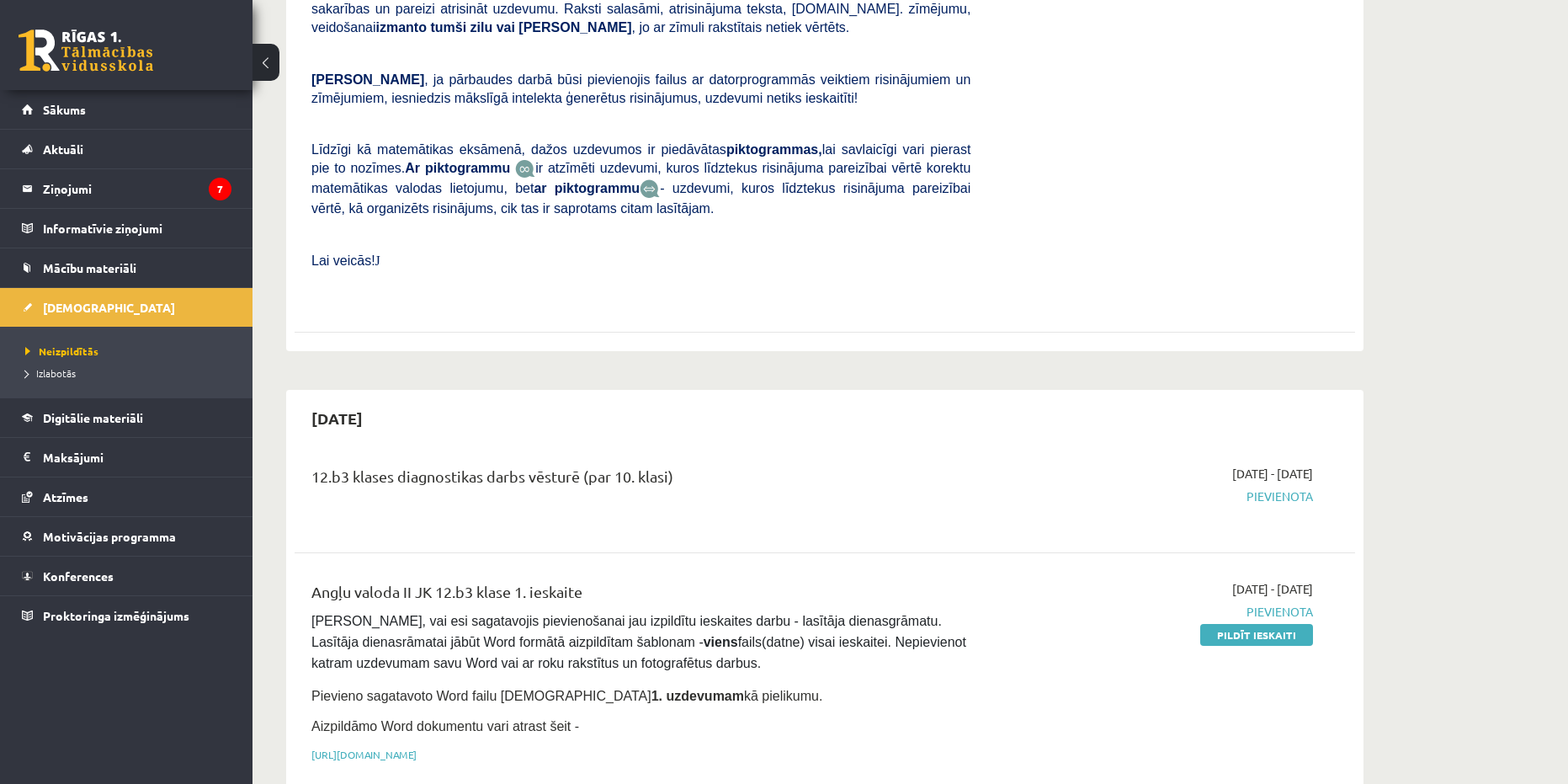
drag, startPoint x: 303, startPoint y: 545, endPoint x: 325, endPoint y: 548, distance: 22.2
click at [311, 580] on div "Angļu valoda II JK 12.b3 klase 1. ieskaite [PERSON_NAME], vai esi sagatavojis p…" at bounding box center [641, 676] width 684 height 192
drag, startPoint x: 418, startPoint y: 556, endPoint x: 540, endPoint y: 554, distance: 122.0
click at [540, 580] on div "Angļu valoda II JK 12.b3 klase 1. ieskaite" at bounding box center [641, 596] width 659 height 31
drag, startPoint x: 310, startPoint y: 557, endPoint x: 335, endPoint y: 552, distance: 25.5
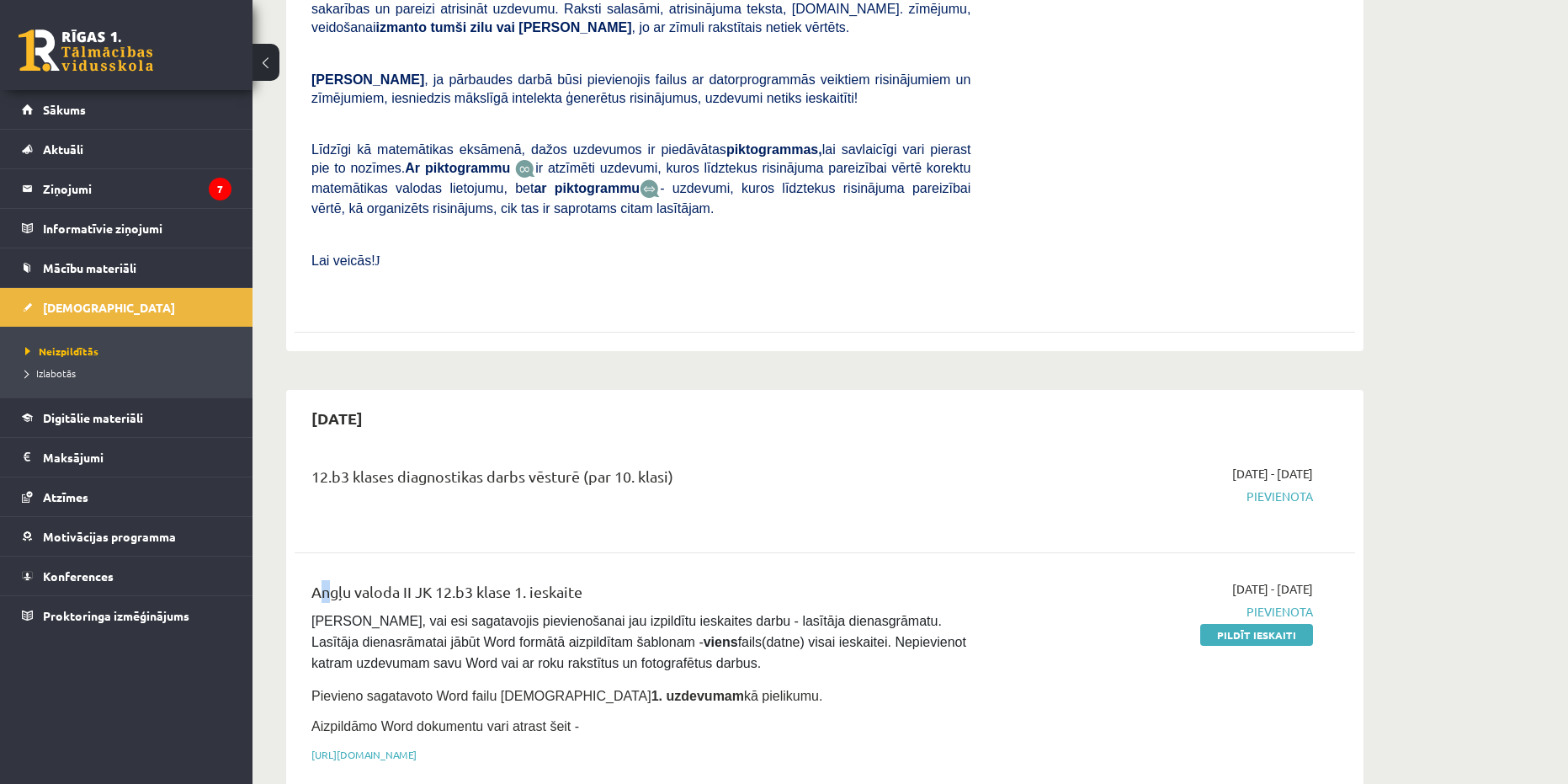
click at [329, 580] on div "Angļu valoda II JK 12.b3 klase 1. ieskaite [PERSON_NAME], vai esi sagatavojis p…" at bounding box center [641, 676] width 684 height 192
click at [387, 580] on div "Angļu valoda II JK 12.b3 klase 1. ieskaite" at bounding box center [641, 596] width 659 height 31
click at [518, 580] on div "Angļu valoda II JK 12.b3 klase 1. ieskaite" at bounding box center [641, 596] width 659 height 31
drag, startPoint x: 518, startPoint y: 560, endPoint x: 463, endPoint y: 564, distance: 55.1
click at [518, 580] on div "Angļu valoda II JK 12.b3 klase 1. ieskaite" at bounding box center [641, 596] width 659 height 31
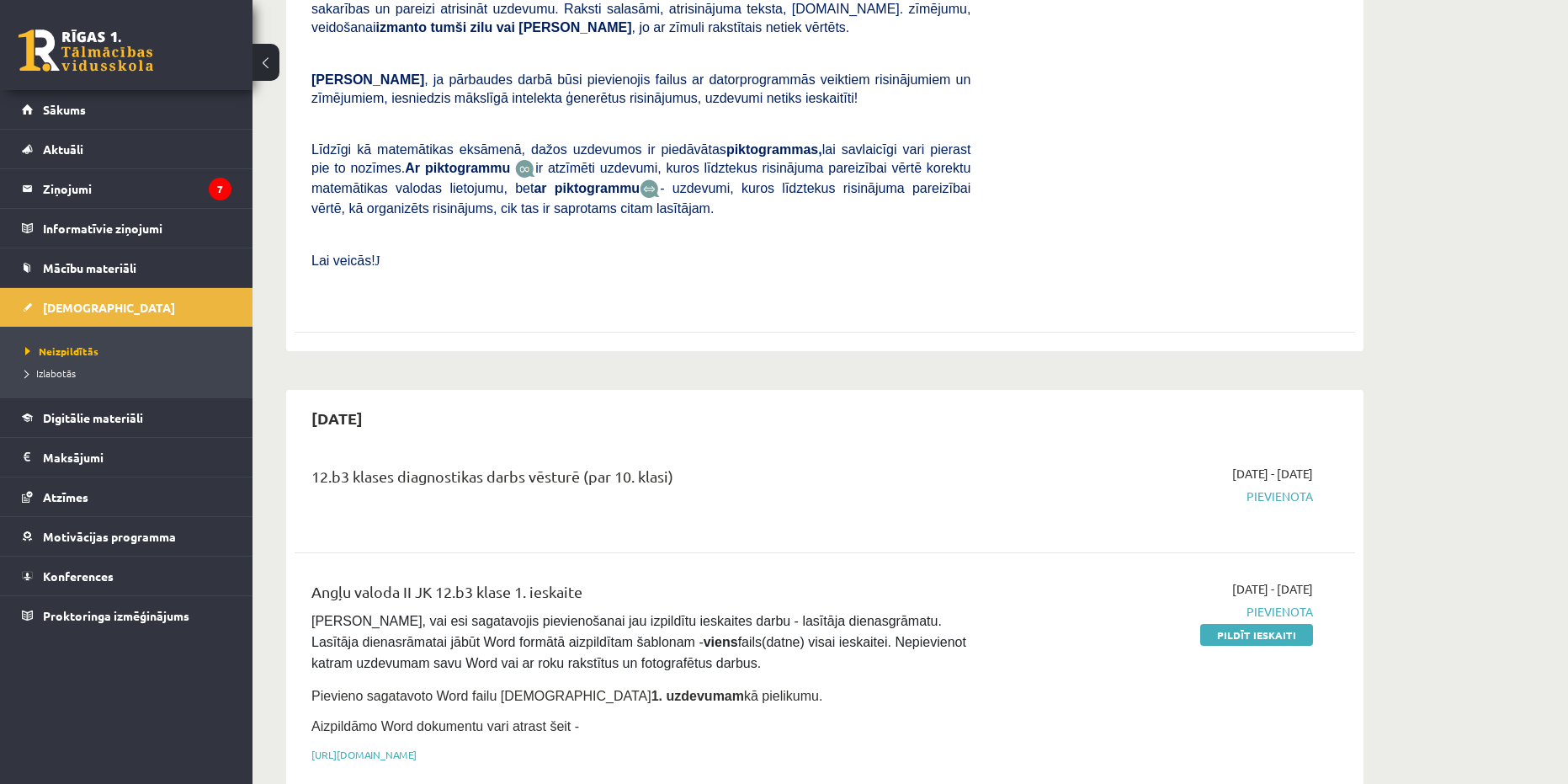
click at [446, 580] on div "Angļu valoda II JK 12.b3 klase 1. ieskaite" at bounding box center [641, 596] width 659 height 31
drag, startPoint x: 313, startPoint y: 554, endPoint x: 361, endPoint y: 551, distance: 48.1
click at [355, 580] on div "Angļu valoda II JK 12.b3 klase 1. ieskaite" at bounding box center [641, 596] width 659 height 31
drag, startPoint x: 392, startPoint y: 552, endPoint x: 436, endPoint y: 555, distance: 44.1
click at [398, 580] on div "Angļu valoda II JK 12.b3 klase 1. ieskaite" at bounding box center [641, 596] width 659 height 31
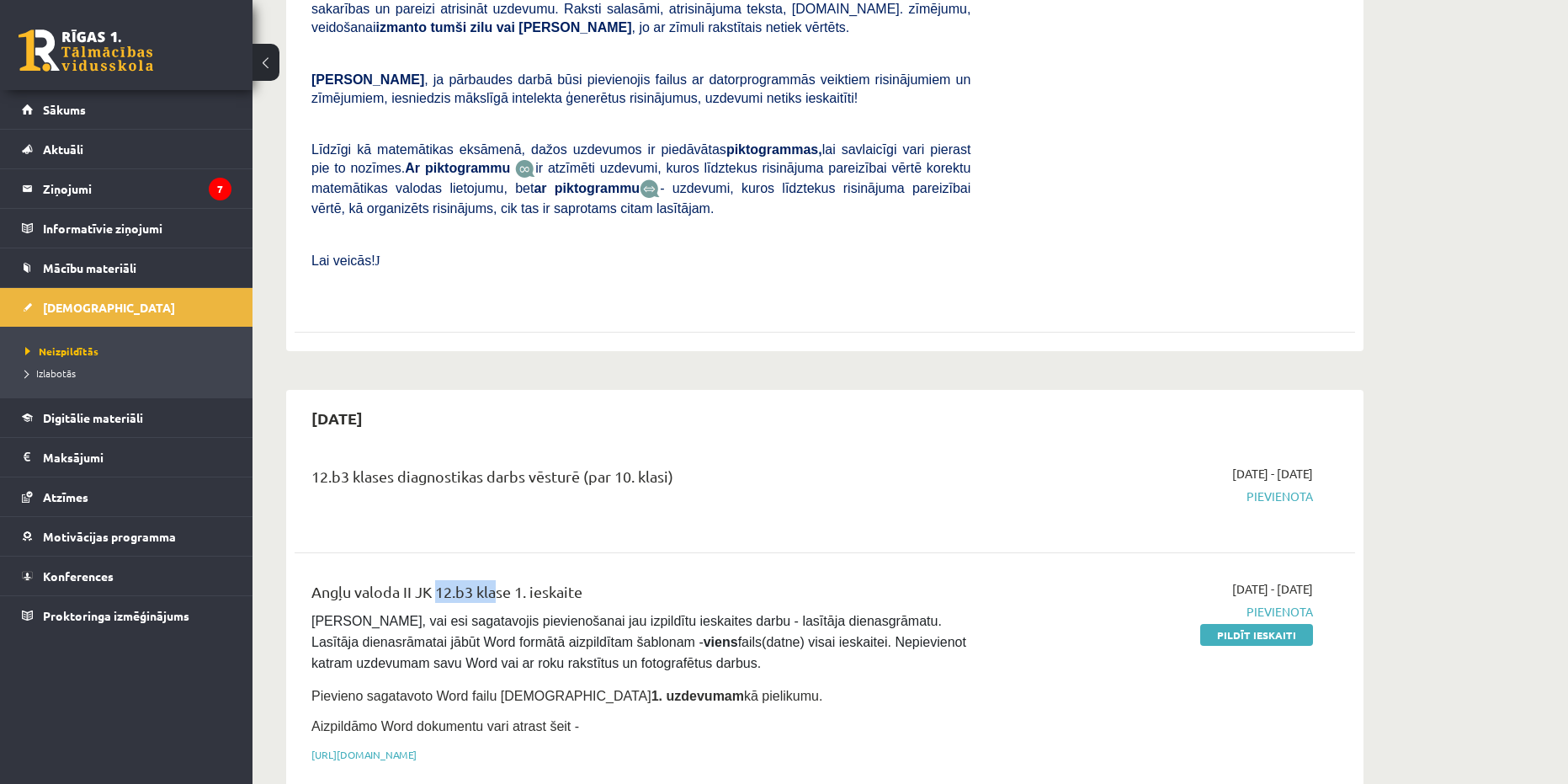
drag, startPoint x: 436, startPoint y: 555, endPoint x: 509, endPoint y: 564, distance: 73.6
click at [495, 580] on div "Angļu valoda II JK 12.b3 klase 1. ieskaite" at bounding box center [641, 596] width 659 height 31
click at [515, 580] on div "Angļu valoda II JK 12.b3 klase 1. ieskaite" at bounding box center [641, 596] width 659 height 31
drag, startPoint x: 517, startPoint y: 567, endPoint x: 583, endPoint y: 573, distance: 66.3
click at [583, 580] on div "Angļu valoda II JK 12.b3 klase 1. ieskaite Pārliecinies, vai esi sagatavojis pi…" at bounding box center [641, 676] width 684 height 192
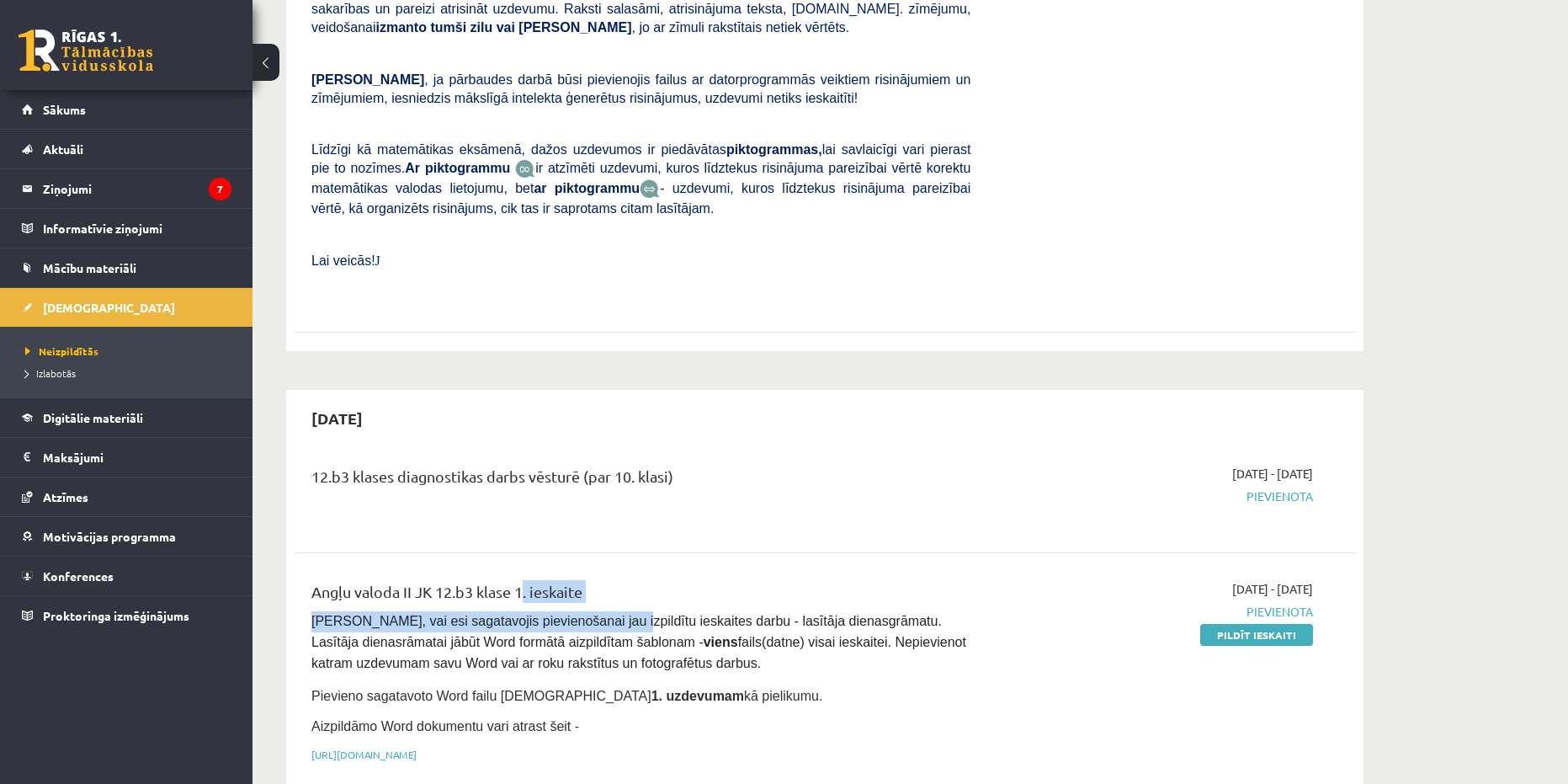
click at [647, 580] on div "Angļu valoda II JK 12.b3 klase 1. ieskaite" at bounding box center [641, 596] width 659 height 31
click at [315, 580] on div "Angļu valoda II JK 12.b3 klase 1. ieskaite" at bounding box center [641, 596] width 659 height 31
drag, startPoint x: 315, startPoint y: 551, endPoint x: 370, endPoint y: 545, distance: 55.3
click at [370, 580] on div "Angļu valoda II JK 12.b3 klase 1. ieskaite" at bounding box center [641, 596] width 659 height 31
drag, startPoint x: 454, startPoint y: 544, endPoint x: 500, endPoint y: 543, distance: 46.0
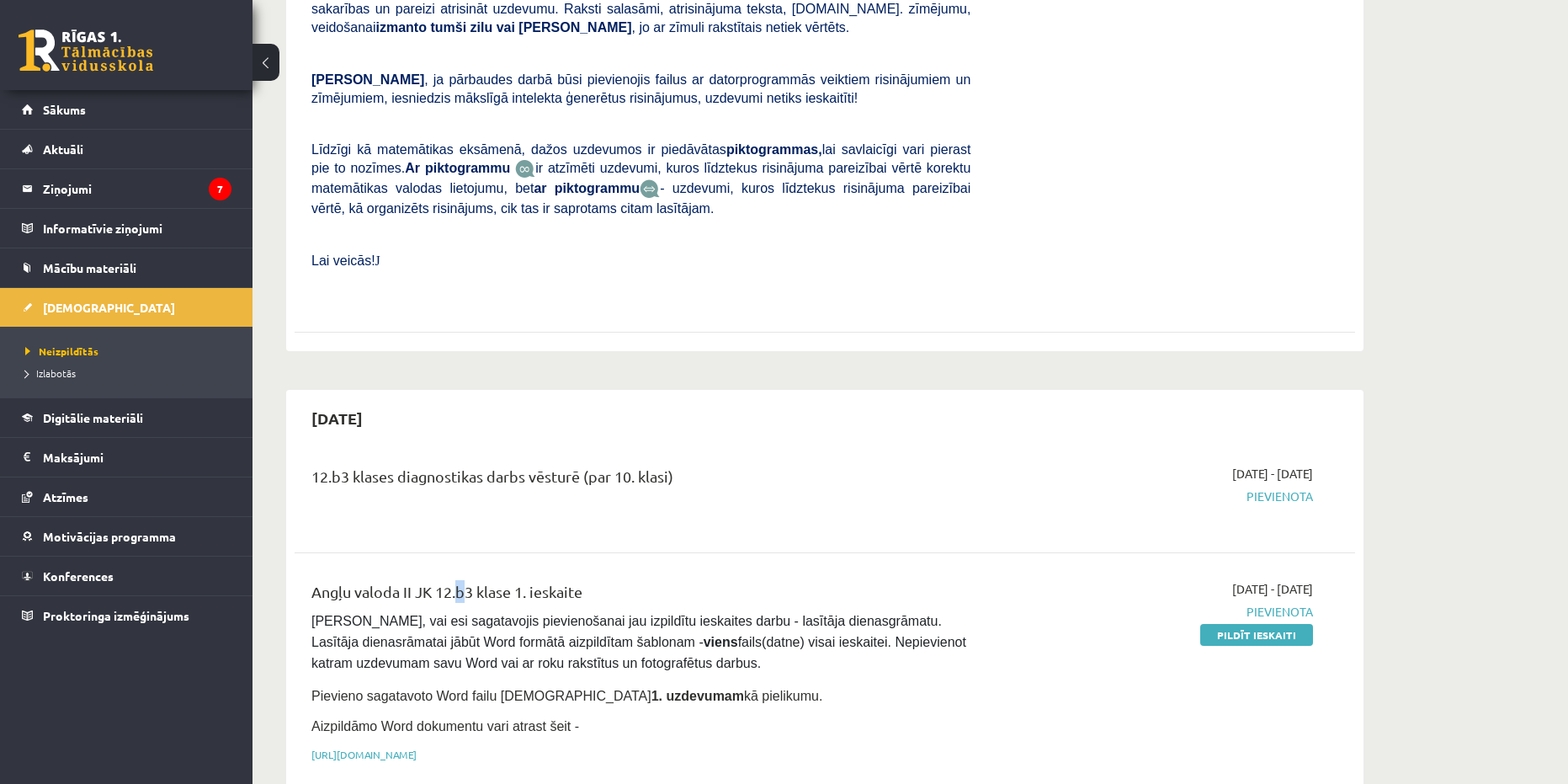
click at [471, 580] on div "Angļu valoda II JK 12.b3 klase 1. ieskaite" at bounding box center [641, 596] width 659 height 31
drag, startPoint x: 500, startPoint y: 543, endPoint x: 519, endPoint y: 544, distance: 19.0
click at [516, 580] on div "Angļu valoda II JK 12.b3 klase 1. ieskaite" at bounding box center [641, 596] width 659 height 31
click at [521, 580] on div "Angļu valoda II JK 12.b3 klase 1. ieskaite" at bounding box center [641, 596] width 659 height 31
click at [523, 580] on div "Angļu valoda II JK 12.b3 klase 1. ieskaite" at bounding box center [641, 596] width 659 height 31
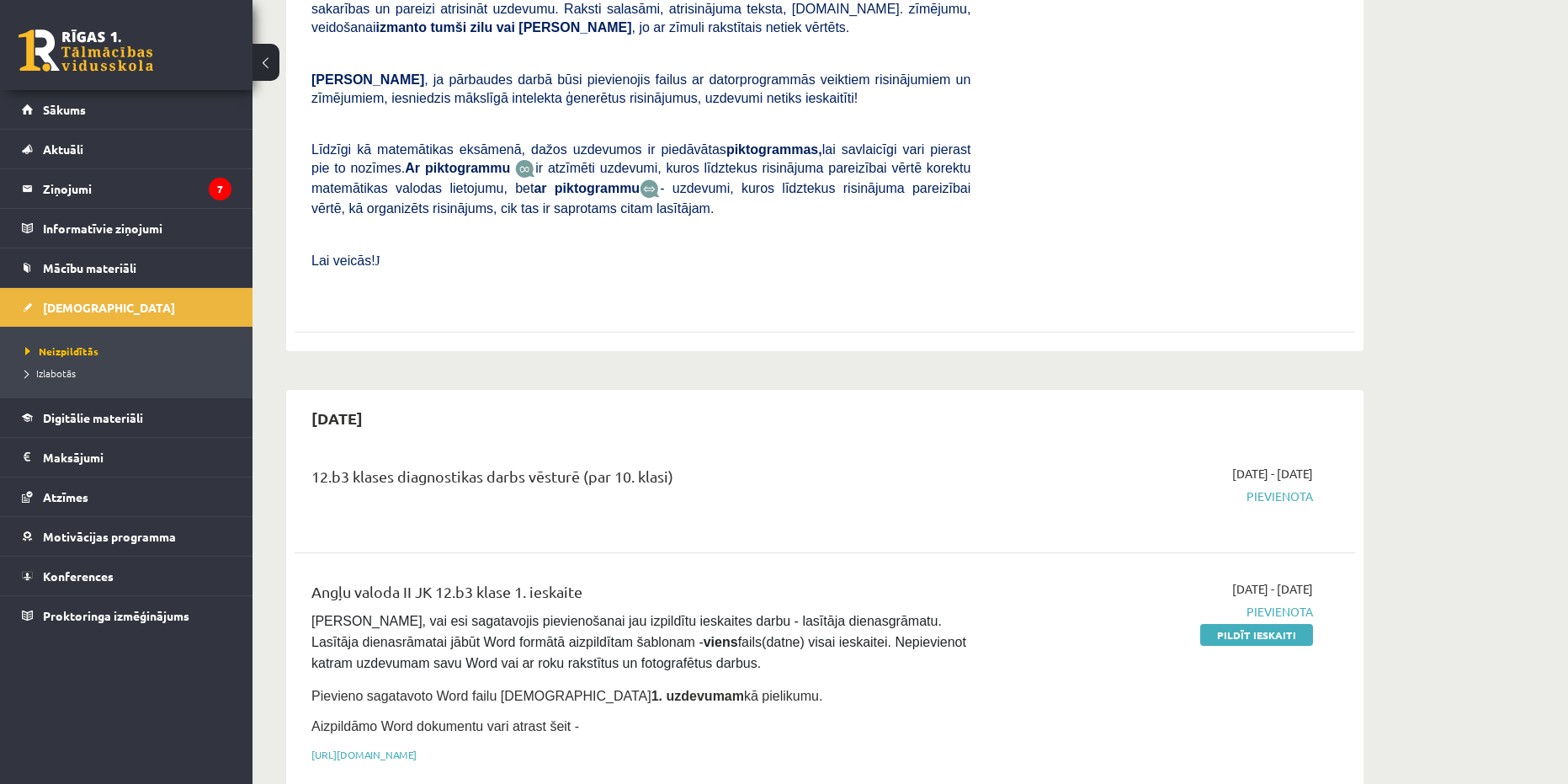
drag, startPoint x: 306, startPoint y: 558, endPoint x: 597, endPoint y: 554, distance: 291.0
click at [597, 580] on div "Angļu valoda II JK 12.b3 klase 1. ieskaite Pārliecinies, vai esi sagatavojis pi…" at bounding box center [641, 676] width 684 height 192
copy div "Angļu valoda II JK 12.b3 klase 1. ieskaite"
click at [1263, 624] on link "Pildīt ieskaiti" at bounding box center [1256, 635] width 113 height 22
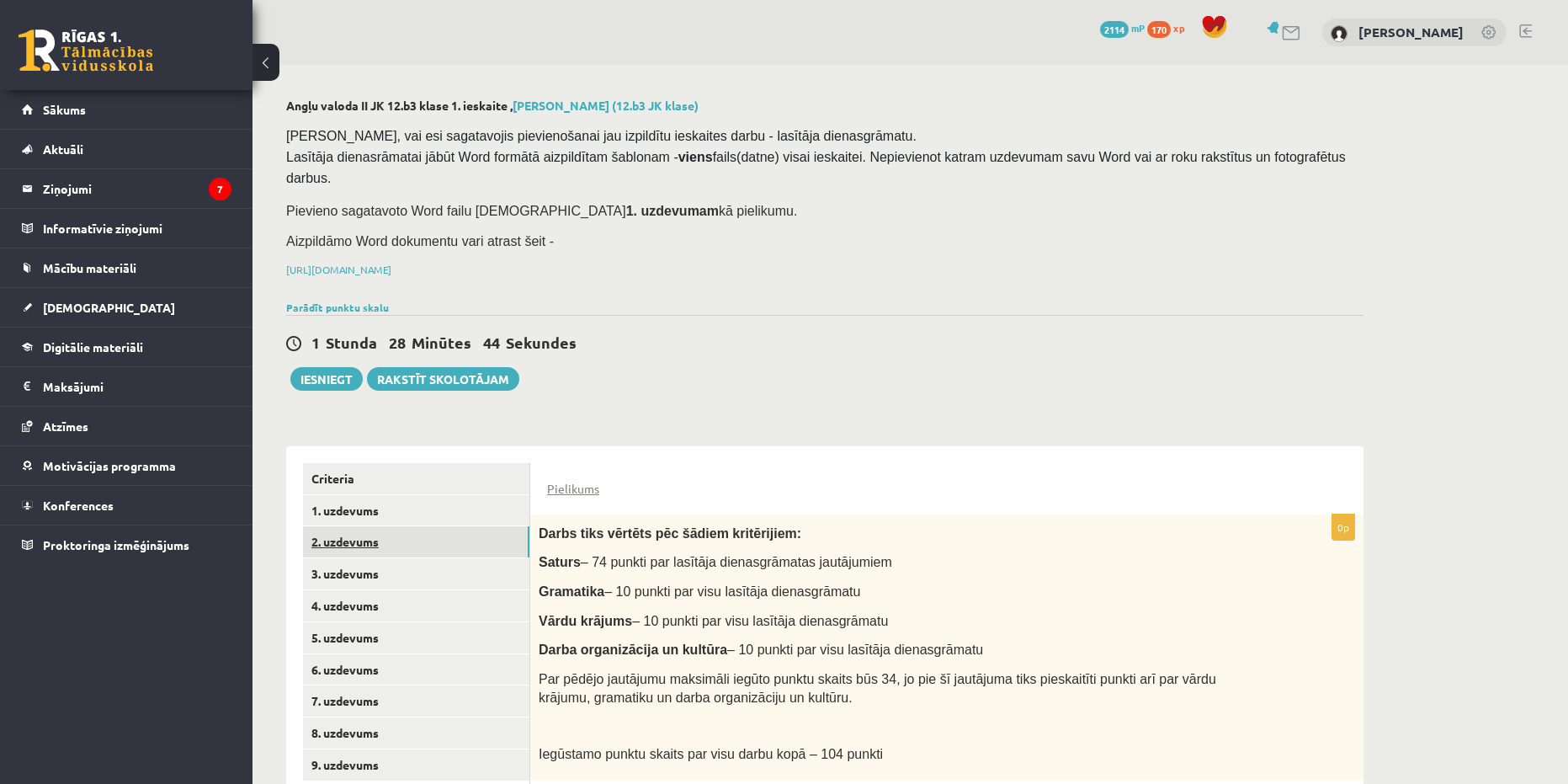
click at [379, 530] on link "2. uzdevums" at bounding box center [417, 541] width 227 height 31
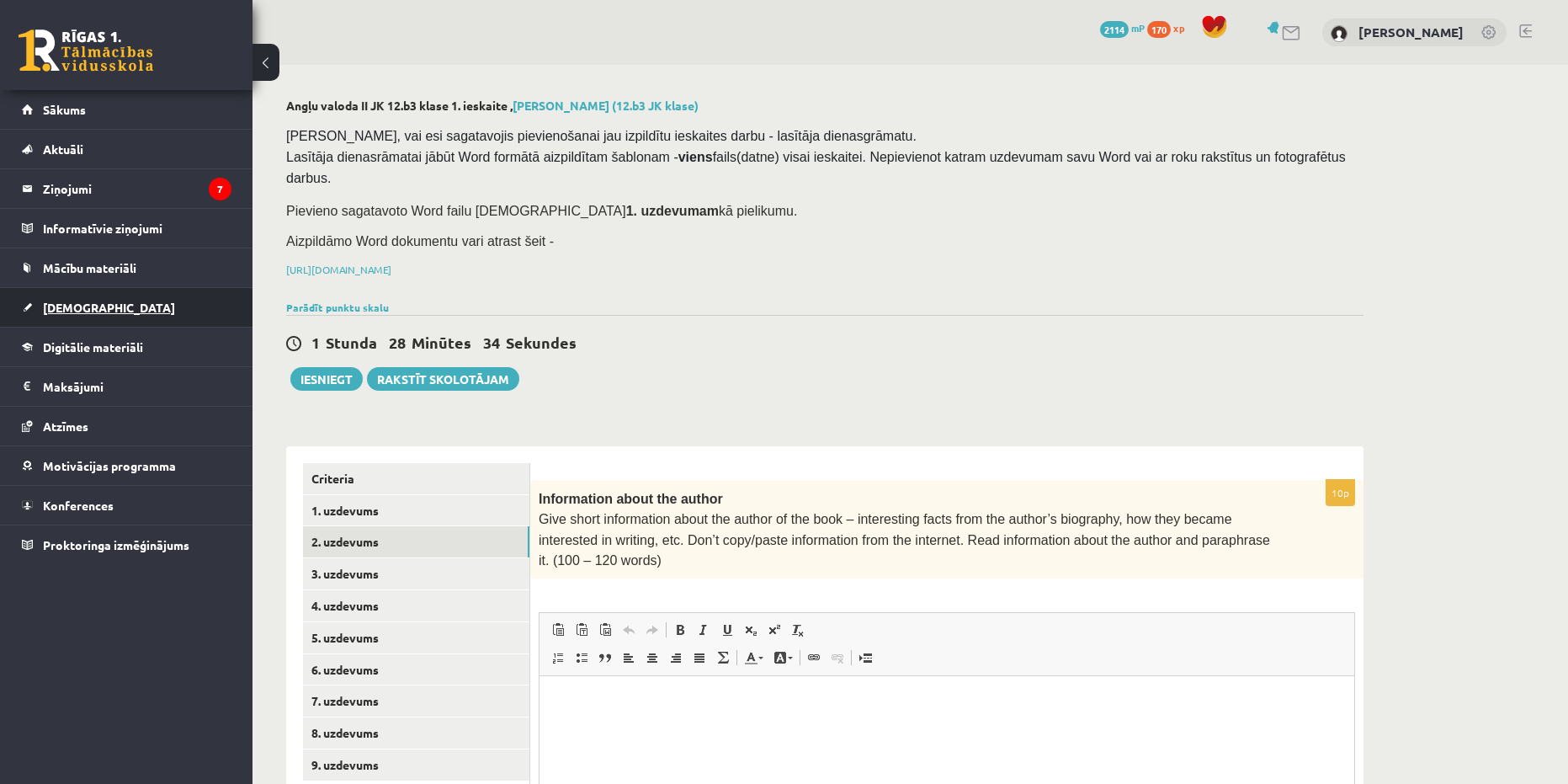
click at [141, 313] on link "[DEMOGRAPHIC_DATA]" at bounding box center [126, 307] width 209 height 39
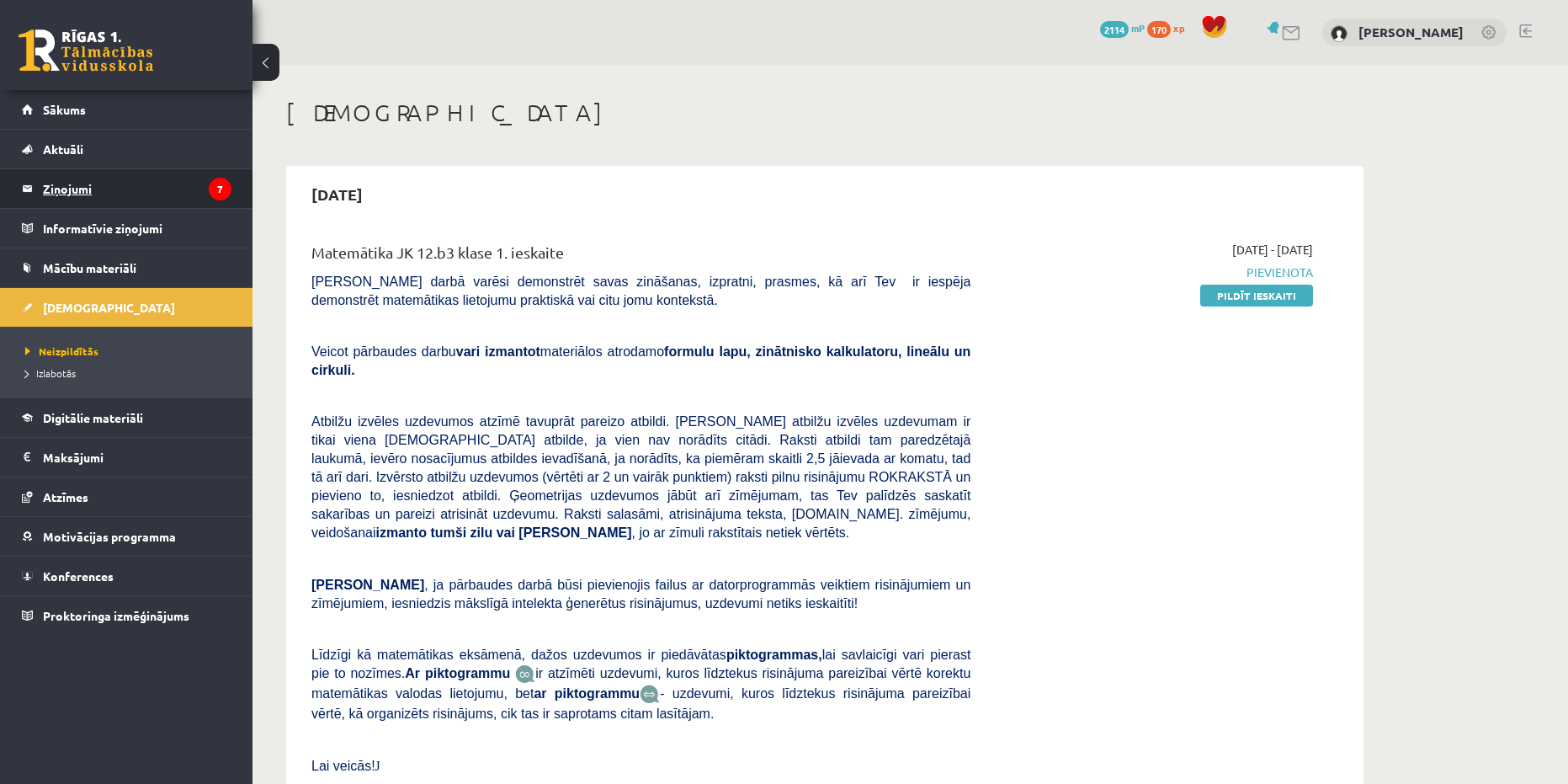
click at [78, 198] on legend "Ziņojumi 7" at bounding box center [137, 188] width 188 height 39
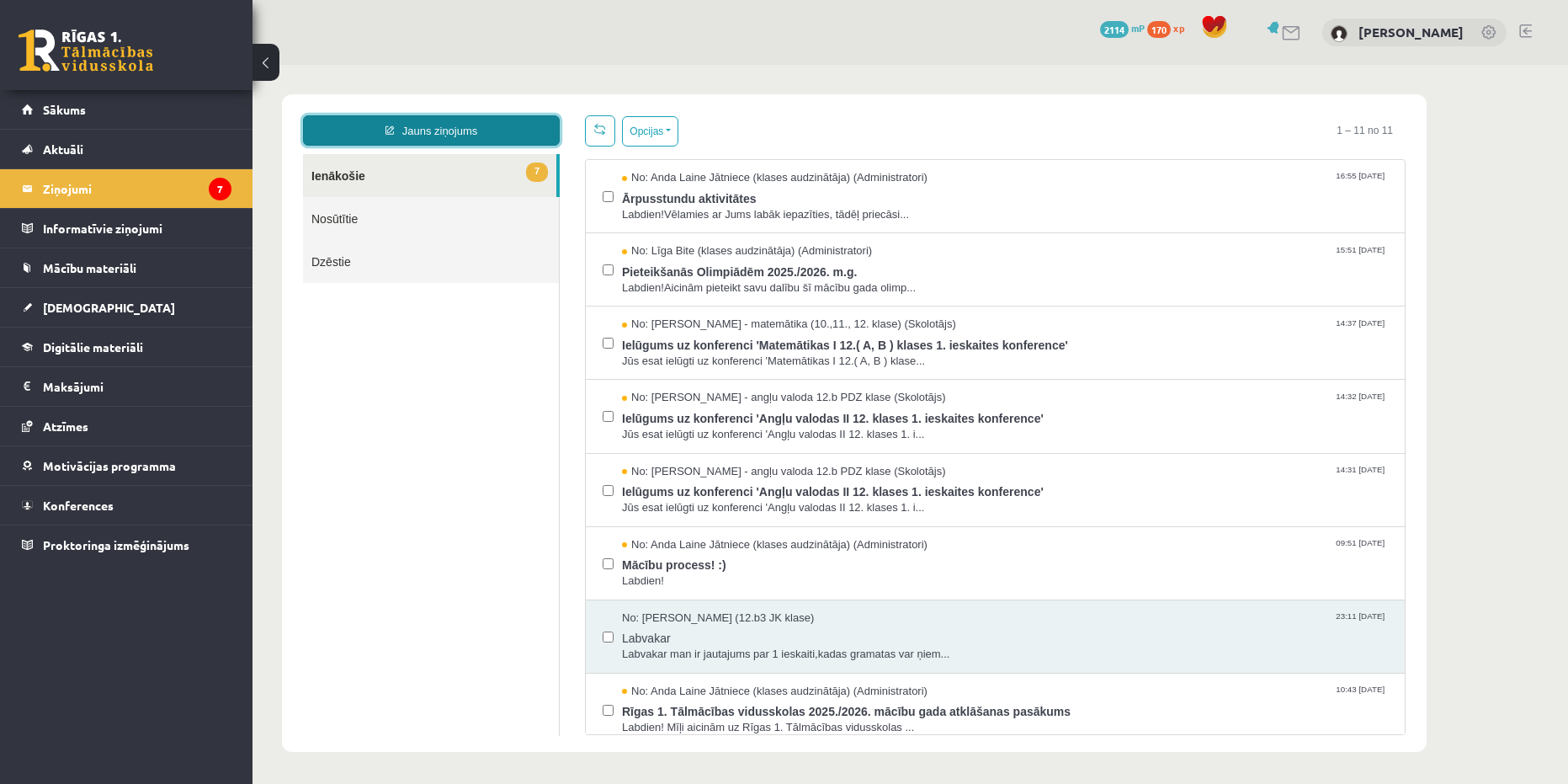
click at [470, 130] on link "Jauns ziņojums" at bounding box center [432, 130] width 256 height 30
click at [253, 65] on div "Jauns ziņojums ×" at bounding box center [253, 65] width 0 height 0
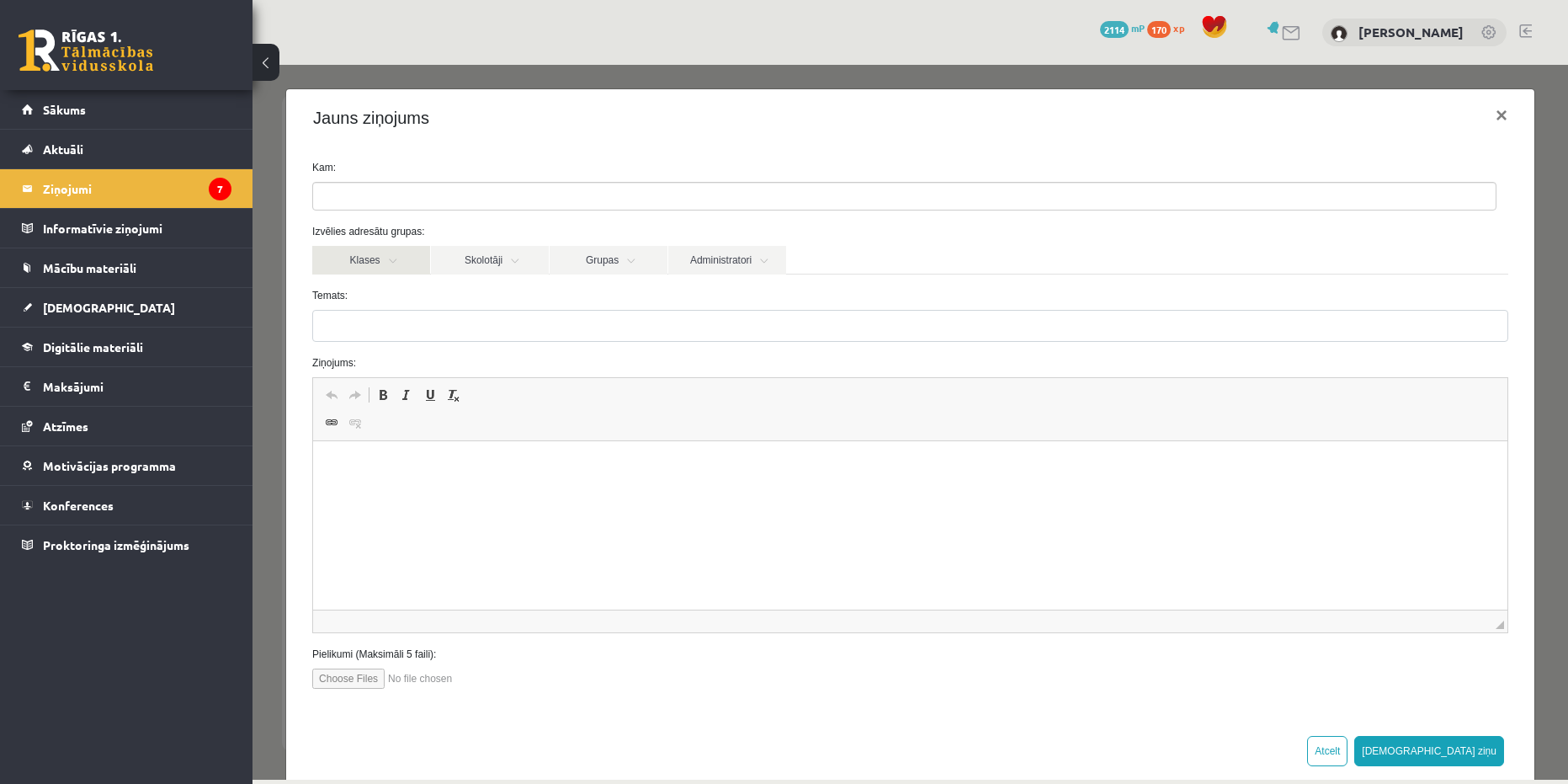
click at [381, 266] on link "Klases" at bounding box center [372, 260] width 118 height 29
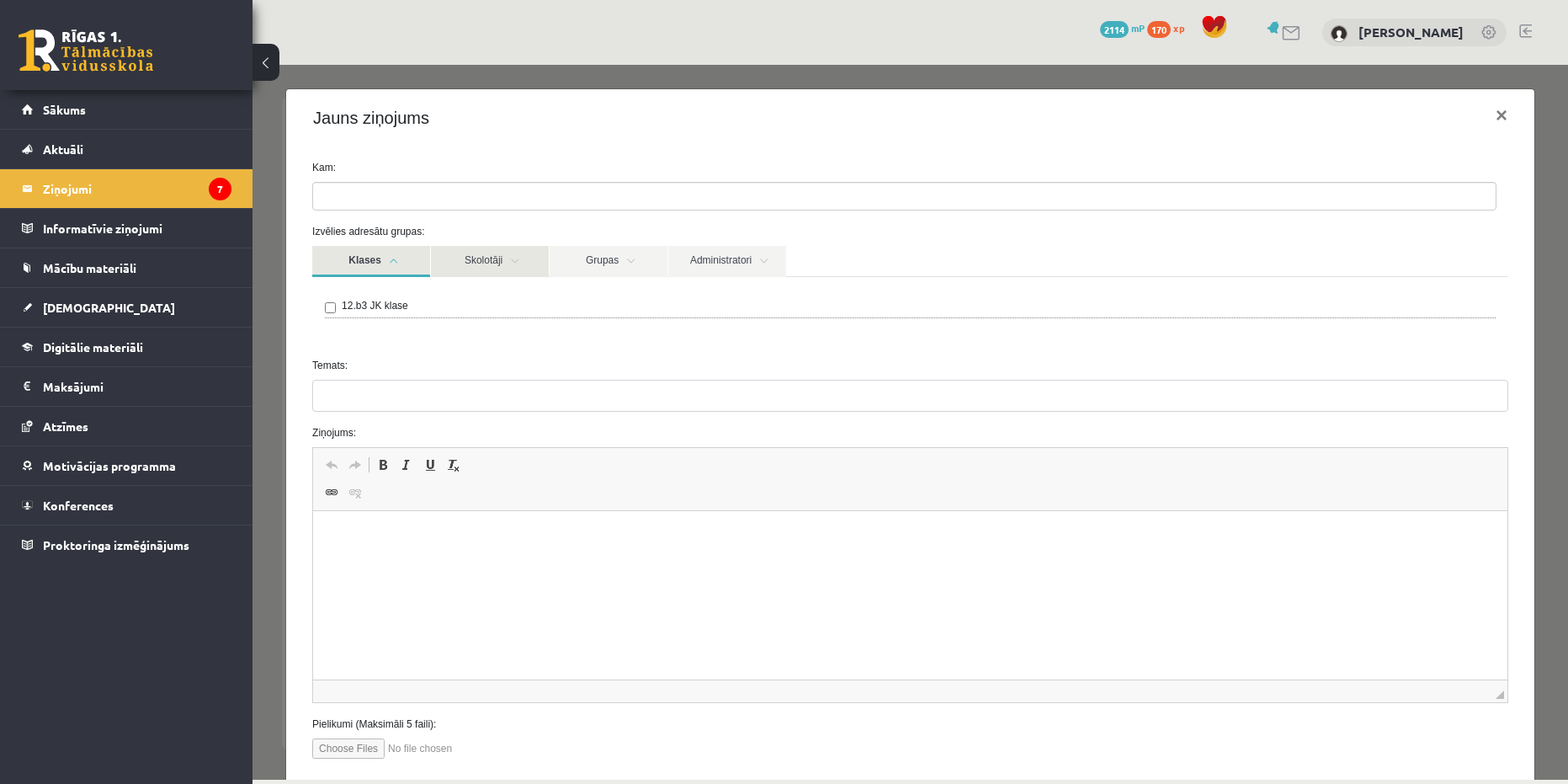
click at [458, 257] on link "Skolotāji" at bounding box center [490, 262] width 118 height 31
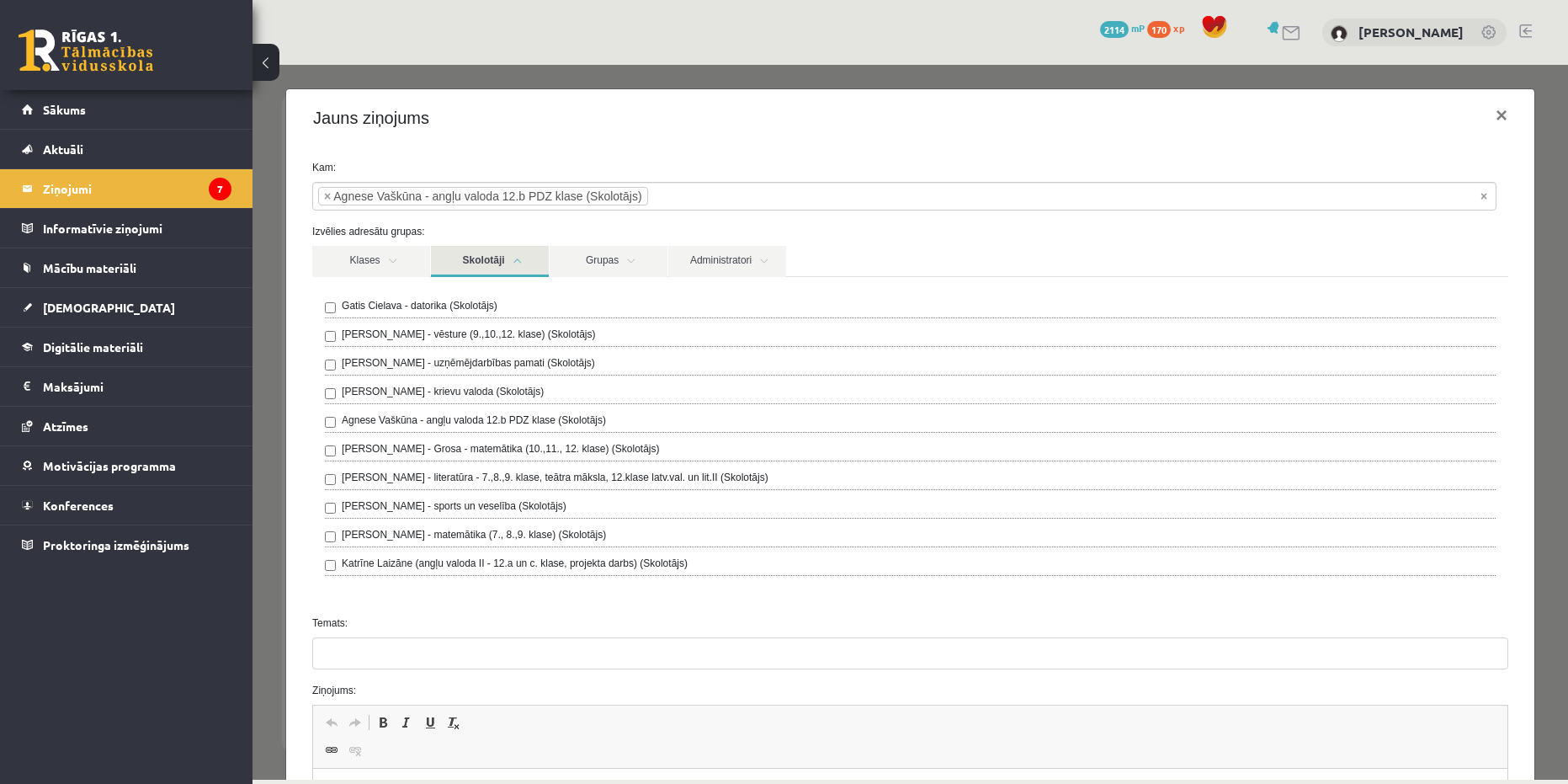
scroll to position [169, 0]
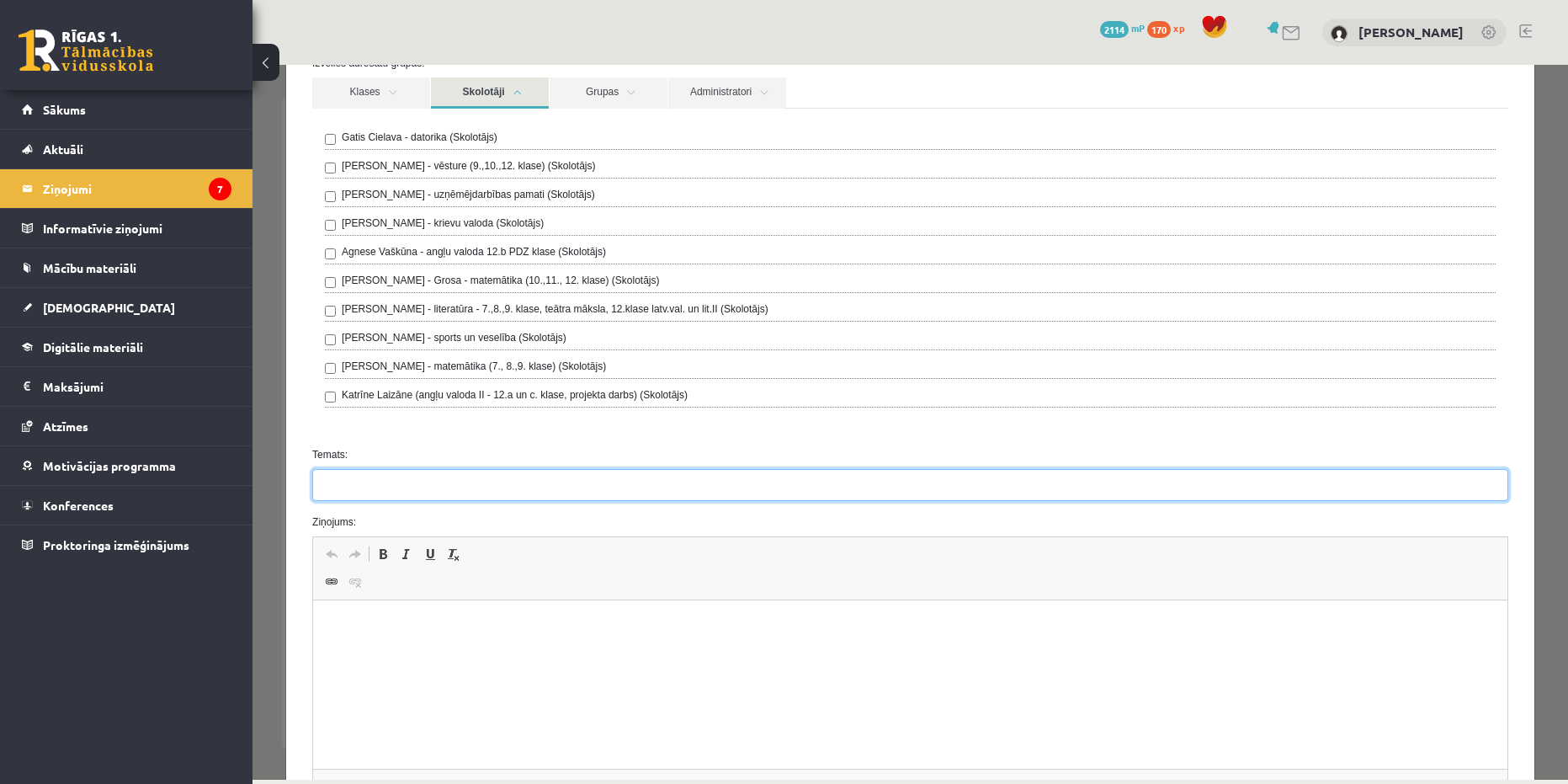
click at [391, 498] on input "Temats:" at bounding box center [910, 484] width 1196 height 32
paste input "**********"
type input "**********"
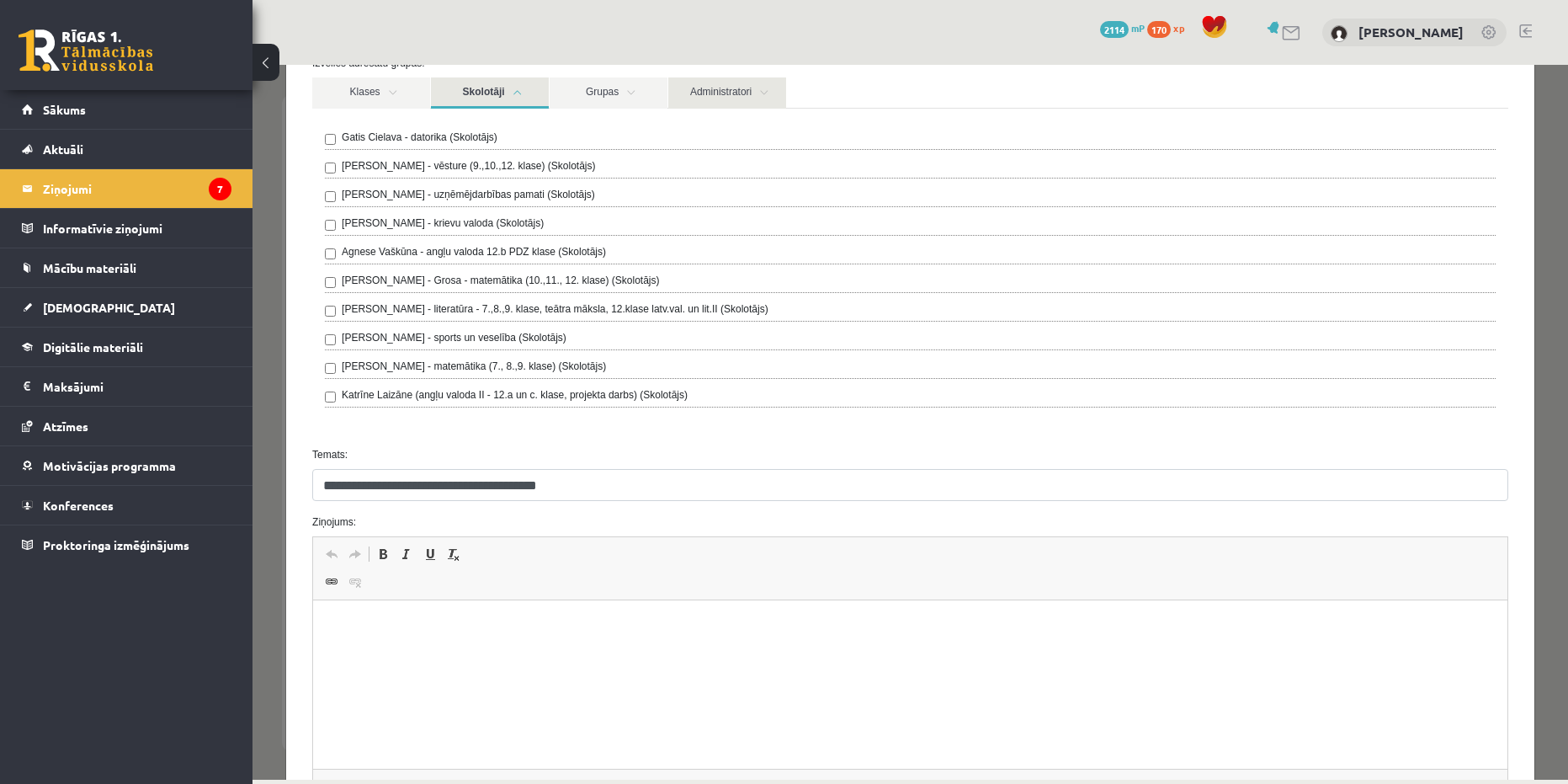
click at [675, 95] on link "Administratori" at bounding box center [728, 93] width 118 height 31
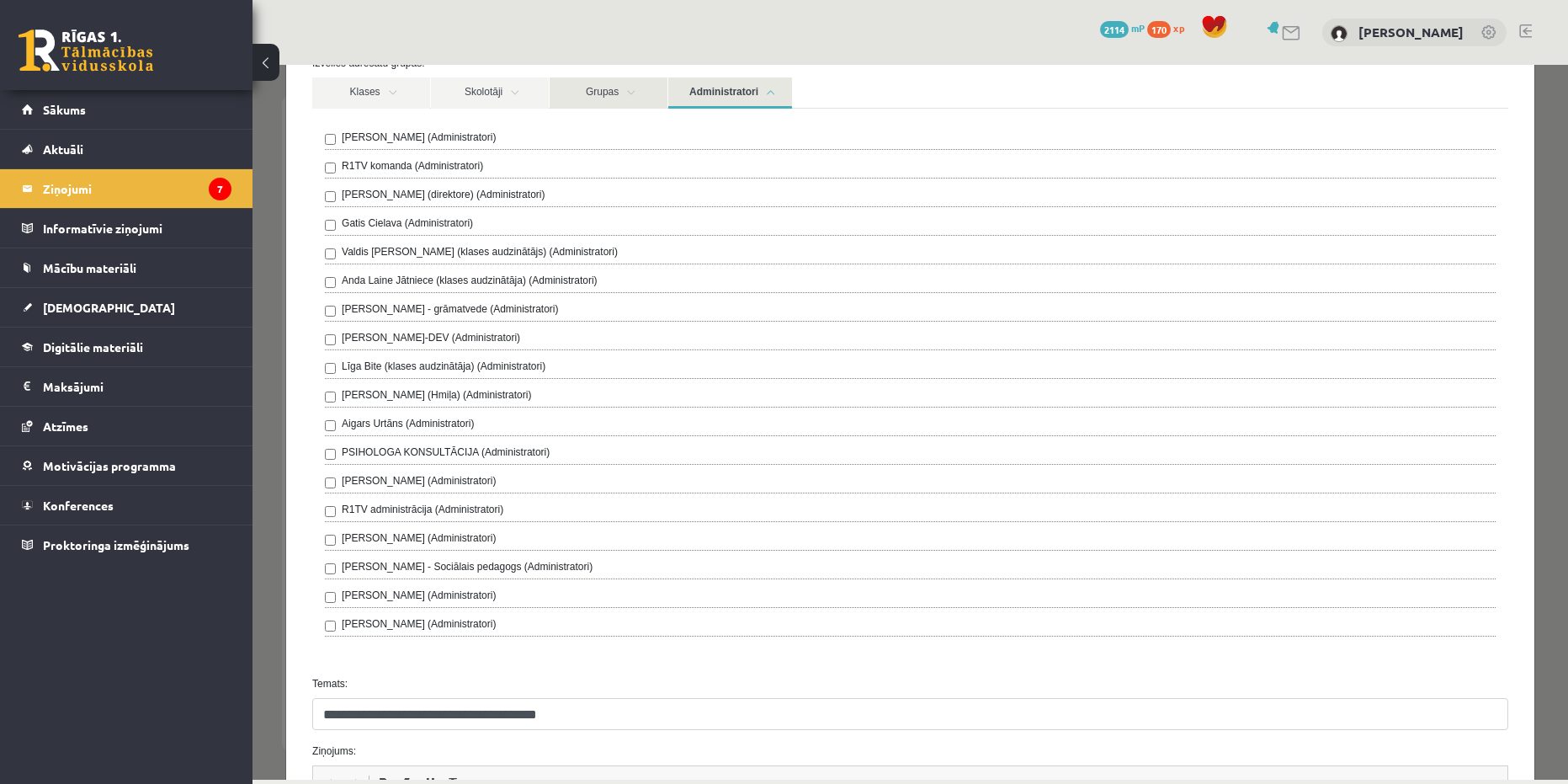
click at [647, 91] on link "Grupas" at bounding box center [609, 93] width 118 height 31
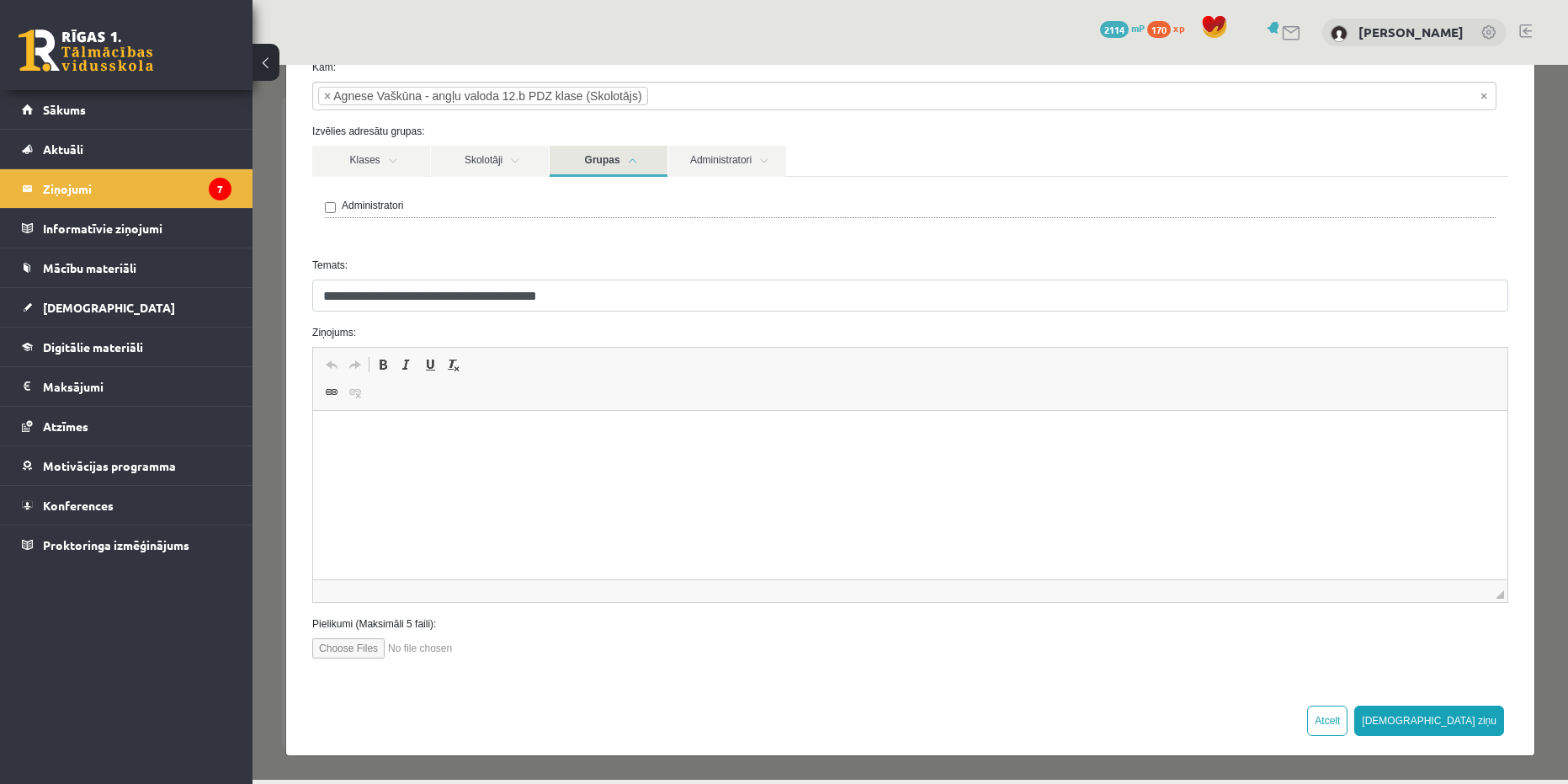
scroll to position [101, 0]
click at [477, 148] on link "Skolotāji" at bounding box center [490, 161] width 118 height 31
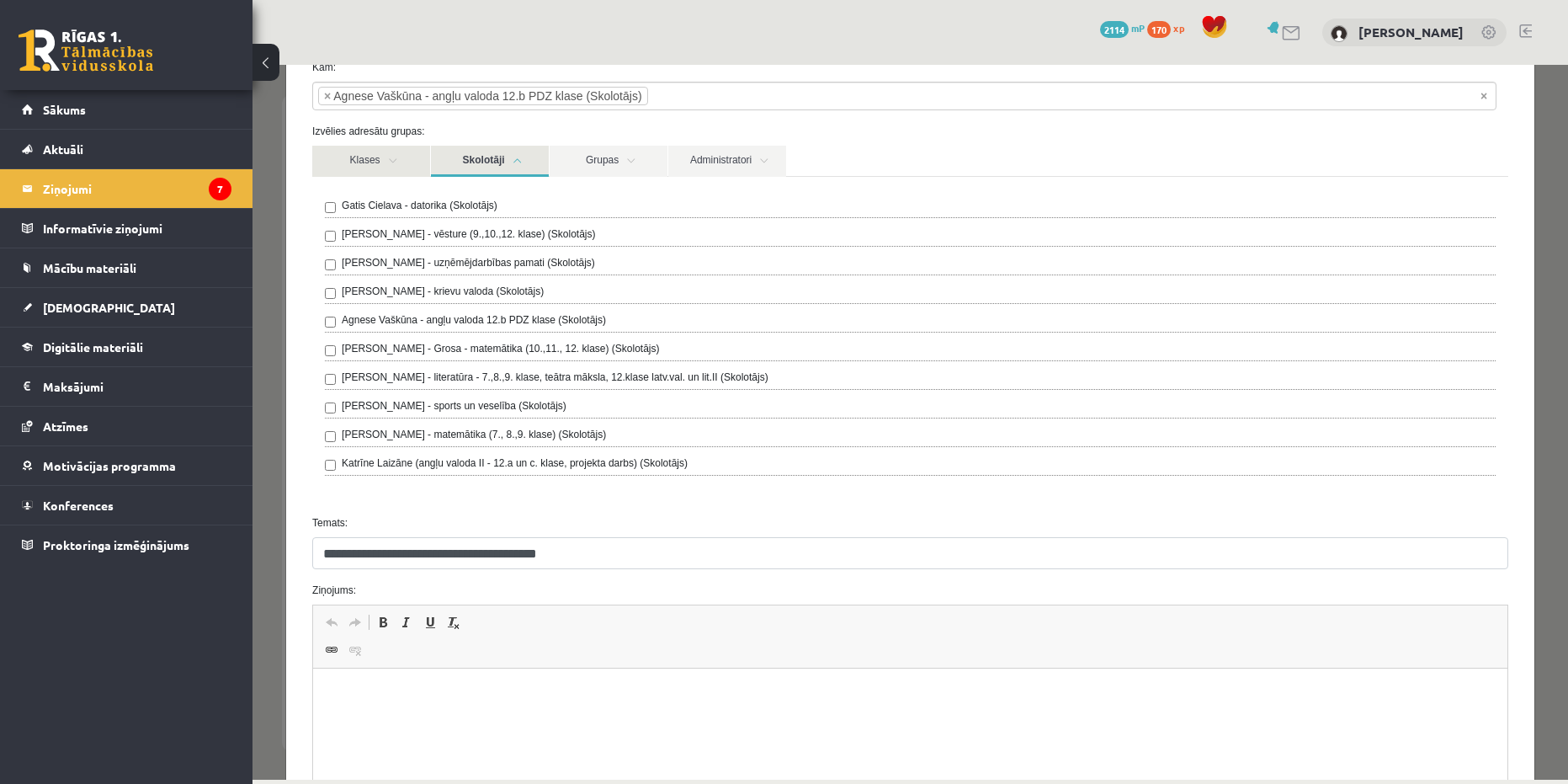
click at [357, 158] on link "Klases" at bounding box center [372, 161] width 118 height 31
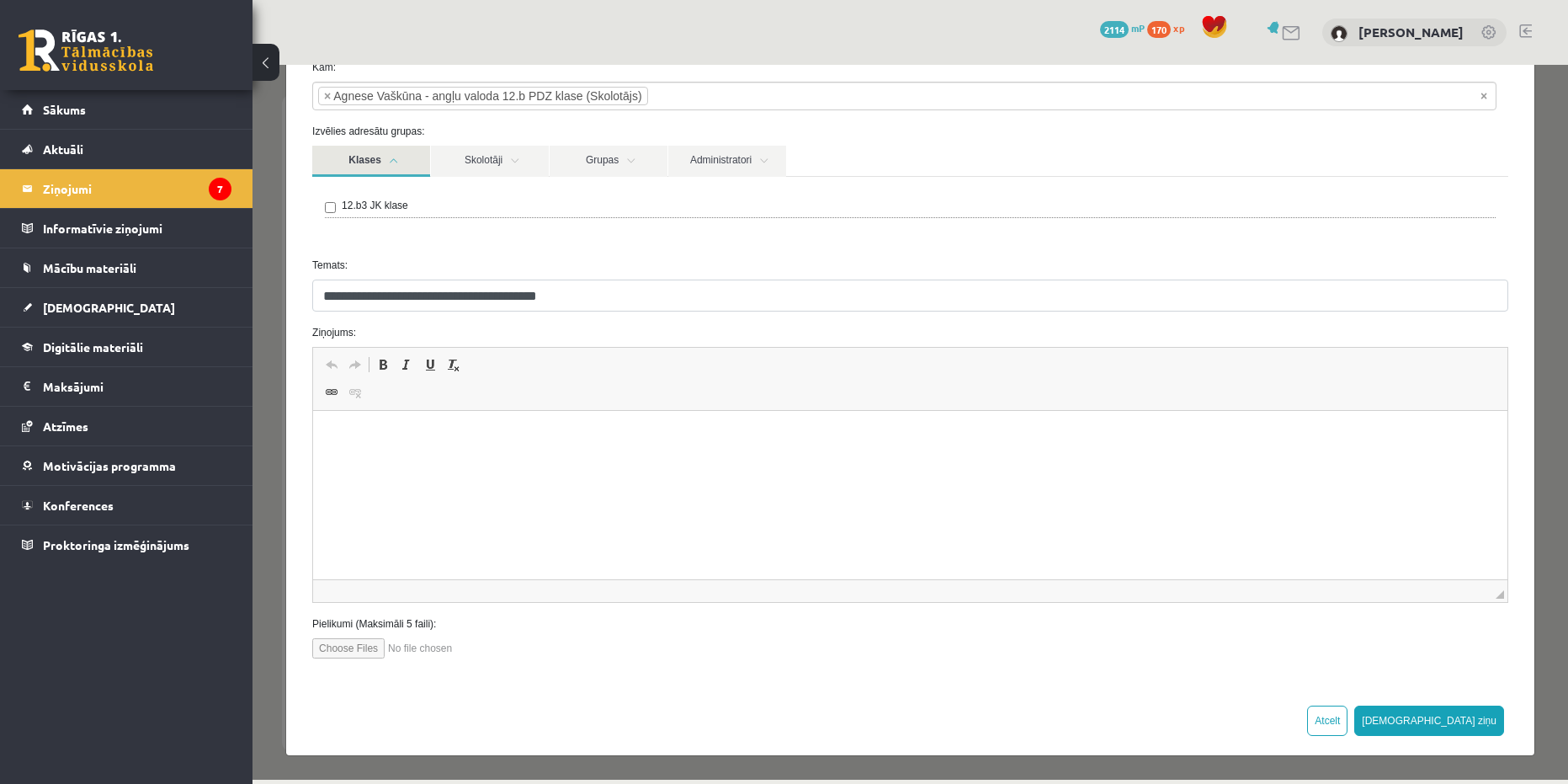
click at [359, 158] on link "Klases" at bounding box center [372, 161] width 118 height 31
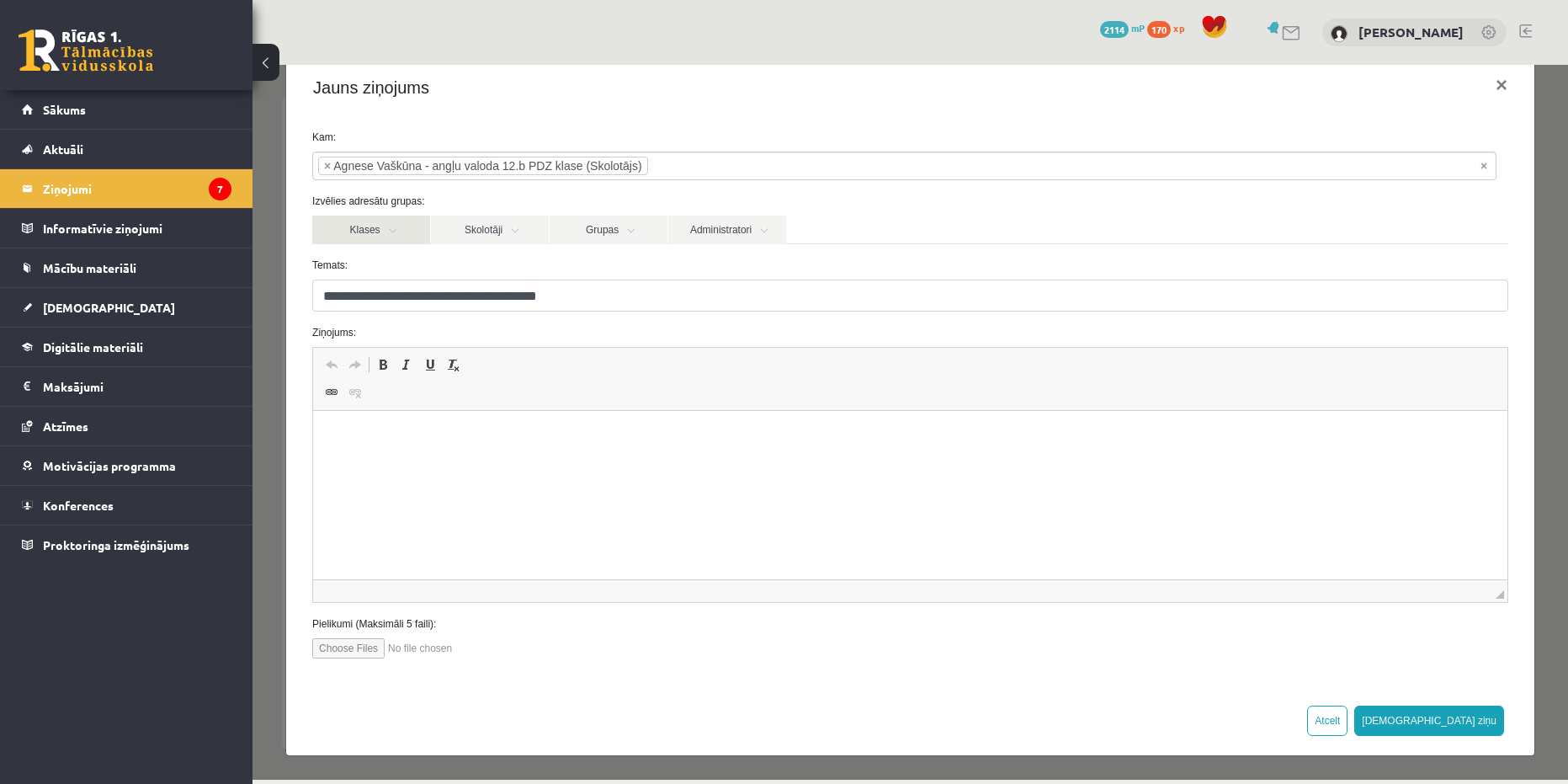
click at [352, 224] on link "Klases" at bounding box center [372, 230] width 118 height 29
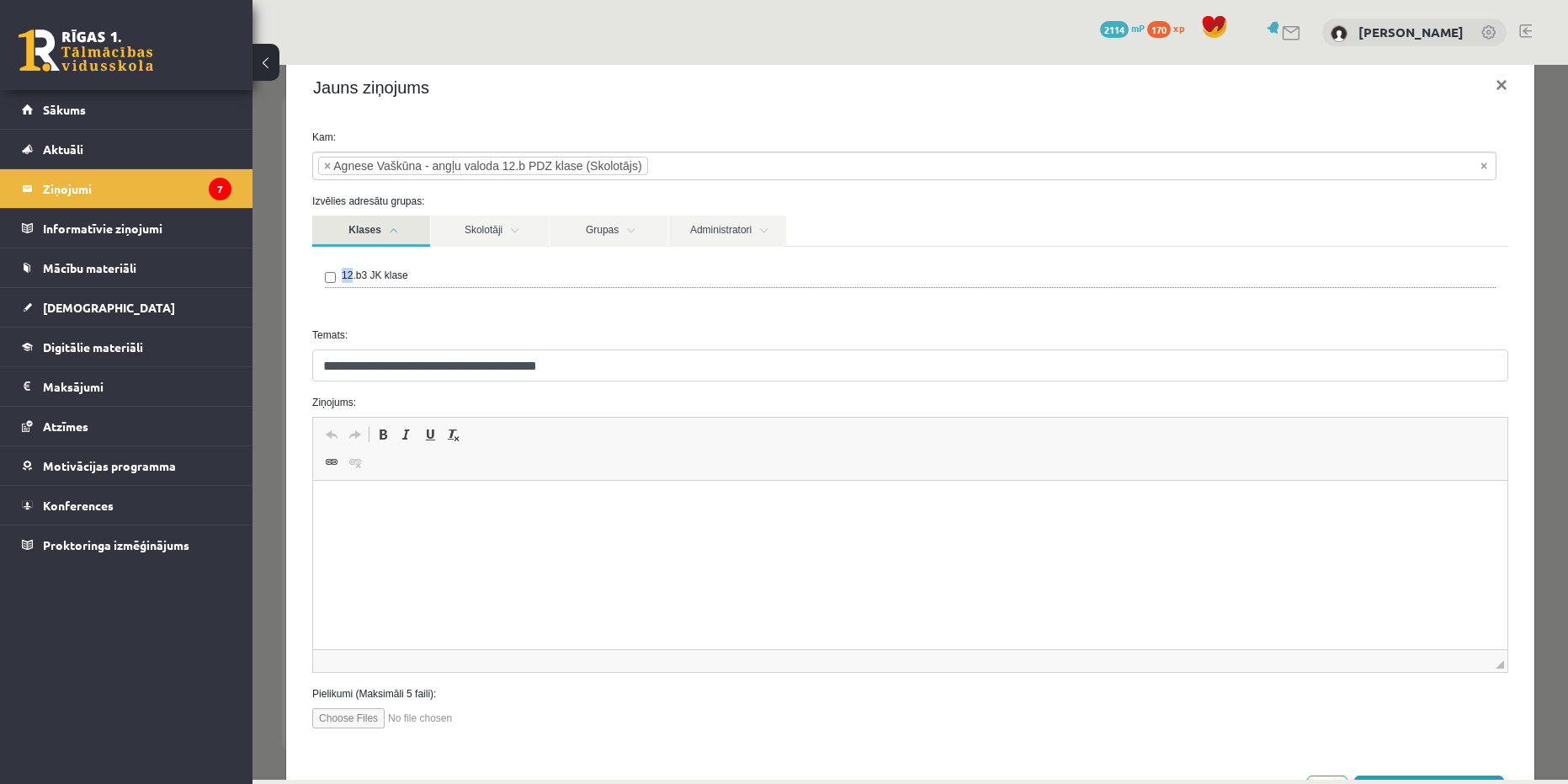
click at [352, 246] on div "12.b3 JK klase" at bounding box center [910, 279] width 1196 height 67
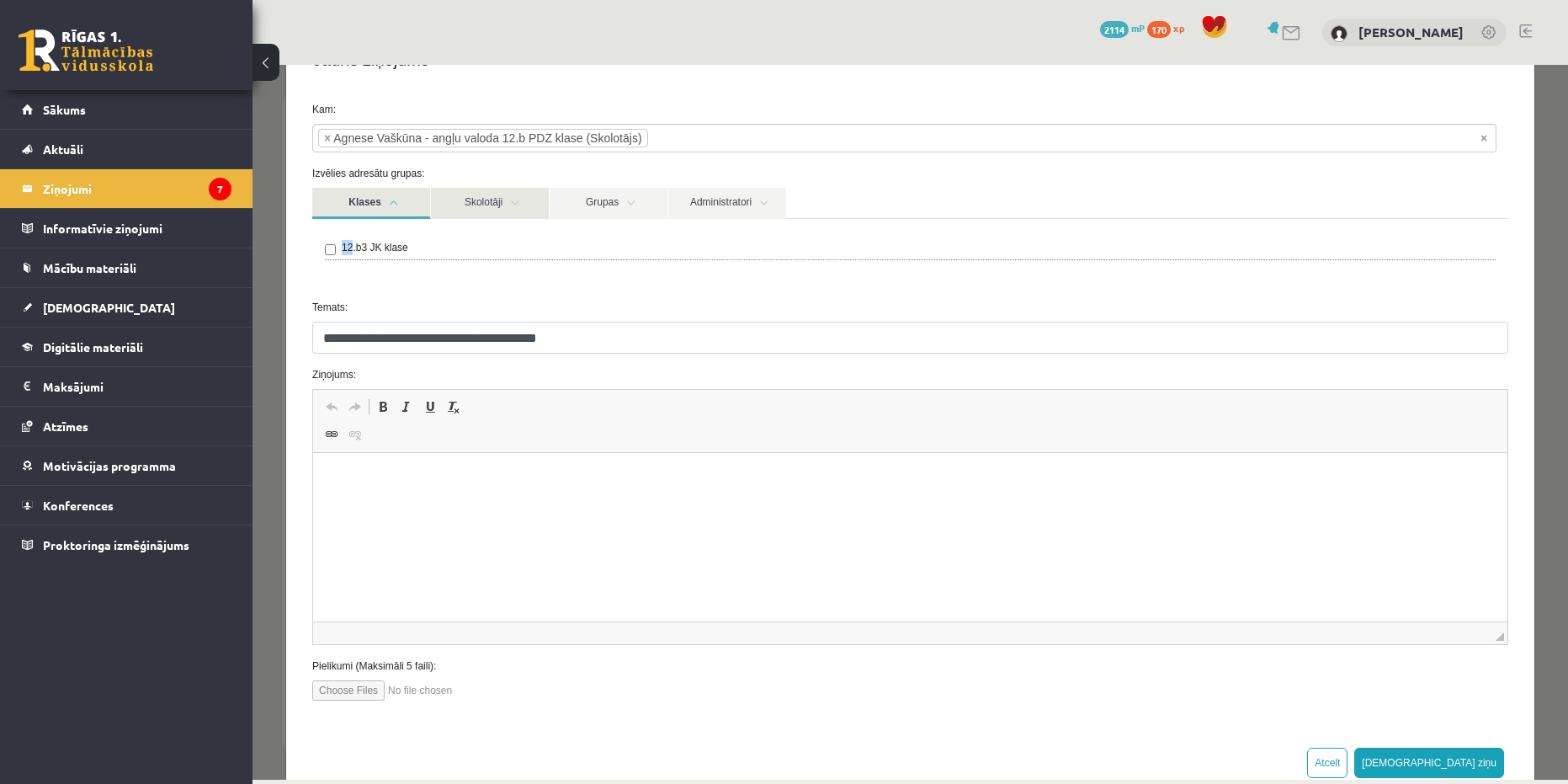
click at [469, 212] on link "Skolotāji" at bounding box center [490, 204] width 118 height 31
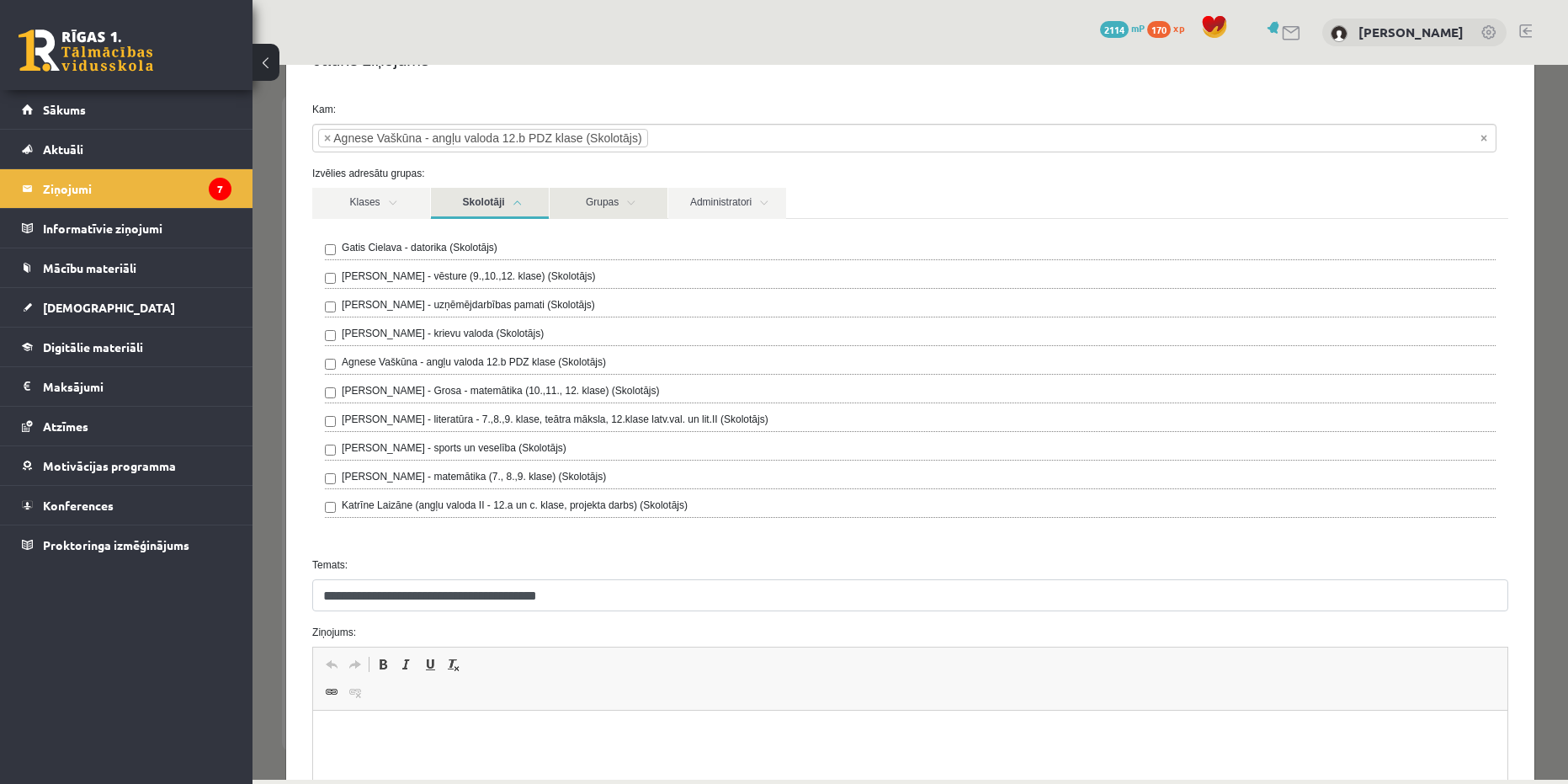
click at [609, 216] on link "Grupas" at bounding box center [609, 204] width 118 height 31
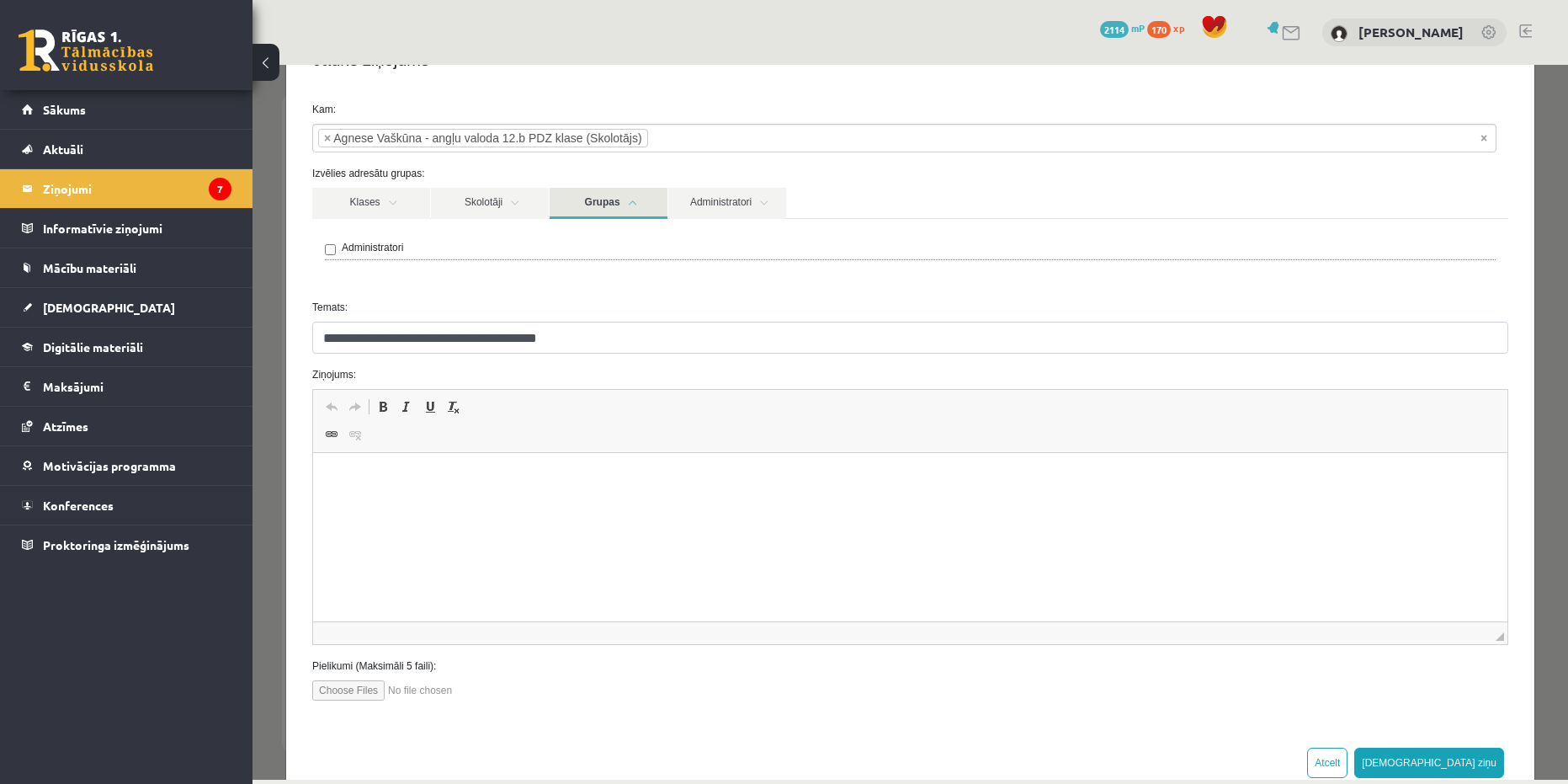
click at [621, 210] on link "Grupas" at bounding box center [609, 204] width 118 height 31
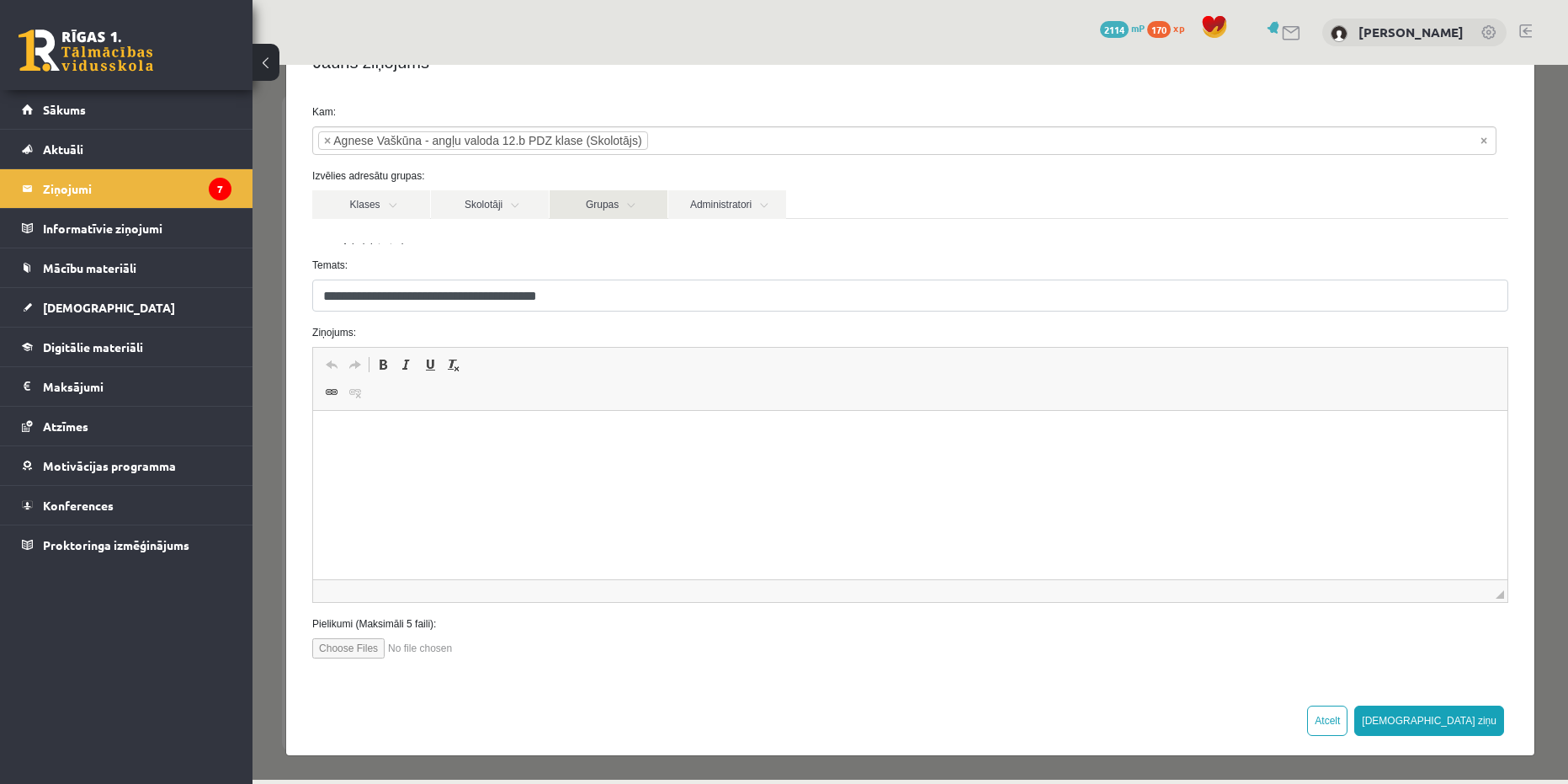
scroll to position [30, 0]
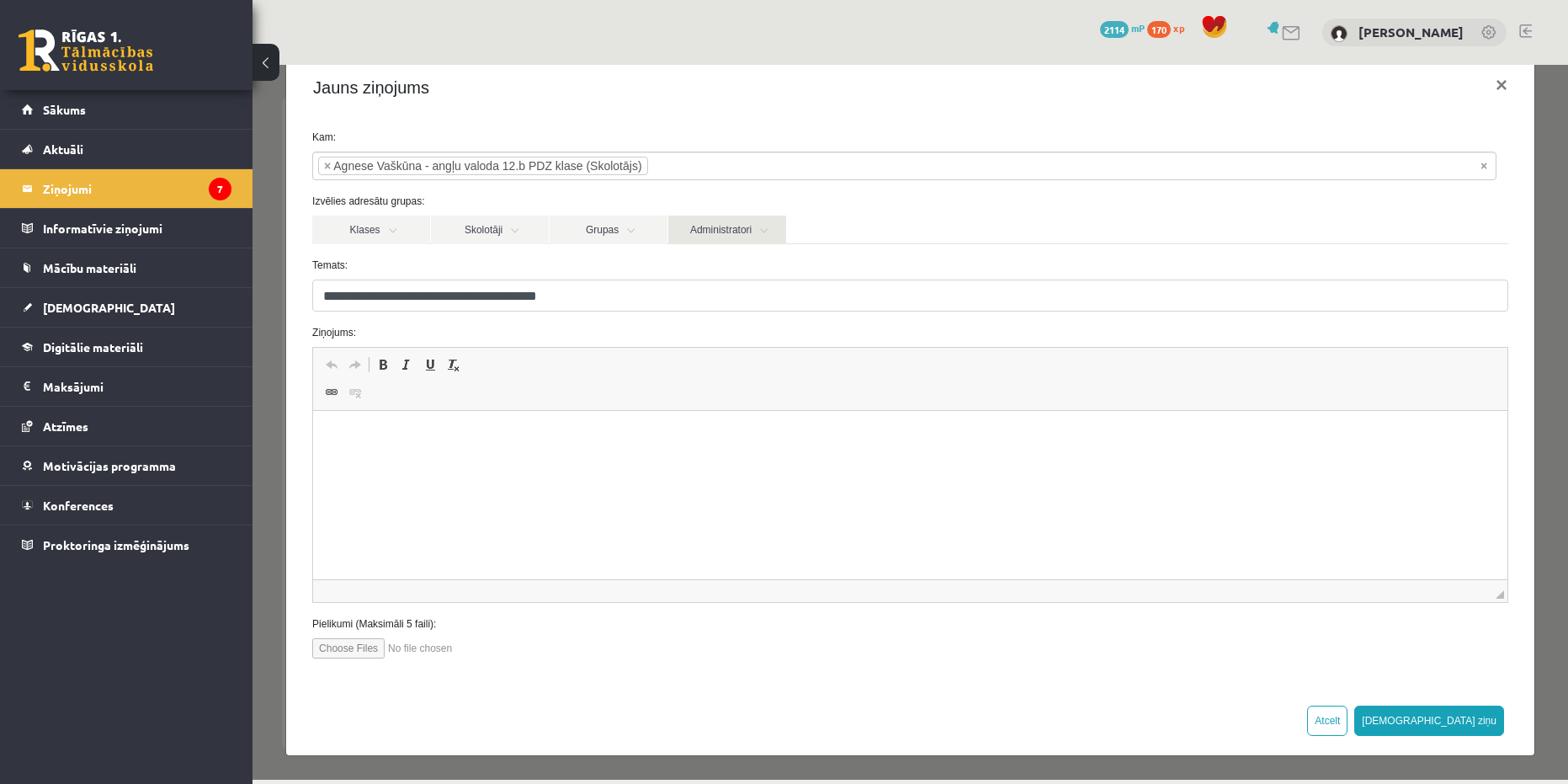
click at [707, 226] on link "Administratori" at bounding box center [728, 230] width 118 height 29
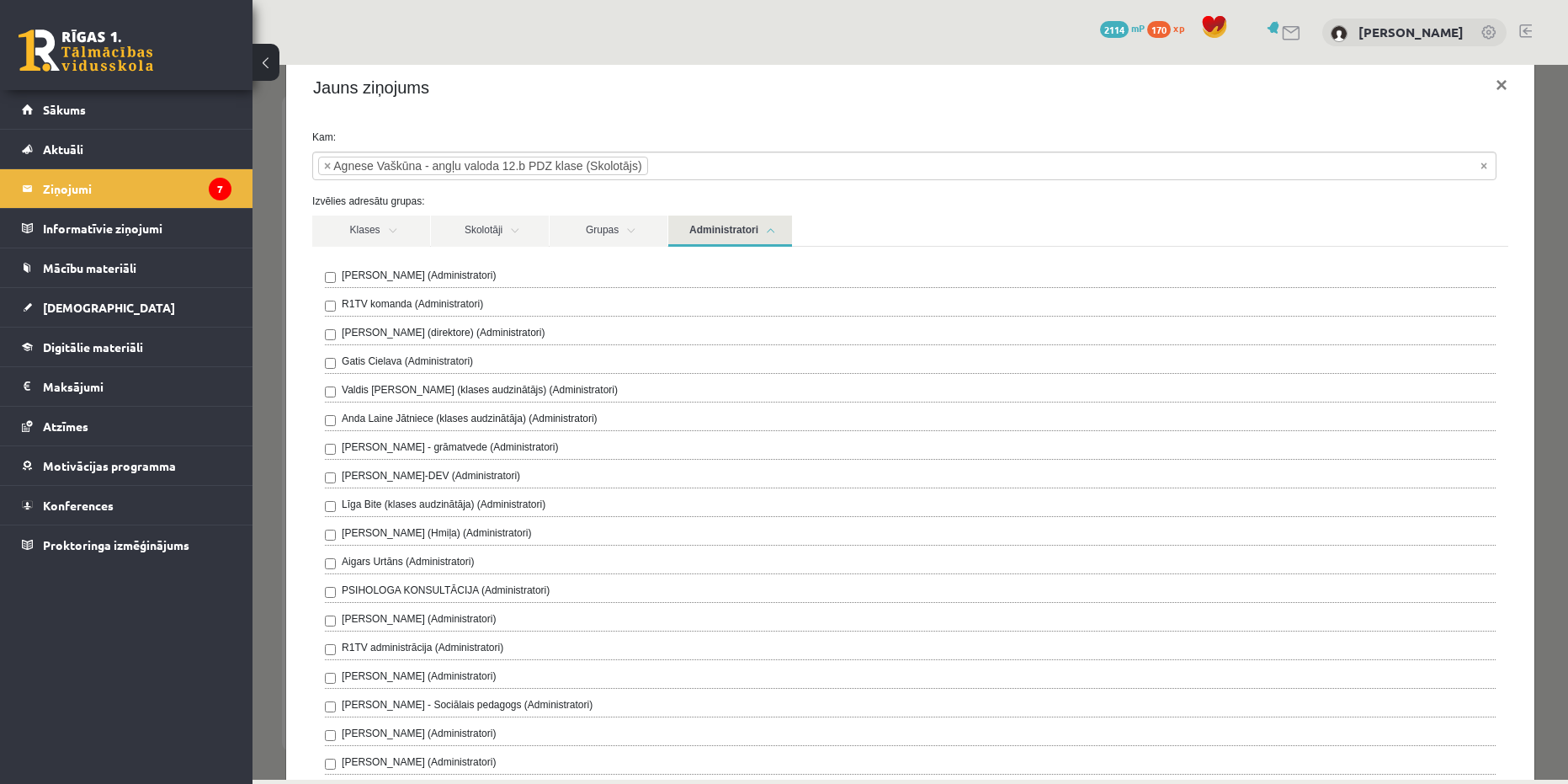
click at [374, 278] on label "[PERSON_NAME] (Administratori)" at bounding box center [419, 275] width 154 height 15
click at [706, 231] on link "Administratori" at bounding box center [731, 232] width 124 height 31
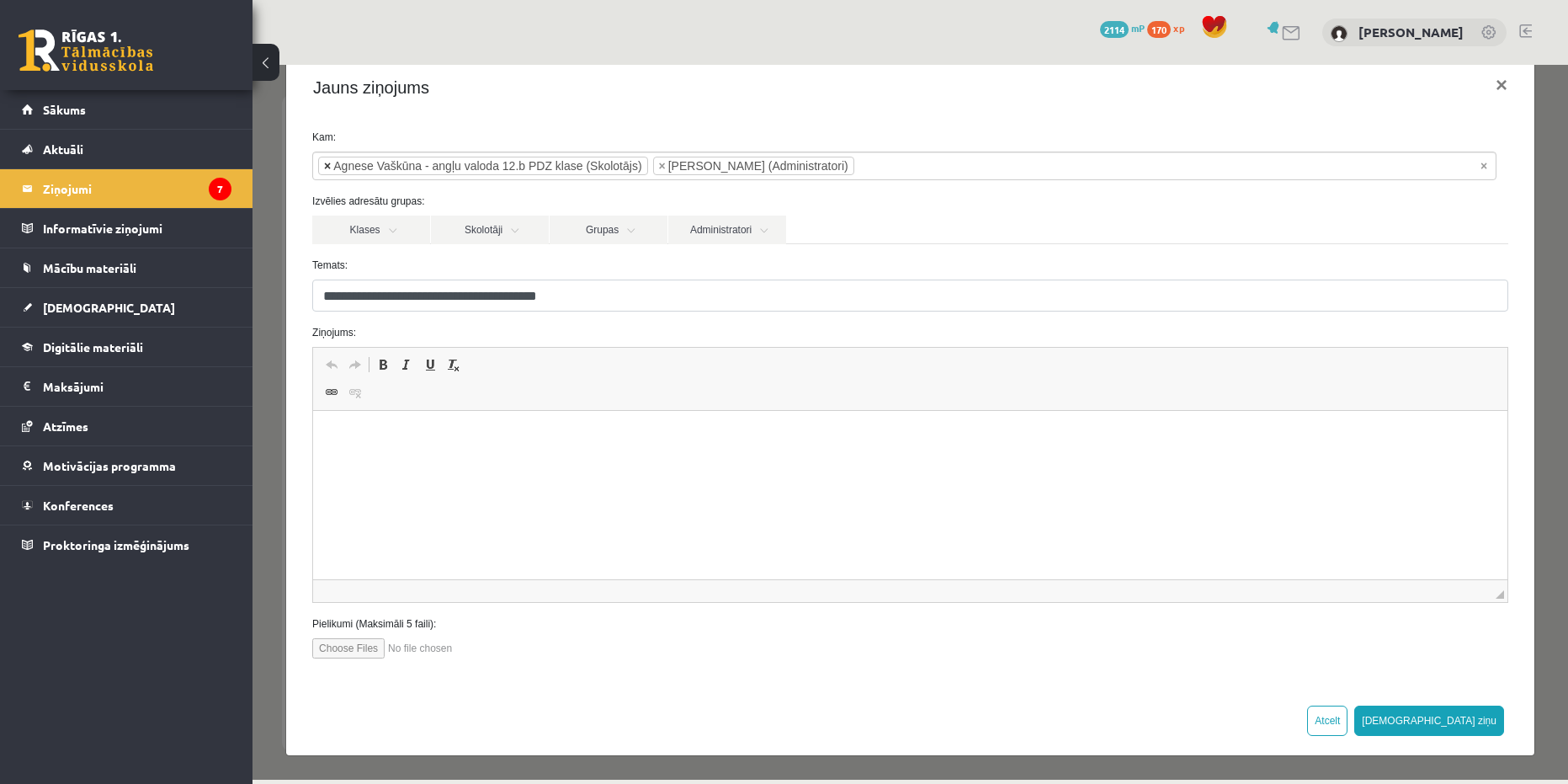
click at [324, 164] on span "×" at bounding box center [327, 166] width 6 height 17
select select "*"
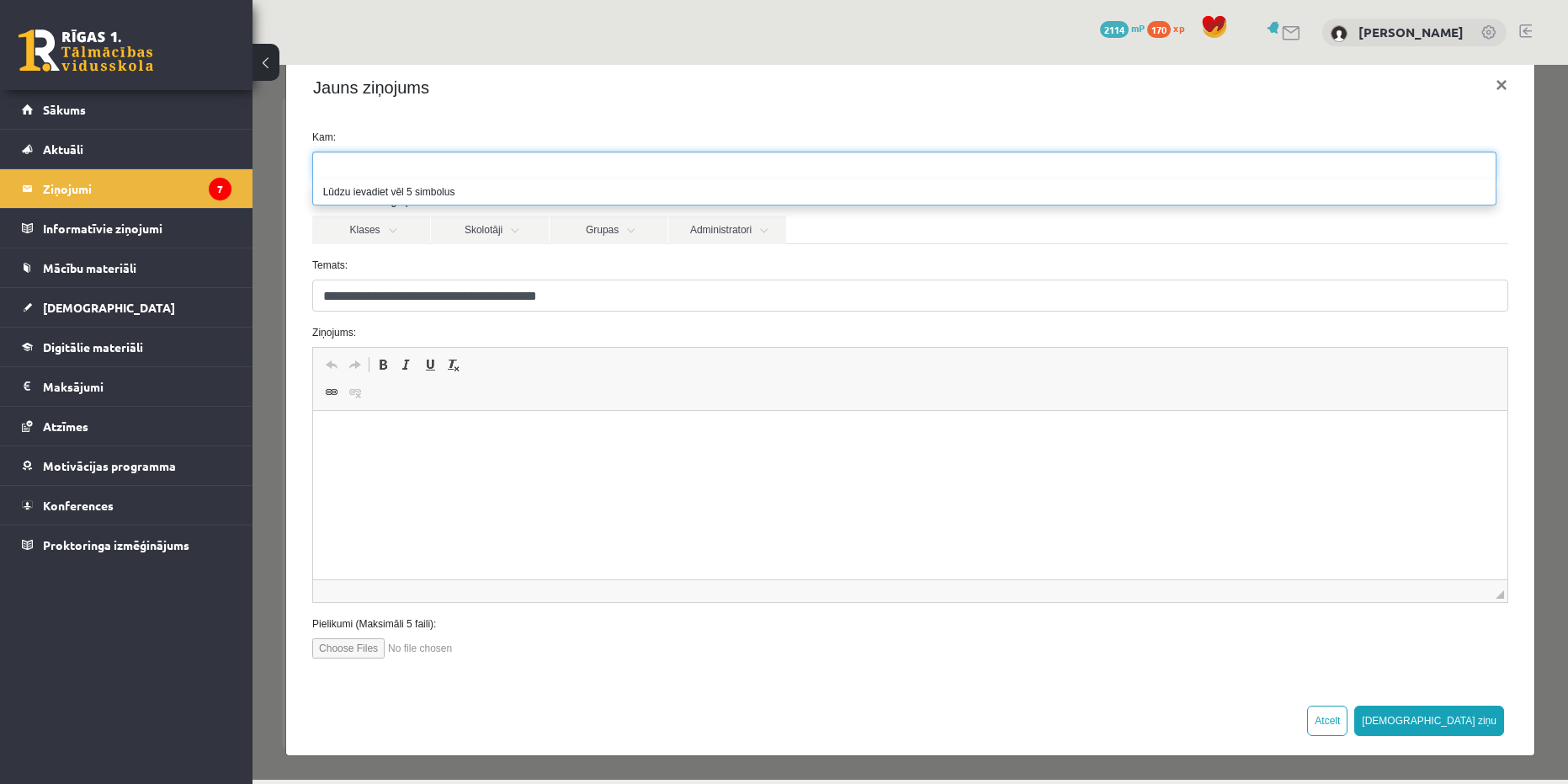
click at [918, 241] on div "Klases Skolotāji Grupas Administratori" at bounding box center [910, 230] width 1196 height 28
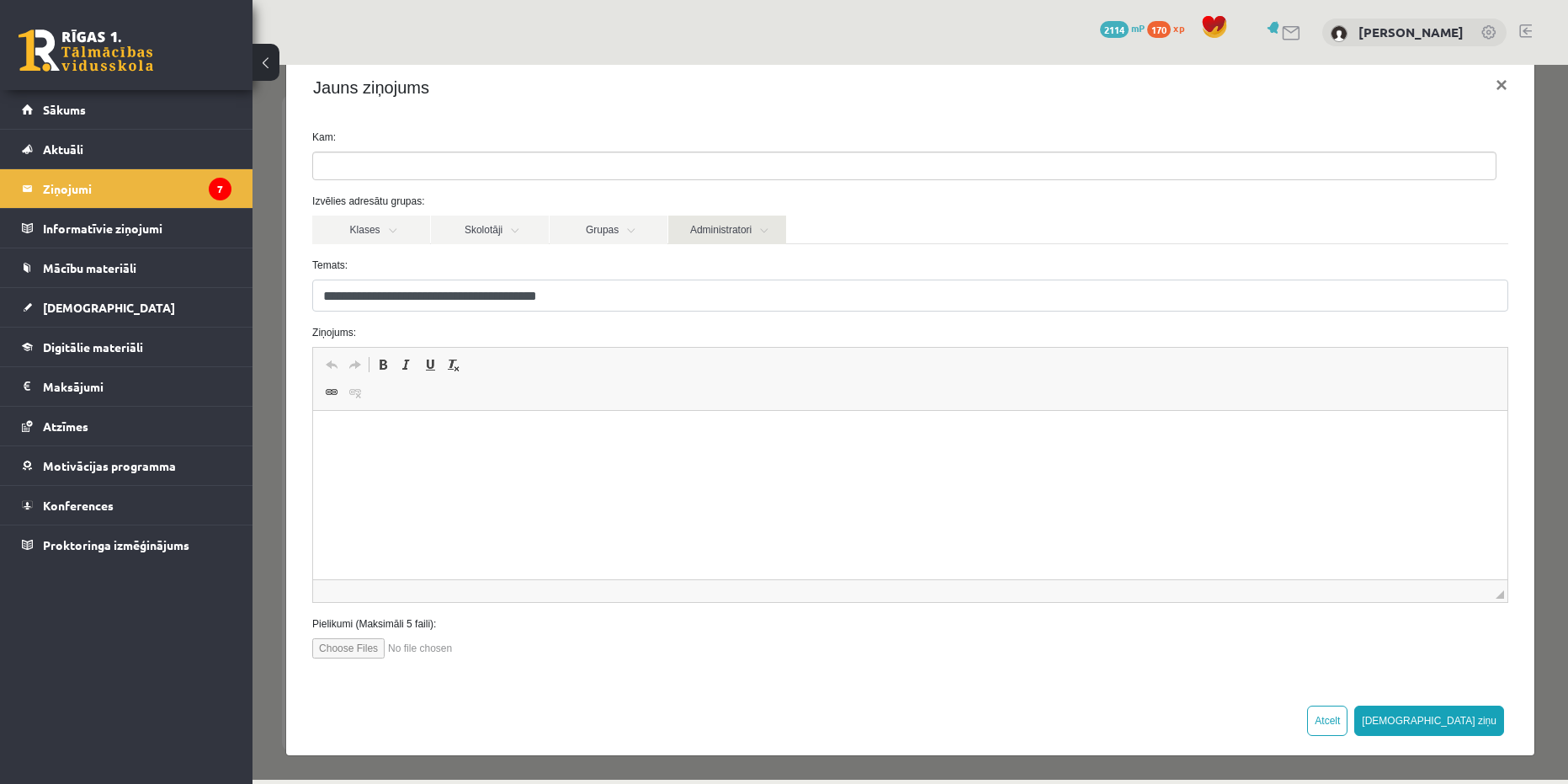
click at [709, 240] on link "Administratori" at bounding box center [728, 230] width 118 height 29
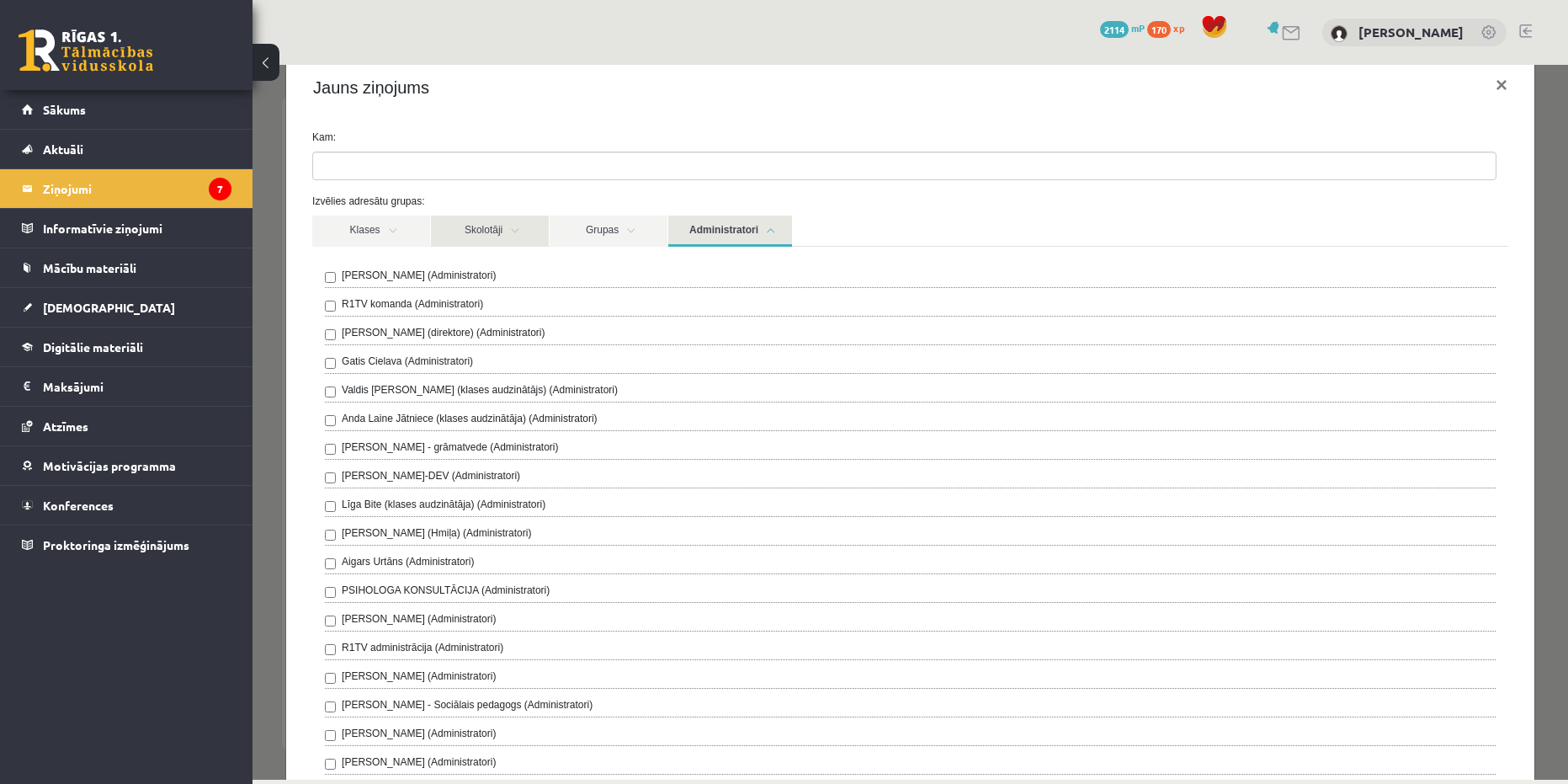
click at [496, 225] on link "Skolotāji" at bounding box center [490, 232] width 118 height 31
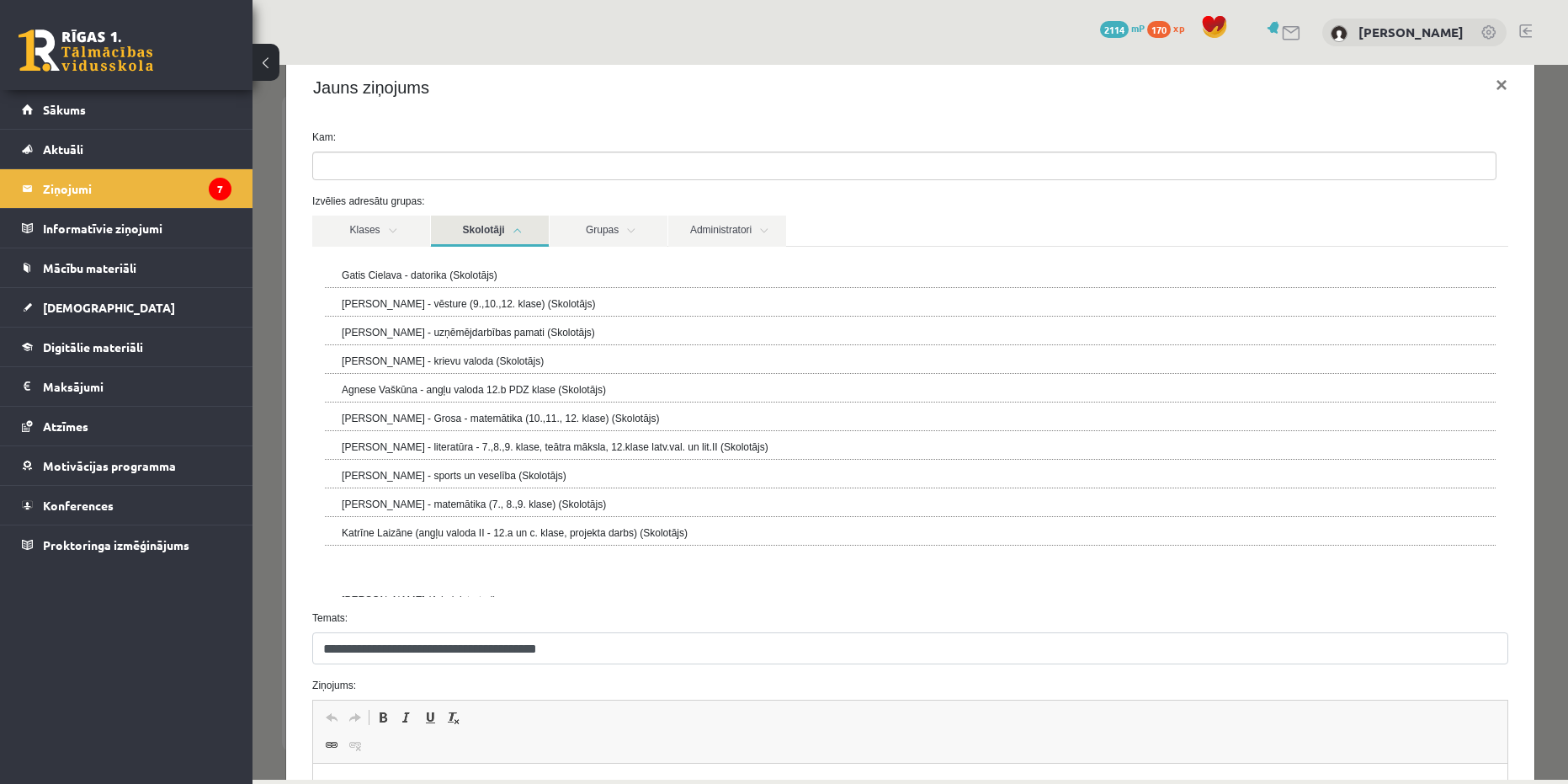
click at [496, 225] on link "Skolotāji" at bounding box center [490, 232] width 118 height 31
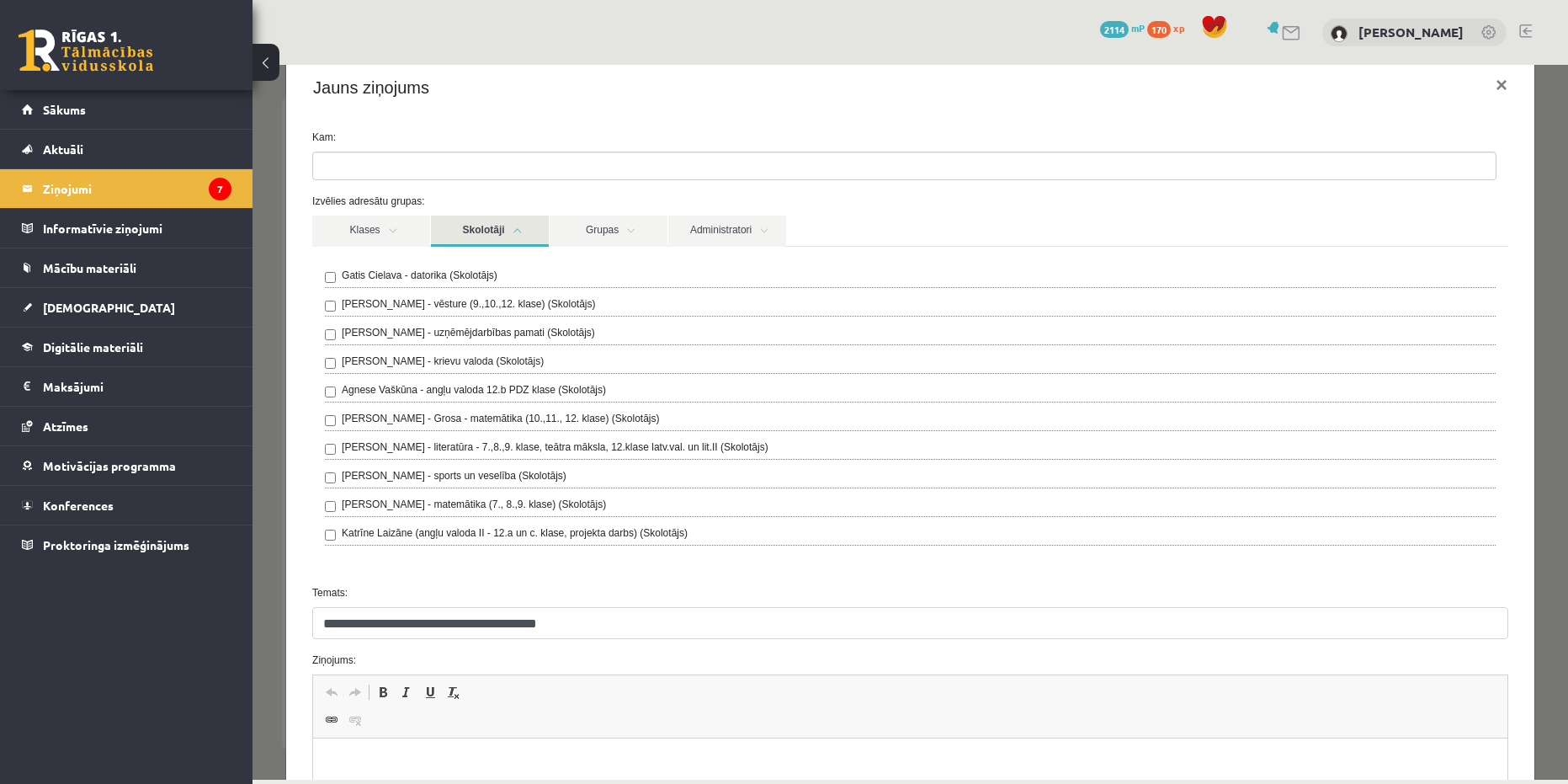
click at [331, 386] on div "Agnese Vaškūna - angļu valoda 12.b PDZ klase (Skolotājs)" at bounding box center [910, 392] width 1171 height 20
click at [715, 230] on link "Administratori" at bounding box center [728, 232] width 118 height 31
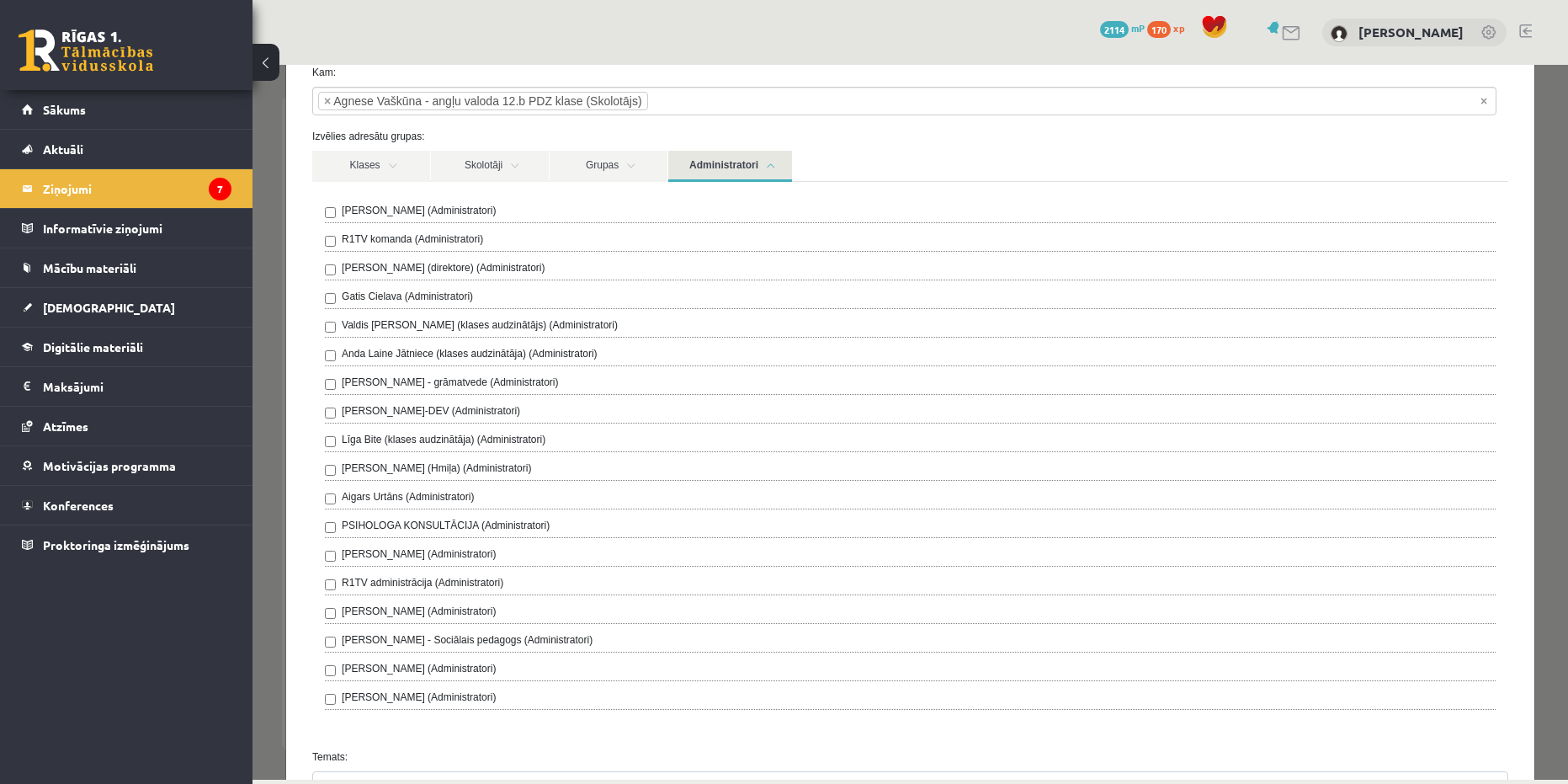
scroll to position [114, 0]
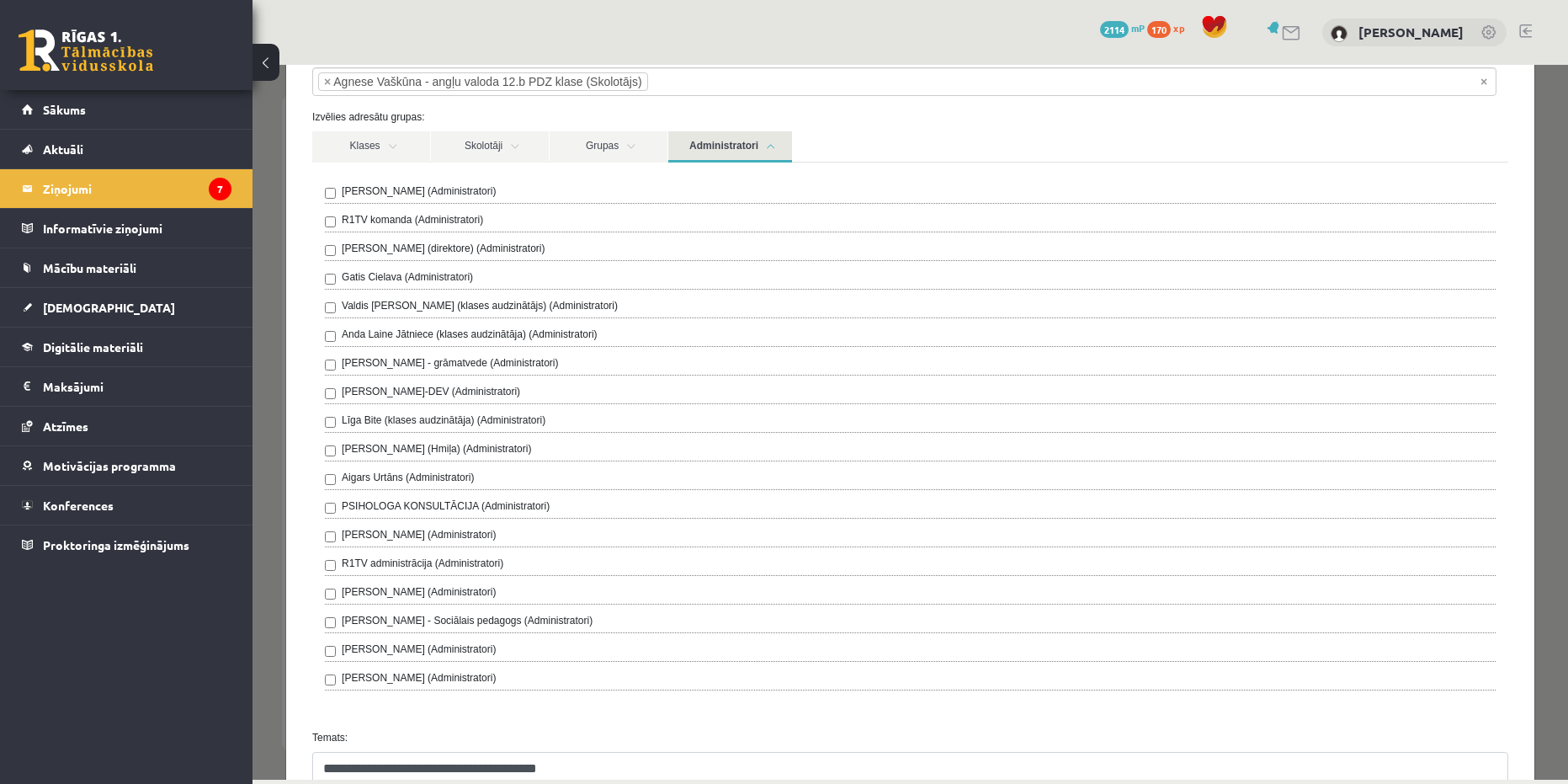
select select "*"
click at [710, 156] on link "Administratori" at bounding box center [731, 147] width 124 height 31
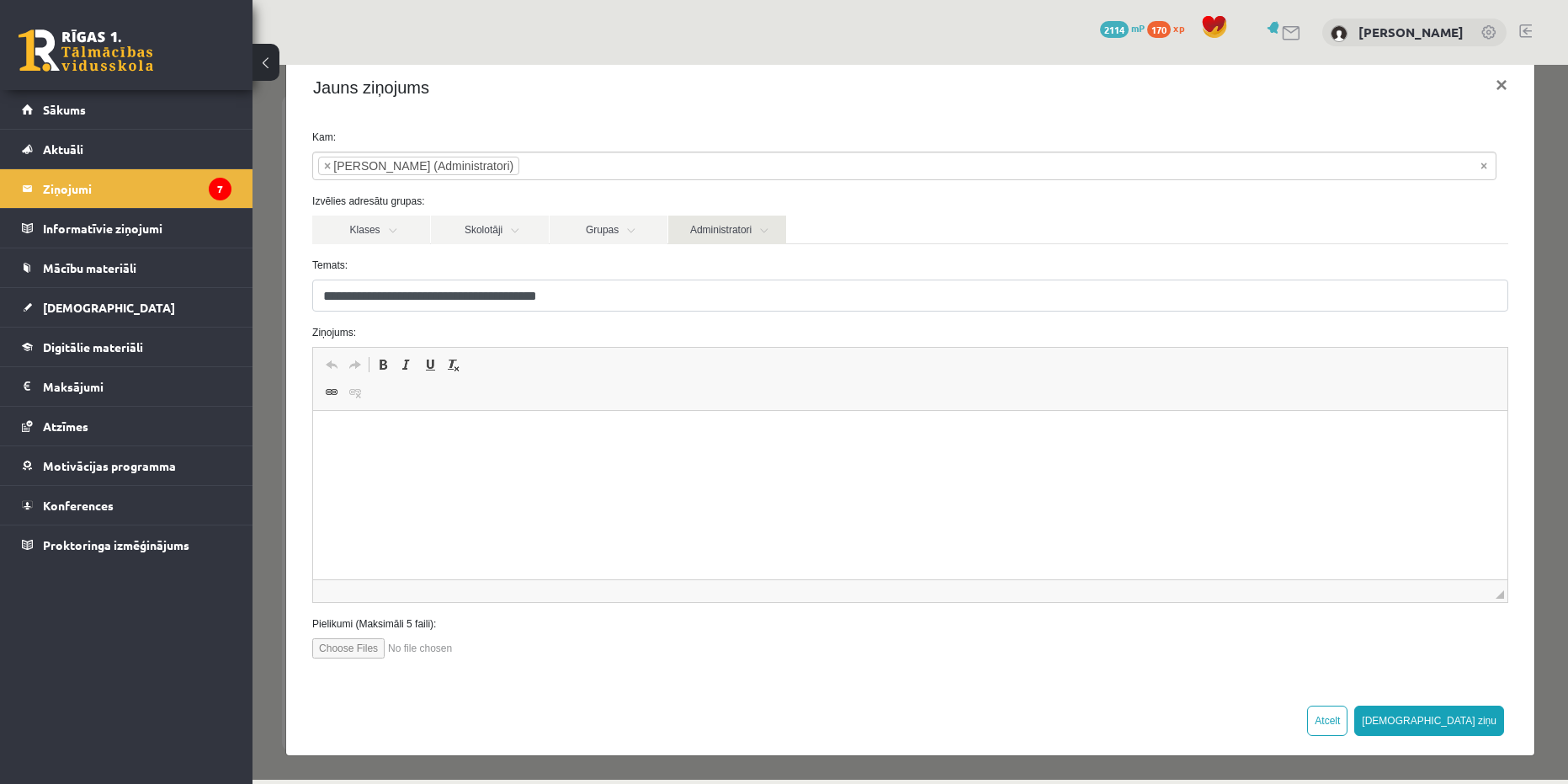
scroll to position [30, 0]
click at [529, 234] on link "Skolotāji" at bounding box center [490, 230] width 118 height 29
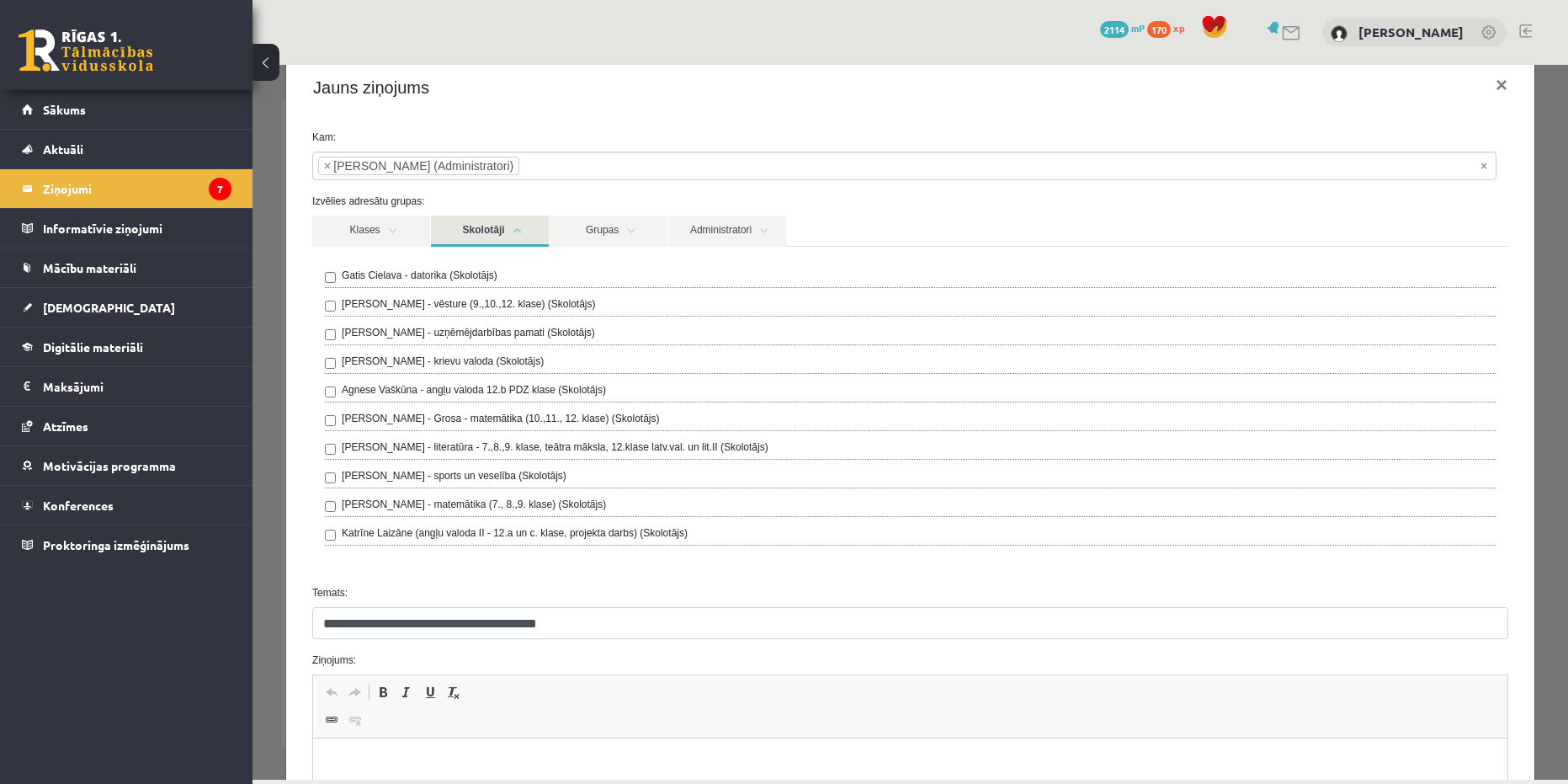
click at [338, 390] on div "Agnese Vaškūna - angļu valoda 12.b PDZ klase (Skolotājs)" at bounding box center [910, 392] width 1171 height 20
click at [526, 237] on link "Skolotāji" at bounding box center [490, 232] width 118 height 31
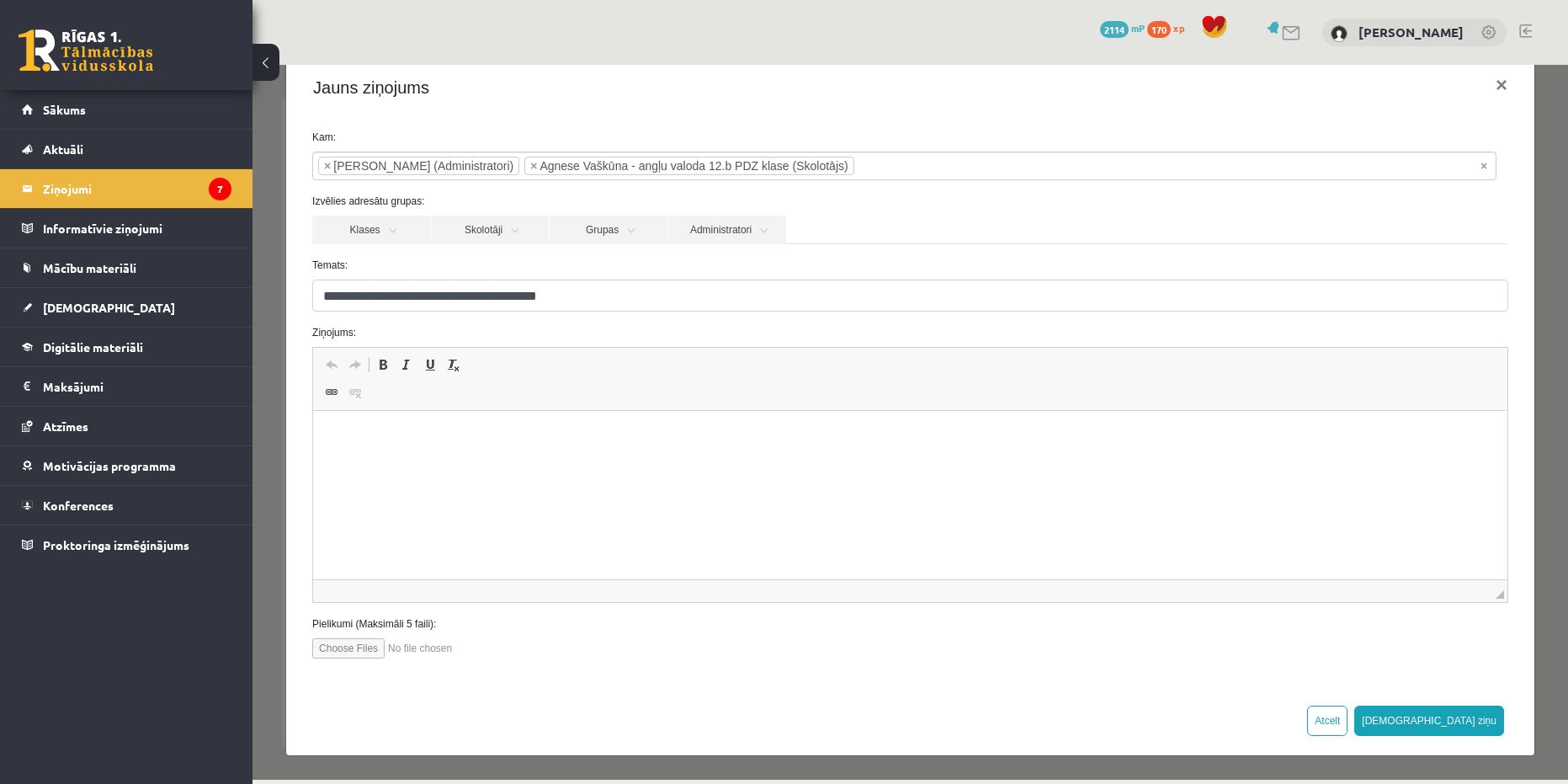
click at [502, 462] on html at bounding box center [910, 436] width 1194 height 52
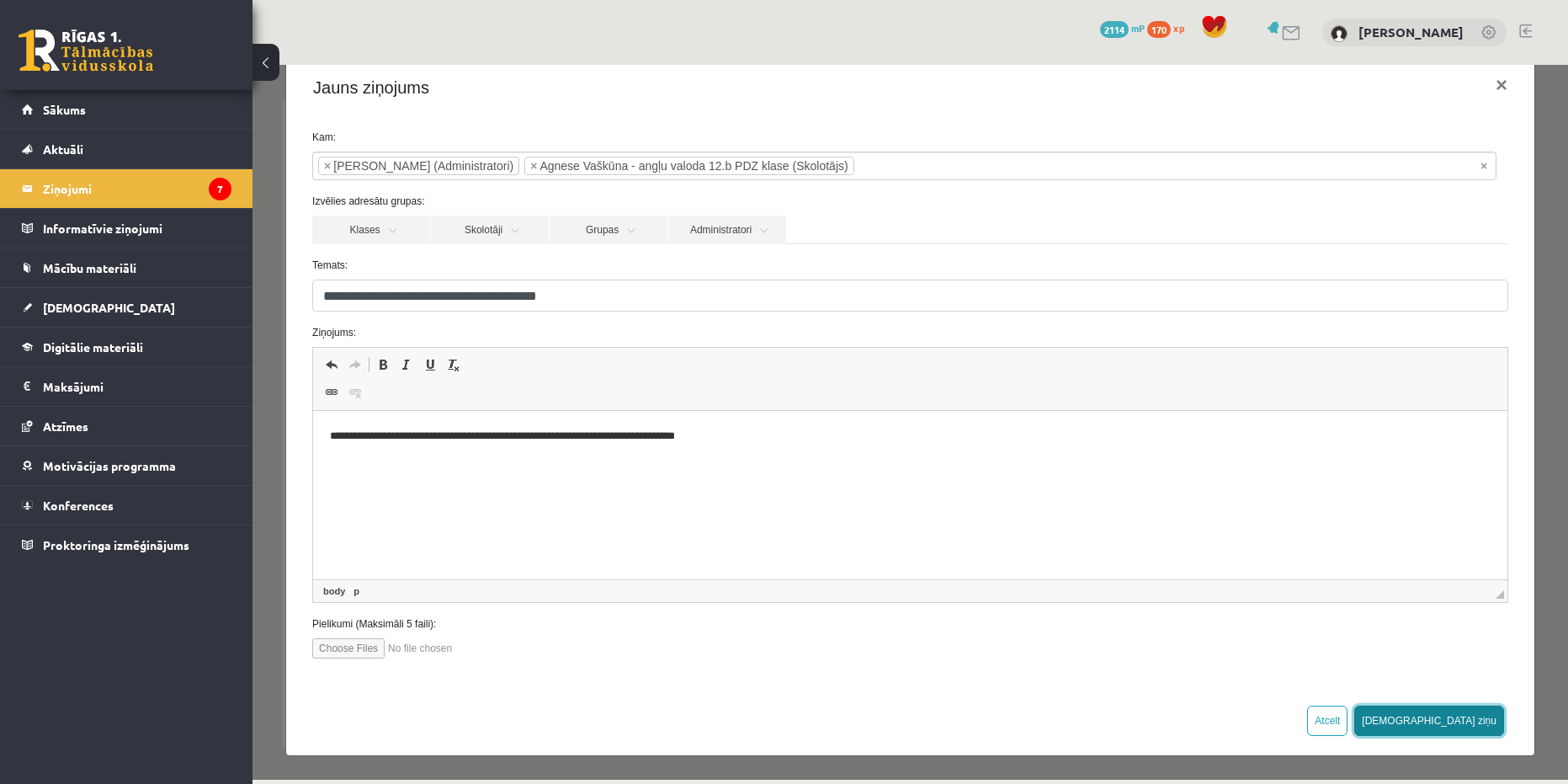
click at [1455, 709] on button "[DEMOGRAPHIC_DATA] ziņu" at bounding box center [1430, 720] width 149 height 30
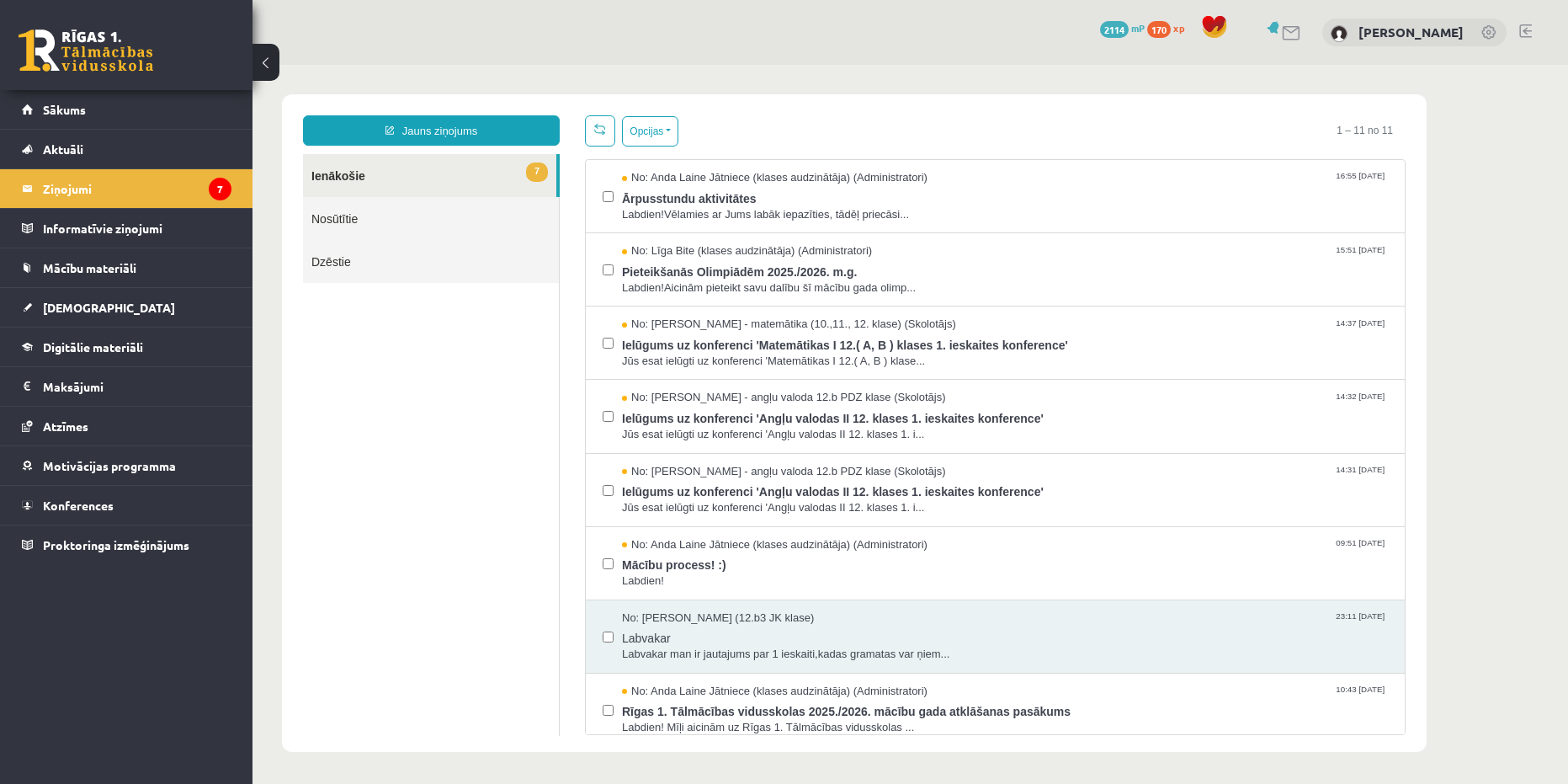
scroll to position [0, 0]
click at [423, 179] on link "7 Ienākošie" at bounding box center [430, 175] width 254 height 43
click at [83, 309] on span "[DEMOGRAPHIC_DATA]" at bounding box center [109, 307] width 132 height 15
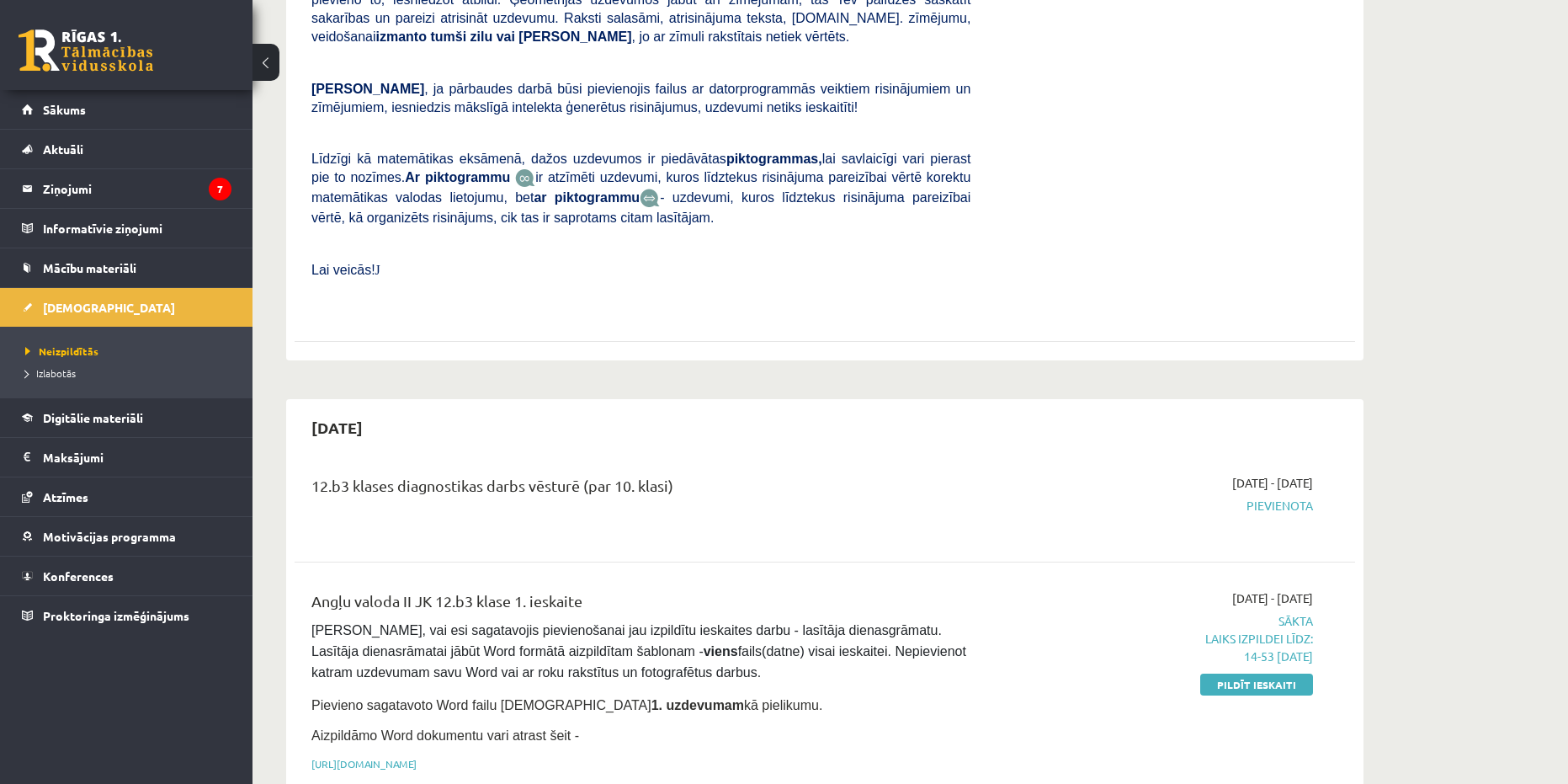
scroll to position [505, 0]
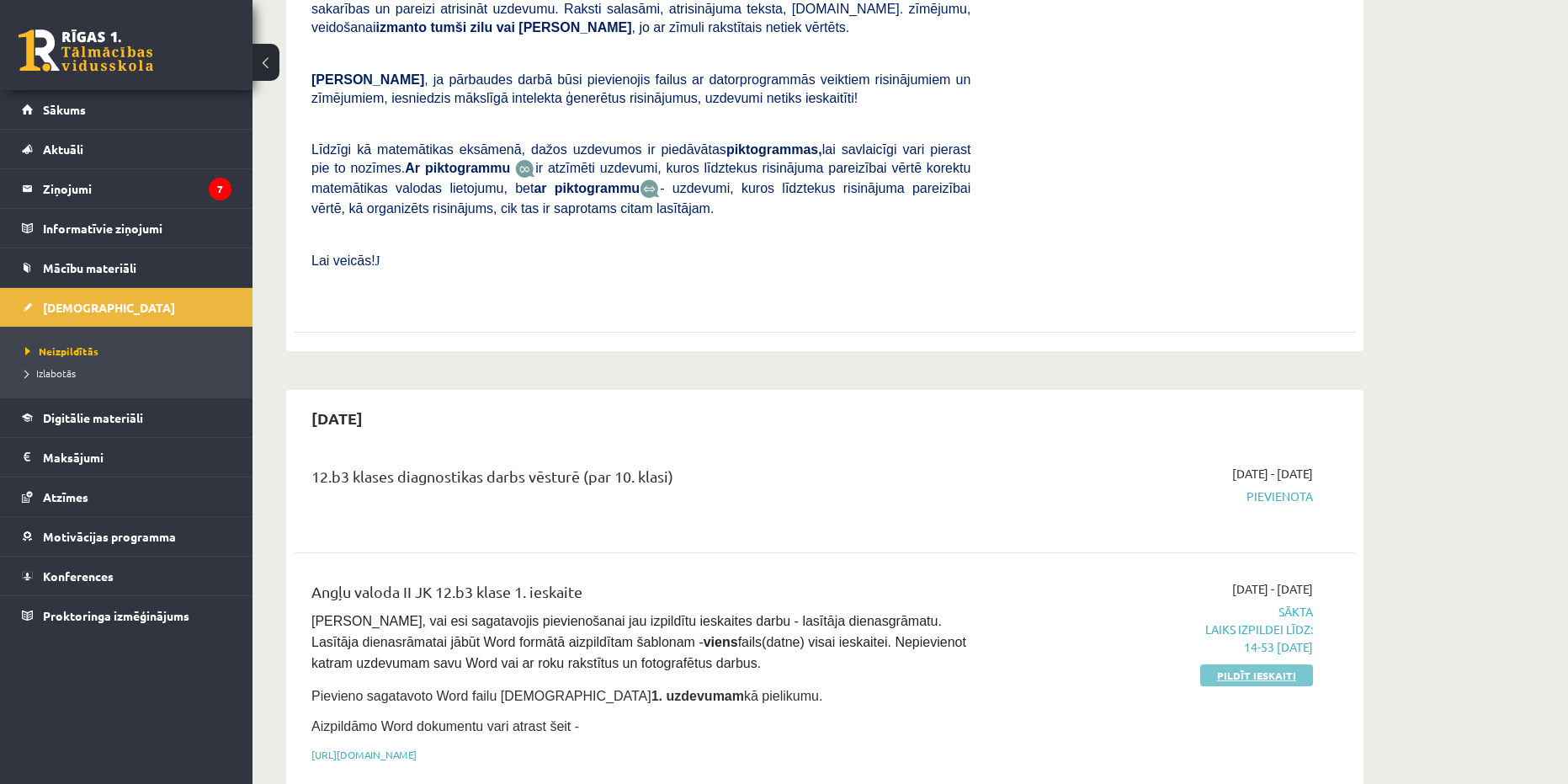
click at [1229, 664] on link "Pildīt ieskaiti" at bounding box center [1256, 675] width 113 height 22
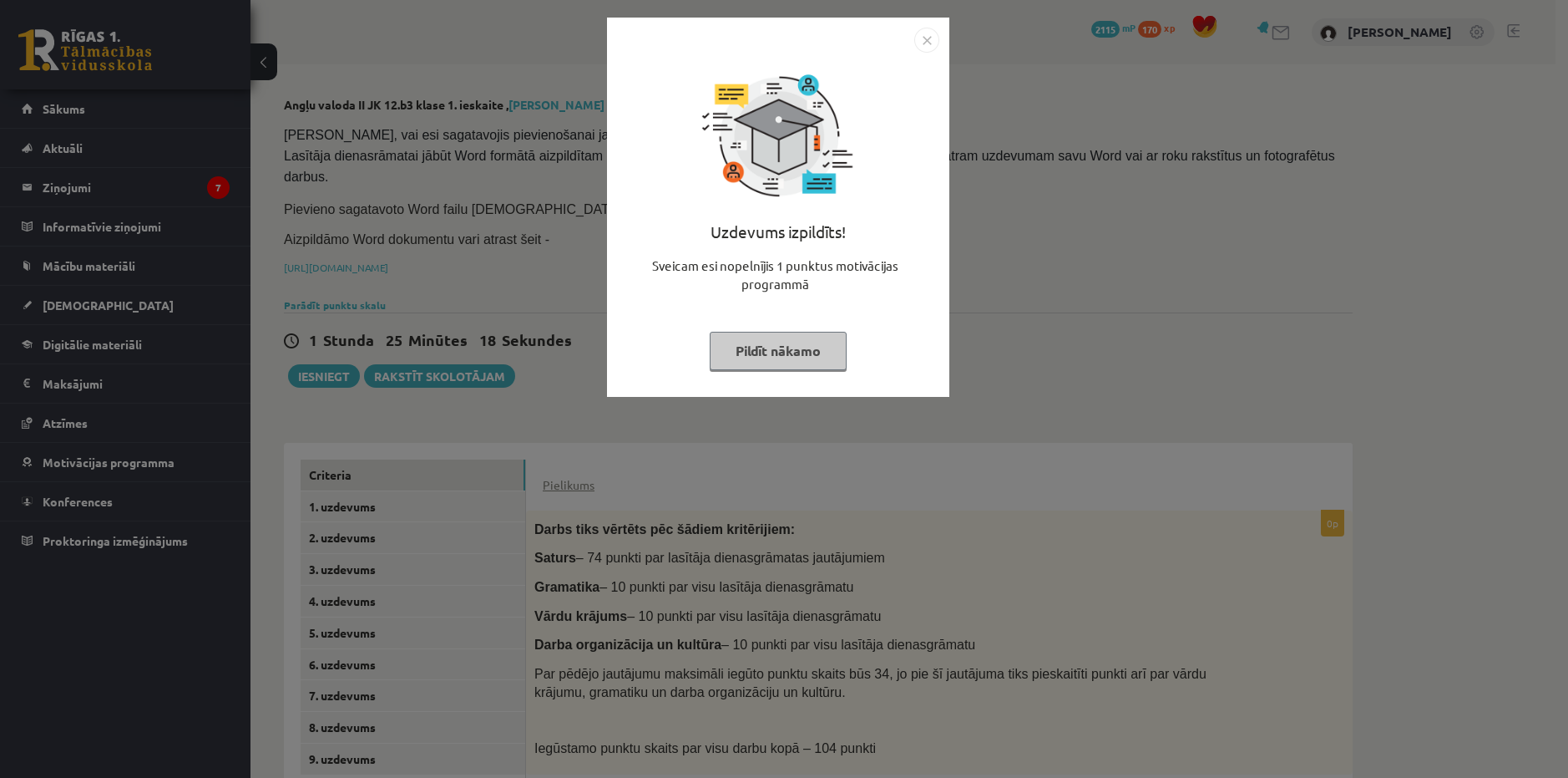
click at [751, 345] on button "Pildīt nākamo" at bounding box center [779, 351] width 137 height 38
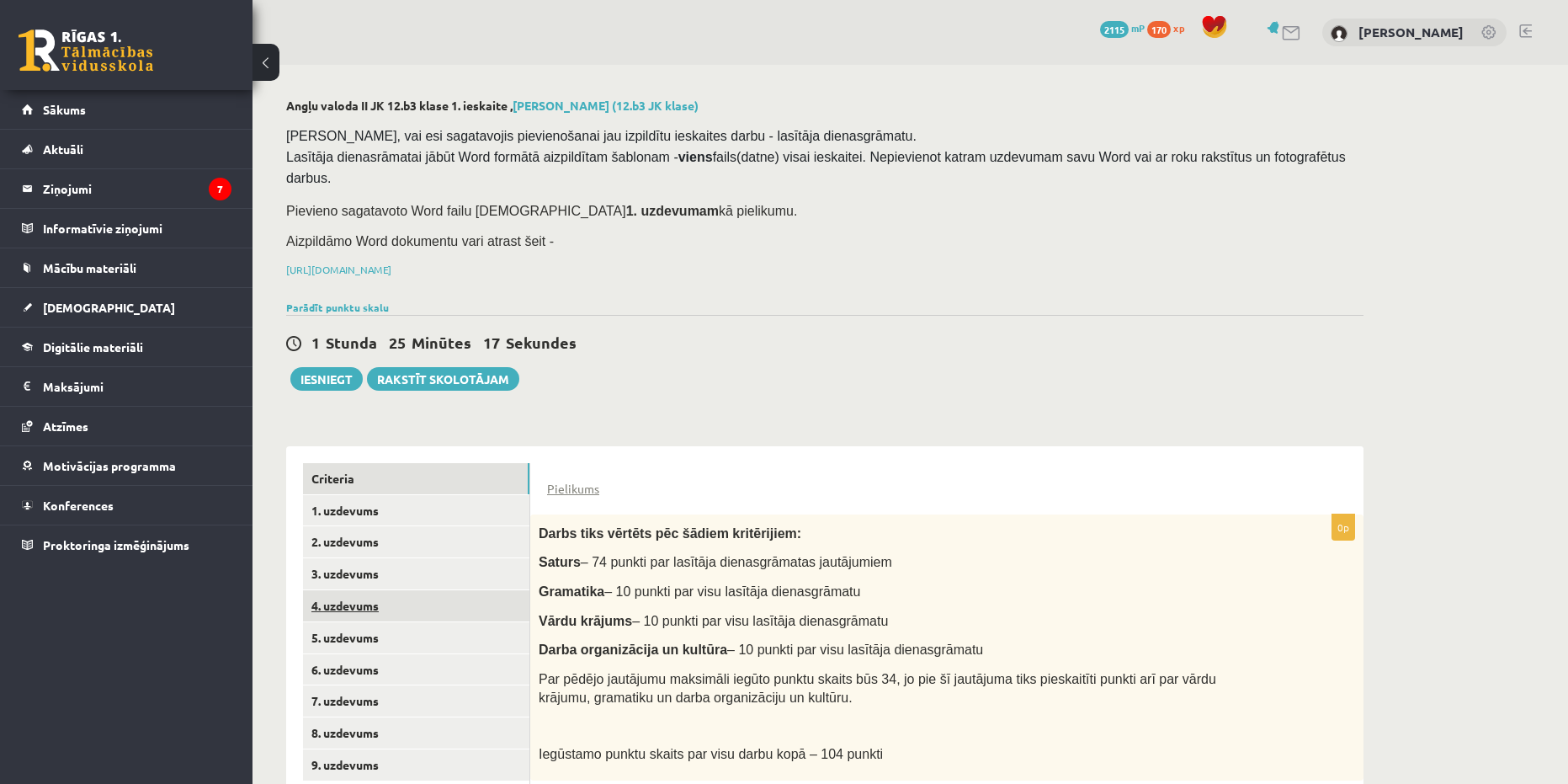
click at [350, 590] on link "4. uzdevums" at bounding box center [417, 606] width 227 height 31
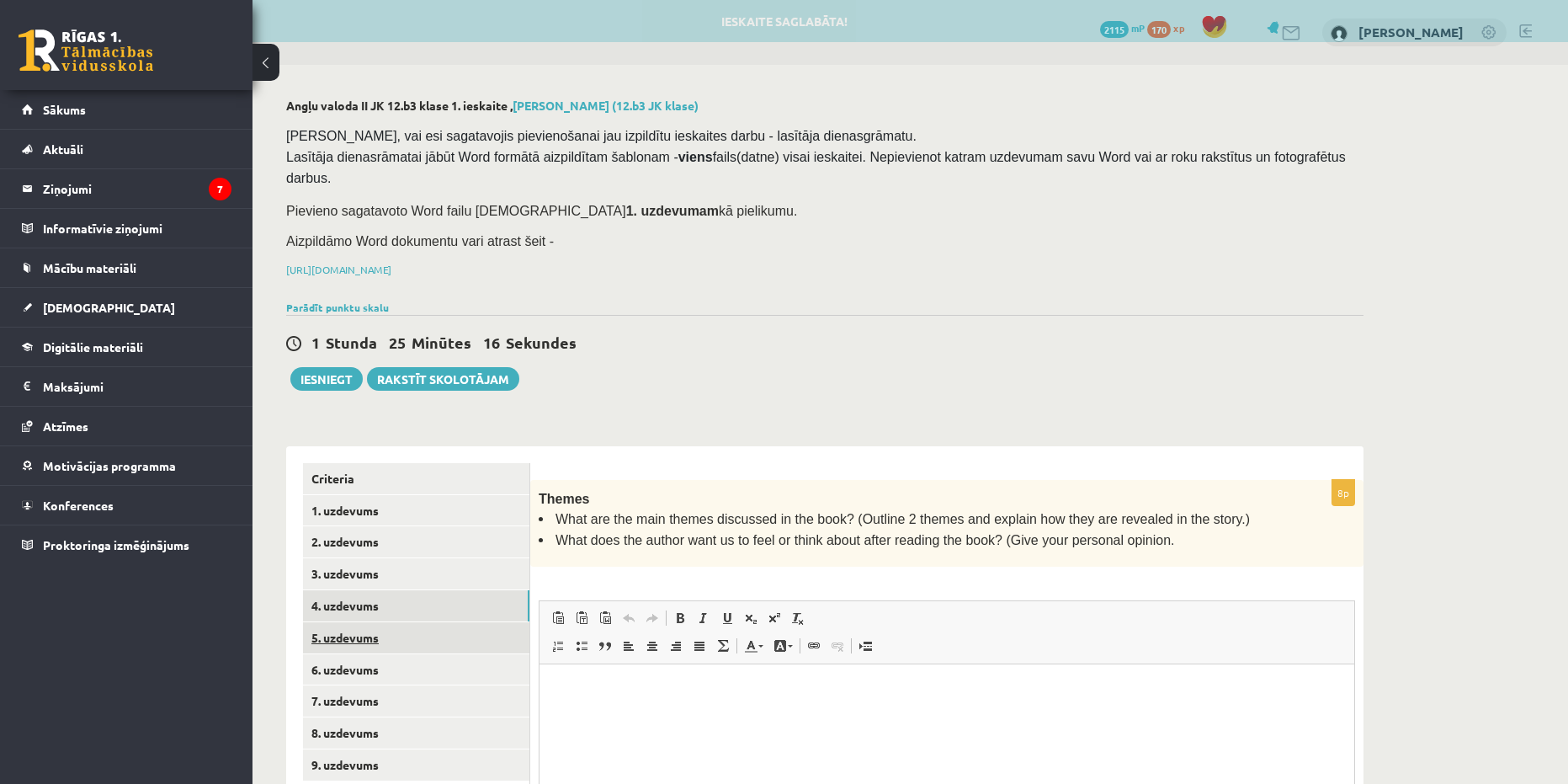
click at [386, 622] on link "5. uzdevums" at bounding box center [417, 637] width 227 height 31
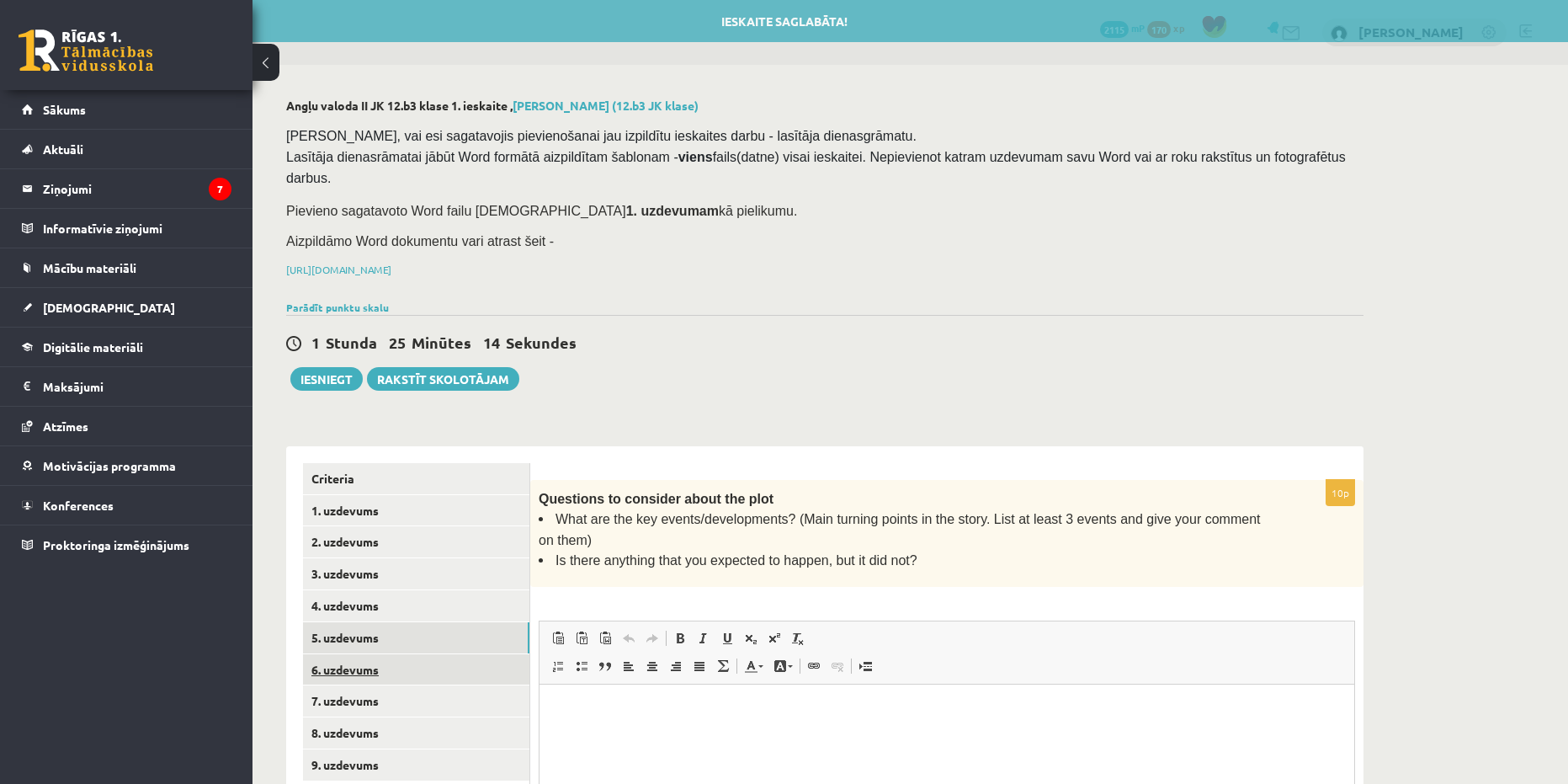
click at [389, 657] on link "6. uzdevums" at bounding box center [417, 670] width 227 height 31
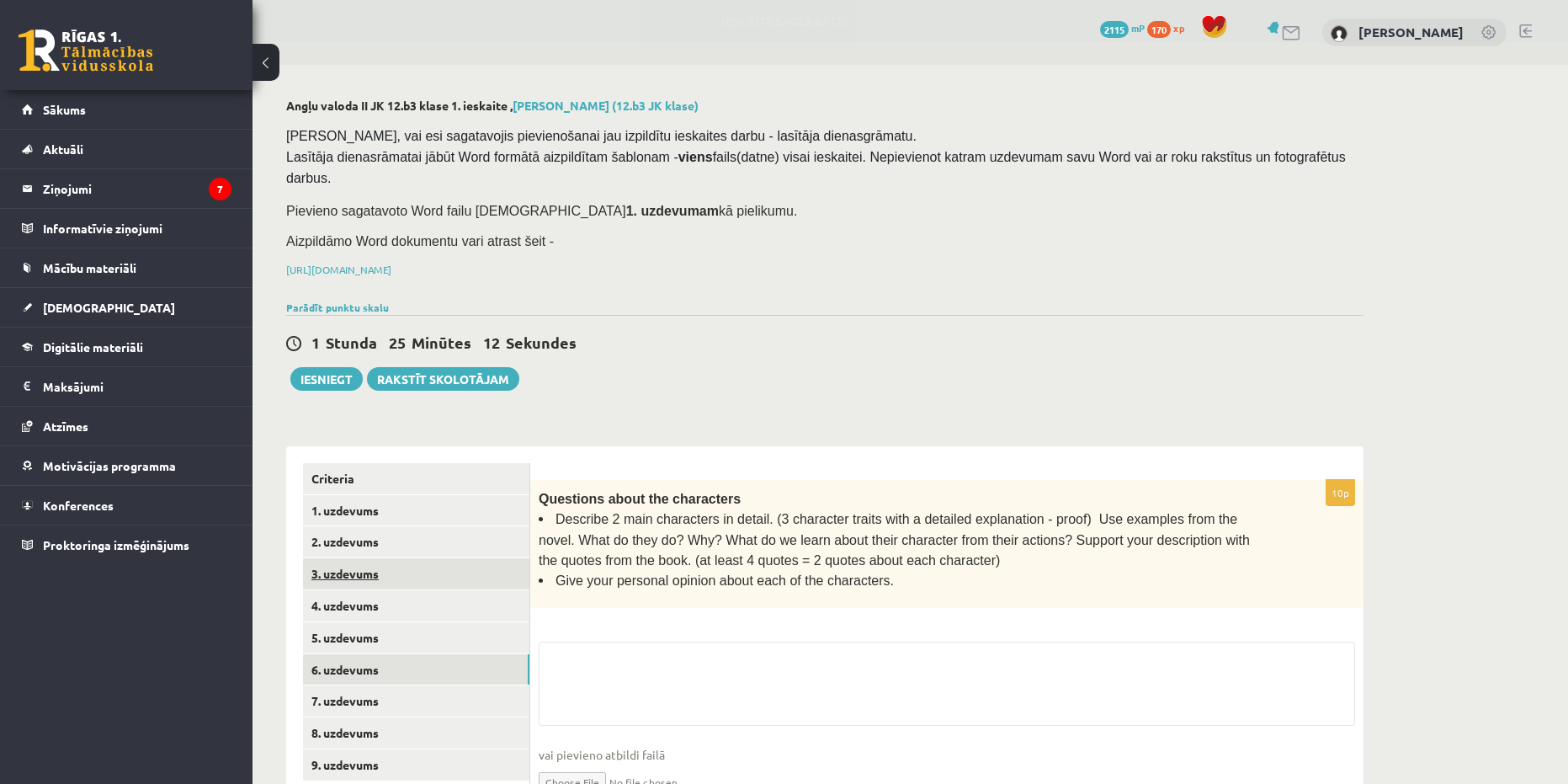
click at [400, 558] on link "3. uzdevums" at bounding box center [417, 574] width 227 height 31
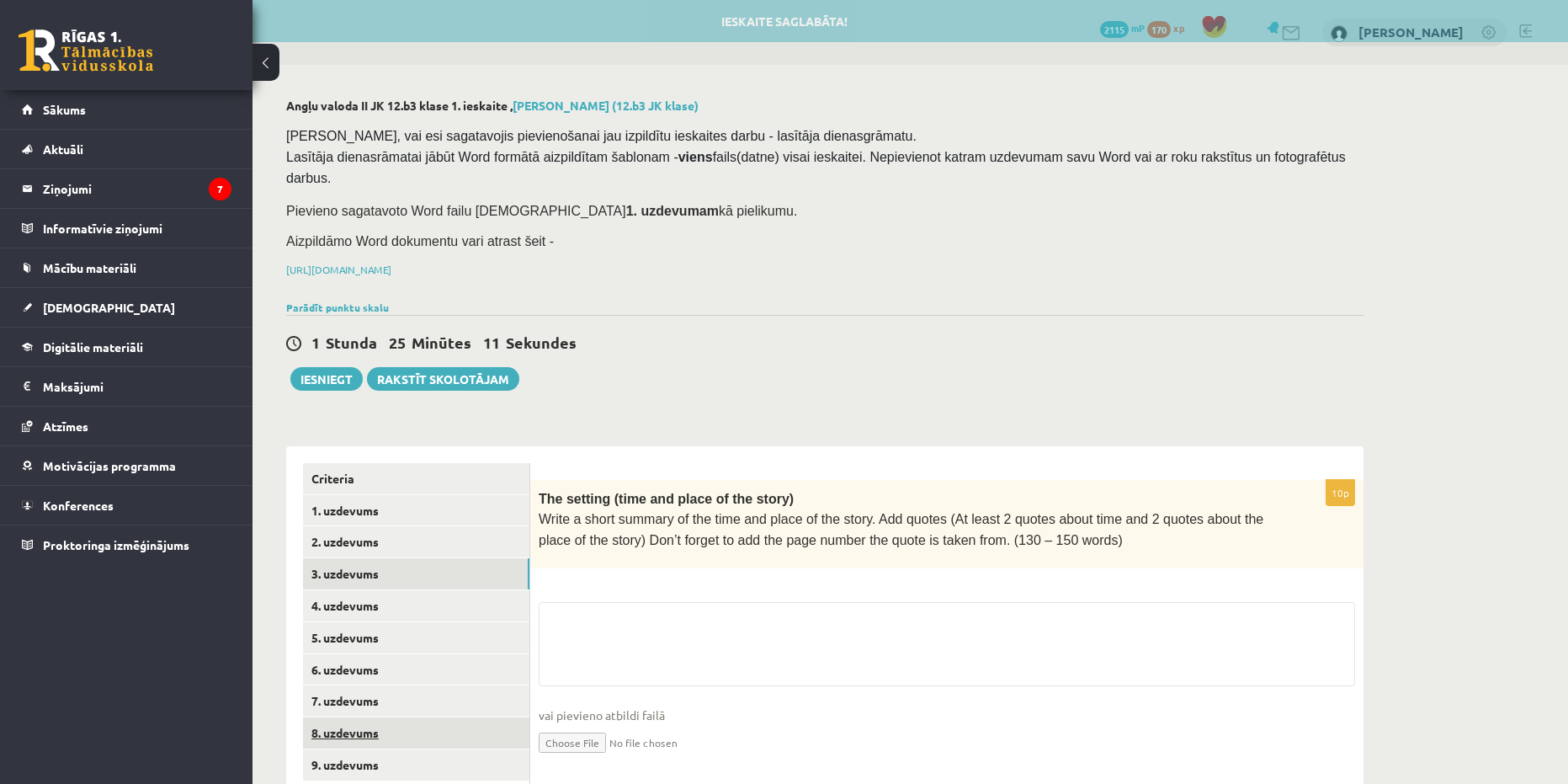
click at [381, 718] on link "8. uzdevums" at bounding box center [417, 733] width 227 height 31
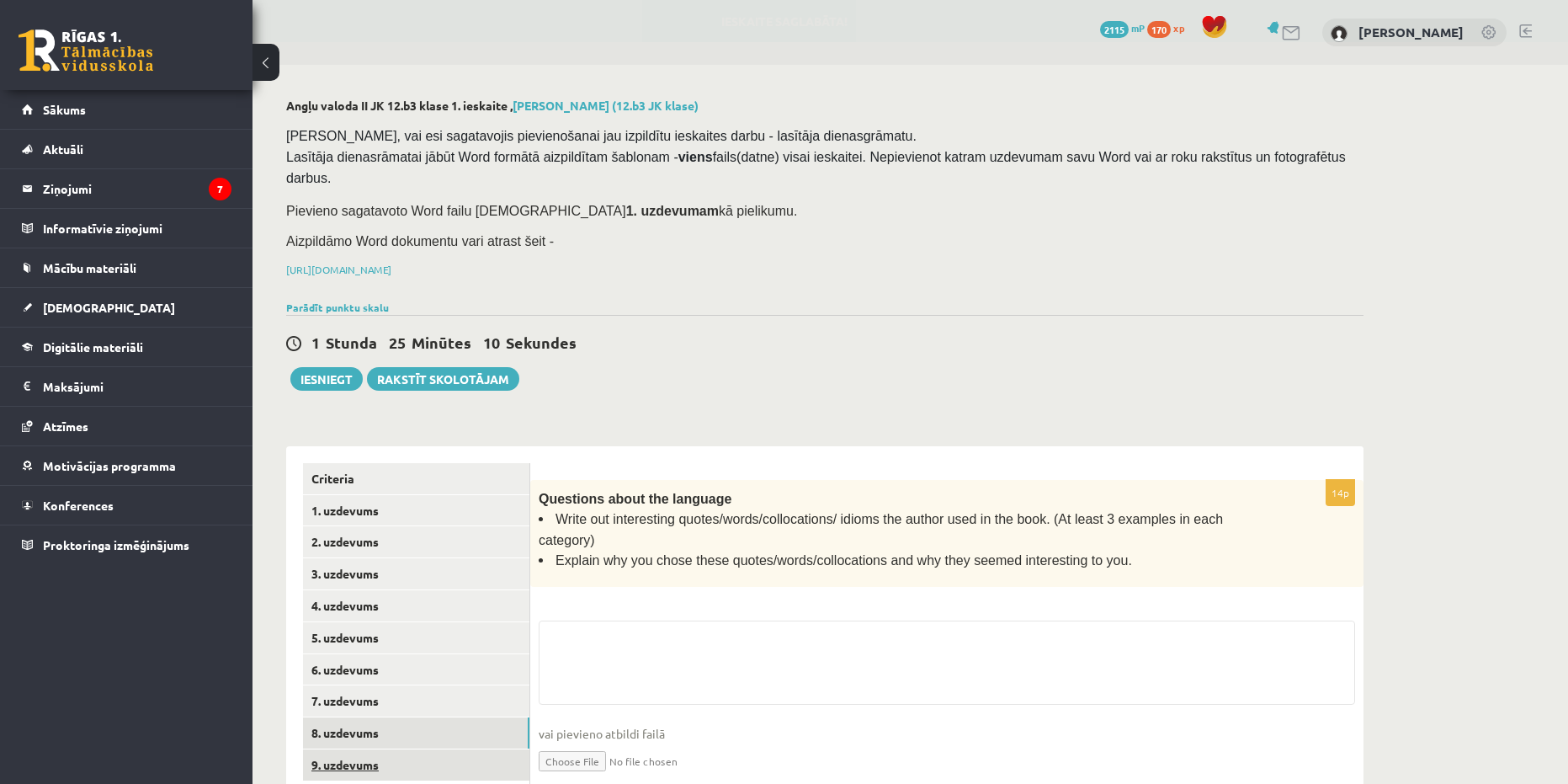
click at [378, 749] on link "9. uzdevums" at bounding box center [417, 765] width 227 height 31
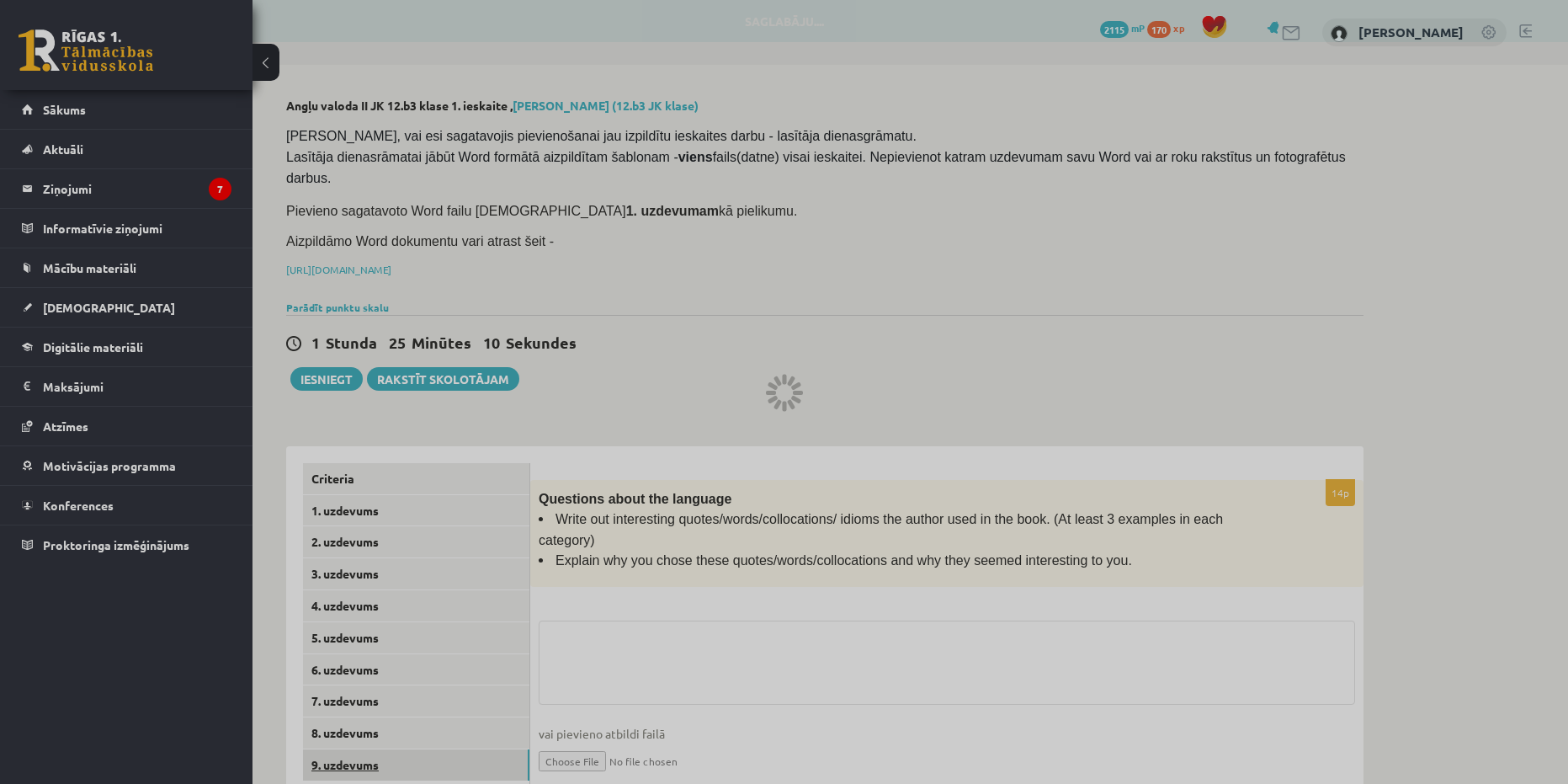
click at [378, 740] on div at bounding box center [784, 392] width 1568 height 784
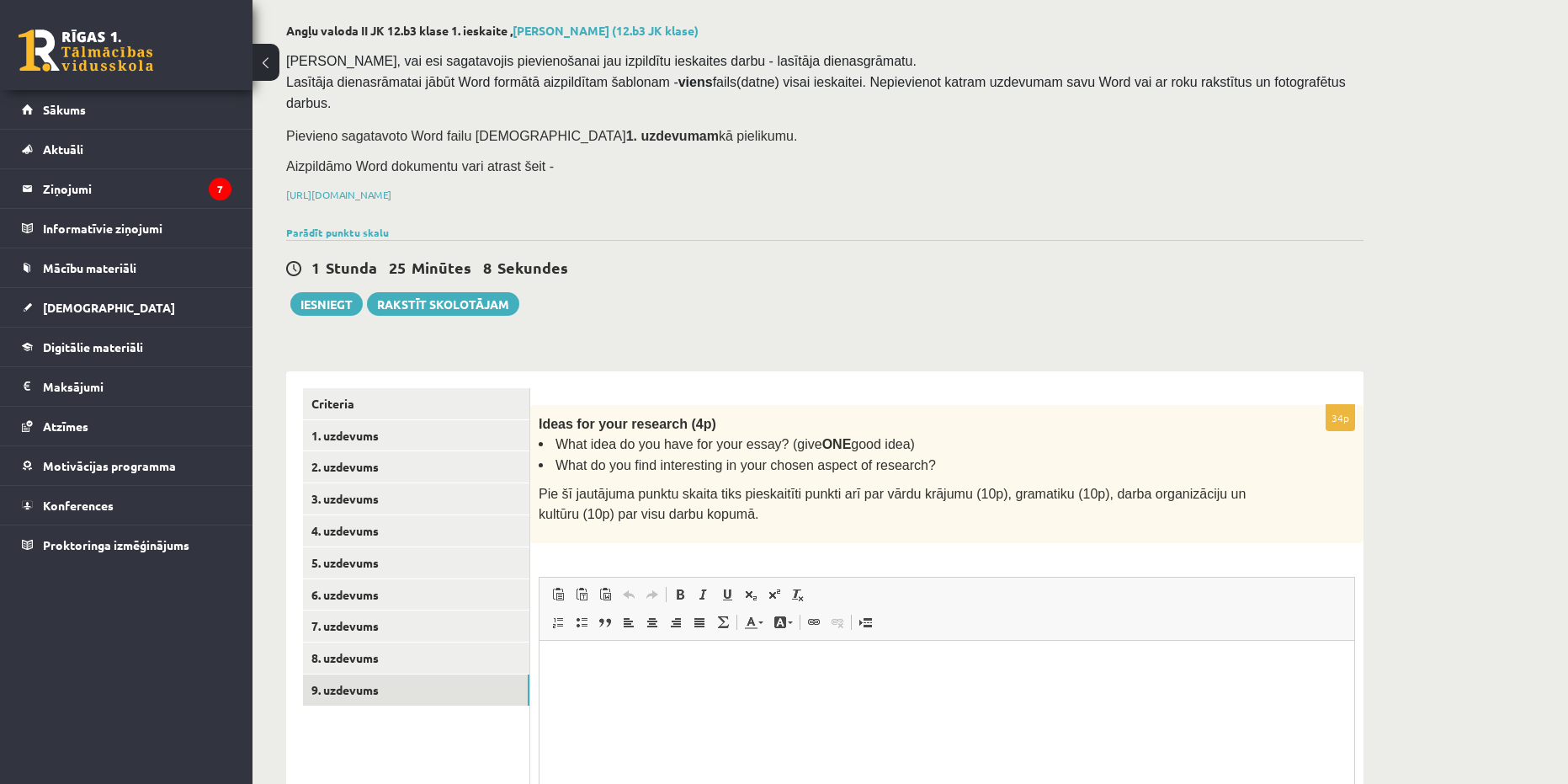
click at [378, 371] on div "Criteria 1. uzdevums 2. uzdevums 3. uzdevums 4. uzdevums 5. uzdevums 6. uzdevum…" at bounding box center [408, 657] width 244 height 573
click at [375, 388] on link "Criteria" at bounding box center [417, 404] width 227 height 31
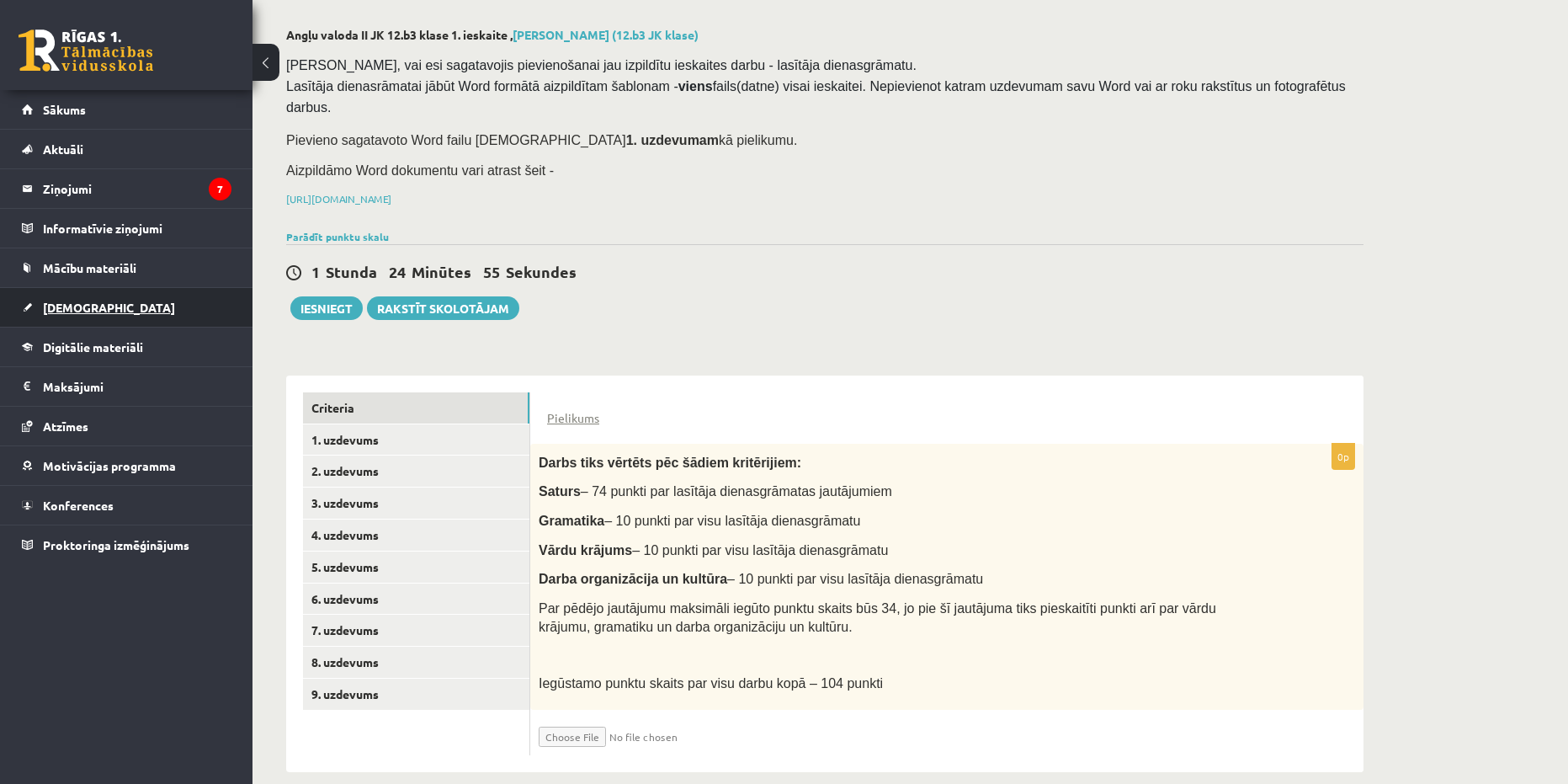
click at [83, 303] on span "[DEMOGRAPHIC_DATA]" at bounding box center [109, 307] width 132 height 15
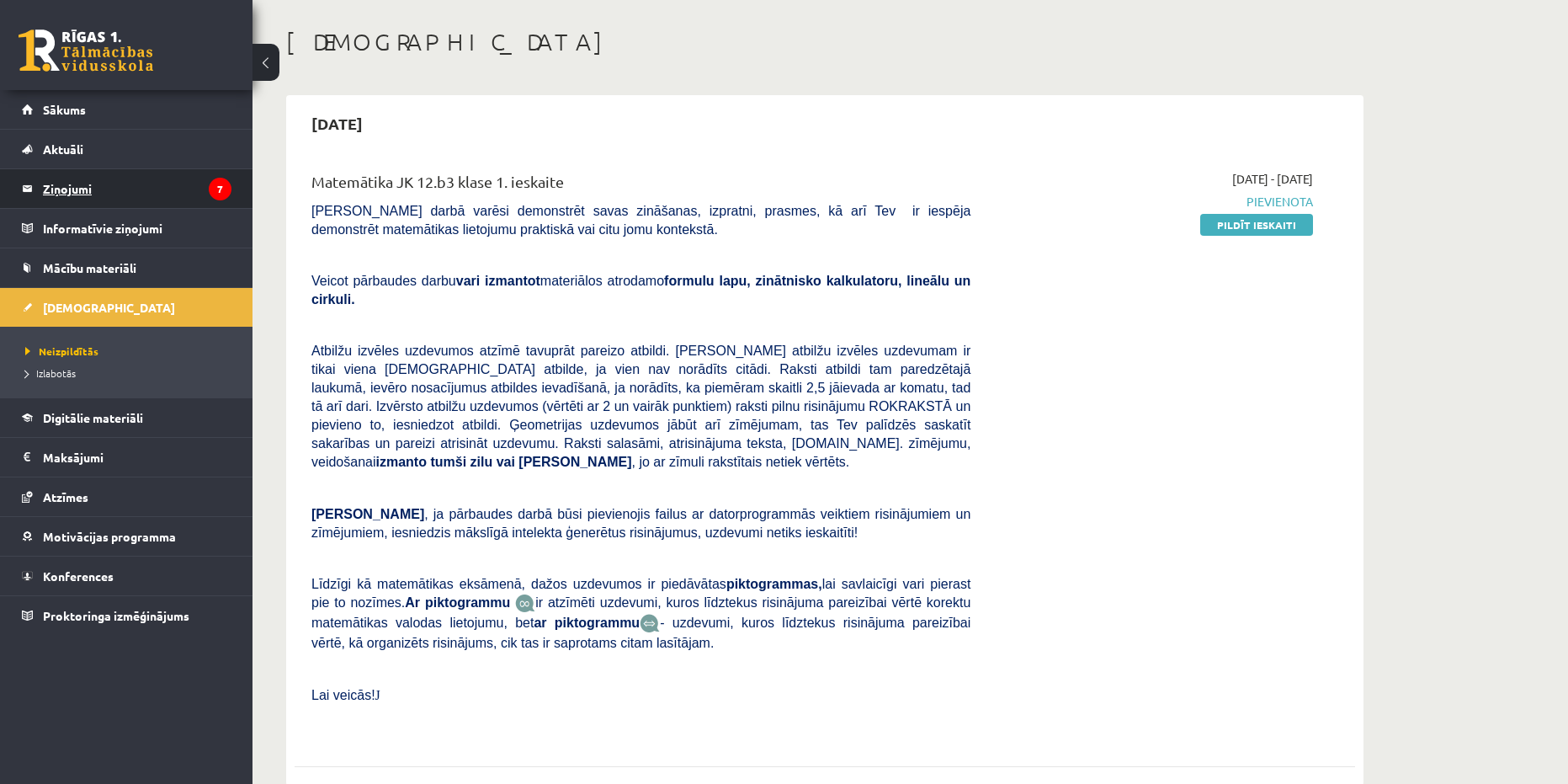
click at [111, 184] on legend "Ziņojumi 7" at bounding box center [137, 188] width 188 height 39
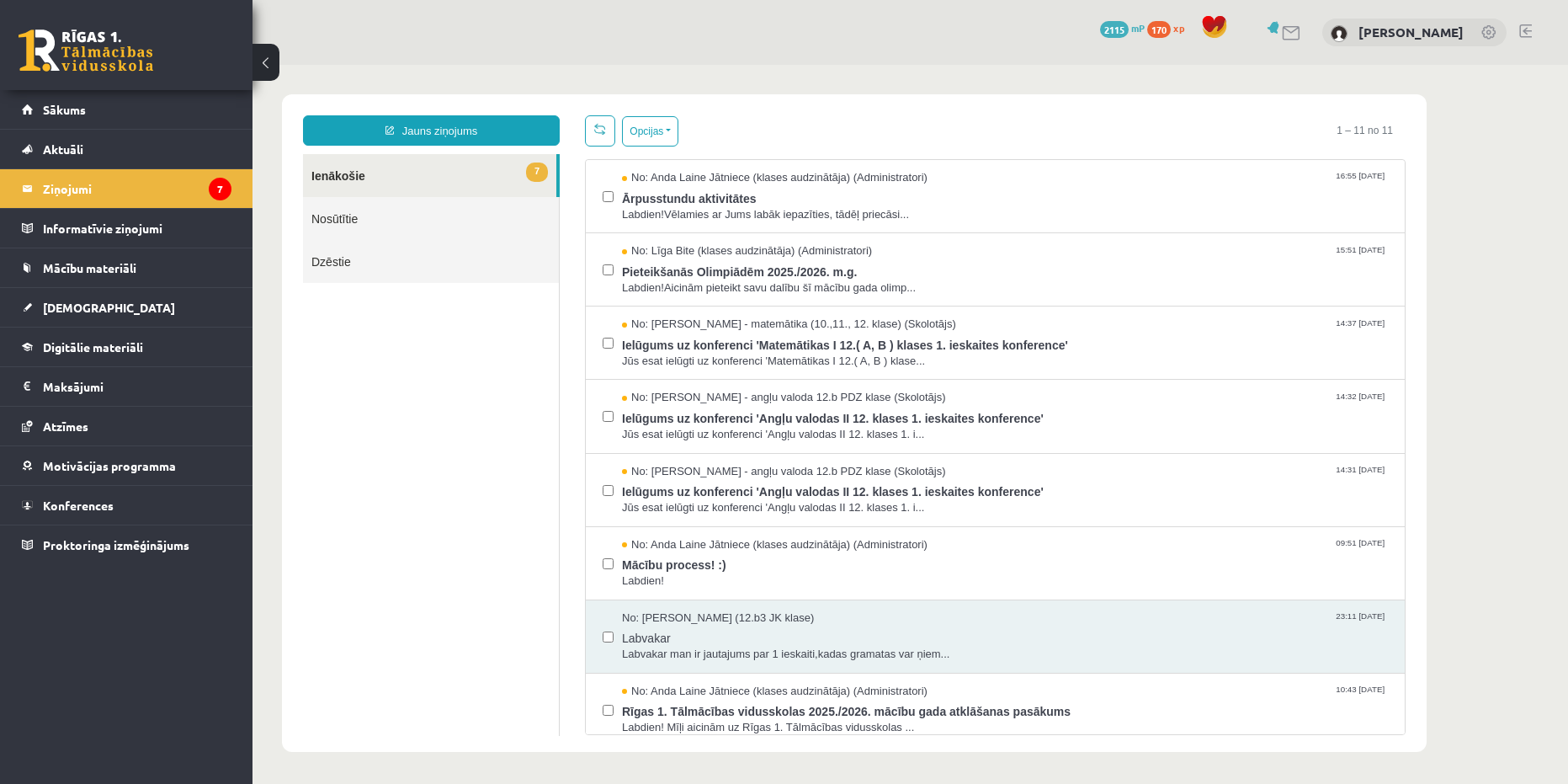
click at [1239, 101] on div "Jauns ziņojums 7 Ienākošie Nosūtītie Dzēstie * ********* ********* ******* Opci…" at bounding box center [854, 422] width 1145 height 658
click at [603, 130] on span at bounding box center [600, 128] width 12 height 12
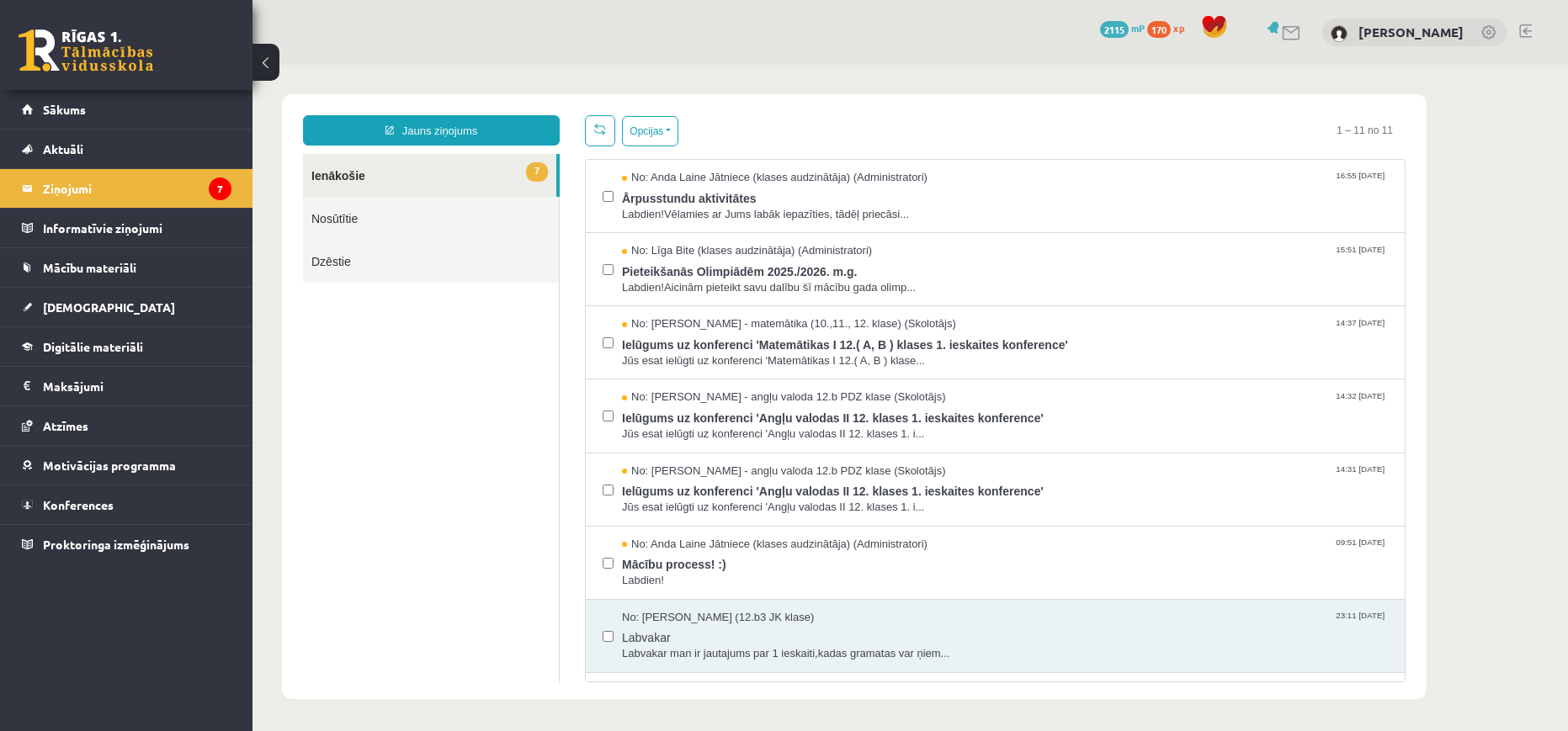
click at [962, 34] on div "0 Dāvanas 2115 mP 170 xp [PERSON_NAME]" at bounding box center [910, 32] width 1316 height 65
click at [600, 126] on span at bounding box center [600, 128] width 12 height 12
click at [600, 126] on span at bounding box center [600, 128] width 12 height 12
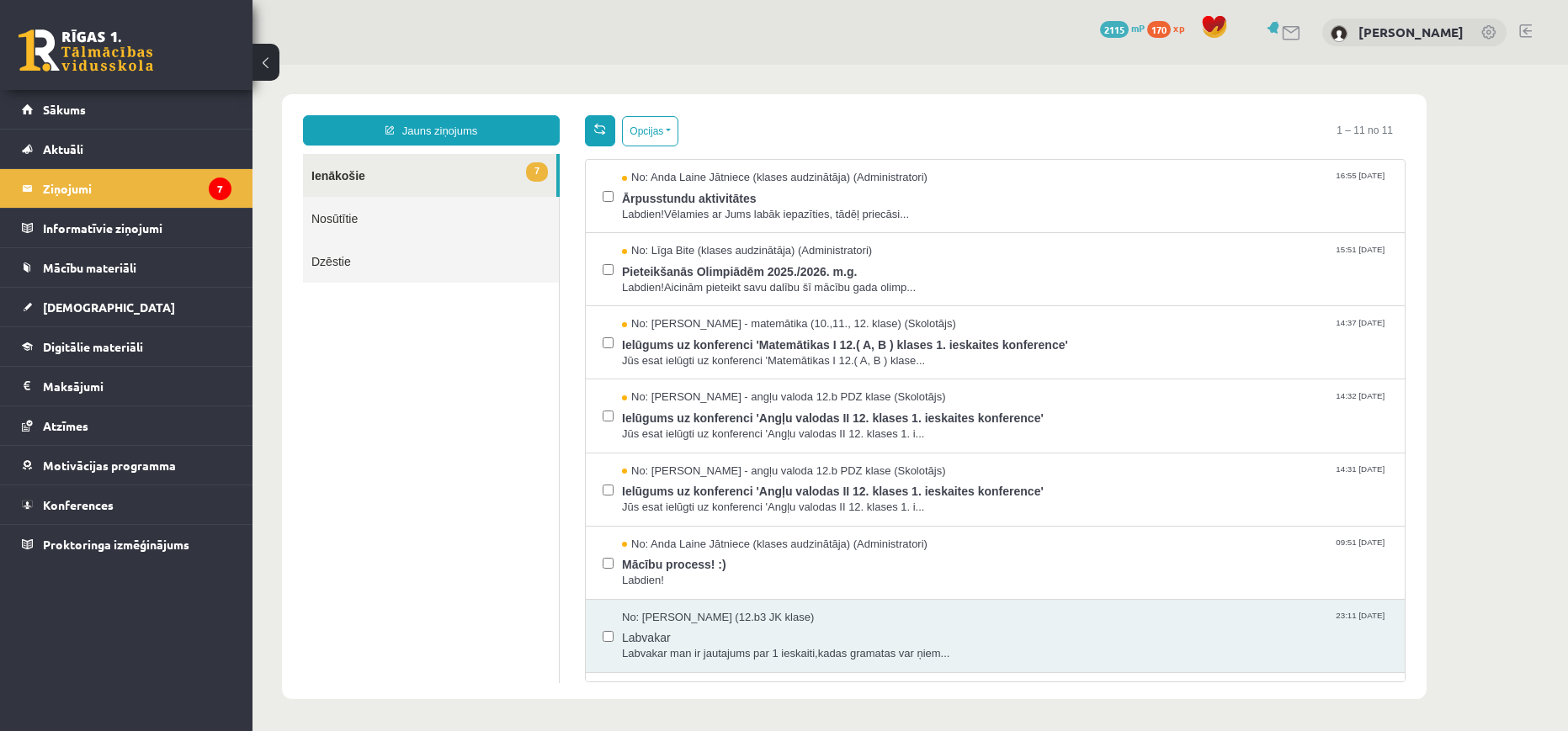
click at [605, 143] on link at bounding box center [600, 131] width 30 height 31
click at [771, 619] on span "No: [PERSON_NAME] (12.b3 JK klase)" at bounding box center [718, 618] width 192 height 16
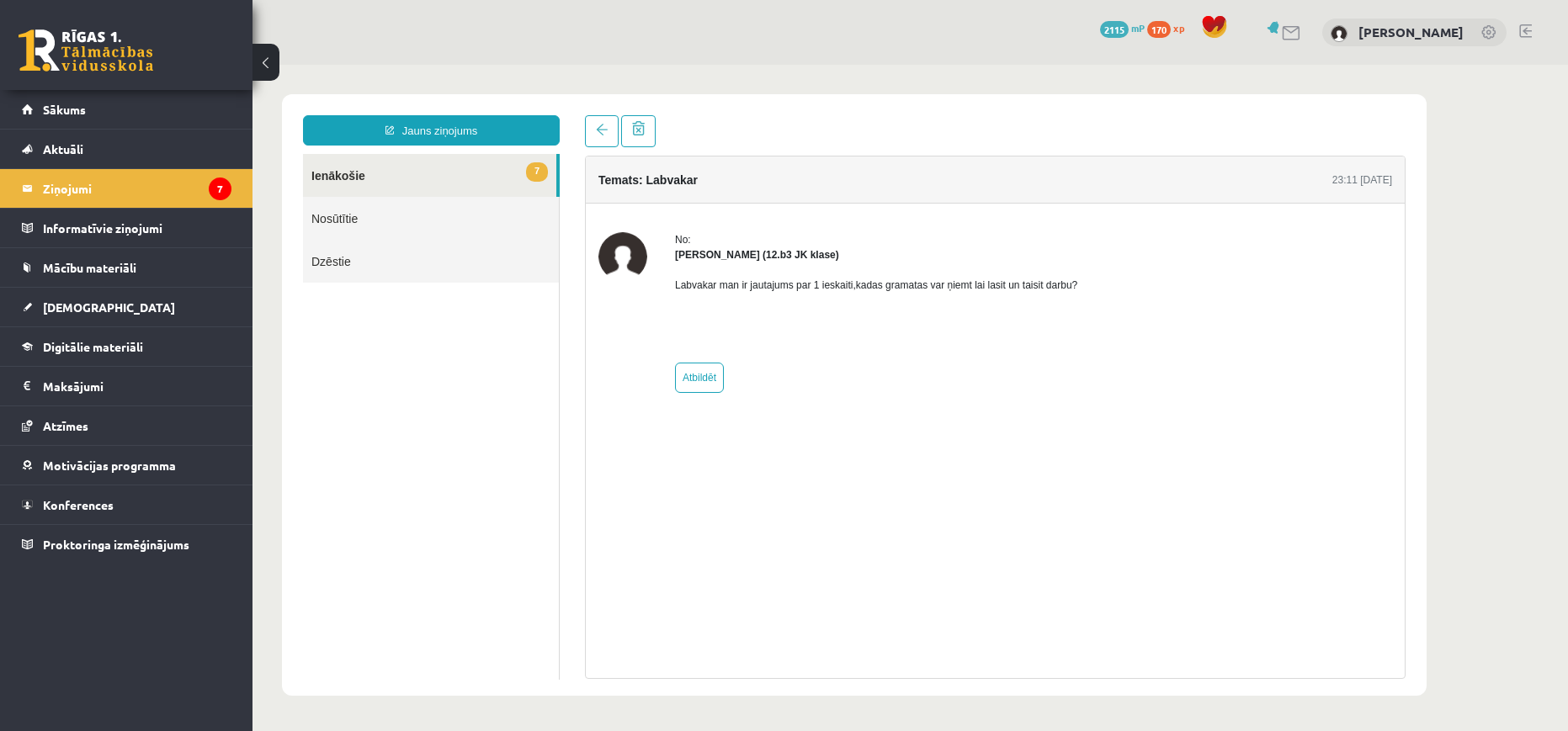
drag, startPoint x: 682, startPoint y: 576, endPoint x: 650, endPoint y: 550, distance: 41.2
